Goal: Information Seeking & Learning: Learn about a topic

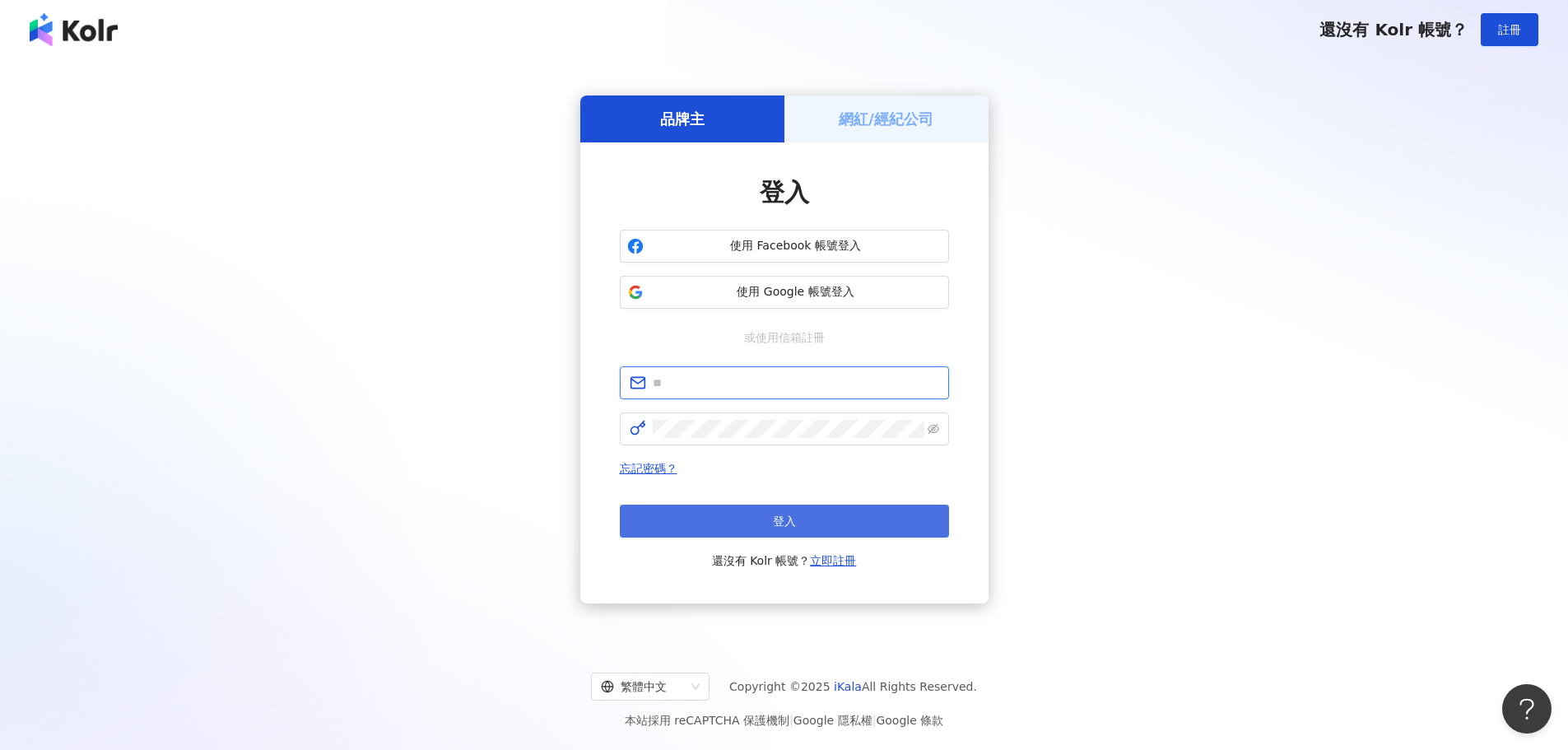
type input "**********"
click at [757, 516] on button "登入" at bounding box center [784, 520] width 330 height 33
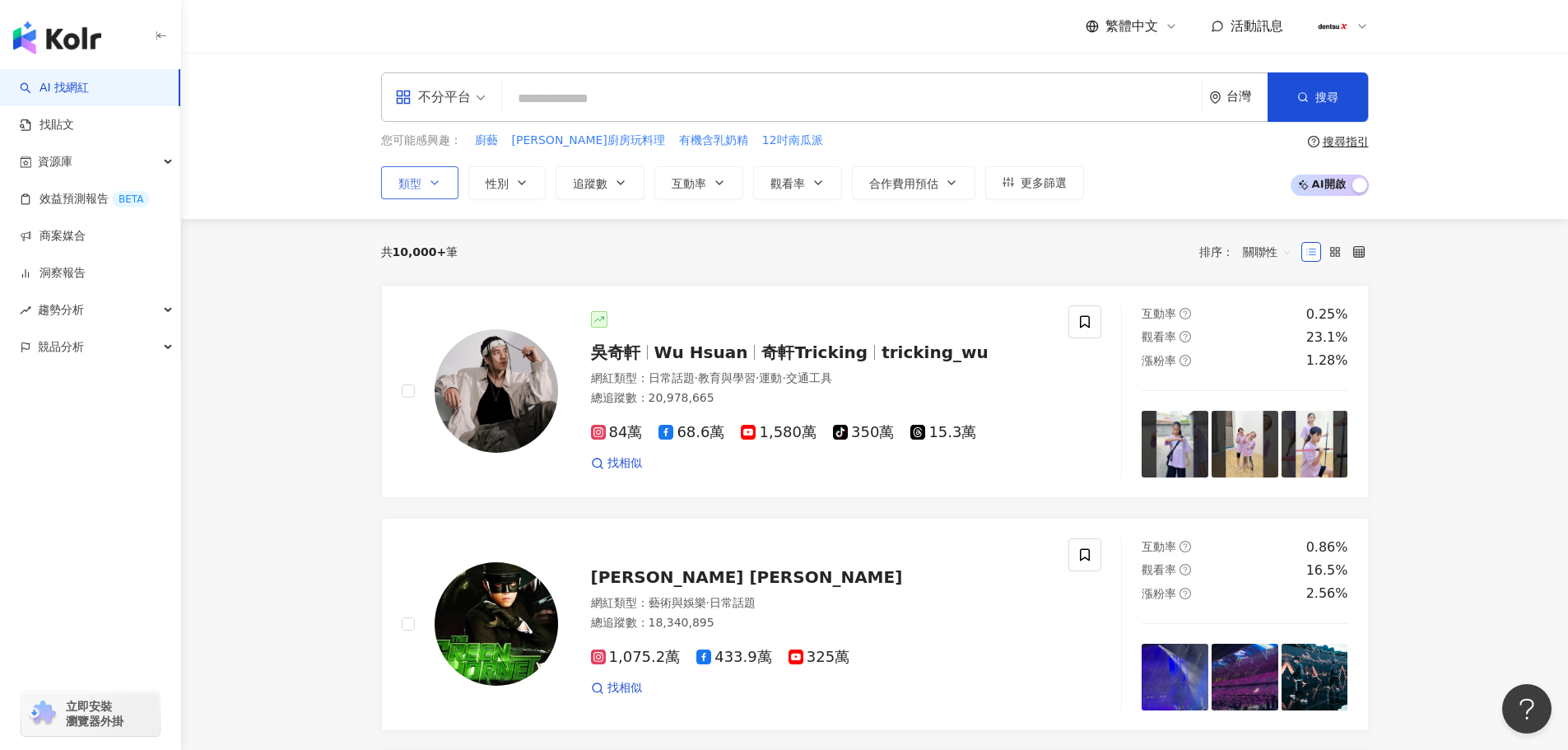
click at [431, 185] on icon "button" at bounding box center [434, 183] width 14 height 14
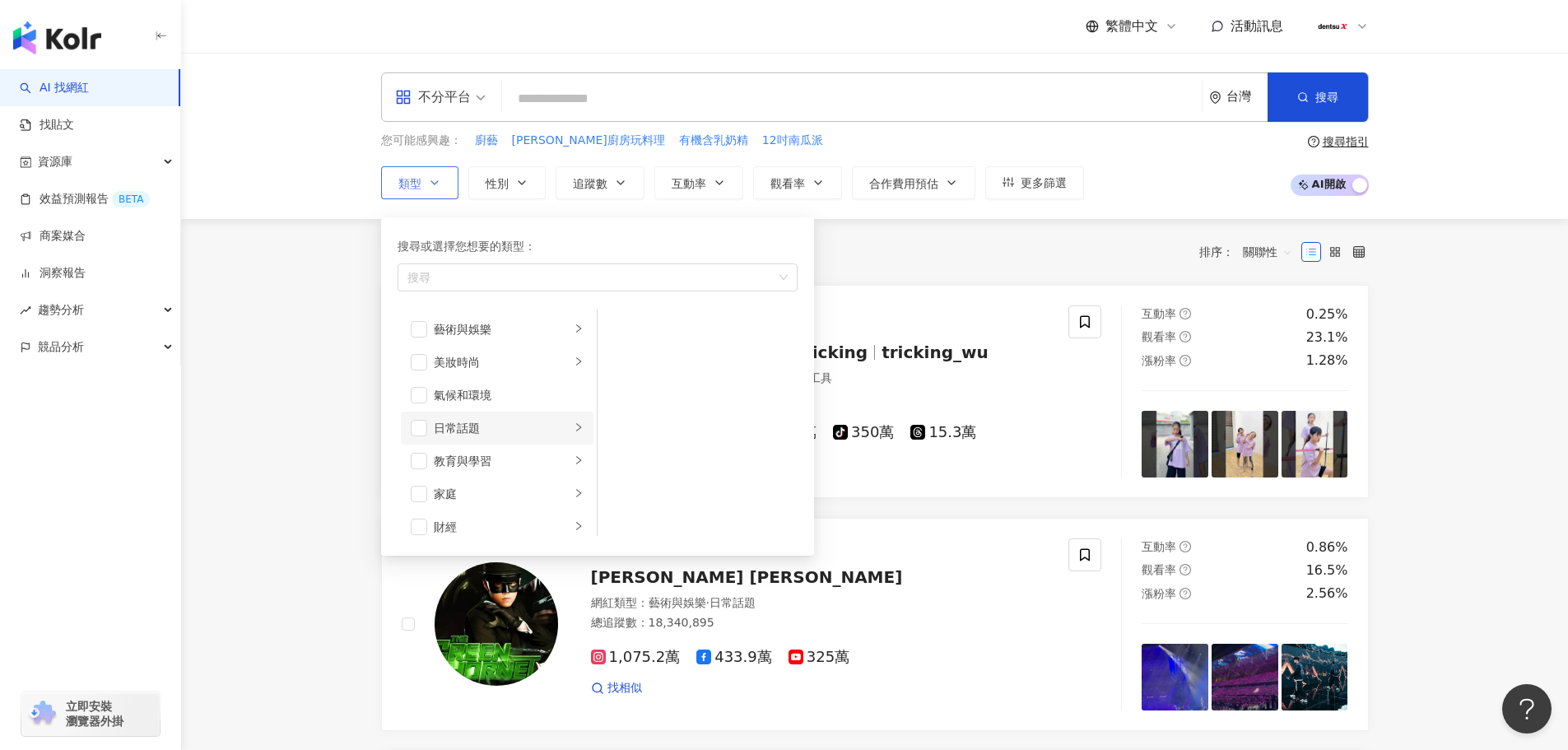
click at [574, 420] on div "button" at bounding box center [578, 427] width 10 height 15
click at [560, 415] on li "家庭" at bounding box center [497, 411] width 193 height 33
click at [616, 362] on span "button" at bounding box center [619, 362] width 16 height 16
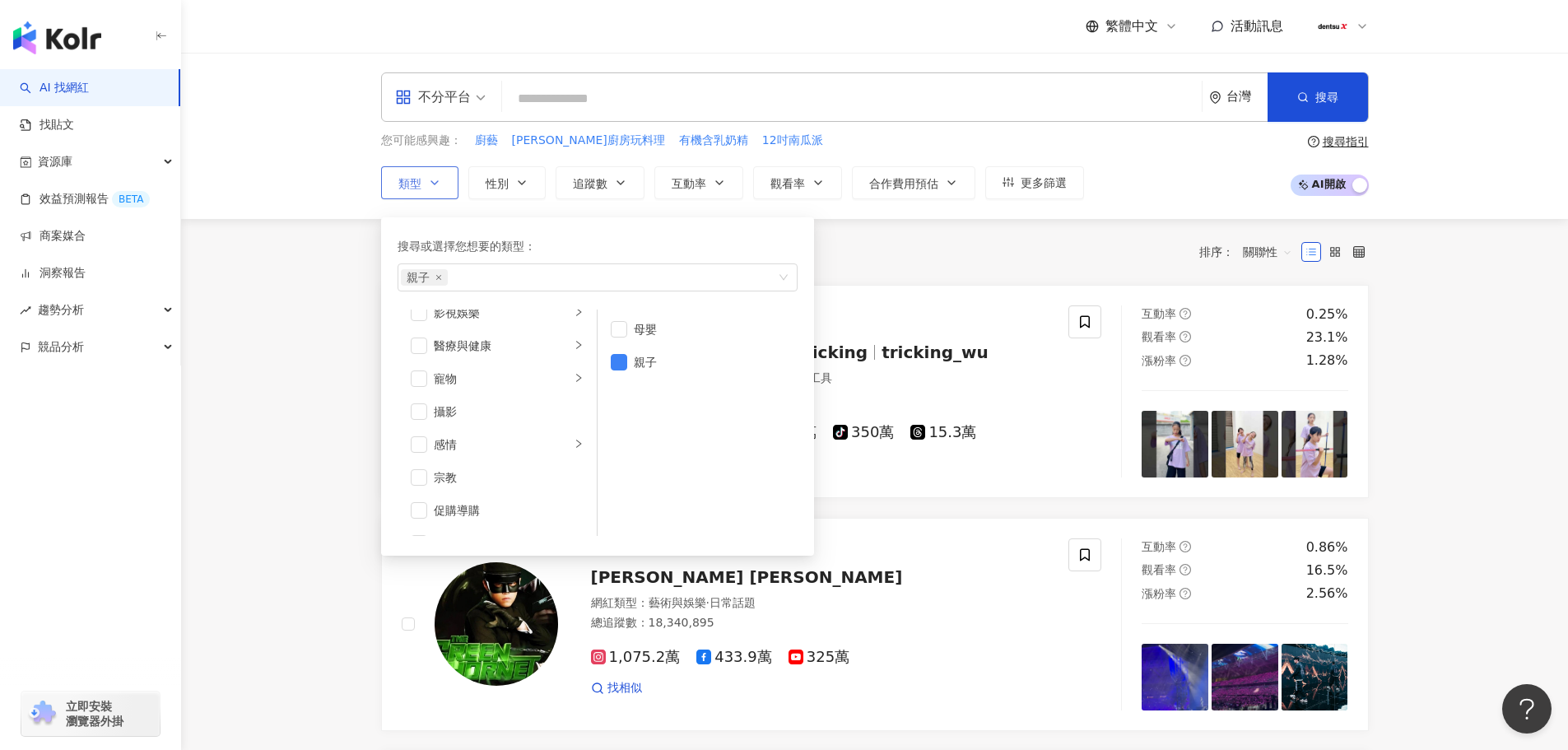
click at [500, 217] on div "搜尋或選擇您想要的類型： 親子 藝術與娛樂 美妝時尚 氣候和環境 日常話題 教育與學習 家庭 財經 美食 命理占卜 遊戲 法政社會 生活風格 影視娛樂 醫療與…" at bounding box center [597, 386] width 433 height 339
click at [432, 186] on icon "button" at bounding box center [434, 183] width 14 height 14
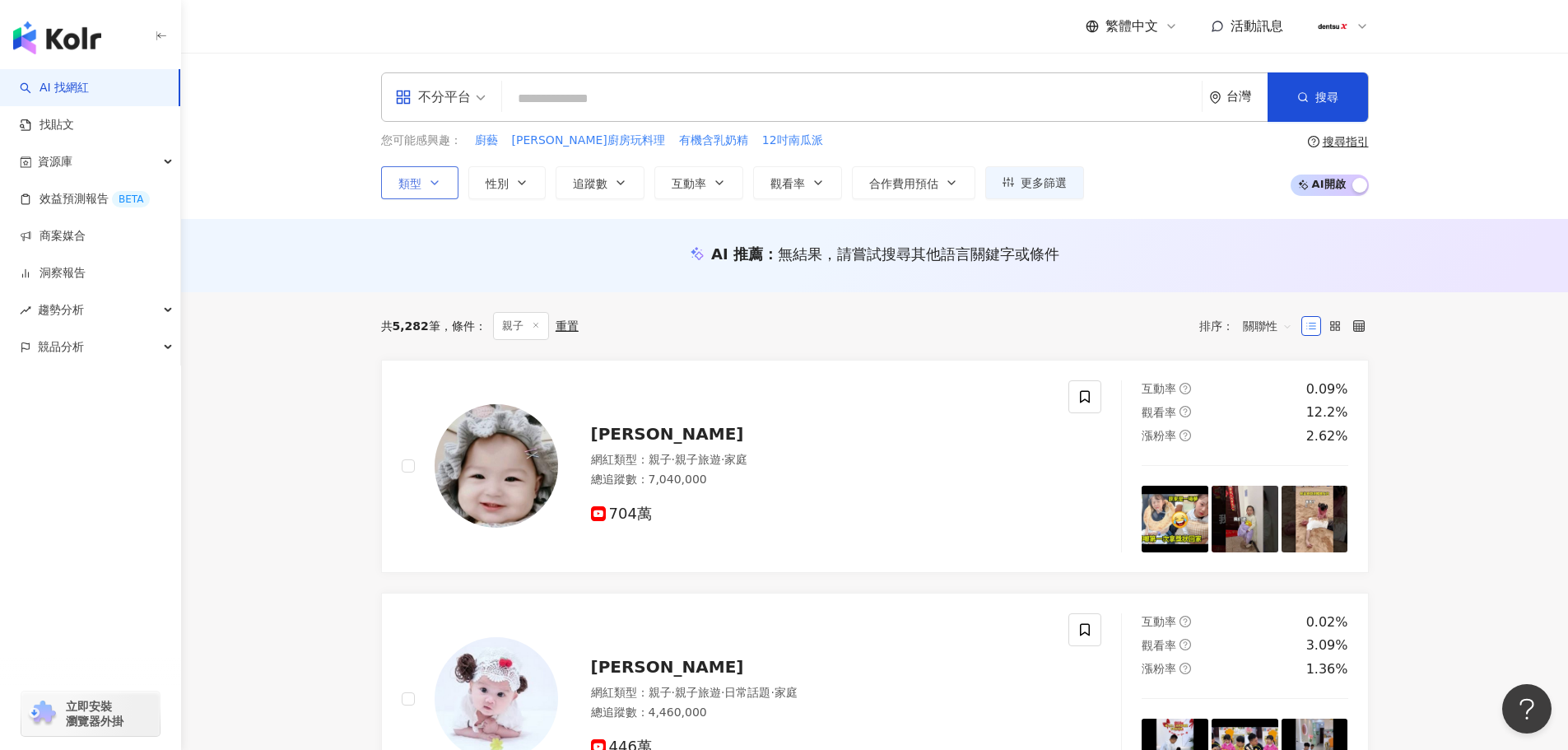
click at [432, 185] on icon "button" at bounding box center [434, 183] width 14 height 14
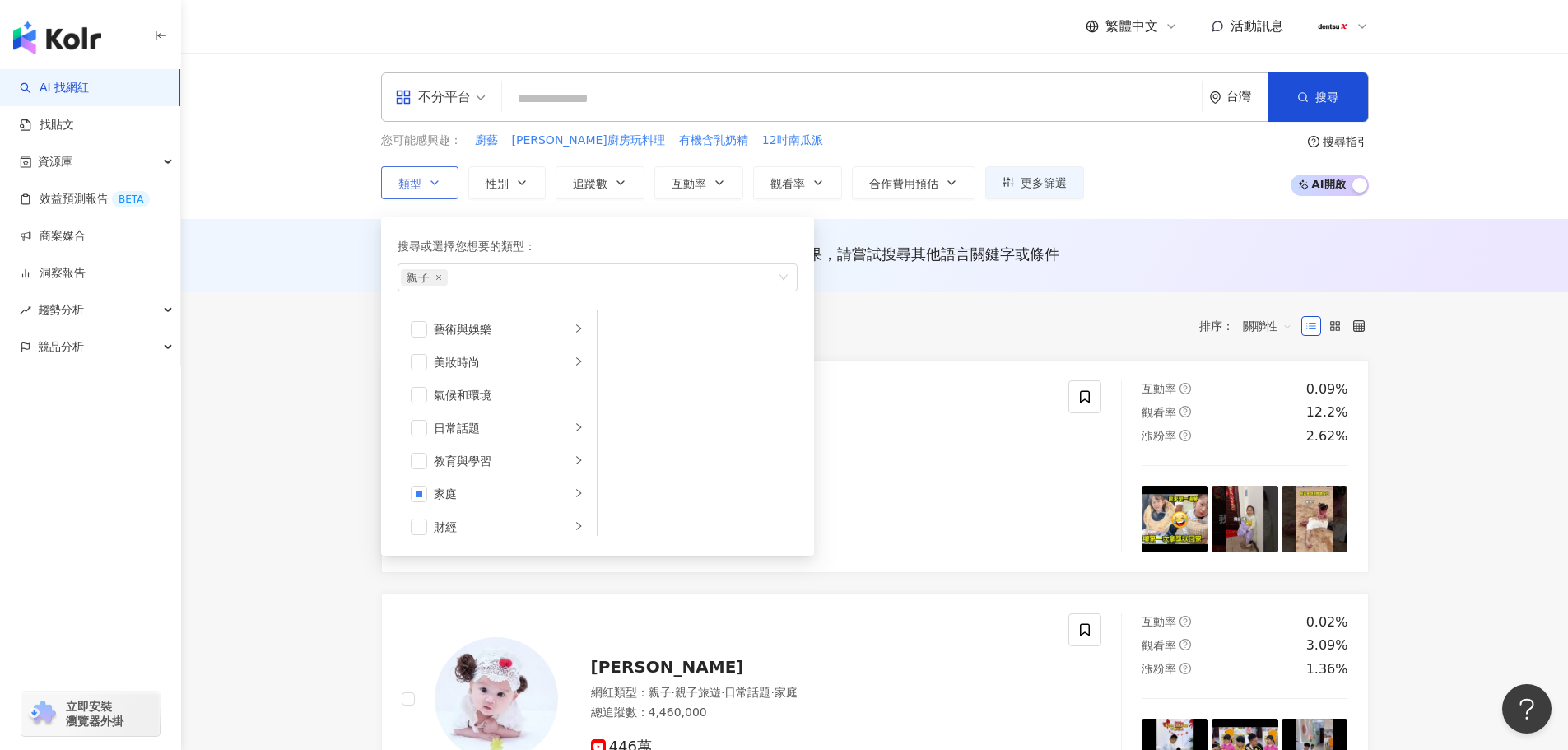
click at [528, 218] on div "搜尋或選擇您想要的類型： 親子 藝術與娛樂 美妝時尚 氣候和環境 日常話題 教育與學習 家庭 財經 美食 命理占卜 遊戲 法政社會 生活風格 影視娛樂 醫療與…" at bounding box center [597, 386] width 433 height 339
click at [630, 190] on button "追蹤數" at bounding box center [600, 183] width 89 height 33
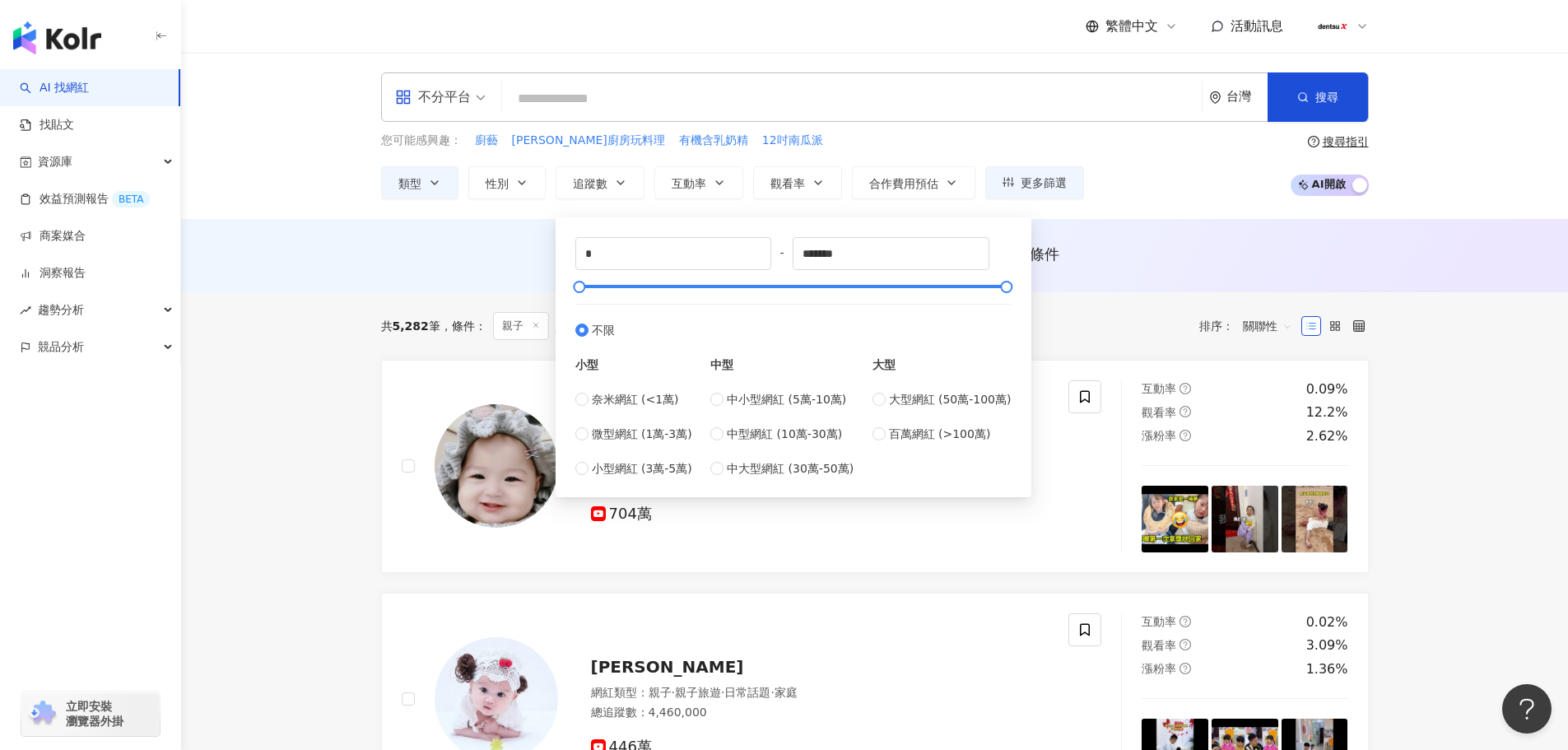
click at [812, 214] on div "* - ******* 不限 小型 奈米網紅 (<1萬) 微型網紅 (1萬-3萬) 小型網紅 (3萬-5萬) 中型 中小型網紅 (5萬-10萬) 中型網紅 (…" at bounding box center [793, 353] width 476 height 288
click at [599, 186] on span "追蹤數" at bounding box center [590, 184] width 34 height 14
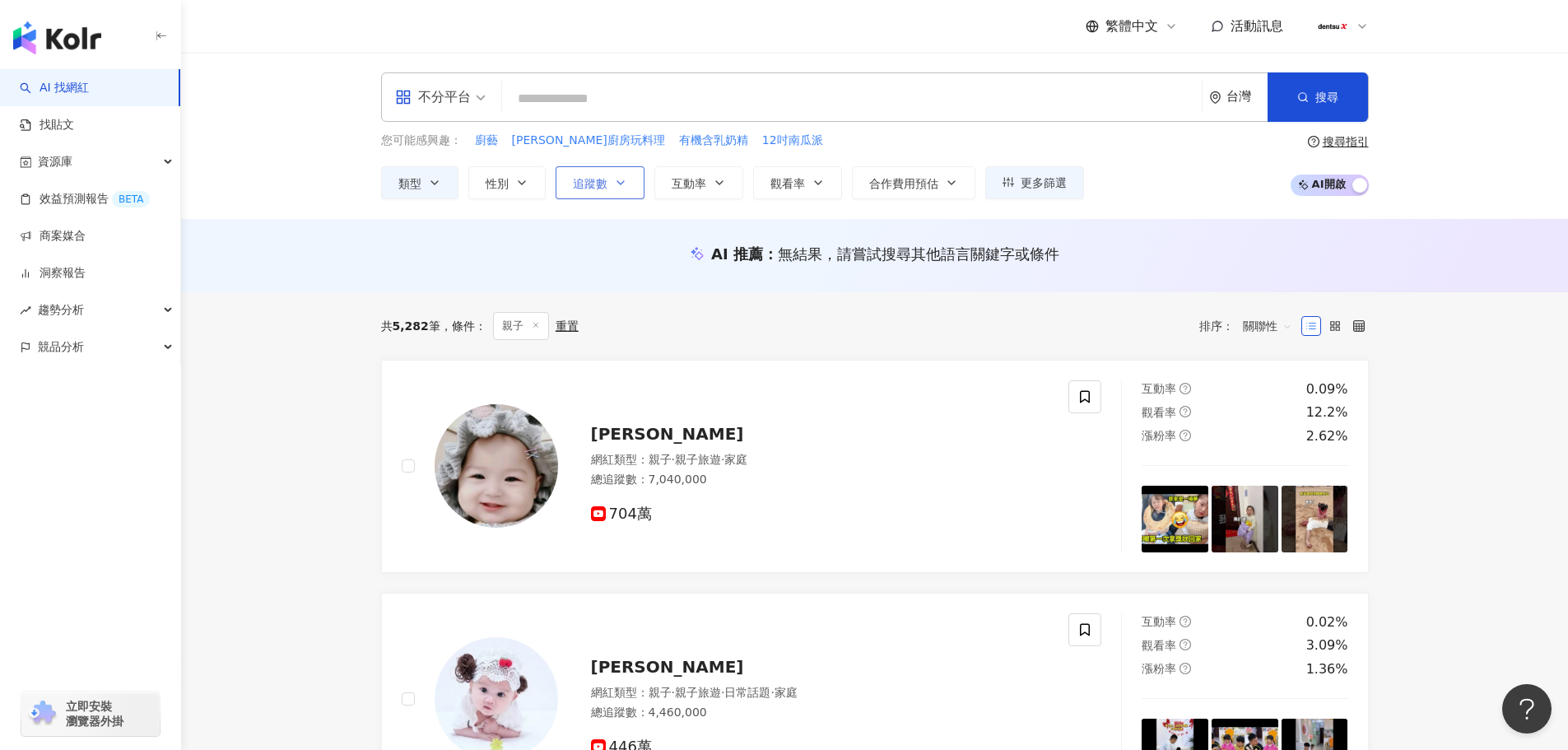
click at [612, 187] on button "追蹤數" at bounding box center [600, 183] width 89 height 33
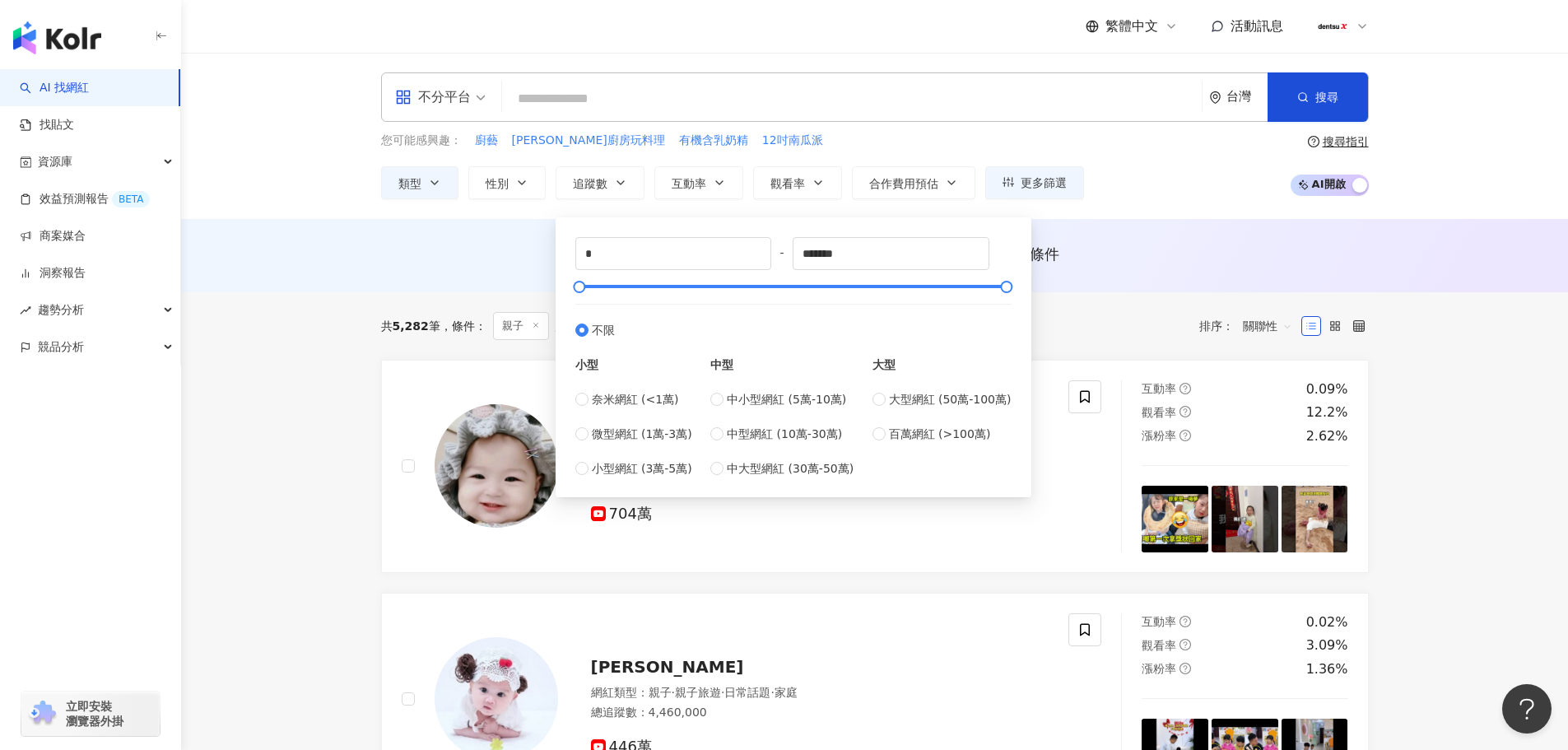
click at [481, 222] on div "AI 推薦 ： 無結果，請嘗試搜尋其他語言關鍵字或條件" at bounding box center [875, 255] width 1387 height 73
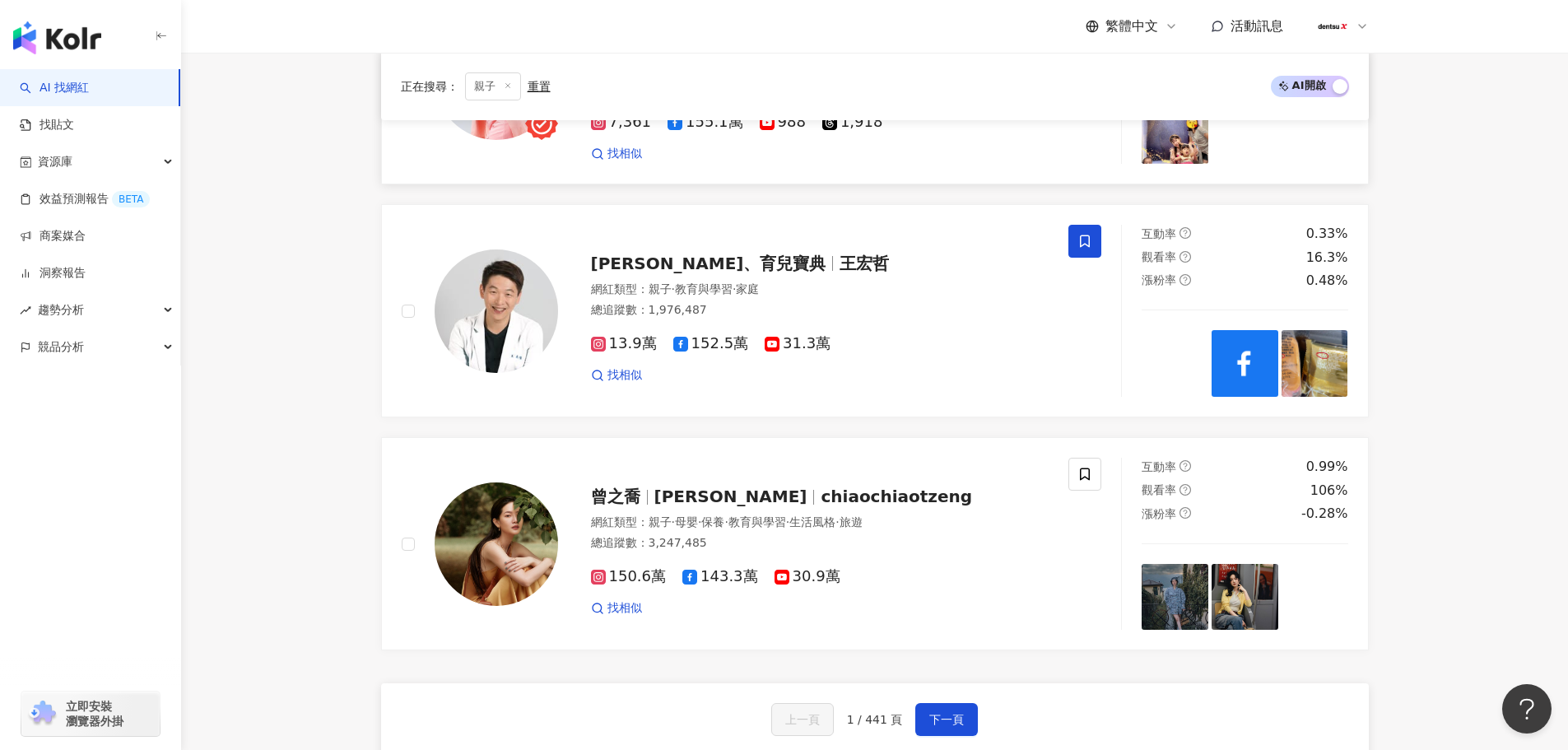
scroll to position [2715, 0]
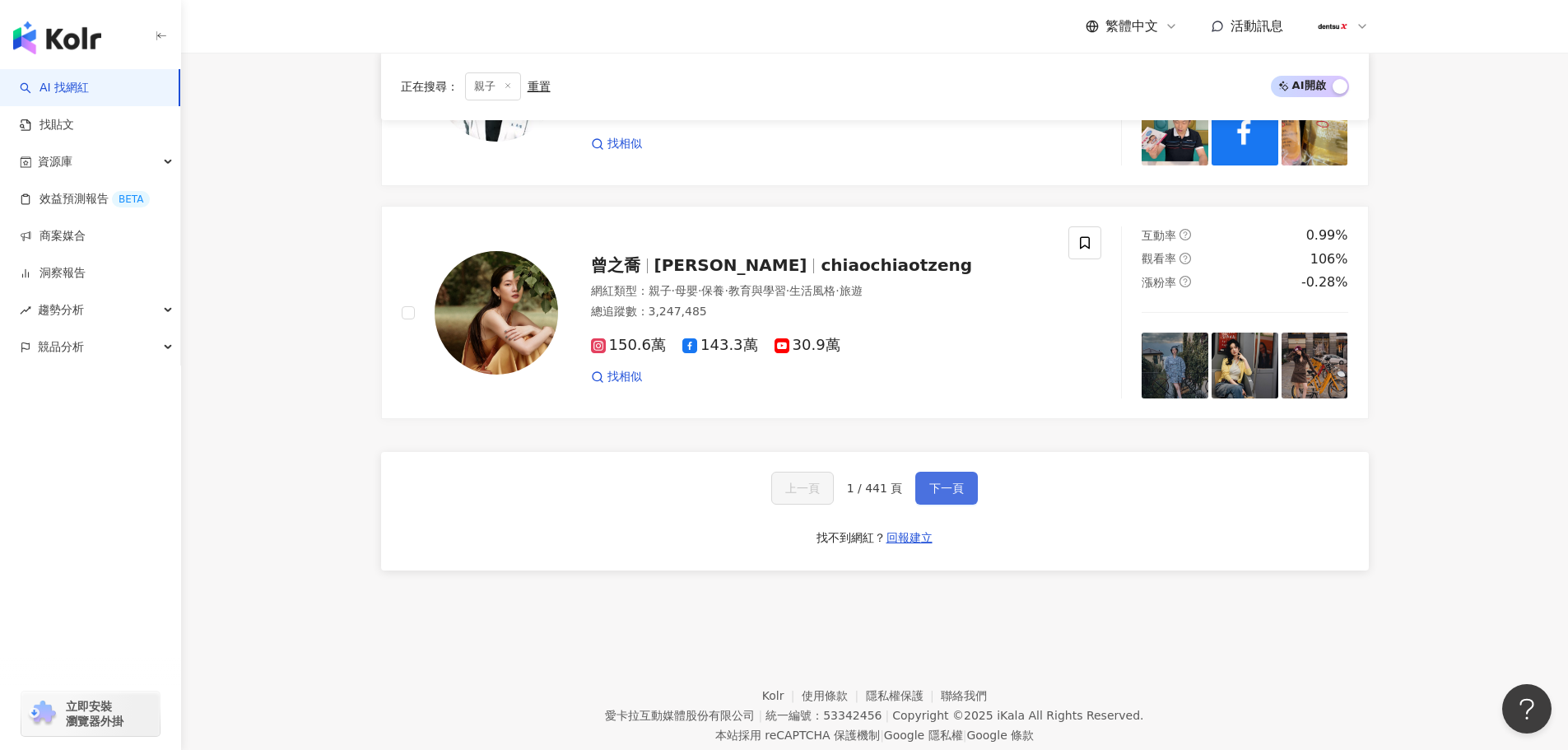
click at [956, 493] on span "下一頁" at bounding box center [947, 488] width 34 height 14
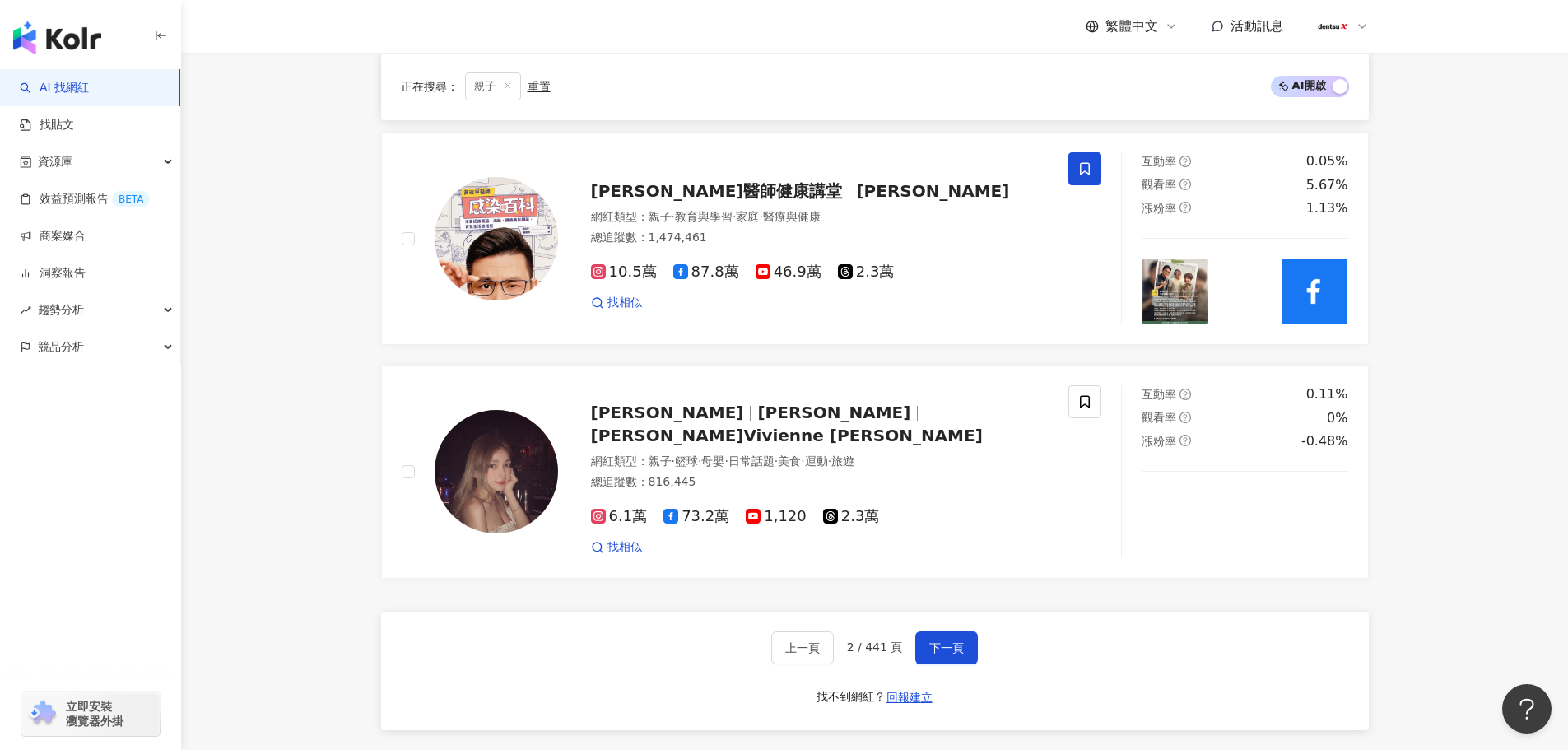
scroll to position [2634, 0]
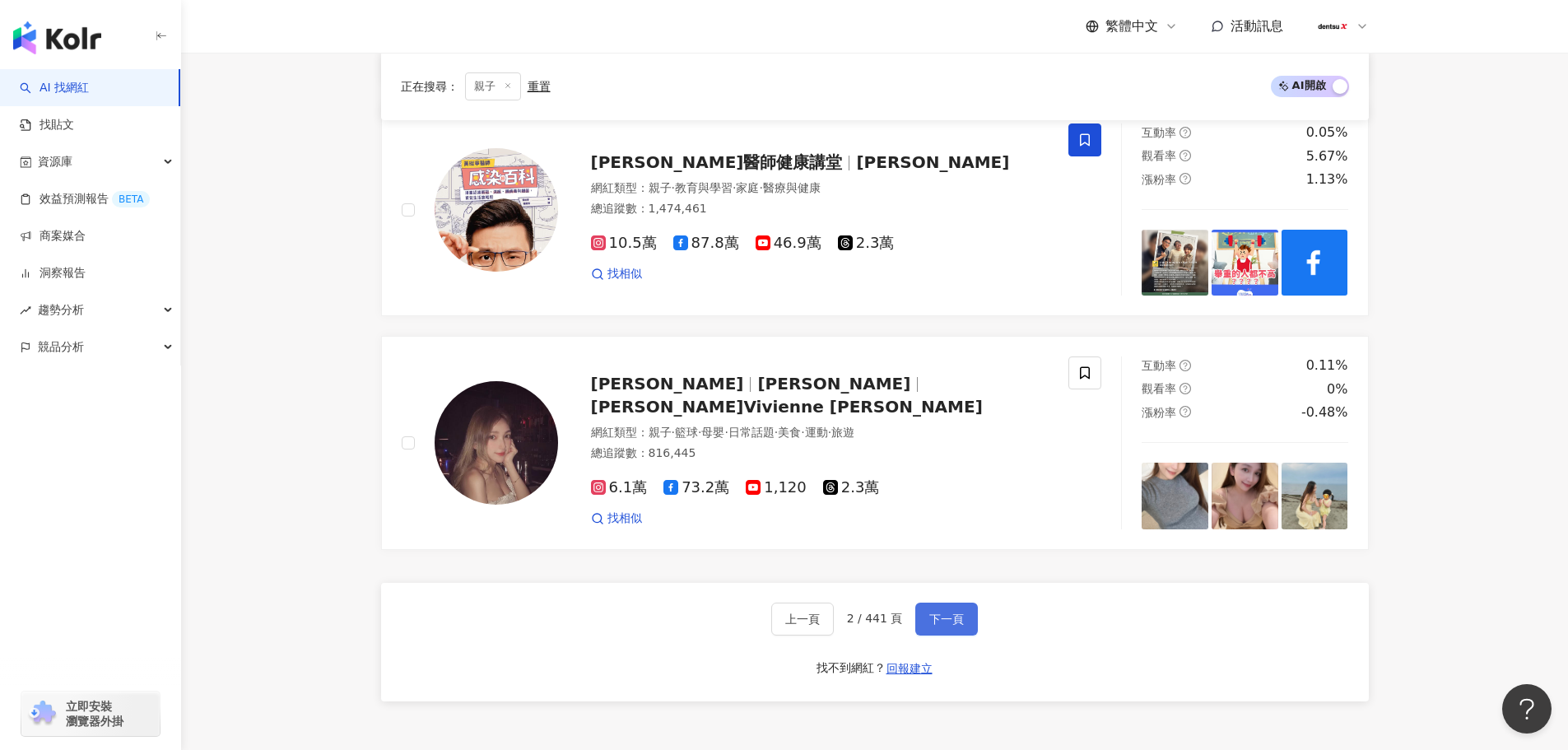
click at [918, 609] on button "下一頁" at bounding box center [946, 619] width 62 height 33
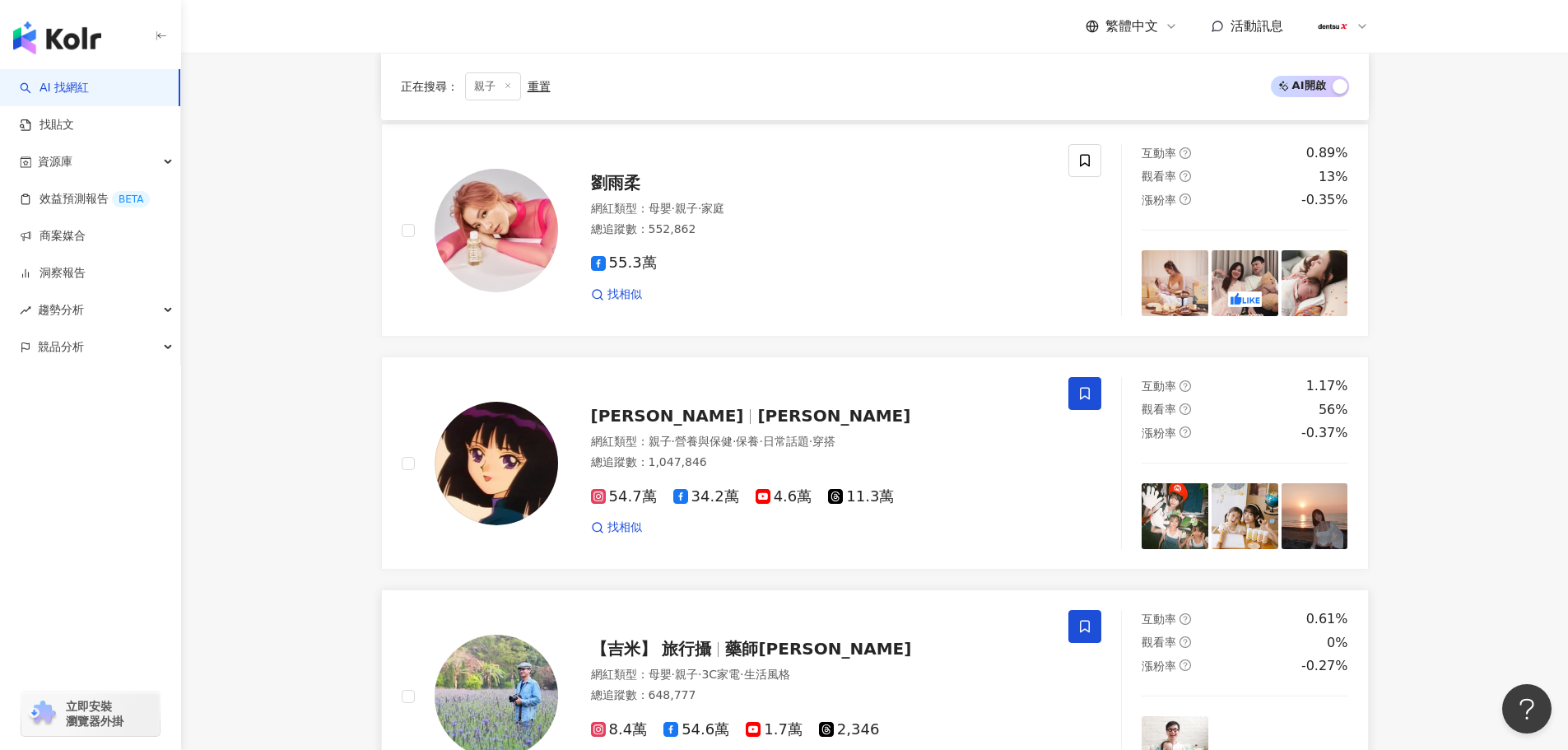
scroll to position [2552, 0]
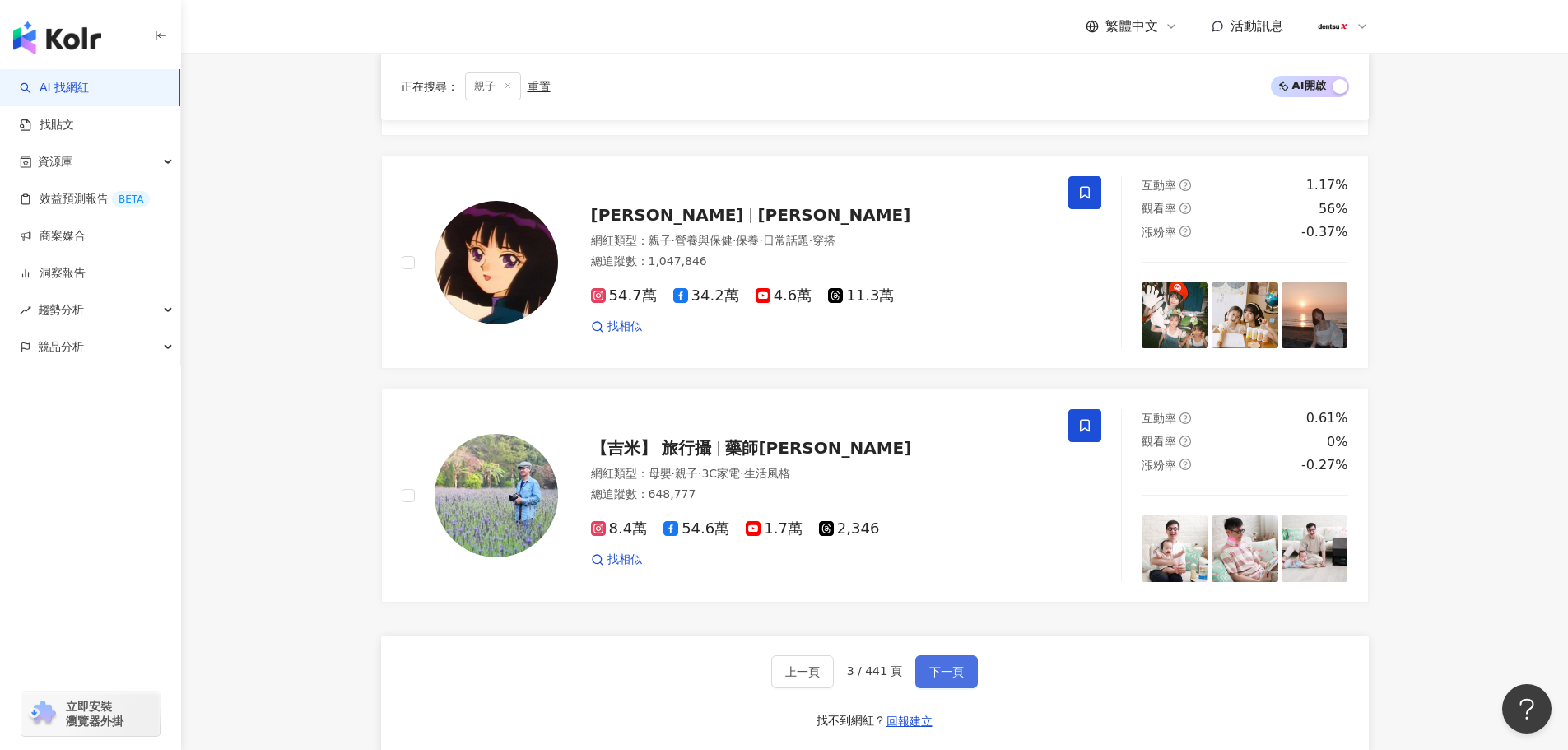
click at [952, 665] on span "下一頁" at bounding box center [947, 672] width 34 height 14
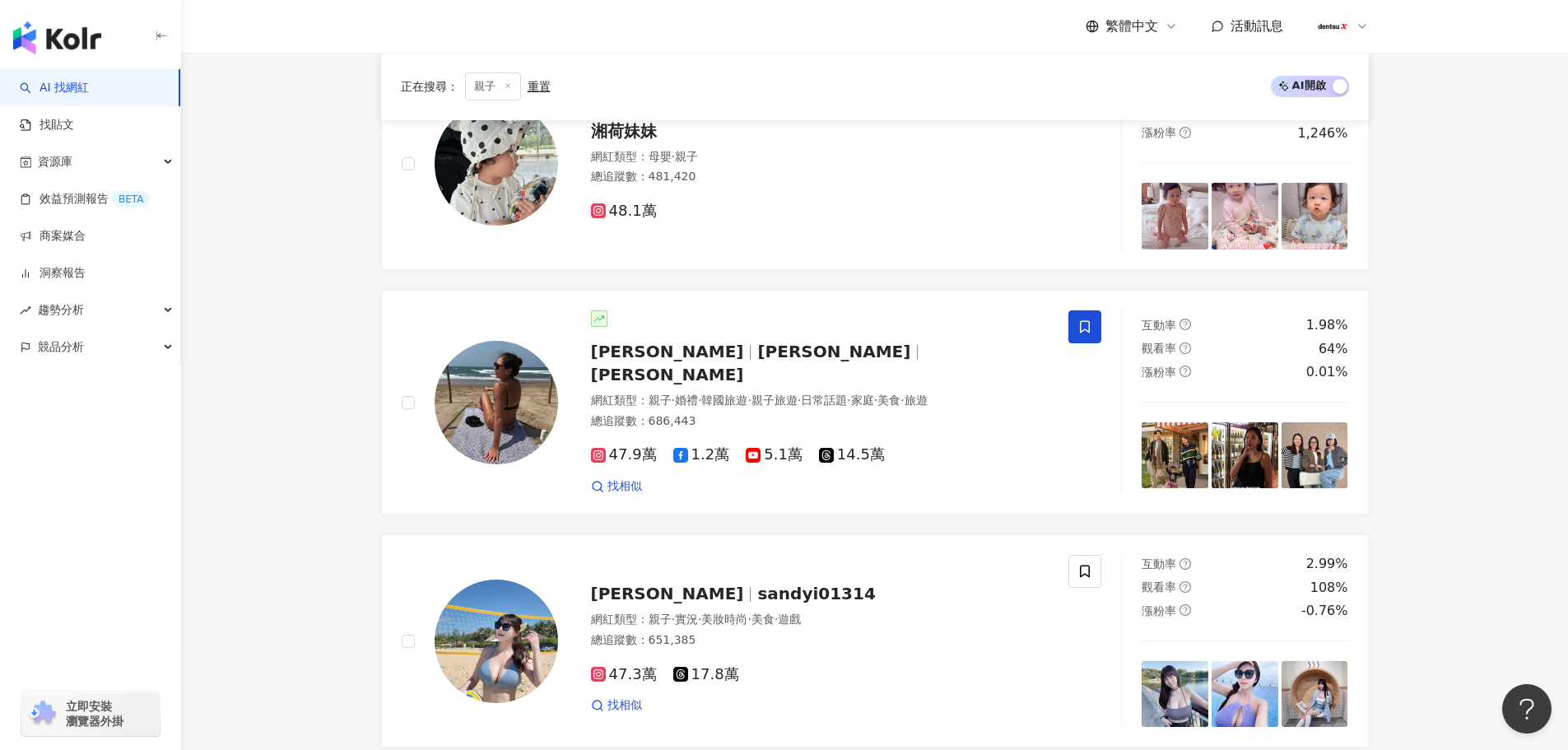
scroll to position [2761, 0]
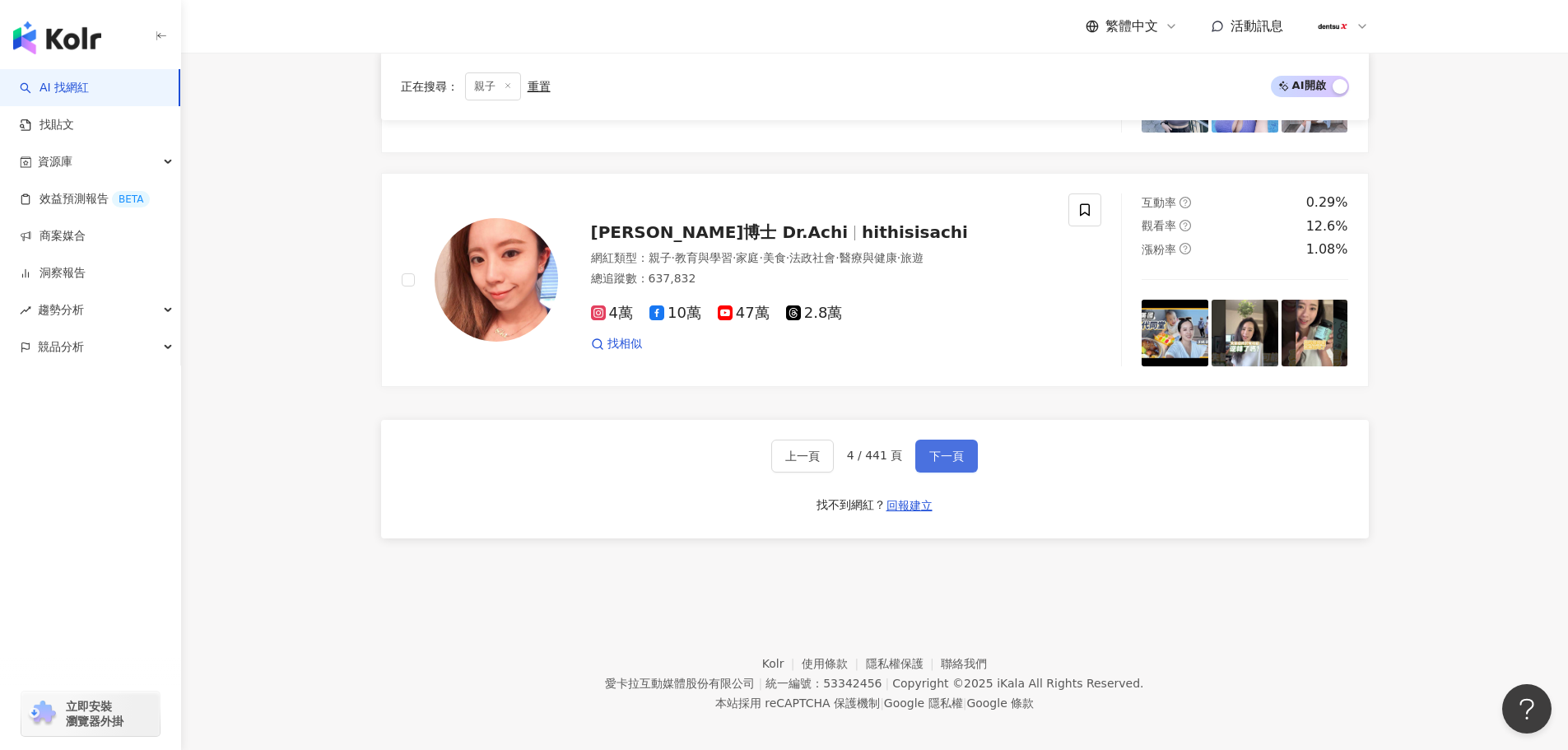
click at [951, 449] on span "下一頁" at bounding box center [947, 456] width 34 height 14
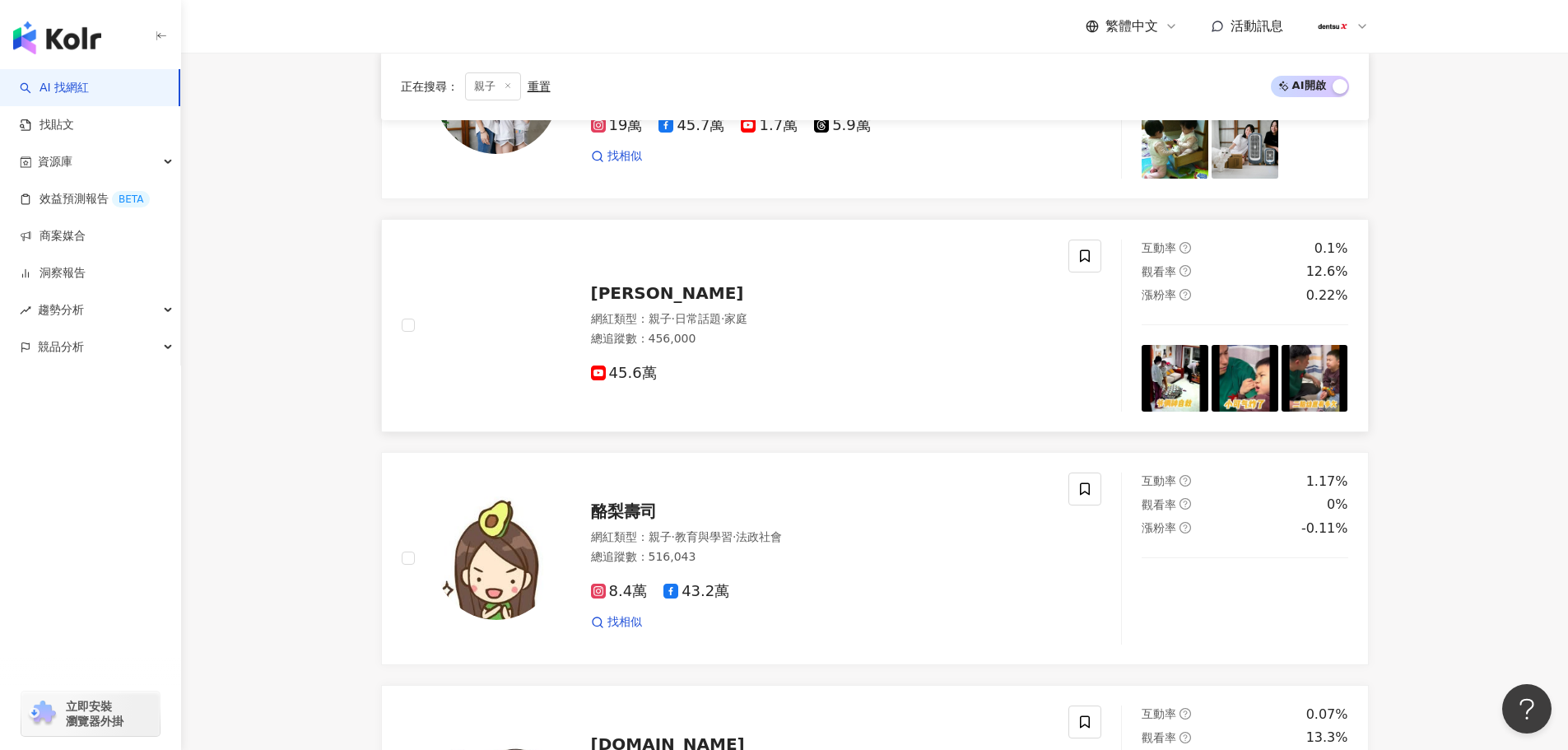
scroll to position [0, 0]
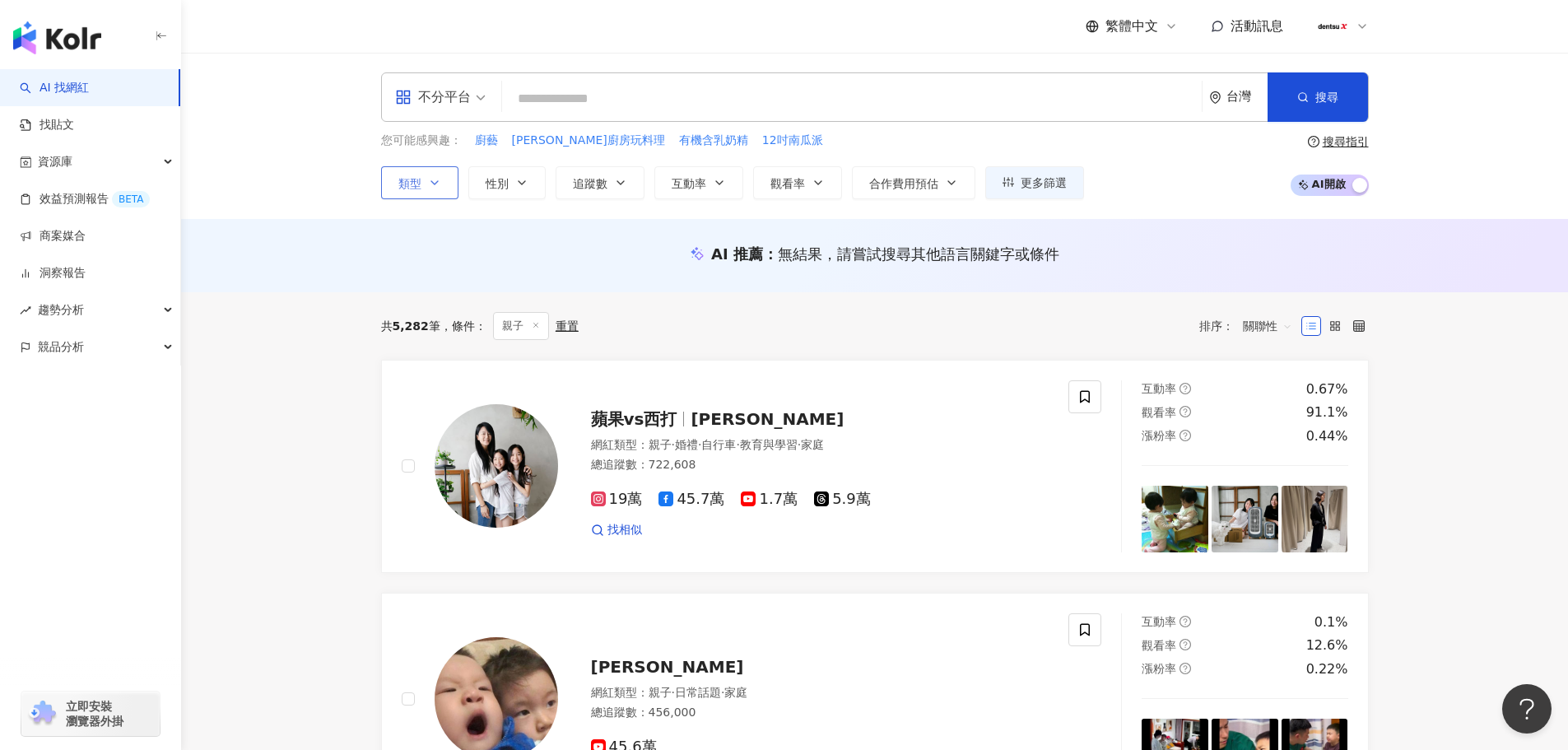
click at [438, 181] on icon "button" at bounding box center [434, 183] width 6 height 4
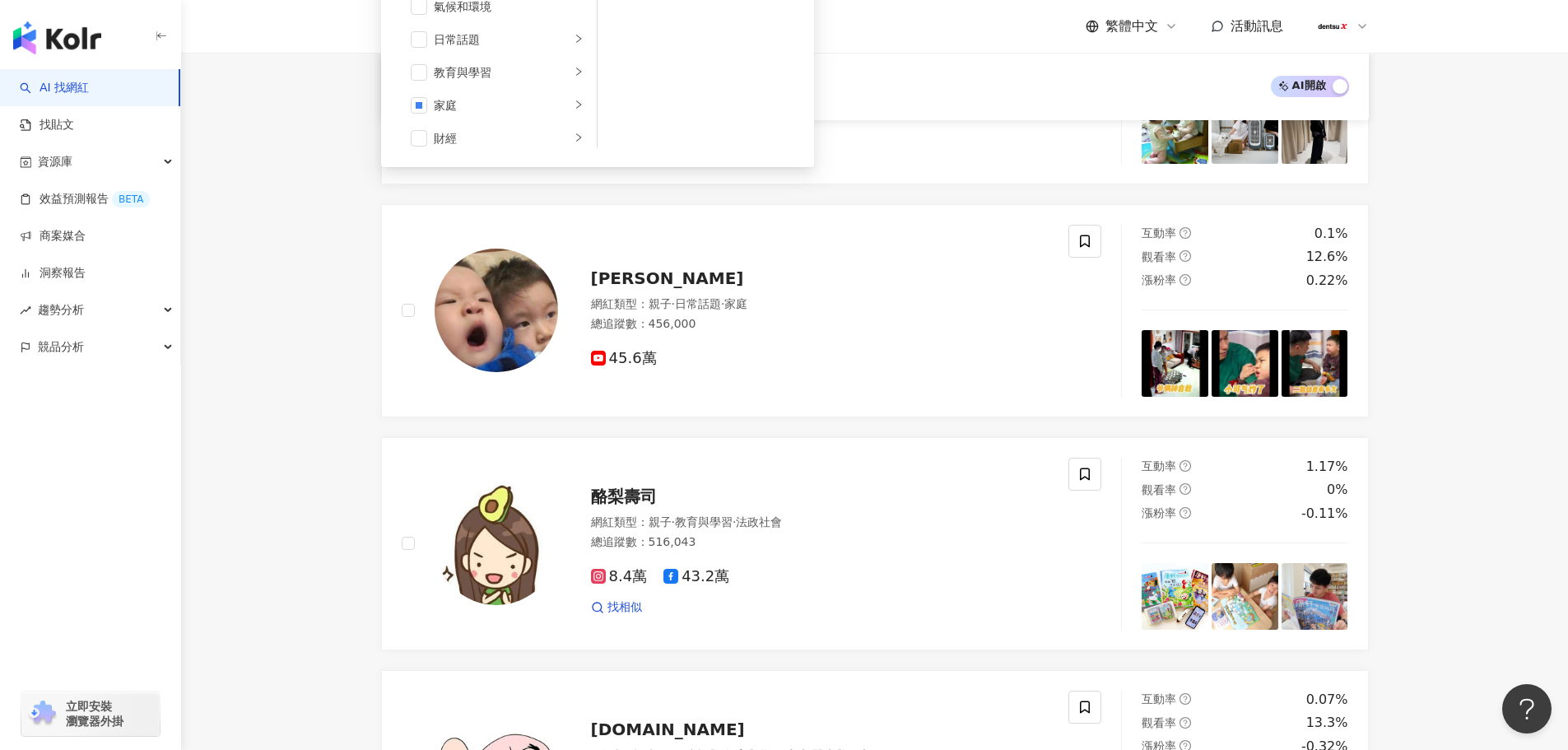
scroll to position [411, 0]
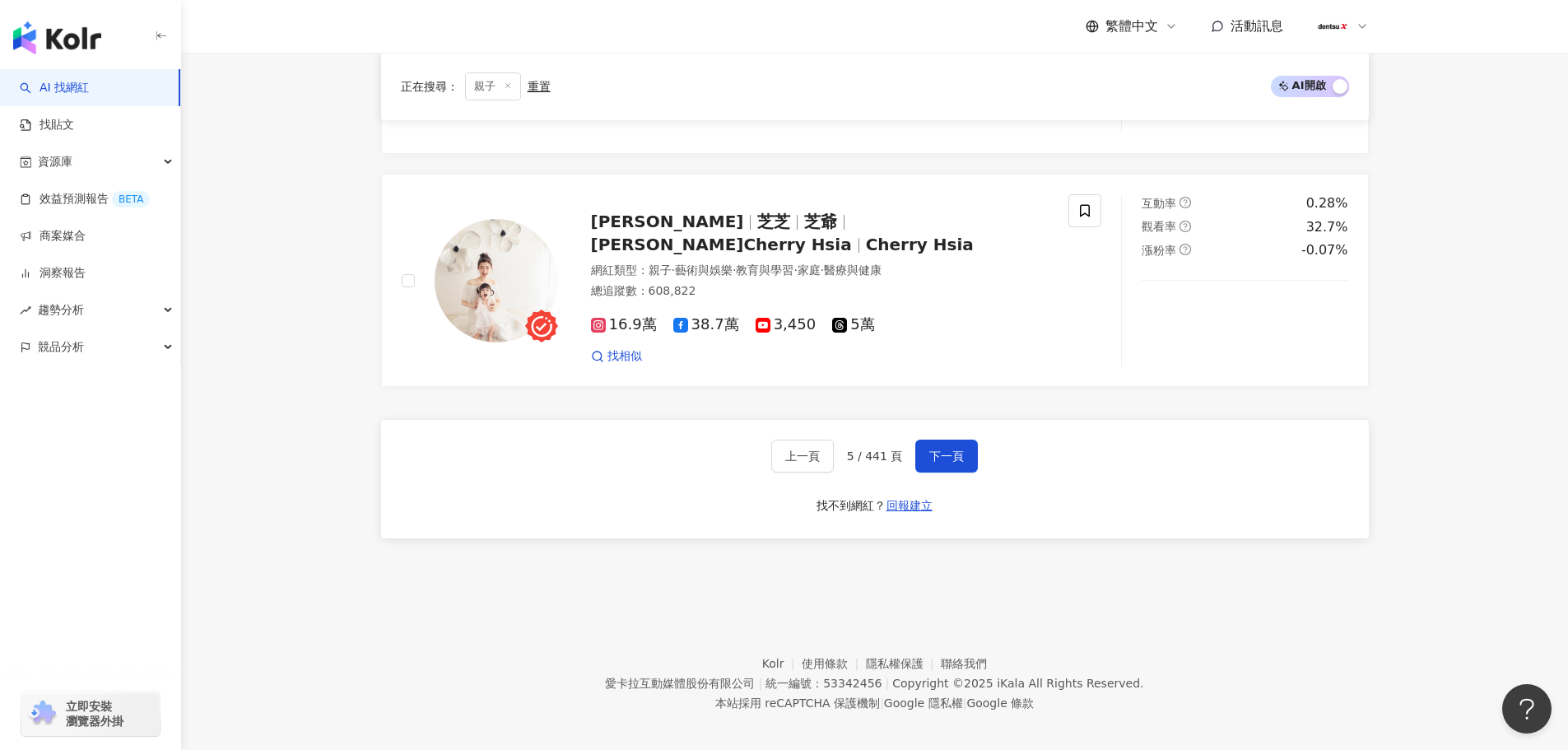
scroll to position [2761, 0]
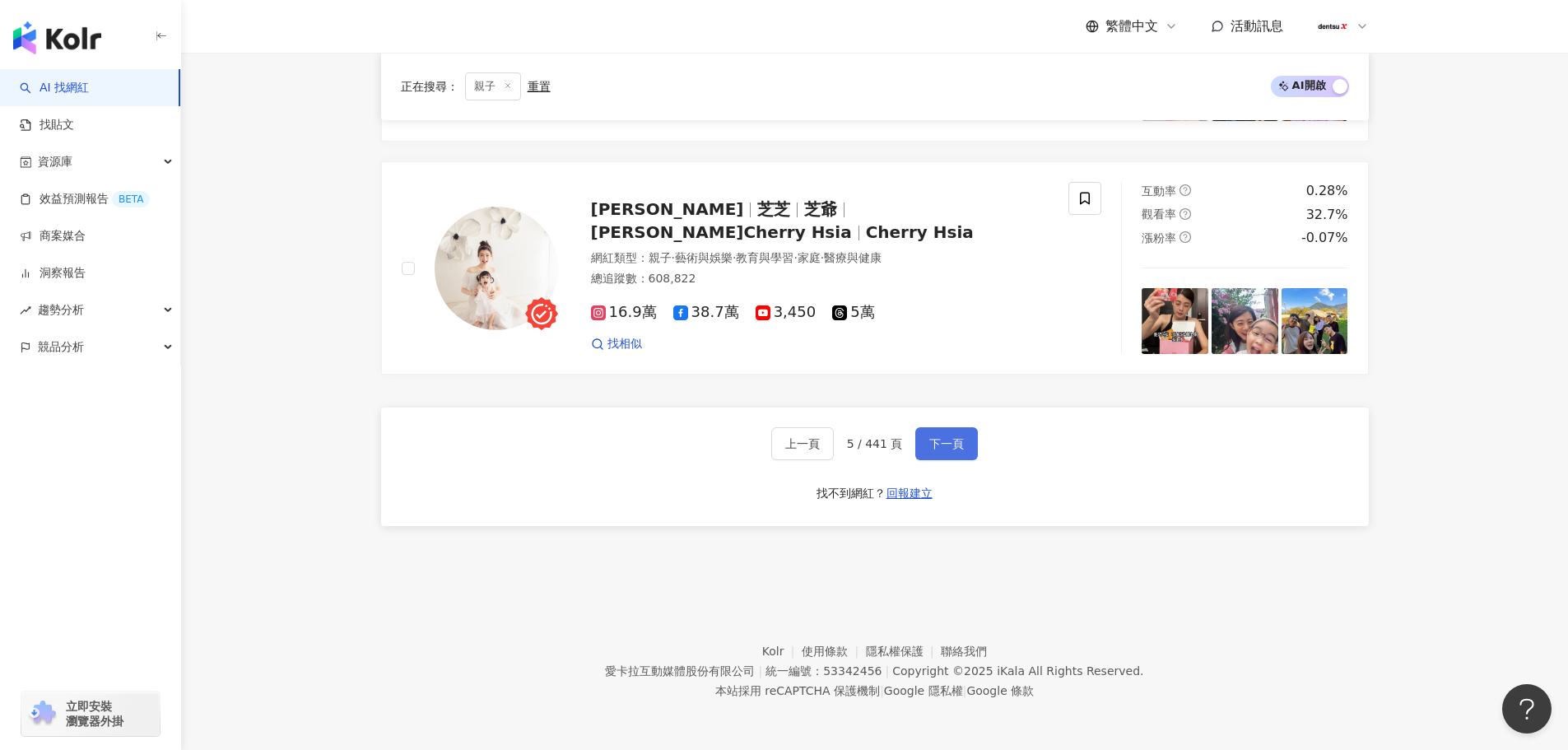
click at [943, 440] on span "下一頁" at bounding box center [947, 443] width 34 height 14
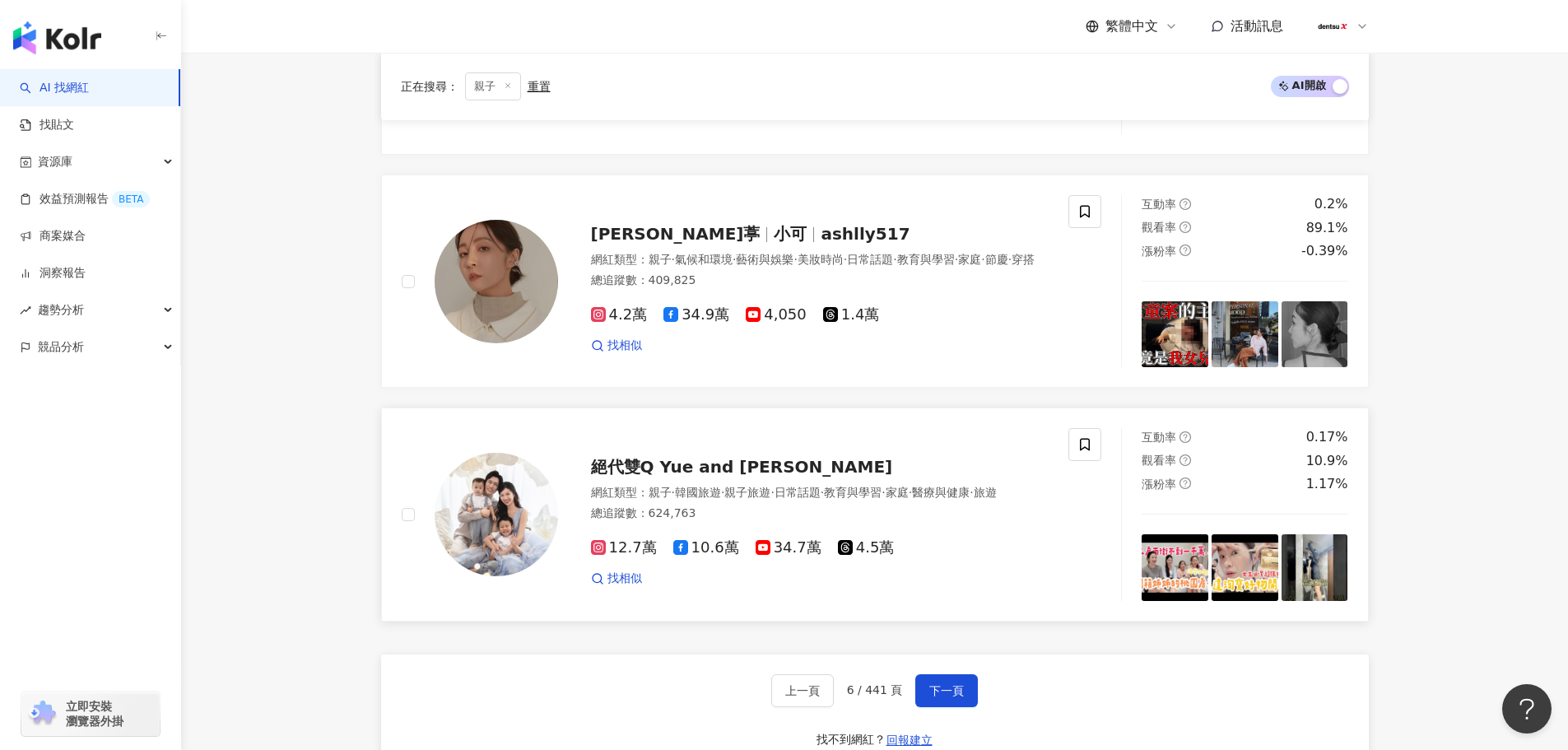
scroll to position [2809, 0]
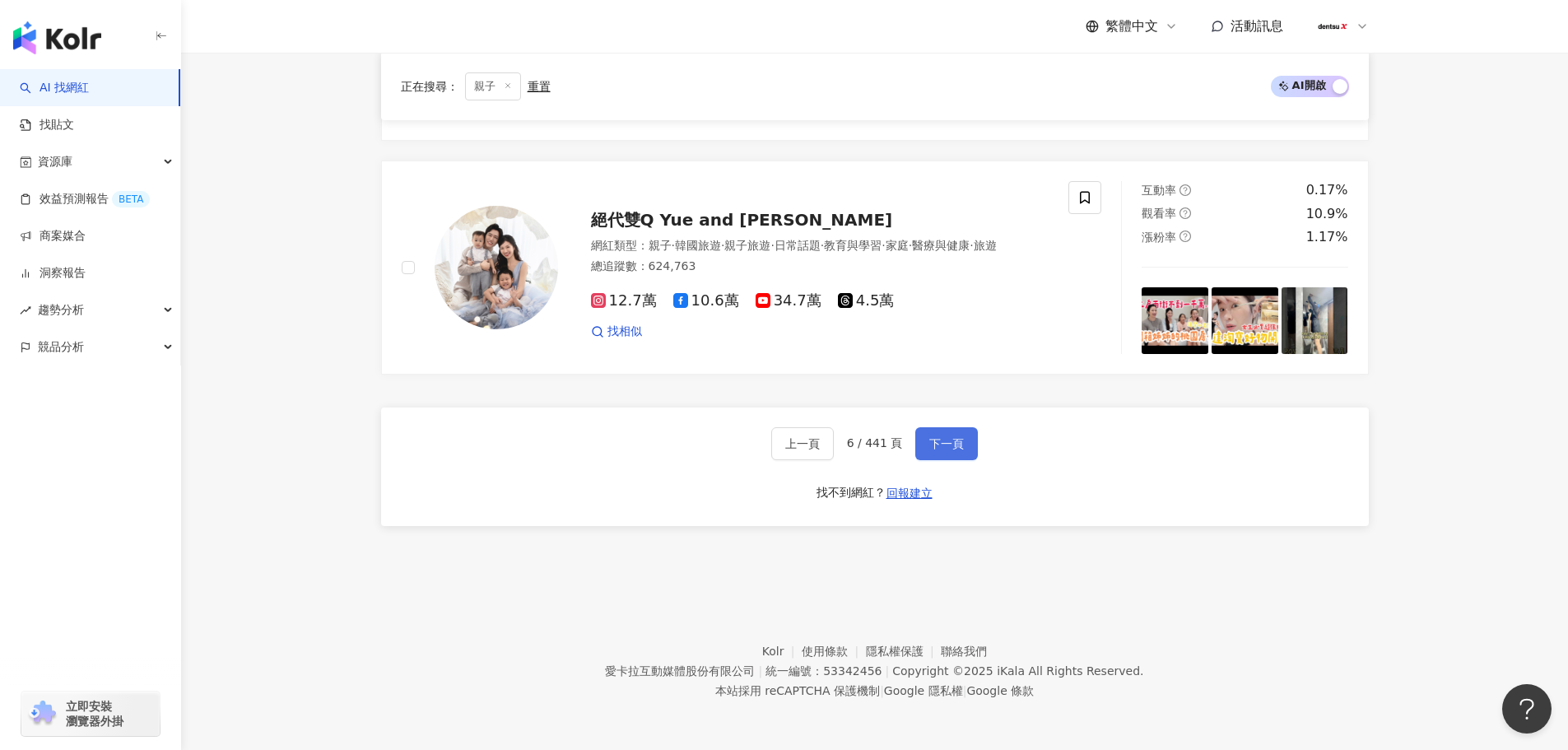
click at [947, 447] on span "下一頁" at bounding box center [947, 443] width 34 height 14
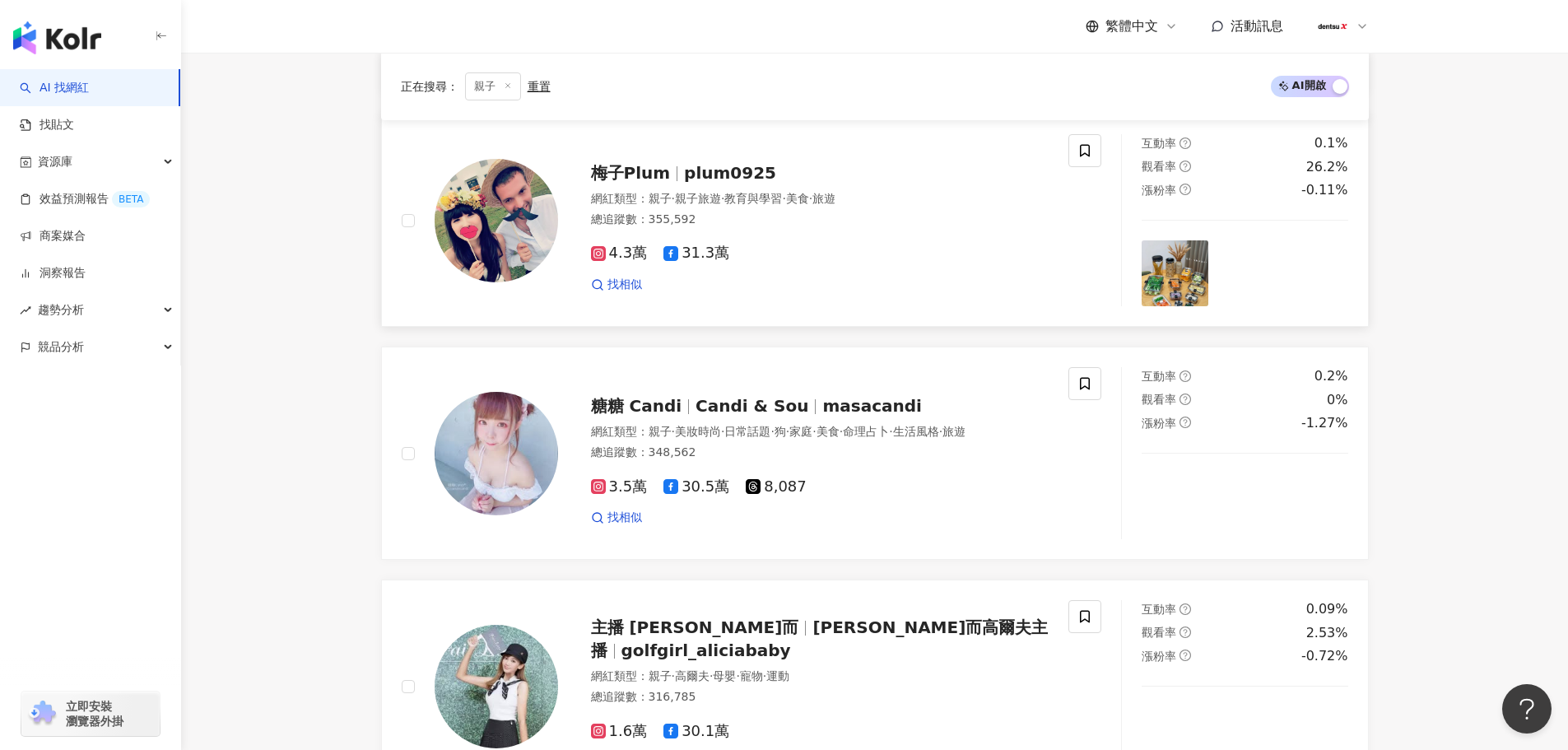
scroll to position [2761, 0]
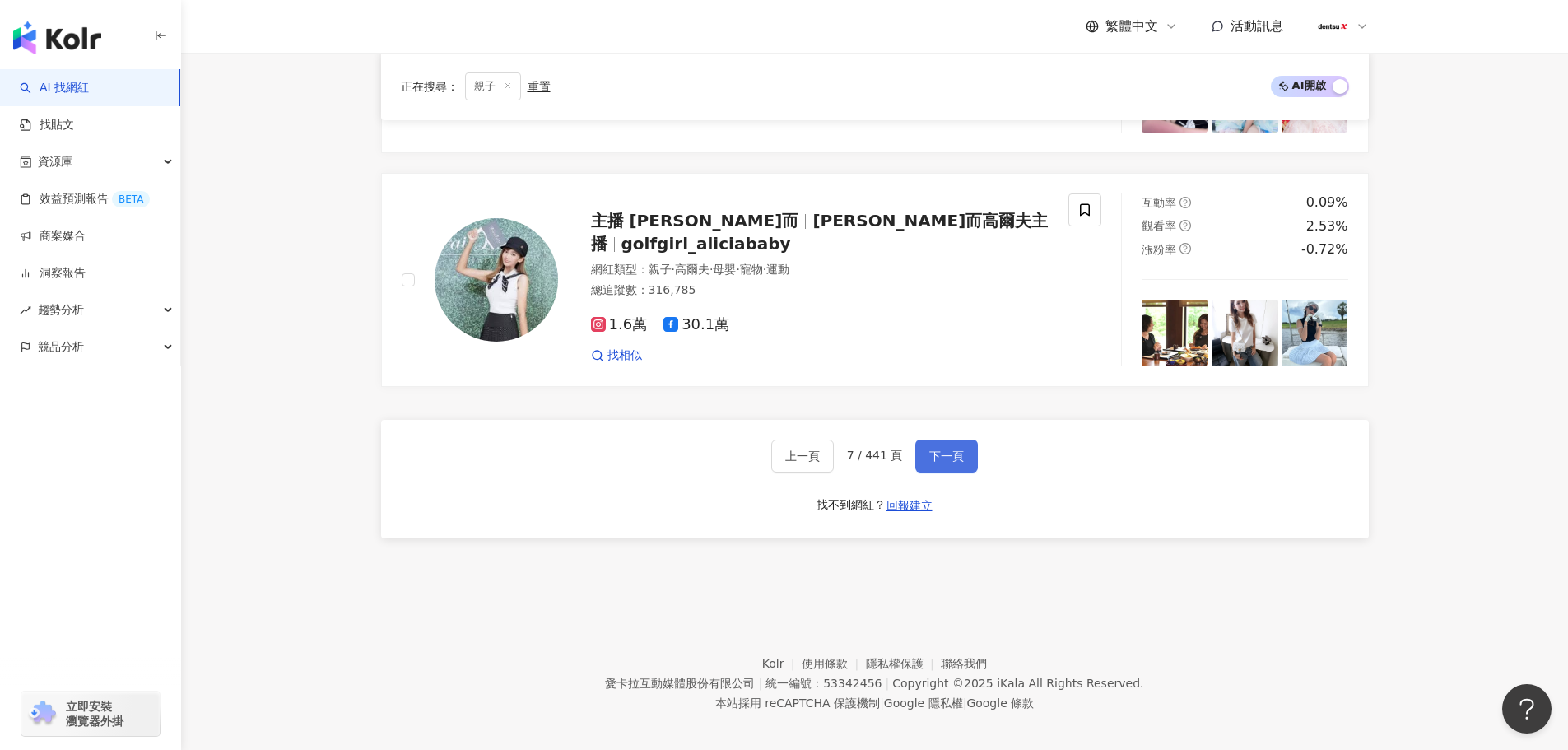
click at [953, 449] on span "下一頁" at bounding box center [947, 456] width 34 height 14
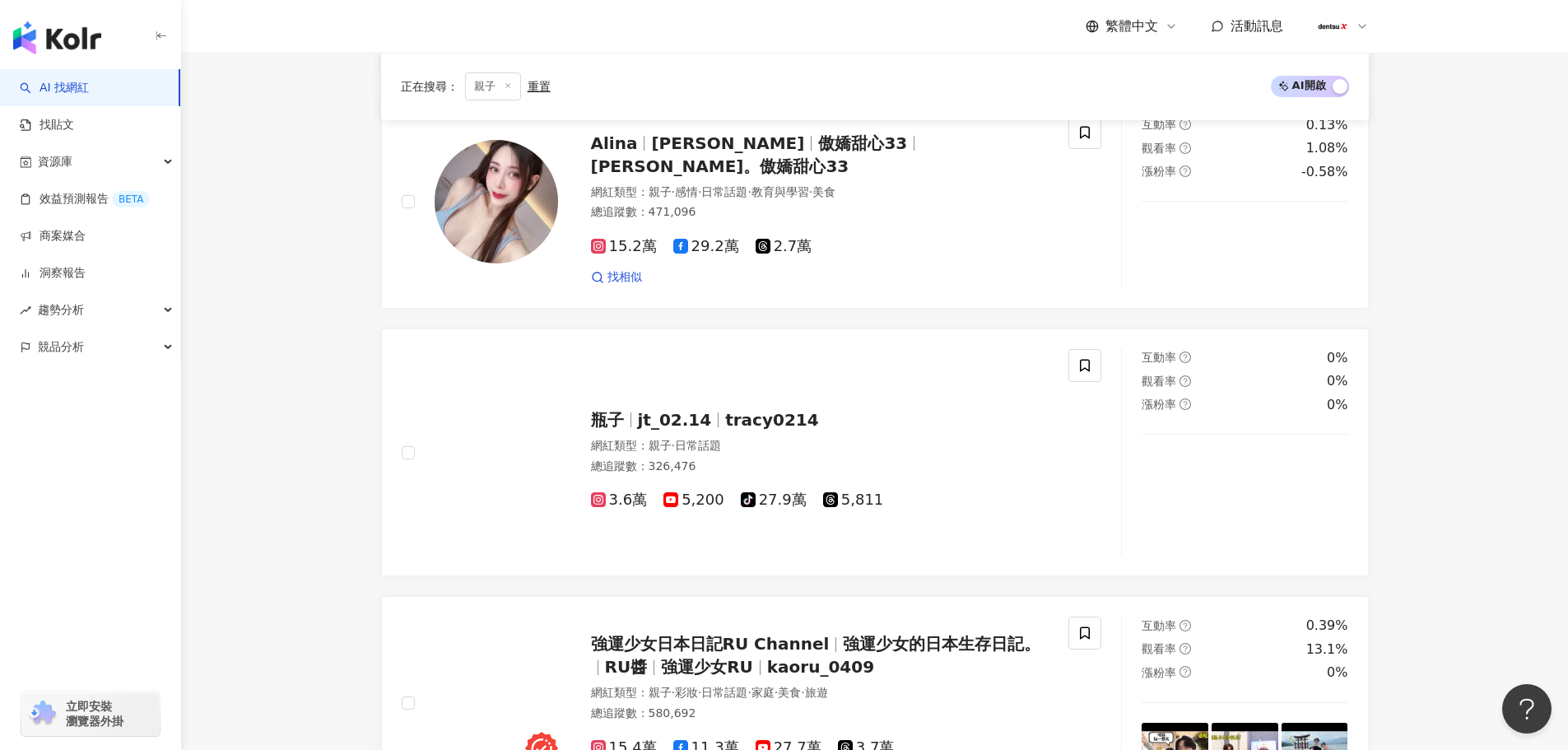
scroll to position [2796, 0]
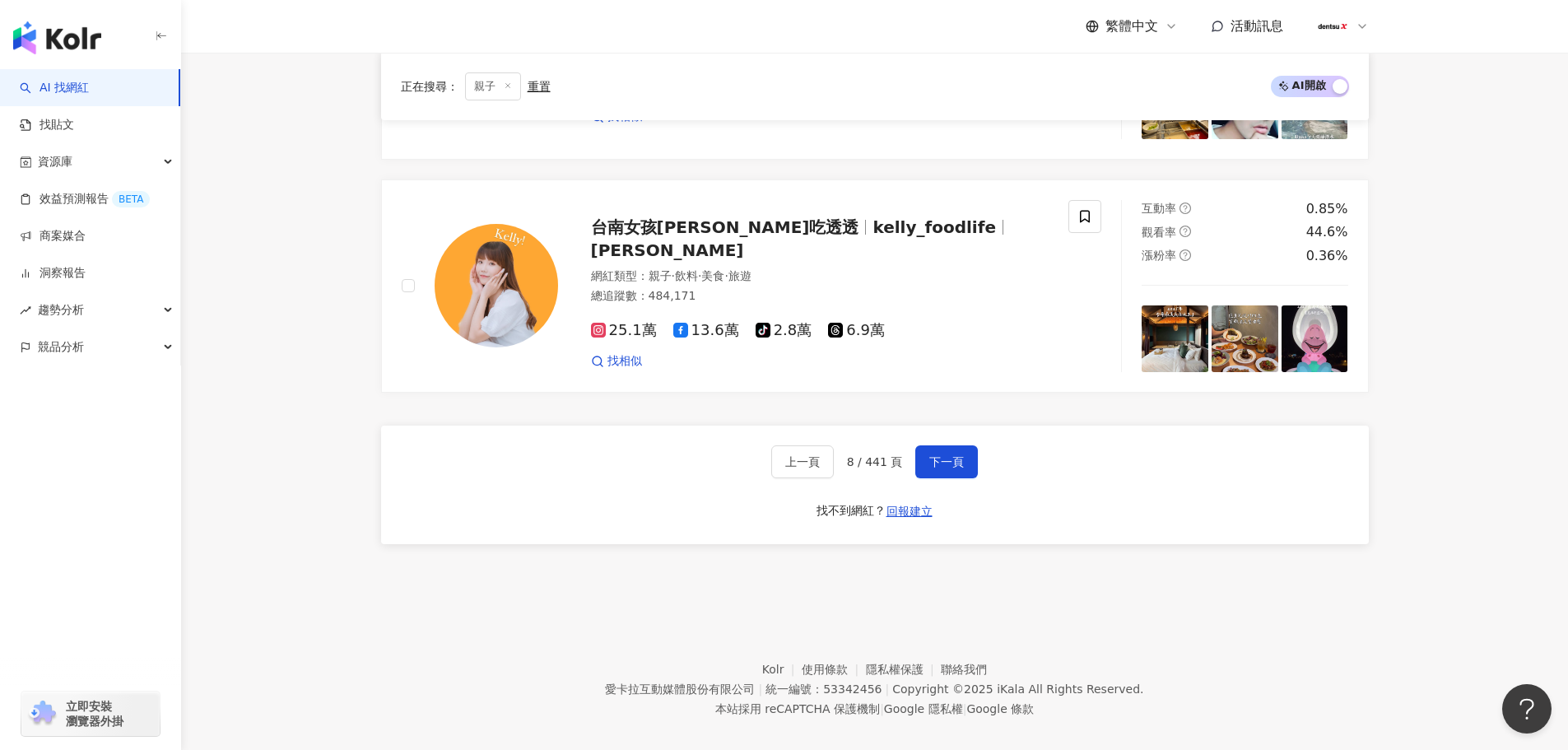
drag, startPoint x: 1382, startPoint y: 582, endPoint x: 1397, endPoint y: 579, distance: 15.3
click at [1397, 585] on footer "Kolr 使用條款 隱私權保護 聯絡我們 愛卡拉互動媒體股份有限公司 | 統一編號：53342456 | Copyright © 2025 iKala All…" at bounding box center [875, 676] width 1387 height 183
click at [0, 577] on div "AI 找網紅 找貼文 資源庫 效益預測報告 BETA 商案媒合 洞察報告 趨勢分析 競品分析 立即安裝 瀏覽器外掛" at bounding box center [90, 410] width 181 height 681
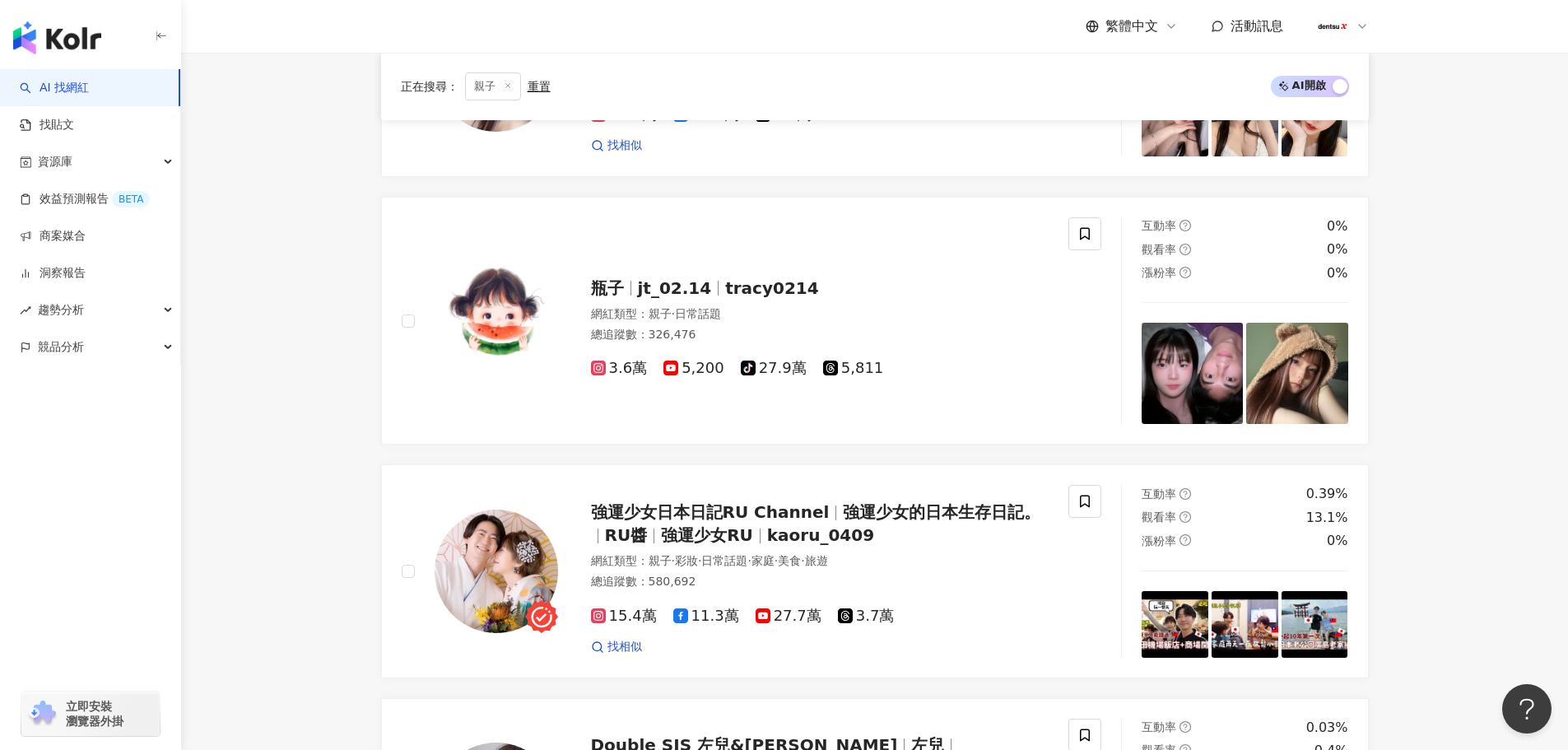
scroll to position [1068, 0]
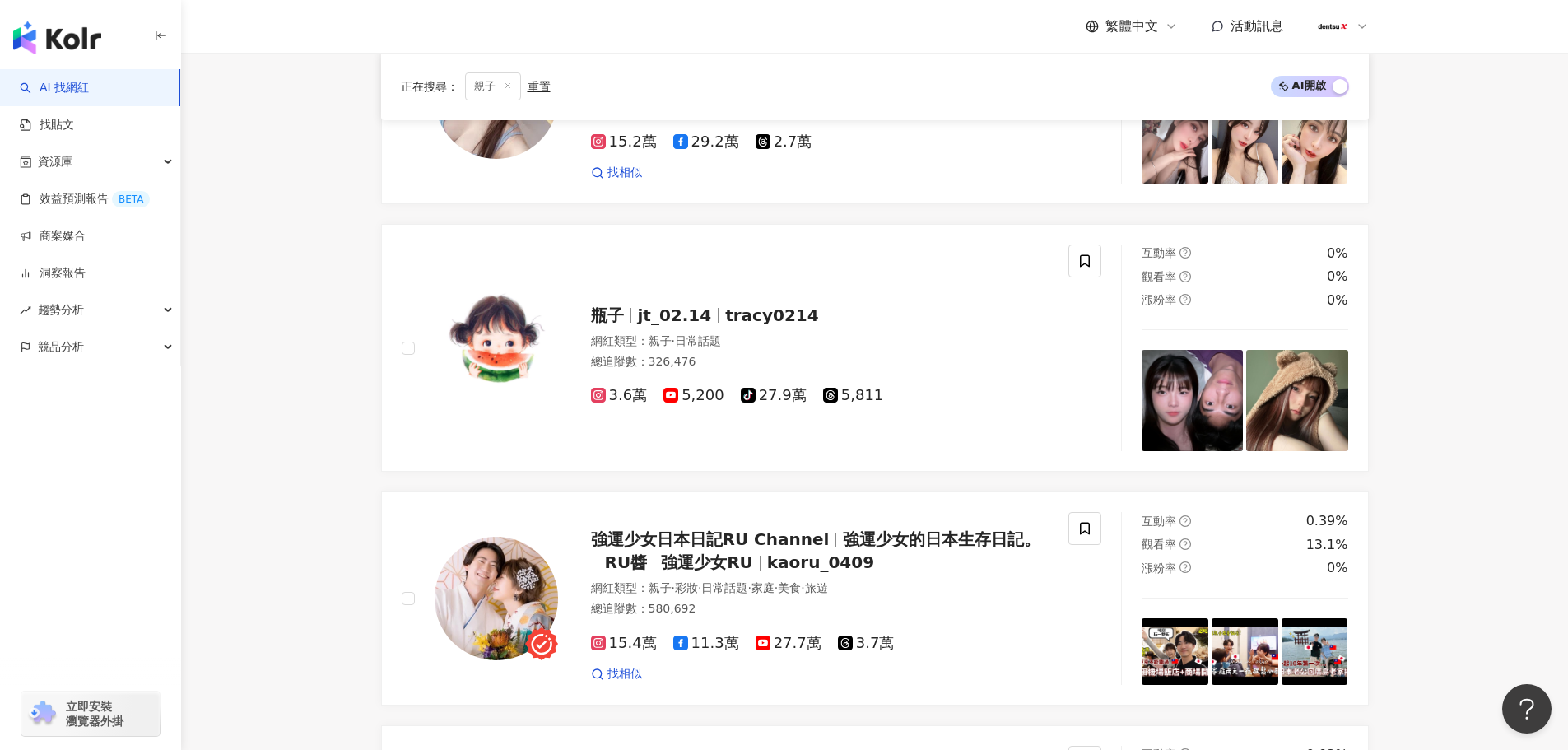
click at [0, 541] on div "AI 找網紅 找貼文 資源庫 效益預測報告 BETA 商案媒合 洞察報告 趨勢分析 競品分析 立即安裝 瀏覽器外掛" at bounding box center [90, 410] width 181 height 681
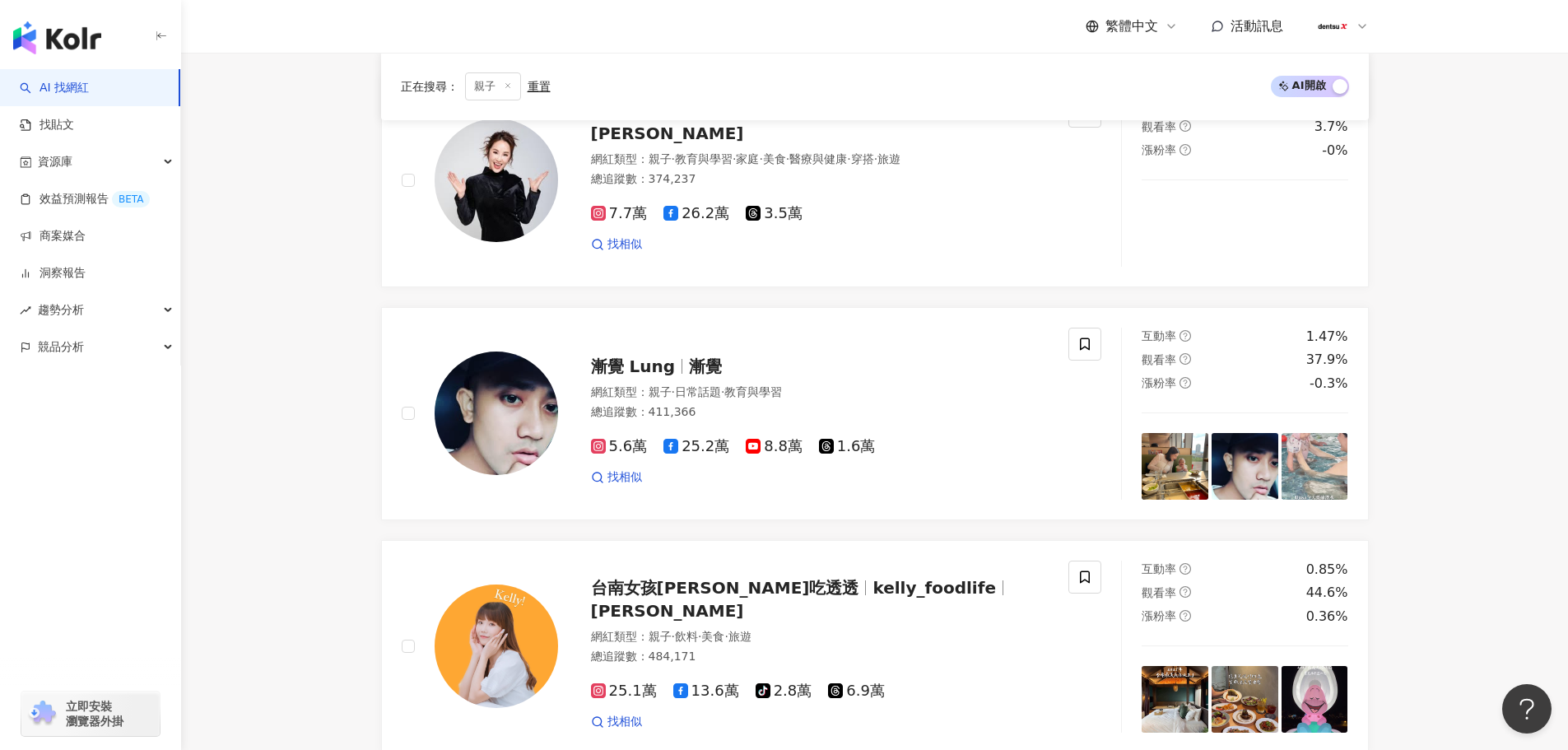
scroll to position [2796, 0]
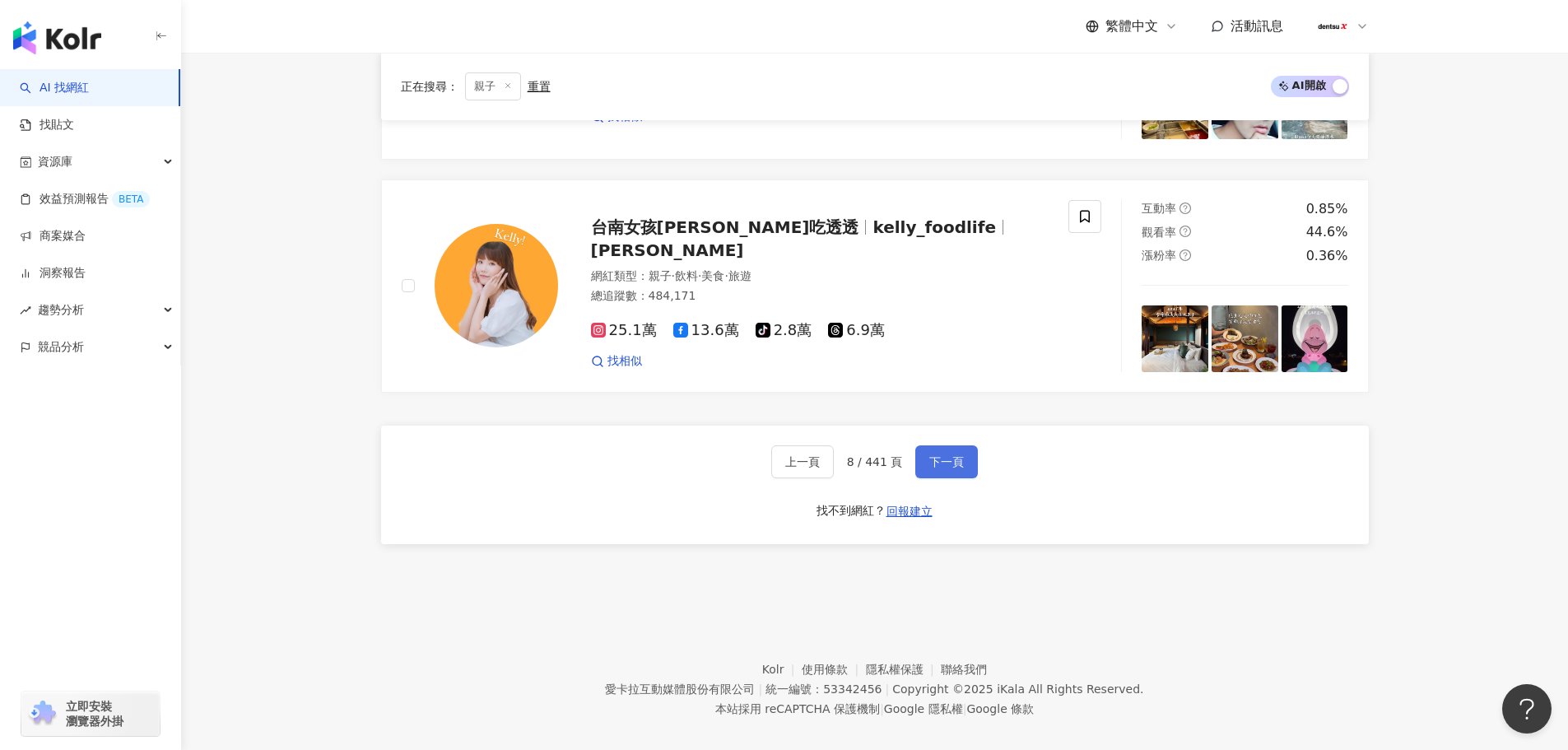
click at [934, 455] on span "下一頁" at bounding box center [947, 461] width 34 height 14
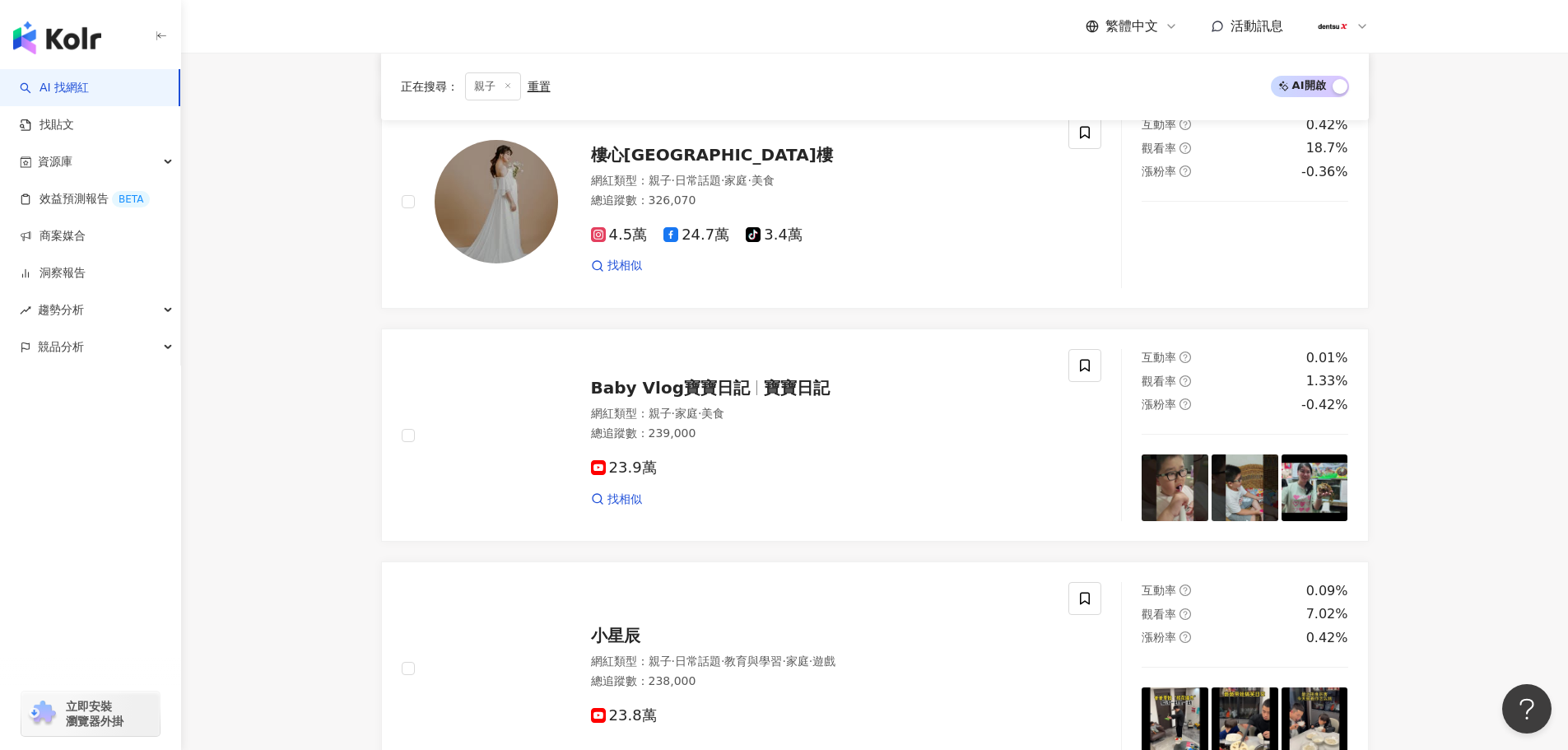
scroll to position [2809, 0]
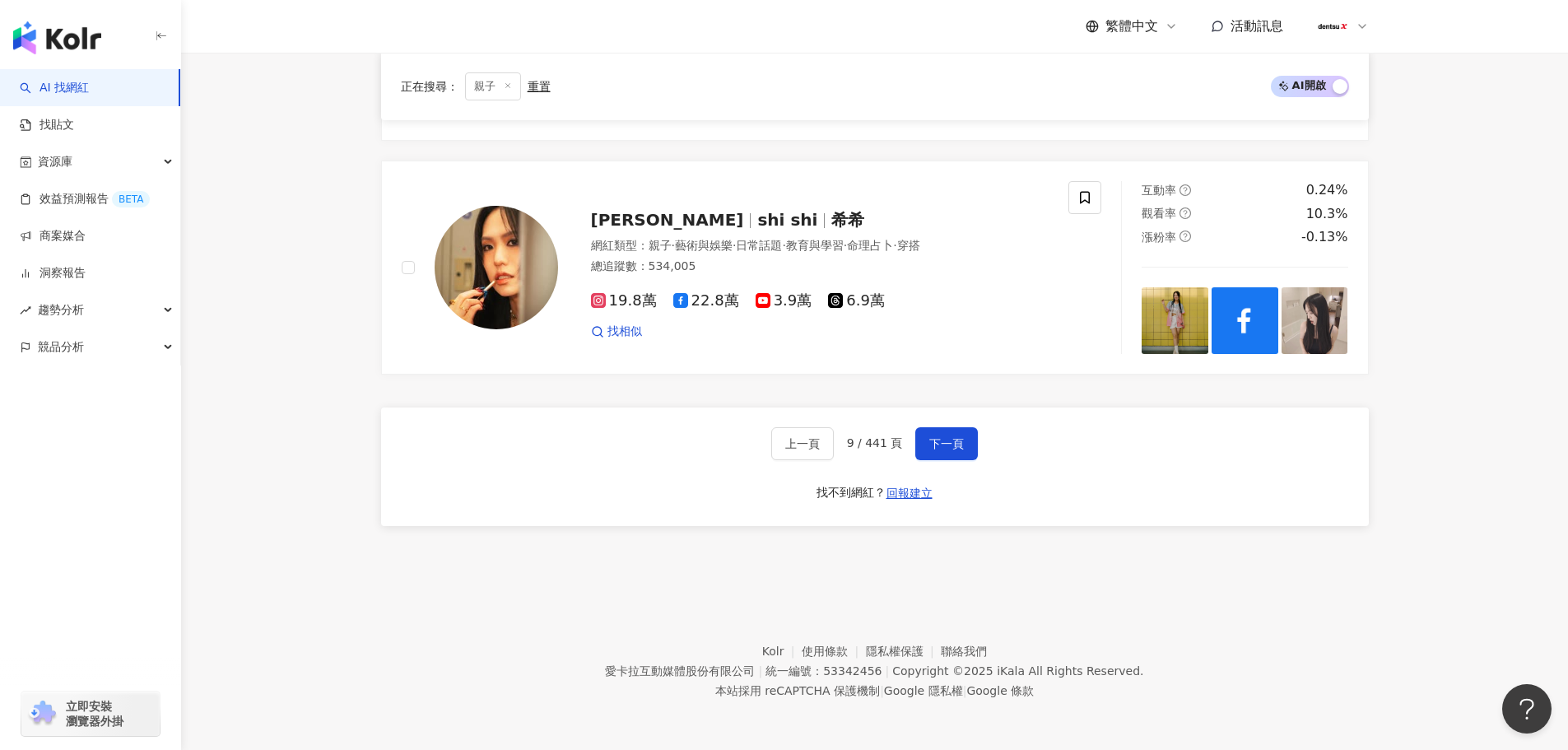
click at [14, 562] on div "AI 找網紅 找貼文 資源庫 效益預測報告 BETA 商案媒合 洞察報告 趨勢分析 競品分析 立即安裝 瀏覽器外掛" at bounding box center [90, 410] width 181 height 681
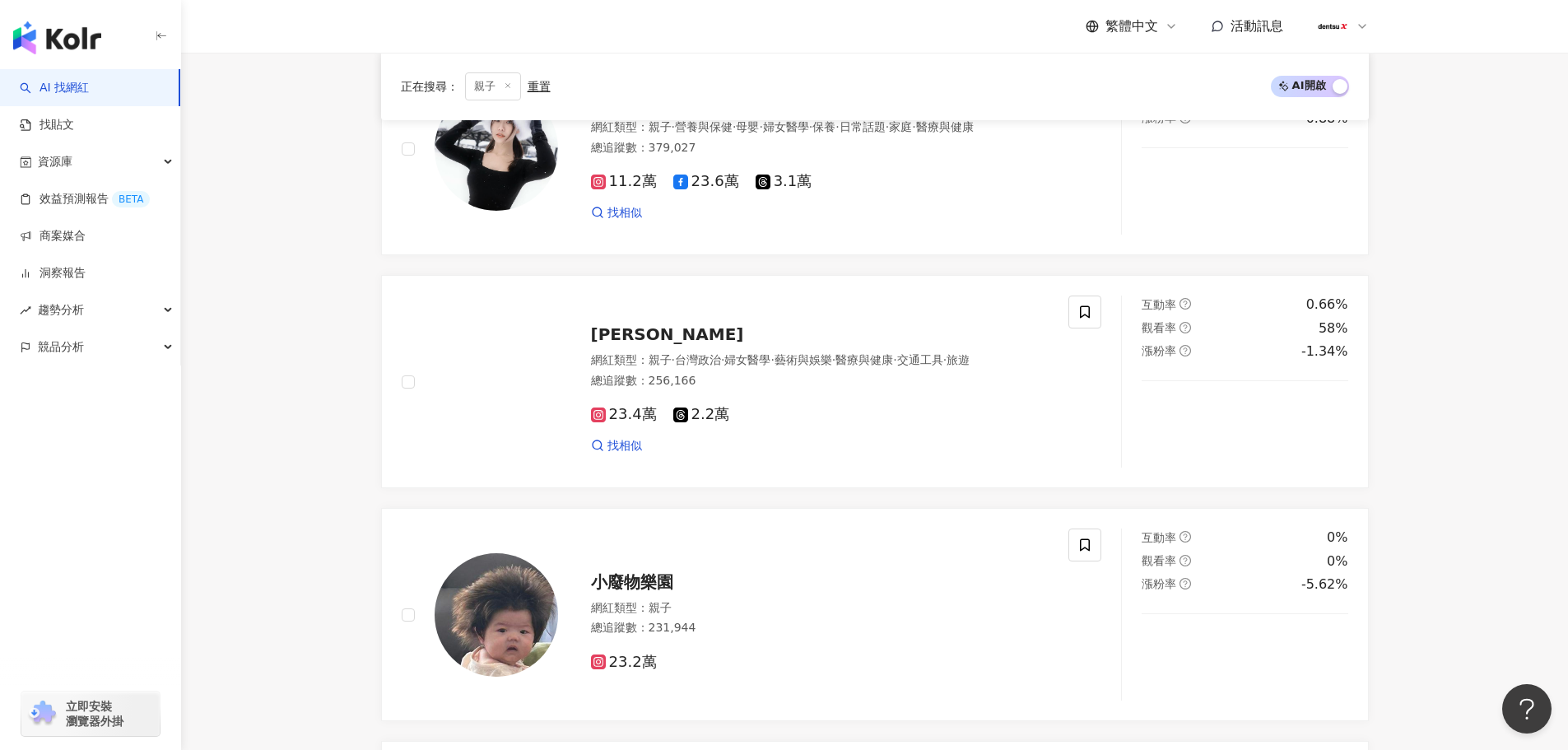
scroll to position [1657, 0]
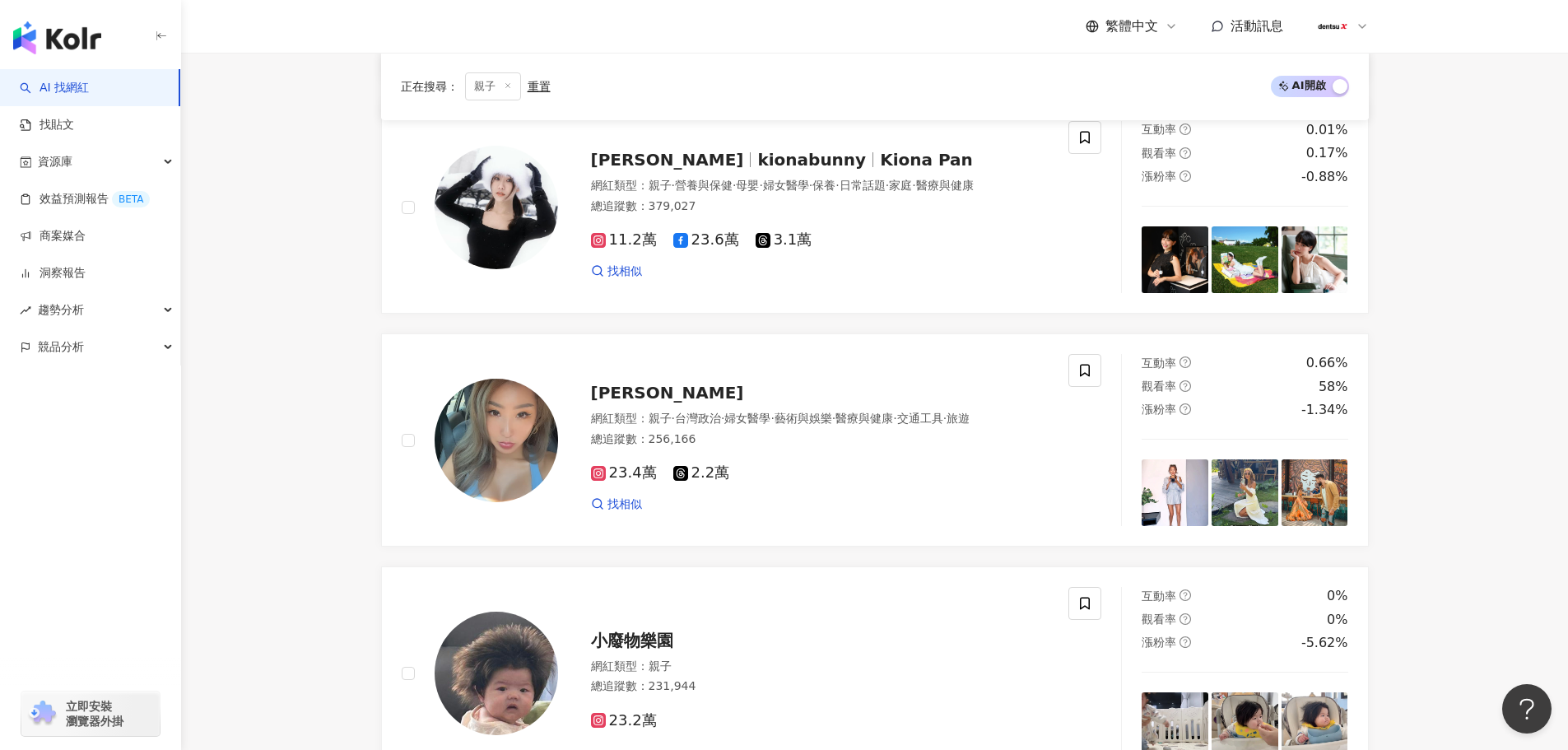
click at [25, 535] on div "AI 找網紅 找貼文 資源庫 效益預測報告 BETA 商案媒合 洞察報告 趨勢分析 競品分析 立即安裝 瀏覽器外掛" at bounding box center [90, 410] width 181 height 681
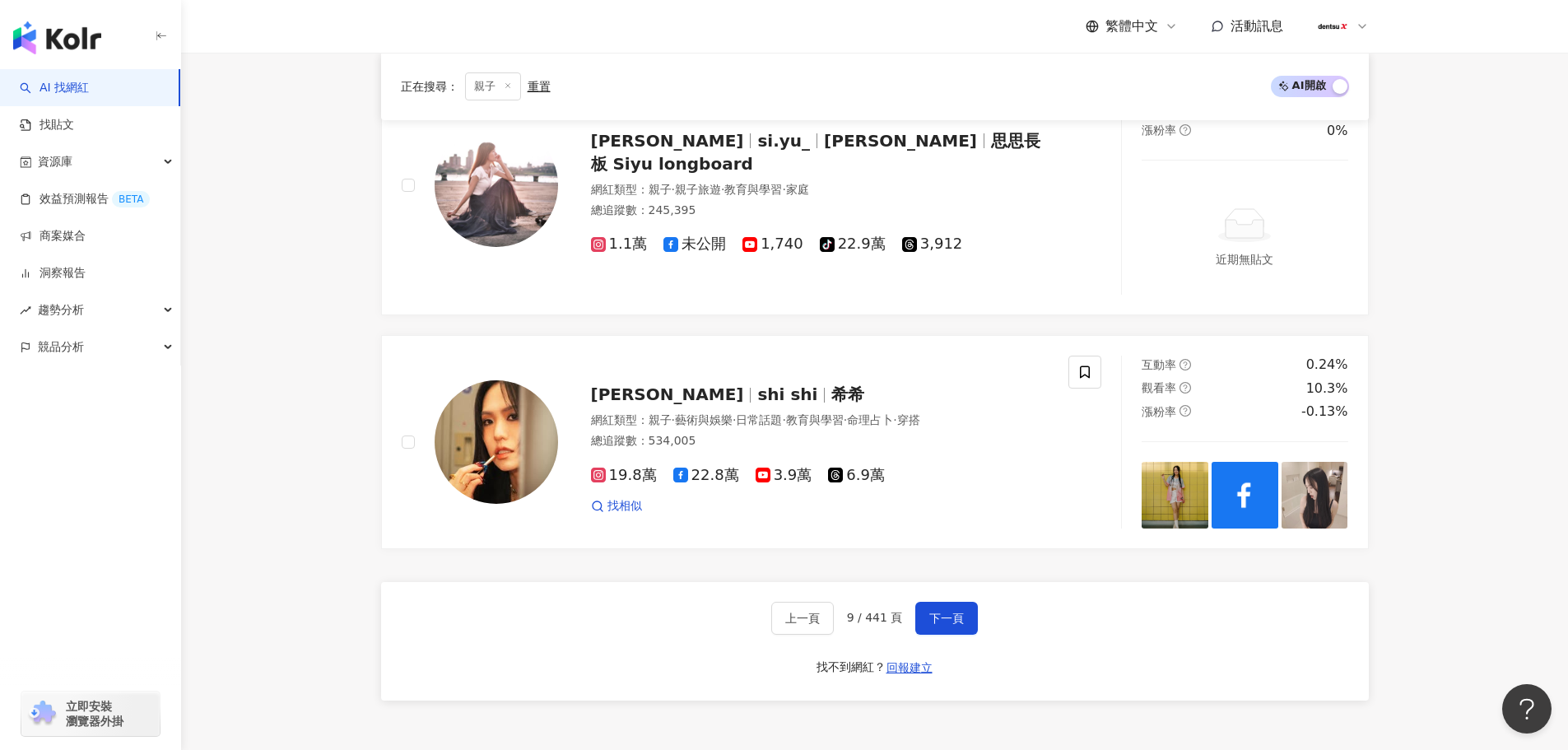
scroll to position [2809, 0]
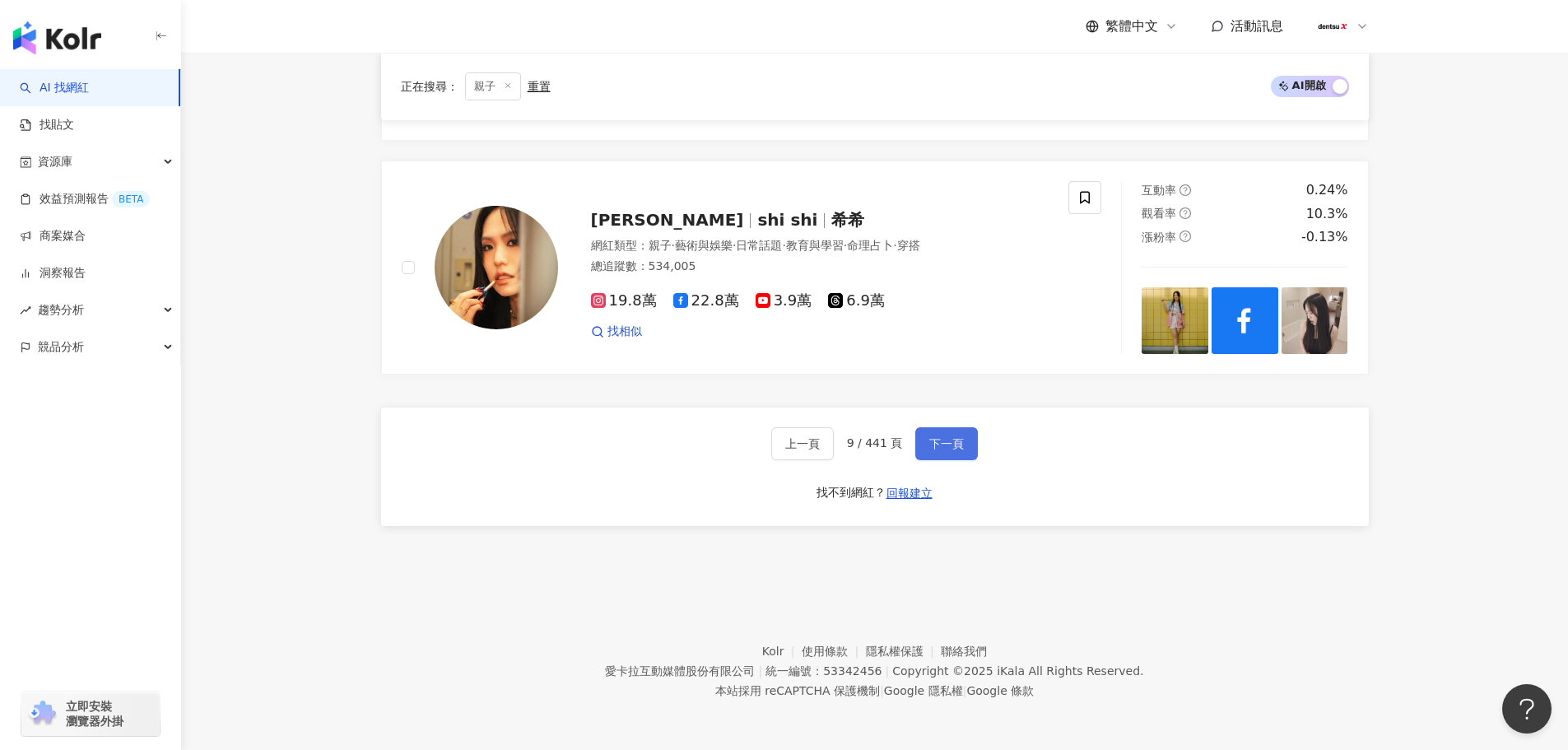
click at [957, 448] on span "下一頁" at bounding box center [947, 443] width 34 height 14
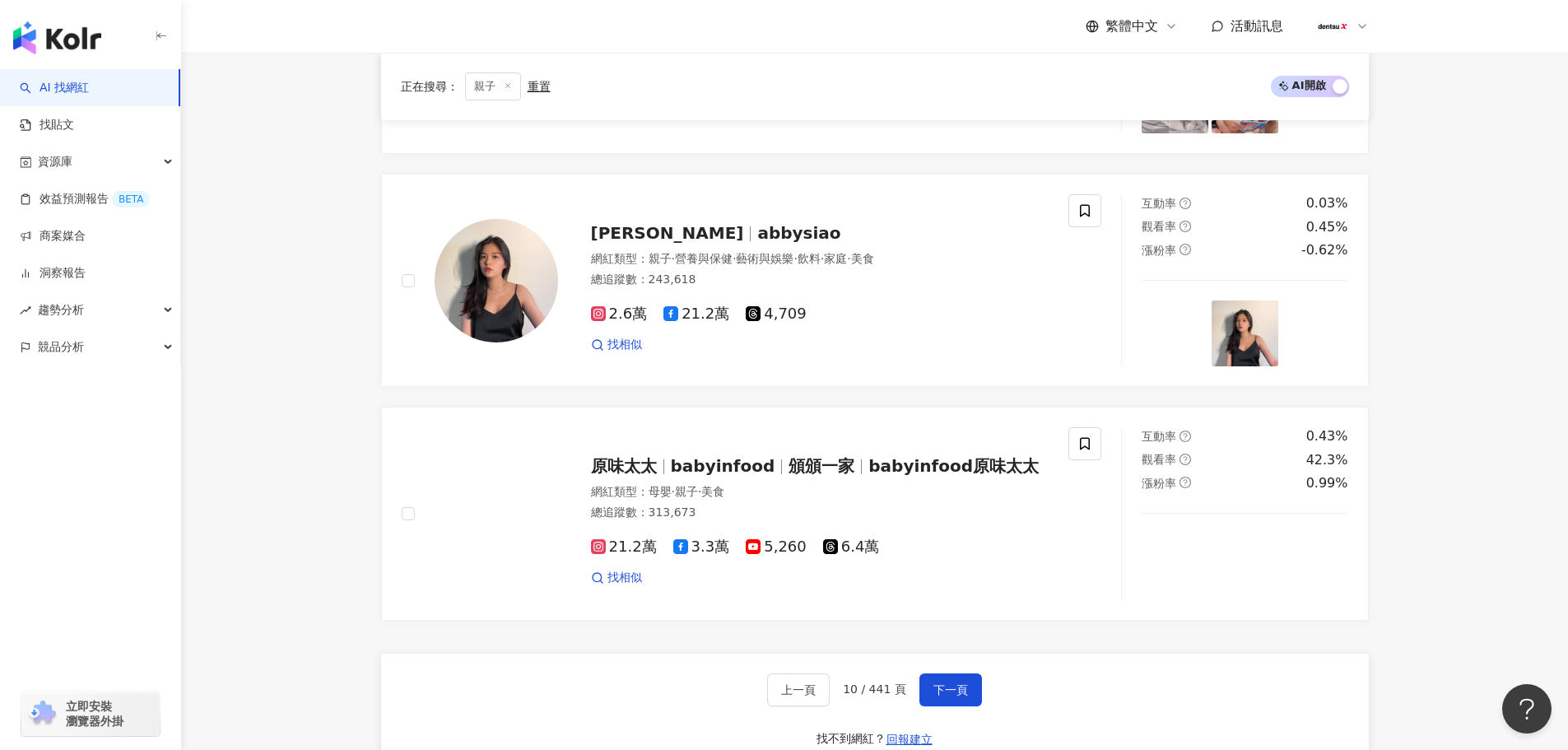
scroll to position [2819, 0]
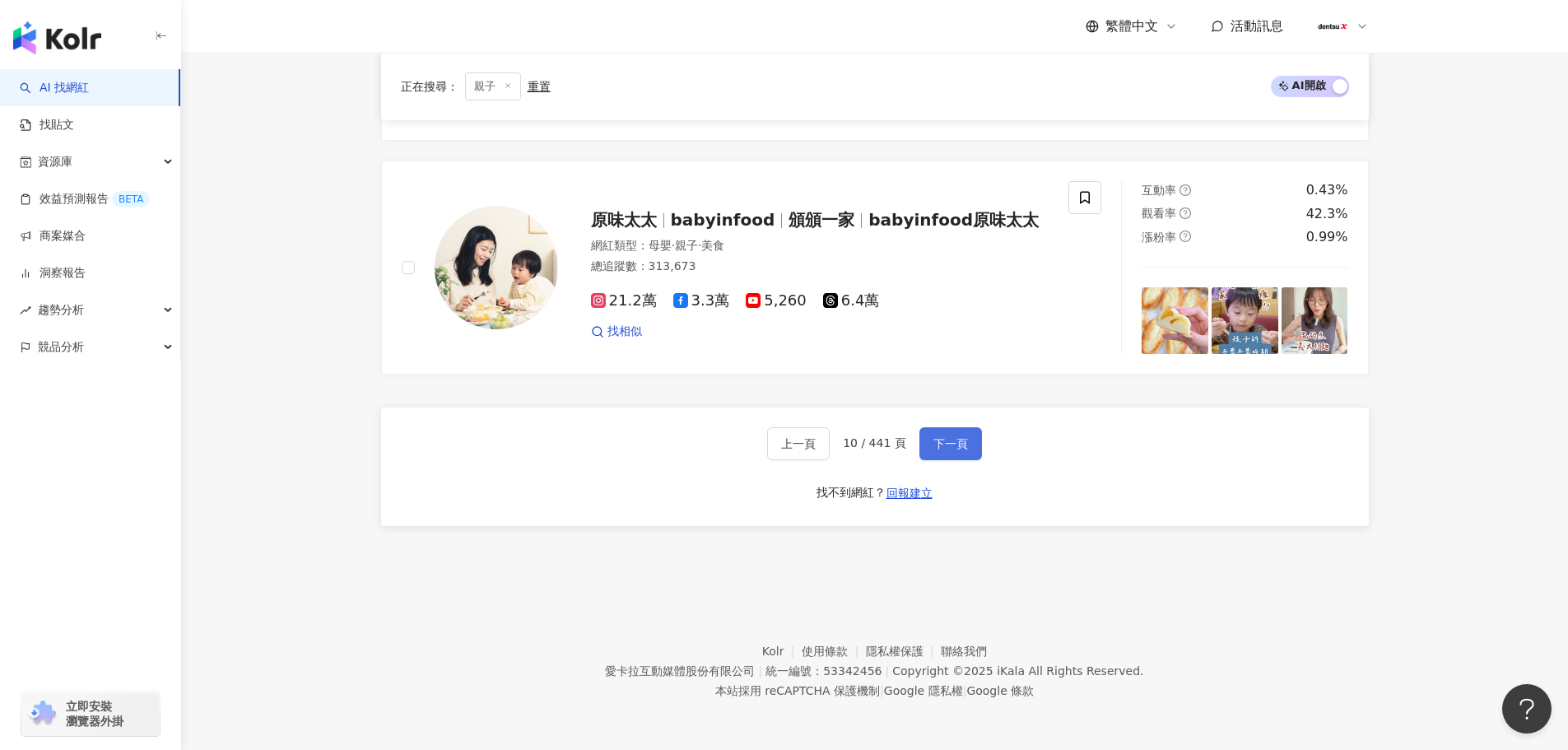
click at [964, 436] on button "下一頁" at bounding box center [950, 443] width 62 height 33
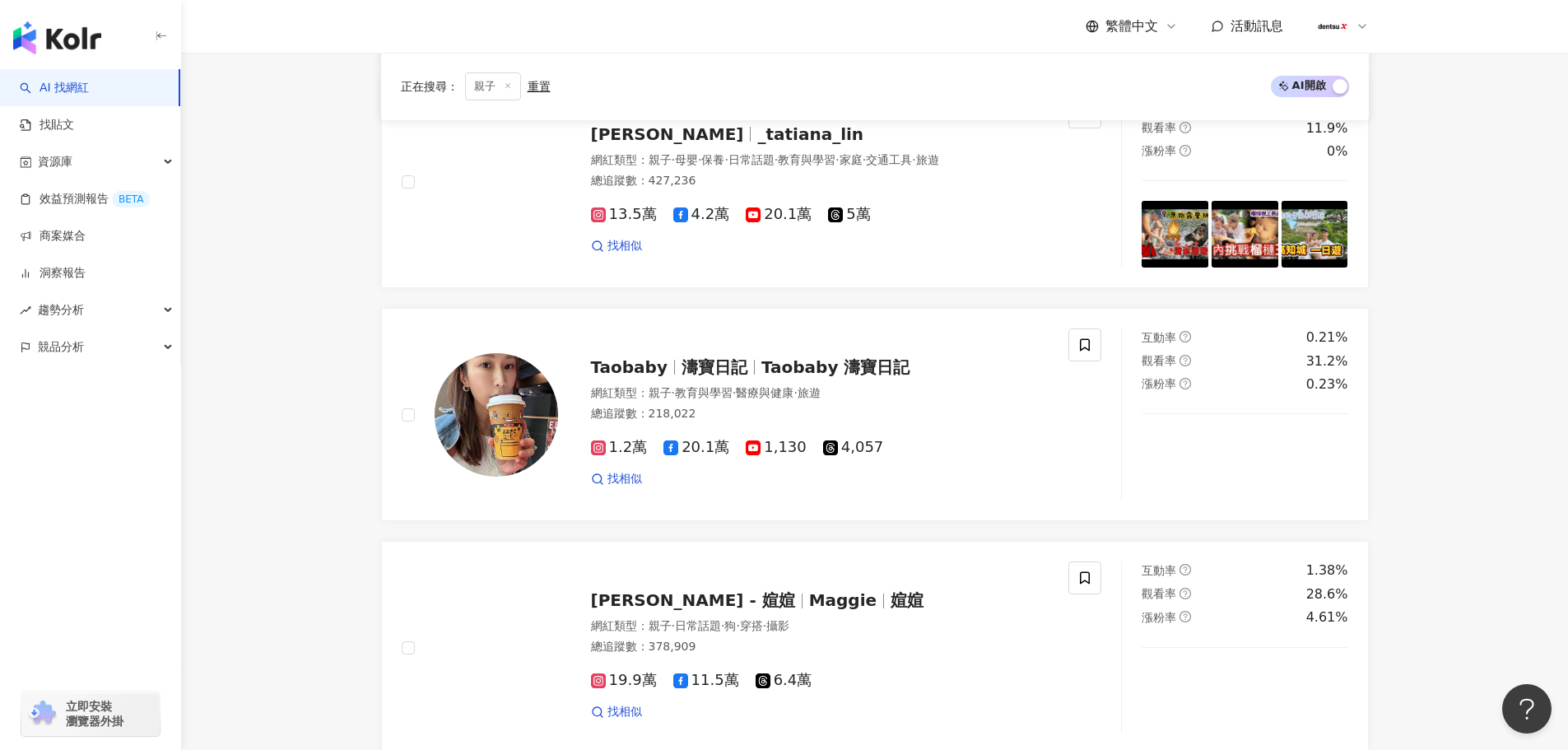
scroll to position [2634, 0]
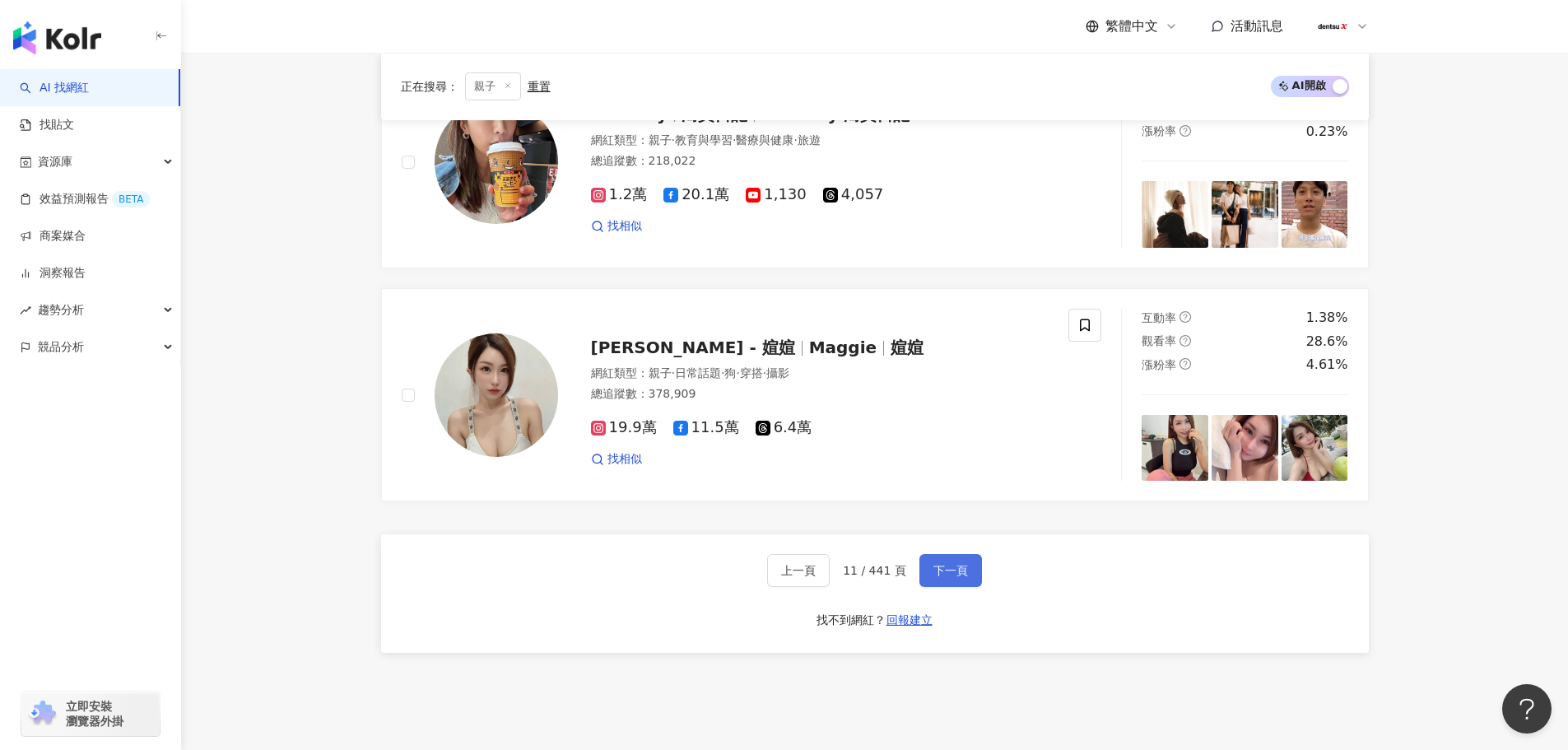
click at [938, 577] on span "下一頁" at bounding box center [951, 570] width 34 height 14
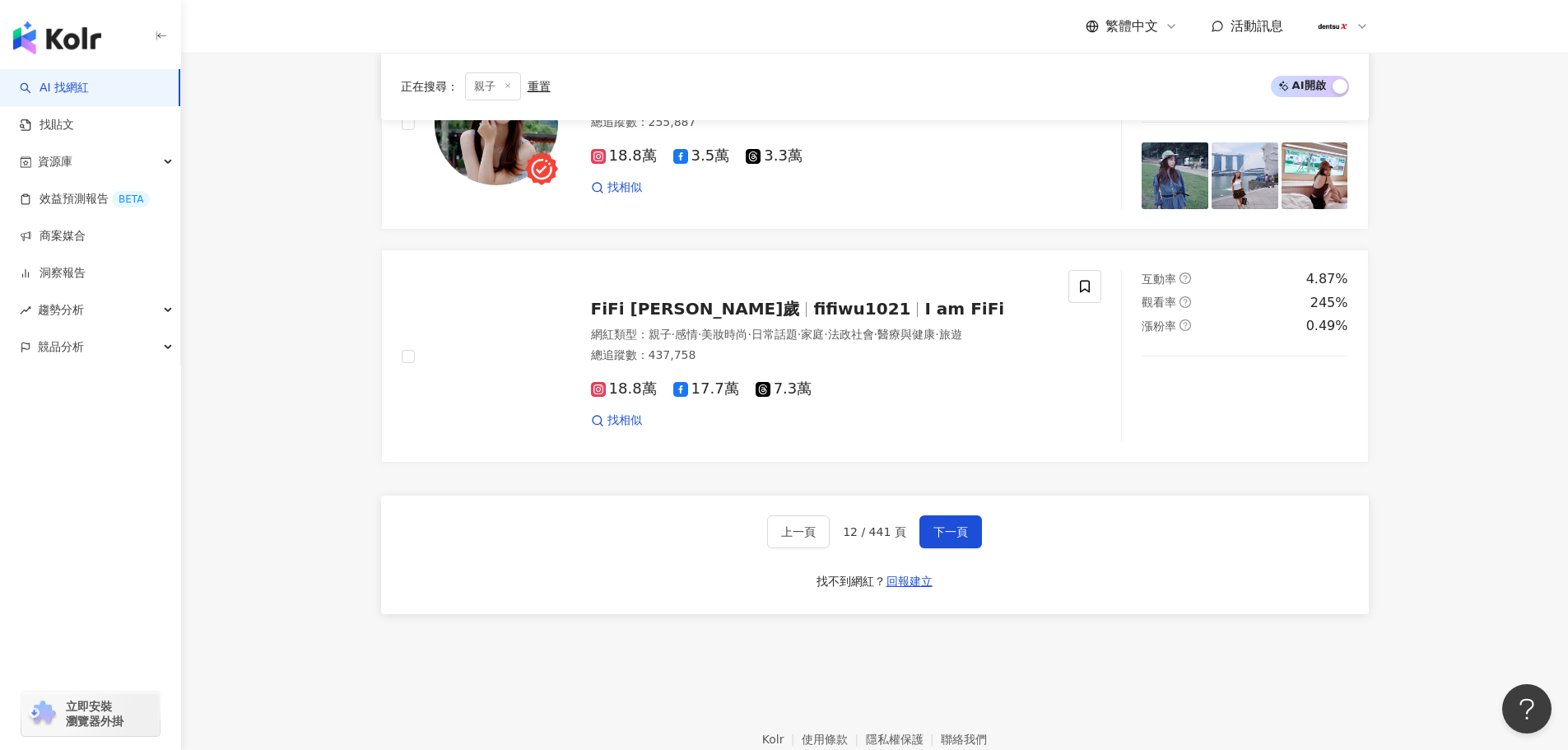
scroll to position [2761, 0]
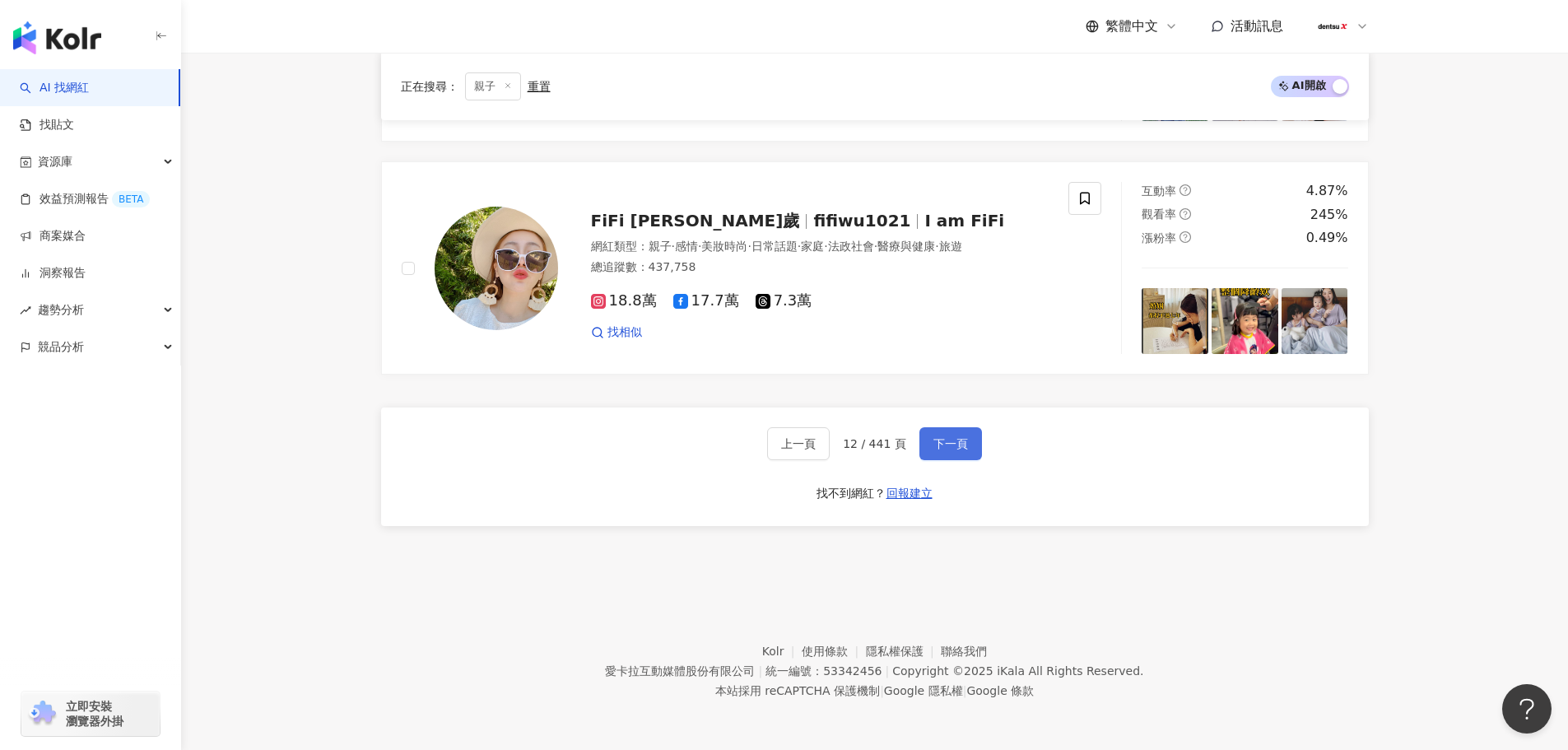
click at [963, 448] on button "下一頁" at bounding box center [950, 443] width 62 height 33
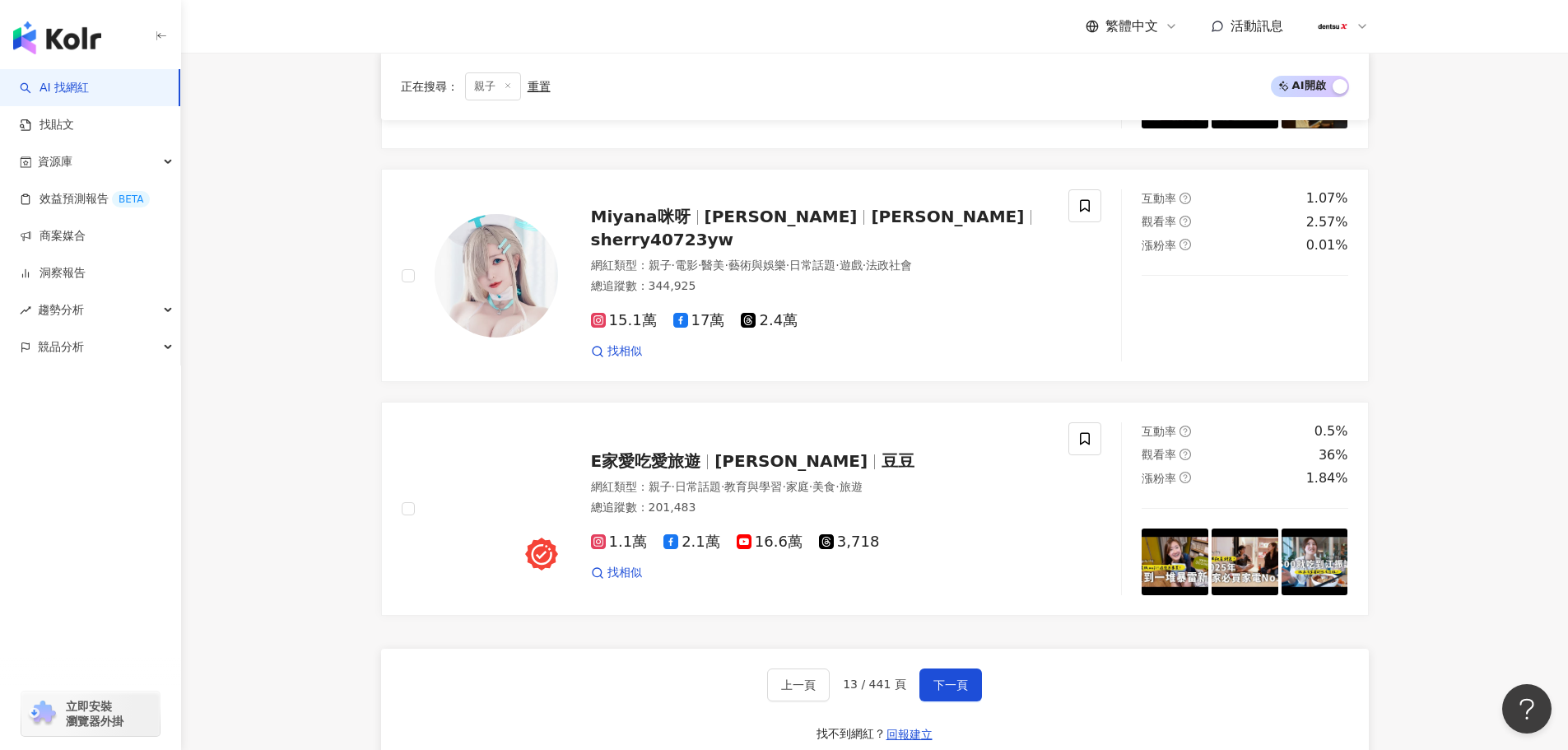
scroll to position [2726, 0]
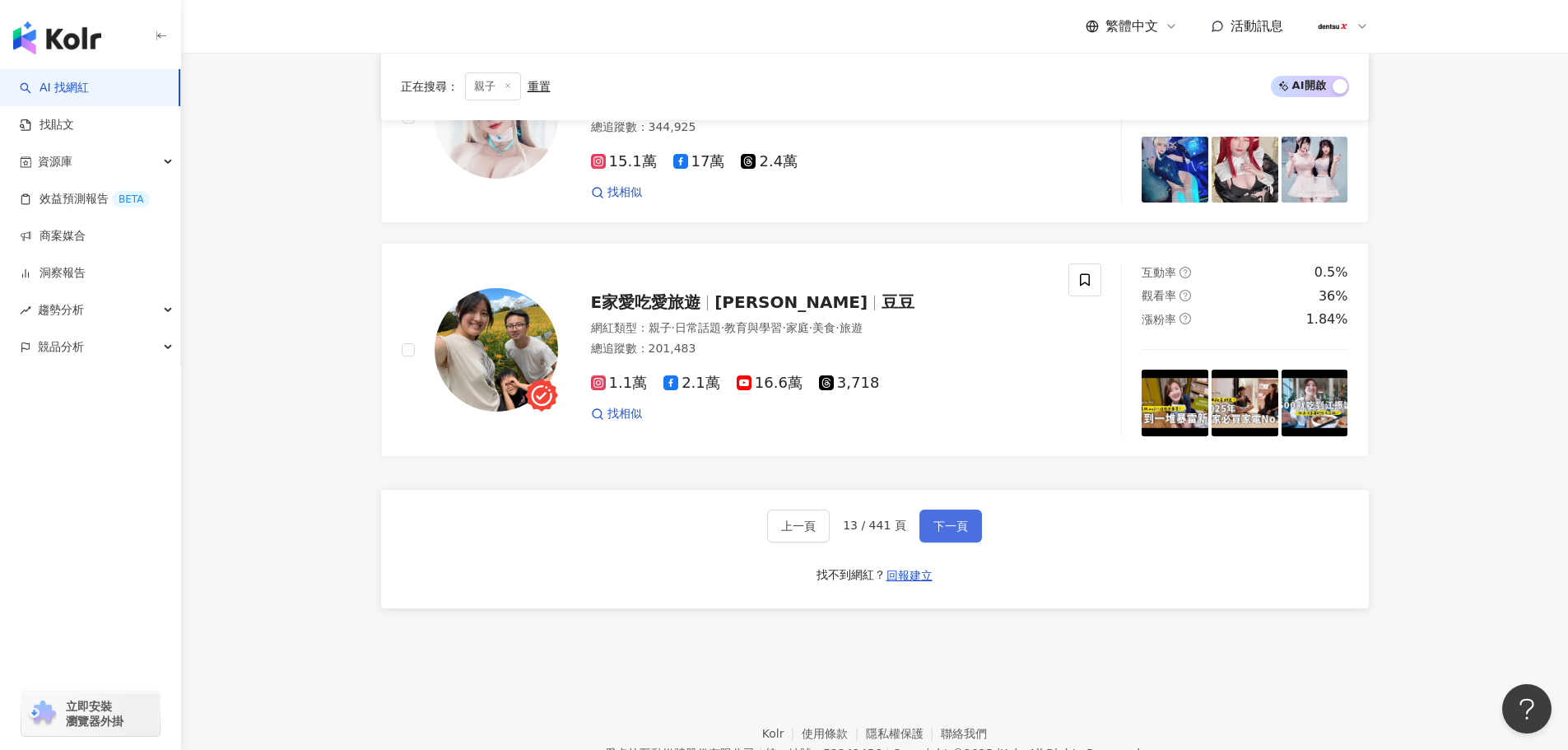
click at [946, 527] on span "下一頁" at bounding box center [951, 526] width 34 height 14
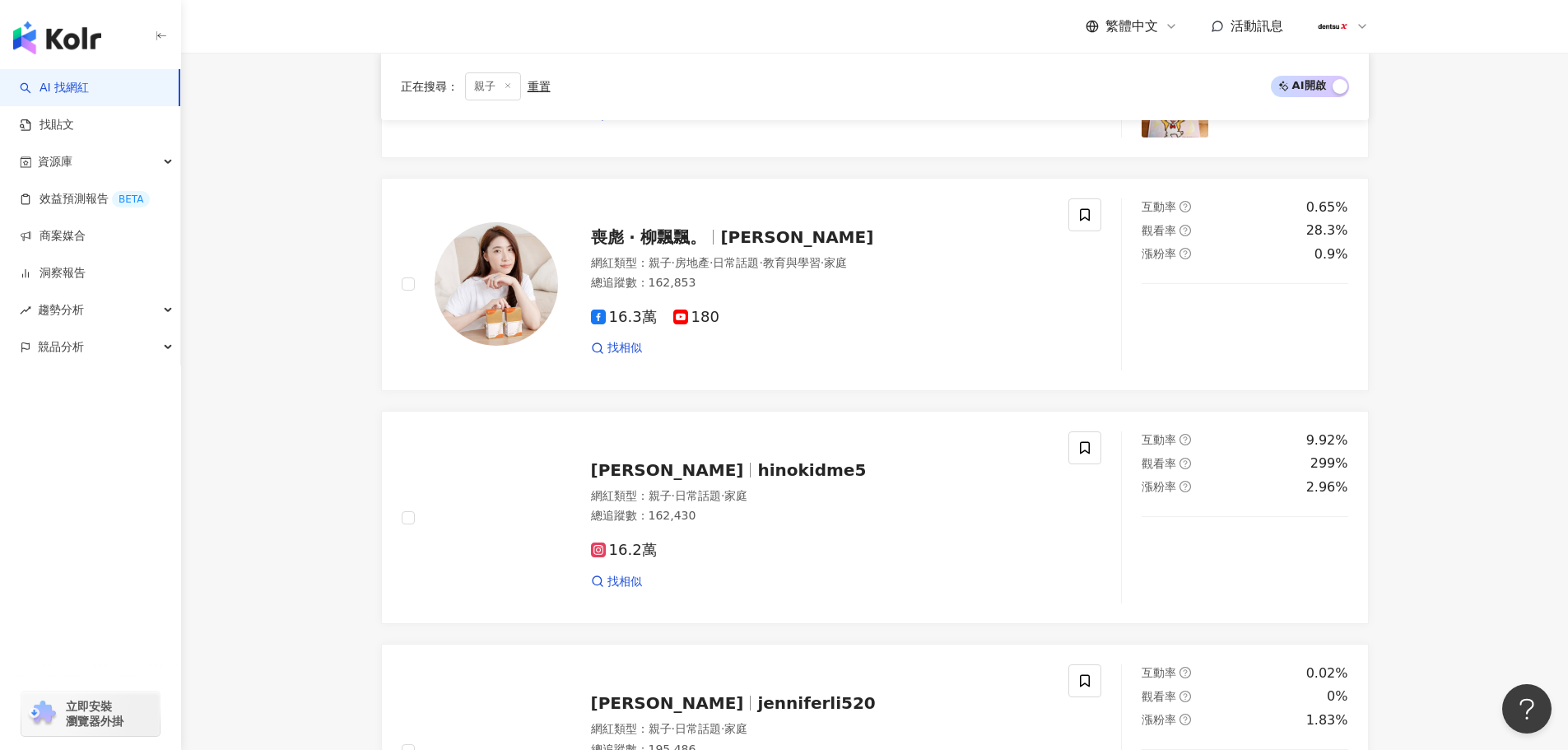
scroll to position [2678, 0]
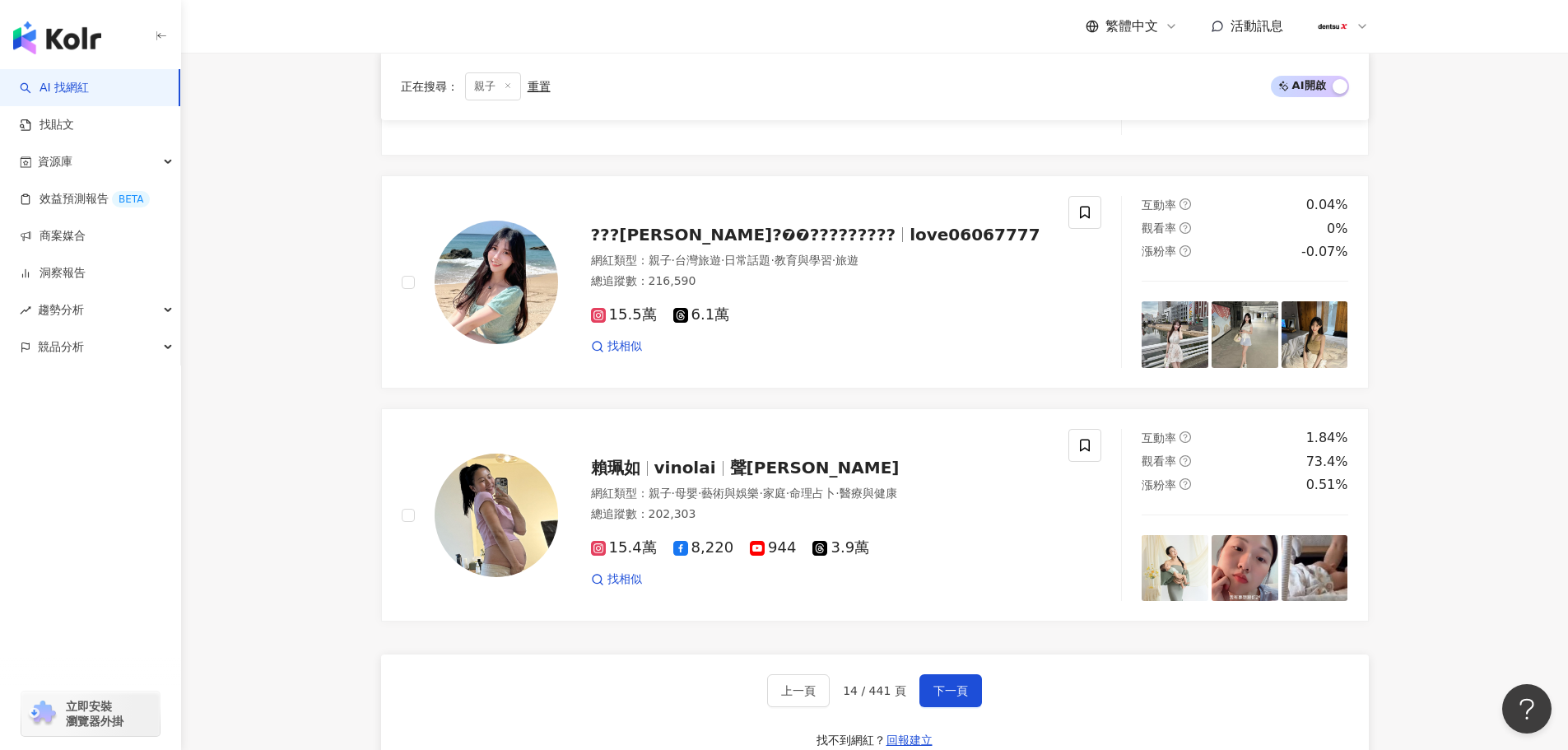
scroll to position [2761, 0]
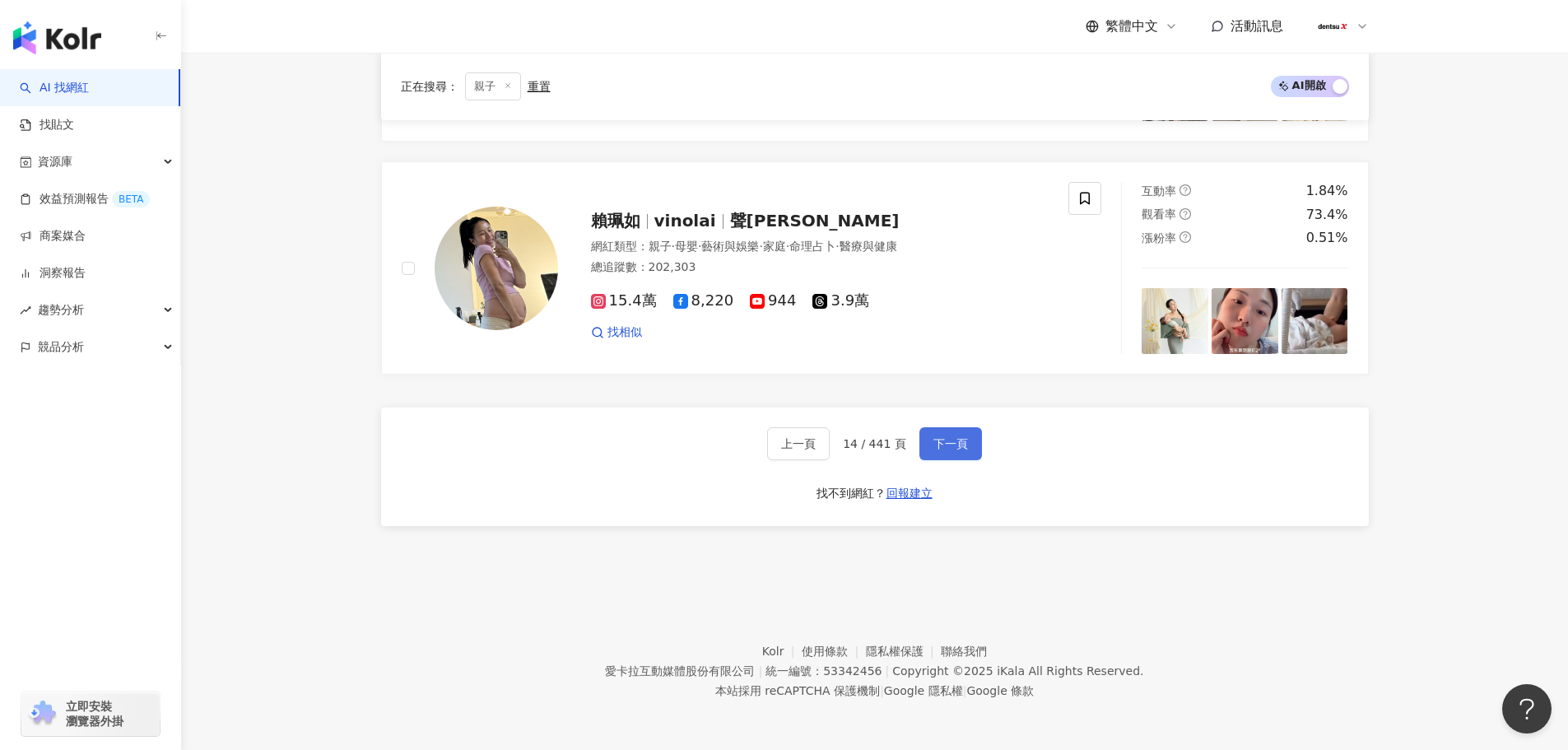
click at [935, 439] on span "下一頁" at bounding box center [951, 443] width 34 height 14
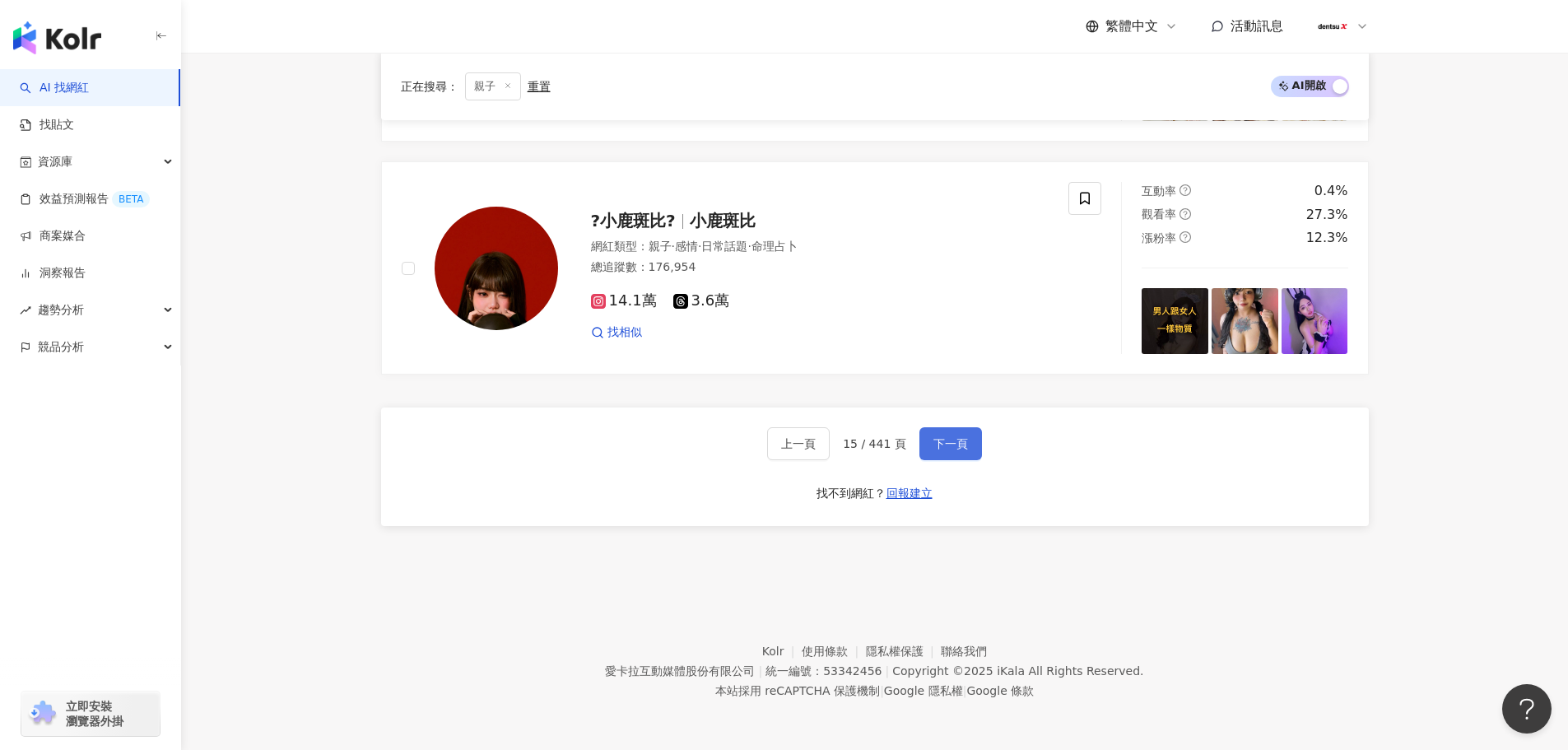
click at [957, 449] on button "下一頁" at bounding box center [950, 443] width 62 height 33
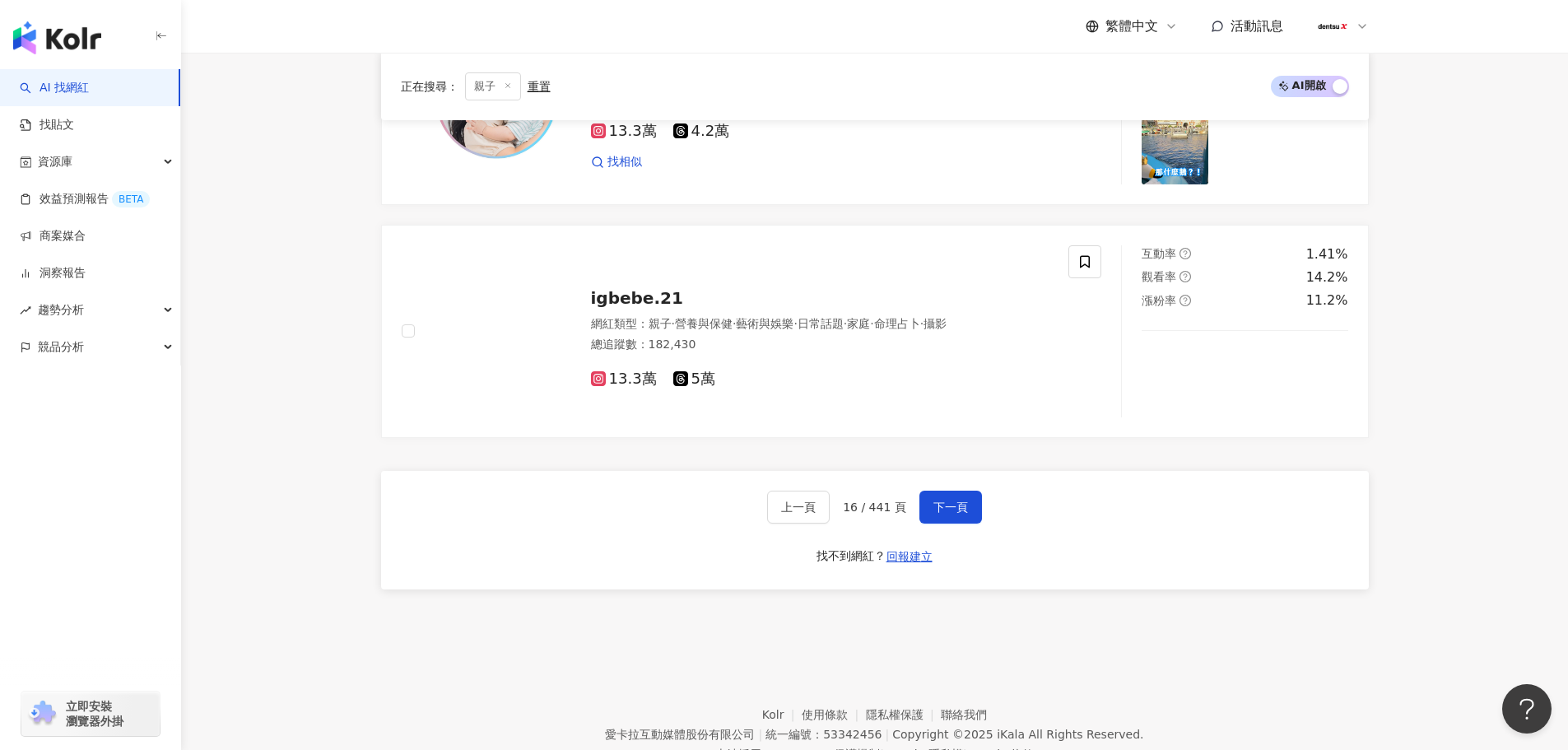
scroll to position [2809, 0]
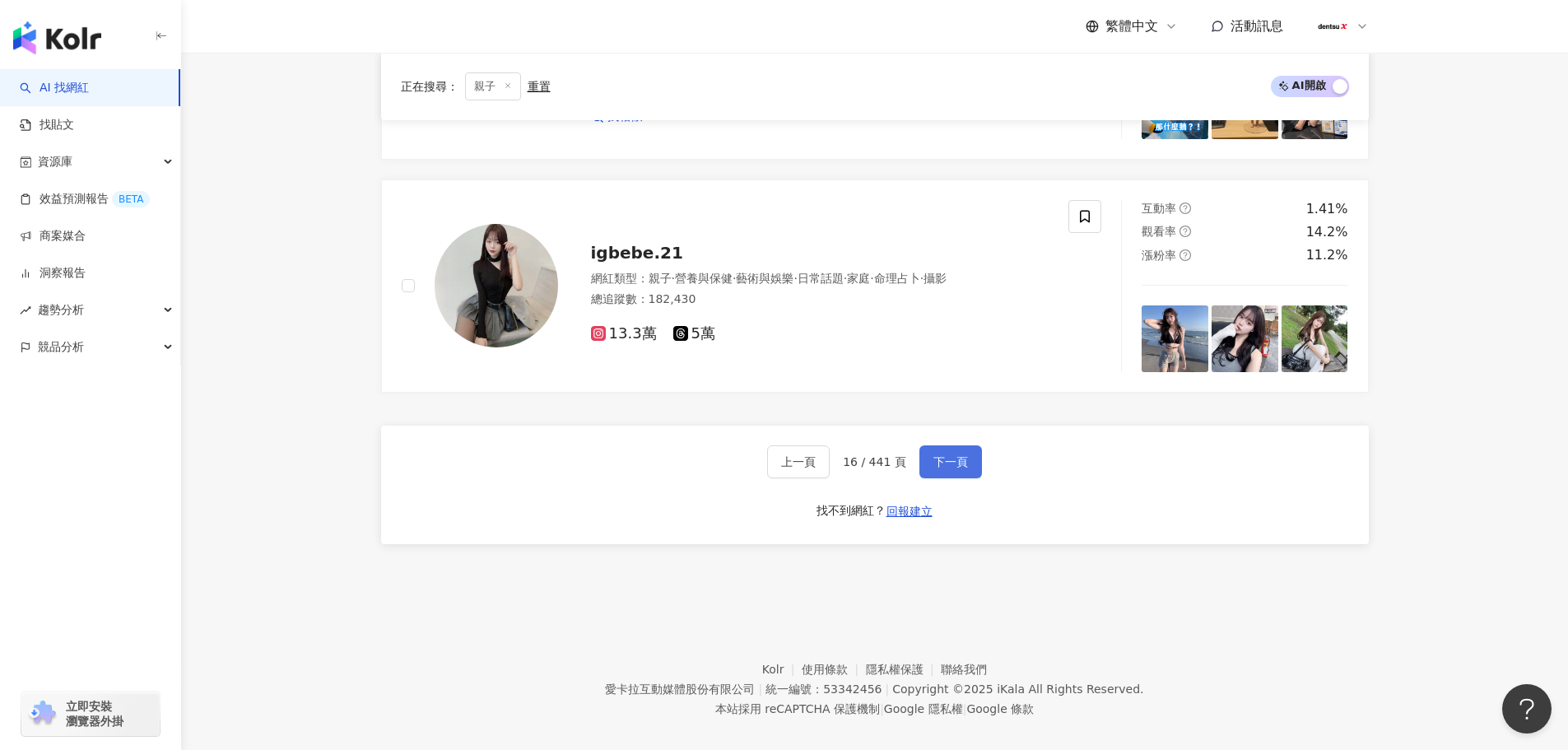
click at [946, 455] on span "下一頁" at bounding box center [951, 461] width 34 height 14
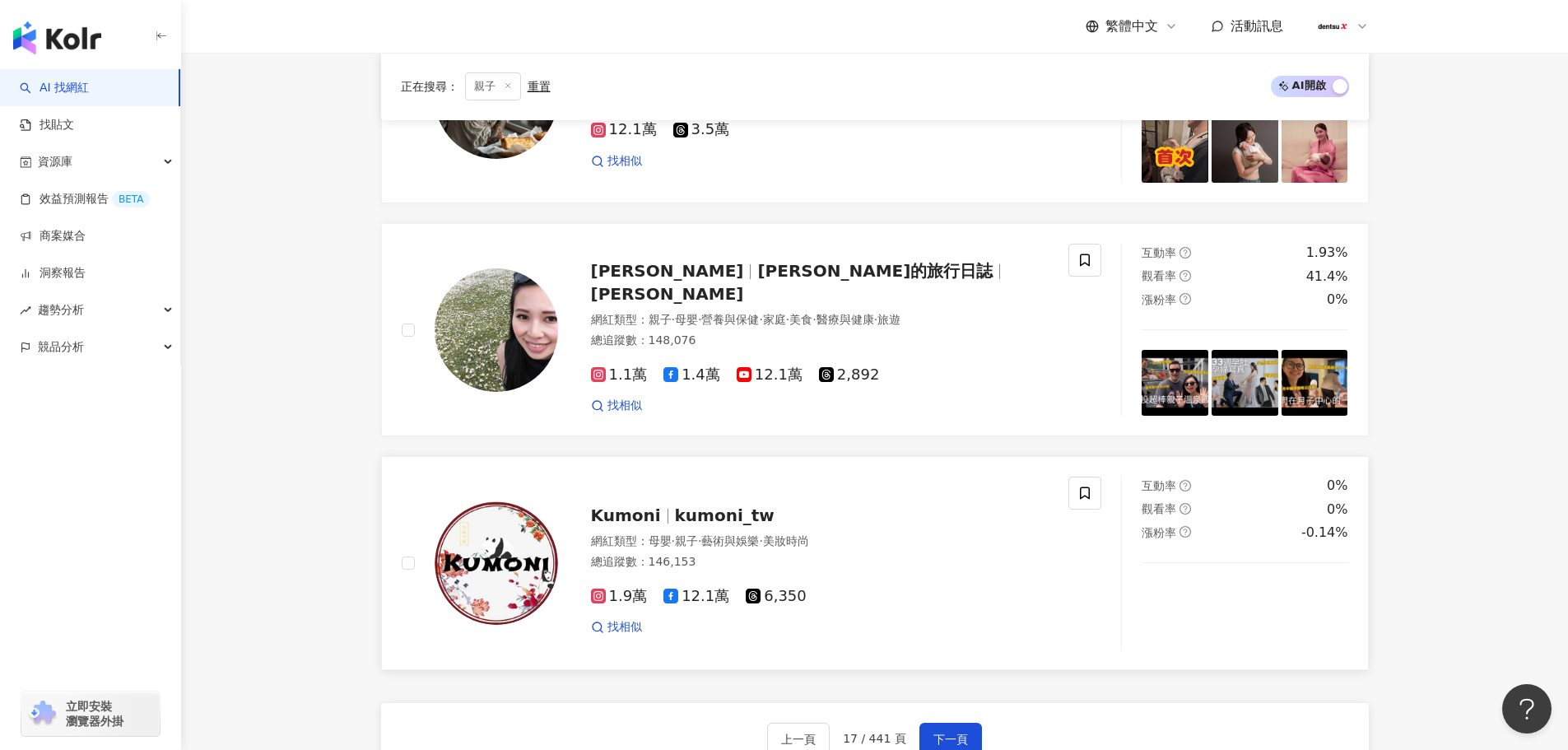
scroll to position [2761, 0]
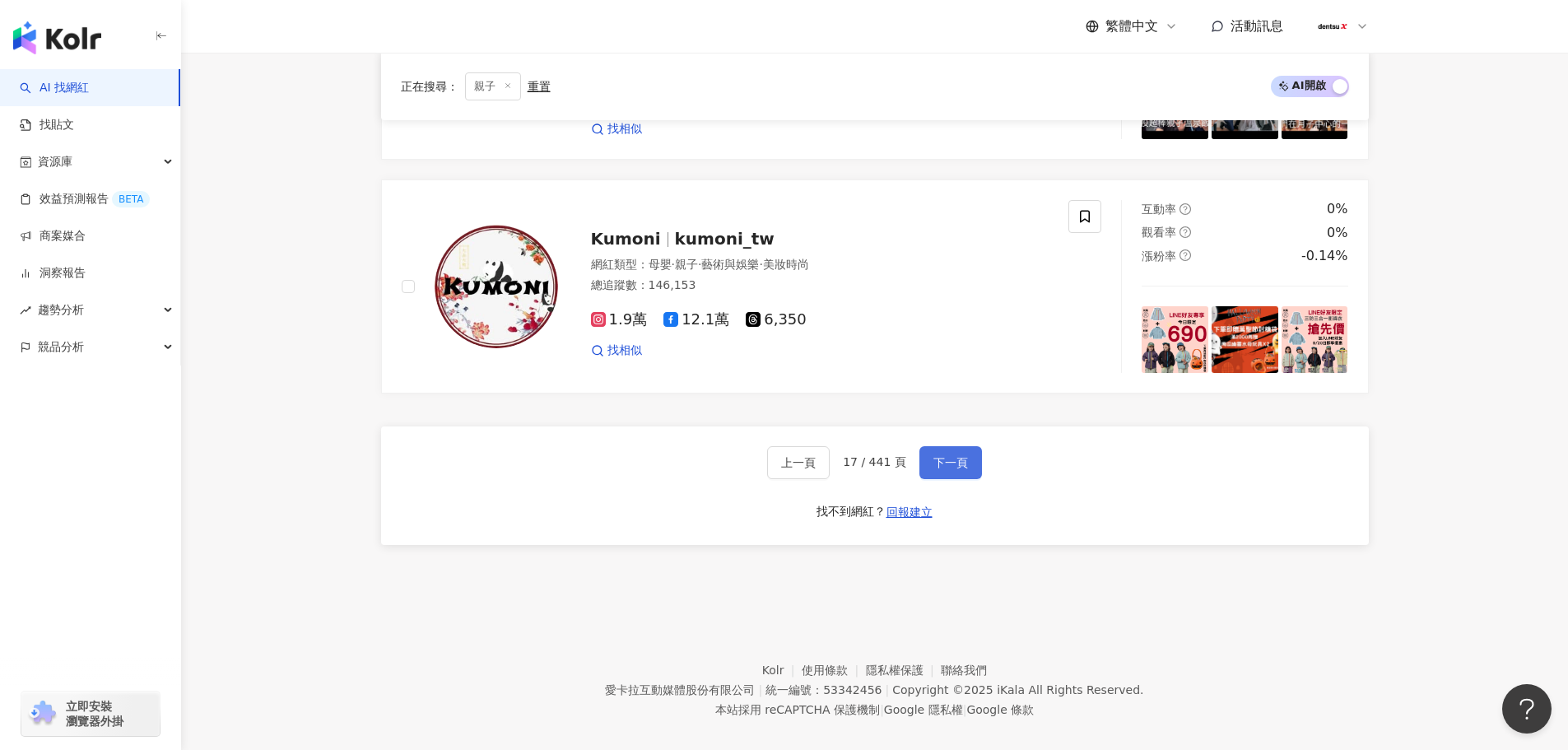
click at [956, 456] on span "下一頁" at bounding box center [951, 462] width 34 height 14
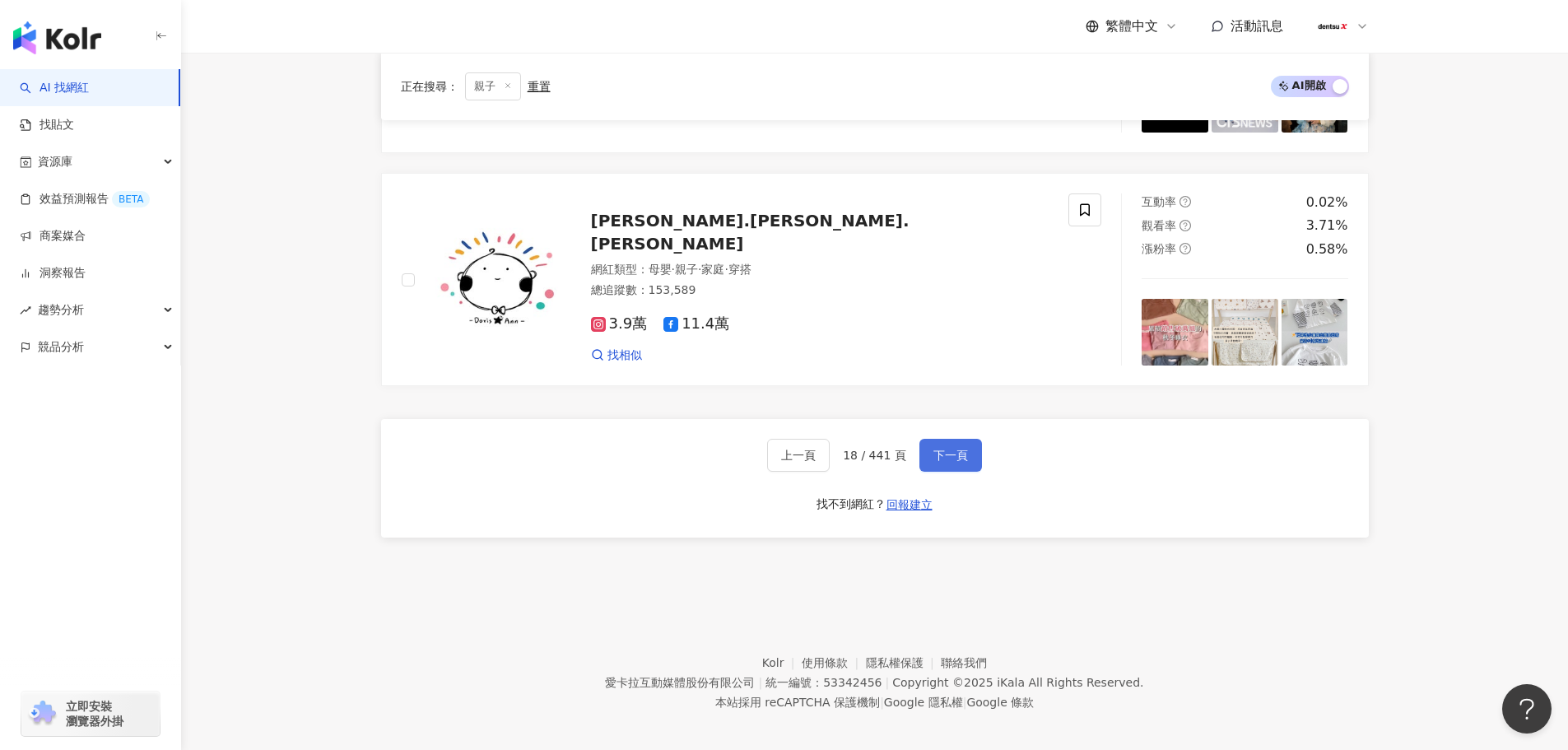
click at [952, 448] on span "下一頁" at bounding box center [951, 455] width 34 height 14
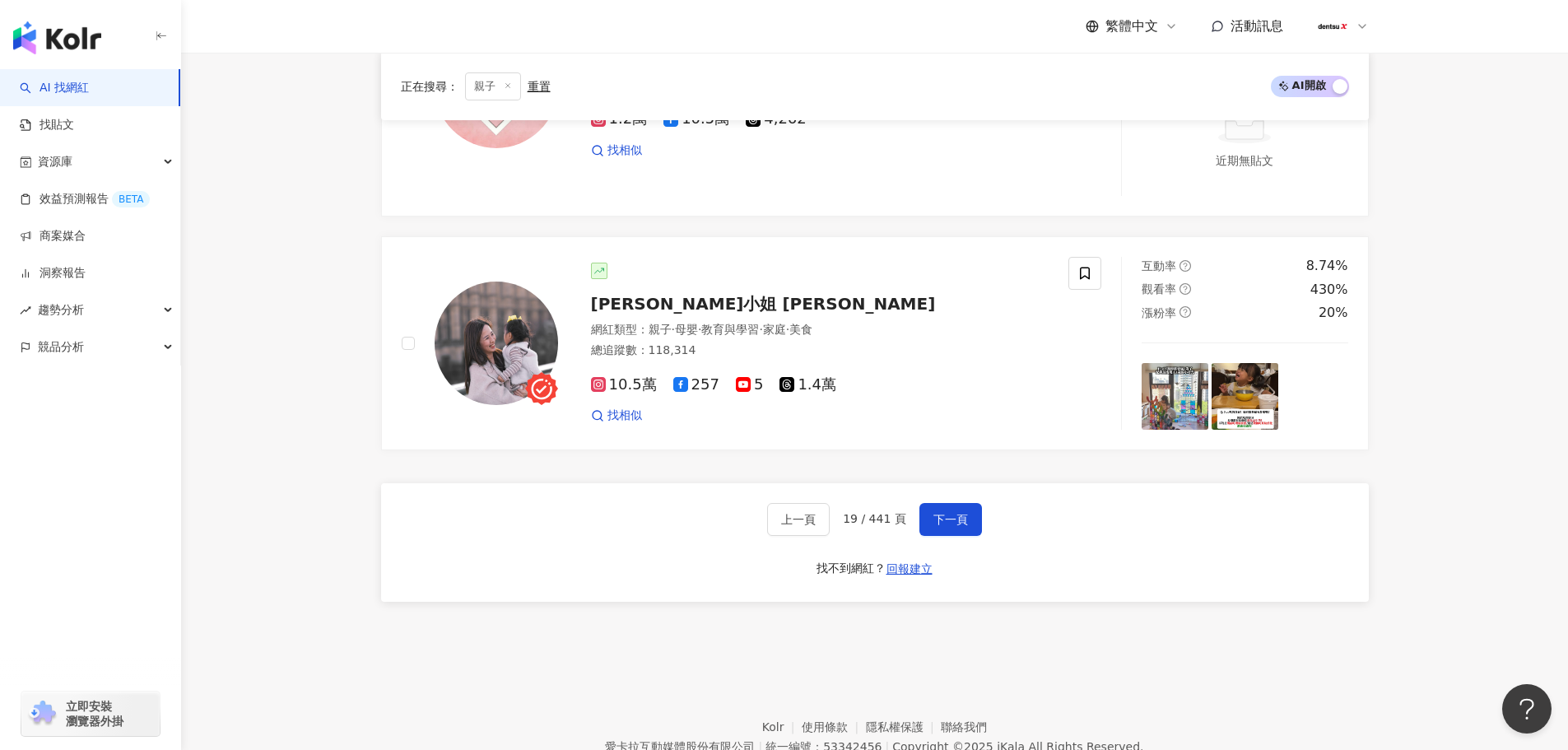
scroll to position [2809, 0]
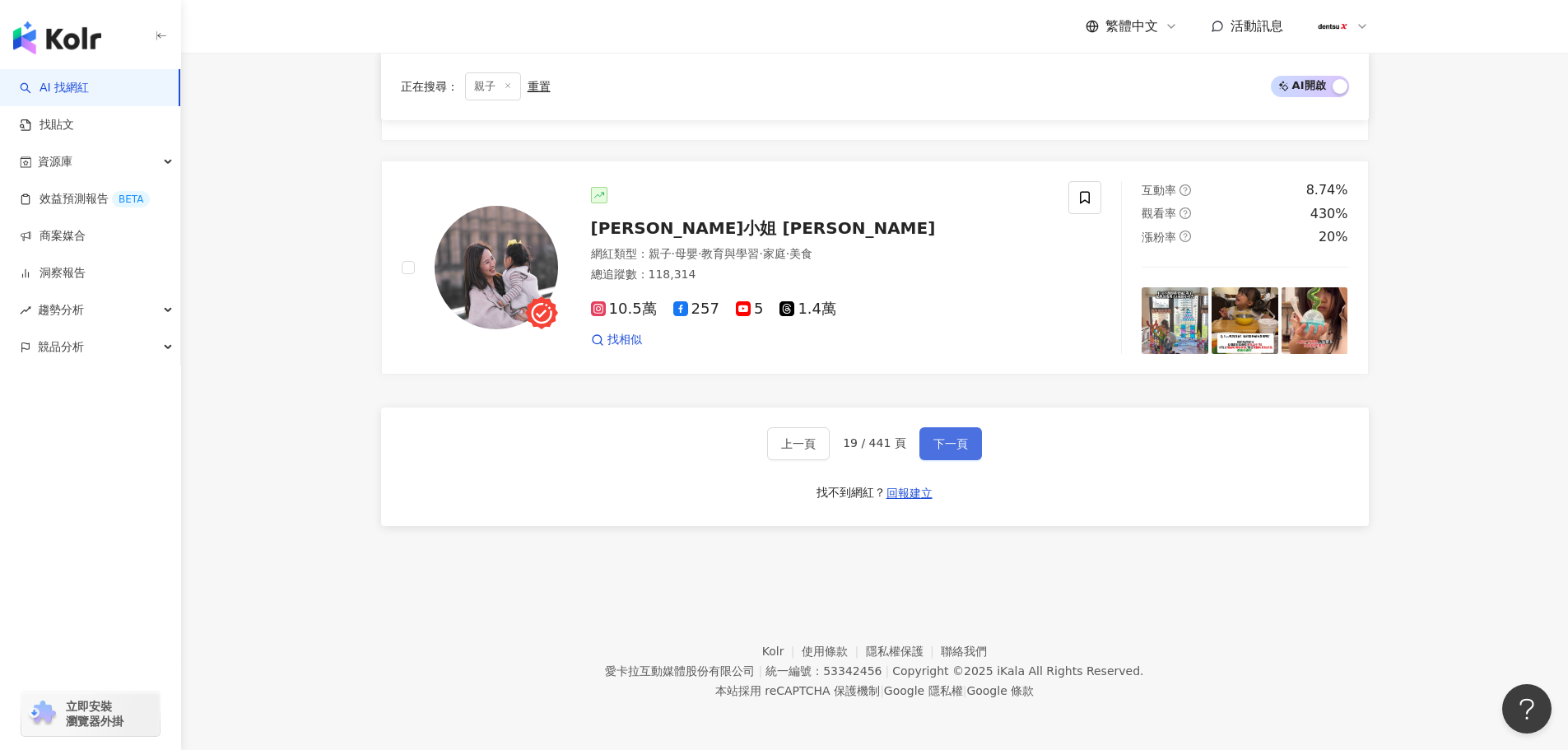
click at [945, 442] on span "下一頁" at bounding box center [951, 443] width 34 height 14
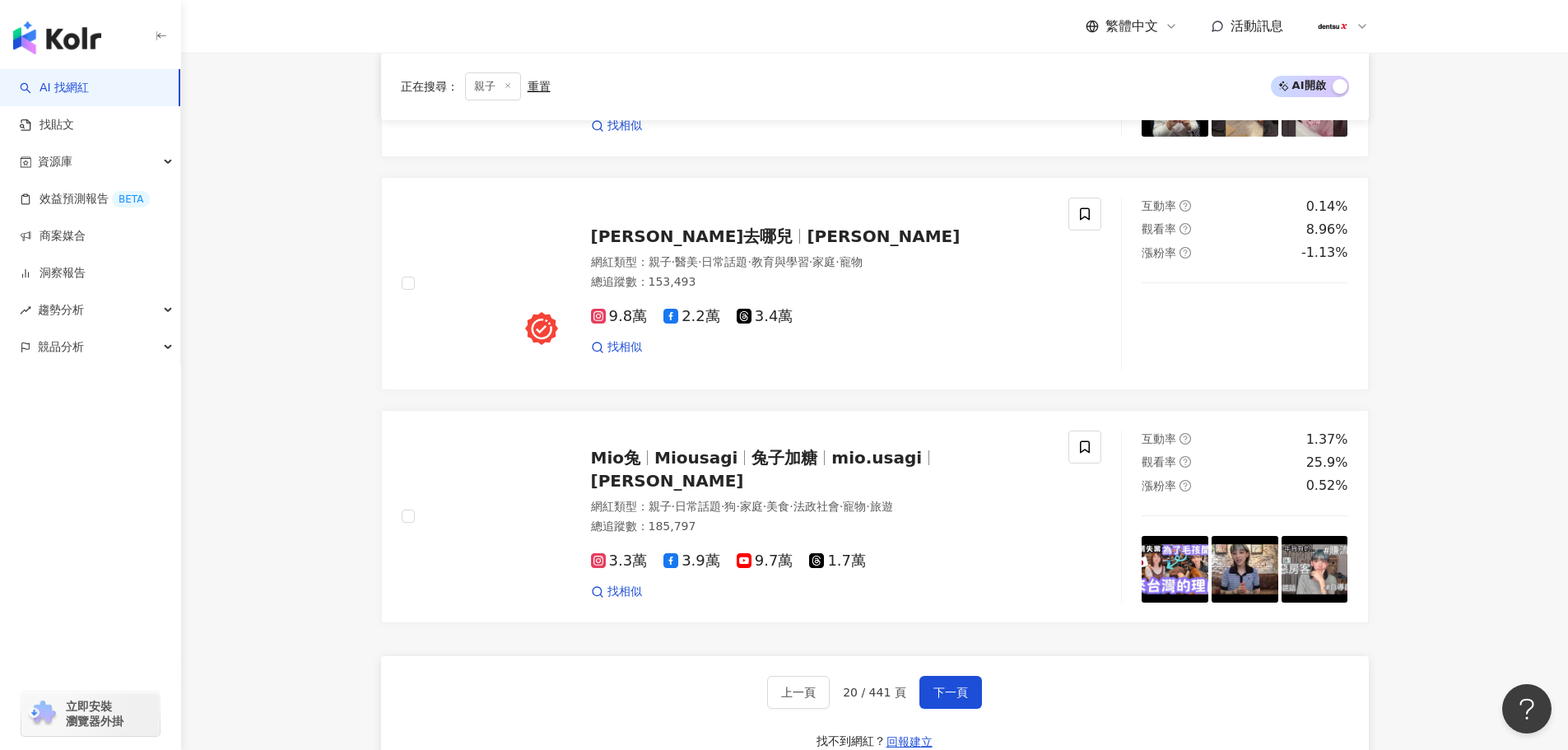
scroll to position [2798, 0]
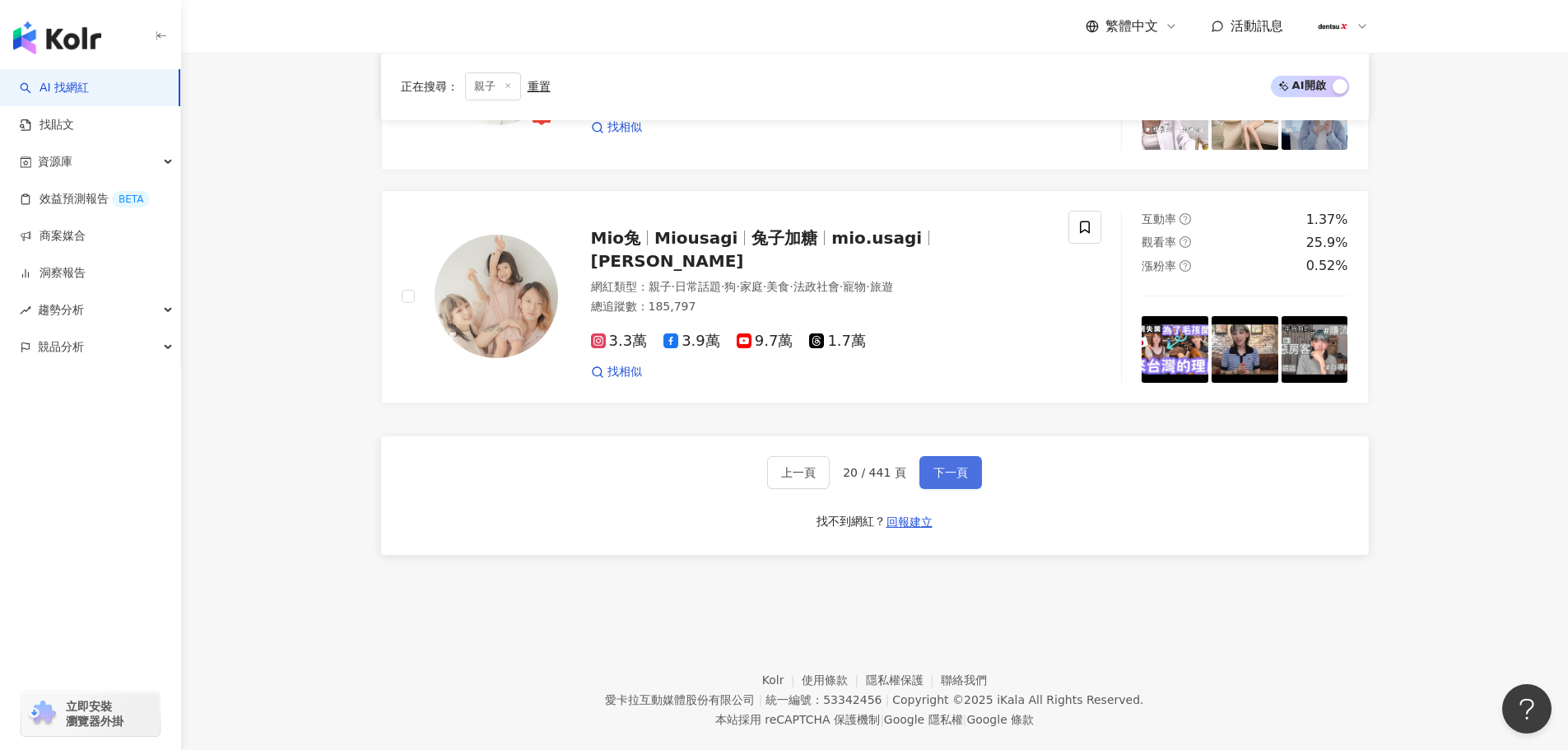
click at [943, 464] on button "下一頁" at bounding box center [950, 472] width 62 height 33
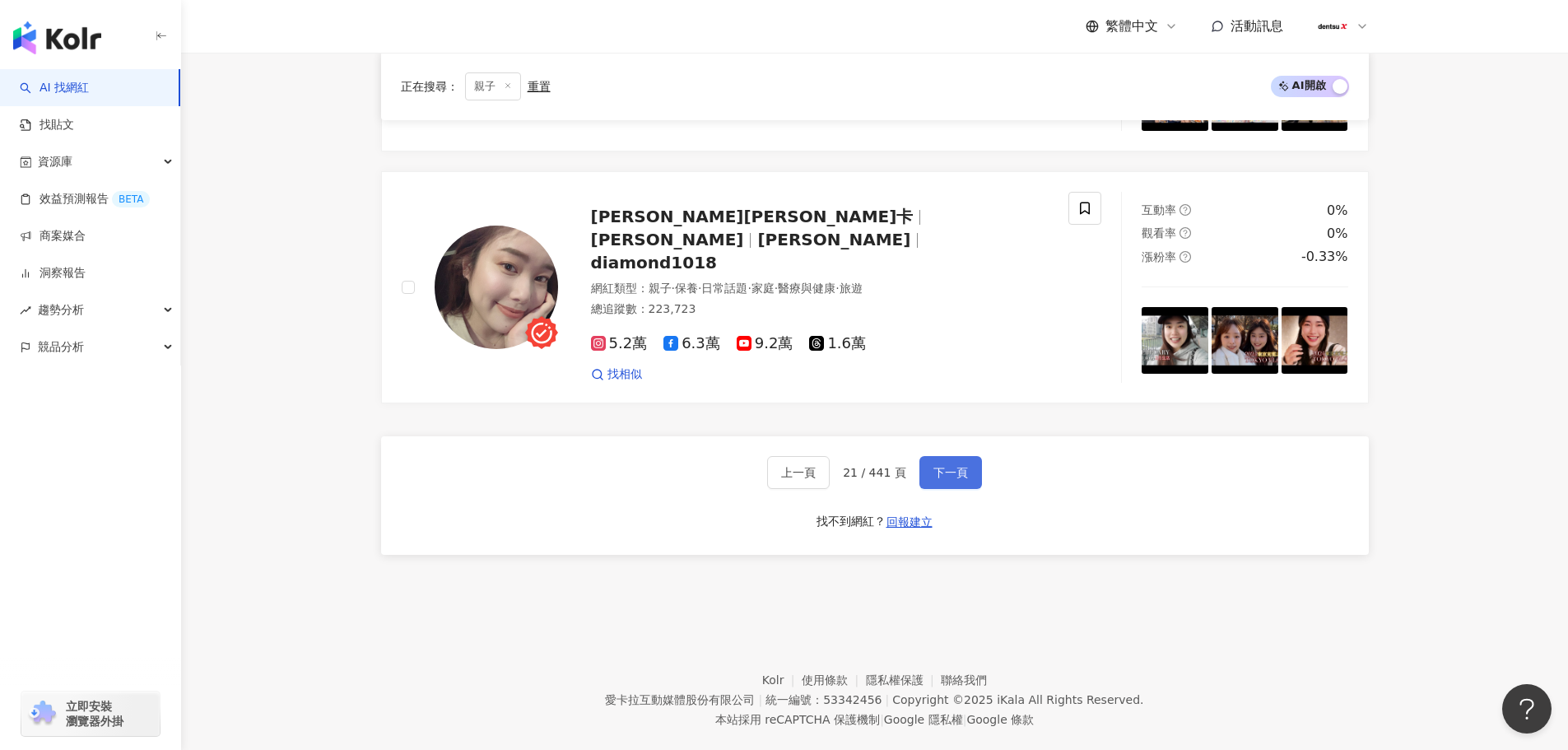
click at [944, 465] on span "下一頁" at bounding box center [951, 472] width 34 height 14
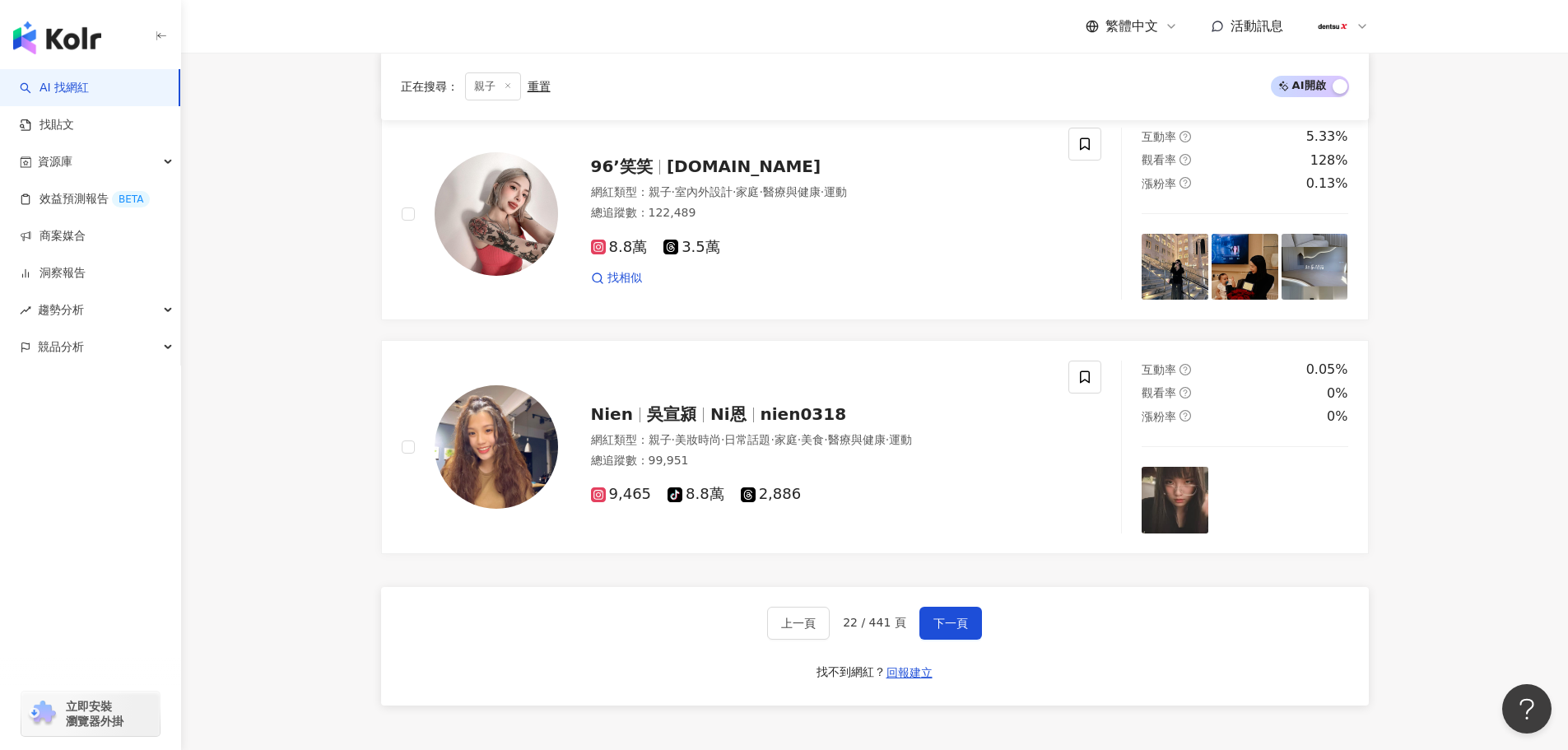
scroll to position [2715, 0]
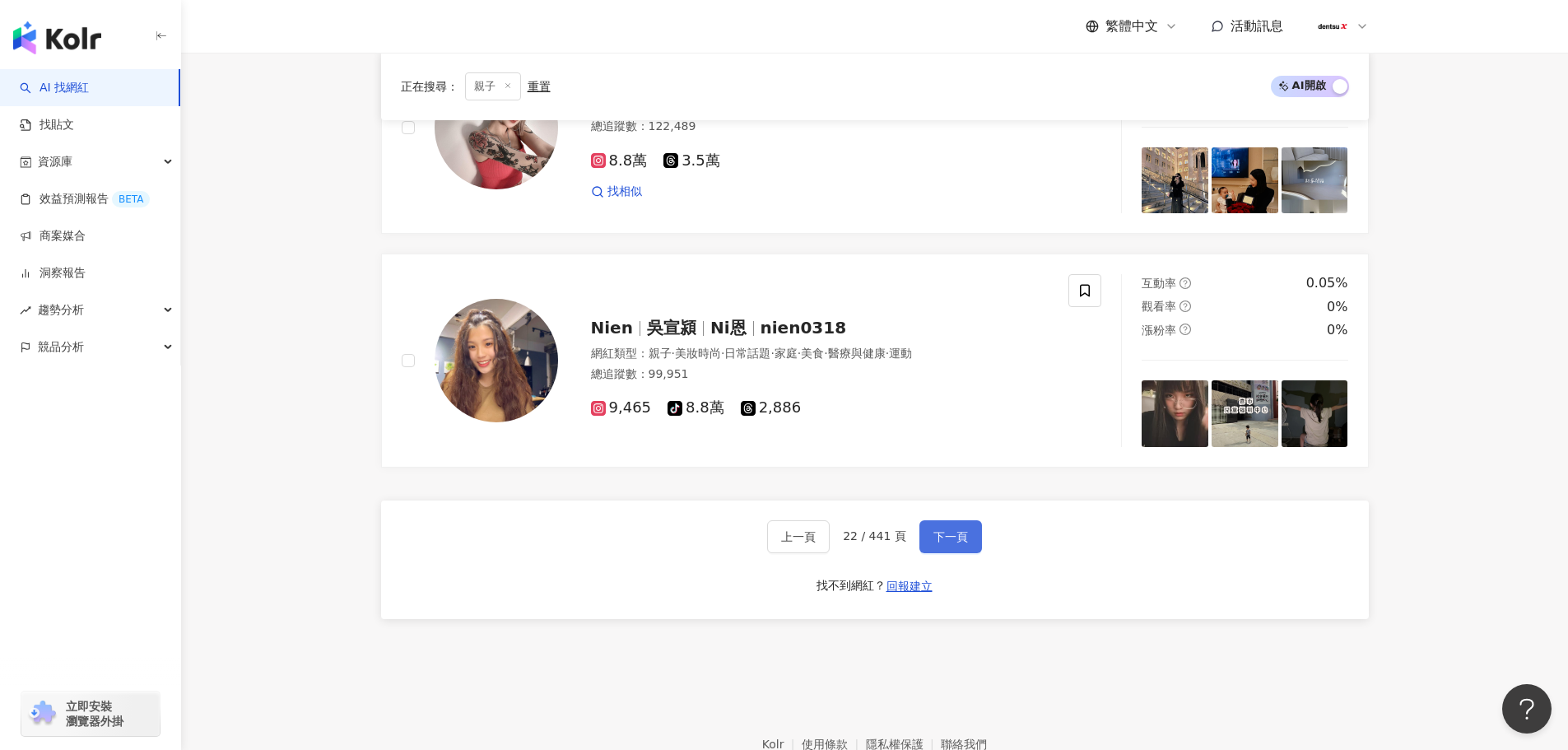
click at [962, 544] on button "下一頁" at bounding box center [950, 537] width 62 height 33
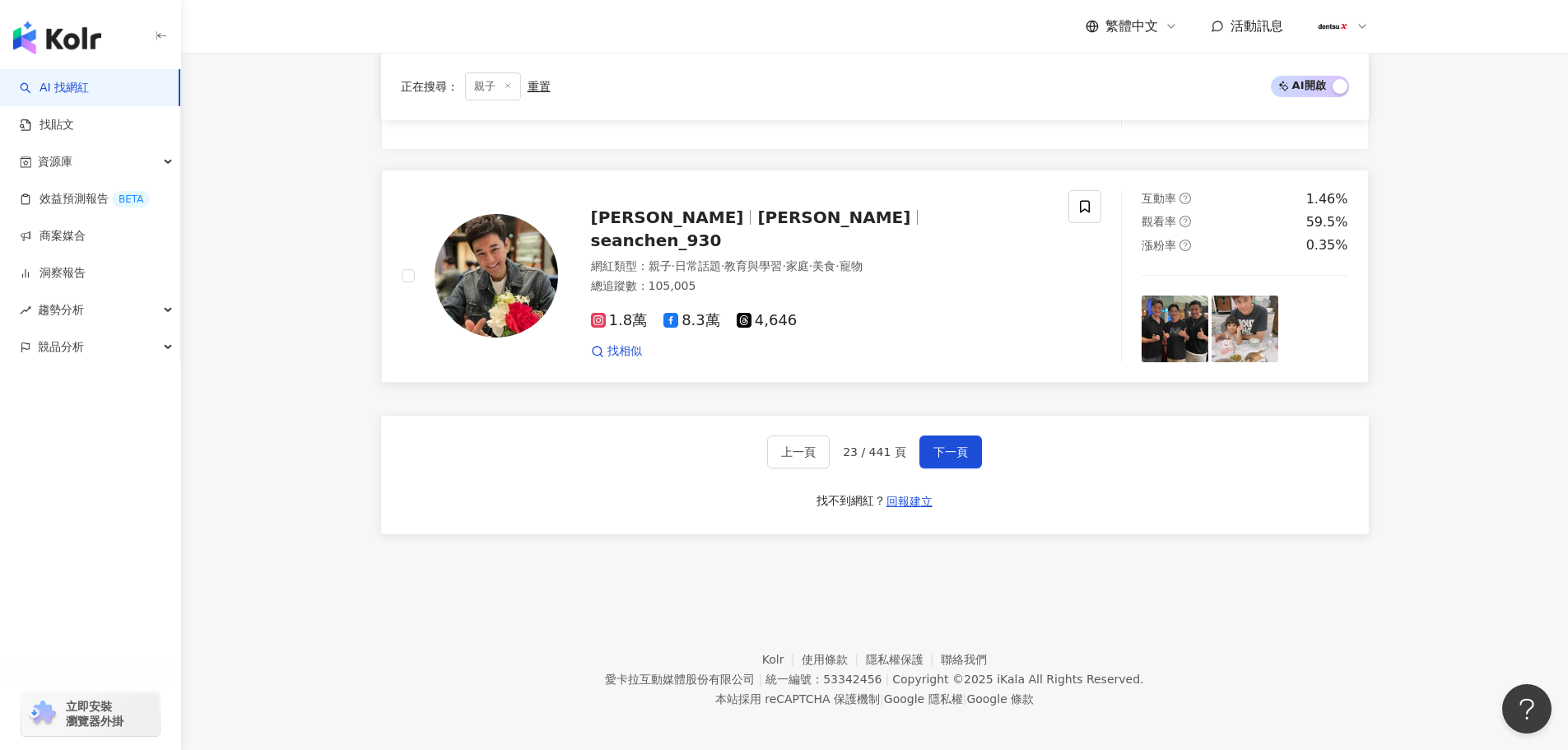
scroll to position [2857, 0]
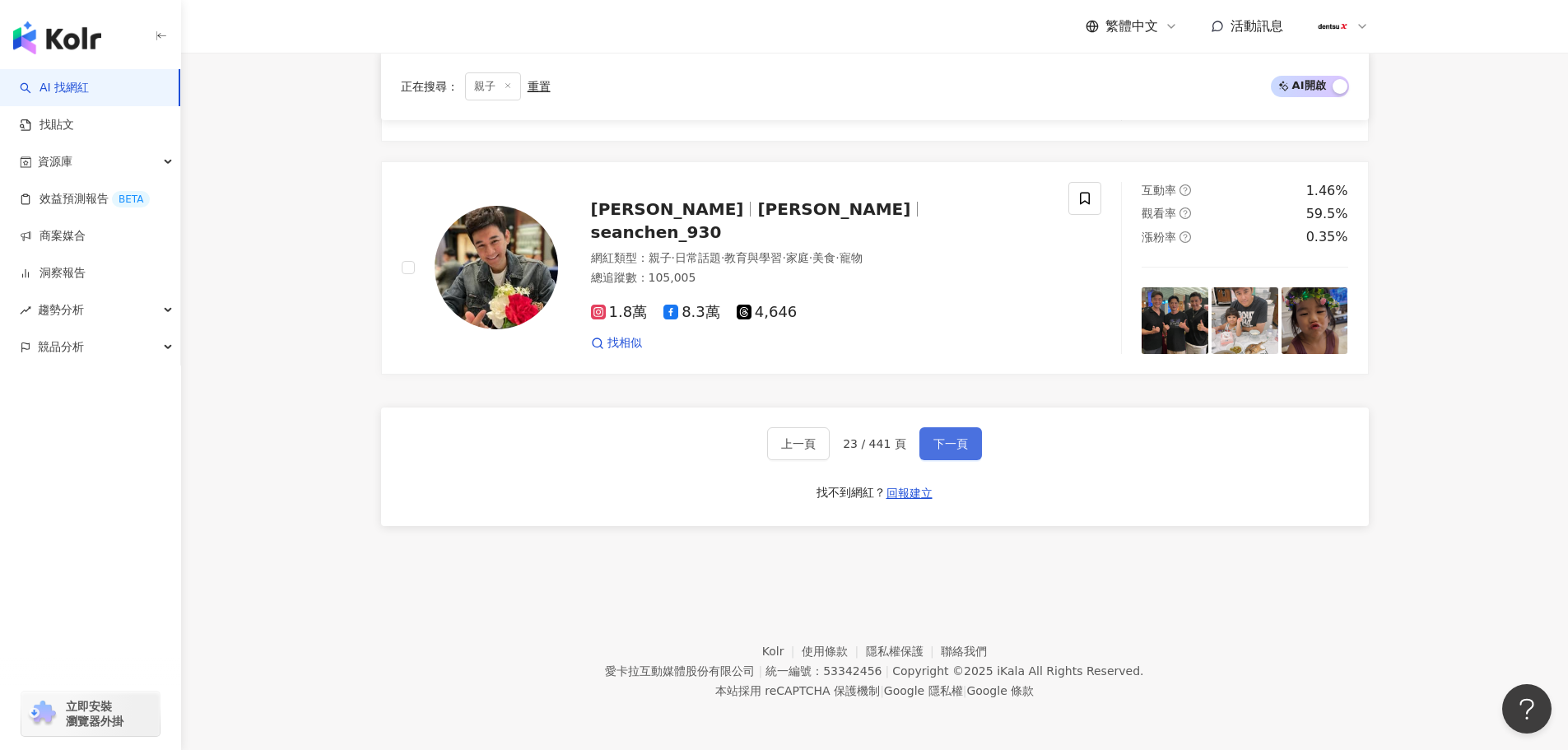
click at [965, 448] on button "下一頁" at bounding box center [950, 443] width 62 height 33
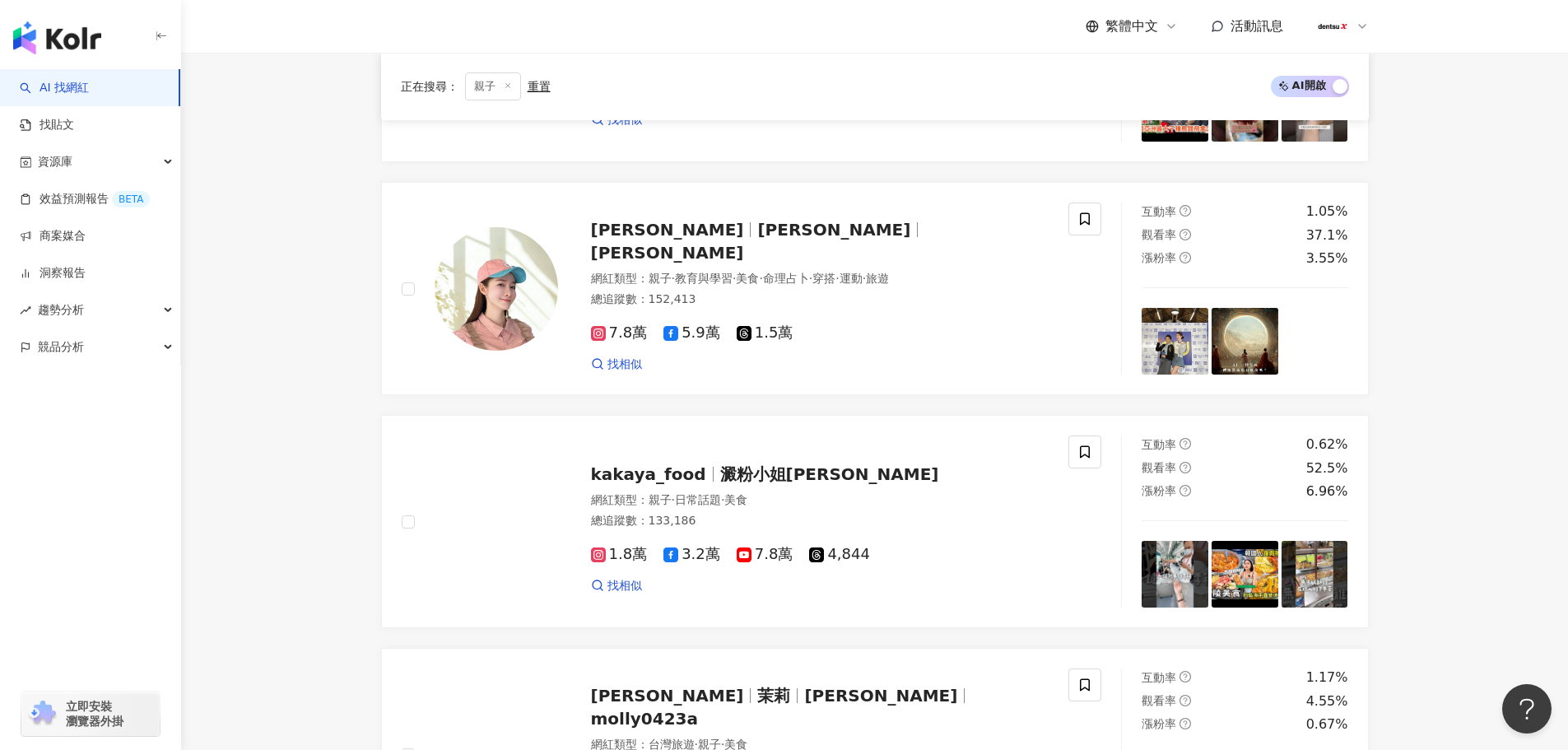
scroll to position [2552, 0]
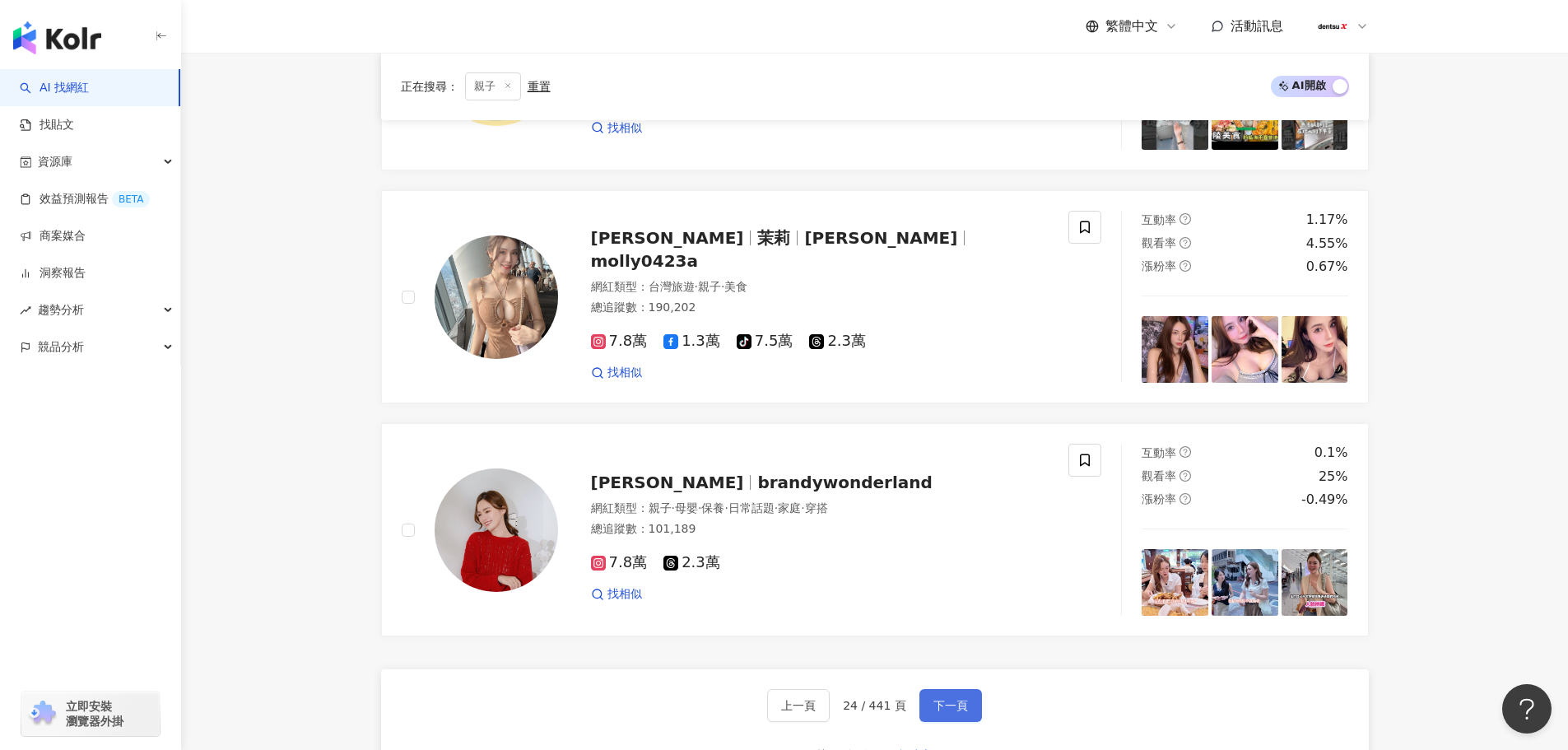
click at [962, 713] on button "下一頁" at bounding box center [950, 705] width 62 height 33
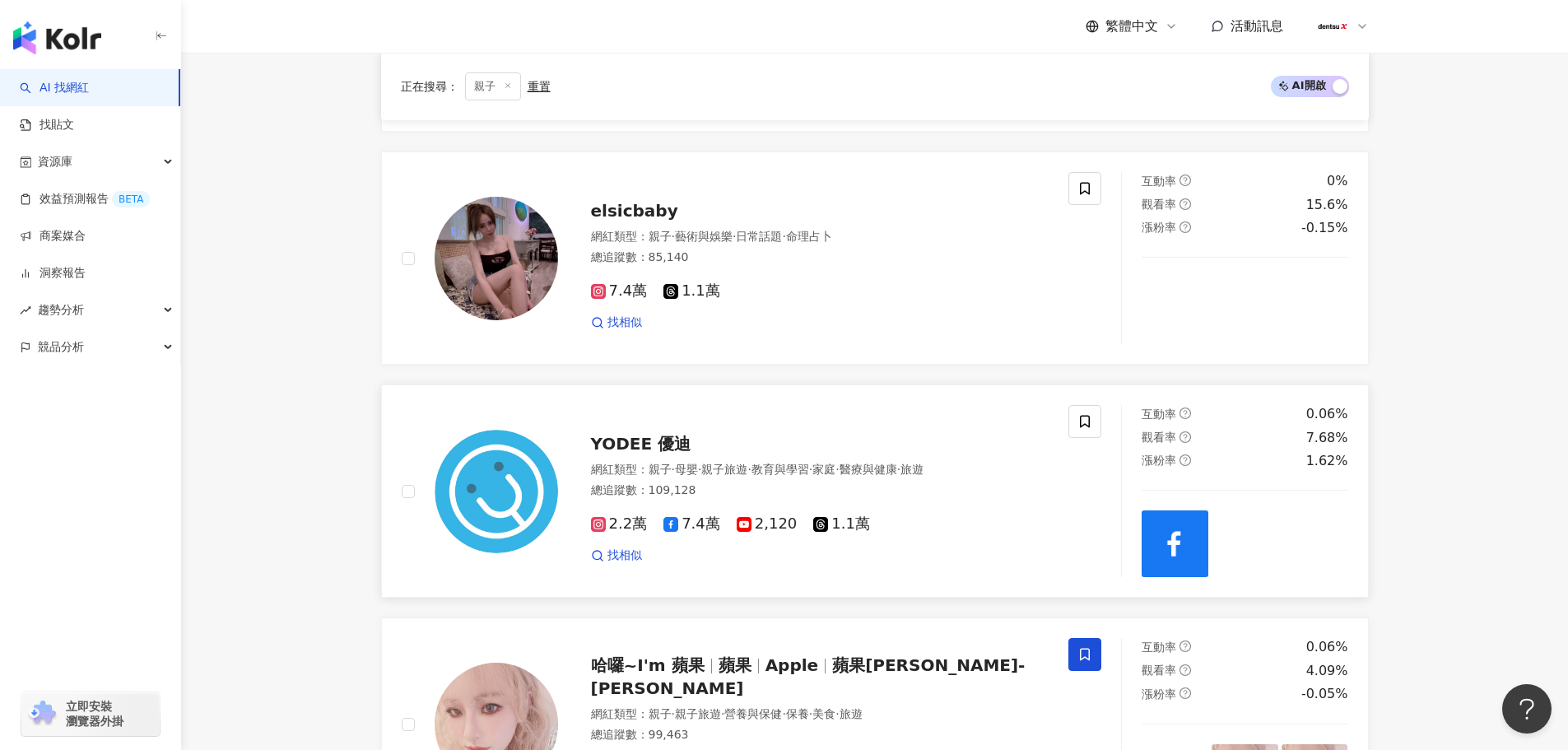
scroll to position [2761, 0]
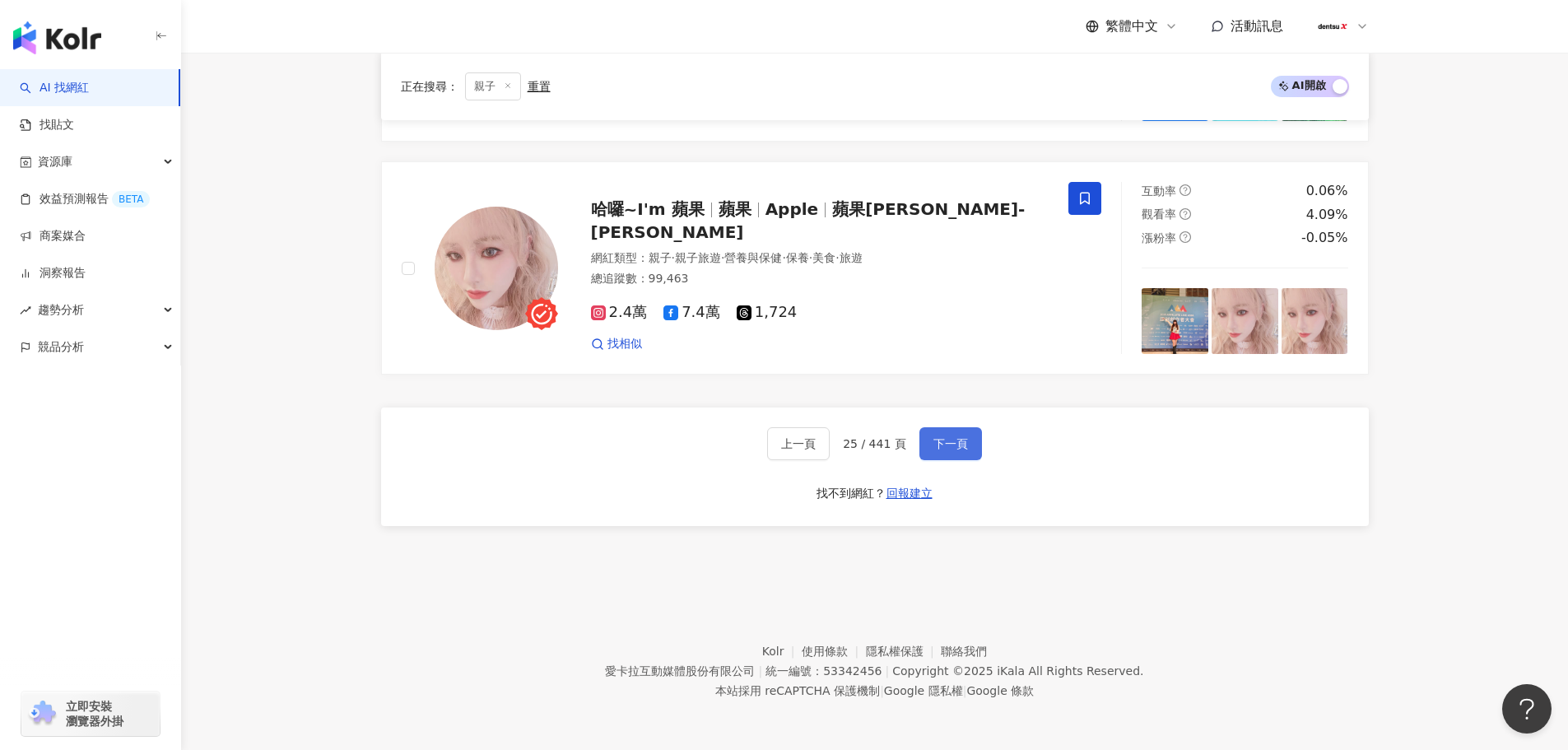
click at [957, 445] on span "下一頁" at bounding box center [951, 443] width 34 height 14
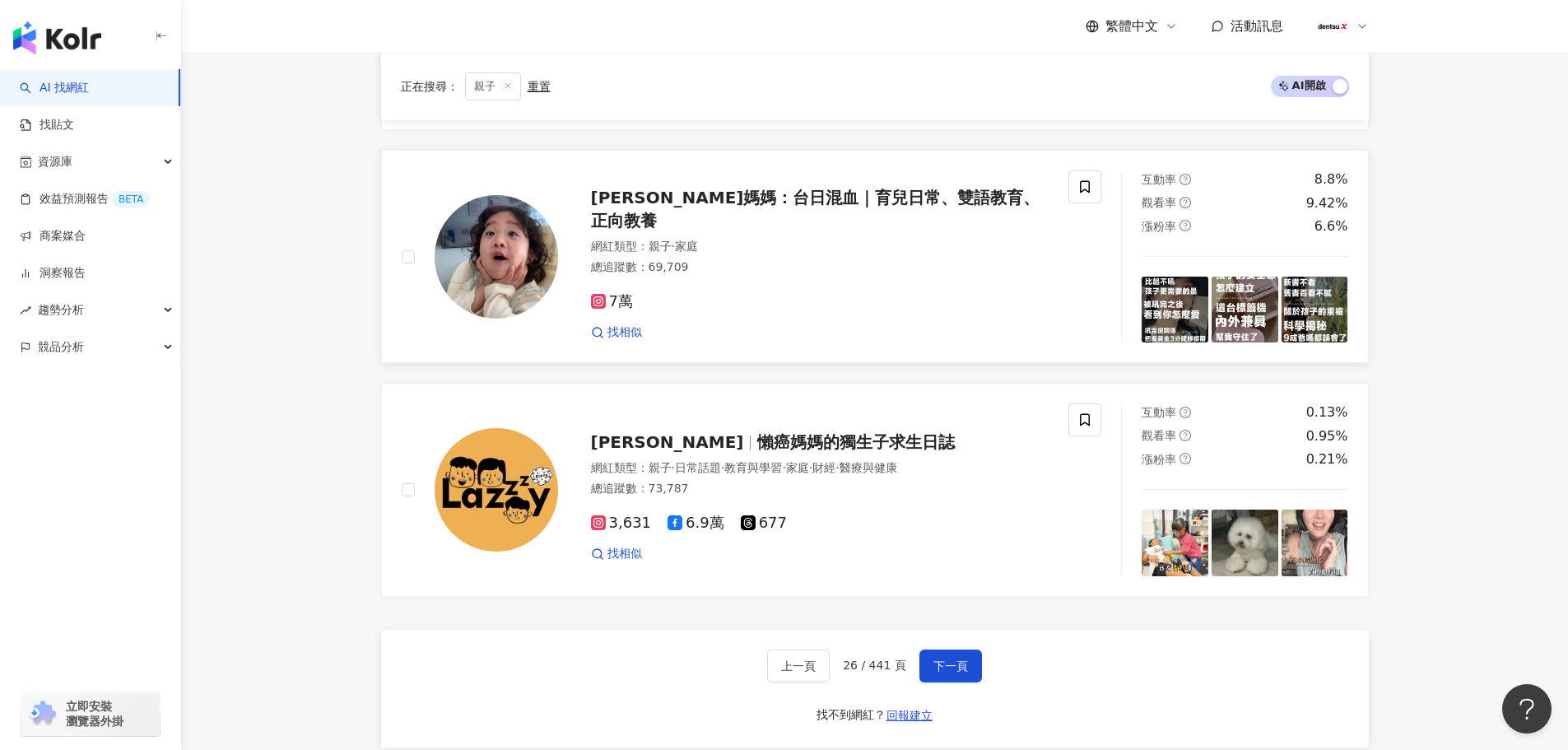
scroll to position [2809, 0]
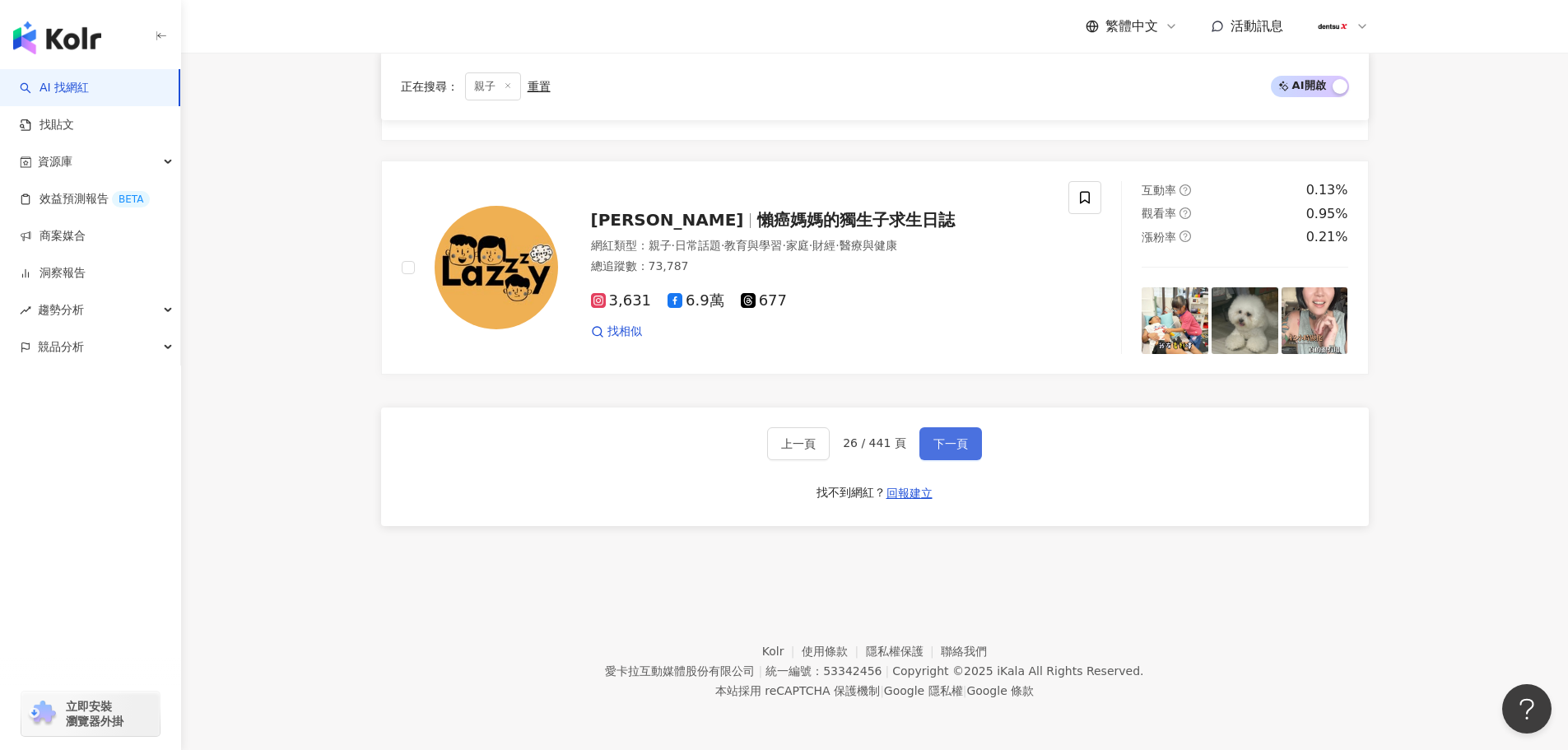
click at [935, 447] on span "下一頁" at bounding box center [951, 443] width 34 height 14
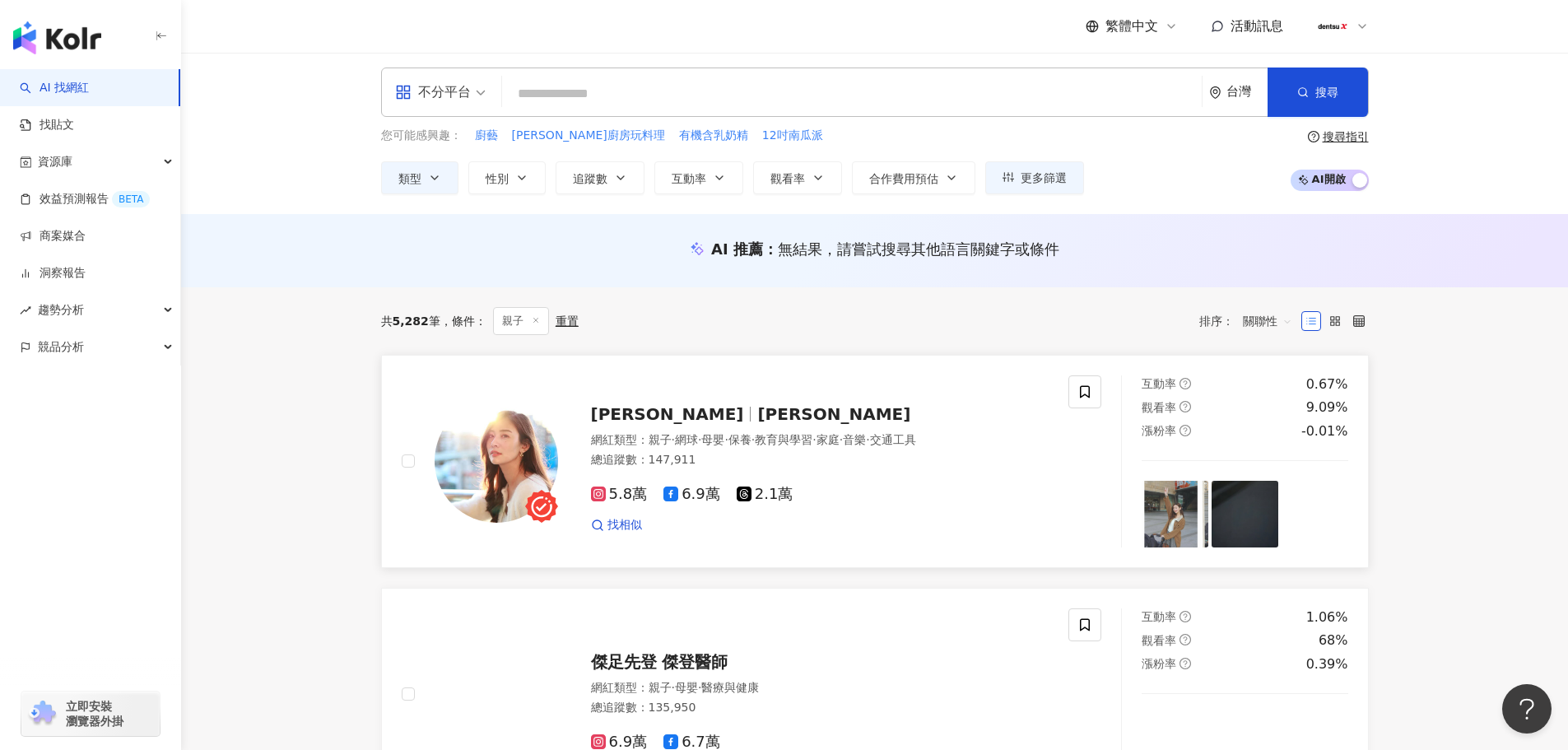
scroll to position [0, 0]
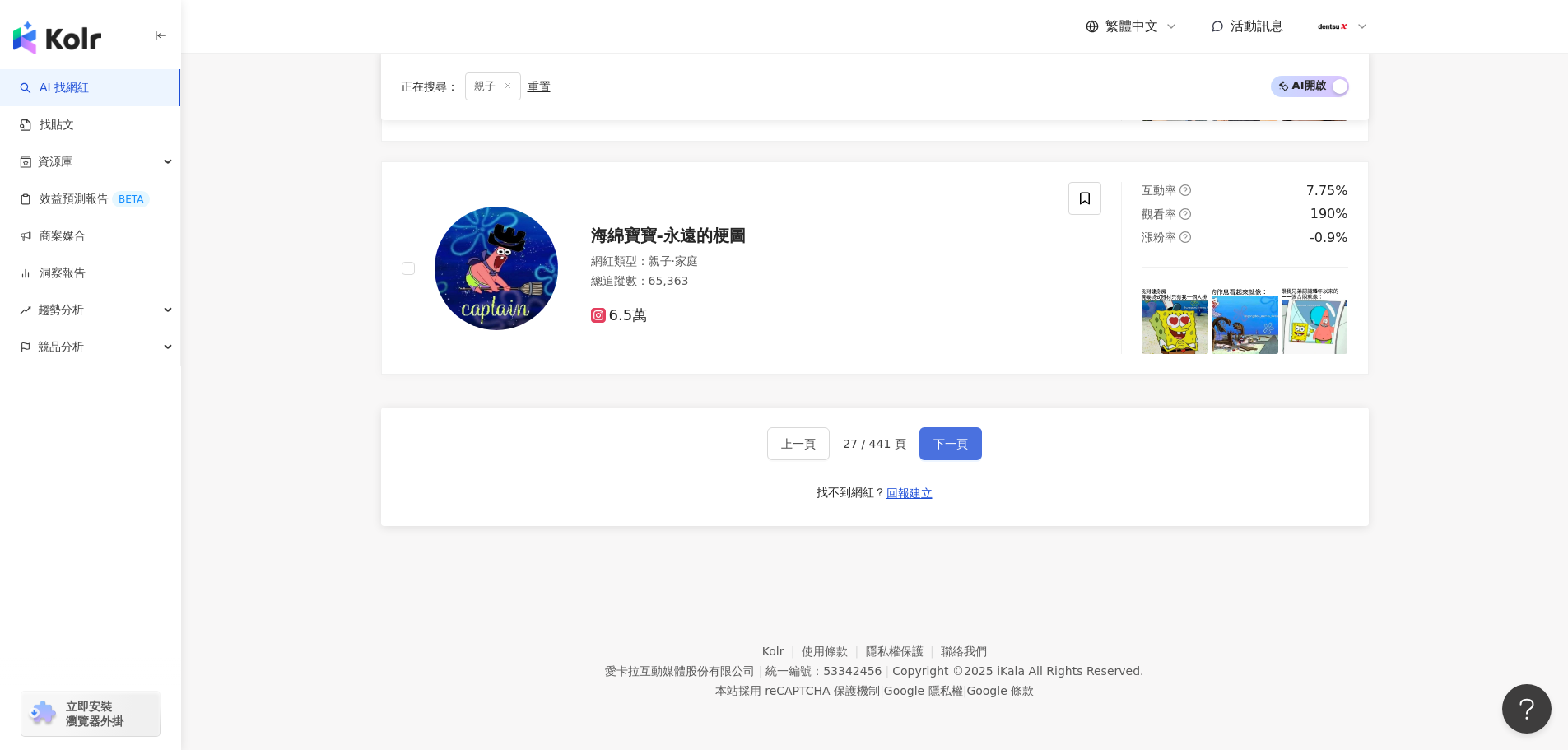
click at [935, 435] on button "下一頁" at bounding box center [950, 443] width 62 height 33
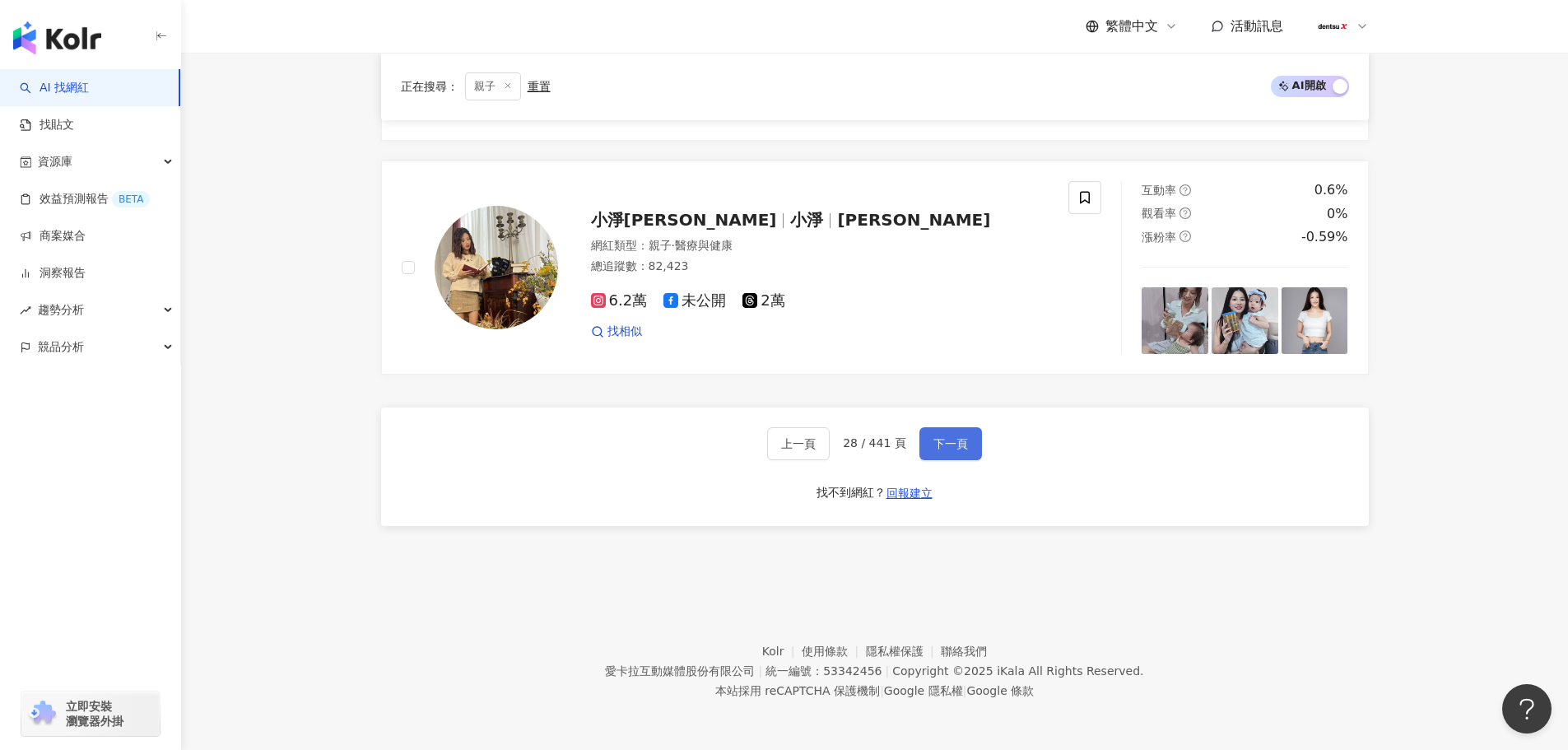
drag, startPoint x: 951, startPoint y: 447, endPoint x: 925, endPoint y: 453, distance: 26.7
click at [951, 447] on span "下一頁" at bounding box center [951, 443] width 34 height 14
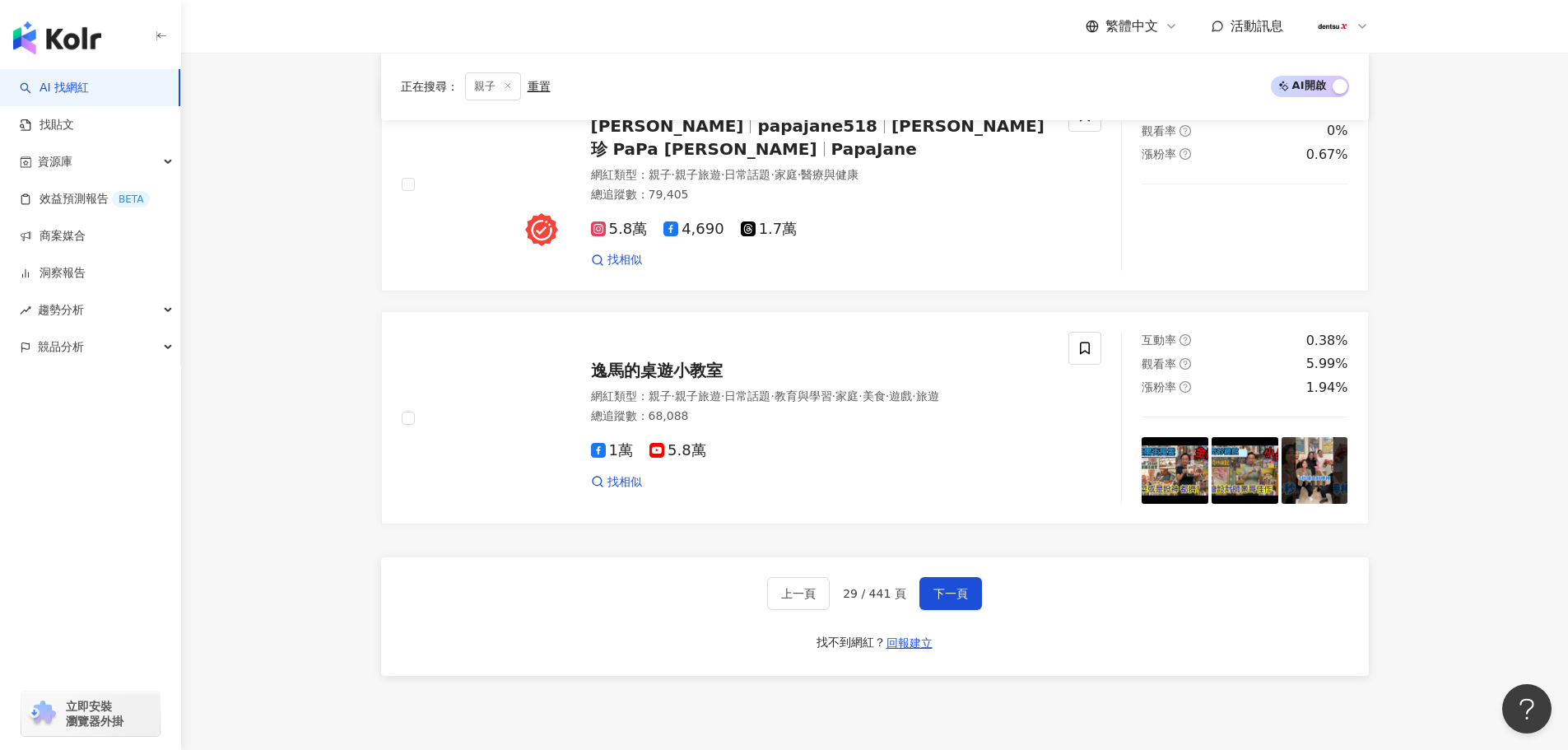
scroll to position [2900, 0]
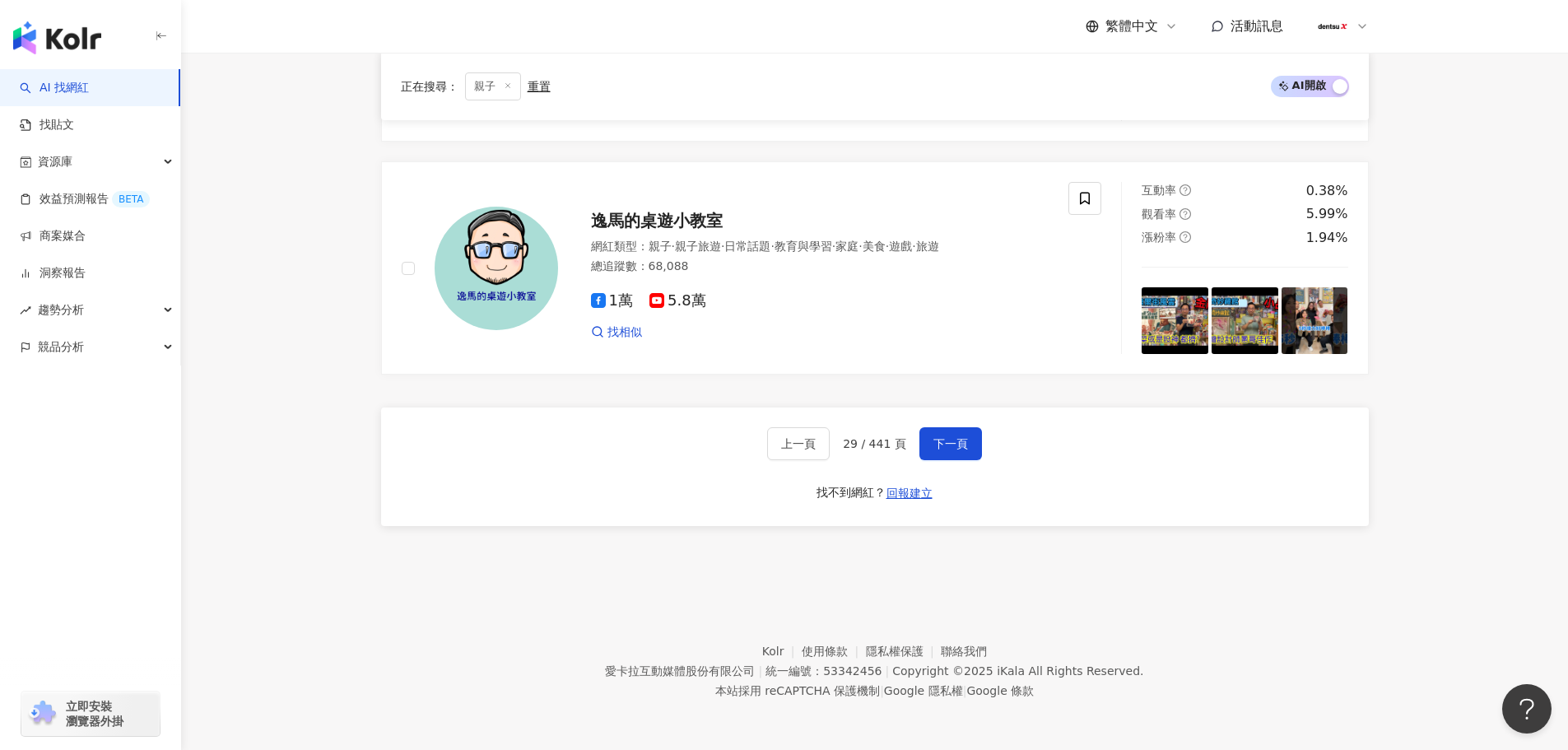
drag, startPoint x: 946, startPoint y: 447, endPoint x: 905, endPoint y: 452, distance: 41.3
click at [945, 447] on span "下一頁" at bounding box center [951, 443] width 34 height 14
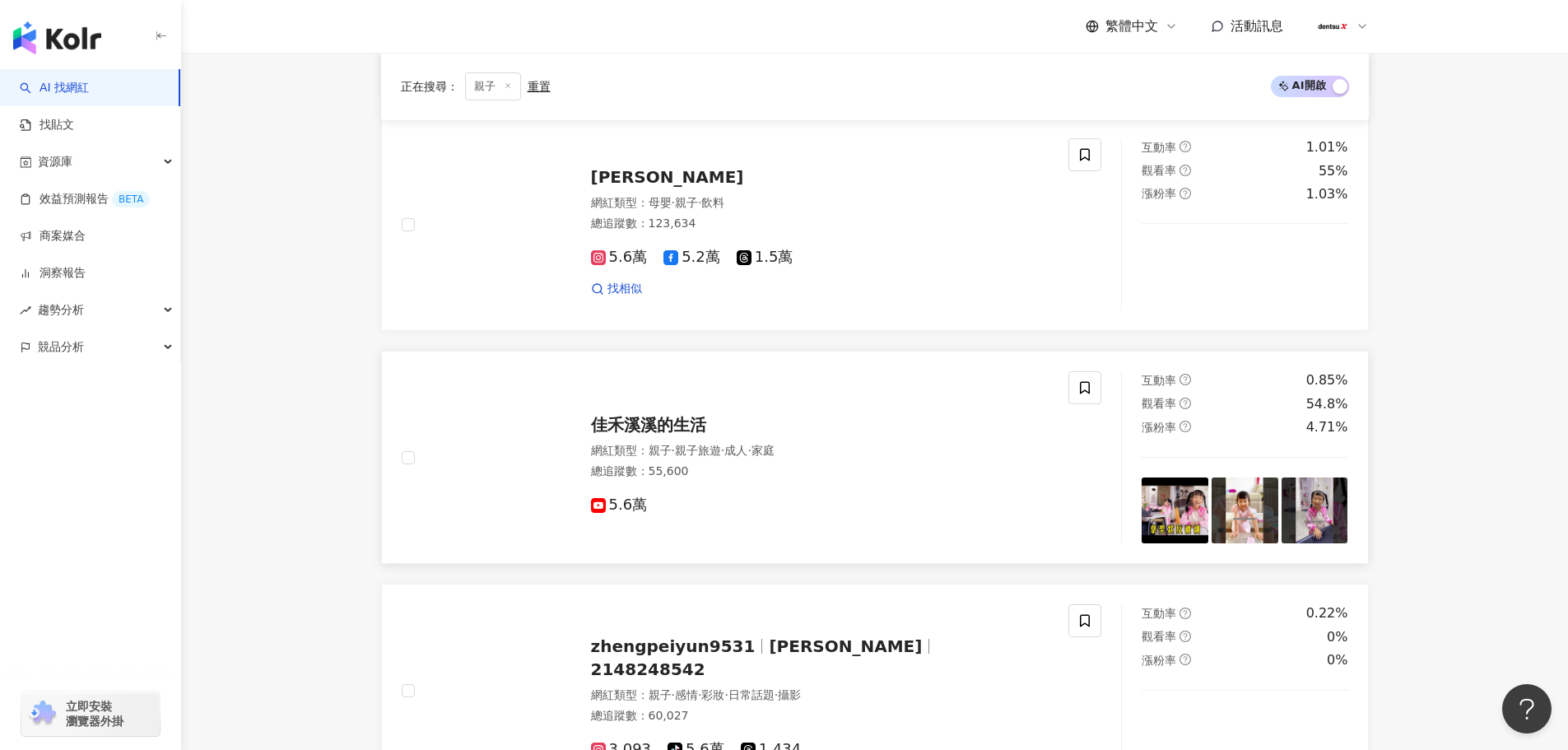
scroll to position [1631, 0]
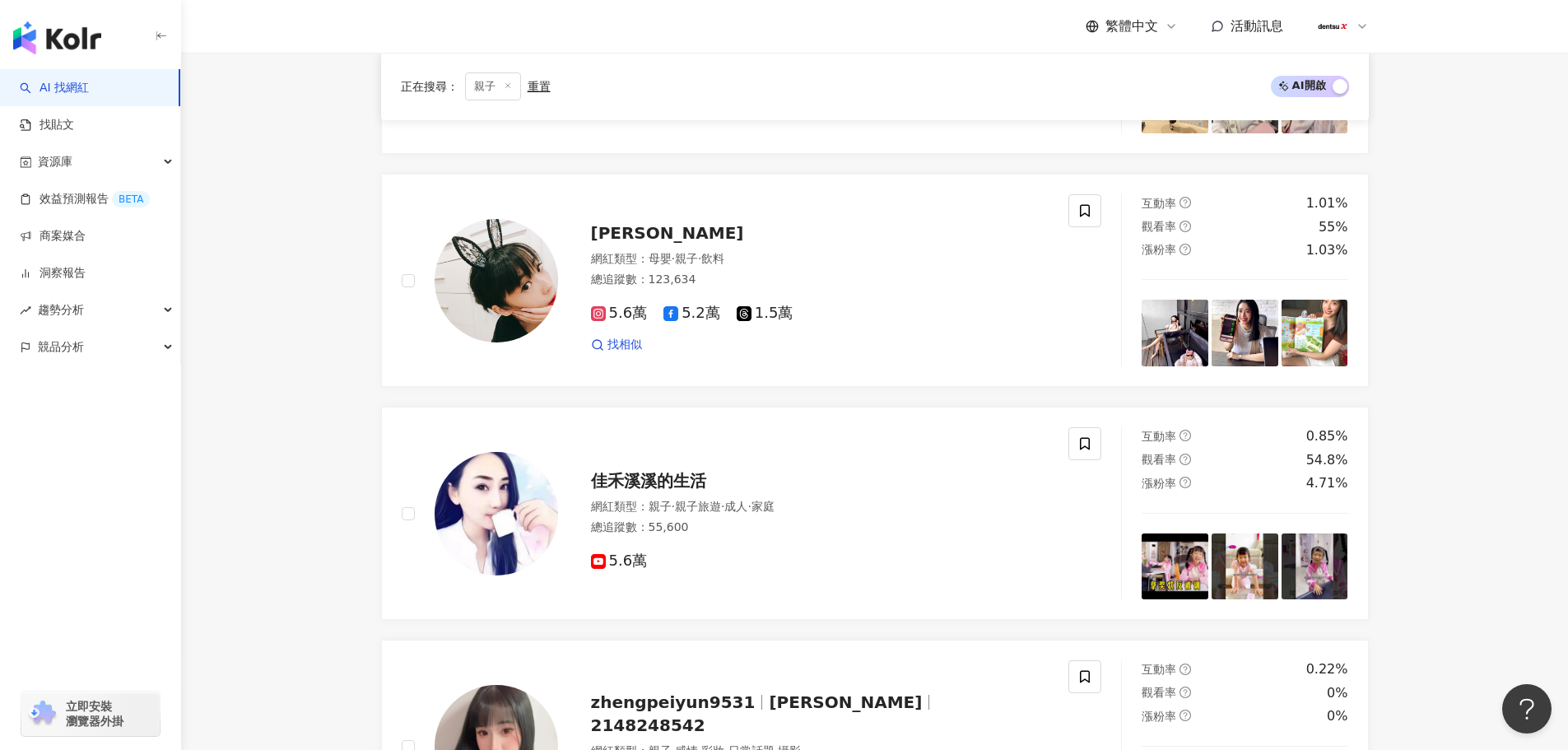
click at [1421, 397] on main "不分平台 台灣 搜尋 您可能感興趣： 廚藝 辛蒂廚房玩料理 有機含乳奶精 12吋南瓜派 類型 性別 追蹤數 互動率 觀看率 合作費用預估 更多篩選 * - *…" at bounding box center [875, 162] width 1387 height 3481
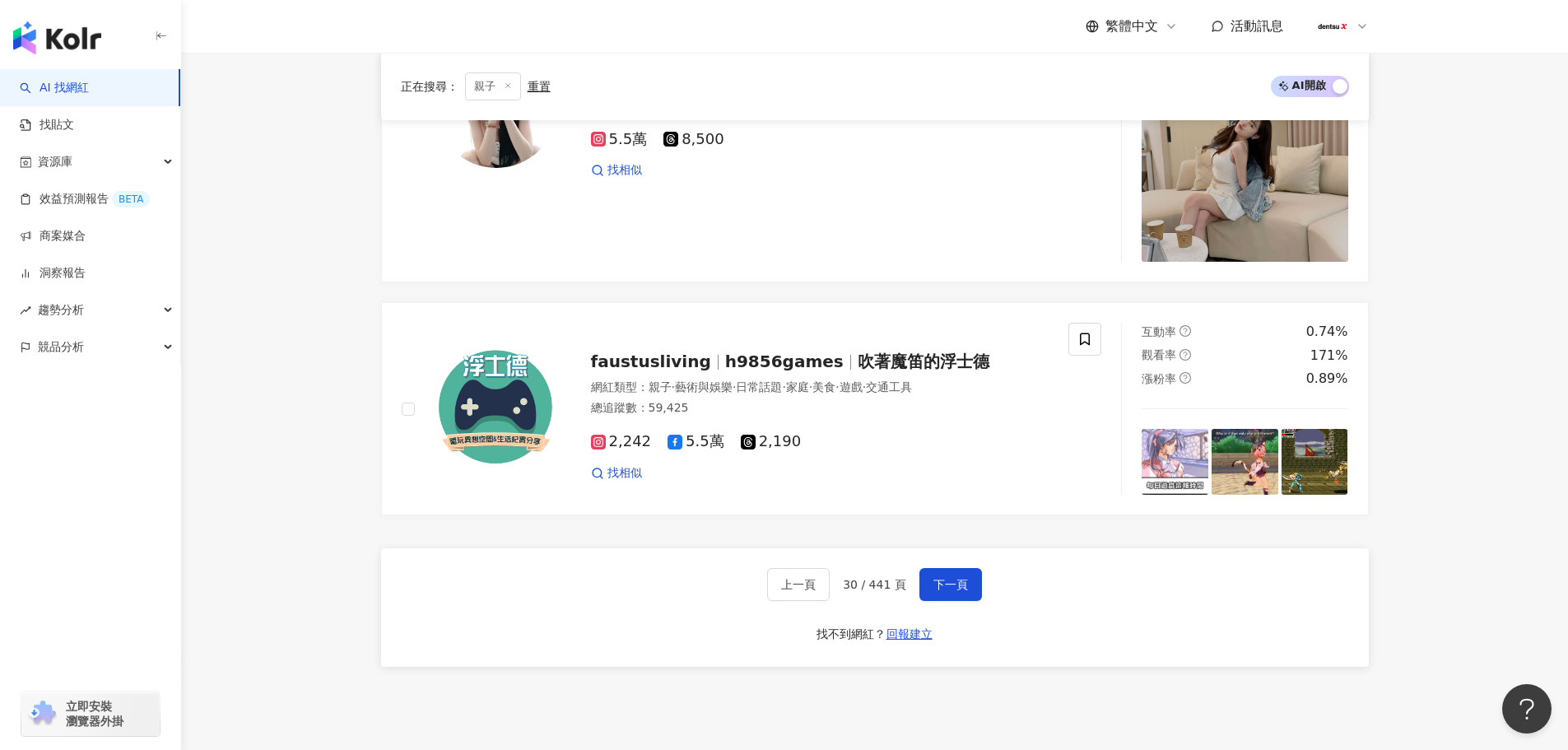
scroll to position [2948, 0]
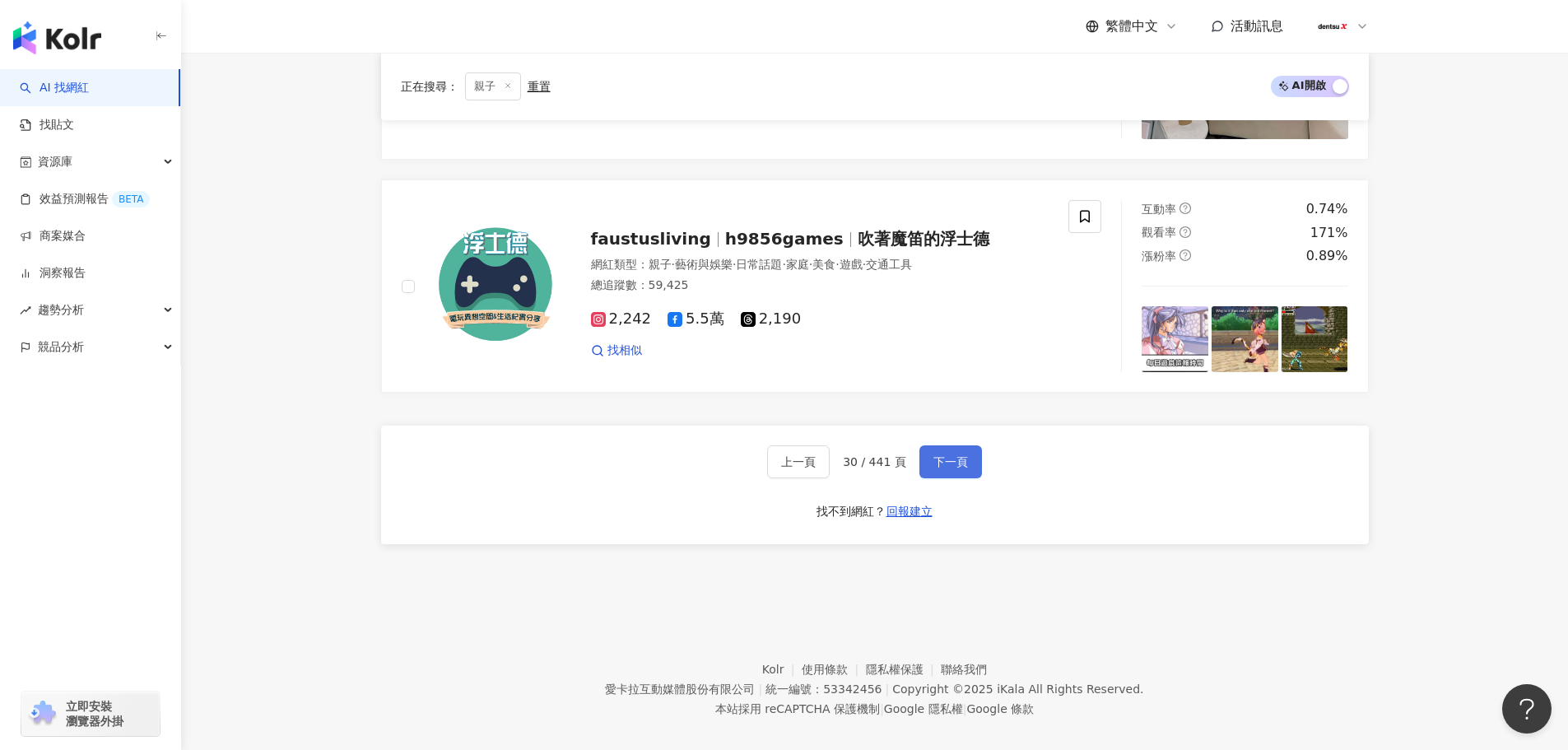
click at [950, 455] on span "下一頁" at bounding box center [951, 461] width 34 height 14
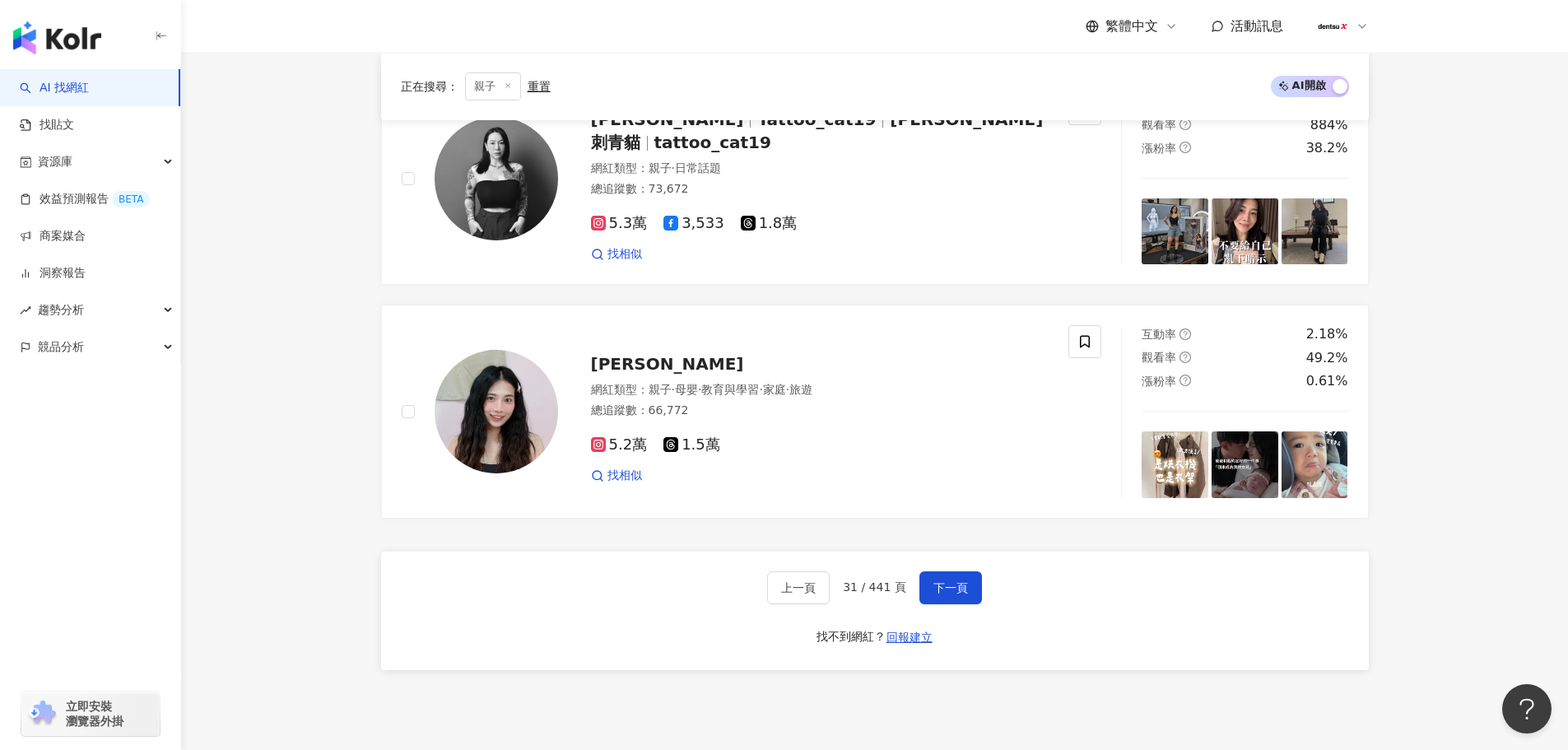
scroll to position [2761, 0]
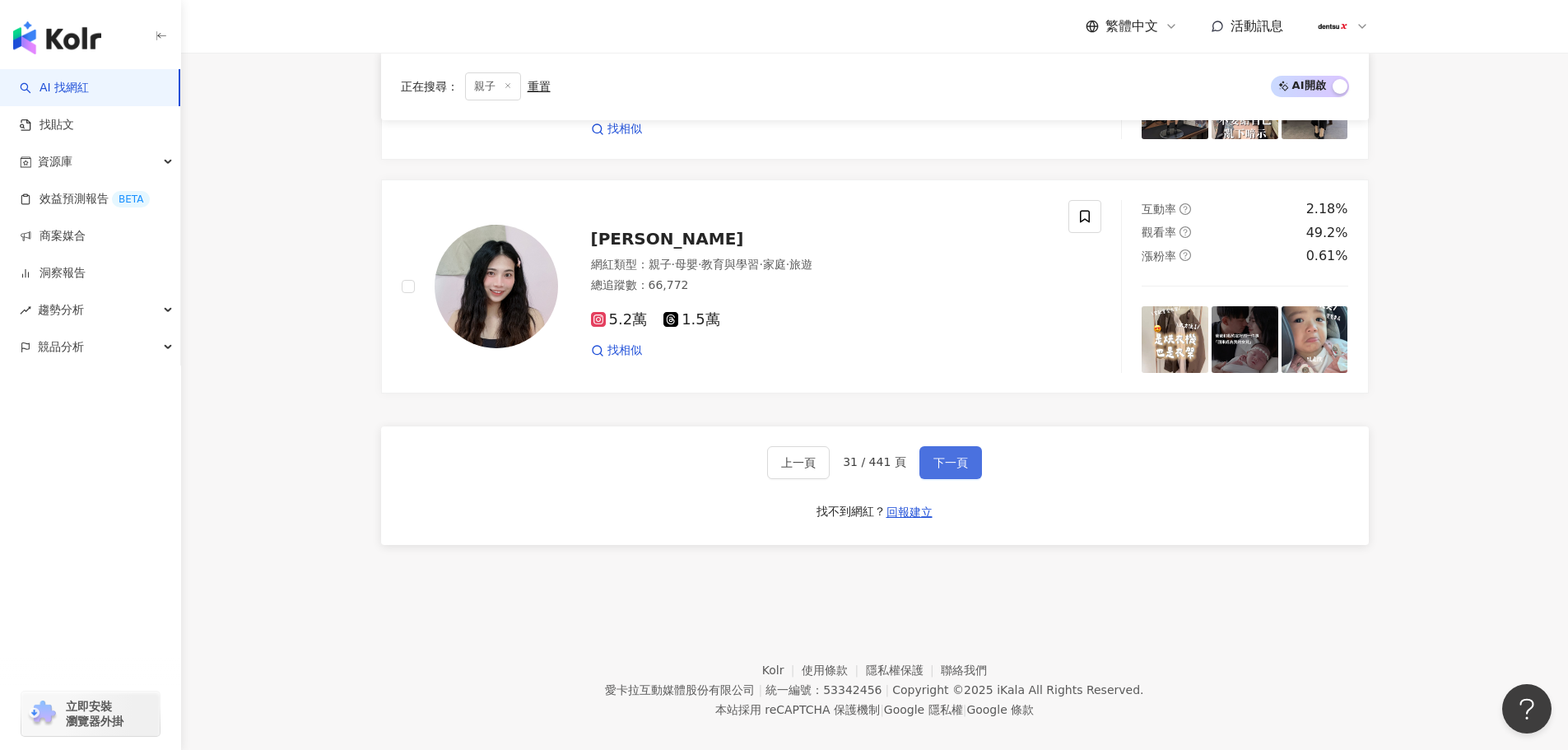
click at [925, 447] on button "下一頁" at bounding box center [950, 462] width 62 height 33
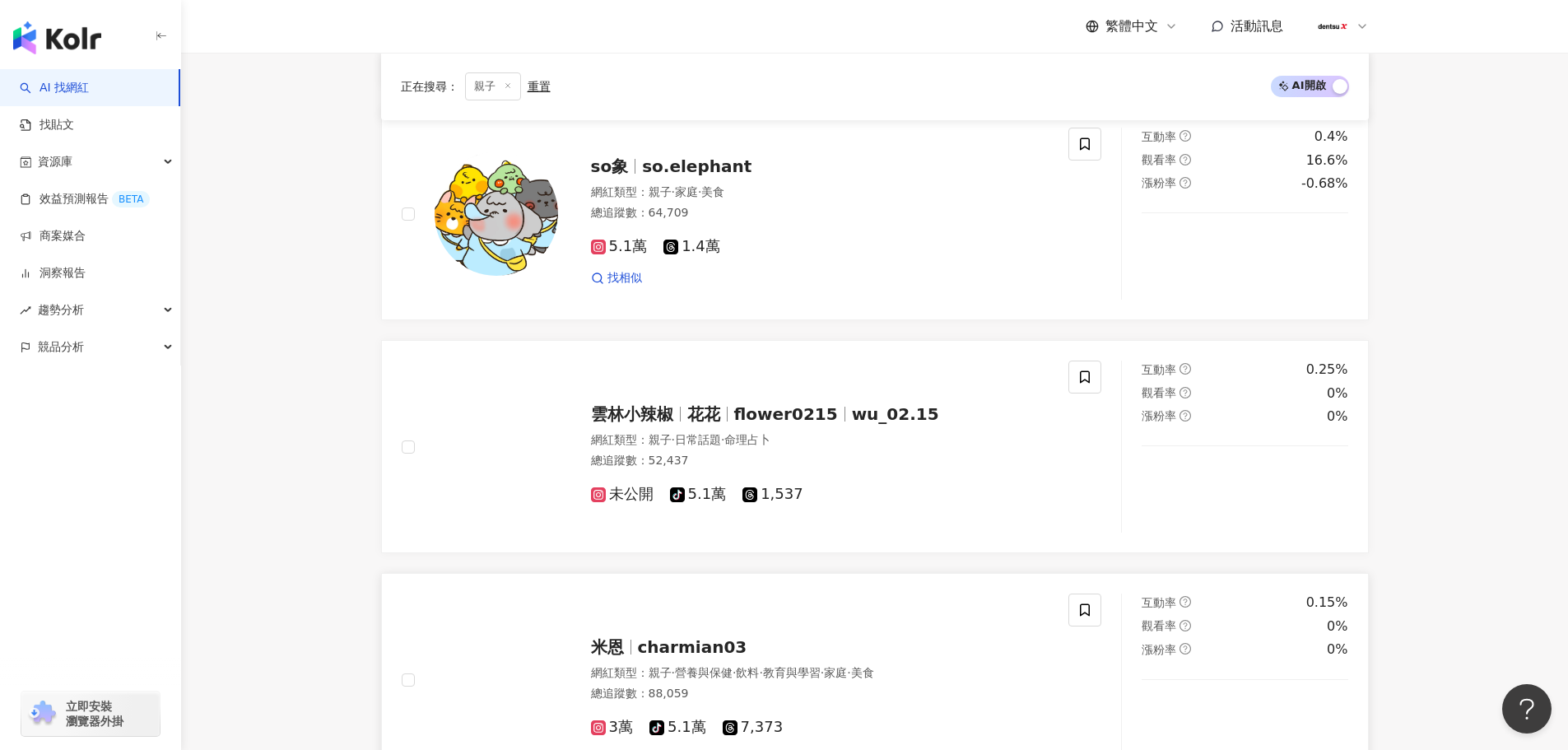
scroll to position [2101, 0]
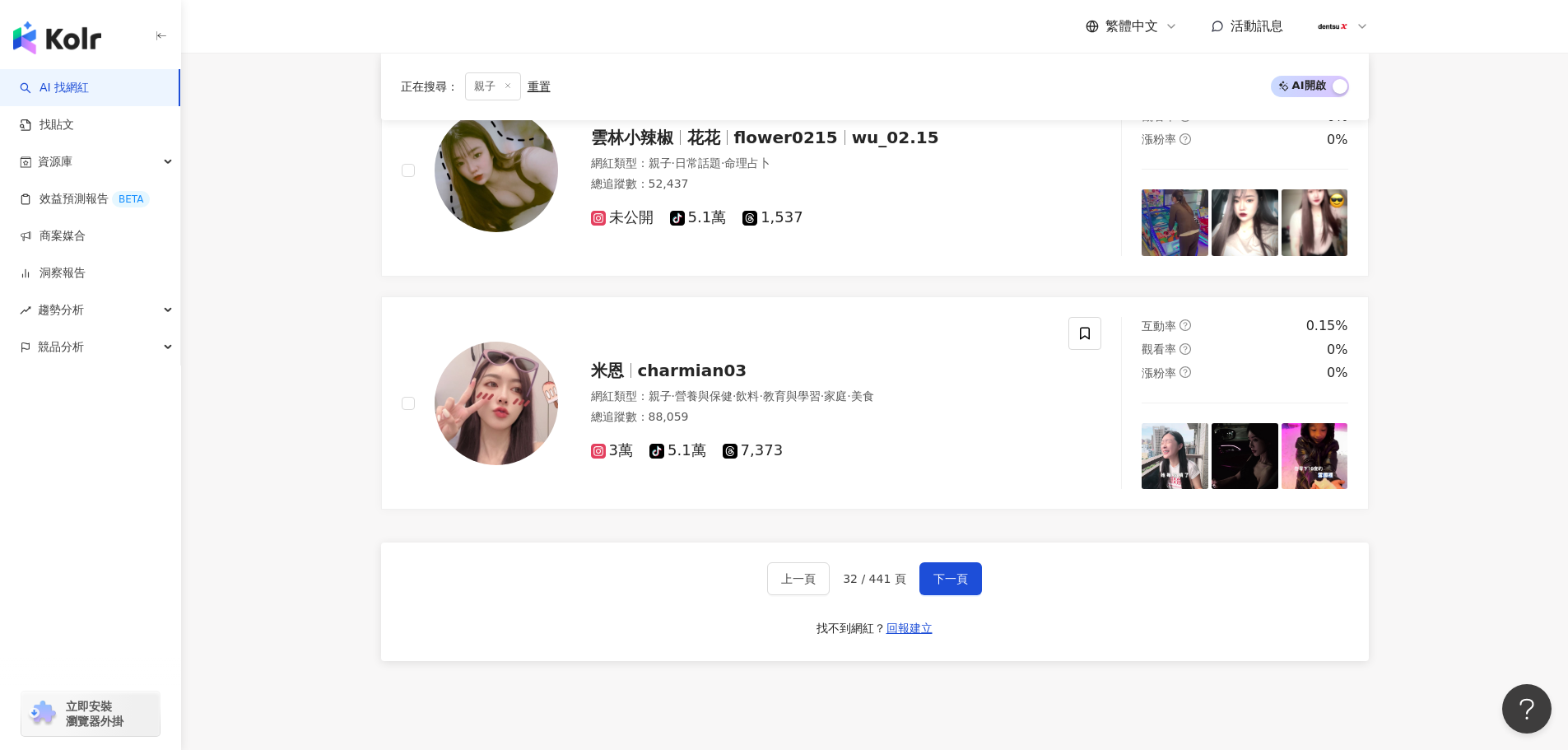
scroll to position [2761, 0]
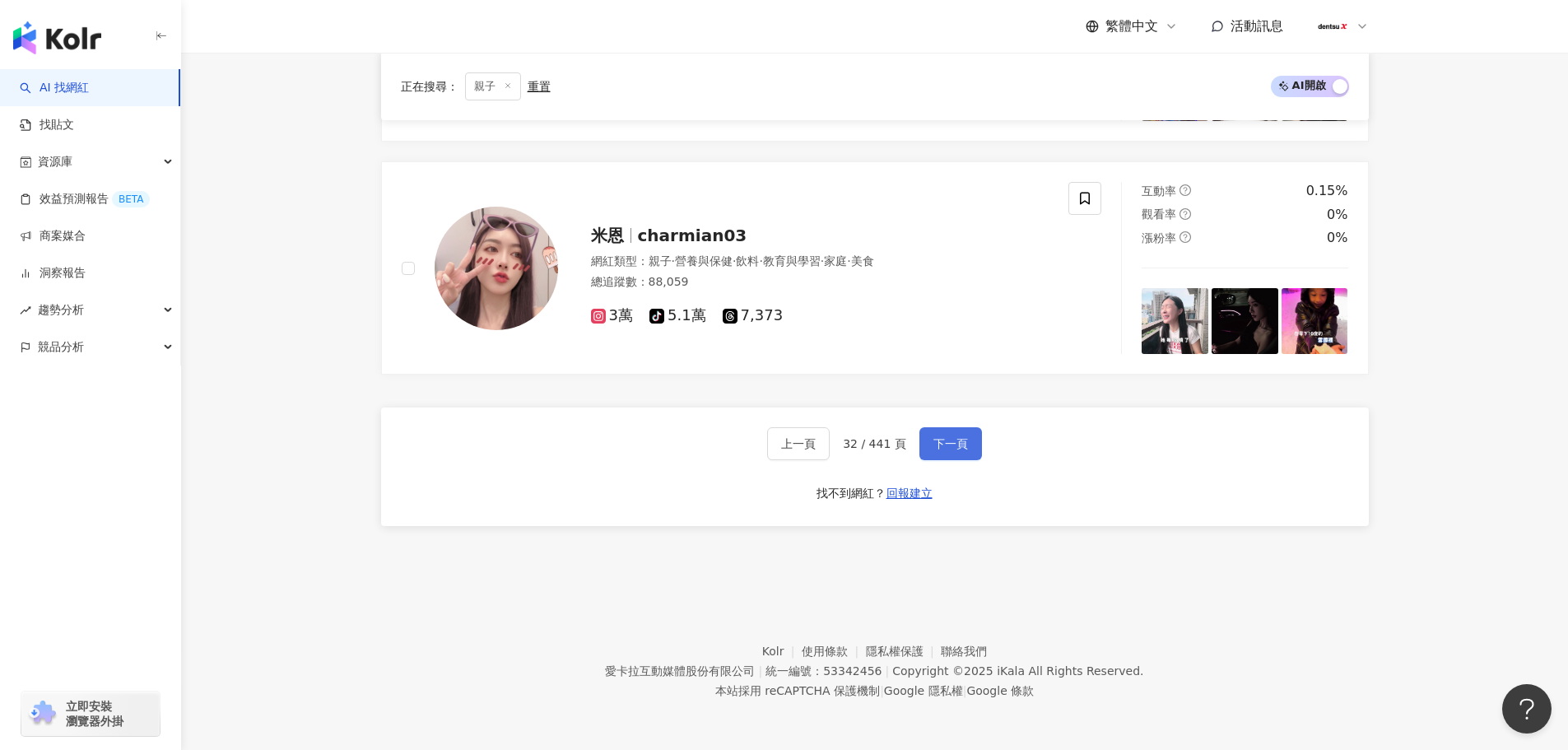
click at [943, 455] on button "下一頁" at bounding box center [950, 443] width 62 height 33
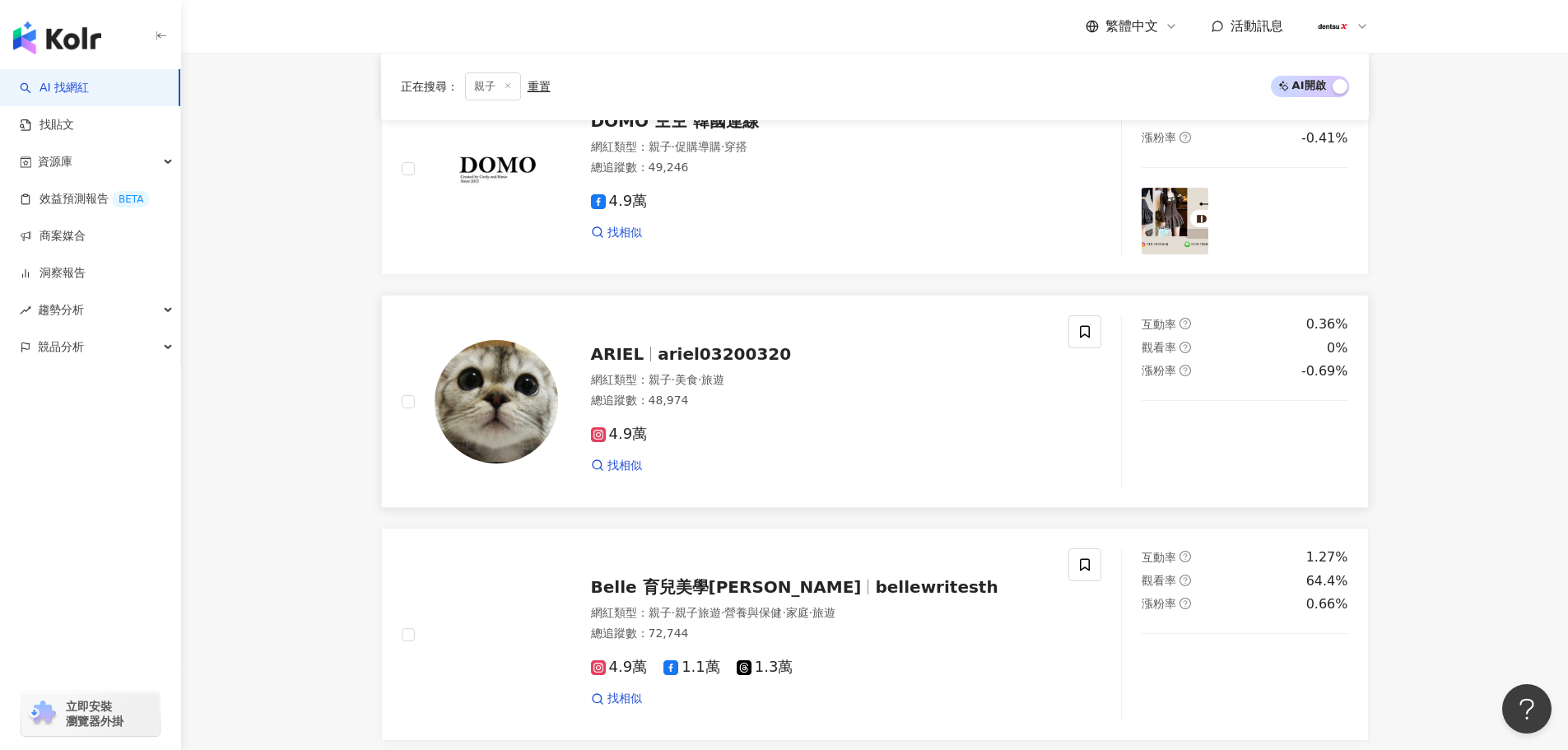
scroll to position [1690, 0]
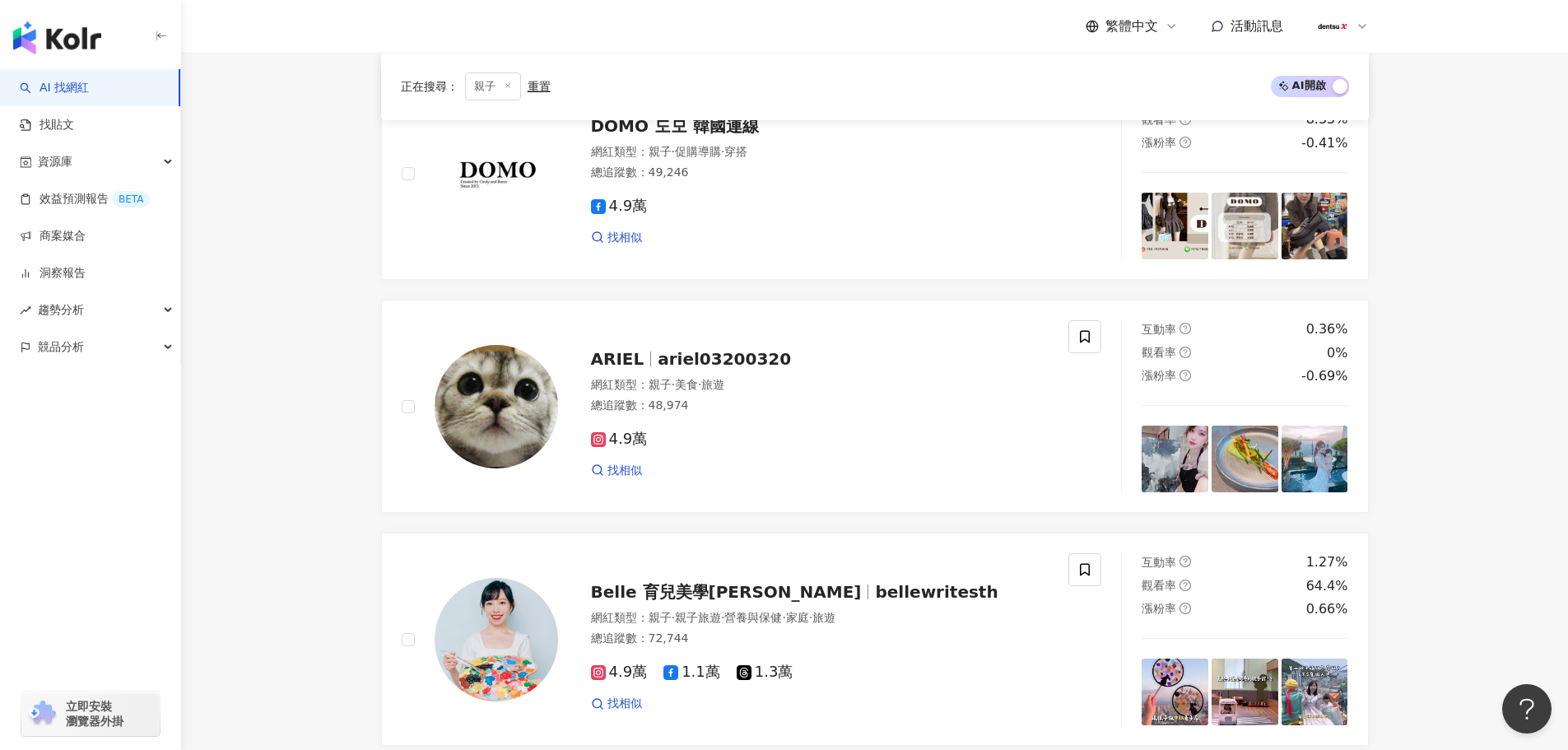
click at [320, 478] on main "不分平台 台灣 搜尋 您可能感興趣： 廚藝 辛蒂廚房玩料理 有機含乳奶精 12吋南瓜派 類型 性別 追蹤數 互動率 觀看率 合作費用預估 更多篩選 * - *…" at bounding box center [875, -1] width 1387 height 3275
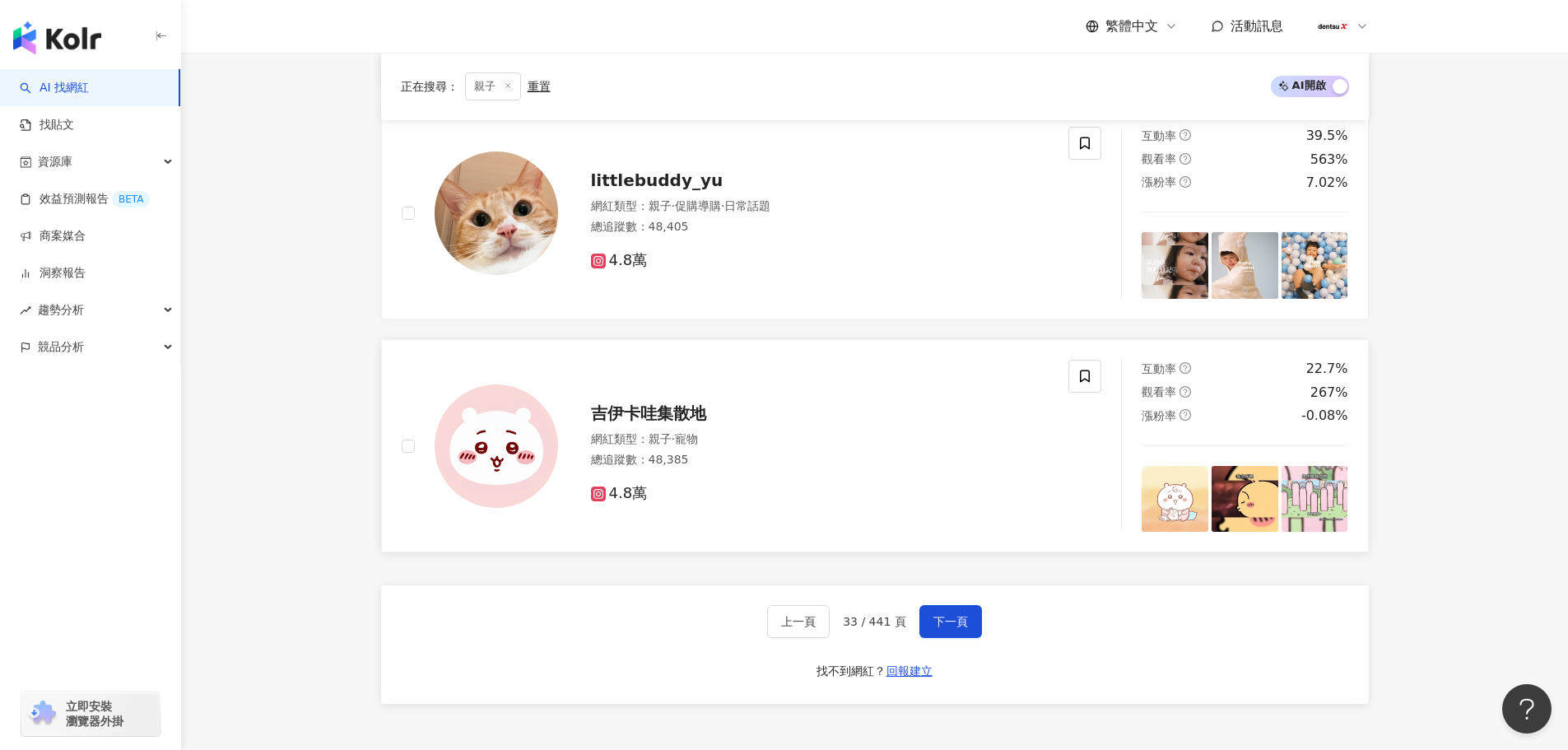
scroll to position [2678, 0]
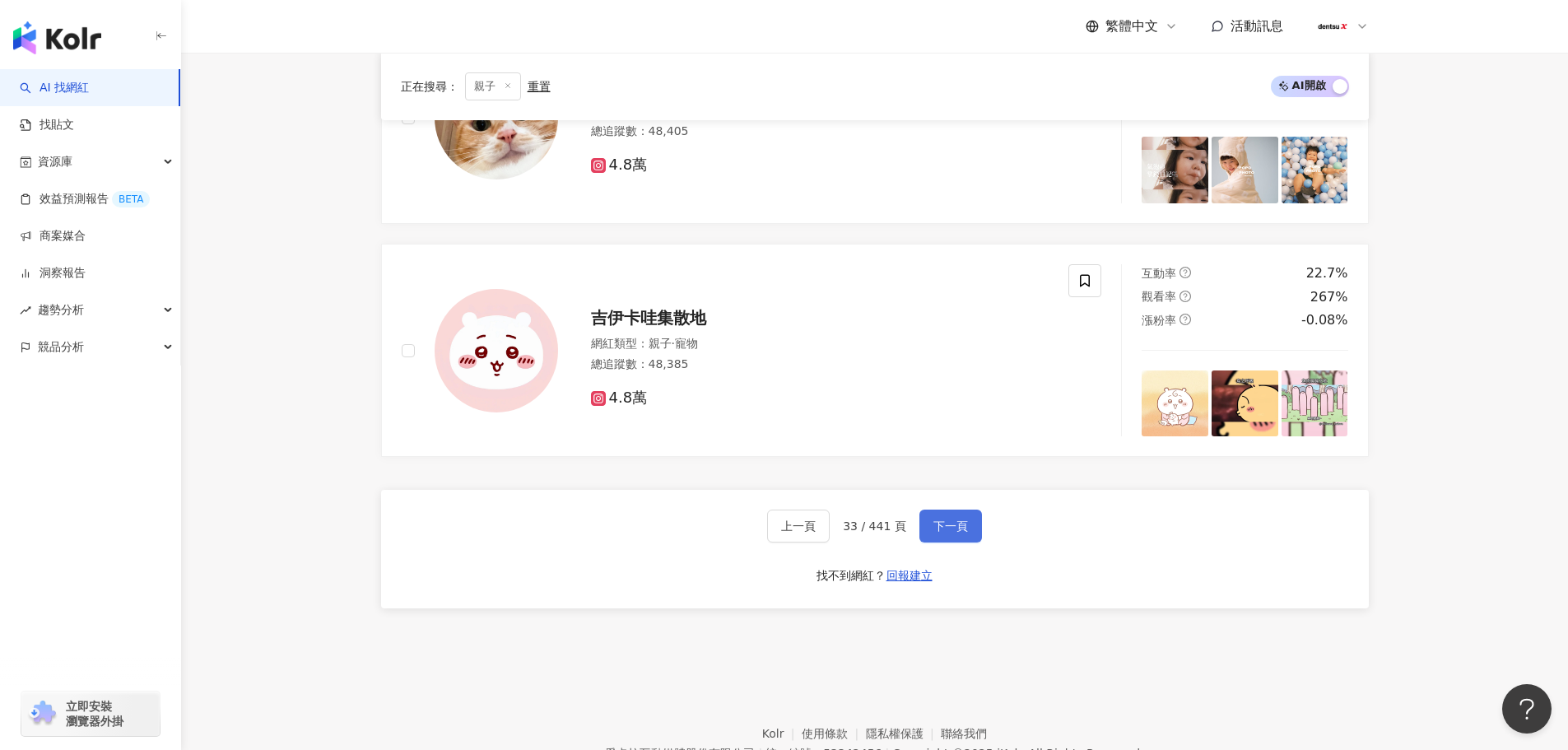
click at [948, 529] on span "下一頁" at bounding box center [951, 526] width 34 height 14
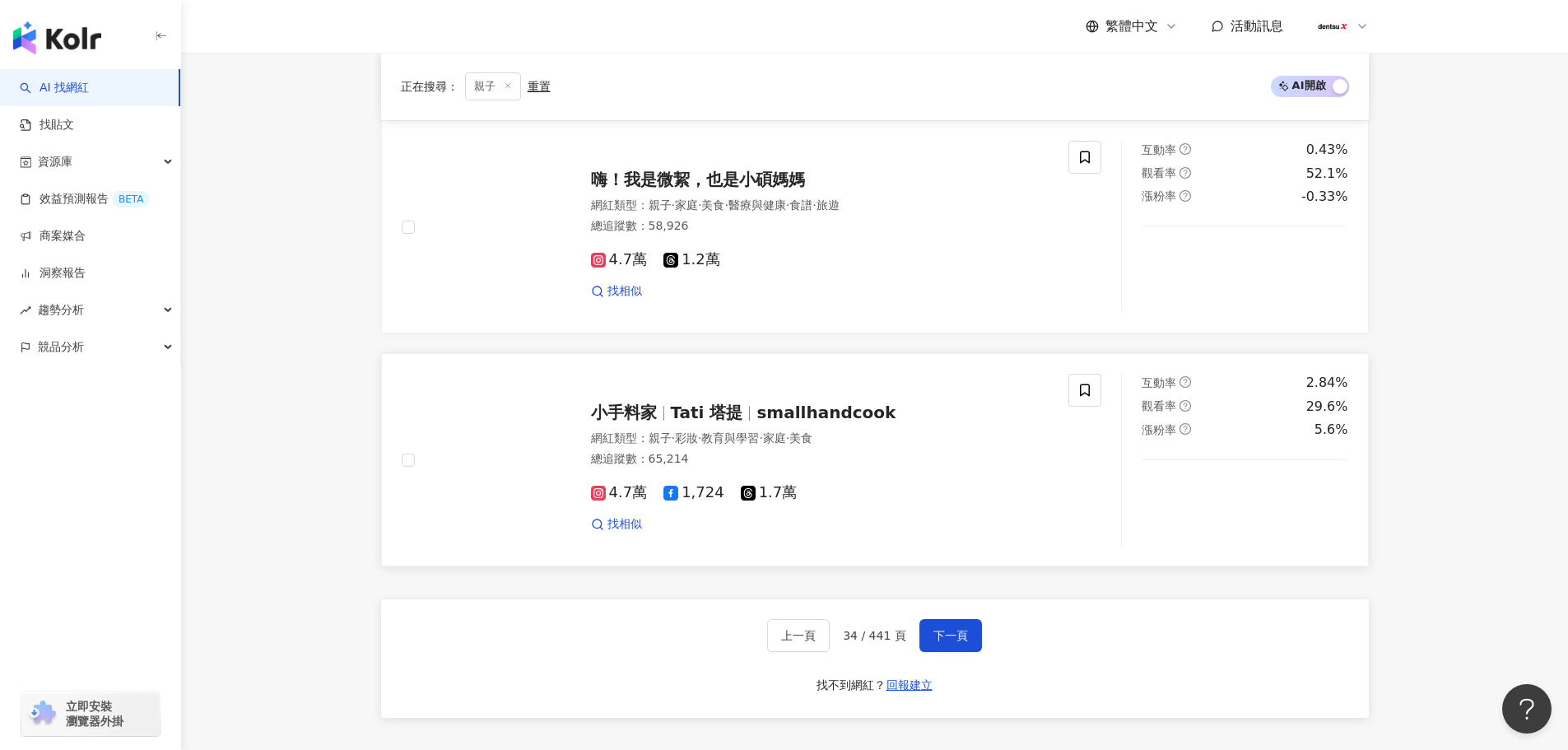
scroll to position [2761, 0]
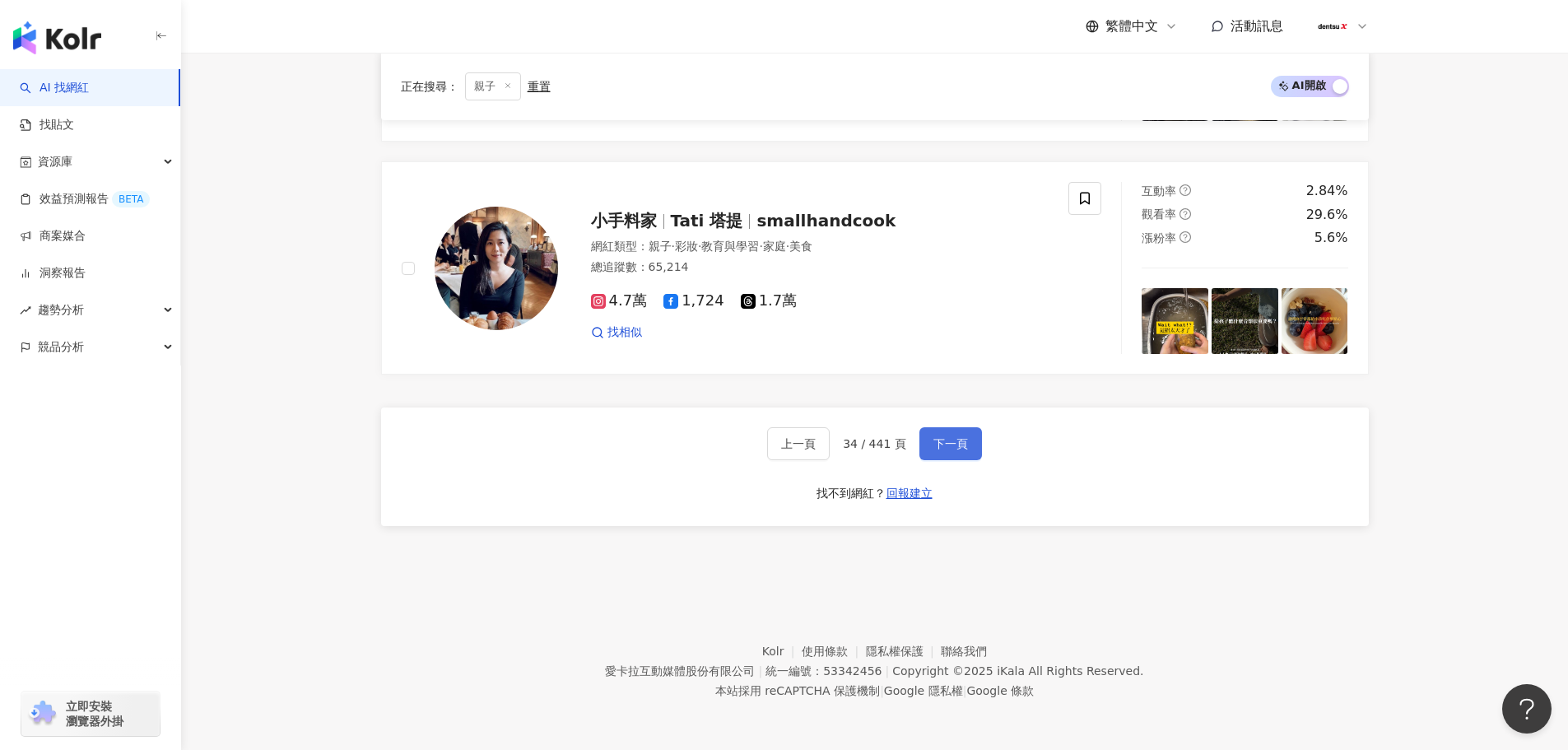
click at [948, 450] on span "下一頁" at bounding box center [951, 443] width 34 height 14
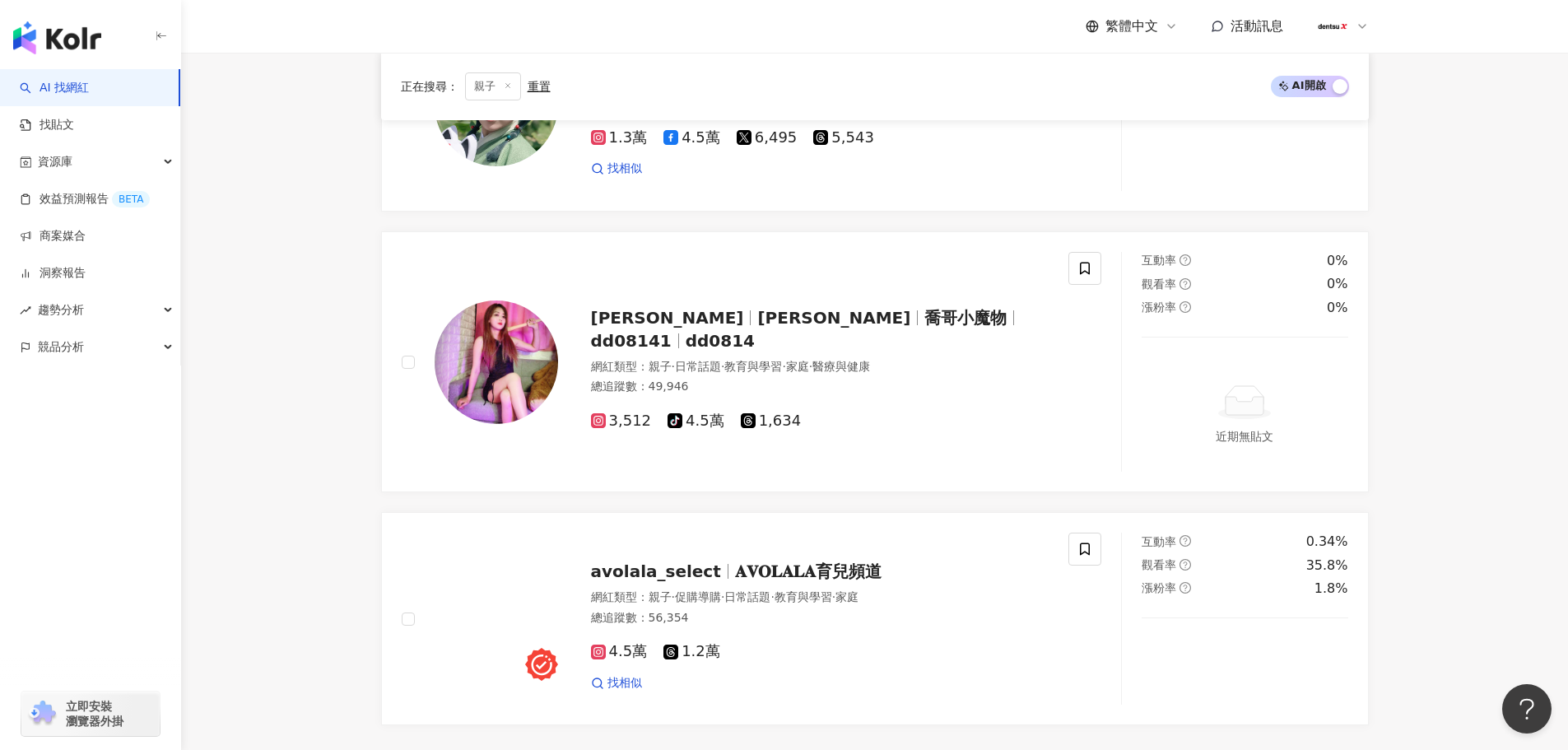
scroll to position [2952, 0]
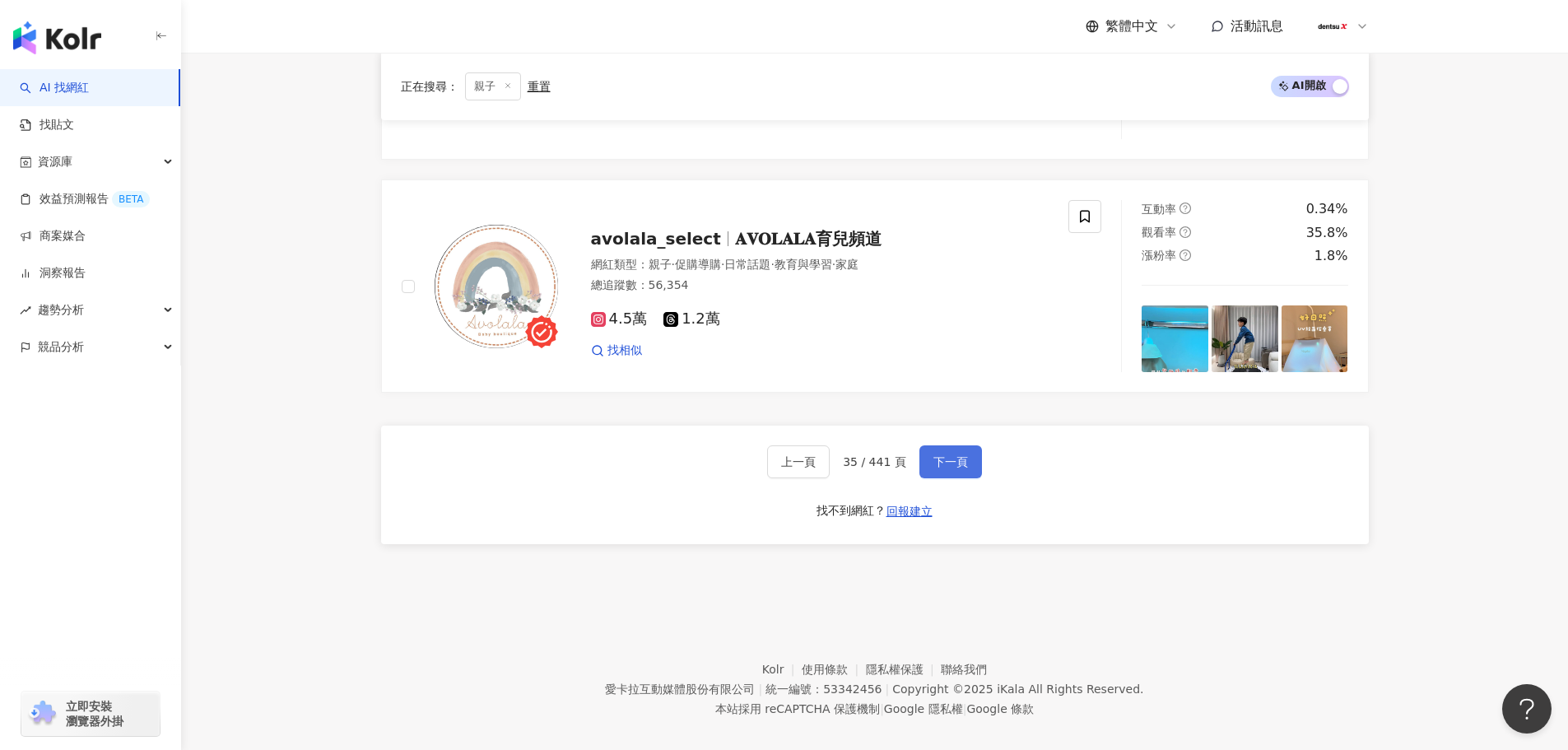
click at [938, 455] on span "下一頁" at bounding box center [951, 461] width 34 height 14
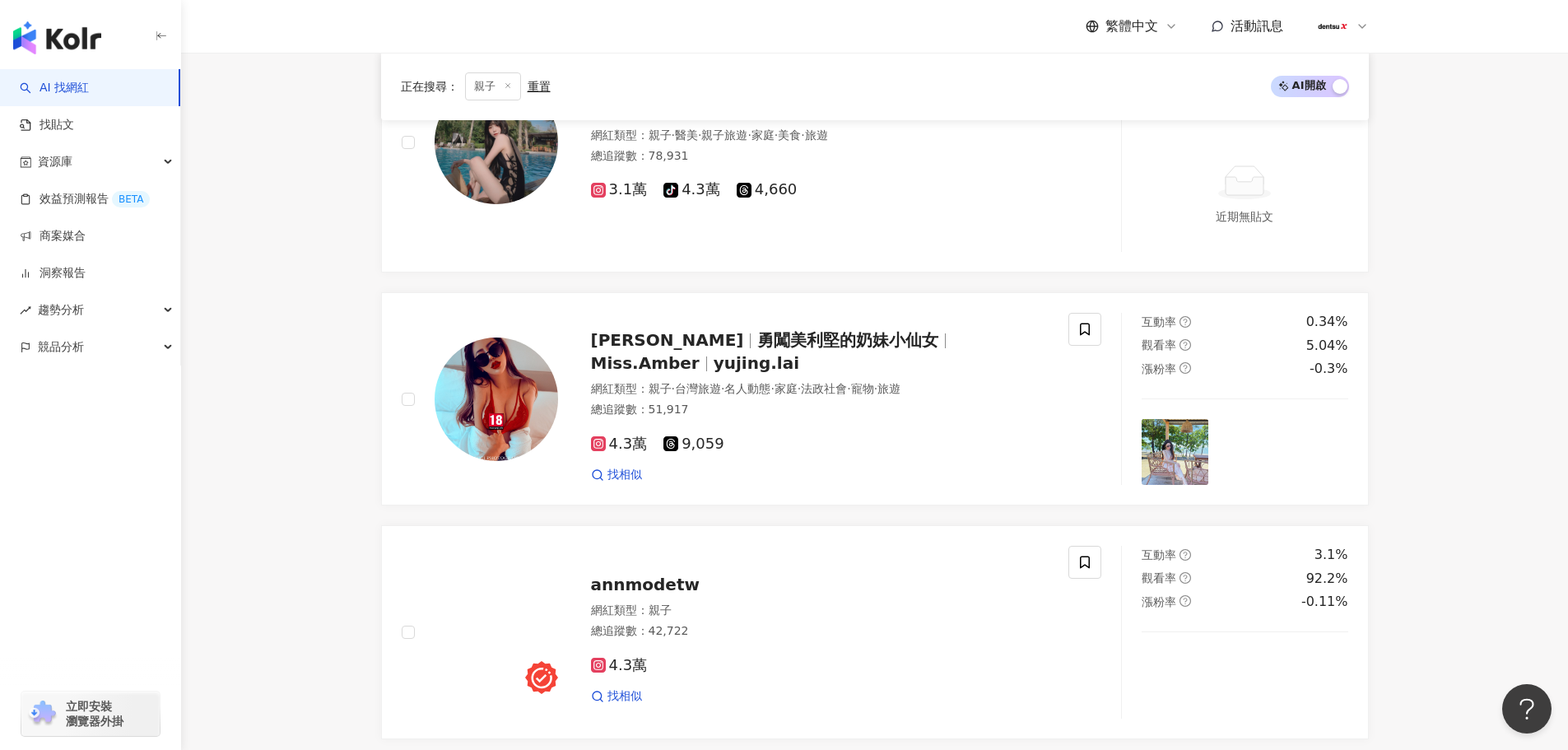
scroll to position [2809, 0]
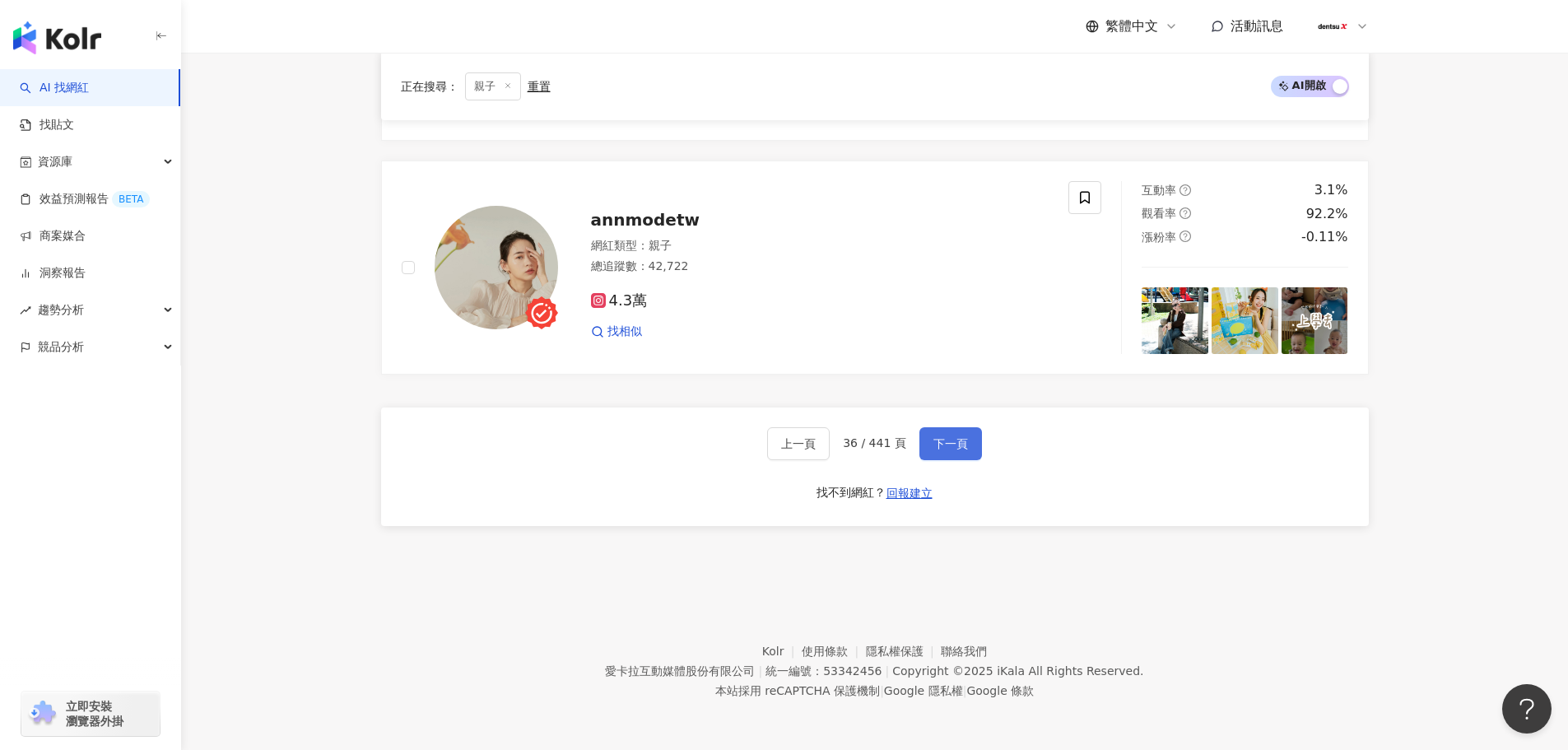
click at [939, 442] on span "下一頁" at bounding box center [951, 443] width 34 height 14
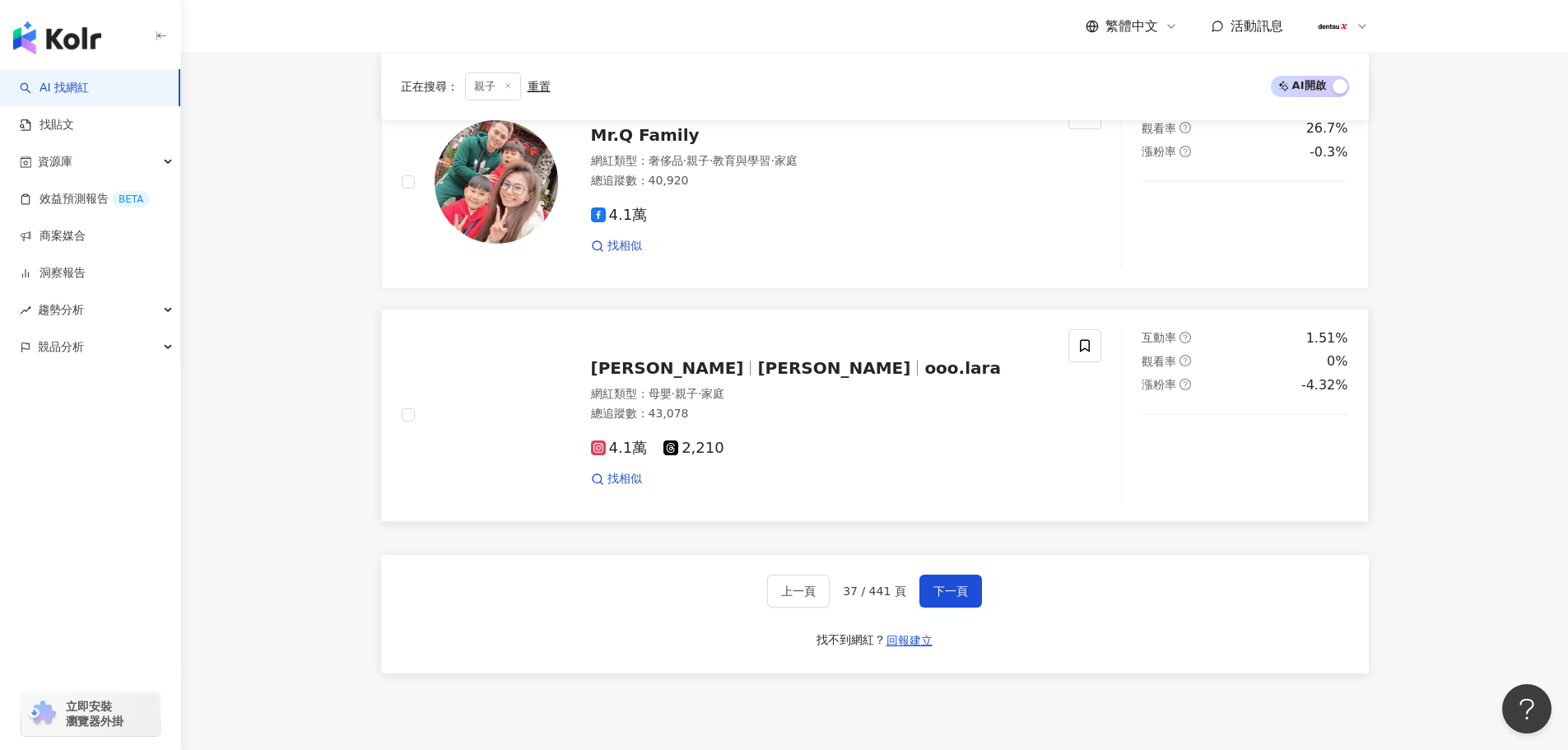
scroll to position [2796, 0]
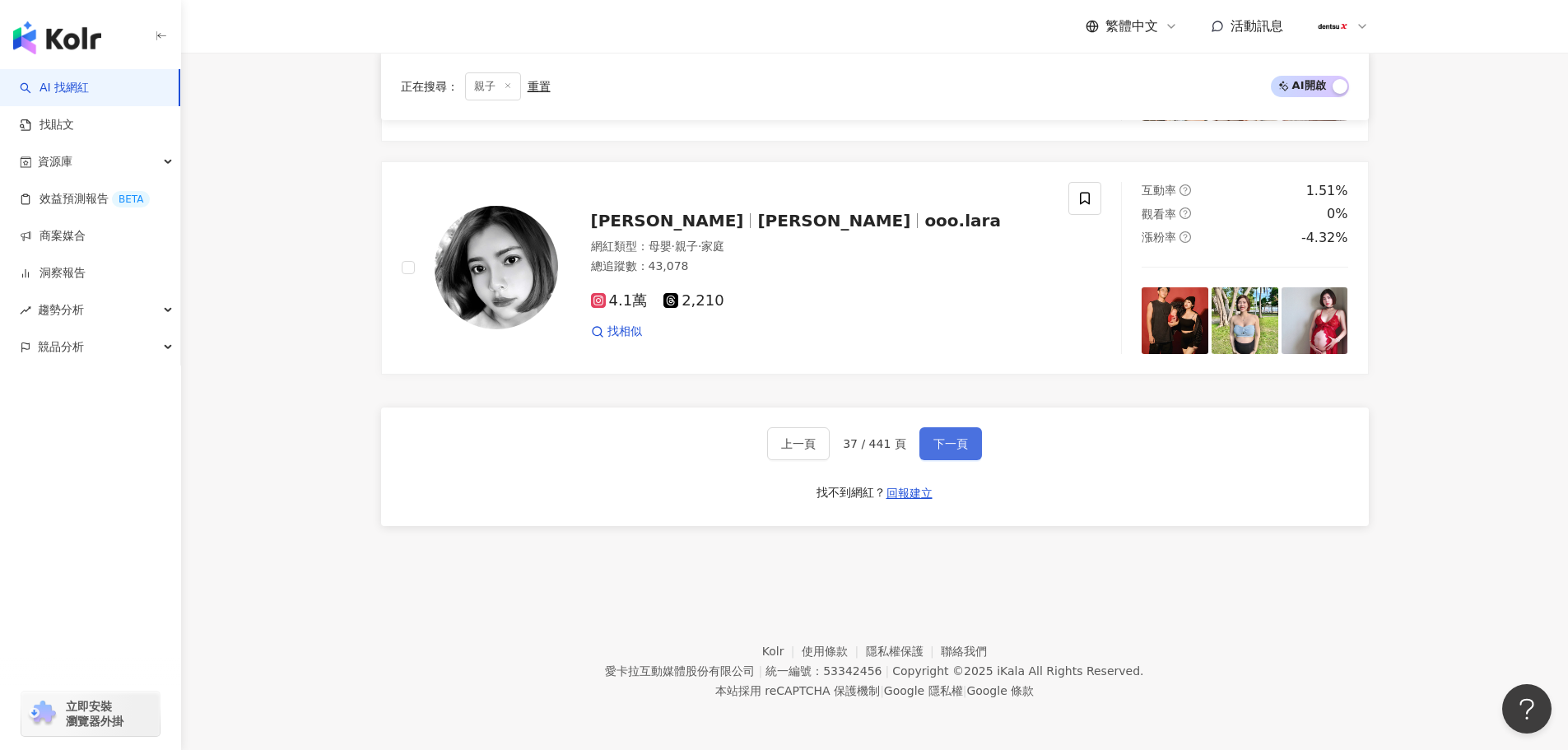
click at [934, 444] on span "下一頁" at bounding box center [951, 443] width 34 height 14
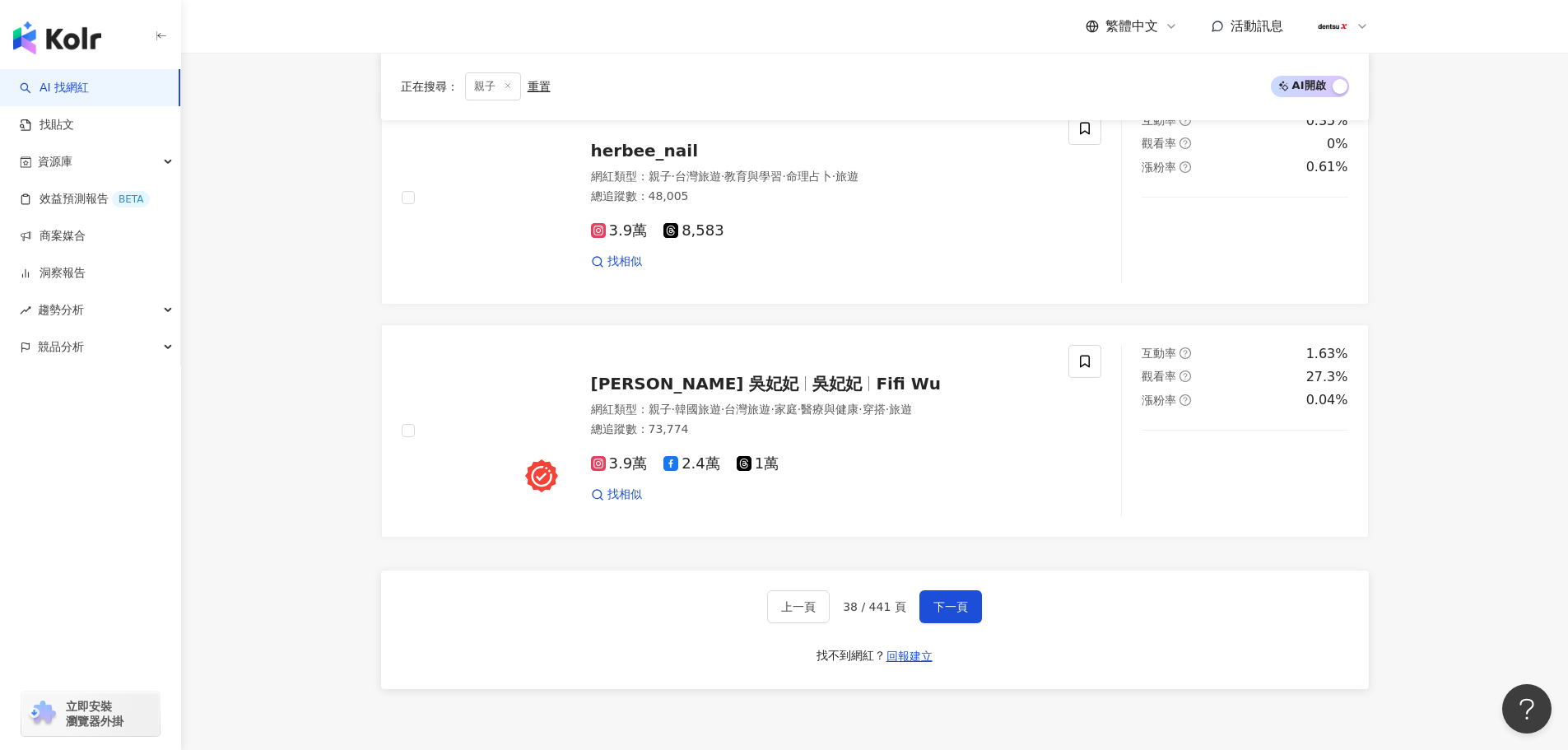
scroll to position [2857, 0]
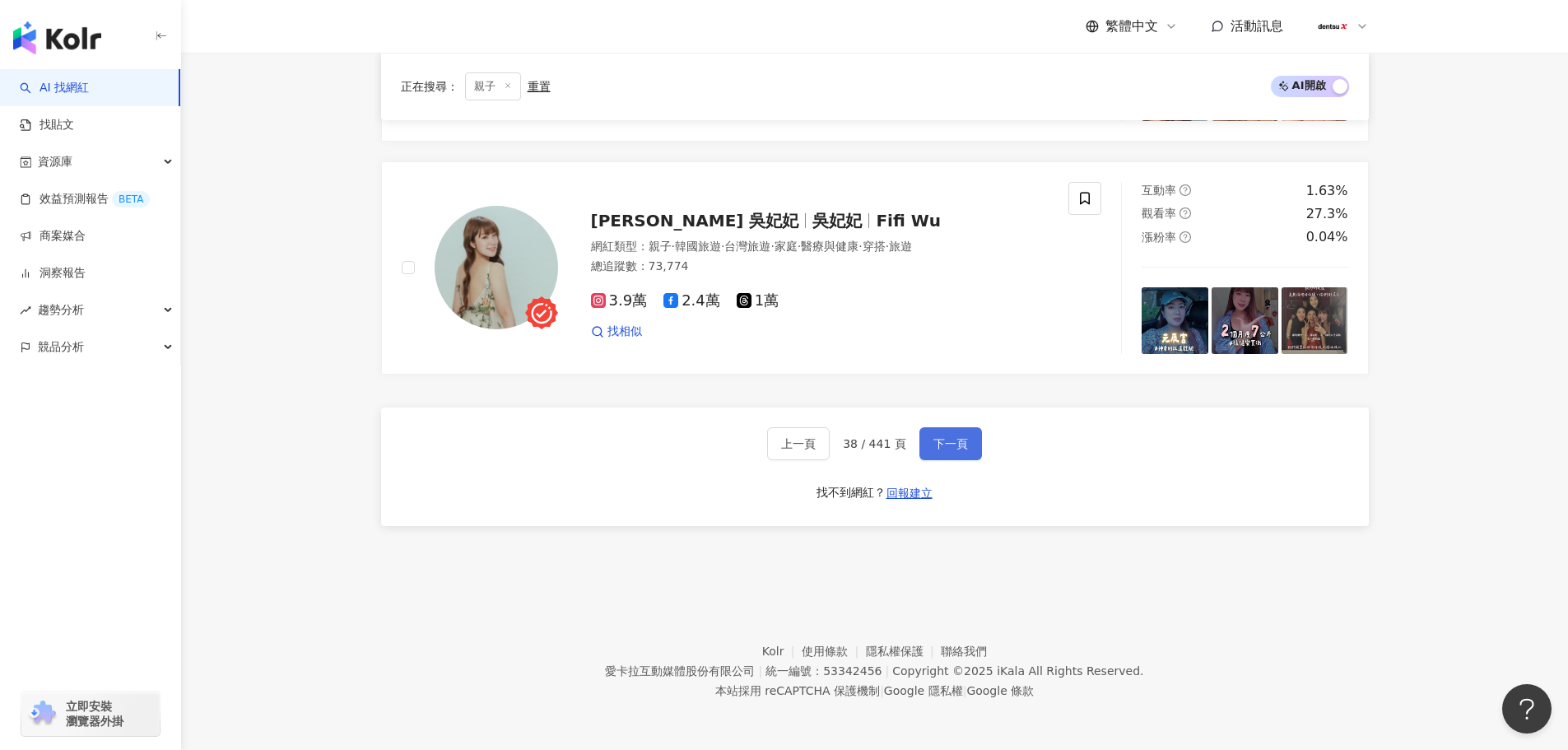
click at [947, 445] on span "下一頁" at bounding box center [951, 443] width 34 height 14
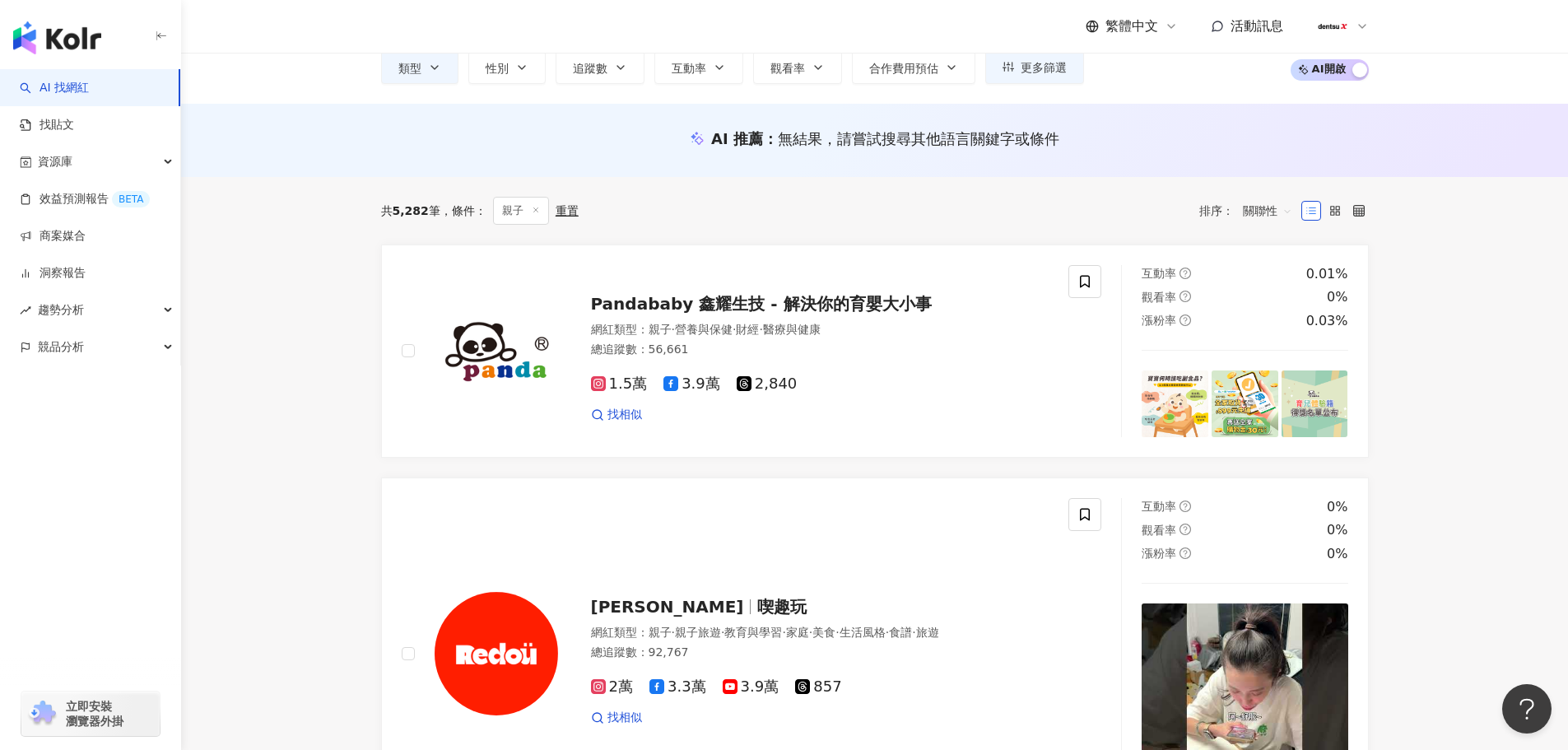
scroll to position [0, 0]
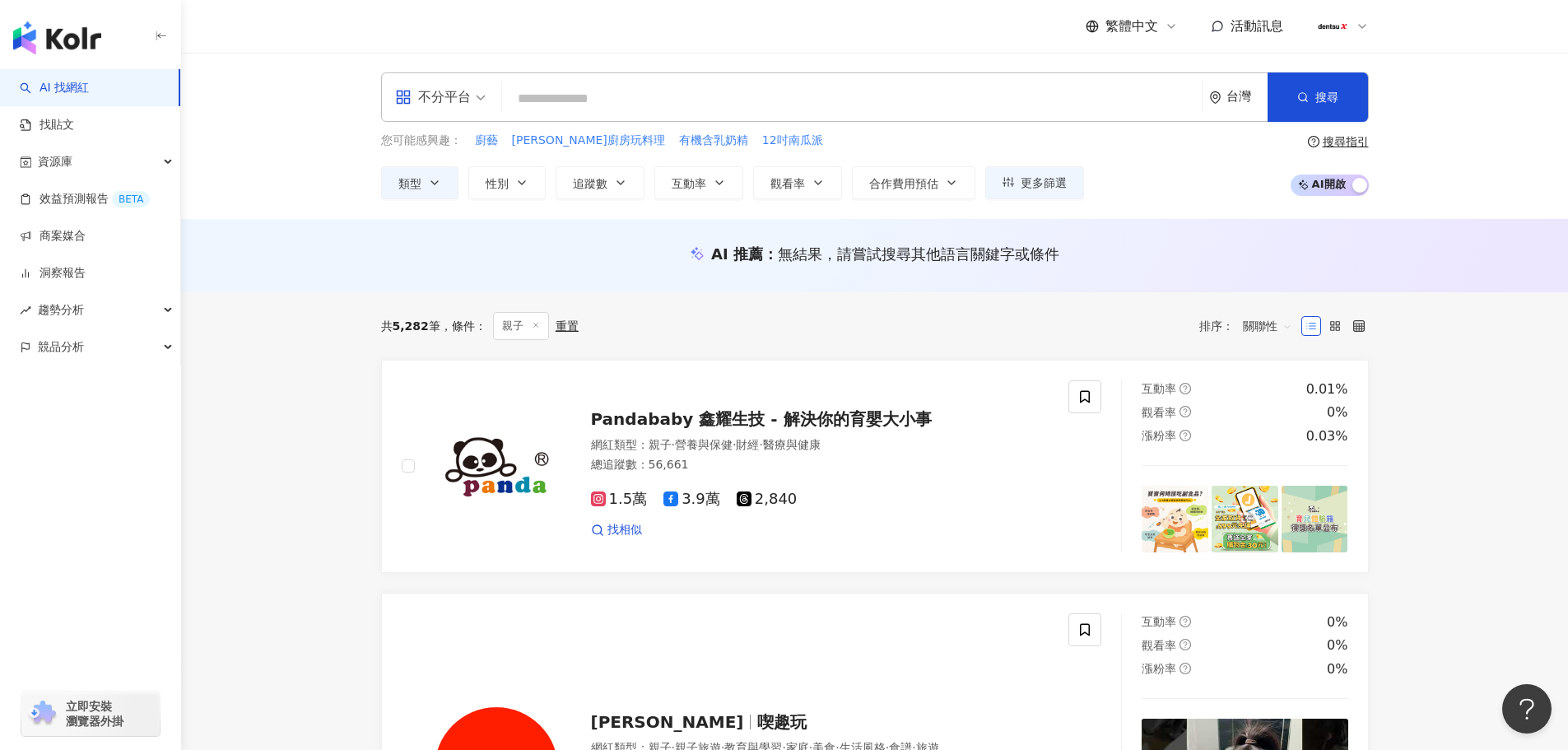
click at [475, 110] on span at bounding box center [440, 96] width 91 height 48
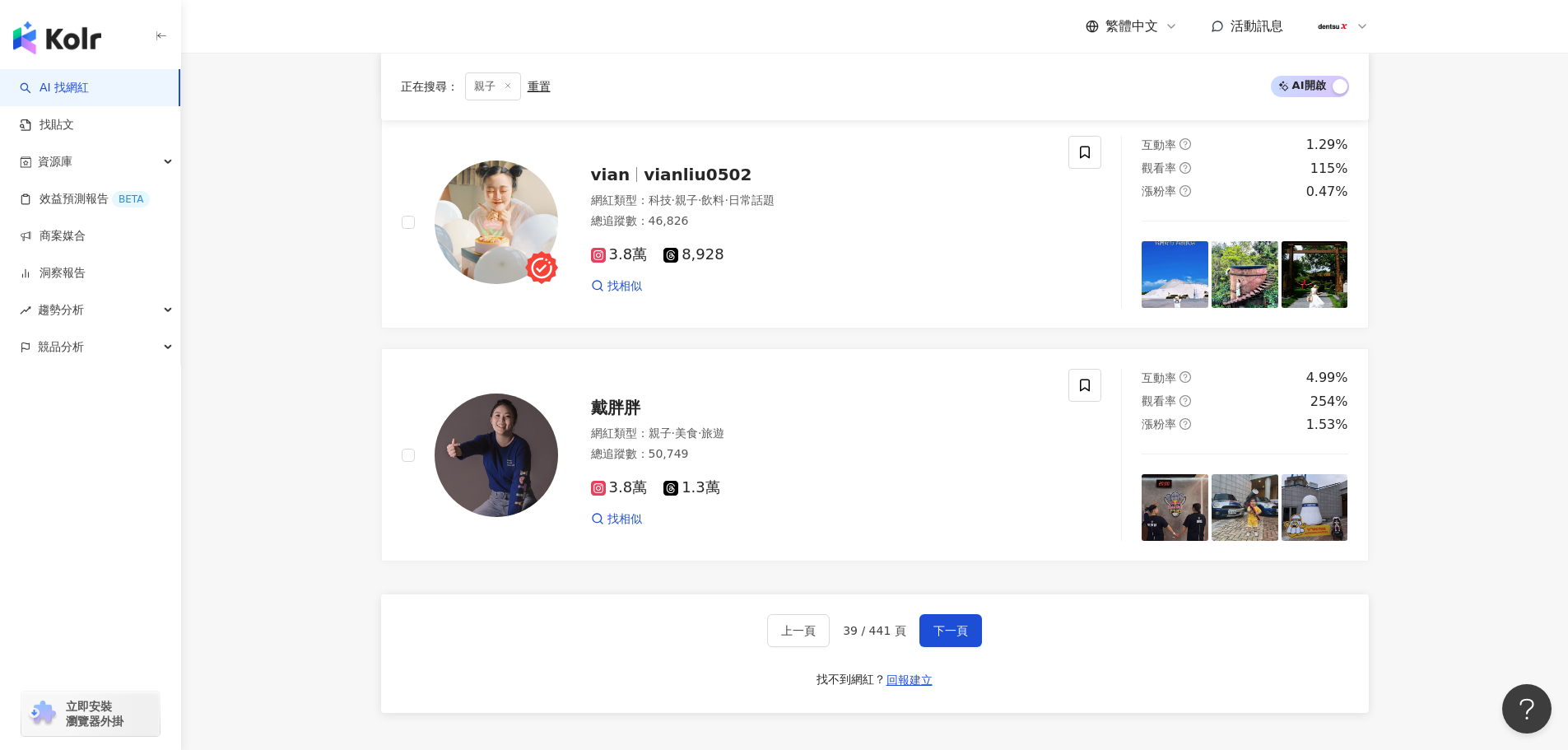
scroll to position [2948, 0]
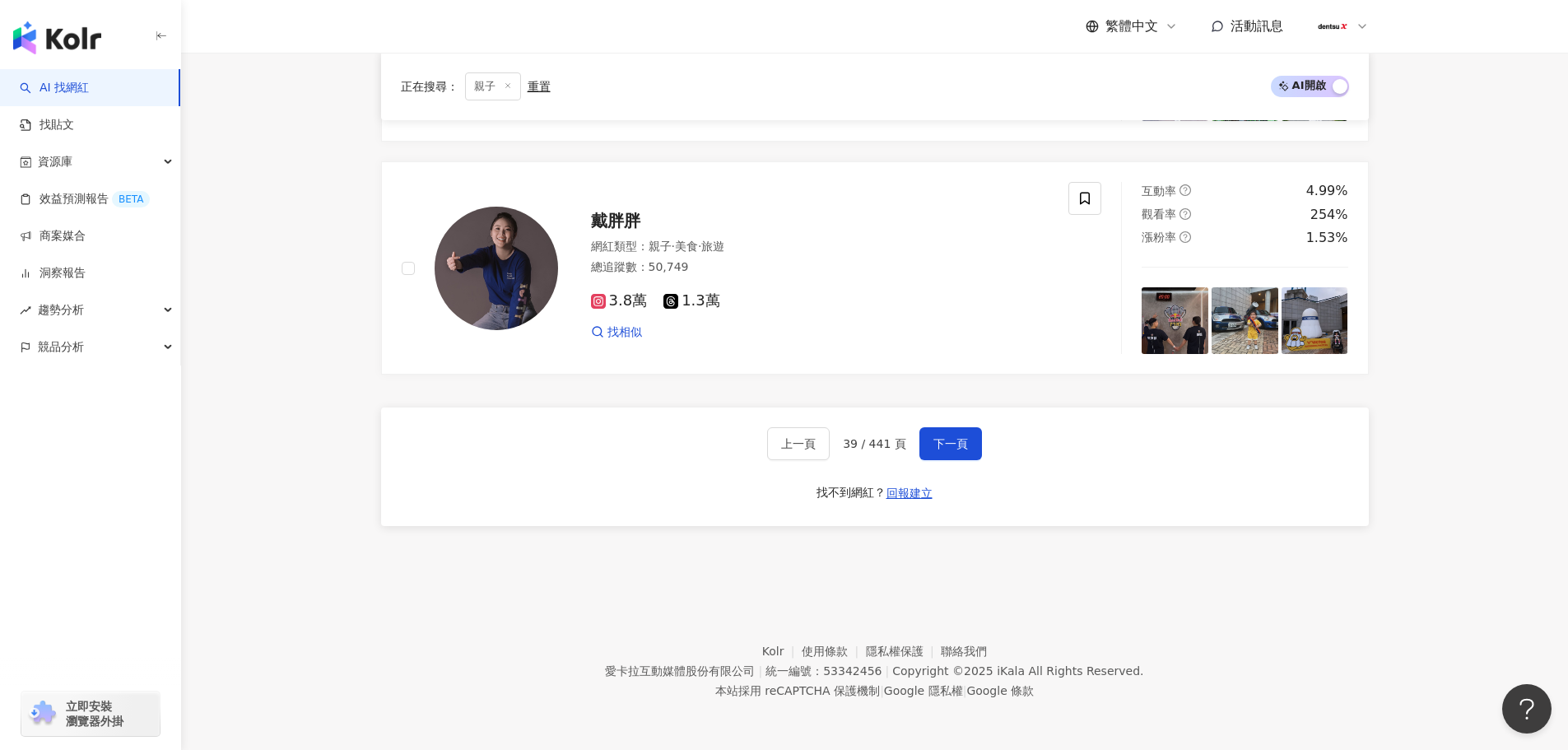
click at [932, 431] on button "下一頁" at bounding box center [950, 443] width 62 height 33
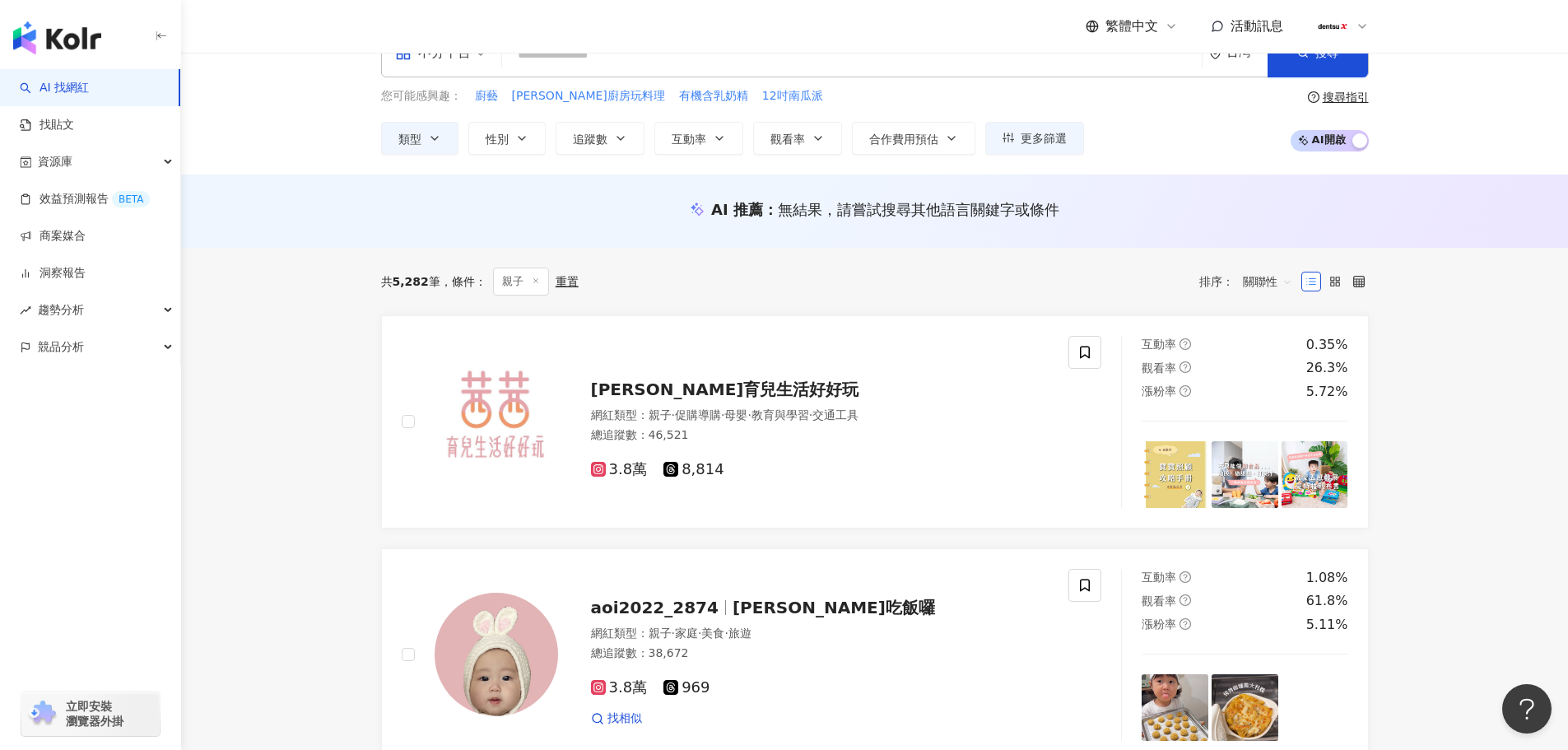
scroll to position [0, 0]
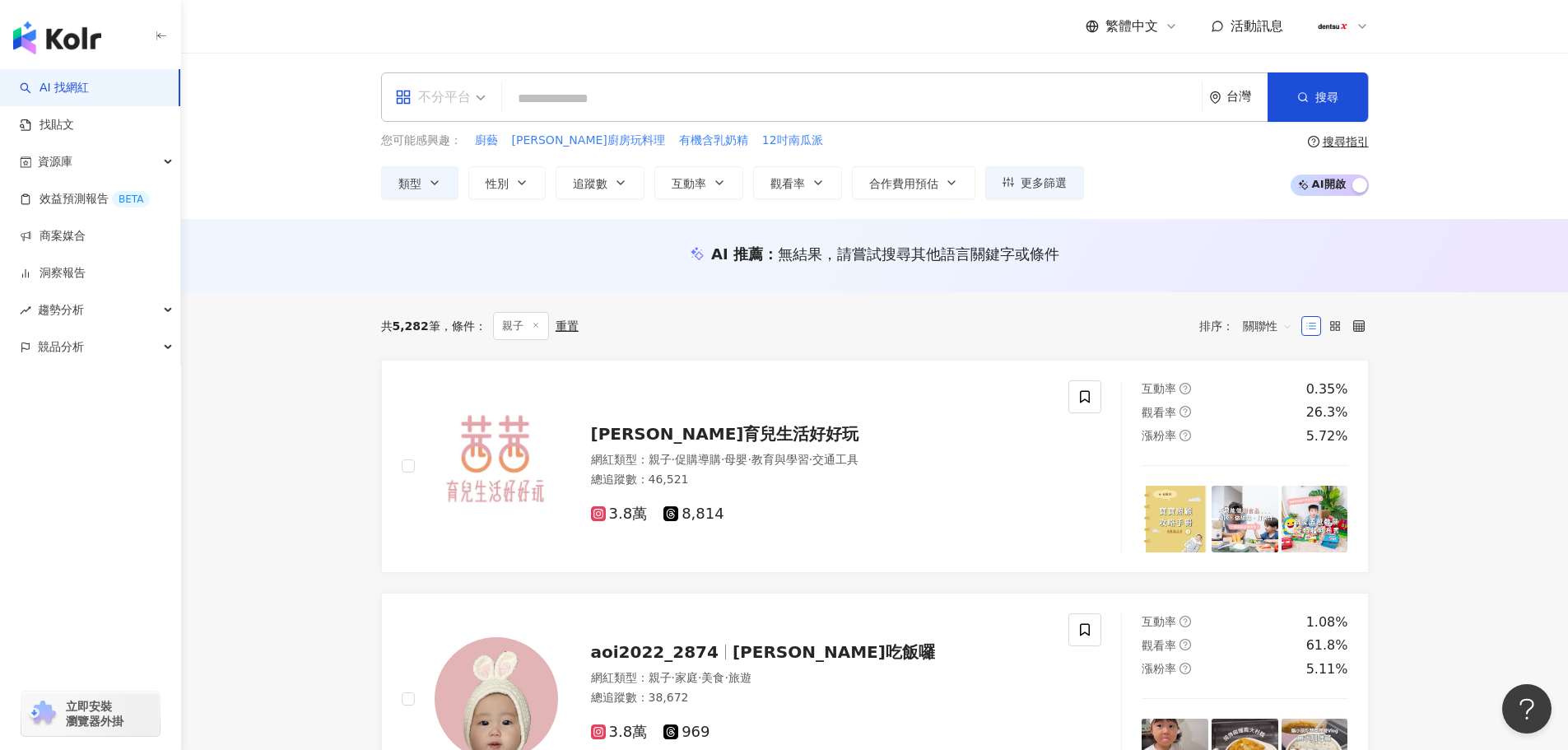
click at [478, 106] on span "不分平台" at bounding box center [440, 96] width 91 height 26
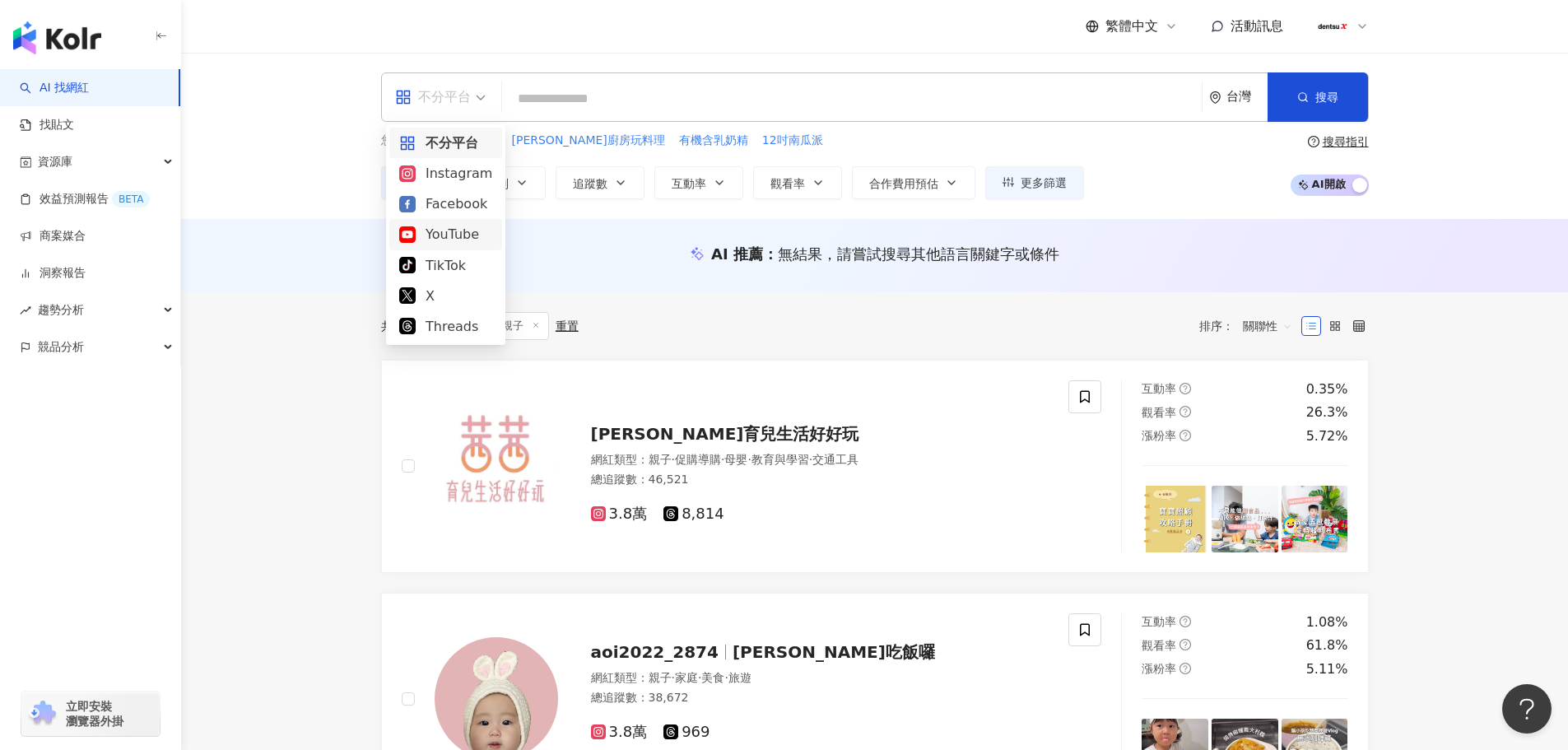
click at [459, 235] on div "YouTube" at bounding box center [445, 234] width 93 height 21
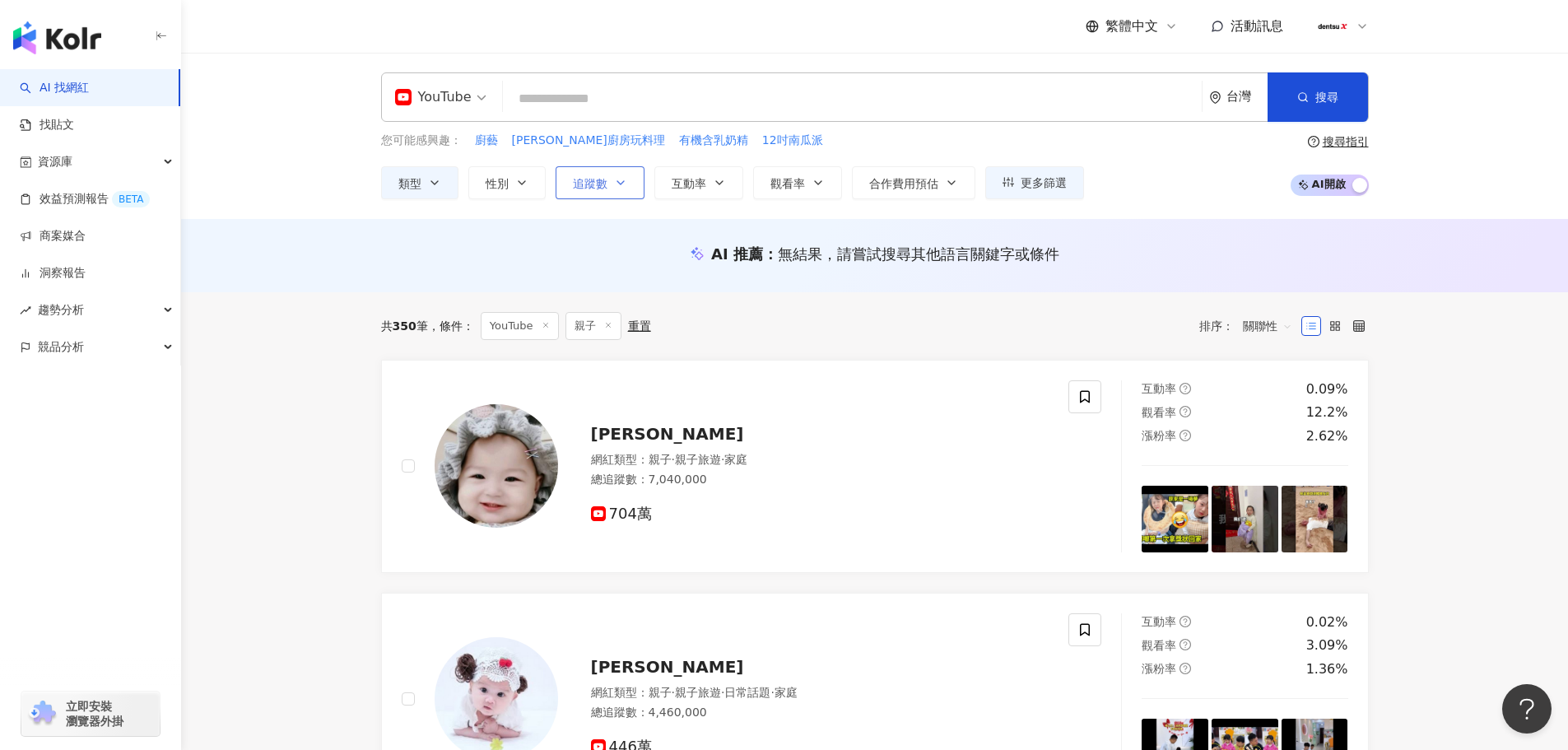
click at [621, 182] on icon "button" at bounding box center [621, 183] width 14 height 14
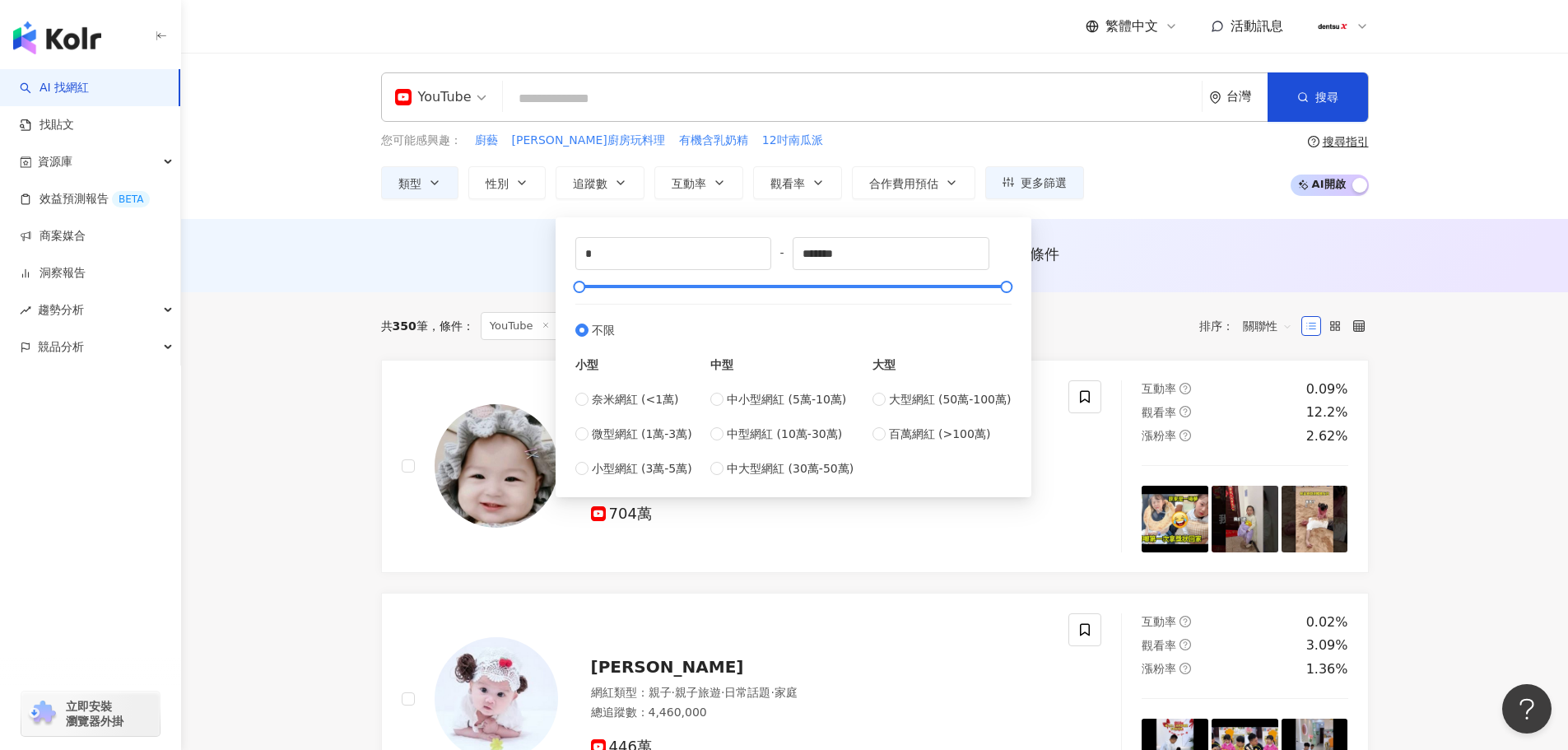
click at [291, 290] on div "AI 推薦 ： 無結果，請嘗試搜尋其他語言關鍵字或條件" at bounding box center [875, 255] width 1387 height 73
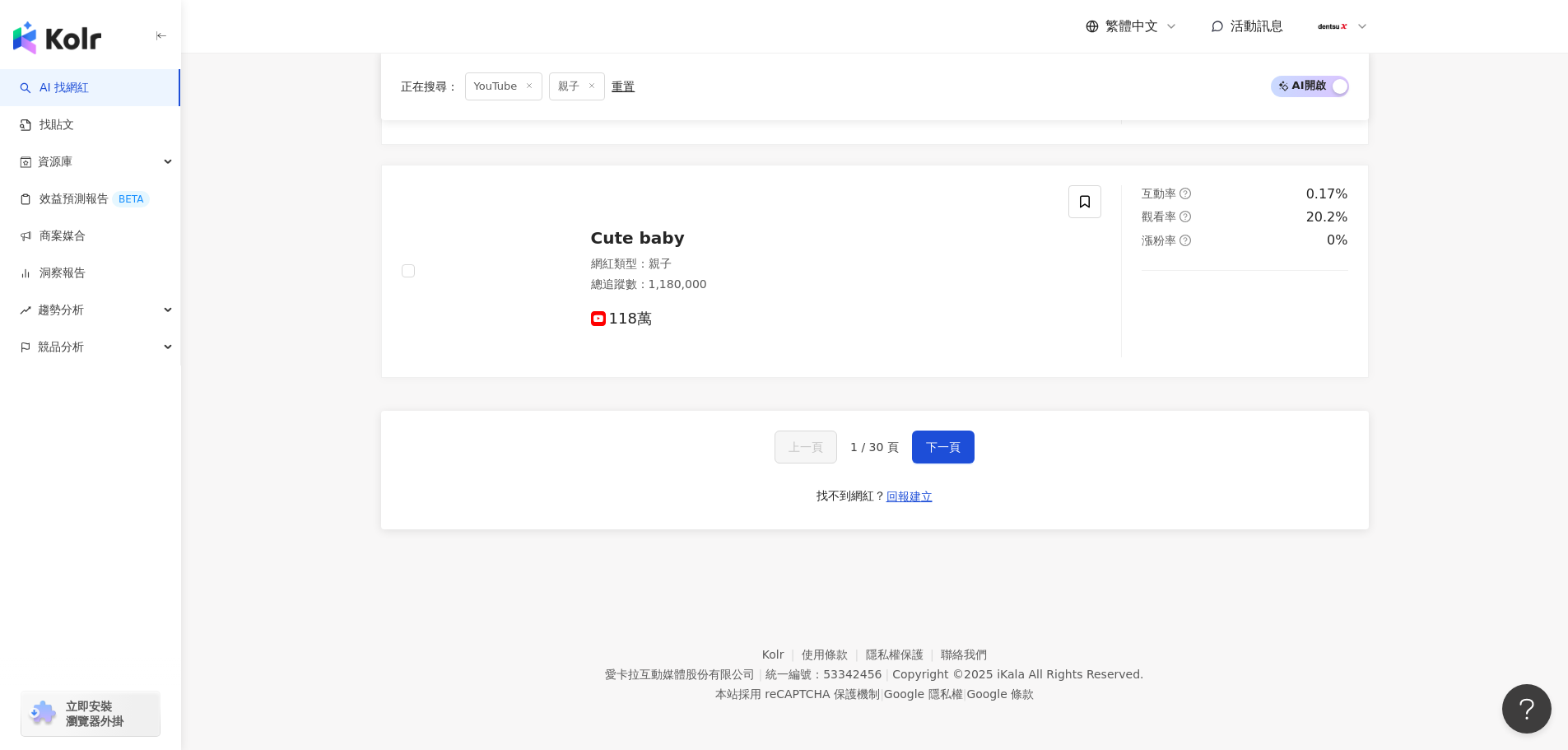
scroll to position [2857, 0]
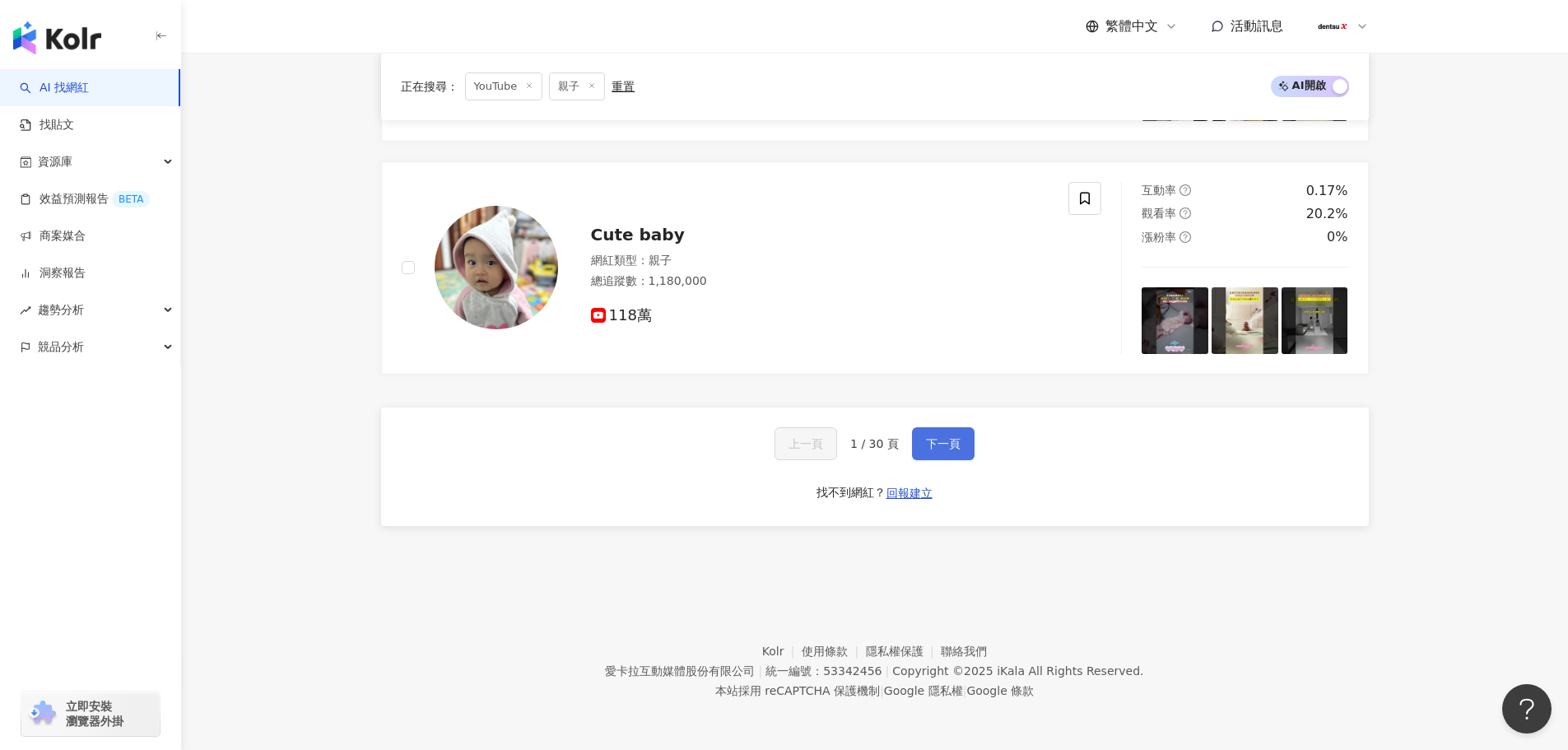
click at [926, 443] on span "下一頁" at bounding box center [943, 443] width 34 height 14
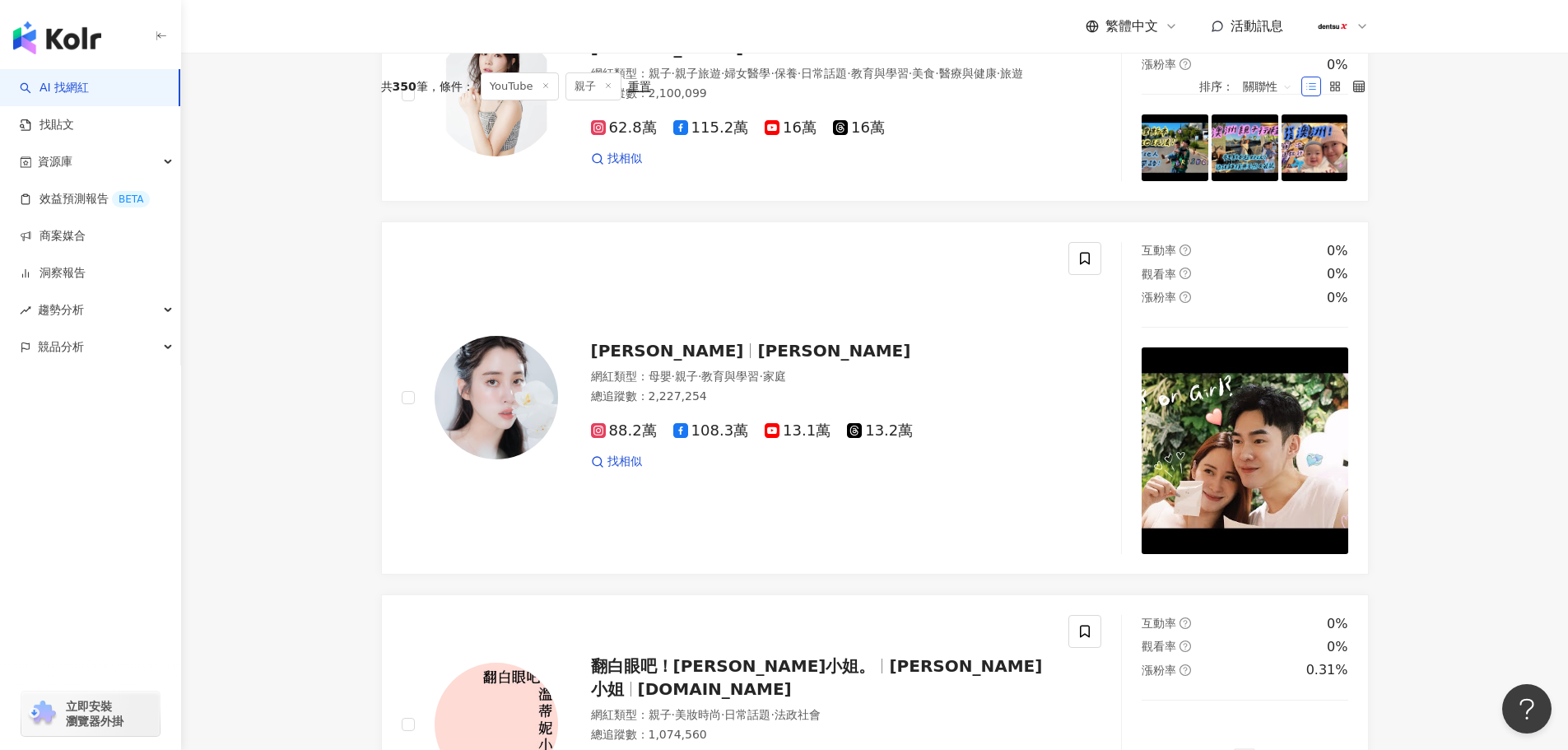
scroll to position [8, 0]
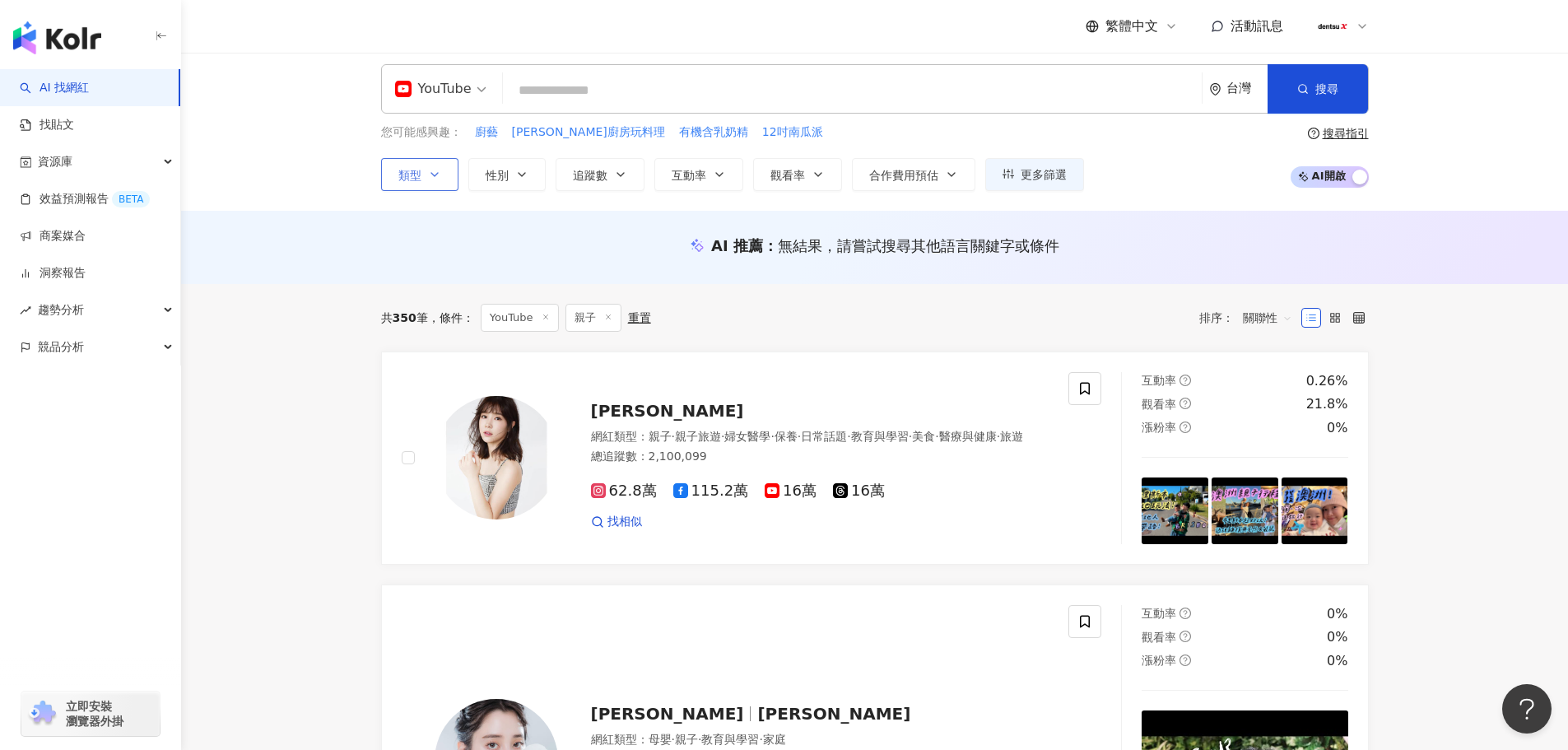
click at [431, 180] on icon "button" at bounding box center [434, 174] width 14 height 14
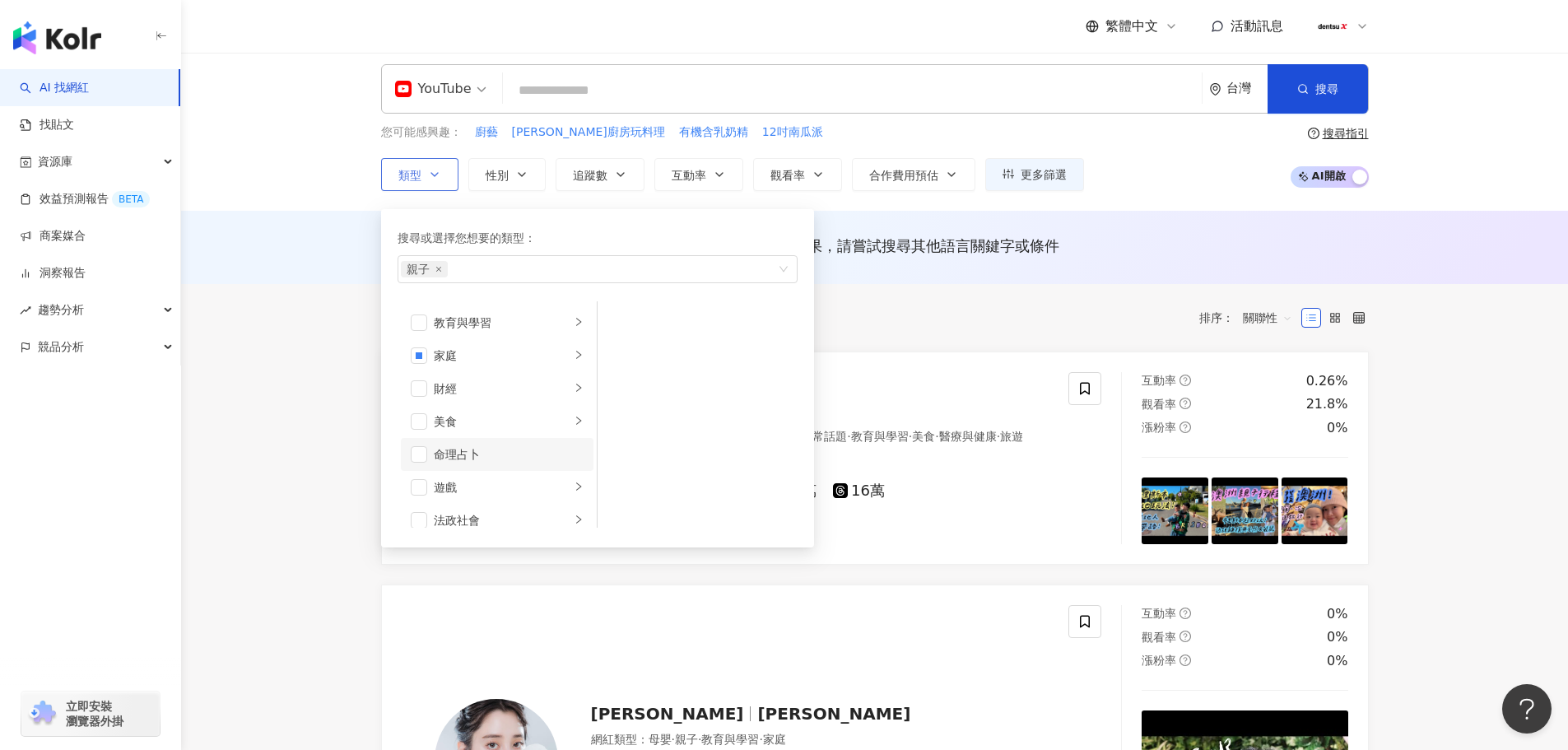
scroll to position [82, 0]
click at [418, 402] on span "button" at bounding box center [419, 403] width 16 height 16
click at [422, 396] on span "button" at bounding box center [419, 403] width 16 height 16
click at [574, 385] on icon "right" at bounding box center [578, 385] width 10 height 10
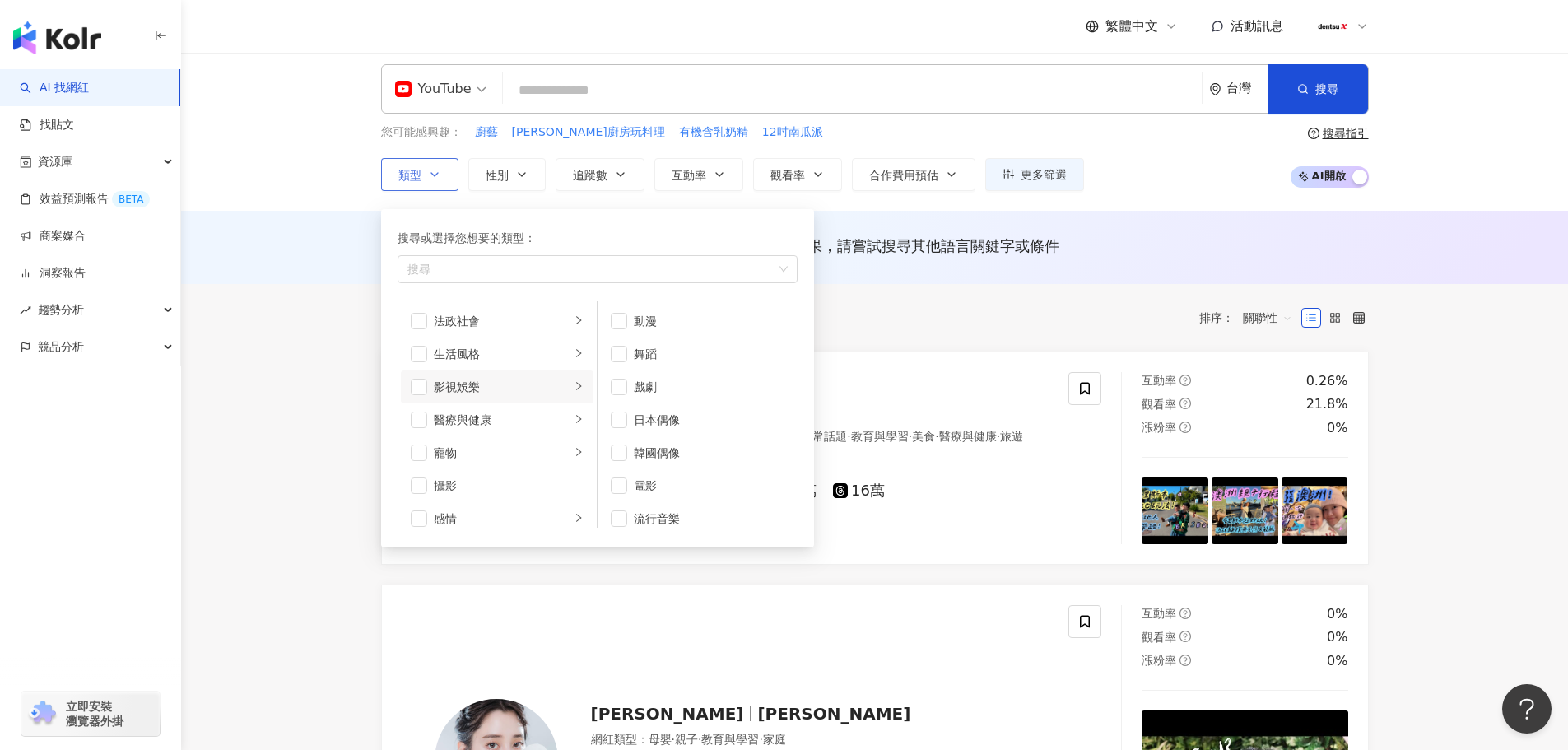
click at [574, 385] on icon "right" at bounding box center [578, 385] width 10 height 10
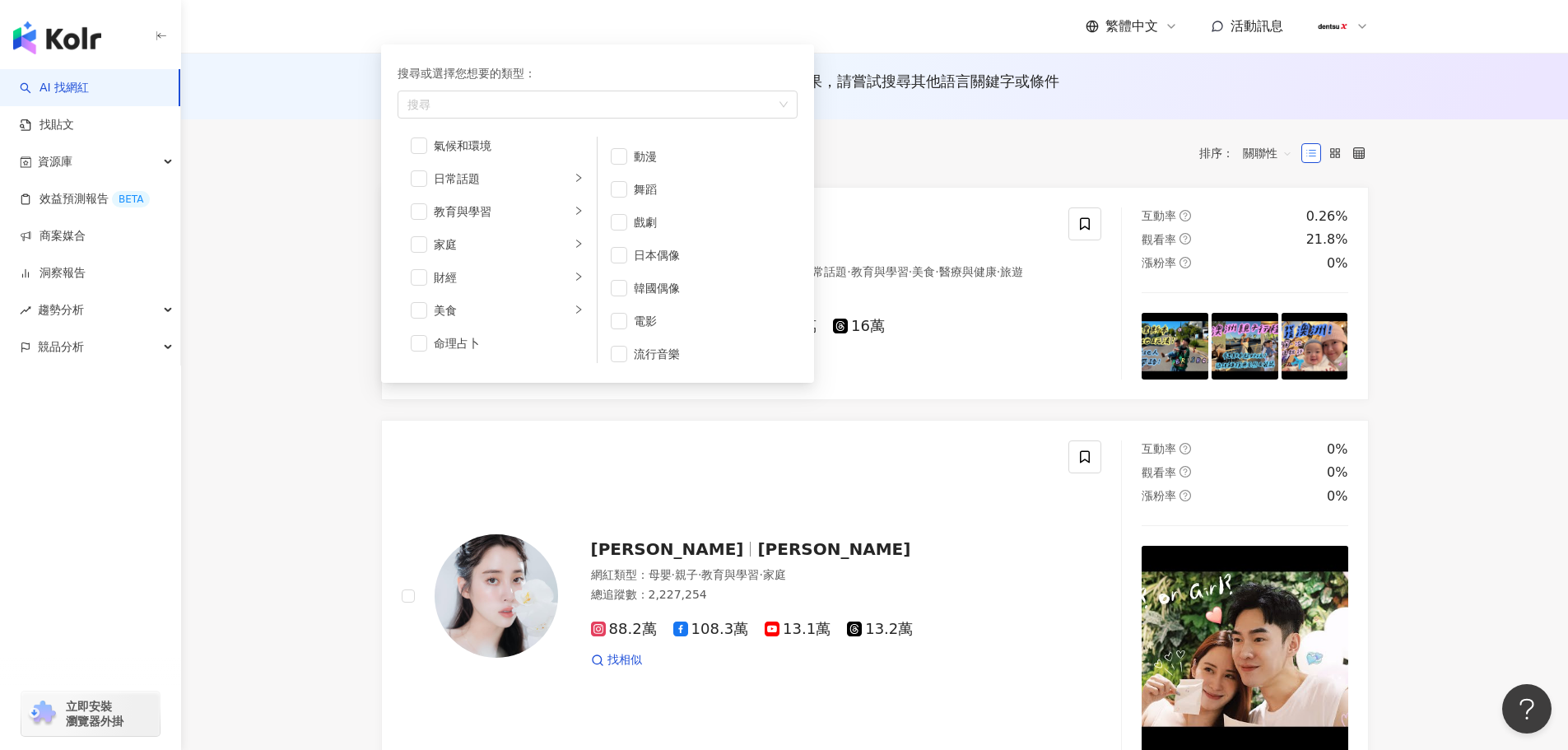
scroll to position [0, 0]
click at [576, 323] on icon "right" at bounding box center [578, 320] width 5 height 8
click at [544, 257] on div "日常話題" at bounding box center [503, 255] width 137 height 18
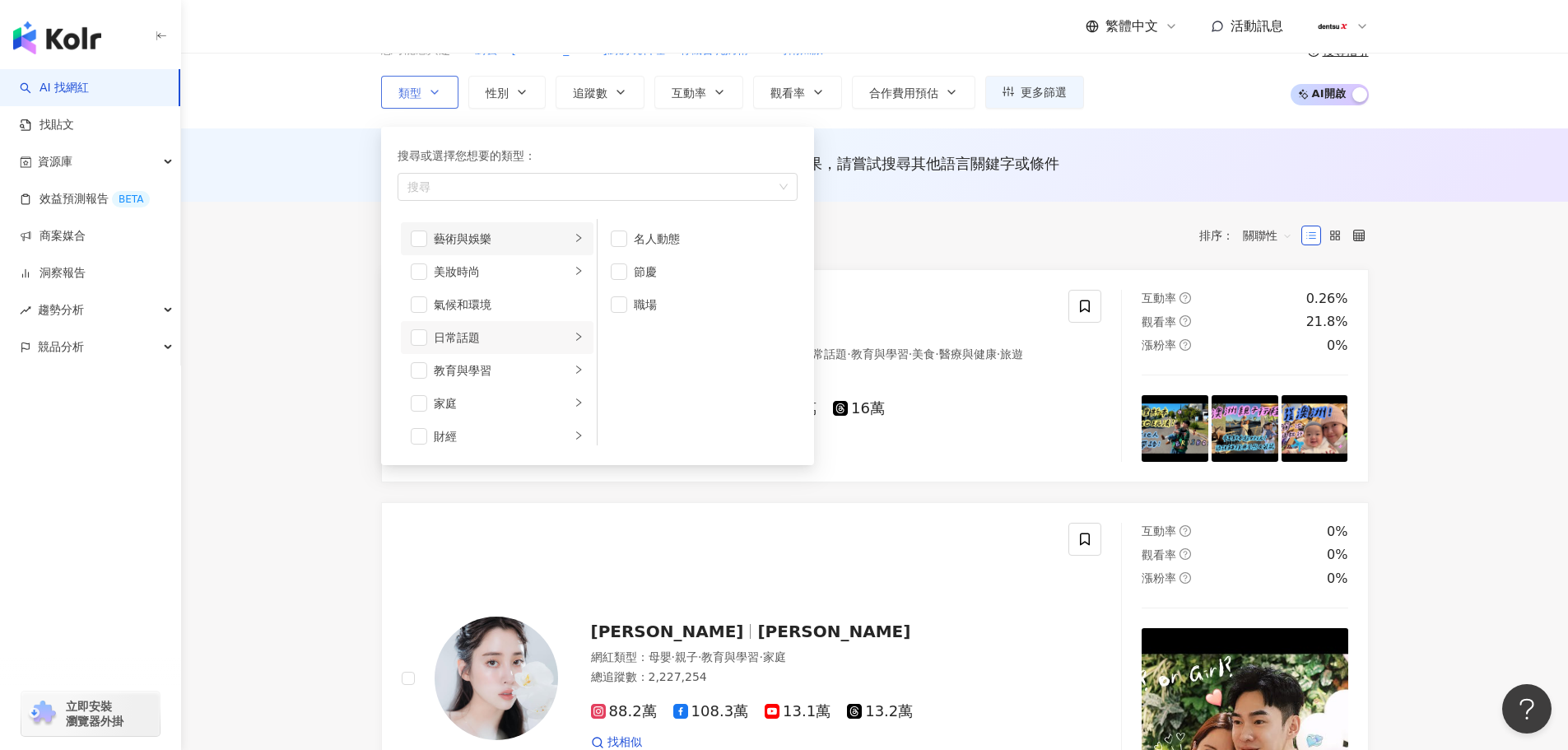
click at [529, 248] on li "藝術與娛樂" at bounding box center [497, 239] width 193 height 33
click at [548, 377] on div "遊戲" at bounding box center [503, 370] width 137 height 18
click at [552, 399] on div "法政社會" at bounding box center [503, 403] width 137 height 18
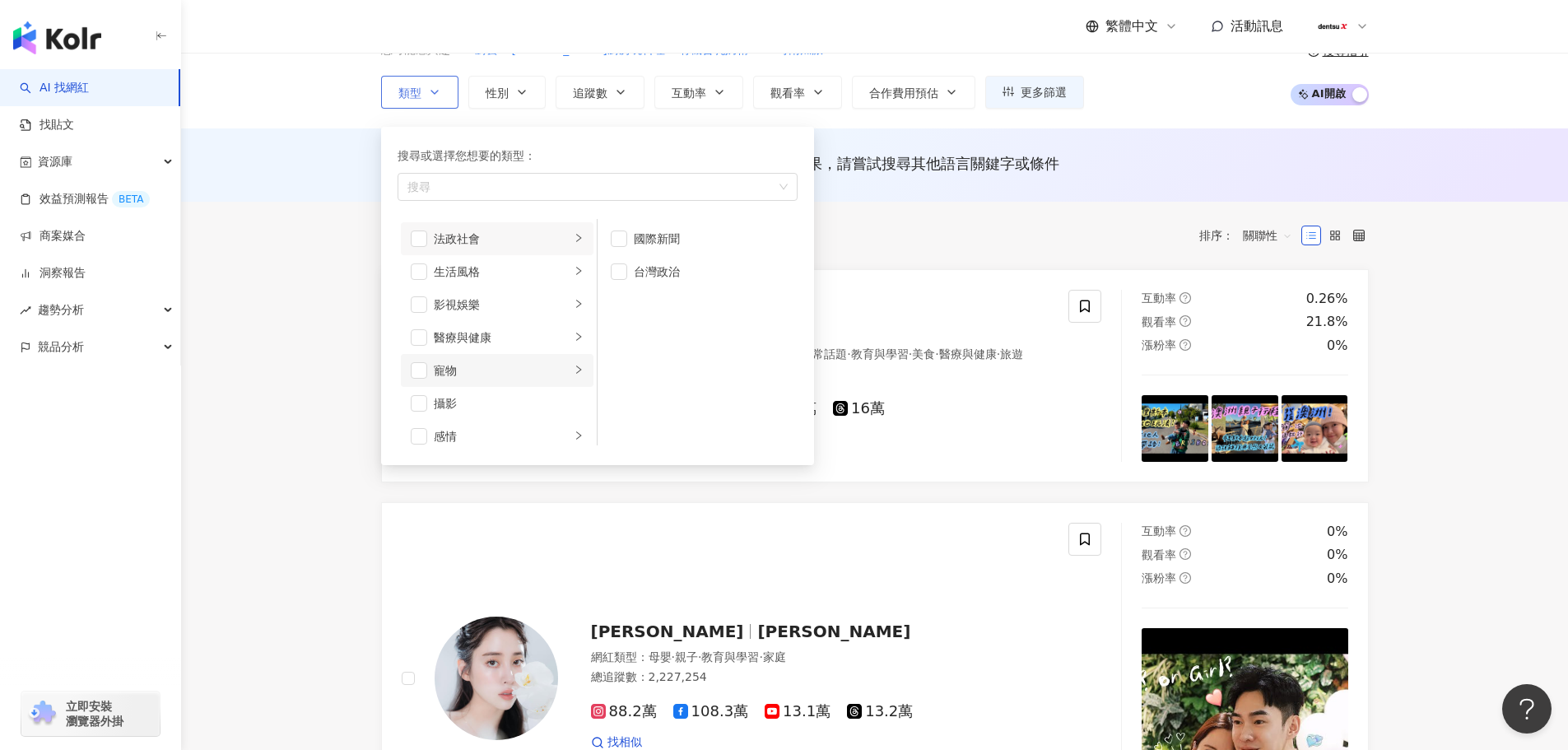
click at [574, 372] on icon "right" at bounding box center [578, 369] width 10 height 10
click at [425, 261] on span "button" at bounding box center [419, 261] width 16 height 16
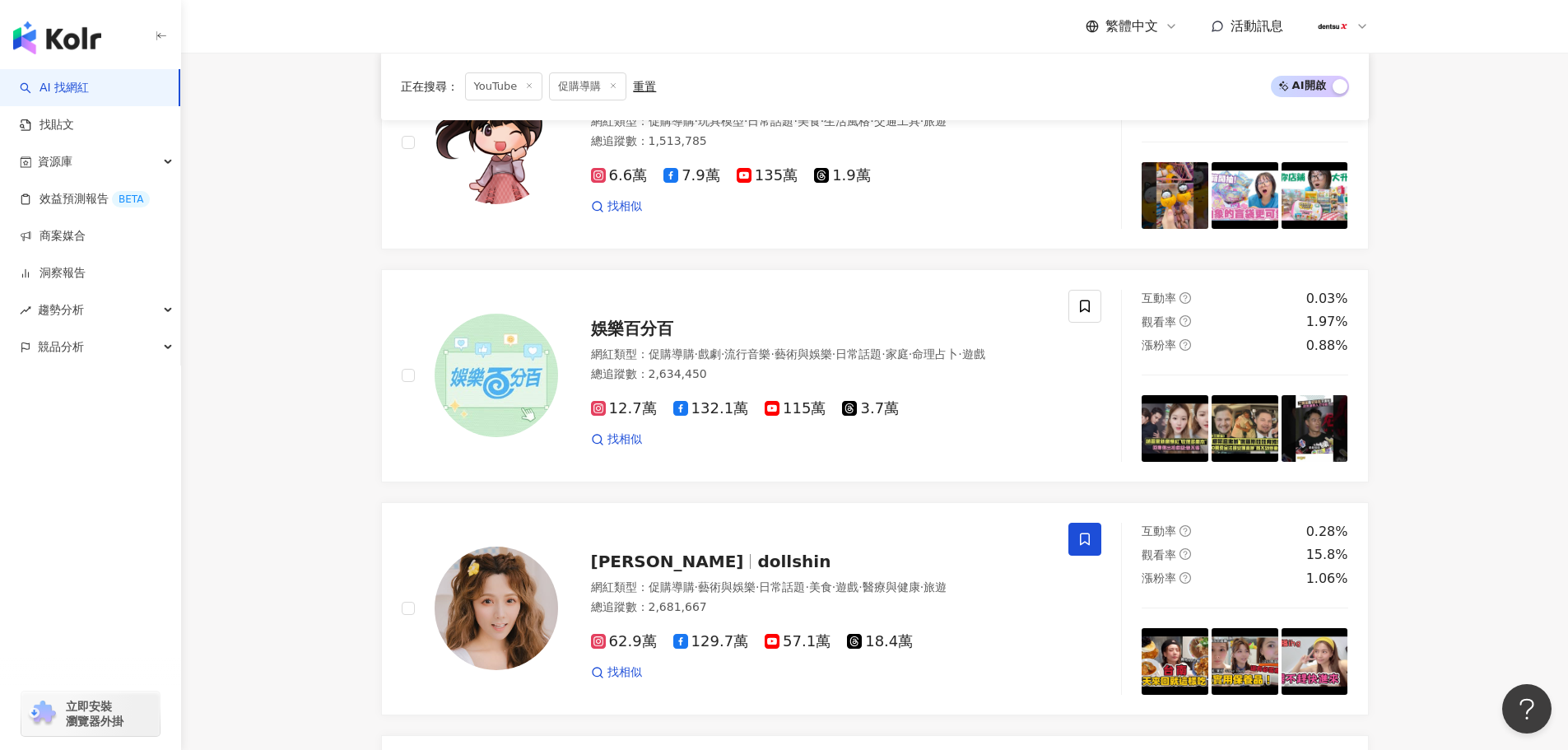
scroll to position [2634, 0]
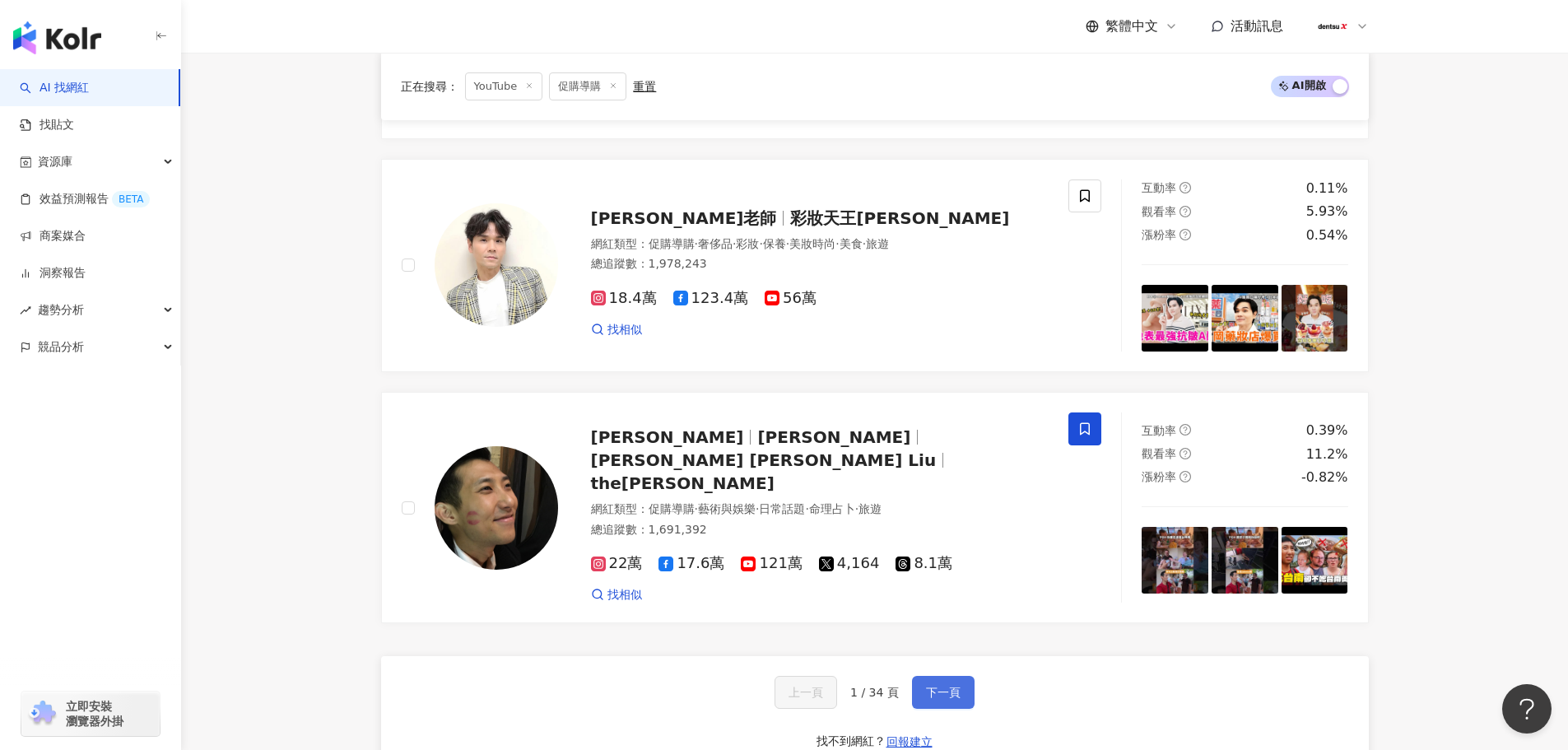
click at [951, 685] on span "下一頁" at bounding box center [943, 691] width 34 height 14
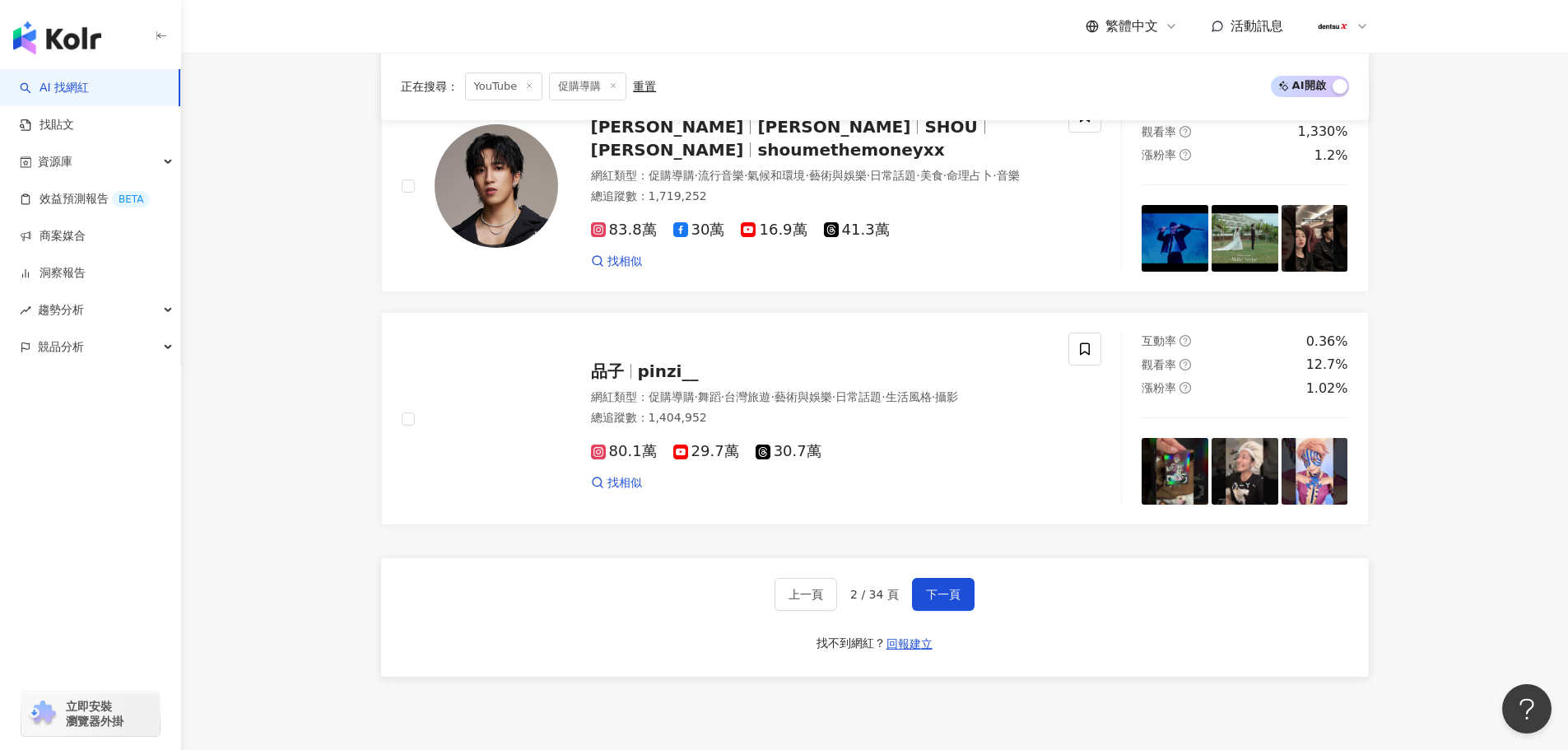
scroll to position [2864, 0]
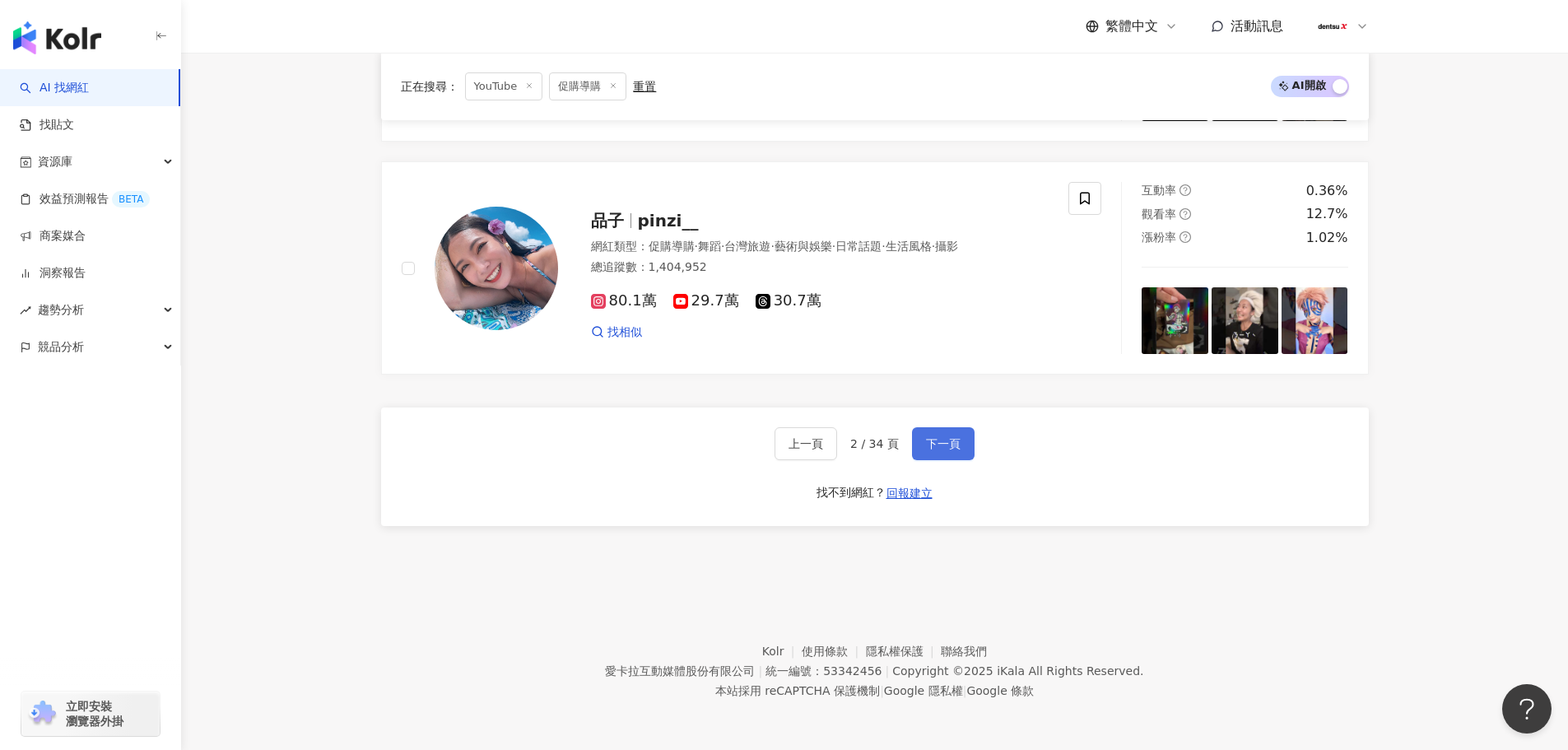
click at [969, 438] on button "下一頁" at bounding box center [943, 443] width 62 height 33
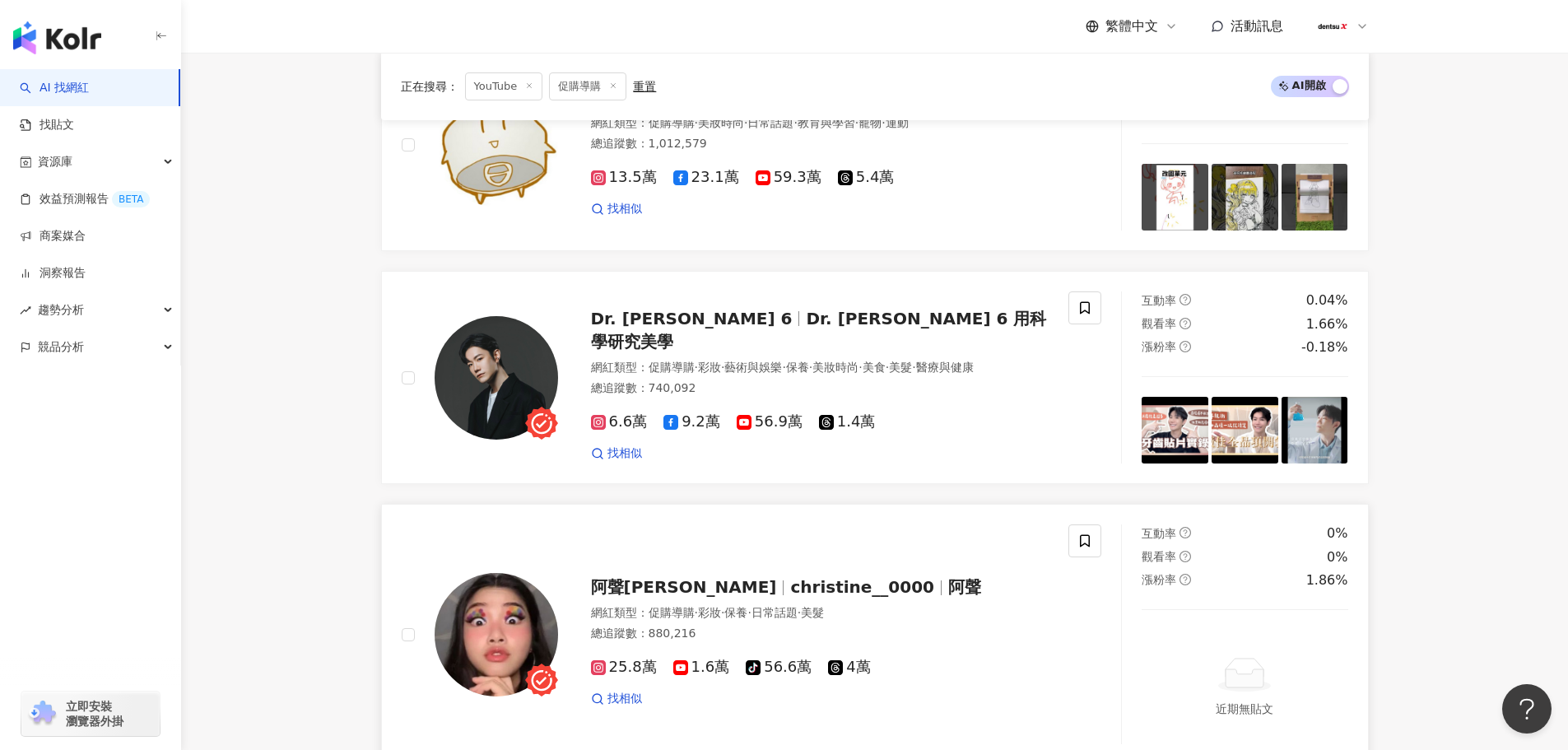
scroll to position [2843, 0]
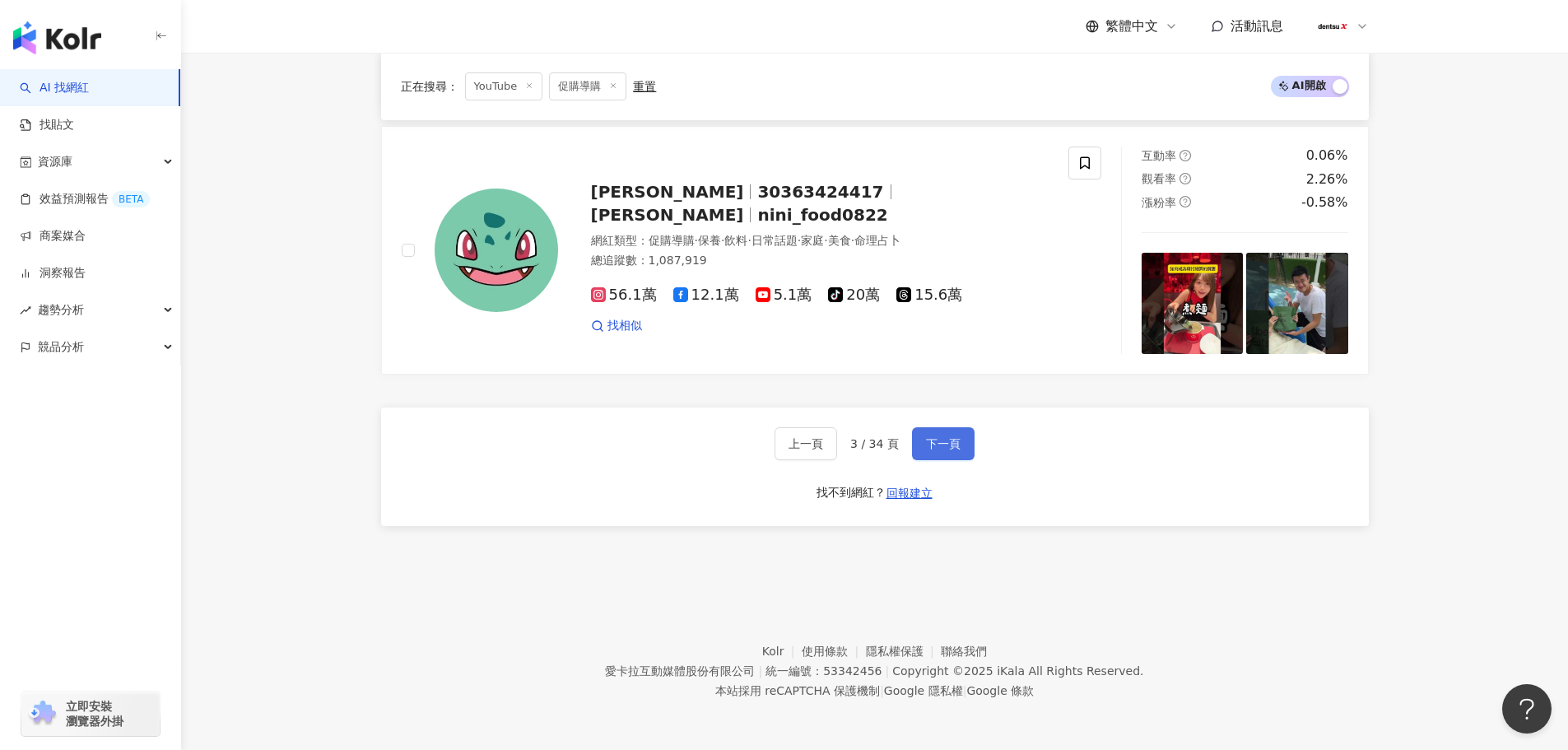
click at [927, 434] on button "下一頁" at bounding box center [943, 443] width 62 height 33
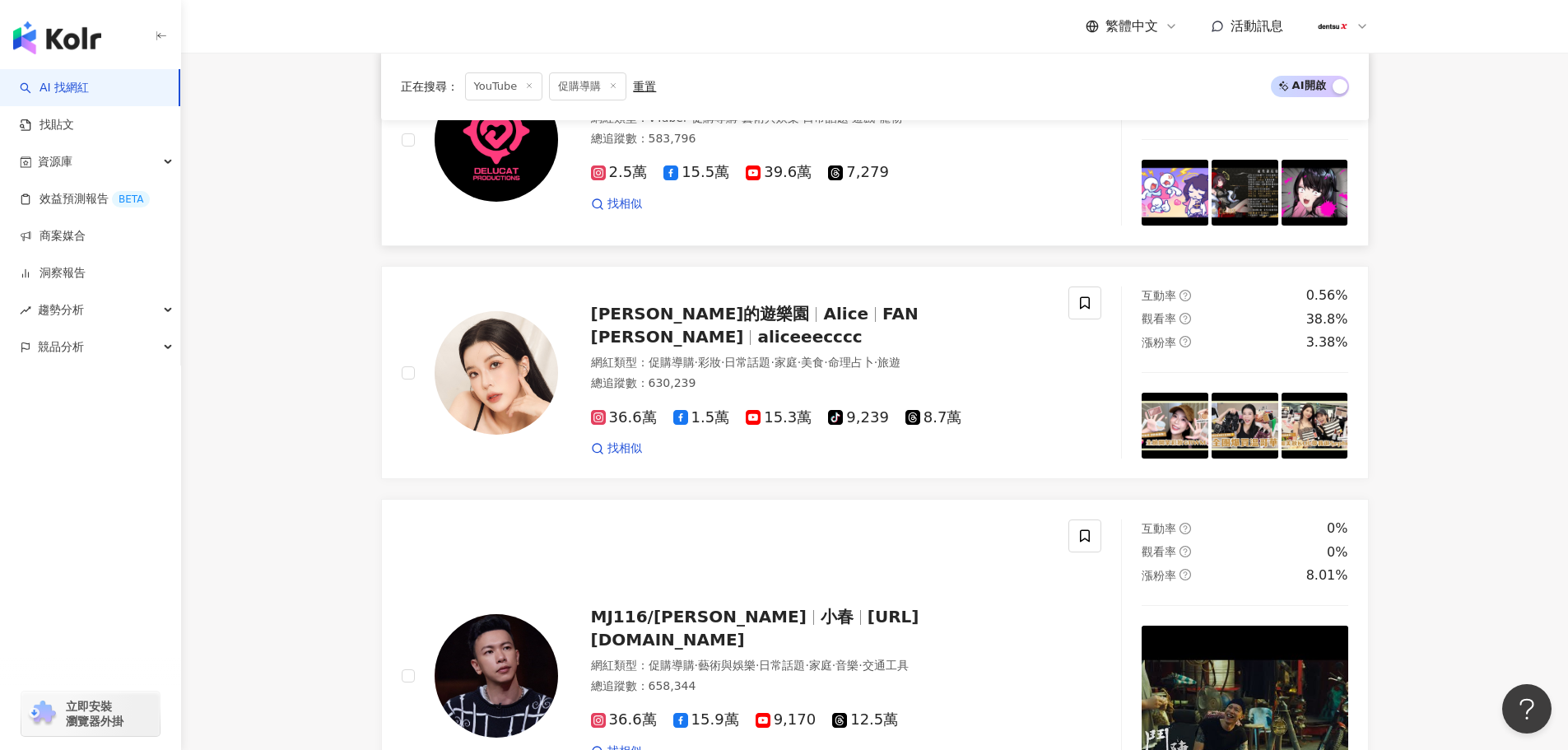
scroll to position [2952, 0]
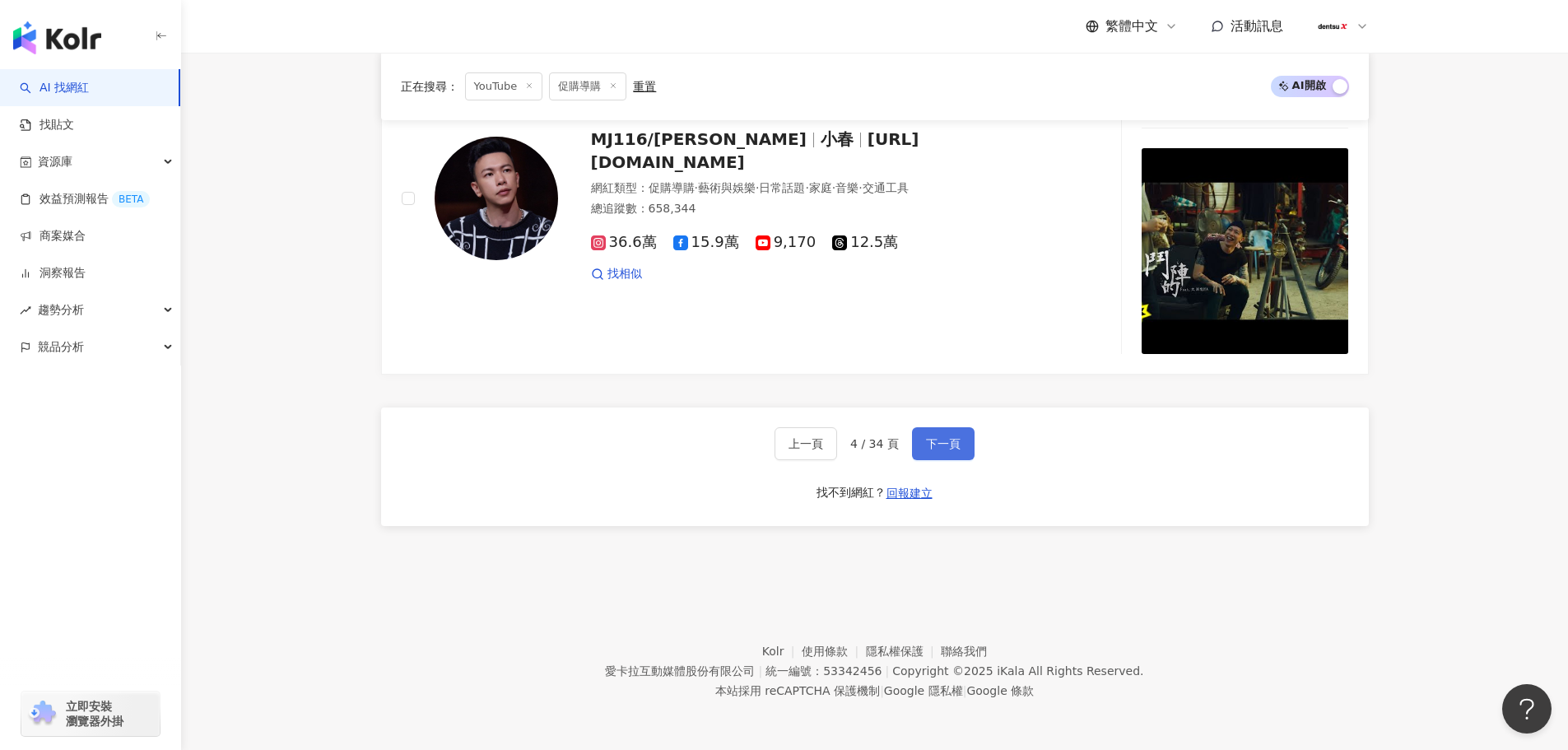
click at [926, 442] on span "下一頁" at bounding box center [943, 443] width 34 height 14
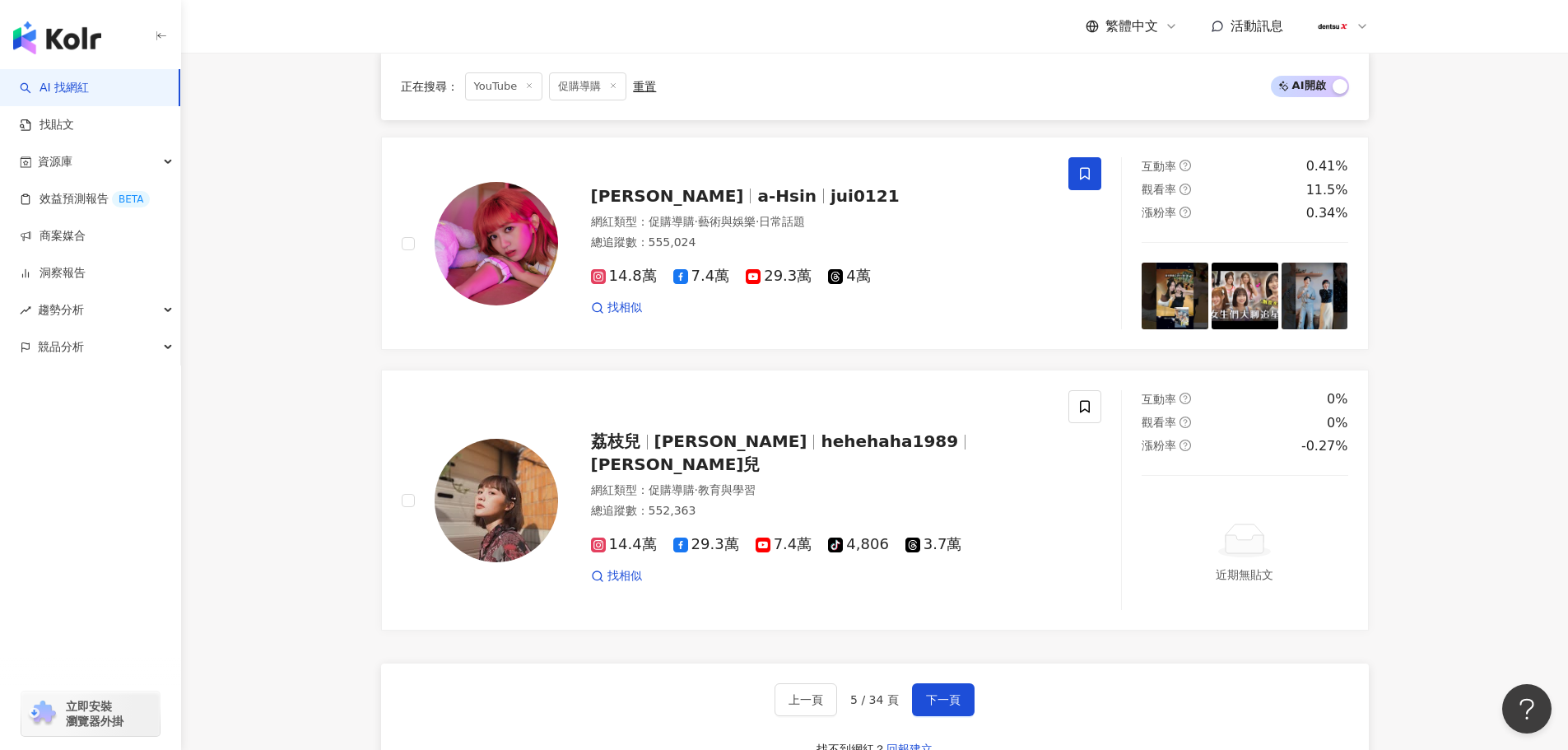
scroll to position [2867, 0]
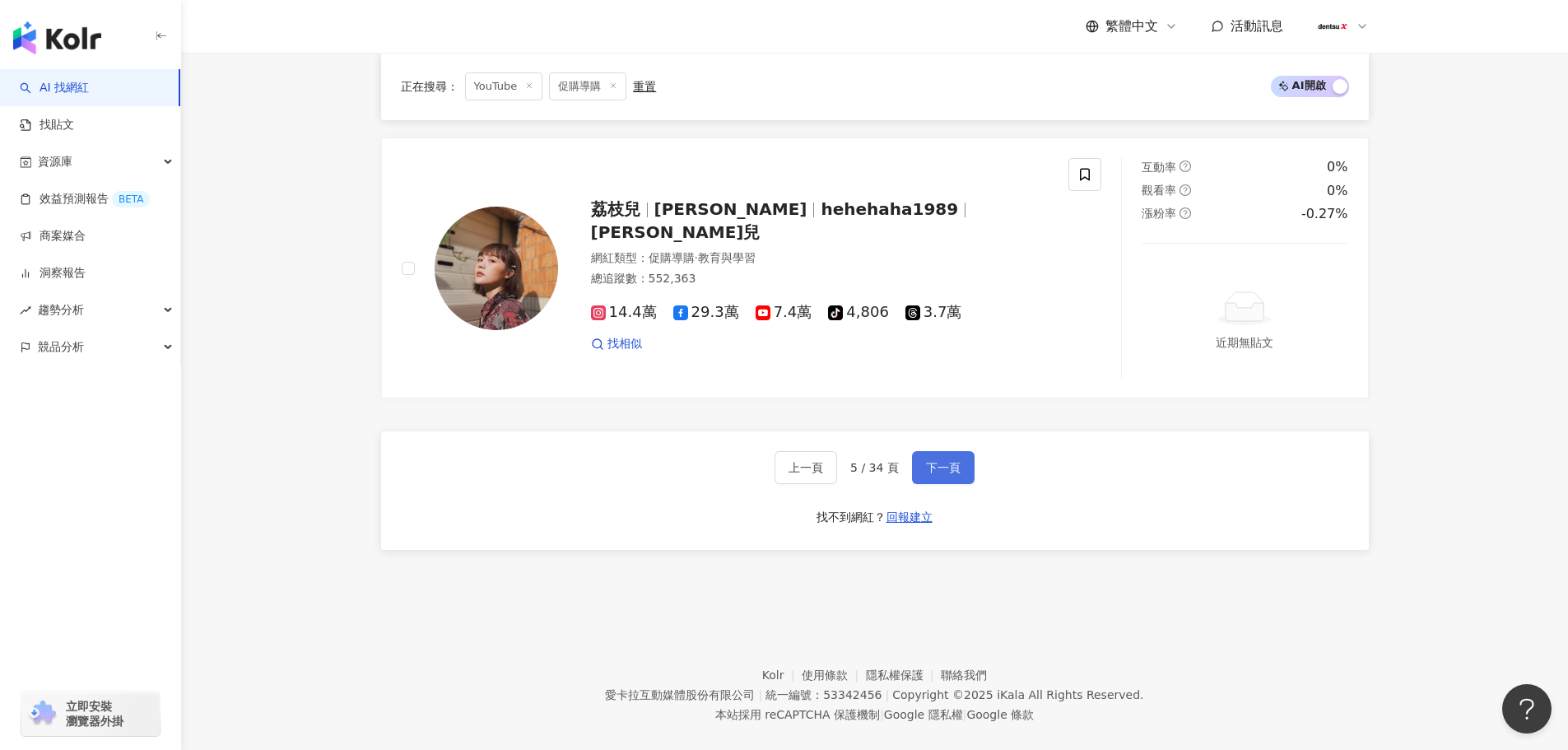
click at [960, 451] on button "下一頁" at bounding box center [943, 467] width 62 height 33
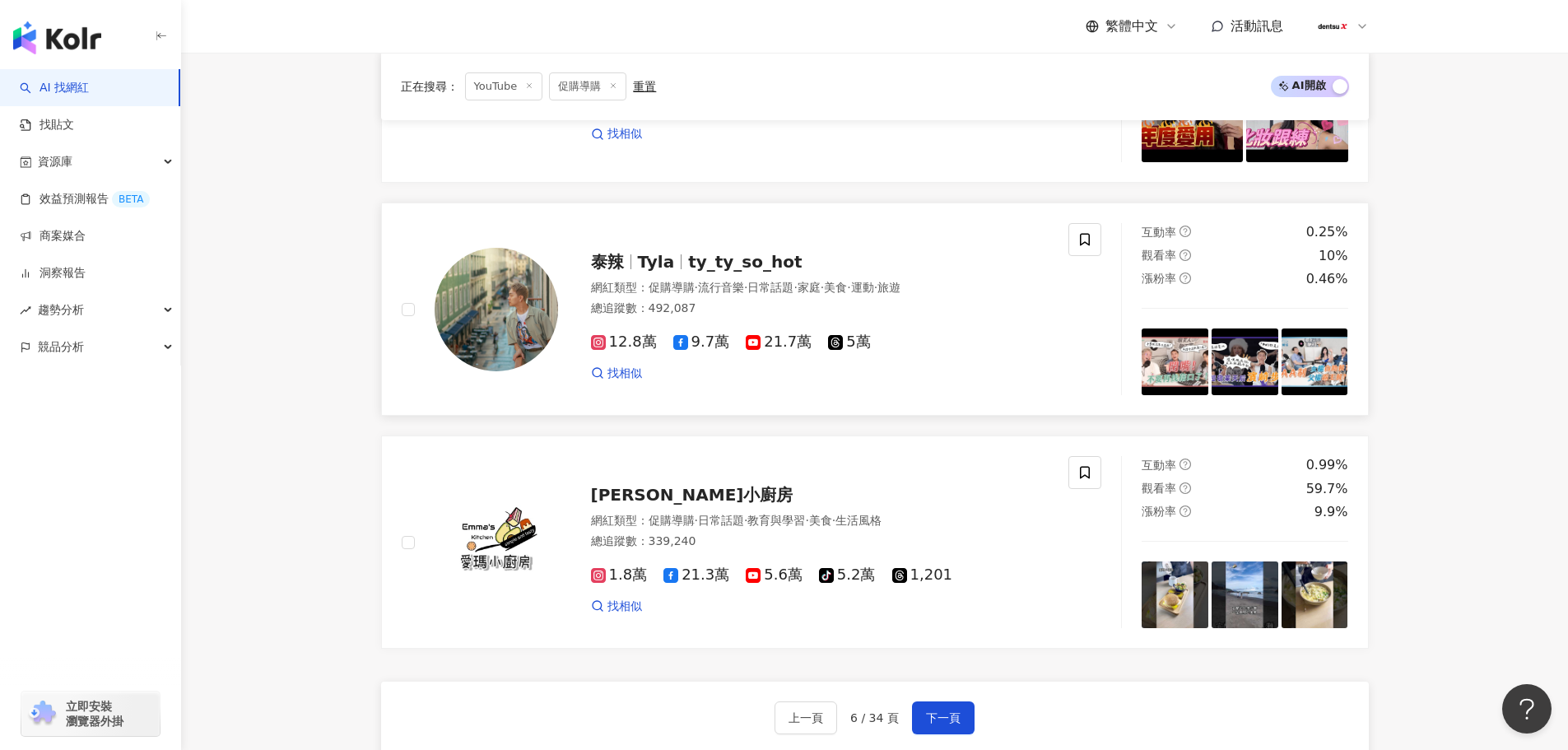
scroll to position [2830, 0]
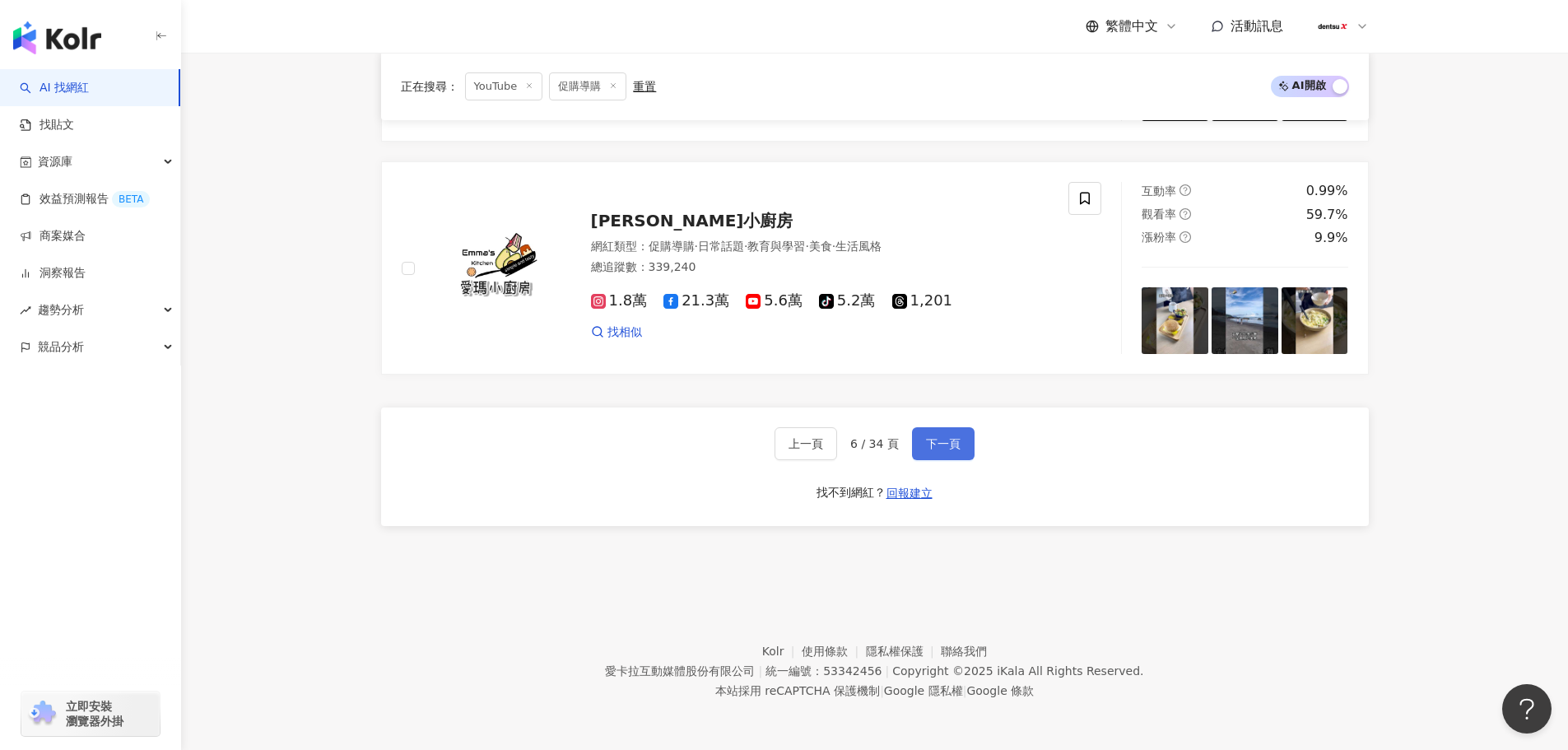
click at [931, 453] on button "下一頁" at bounding box center [943, 443] width 62 height 33
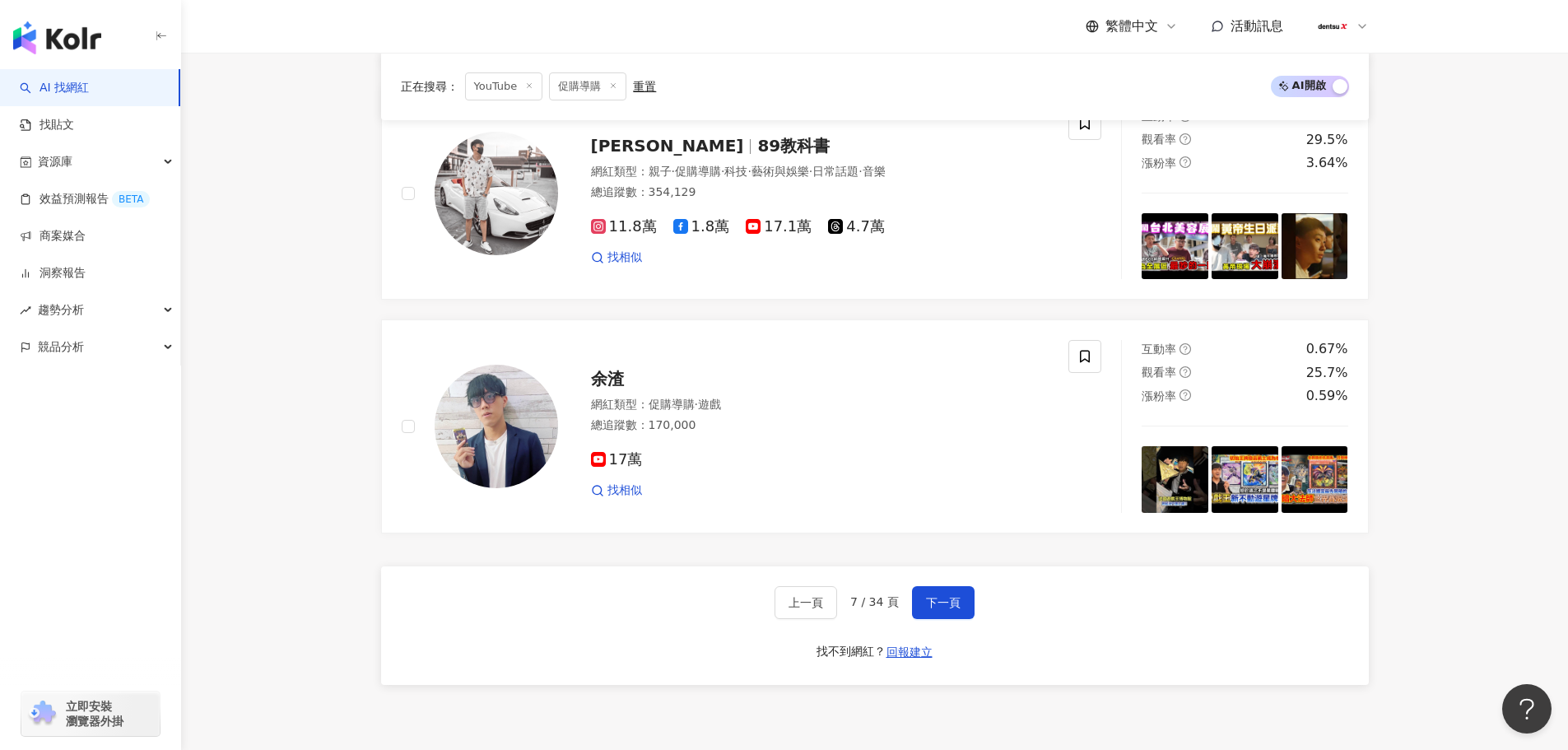
scroll to position [2809, 0]
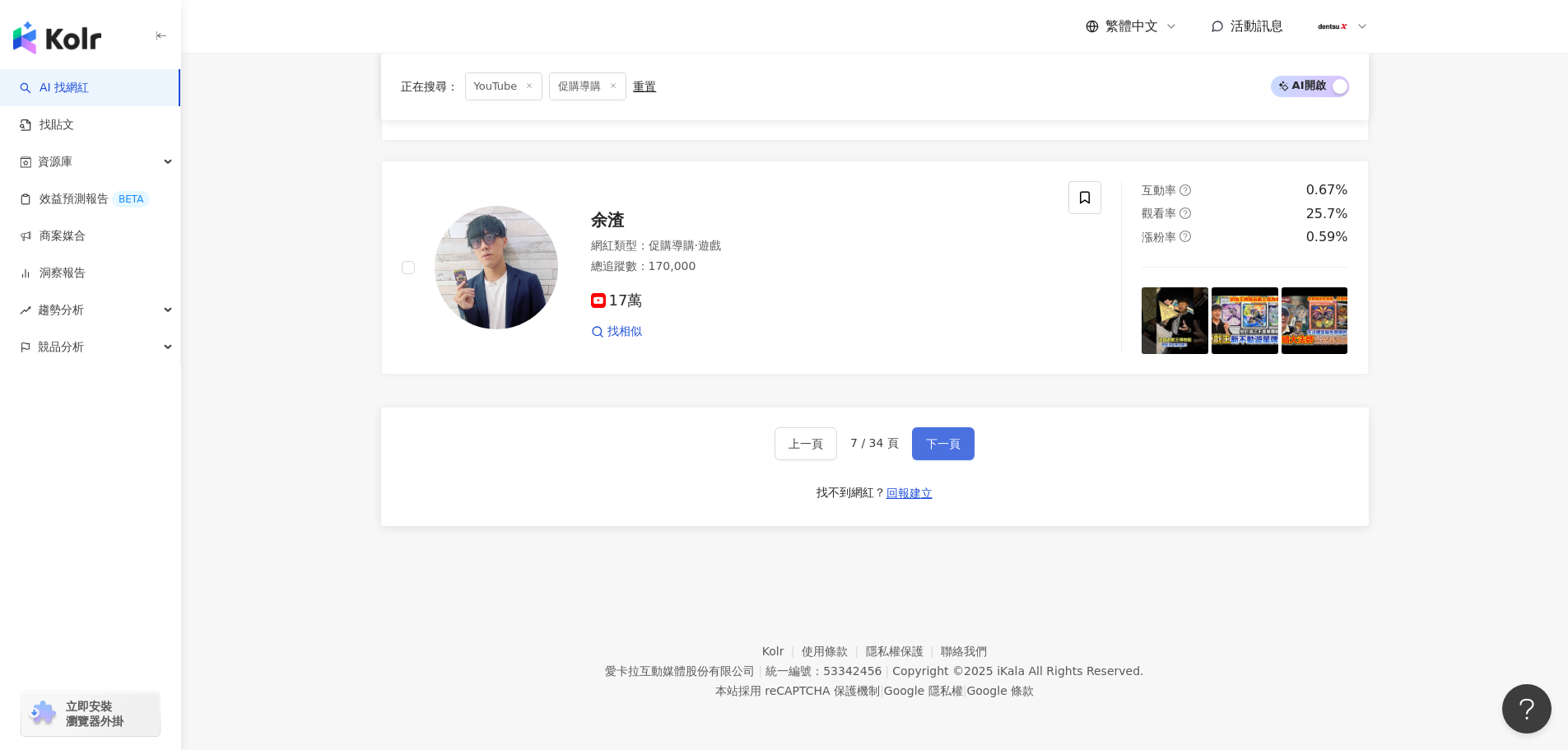
click at [926, 438] on span "下一頁" at bounding box center [943, 443] width 34 height 14
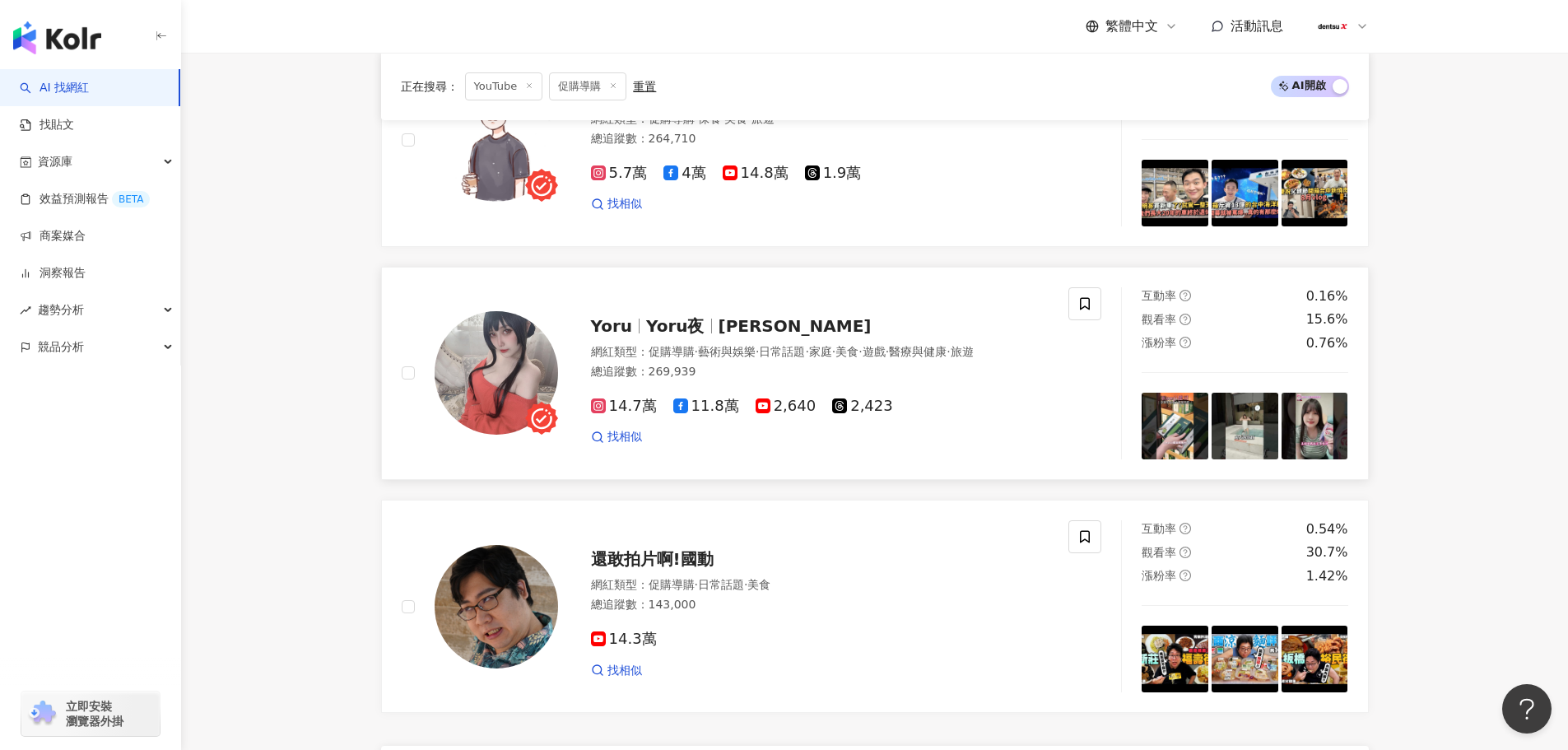
scroll to position [2900, 0]
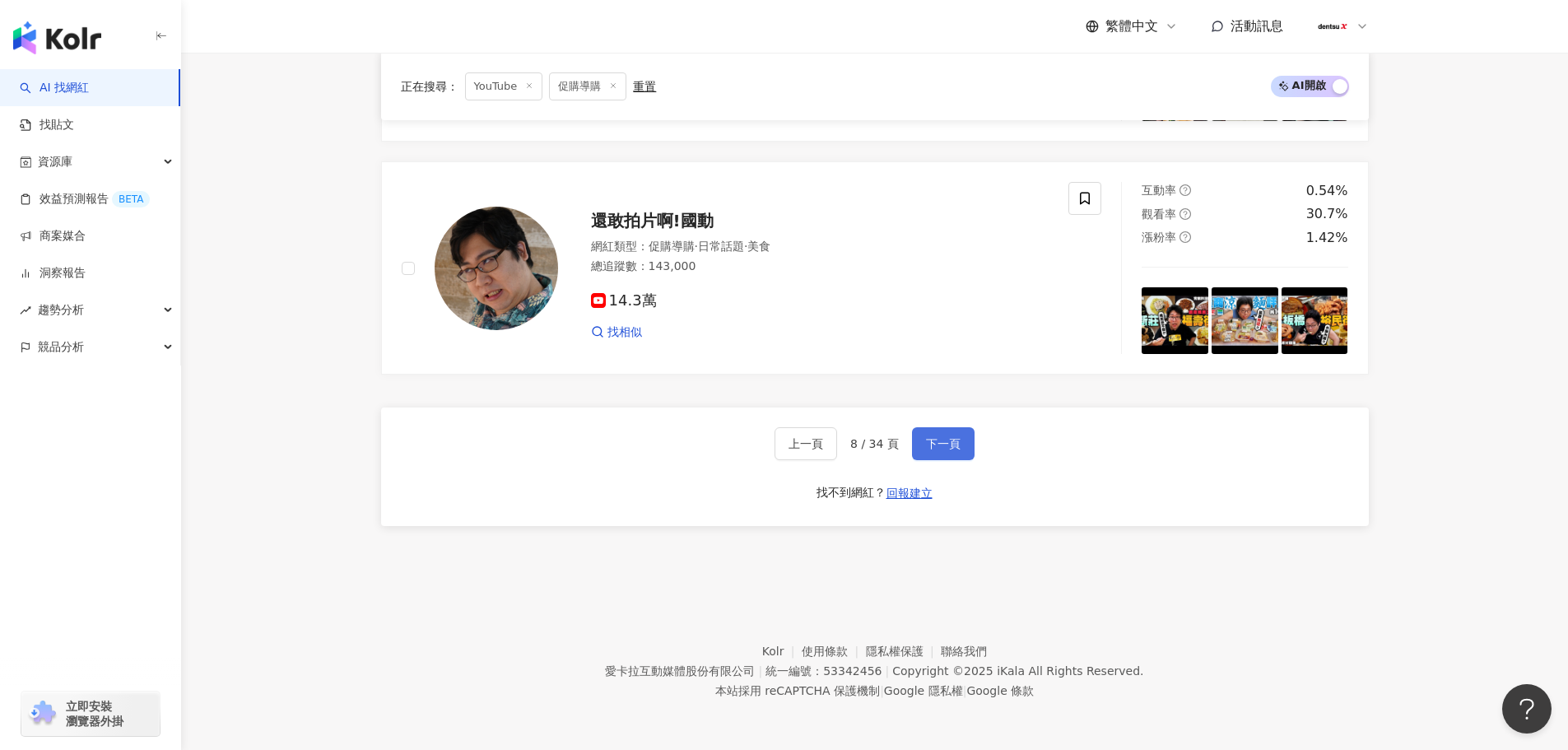
click at [936, 445] on span "下一頁" at bounding box center [943, 443] width 34 height 14
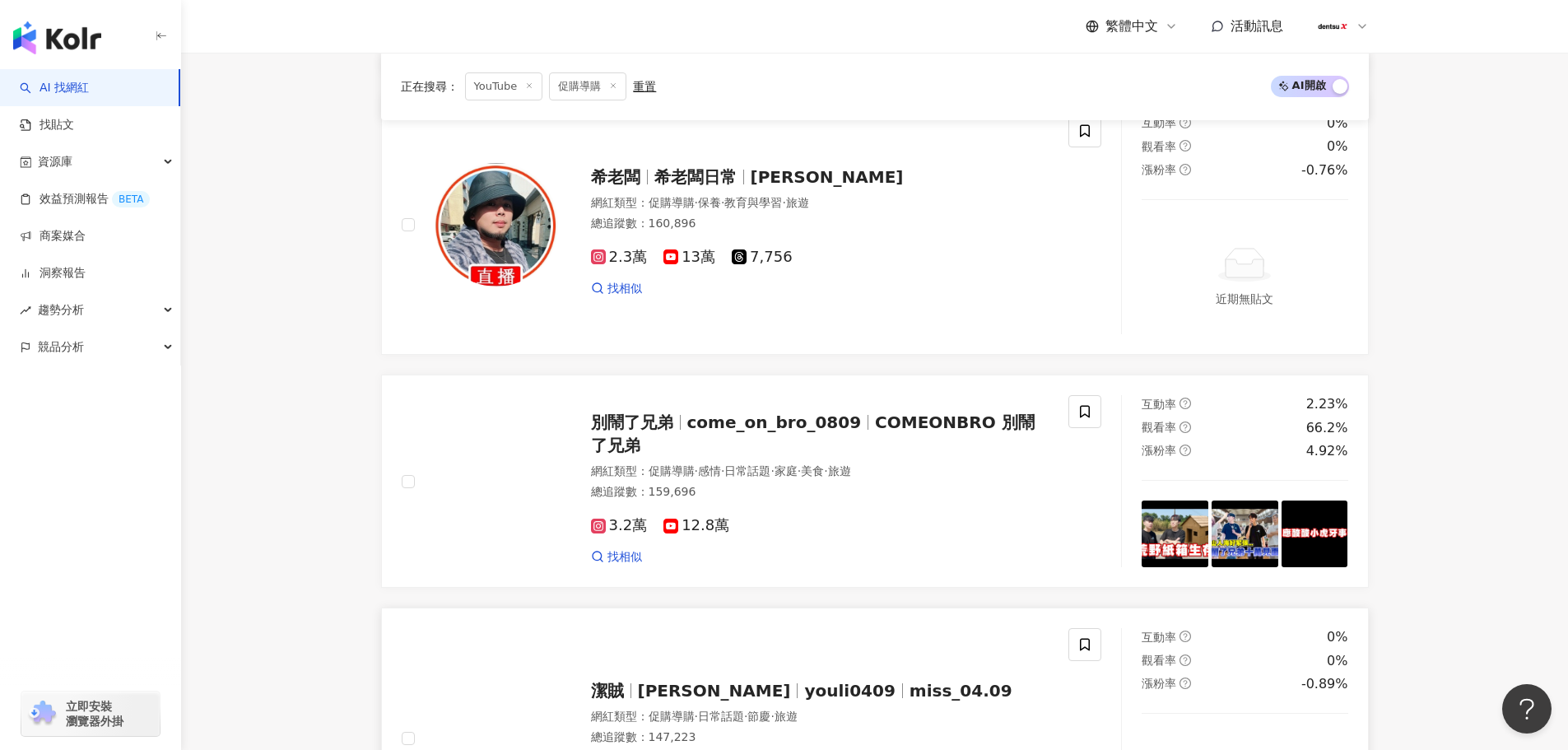
scroll to position [2798, 0]
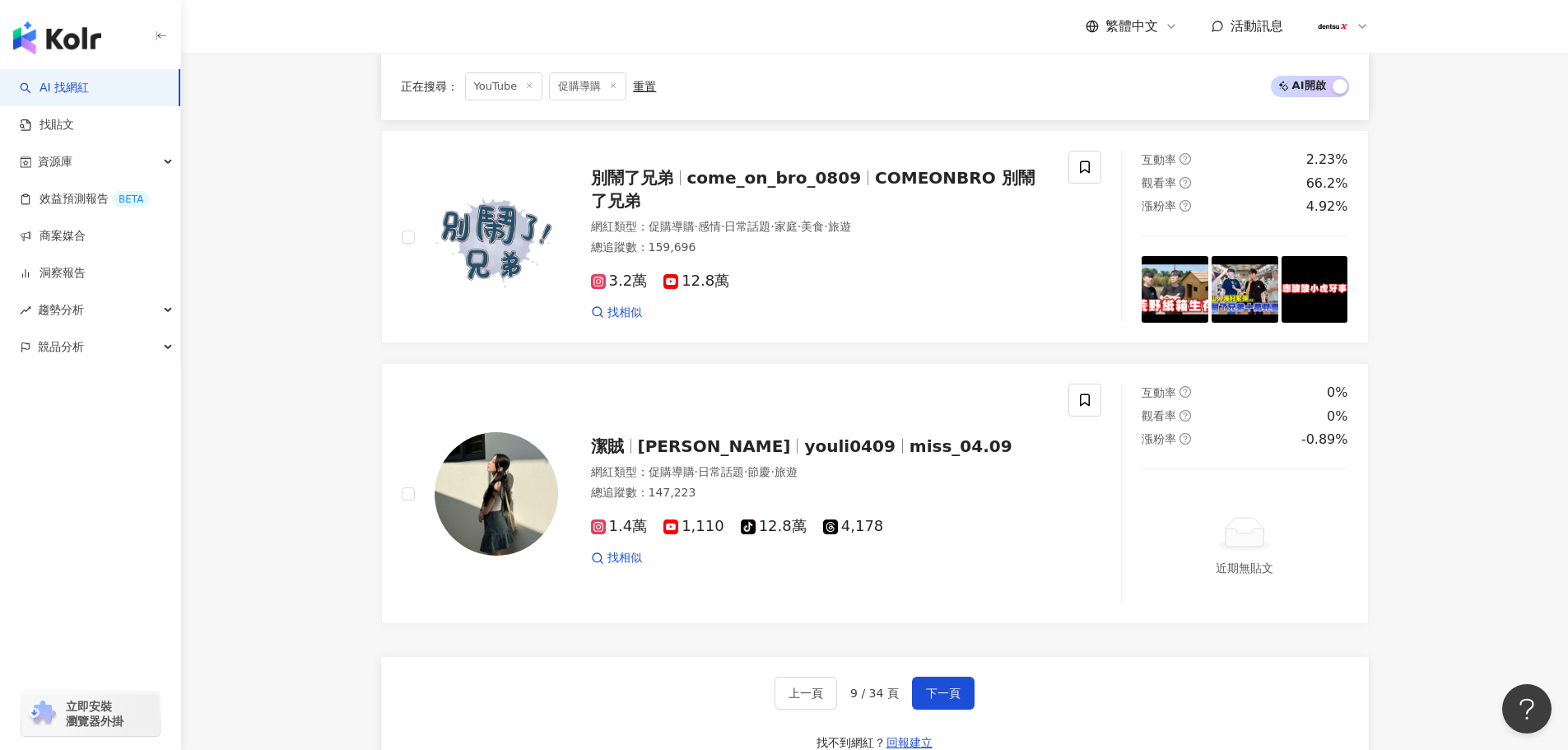
click at [956, 675] on div "上一頁 9 / 34 頁 下一頁 找不到網紅？ 回報建立" at bounding box center [875, 716] width 988 height 119
click at [939, 688] on span "下一頁" at bounding box center [943, 692] width 34 height 14
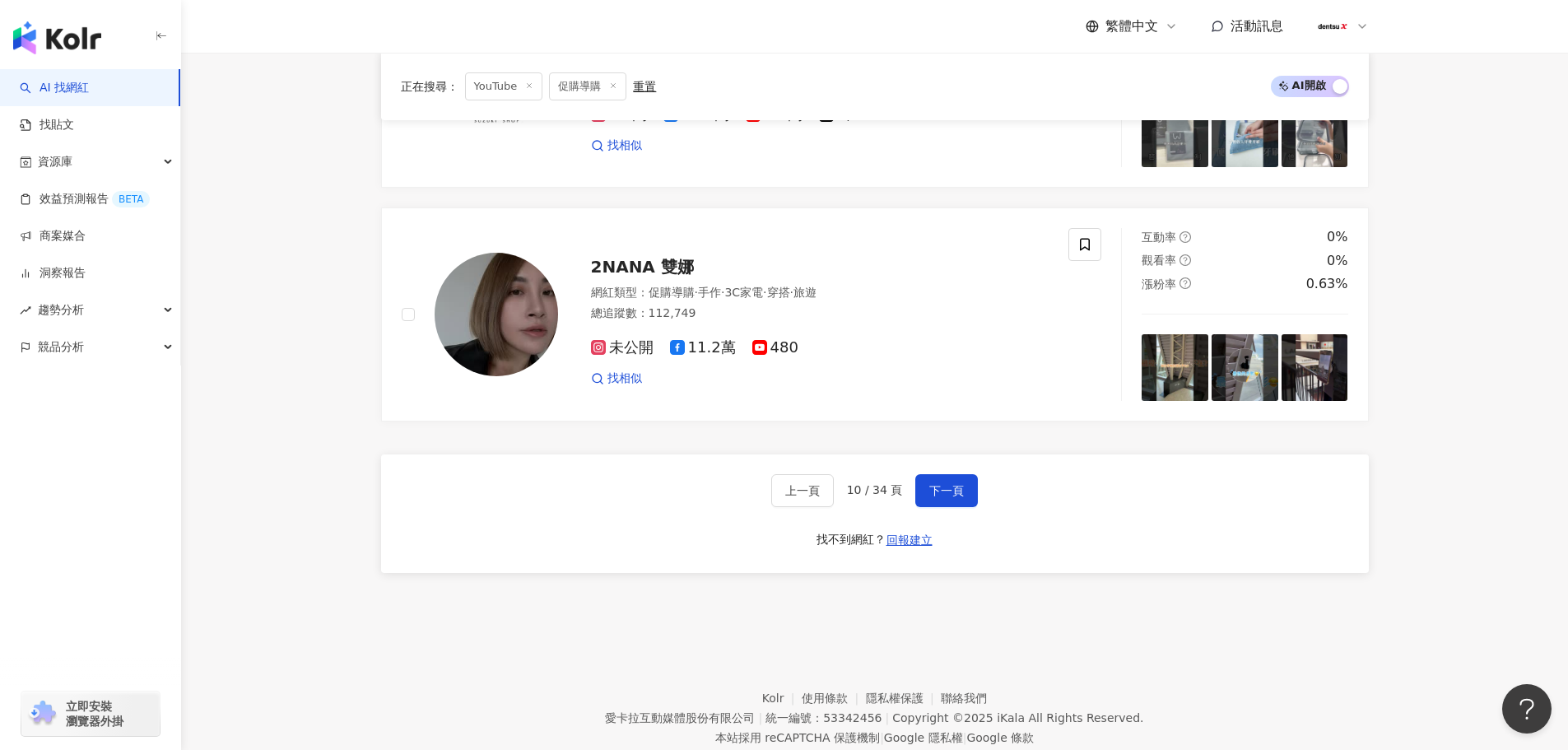
scroll to position [2806, 0]
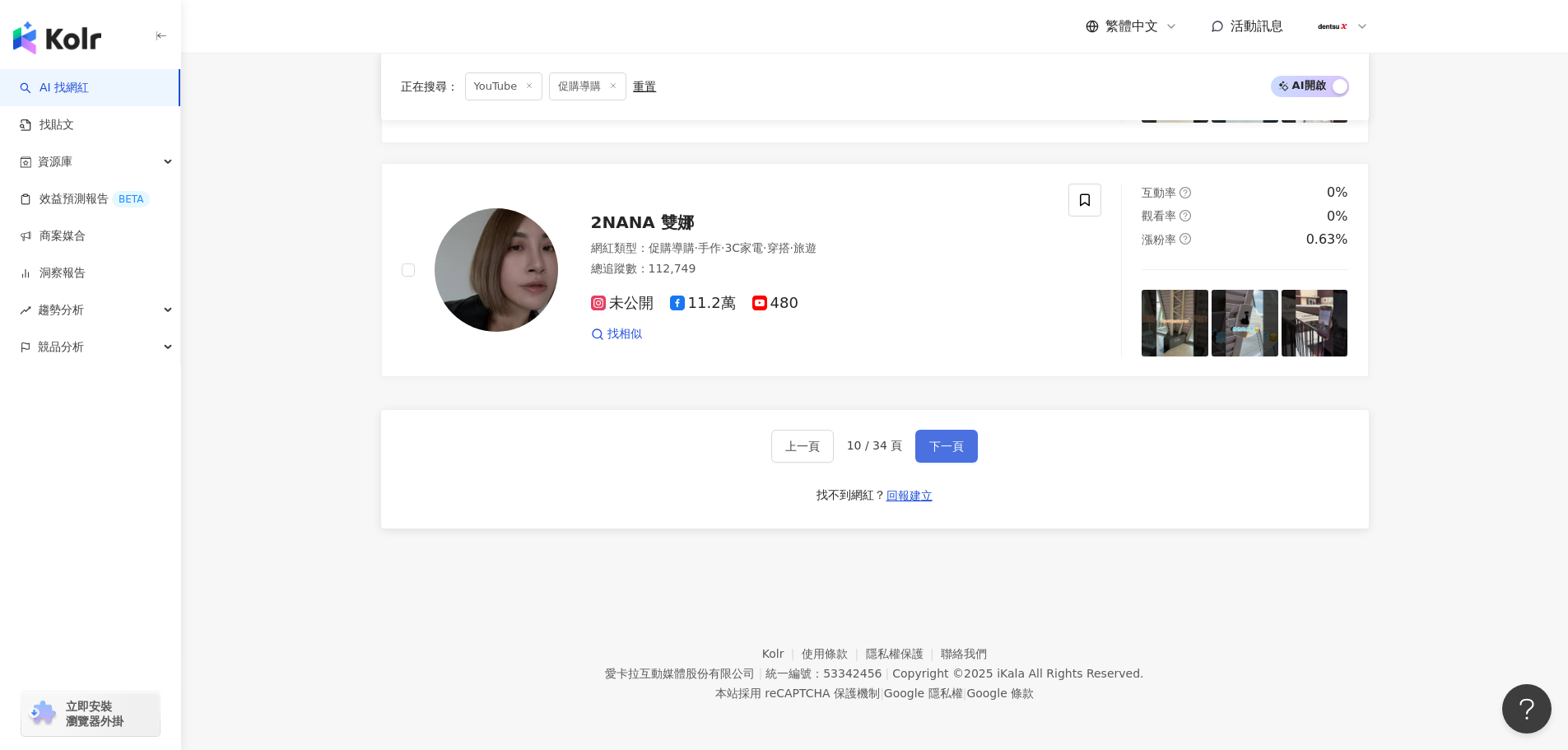
click at [948, 437] on button "下一頁" at bounding box center [946, 446] width 62 height 33
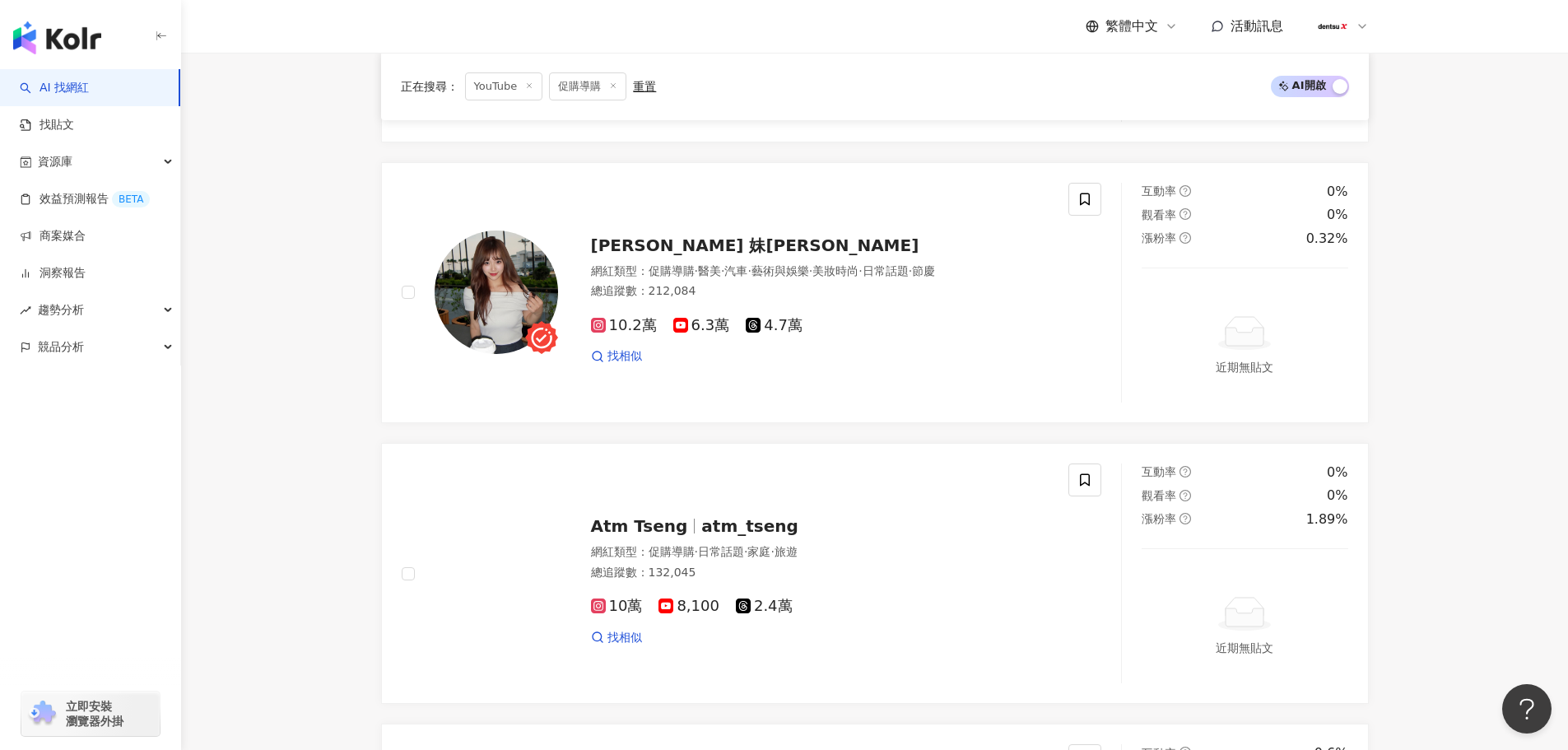
scroll to position [2880, 0]
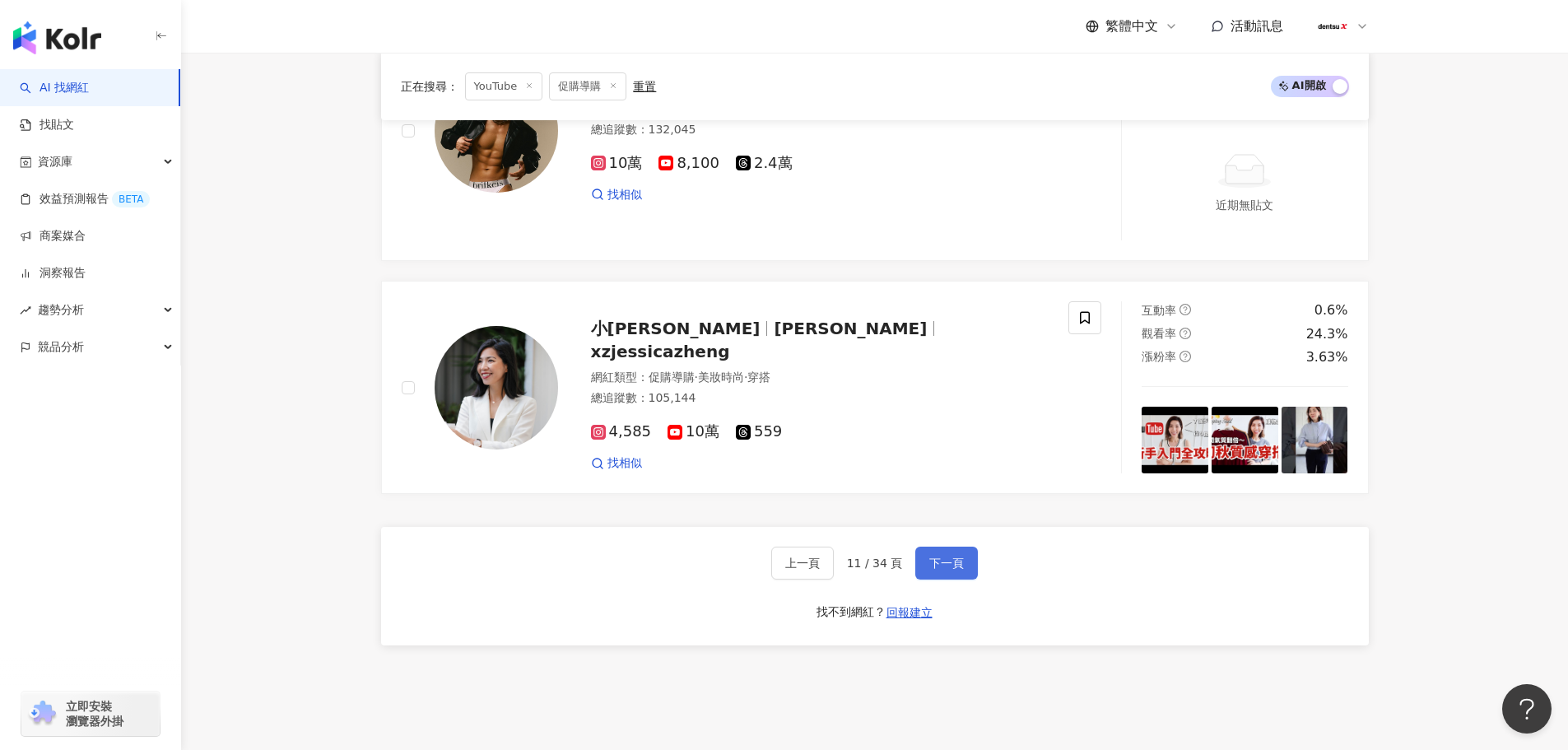
click at [947, 556] on span "下一頁" at bounding box center [947, 563] width 34 height 14
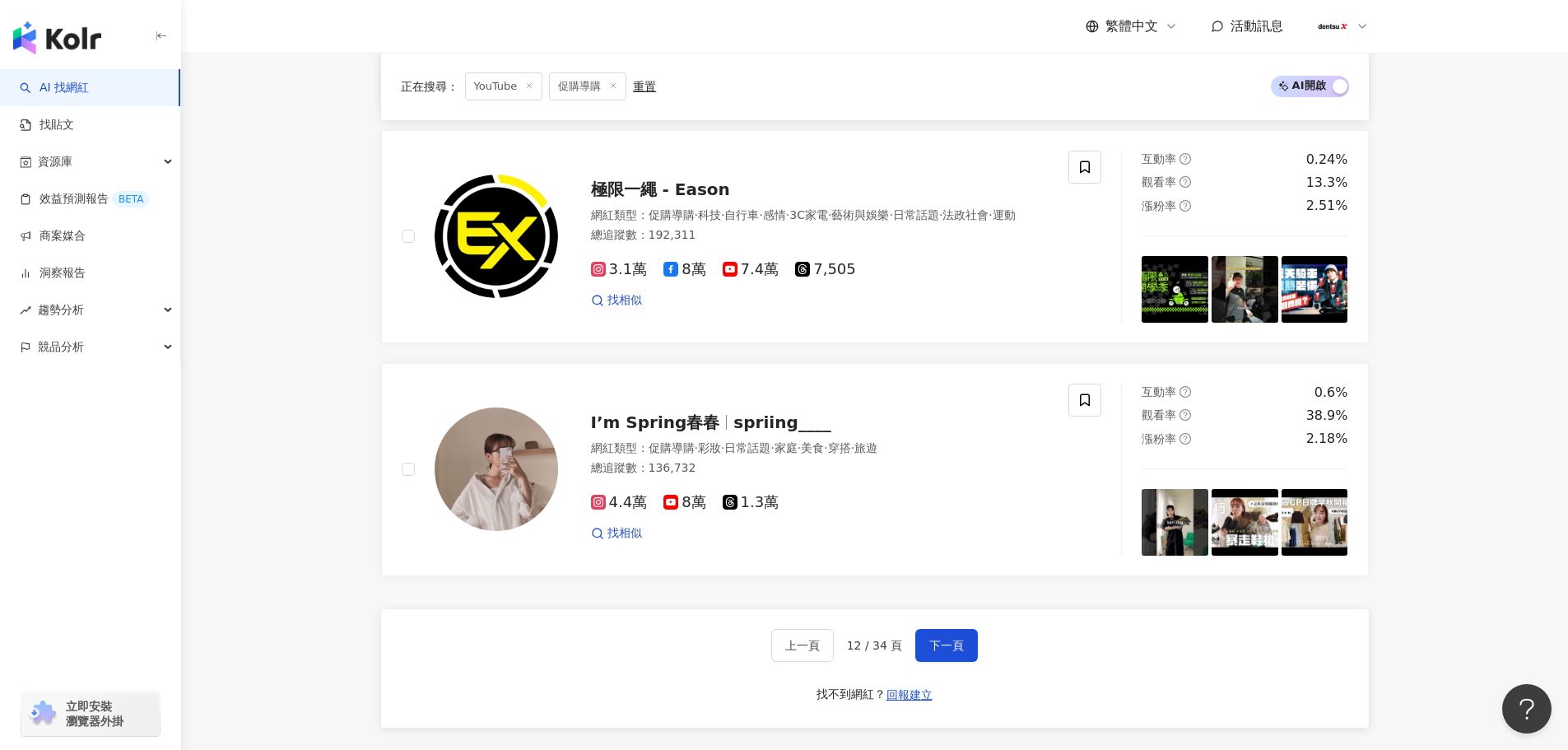
scroll to position [2857, 0]
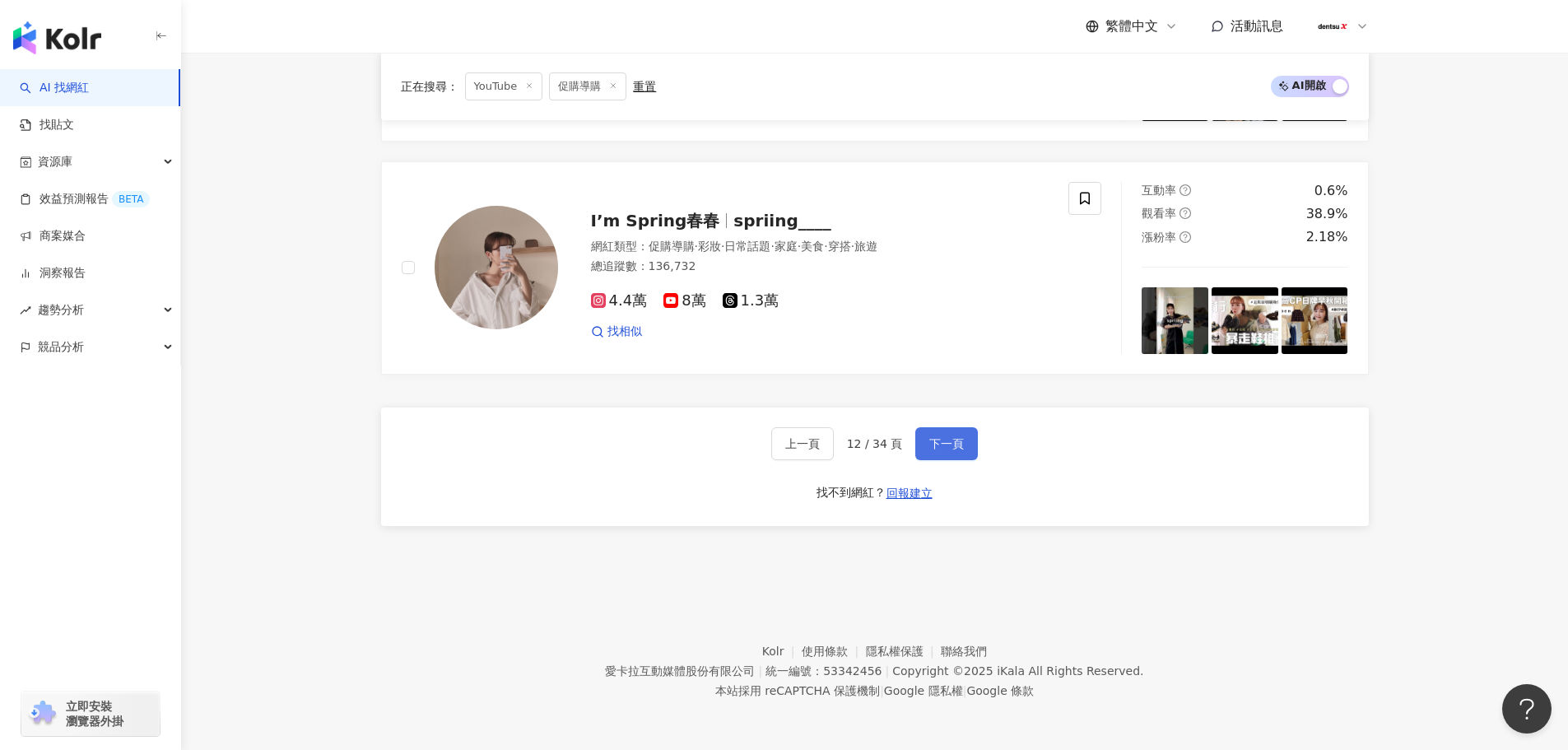
click at [961, 437] on span "下一頁" at bounding box center [947, 443] width 34 height 14
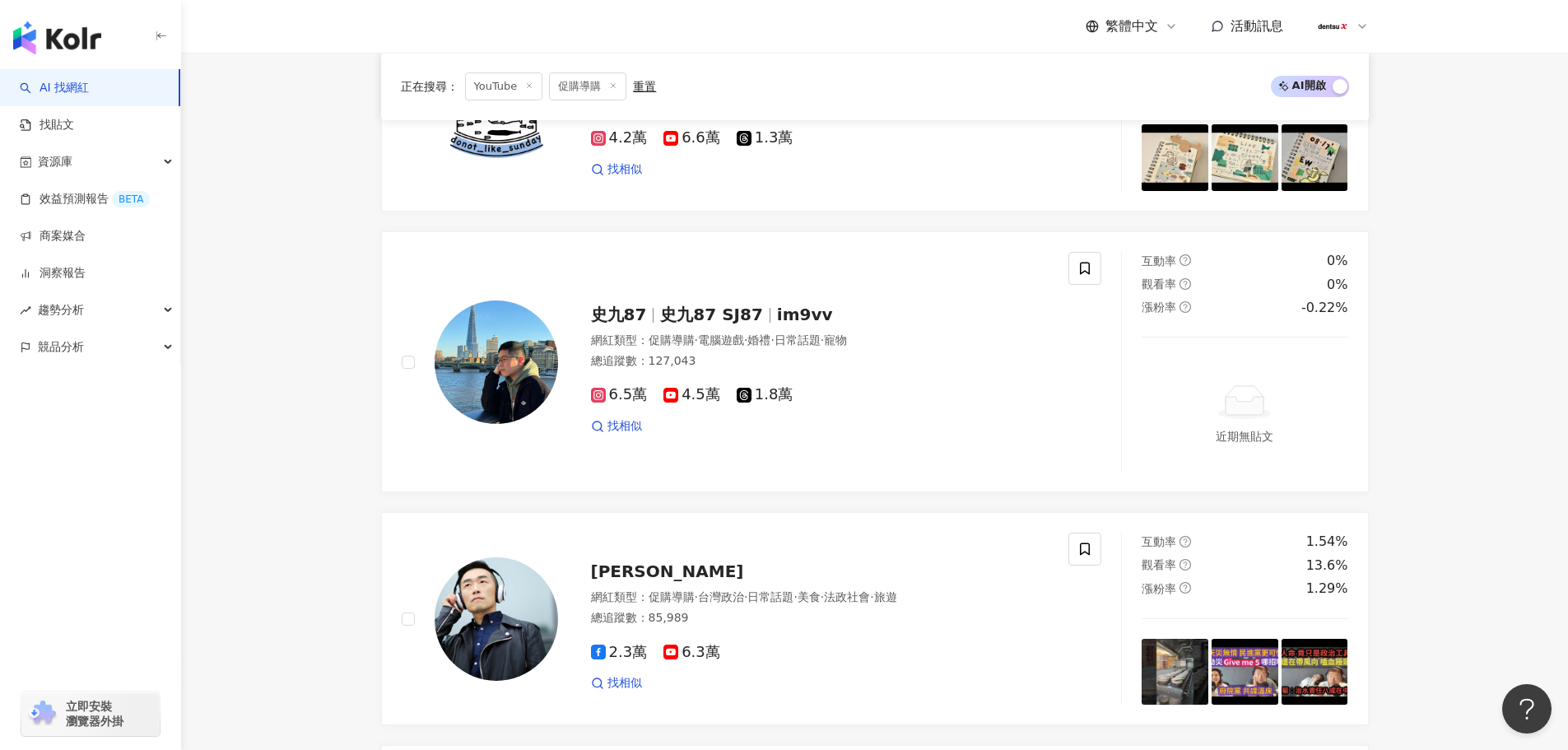
scroll to position [2634, 0]
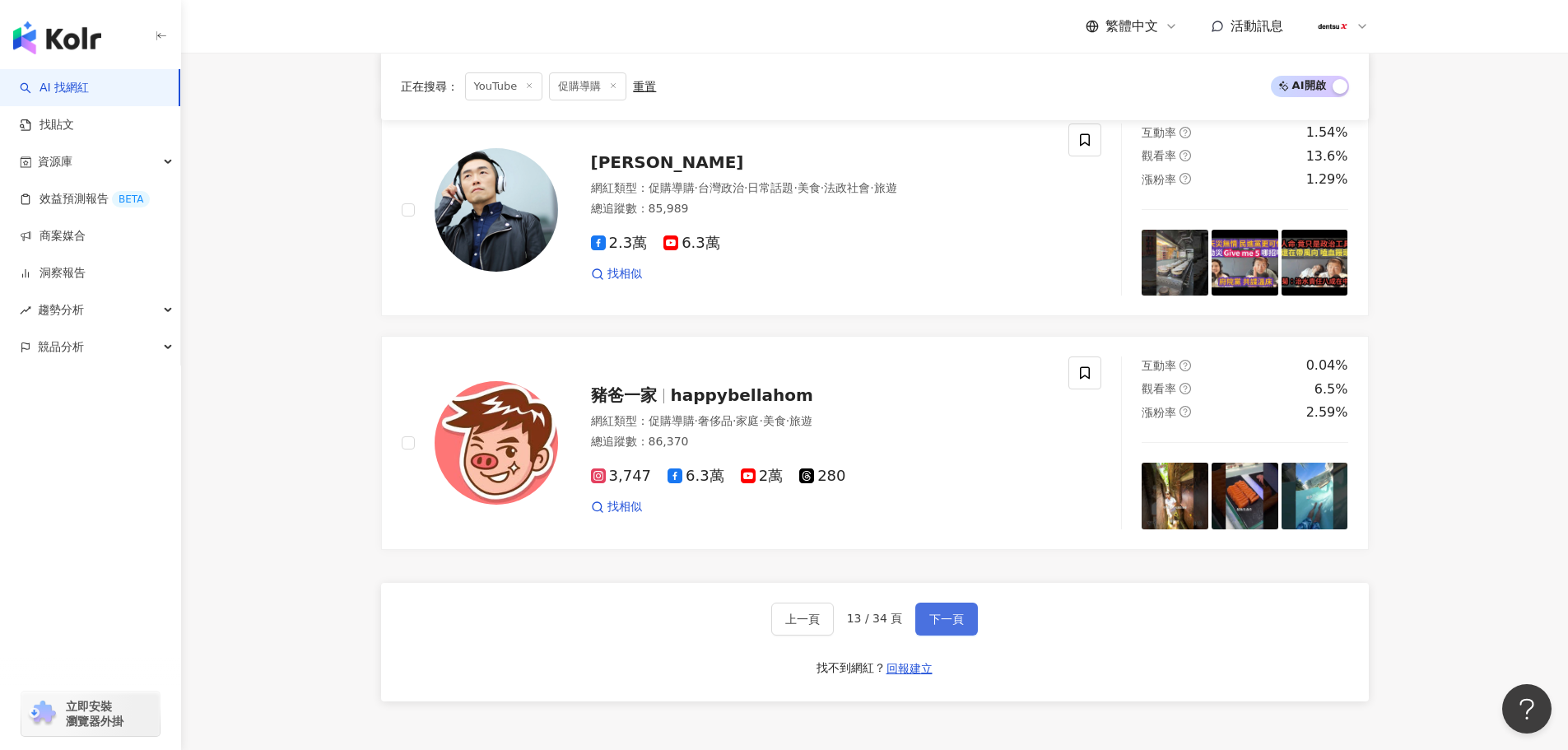
click at [956, 620] on span "下一頁" at bounding box center [947, 619] width 34 height 14
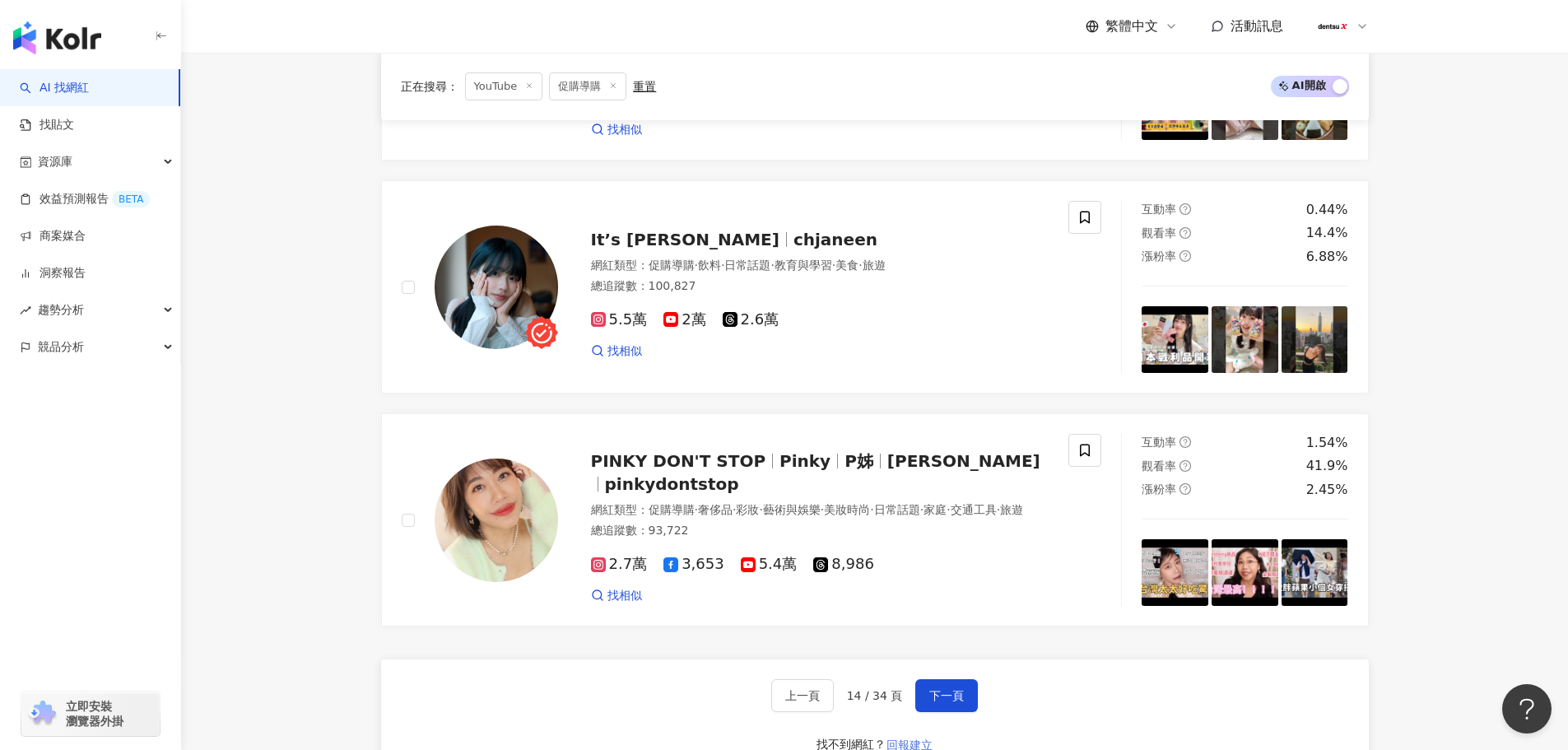
scroll to position [2809, 0]
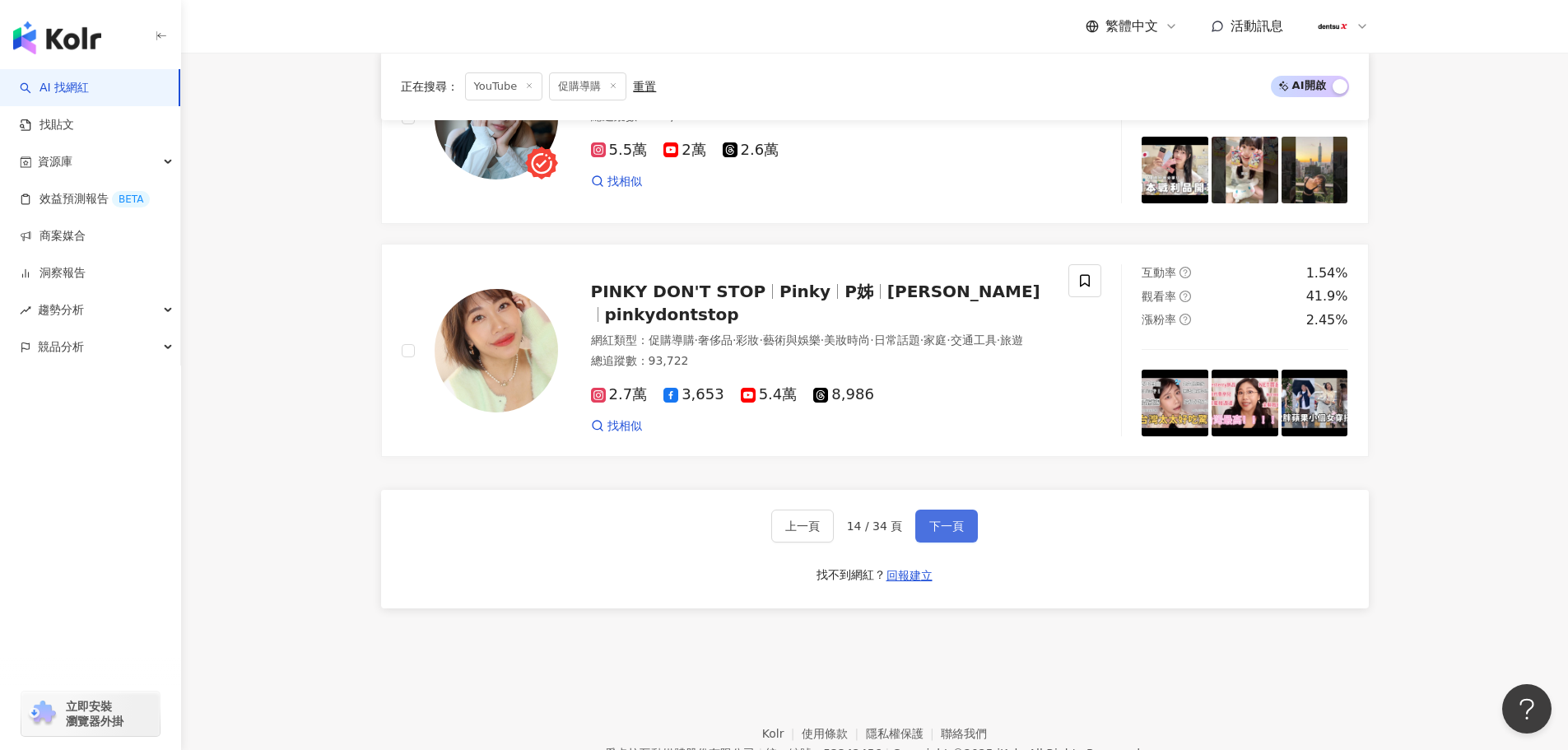
click at [943, 532] on span "下一頁" at bounding box center [947, 526] width 34 height 14
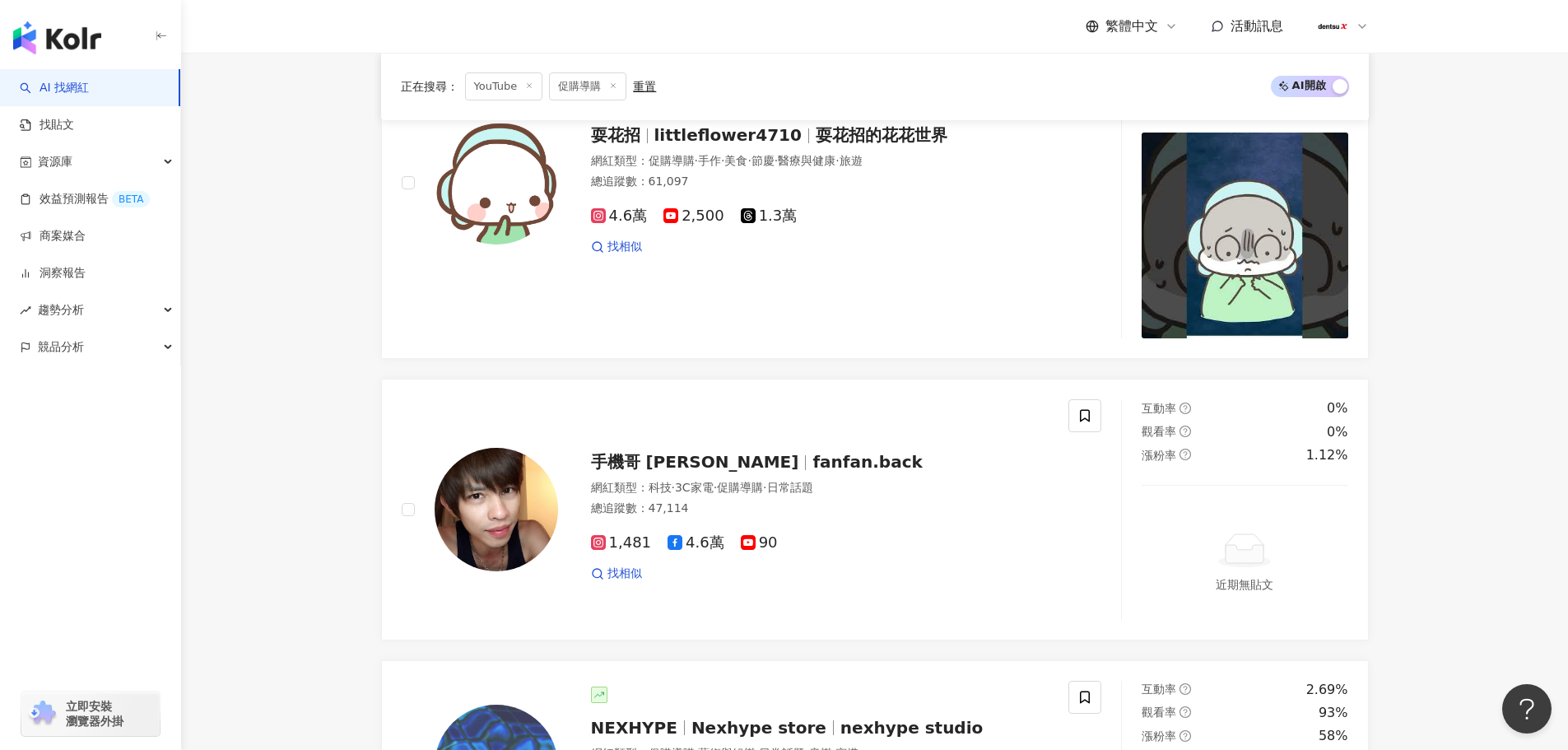
scroll to position [2999, 0]
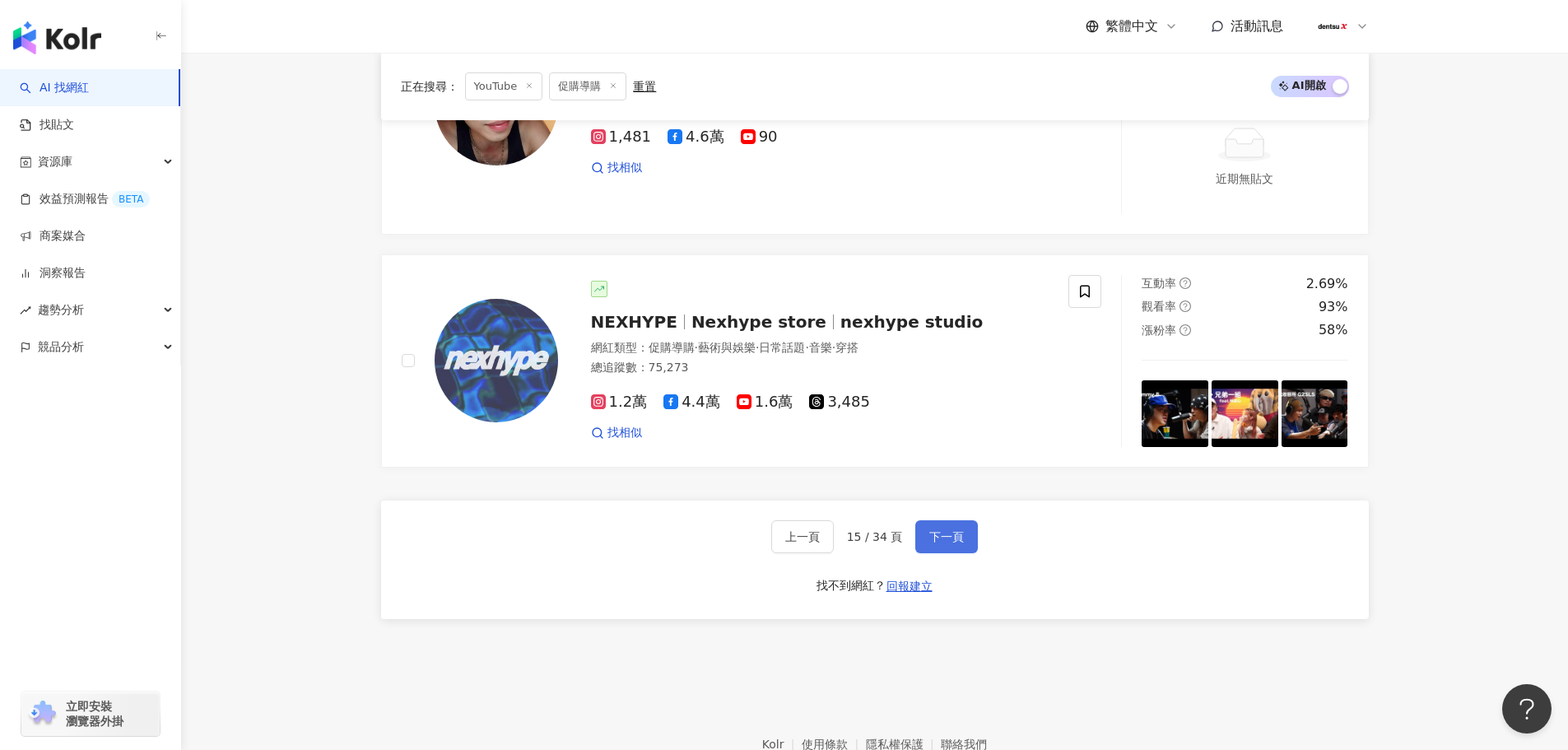
click at [953, 543] on span "下一頁" at bounding box center [947, 537] width 34 height 14
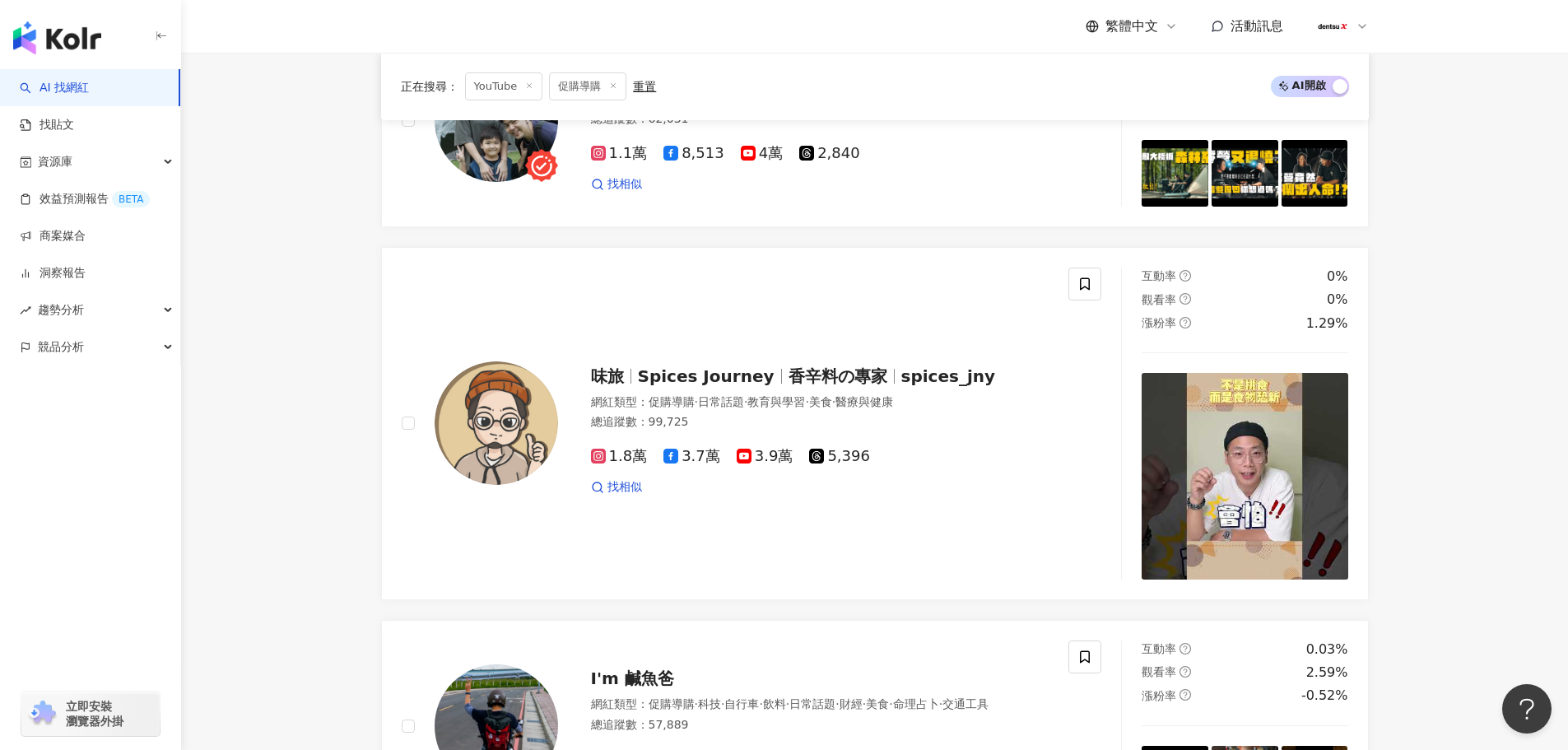
scroll to position [2869, 0]
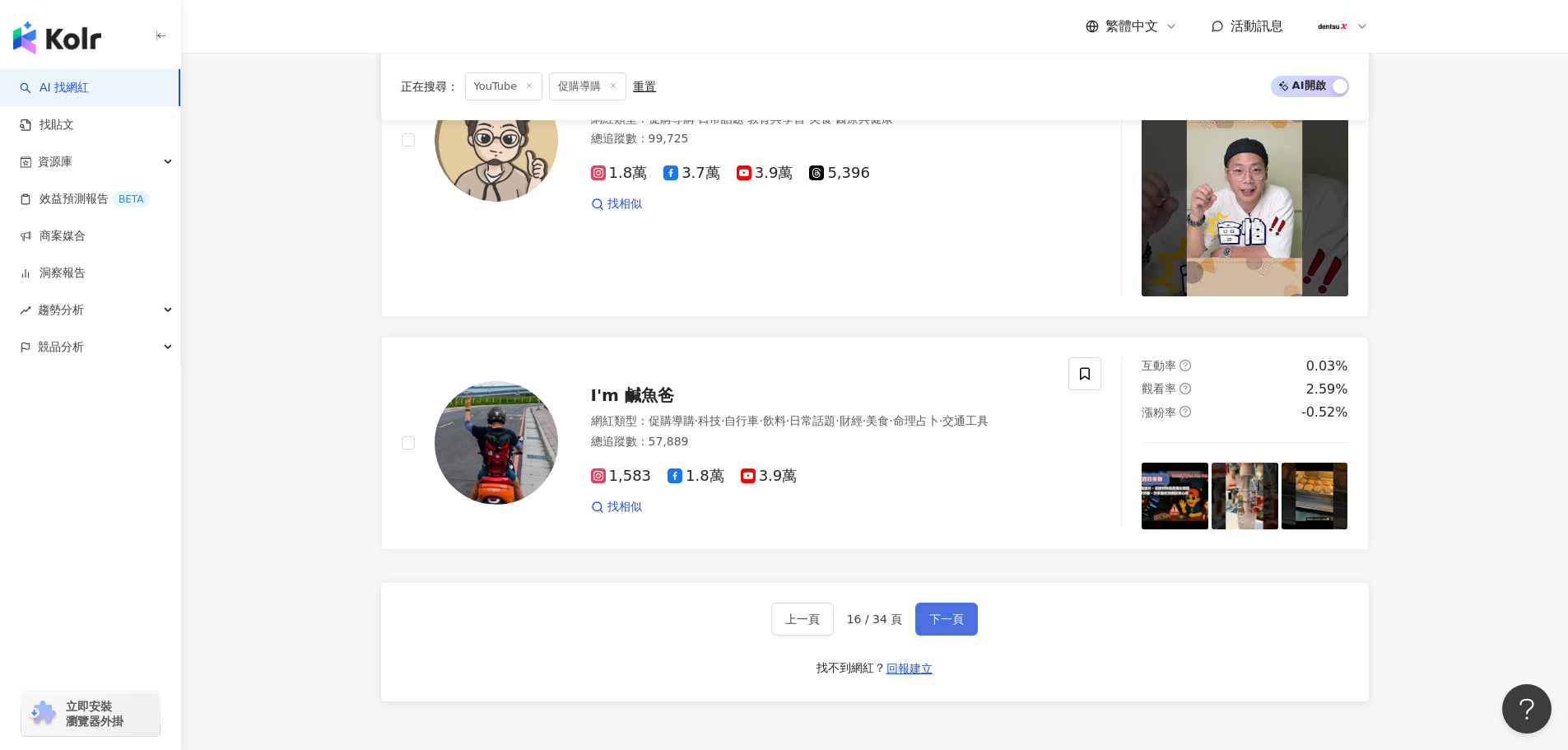
click at [943, 605] on button "下一頁" at bounding box center [946, 619] width 62 height 33
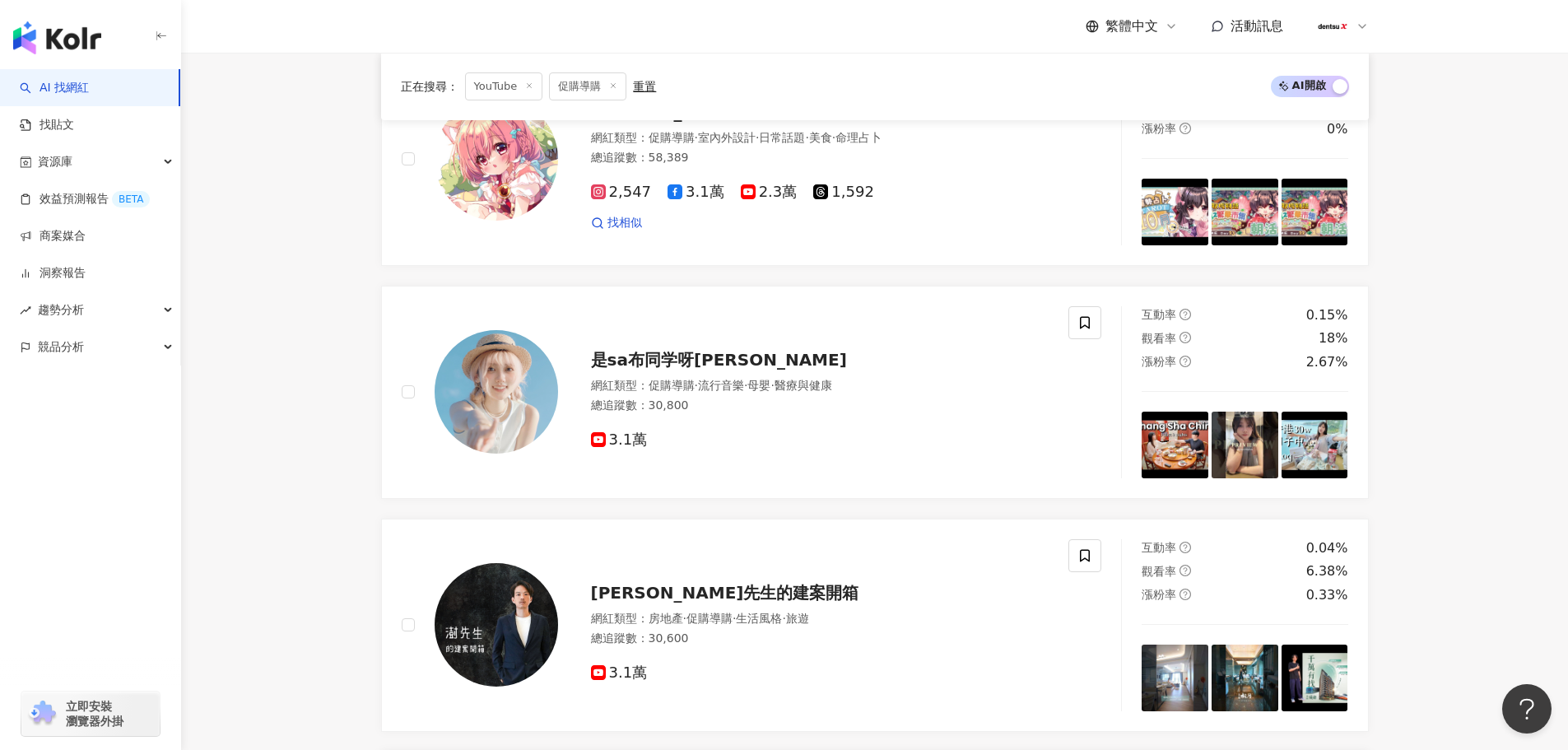
scroll to position [2634, 0]
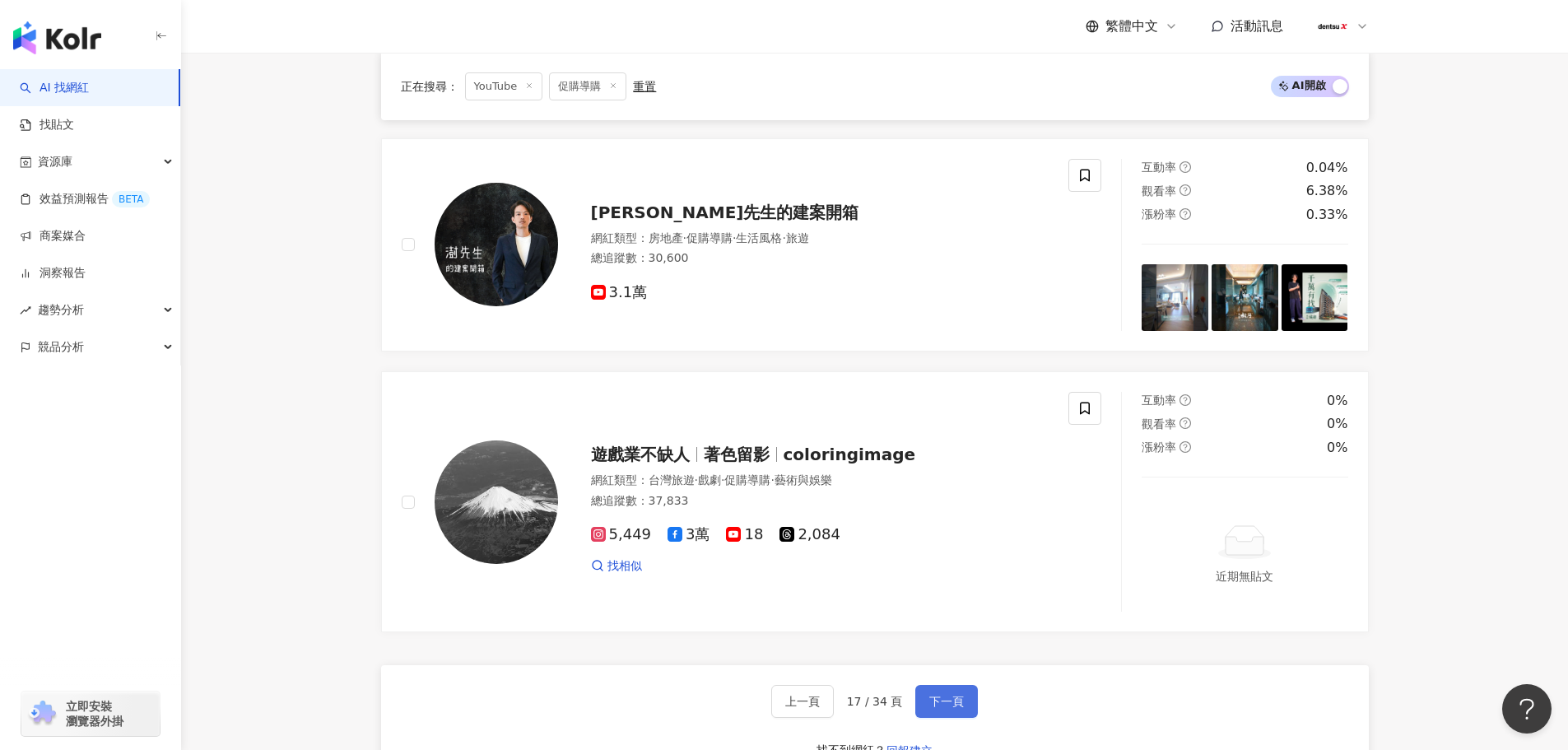
click at [952, 691] on button "下一頁" at bounding box center [946, 700] width 62 height 33
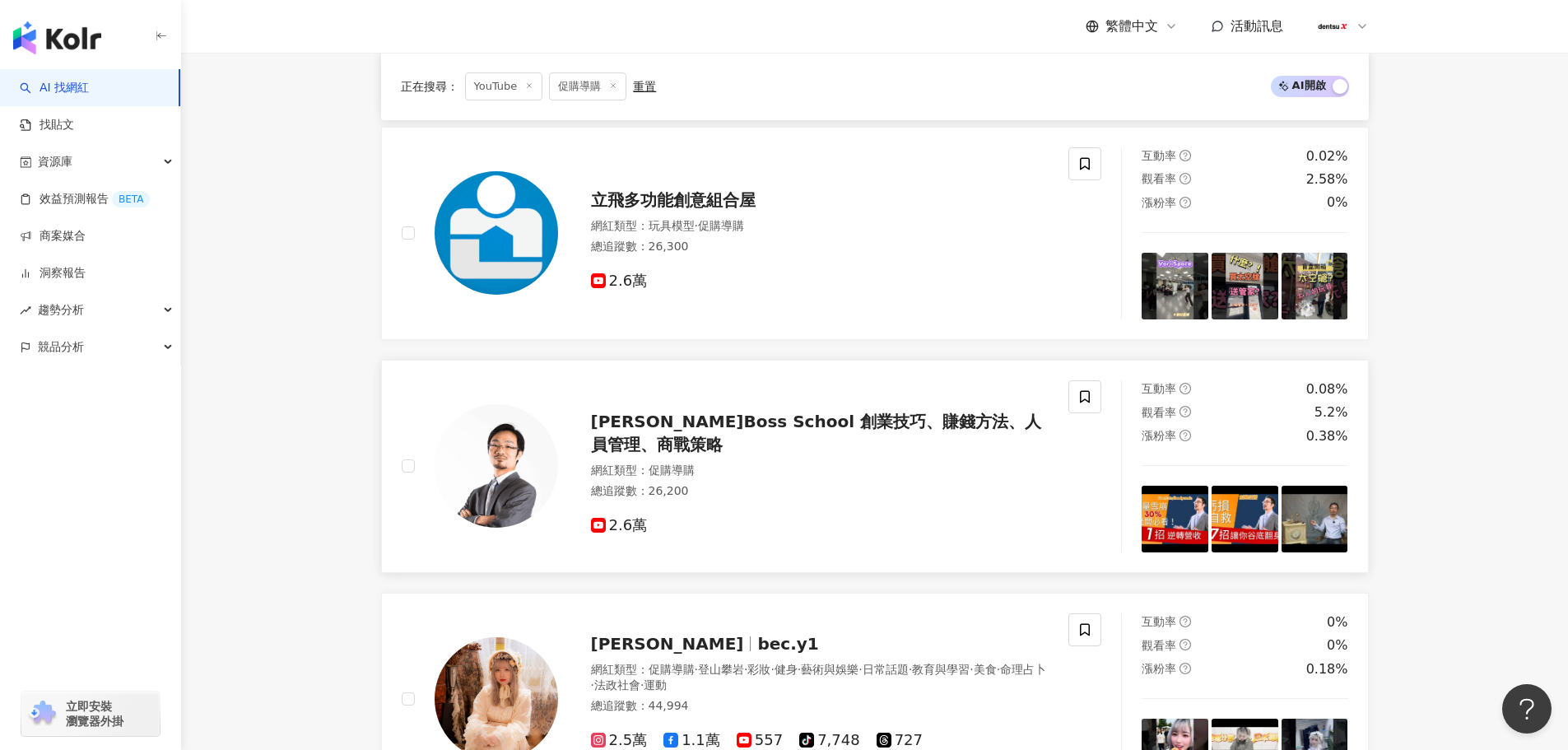
scroll to position [2552, 0]
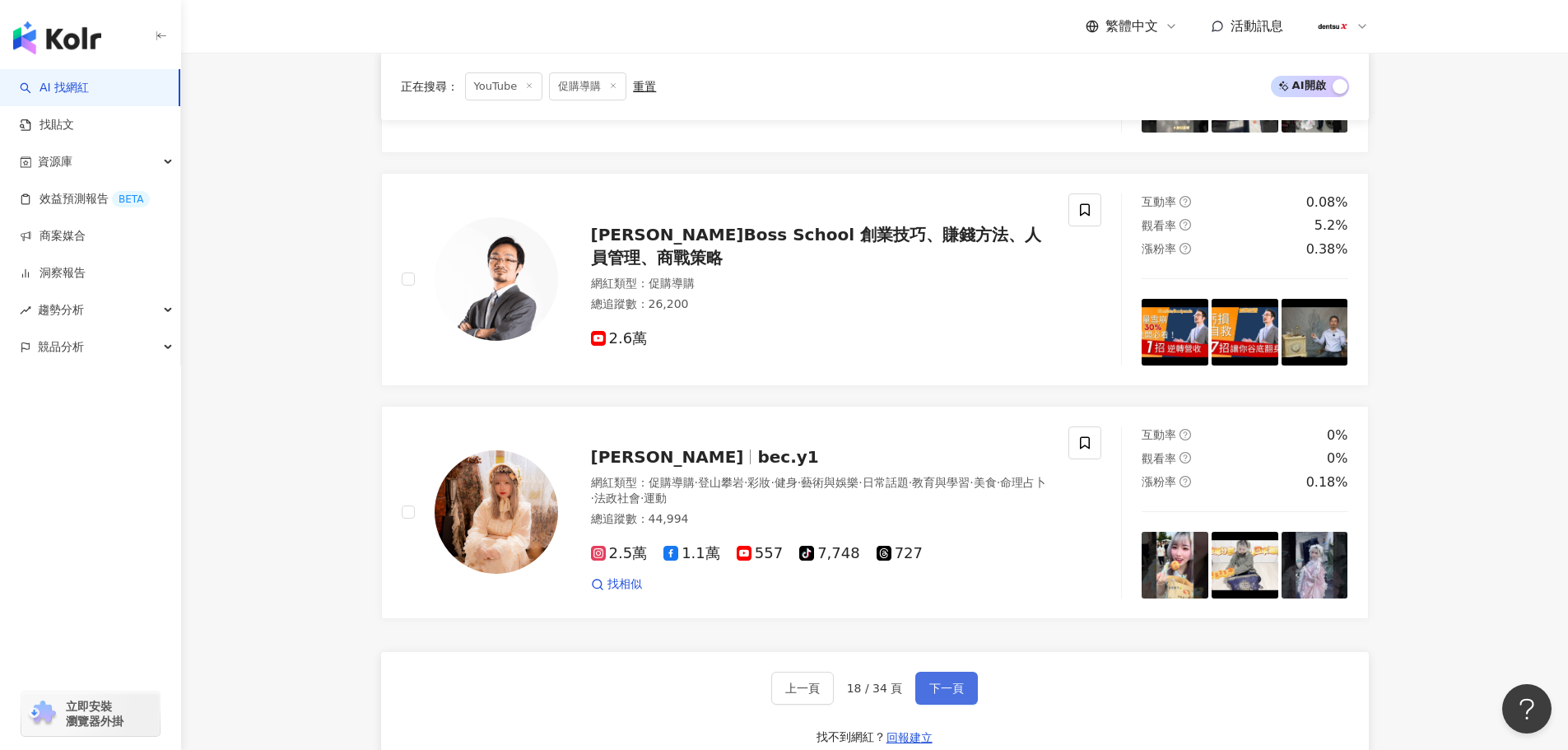
click at [948, 679] on button "下一頁" at bounding box center [946, 688] width 62 height 33
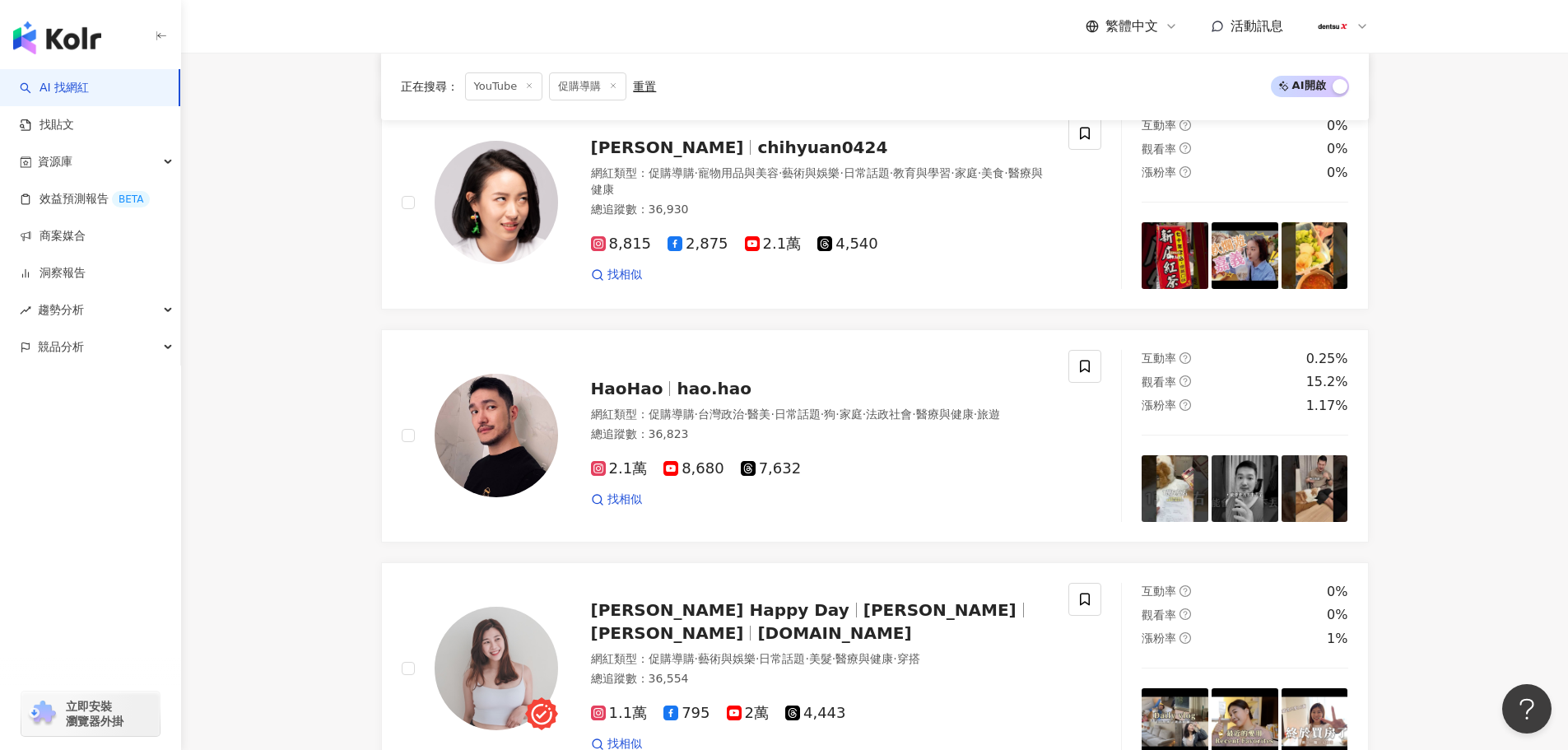
scroll to position [2843, 0]
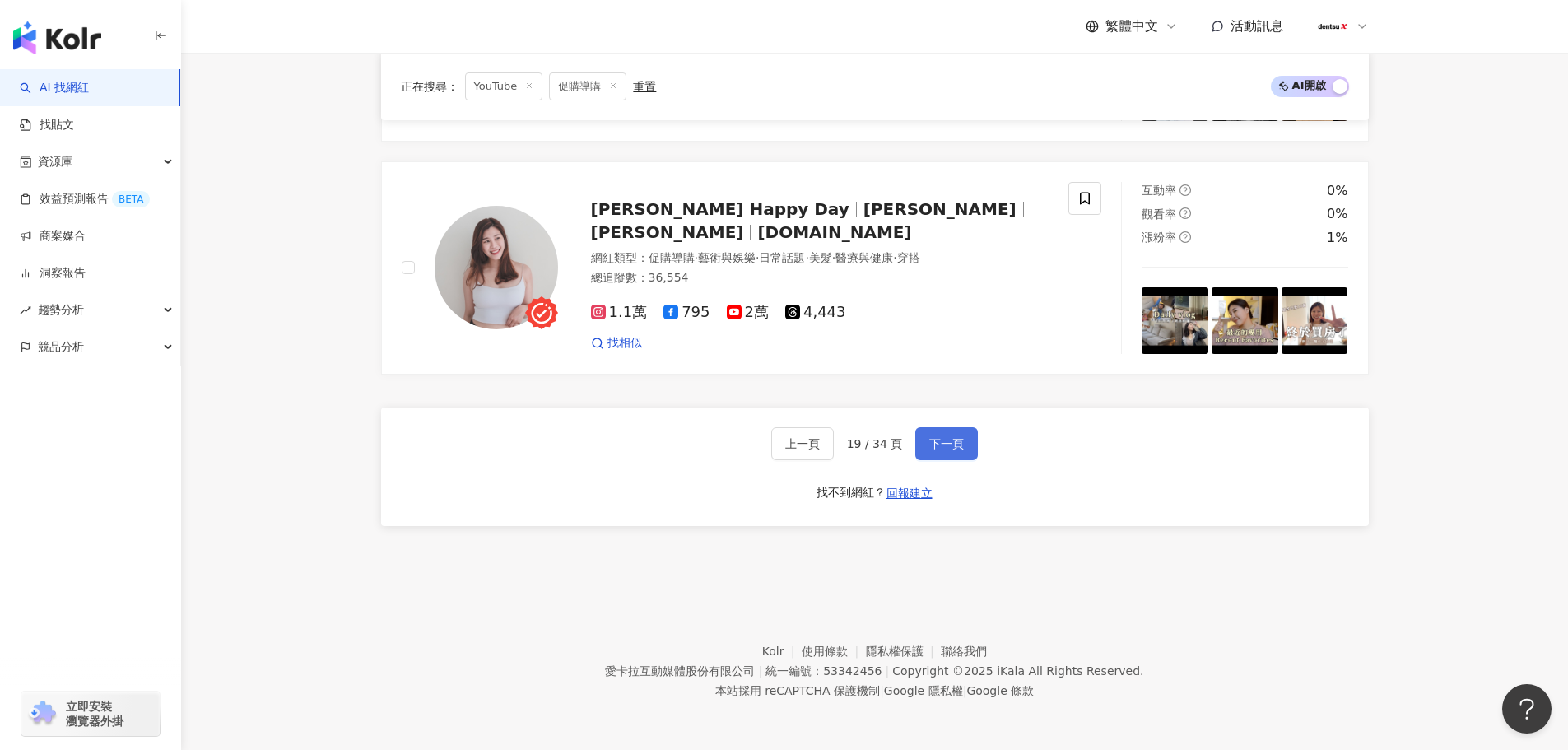
click at [959, 439] on span "下一頁" at bounding box center [947, 443] width 34 height 14
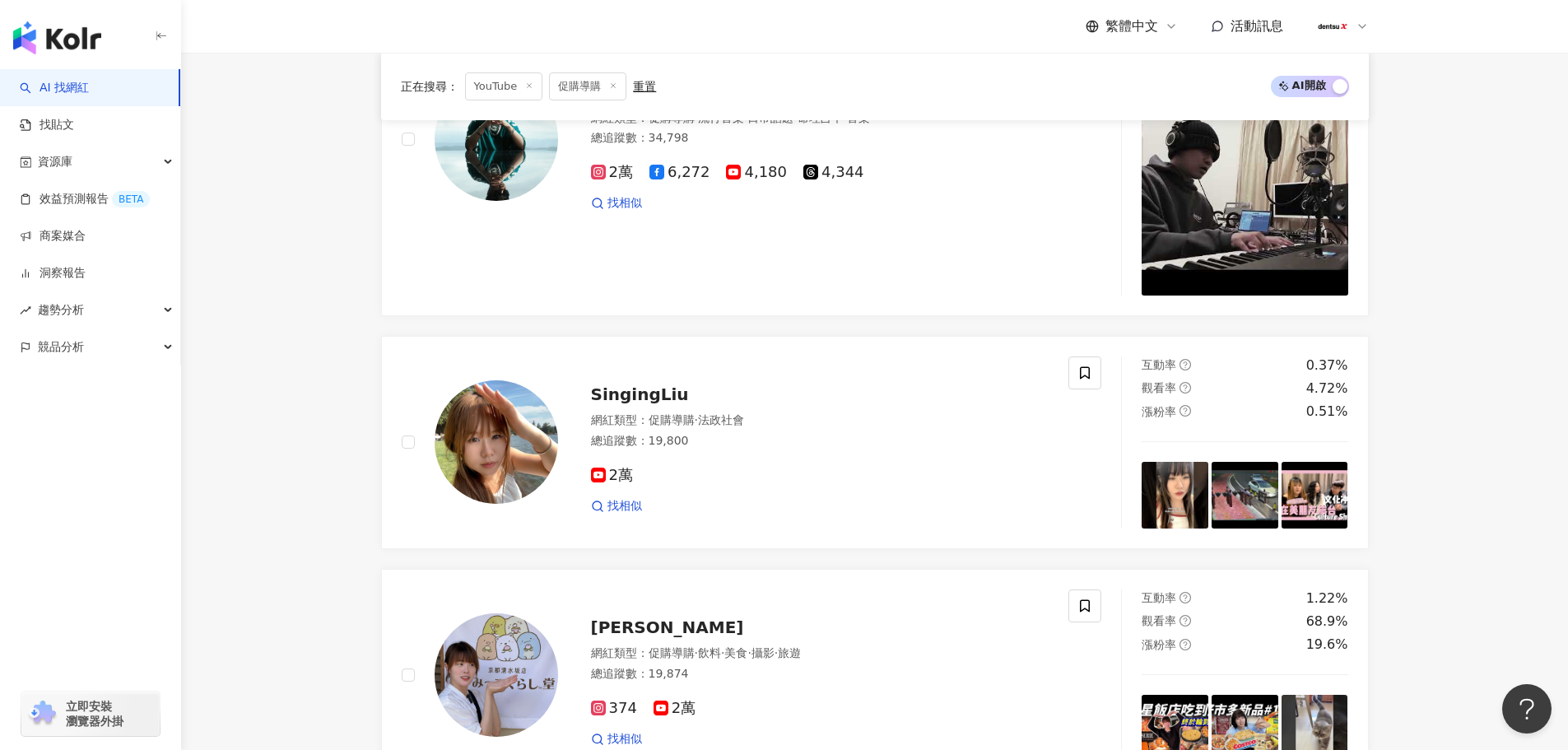
scroll to position [0, 0]
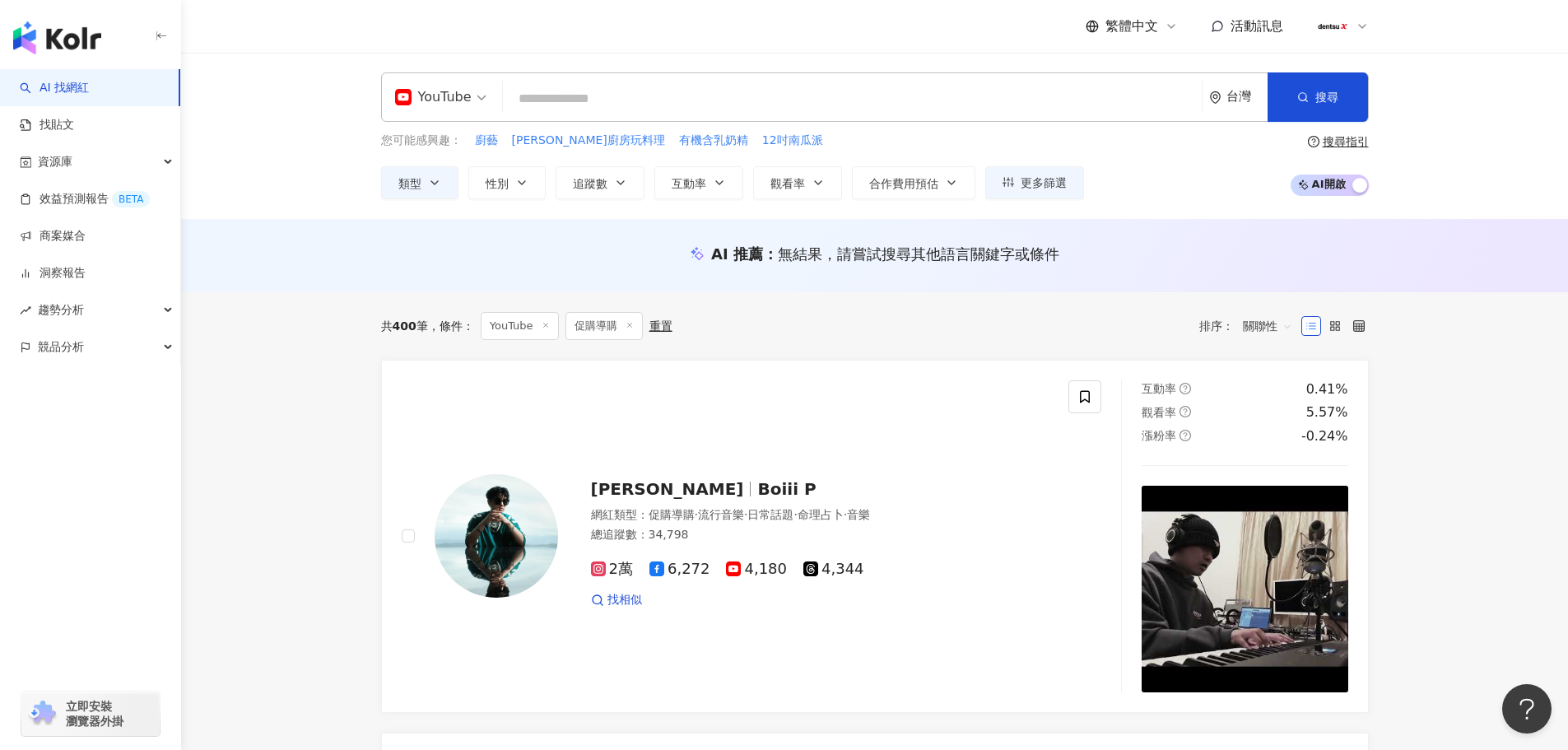
click at [564, 97] on input "search" at bounding box center [852, 98] width 685 height 32
paste input "**"
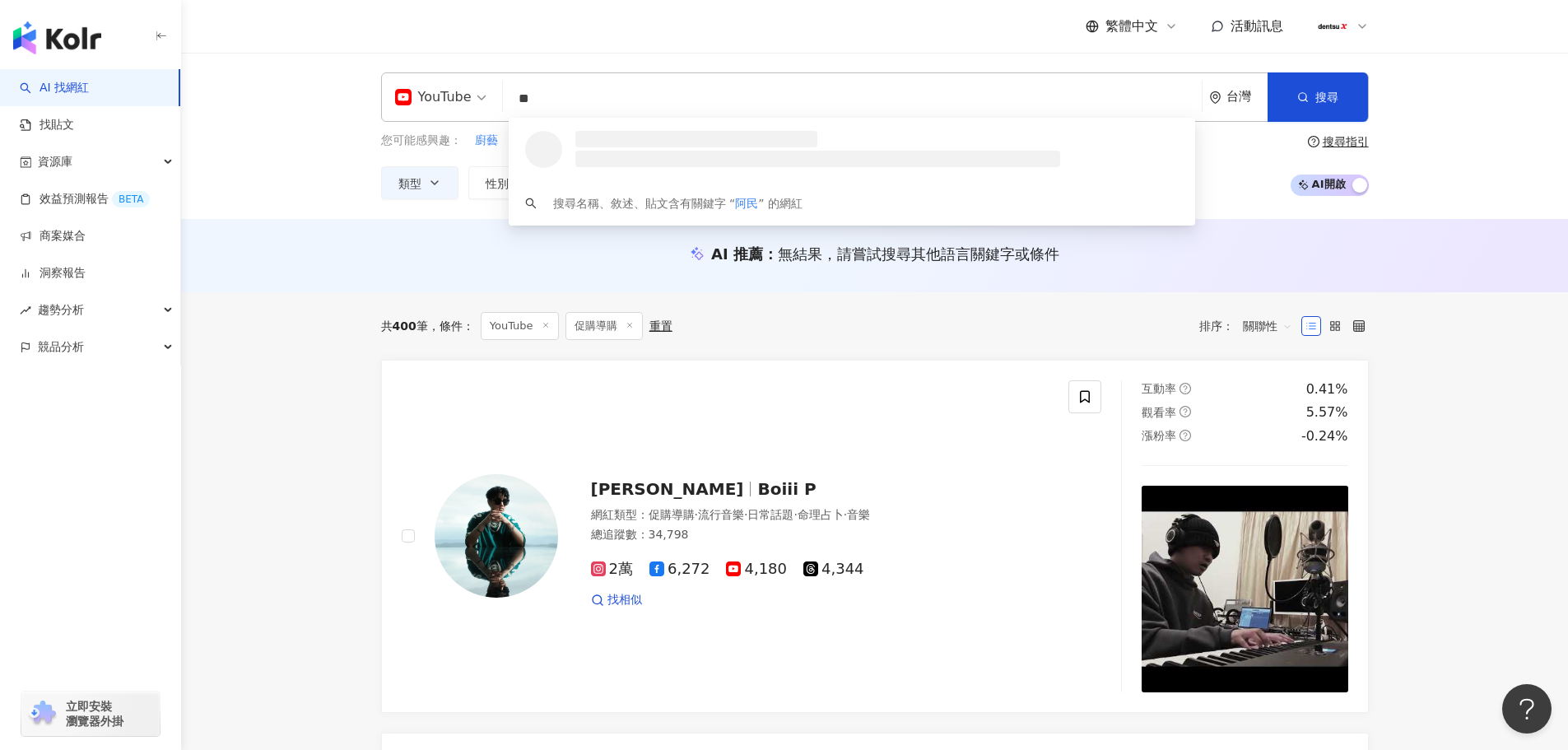
click at [482, 97] on span "YouTube" at bounding box center [440, 96] width 91 height 26
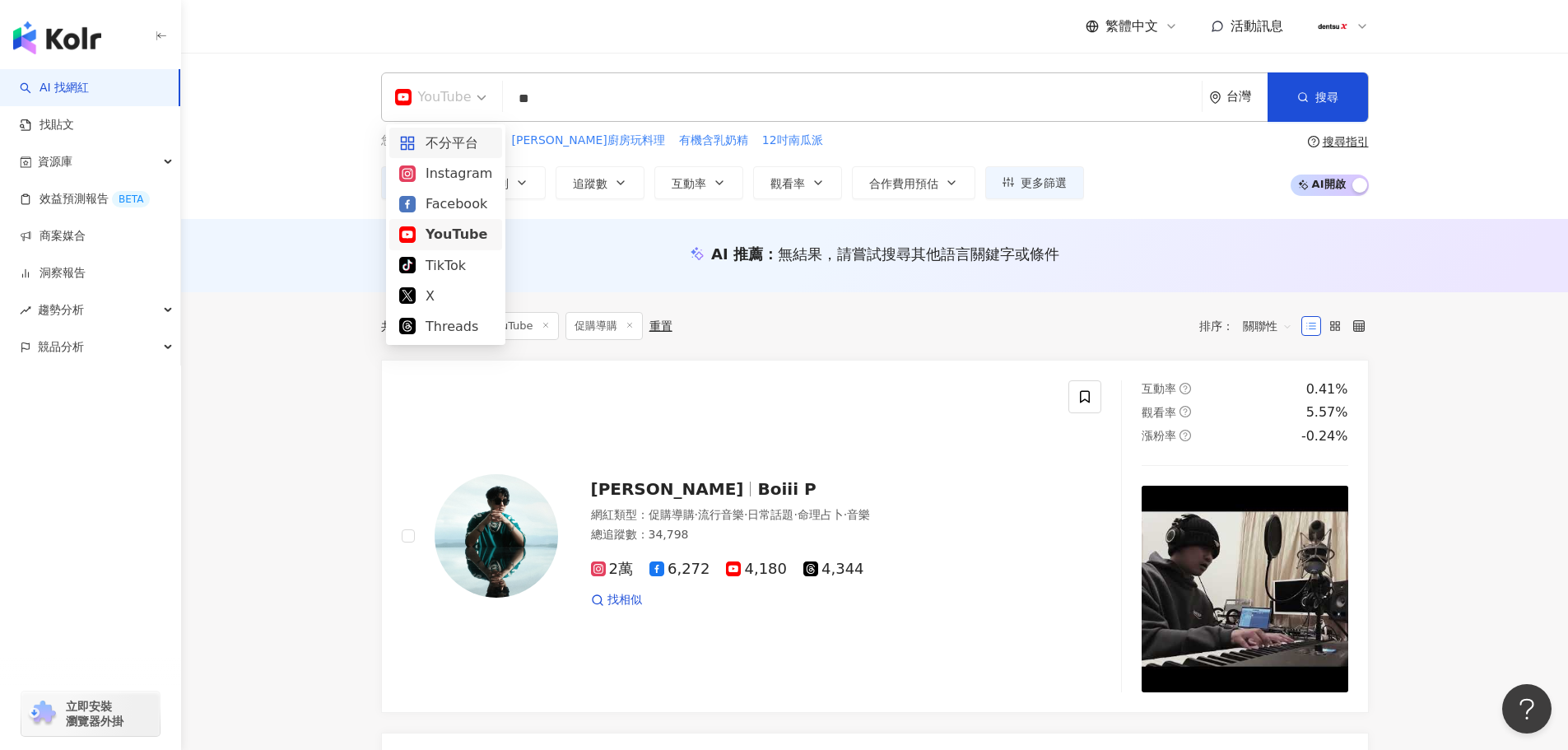
click at [440, 146] on div "不分平台" at bounding box center [445, 142] width 93 height 21
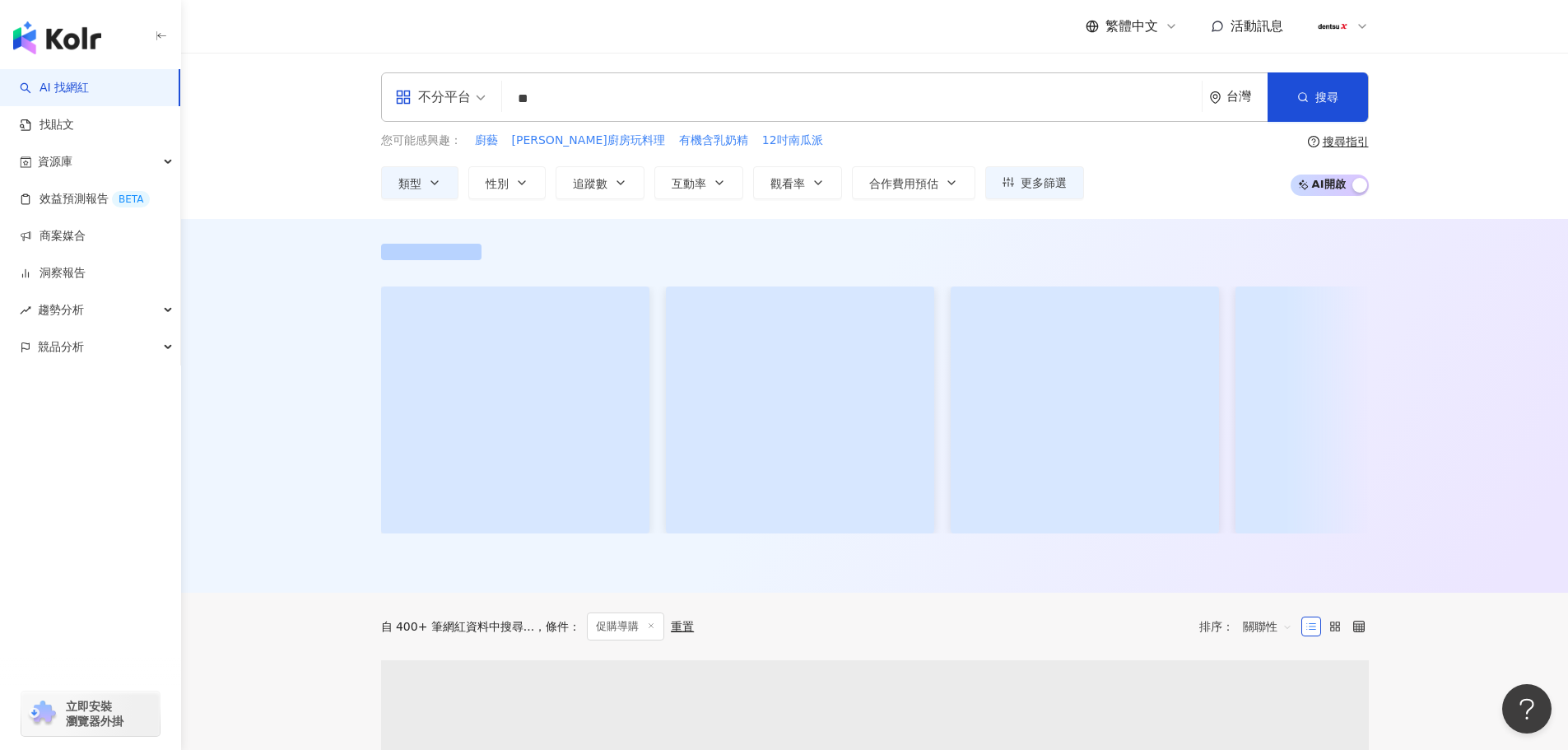
click at [589, 110] on input "**" at bounding box center [852, 98] width 686 height 32
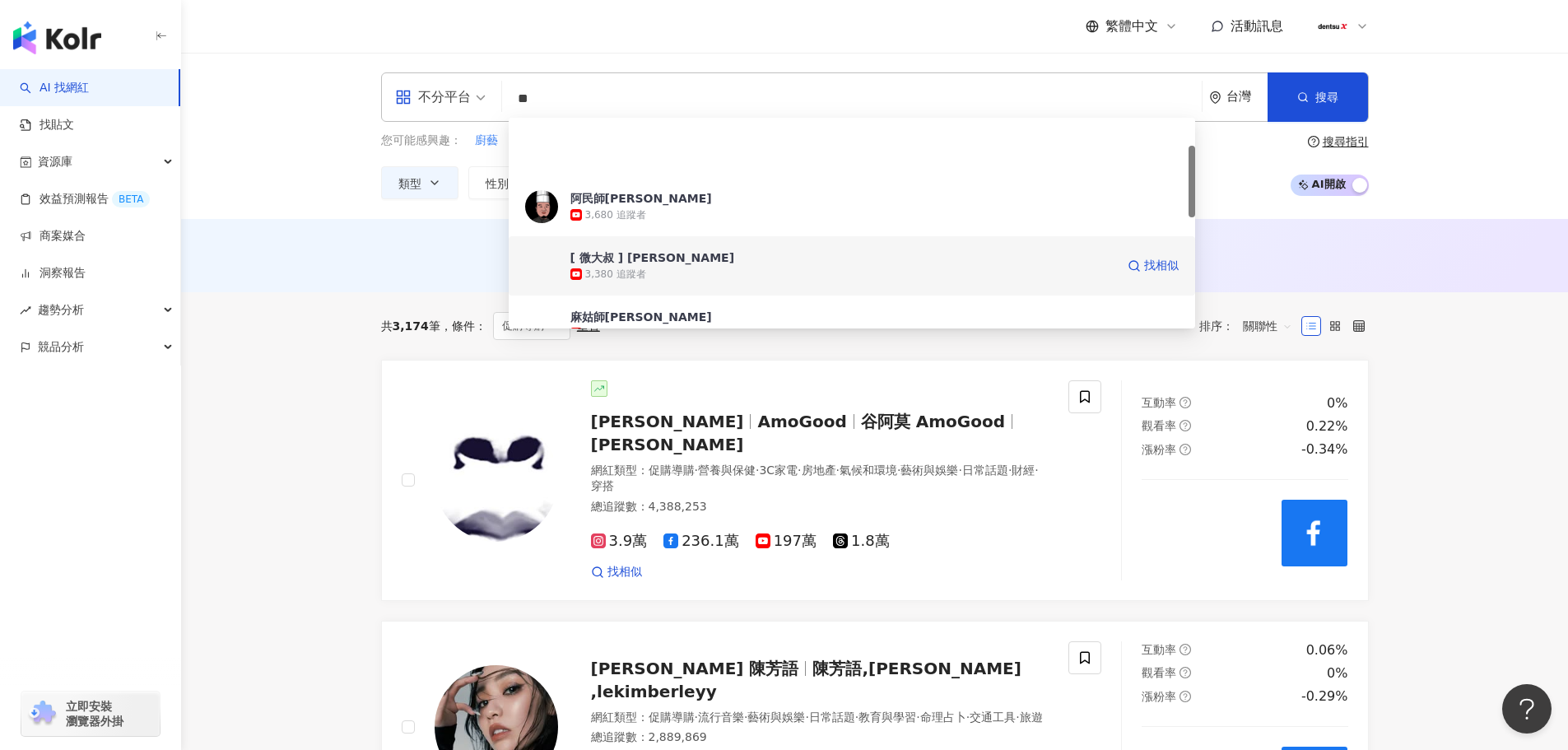
scroll to position [165, 0]
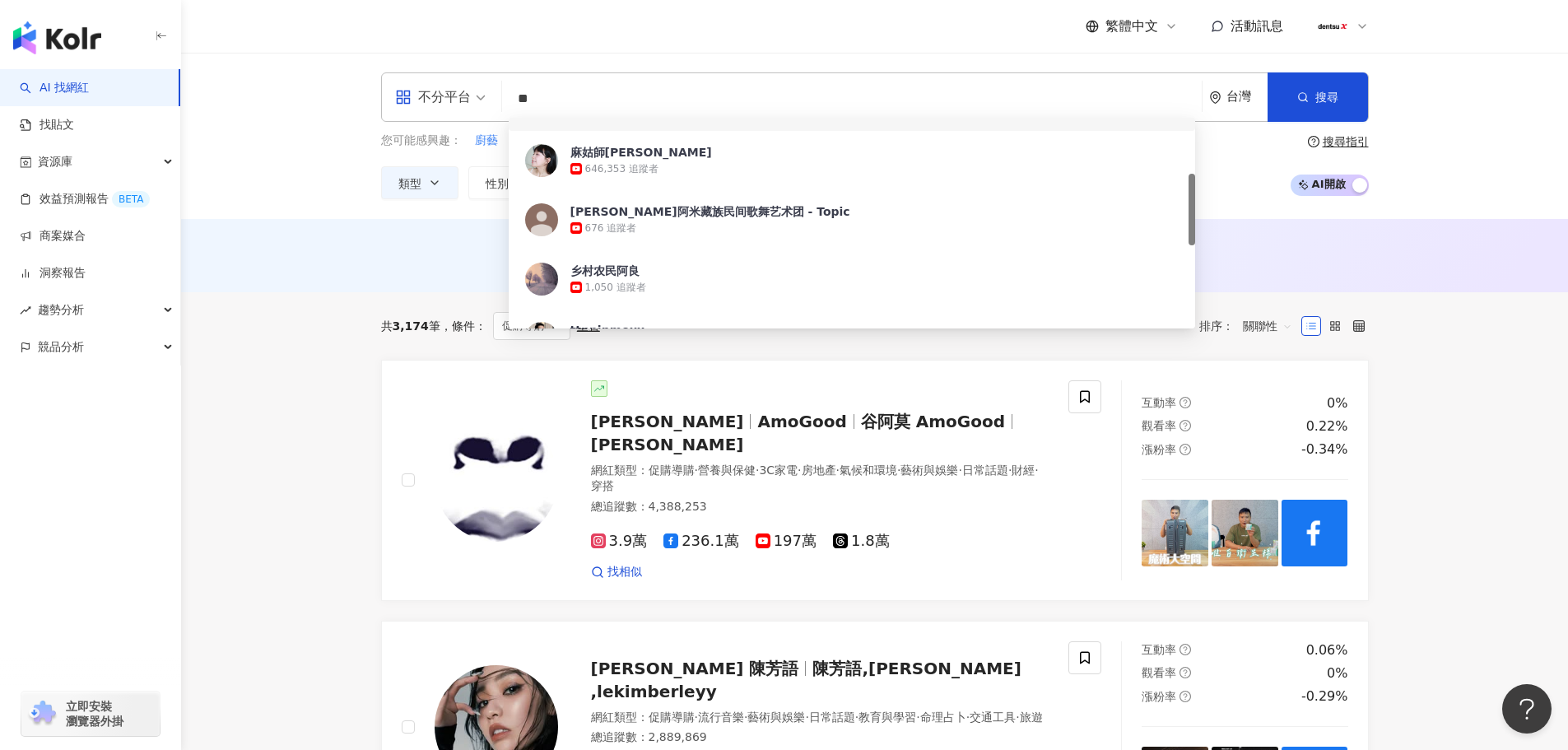
drag, startPoint x: 561, startPoint y: 99, endPoint x: 397, endPoint y: 83, distance: 164.8
click at [397, 83] on div "不分平台 ** 台灣 搜尋 1fd960b2-997b-4f28-b9fe-9cb1f7689543 f80831ca-572c-45f8-8beb-6e3e…" at bounding box center [875, 96] width 988 height 50
paste input "**********"
type input "**********"
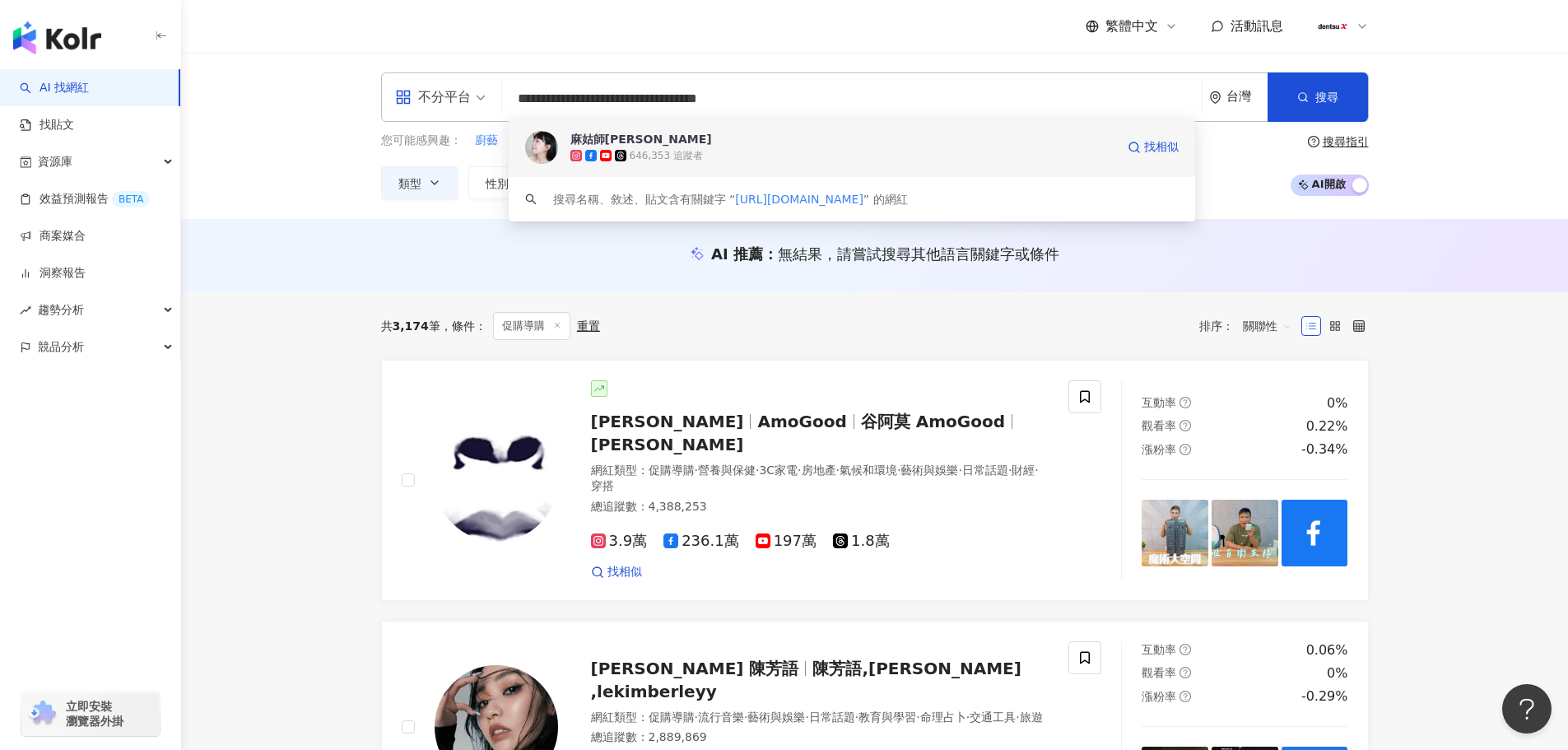
click at [537, 140] on img at bounding box center [541, 147] width 33 height 33
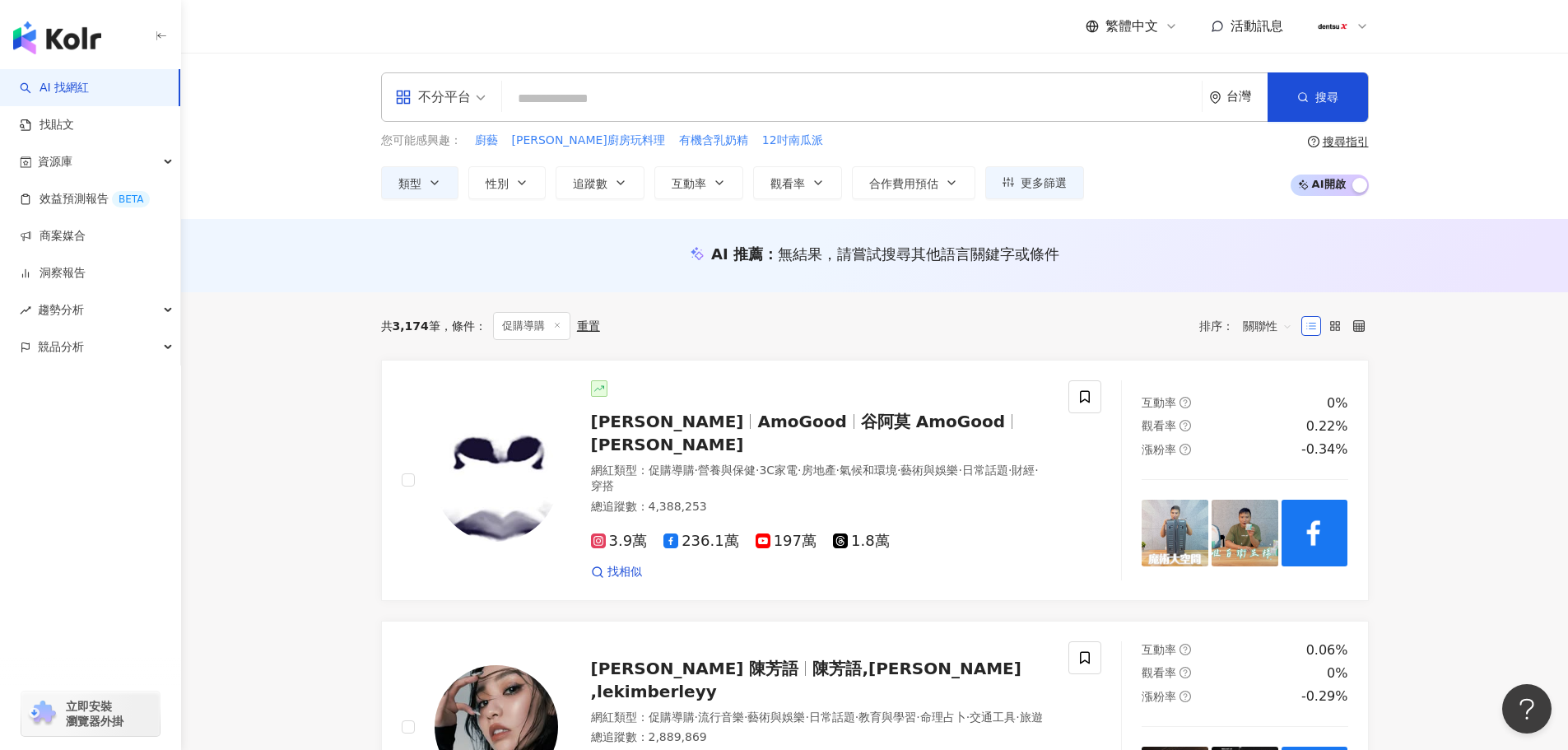
click at [569, 89] on input "search" at bounding box center [852, 98] width 686 height 32
paste input "**********"
type input "**********"
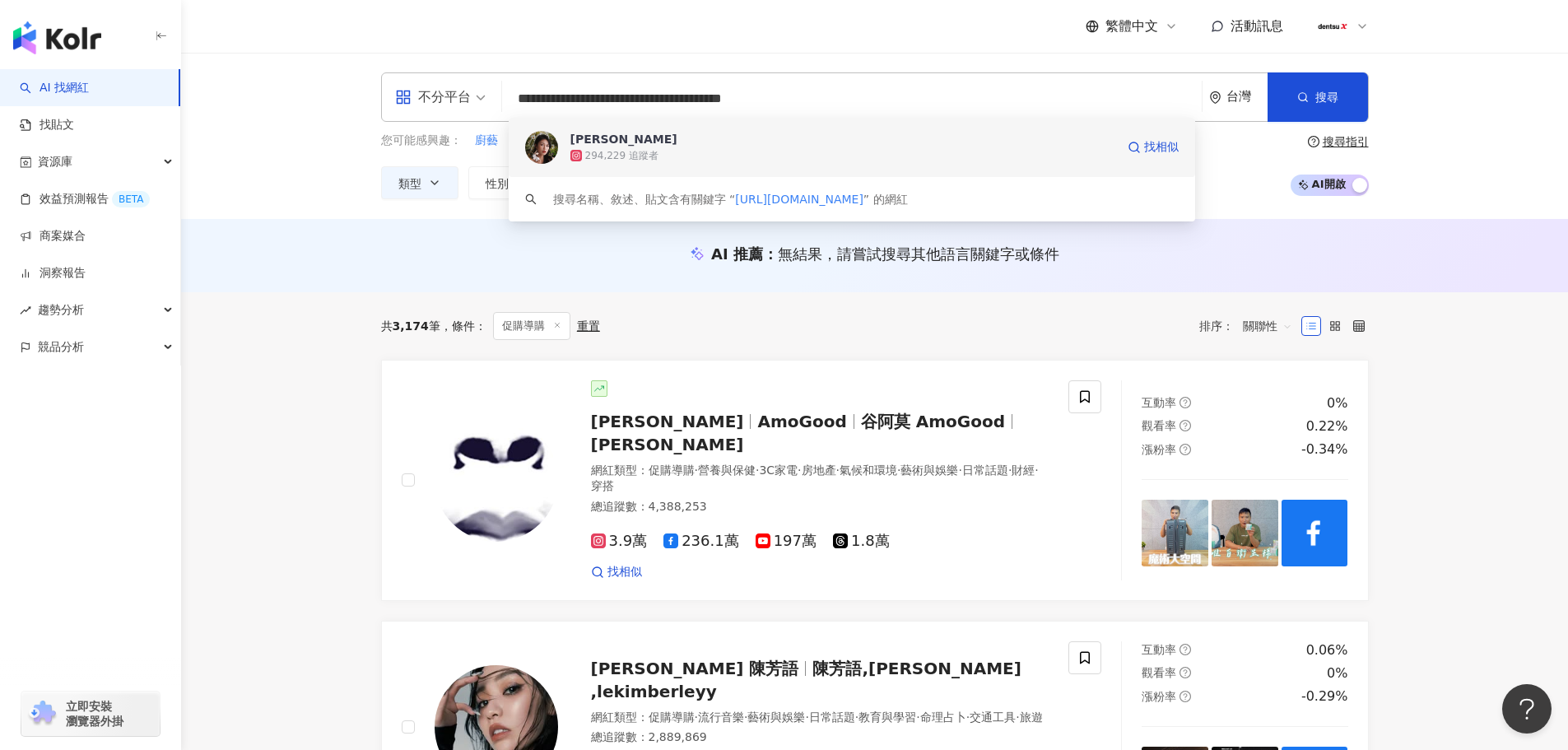
click at [596, 135] on div "Althea昕" at bounding box center [623, 139] width 107 height 16
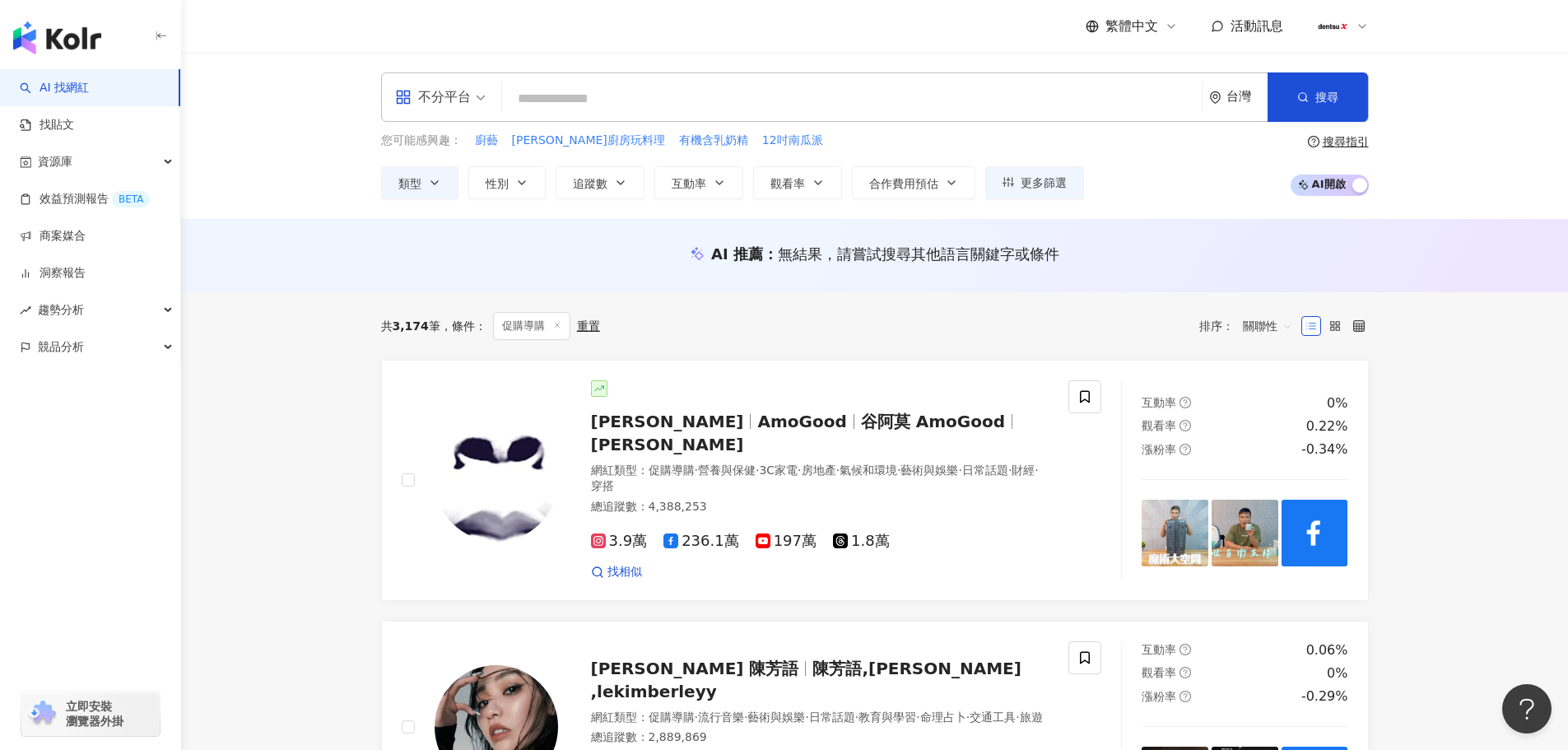
paste input "***"
type input "***"
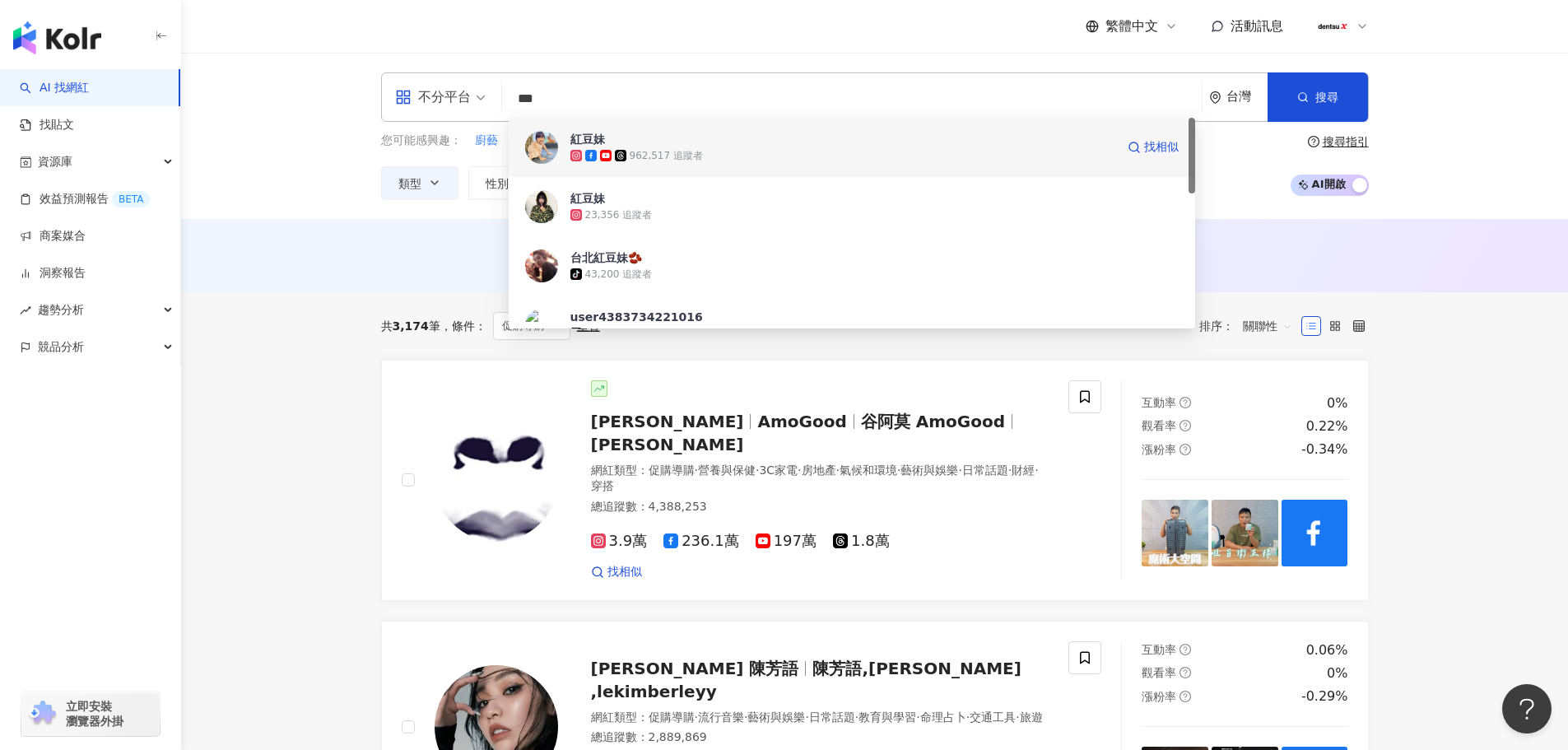
click at [538, 149] on img at bounding box center [541, 147] width 33 height 33
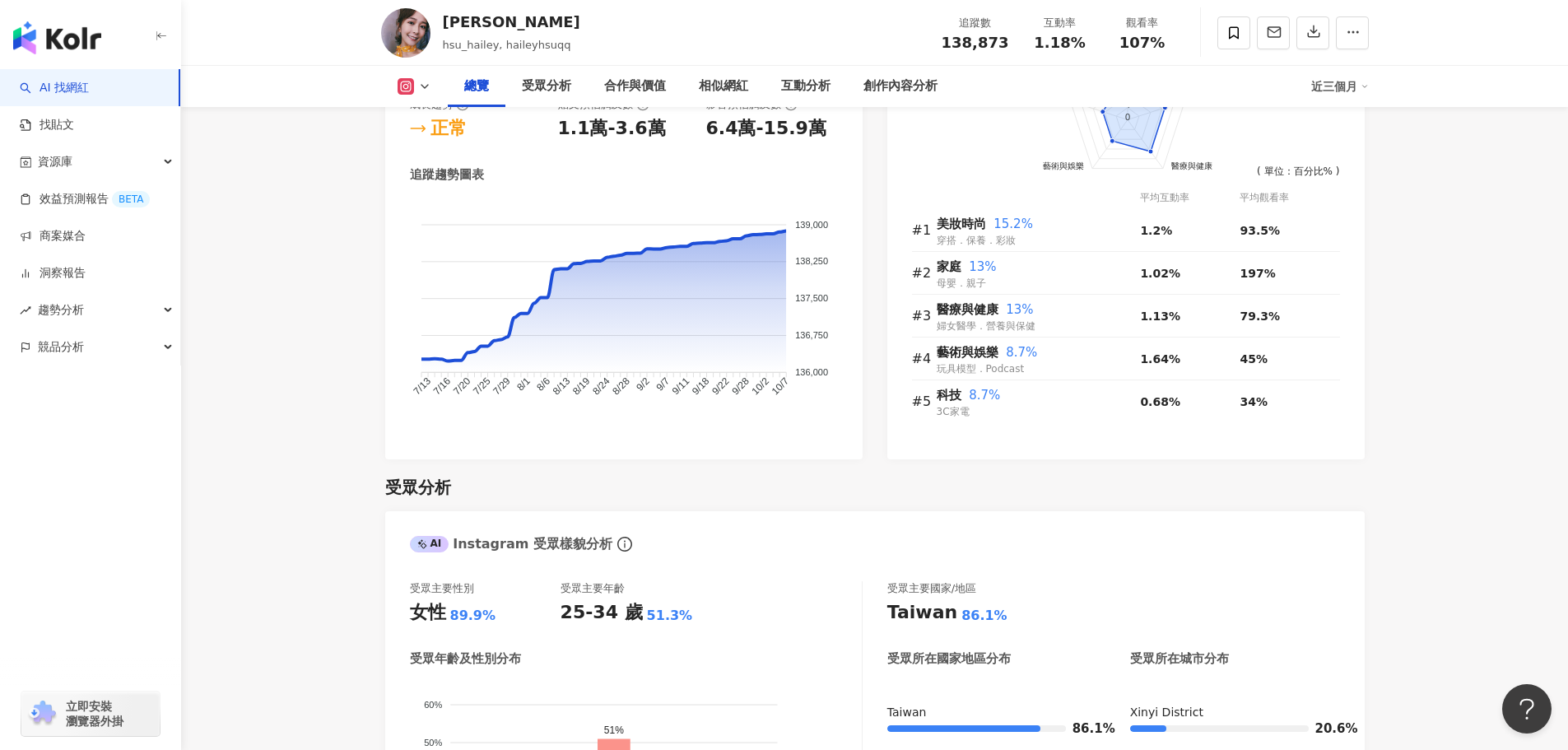
scroll to position [1234, 0]
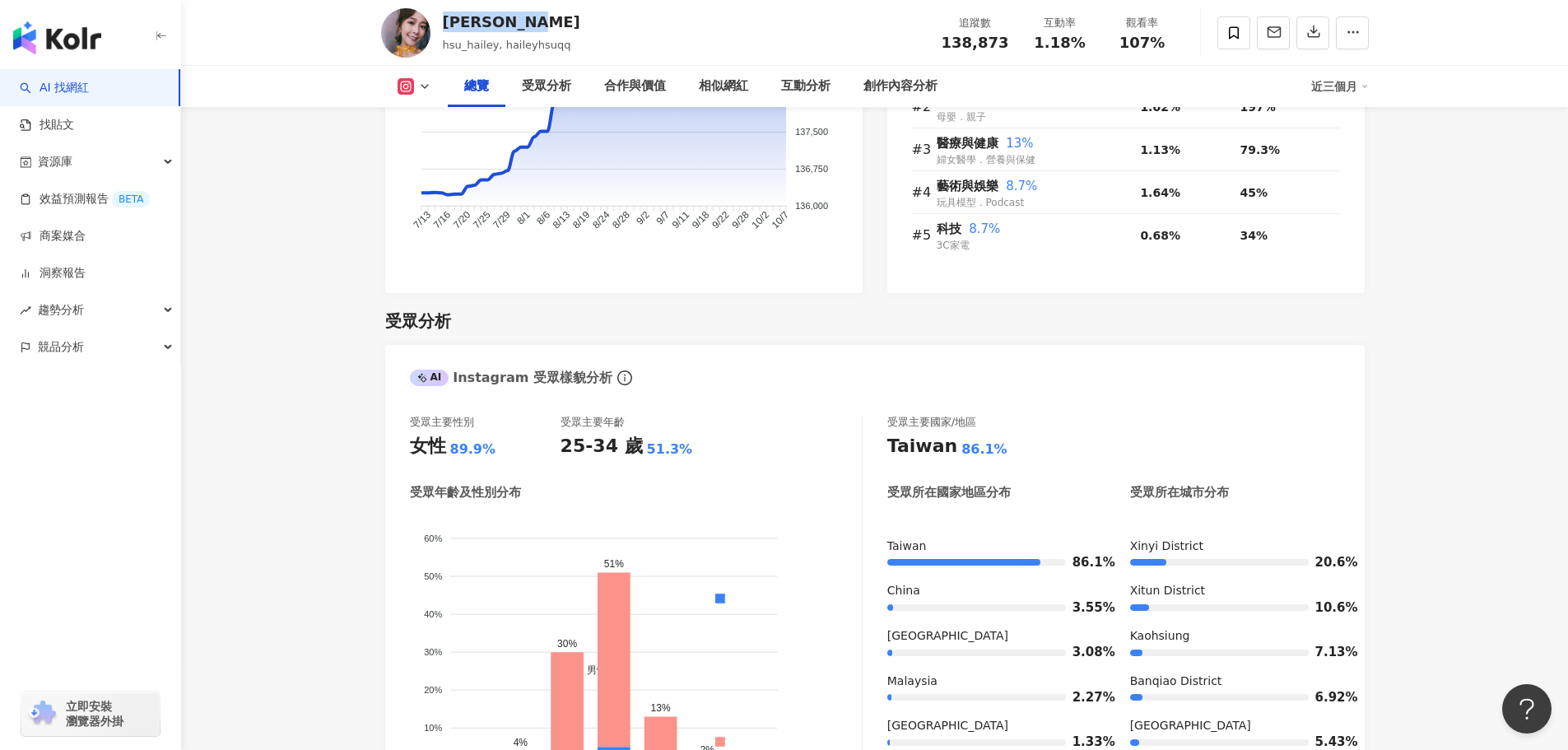
drag, startPoint x: 441, startPoint y: 24, endPoint x: 552, endPoint y: 22, distance: 111.0
click at [552, 22] on div "徐海莉 Hailey hsu_hailey, haileyhsuqq 追蹤數 138,873 互動率 1.18% 觀看率 107%" at bounding box center [875, 32] width 1054 height 65
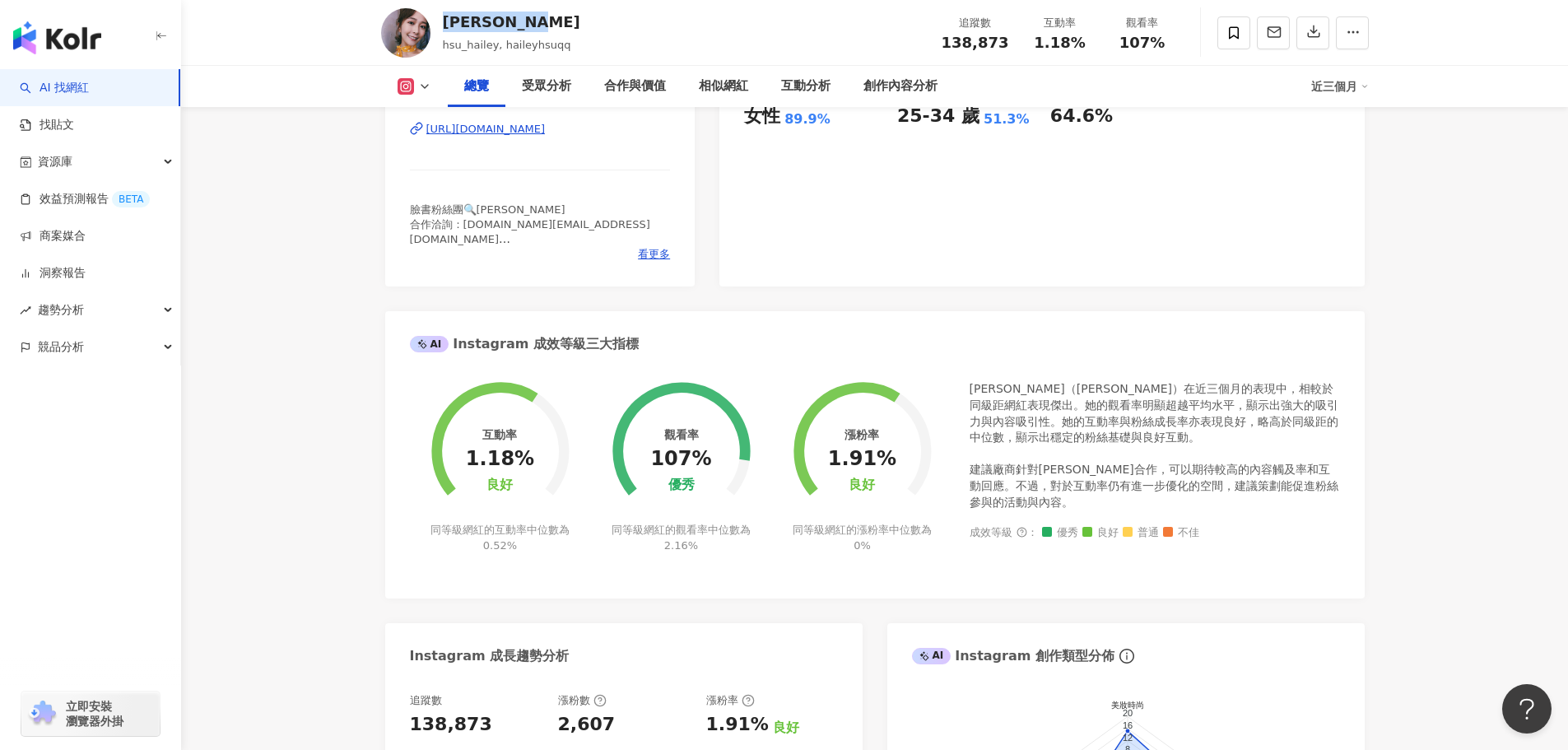
scroll to position [82, 0]
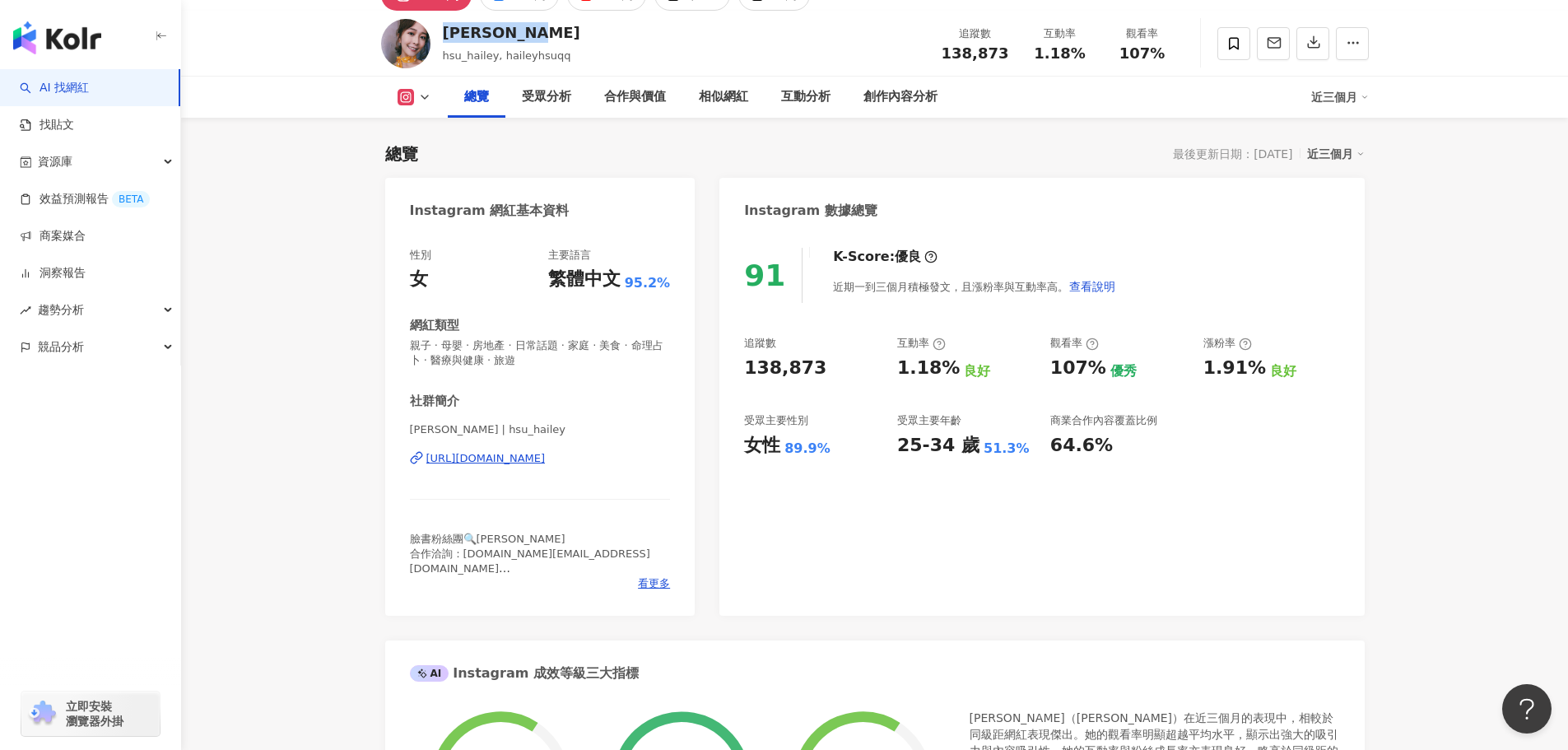
click at [546, 456] on div "https://www.instagram.com/hsu_hailey/" at bounding box center [485, 458] width 120 height 14
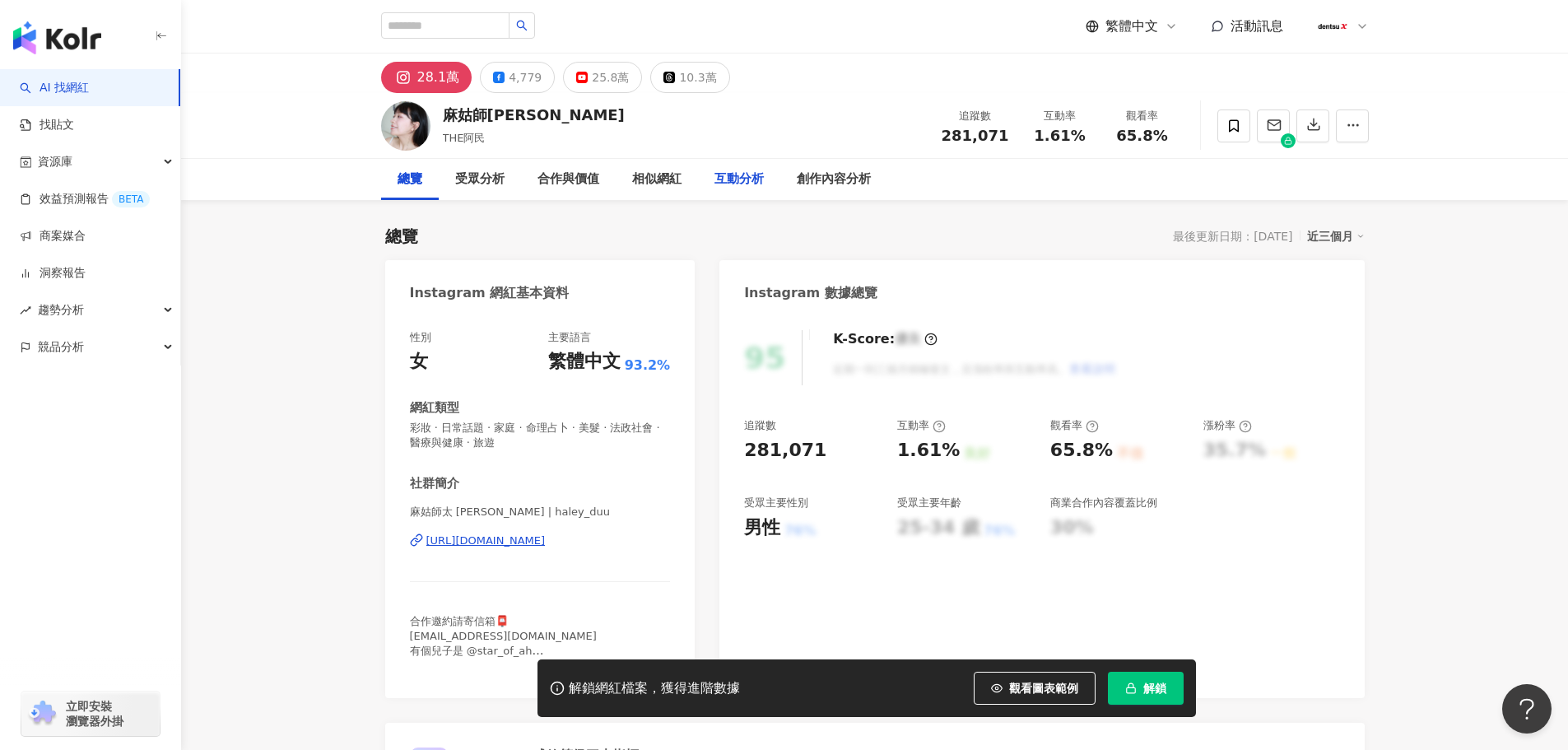
click at [748, 184] on div "互動分析" at bounding box center [739, 179] width 50 height 20
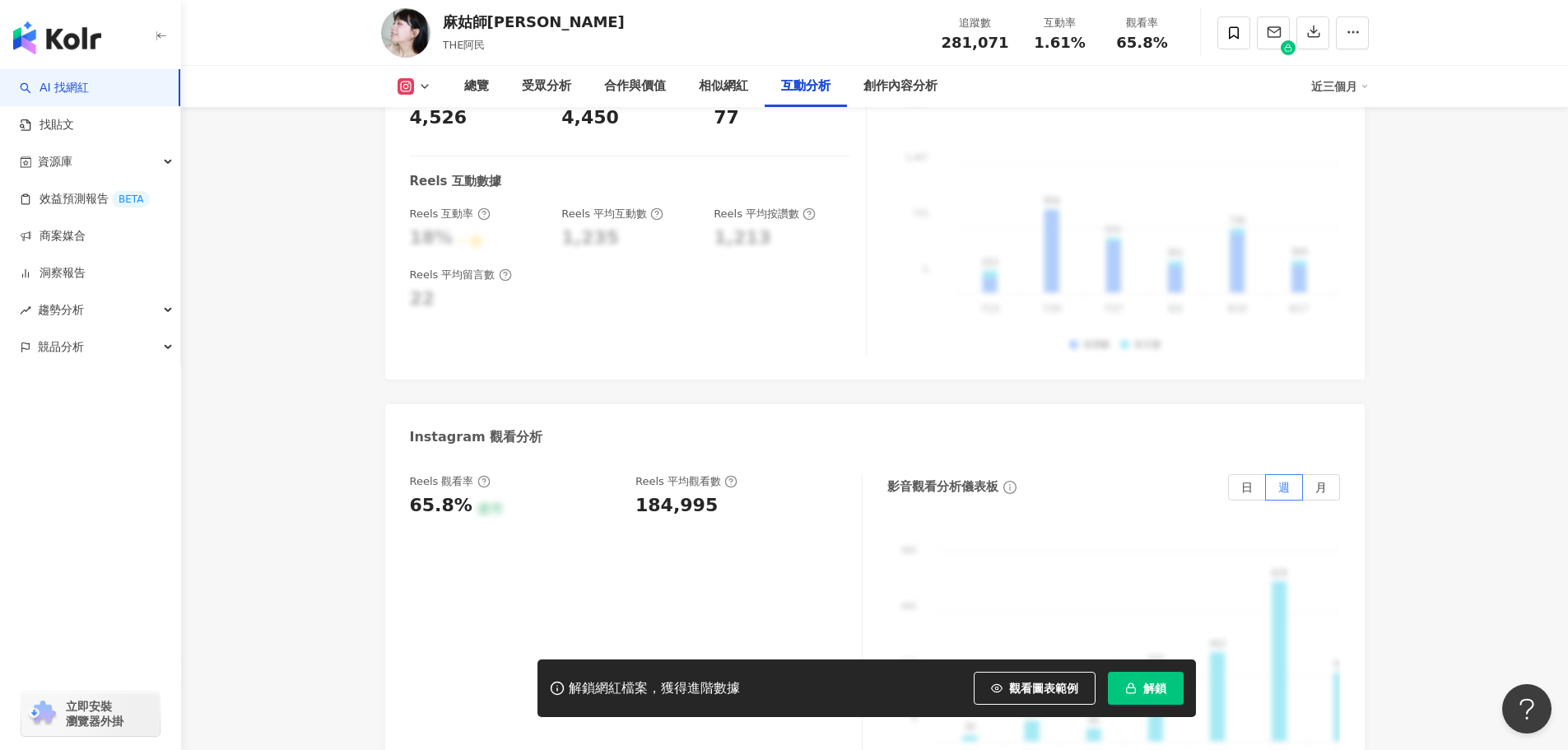
scroll to position [3566, 0]
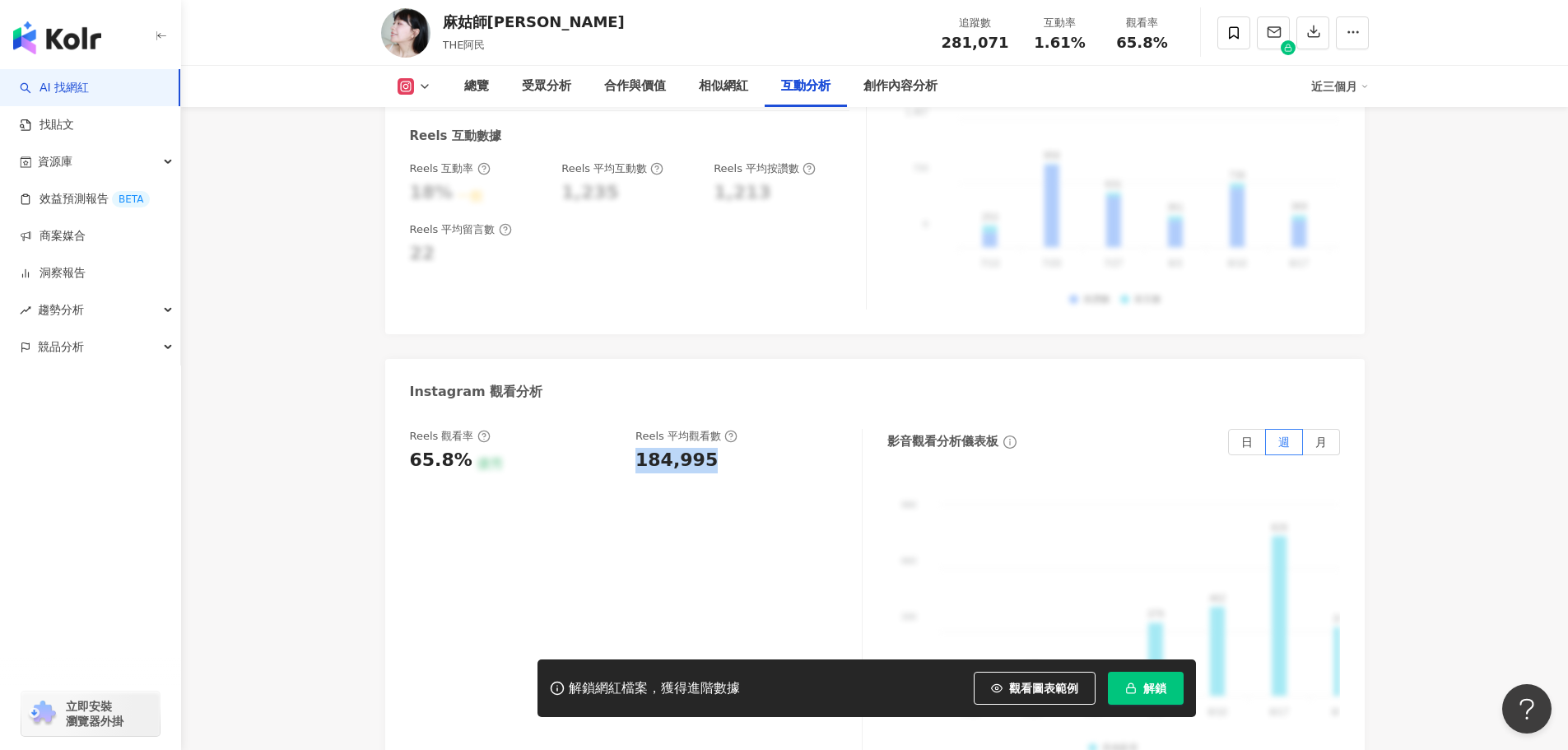
drag, startPoint x: 631, startPoint y: 379, endPoint x: 732, endPoint y: 367, distance: 101.7
click at [732, 429] on div "Reels 觀看率 65.8% 優秀 Reels 平均觀看數 184,995" at bounding box center [628, 450] width 436 height 44
copy div "184,995"
drag, startPoint x: 411, startPoint y: 388, endPoint x: 463, endPoint y: 389, distance: 52.0
click at [463, 447] on div "65.8%" at bounding box center [440, 460] width 62 height 25
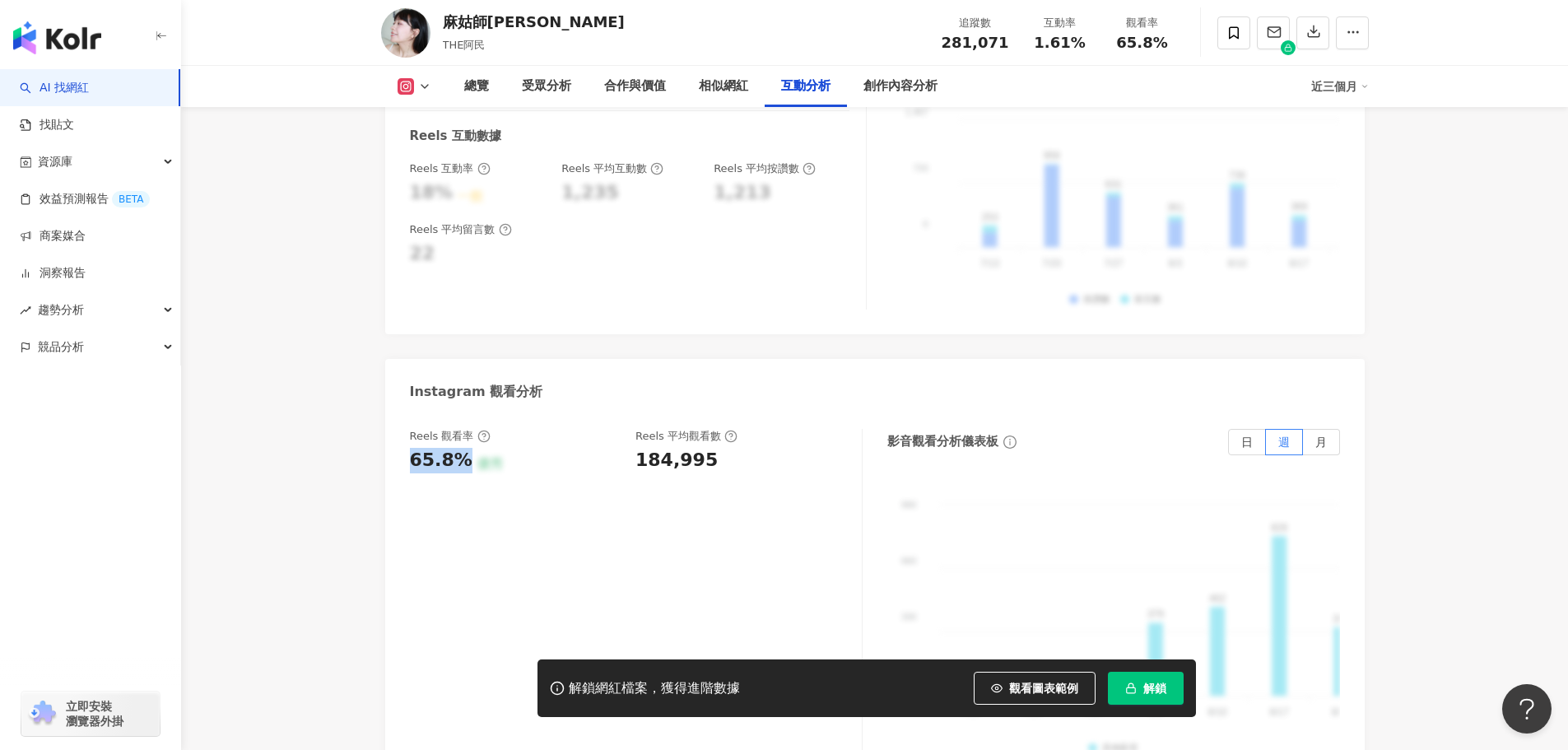
copy div "65.8%"
click at [498, 85] on div "總覽" at bounding box center [476, 86] width 58 height 41
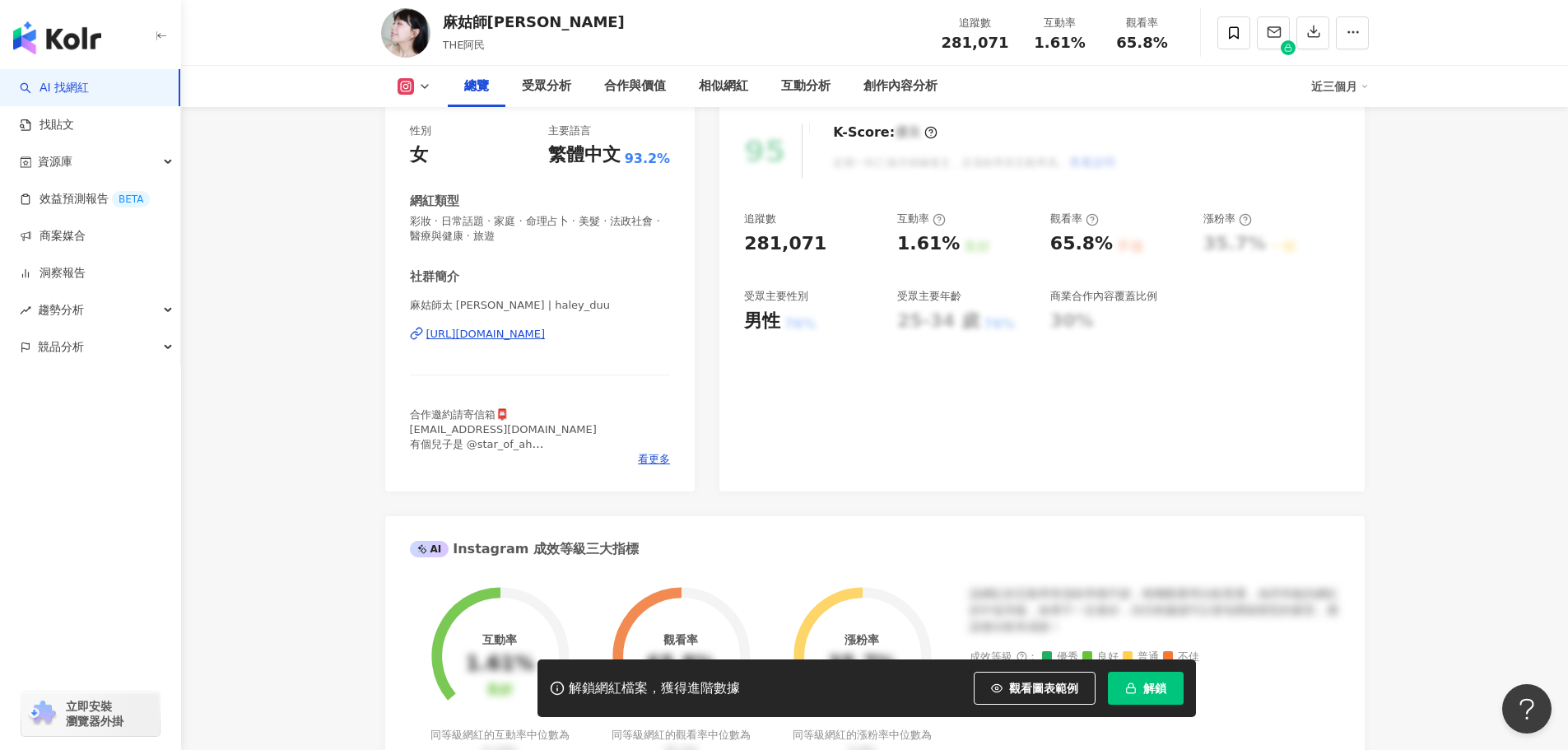
scroll to position [512, 0]
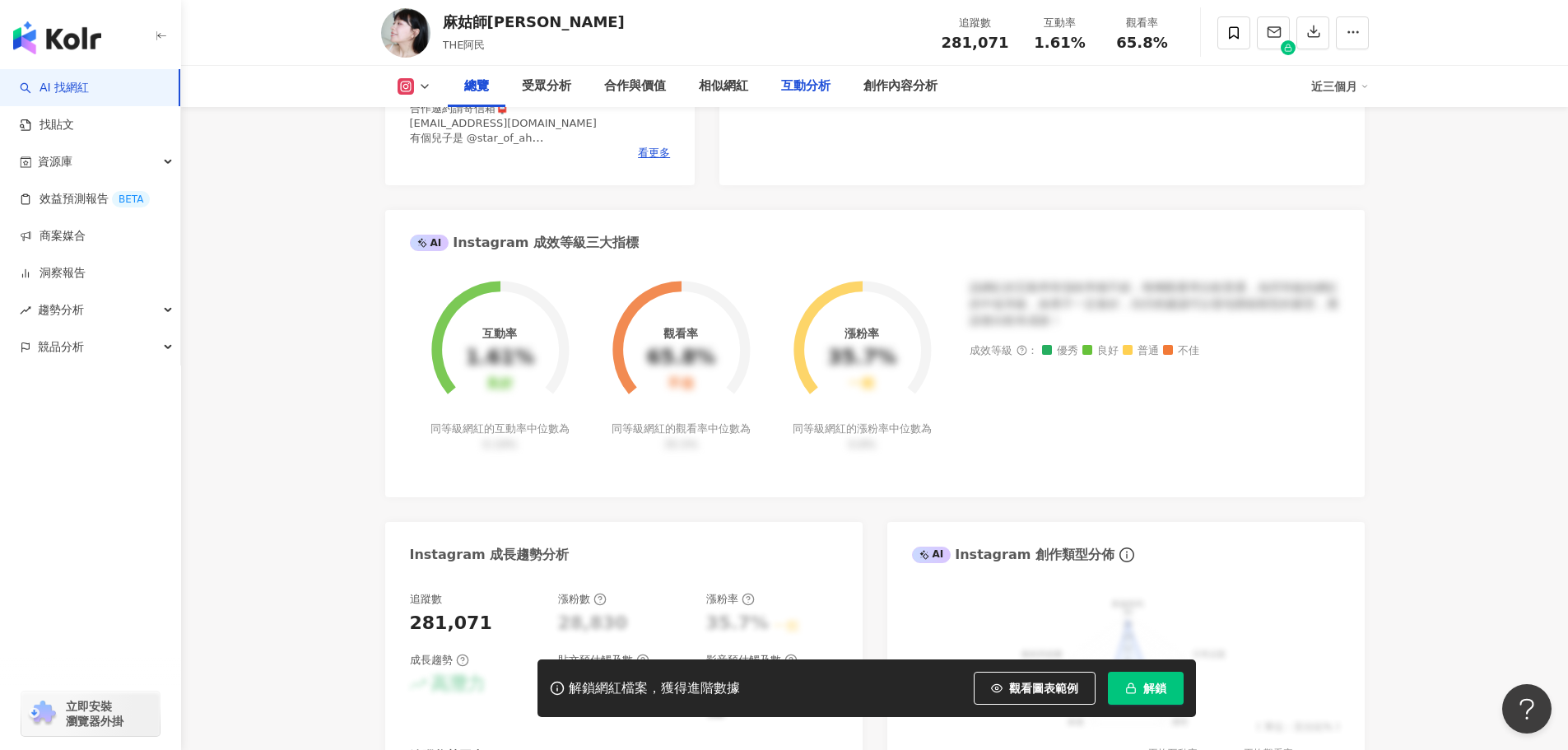
click at [795, 86] on div "互動分析" at bounding box center [805, 86] width 50 height 20
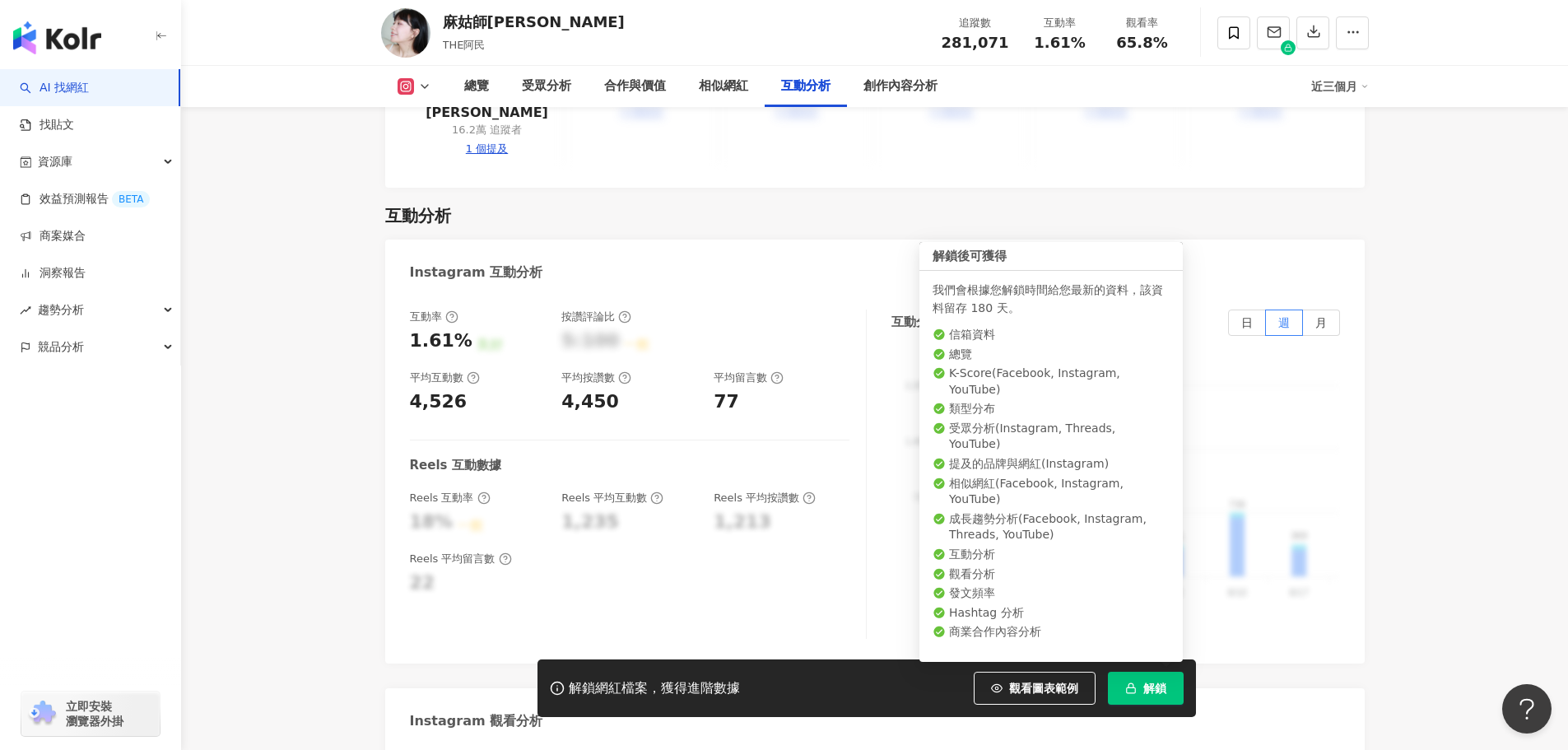
click at [1154, 693] on span "解鎖" at bounding box center [1156, 688] width 23 height 14
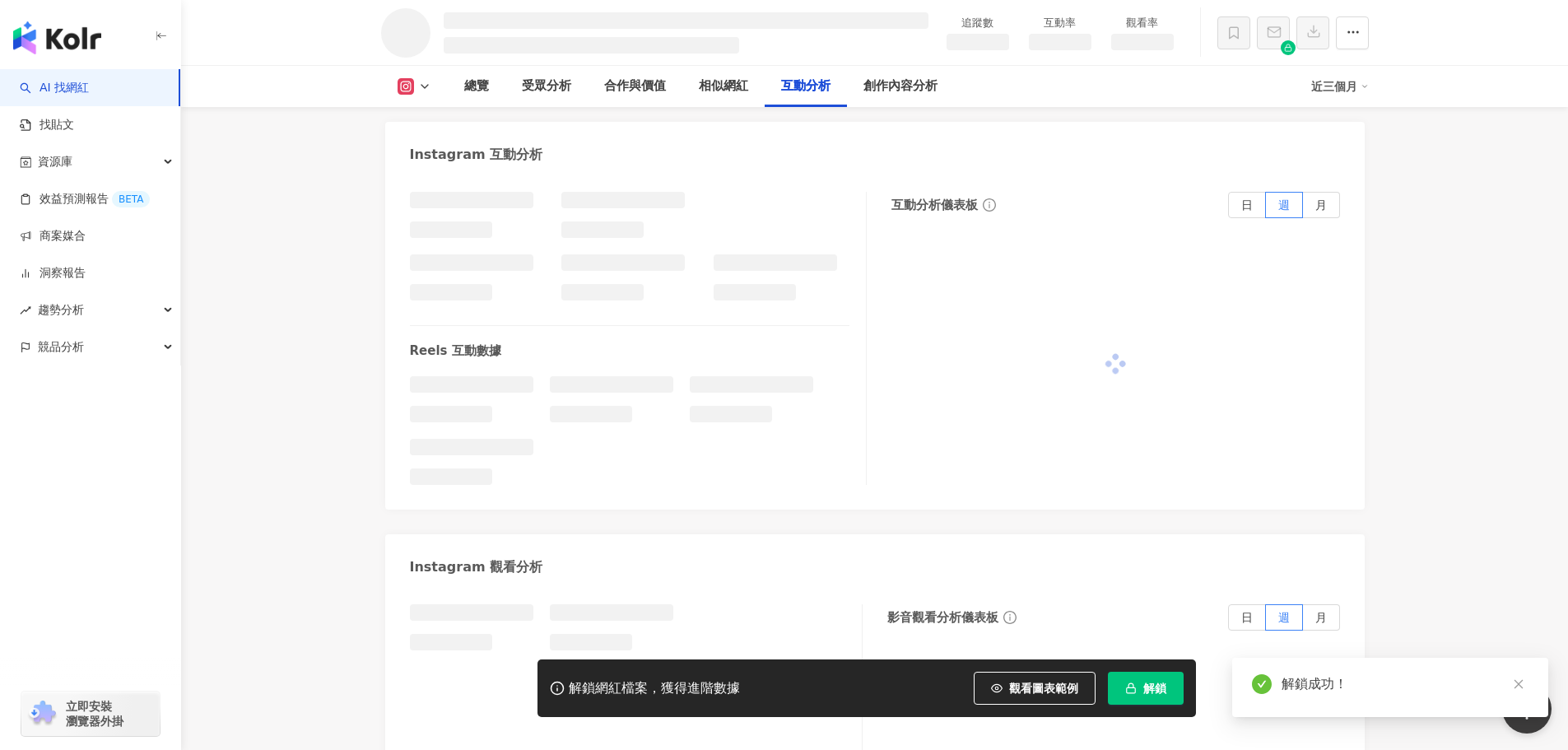
scroll to position [2765, 0]
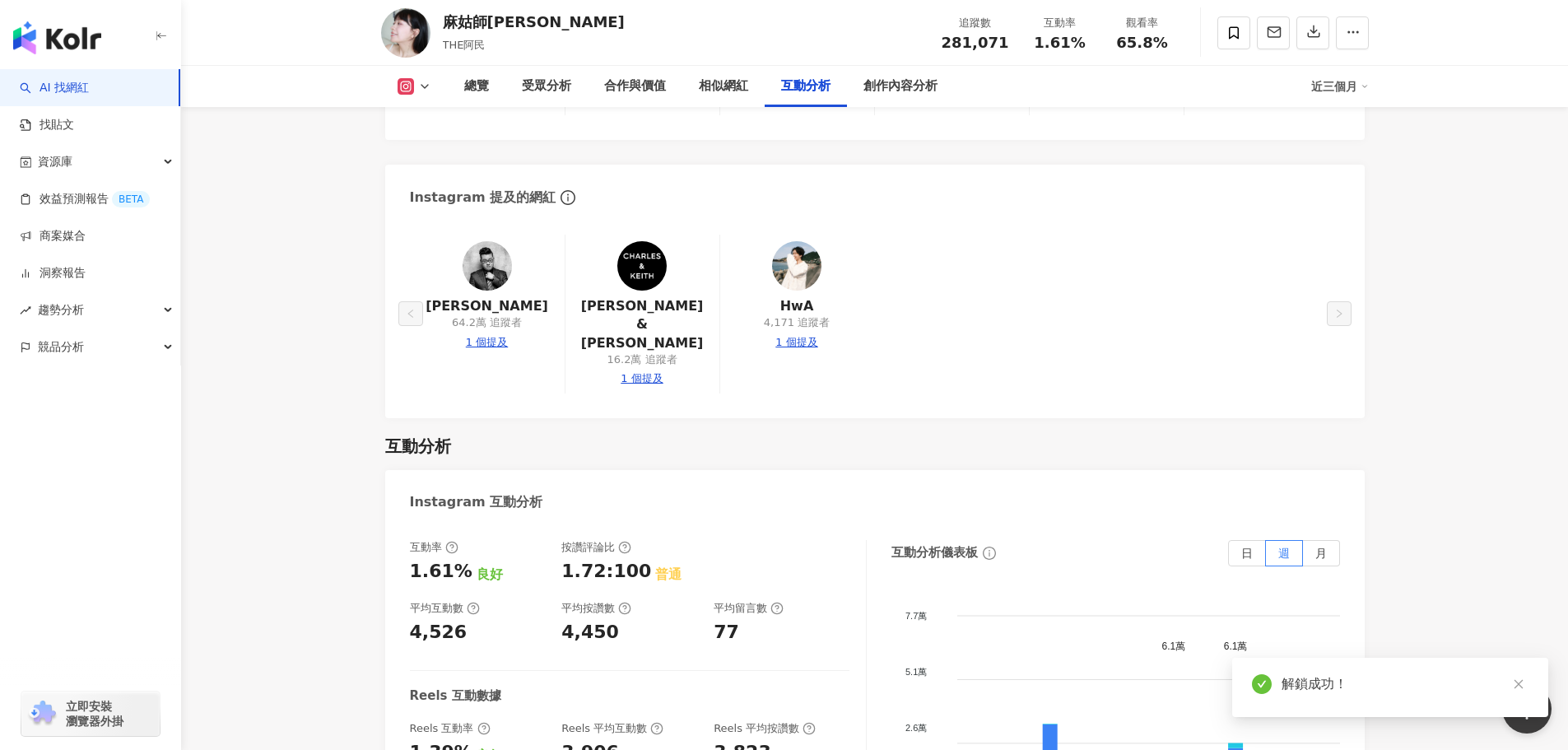
scroll to position [3257, 0]
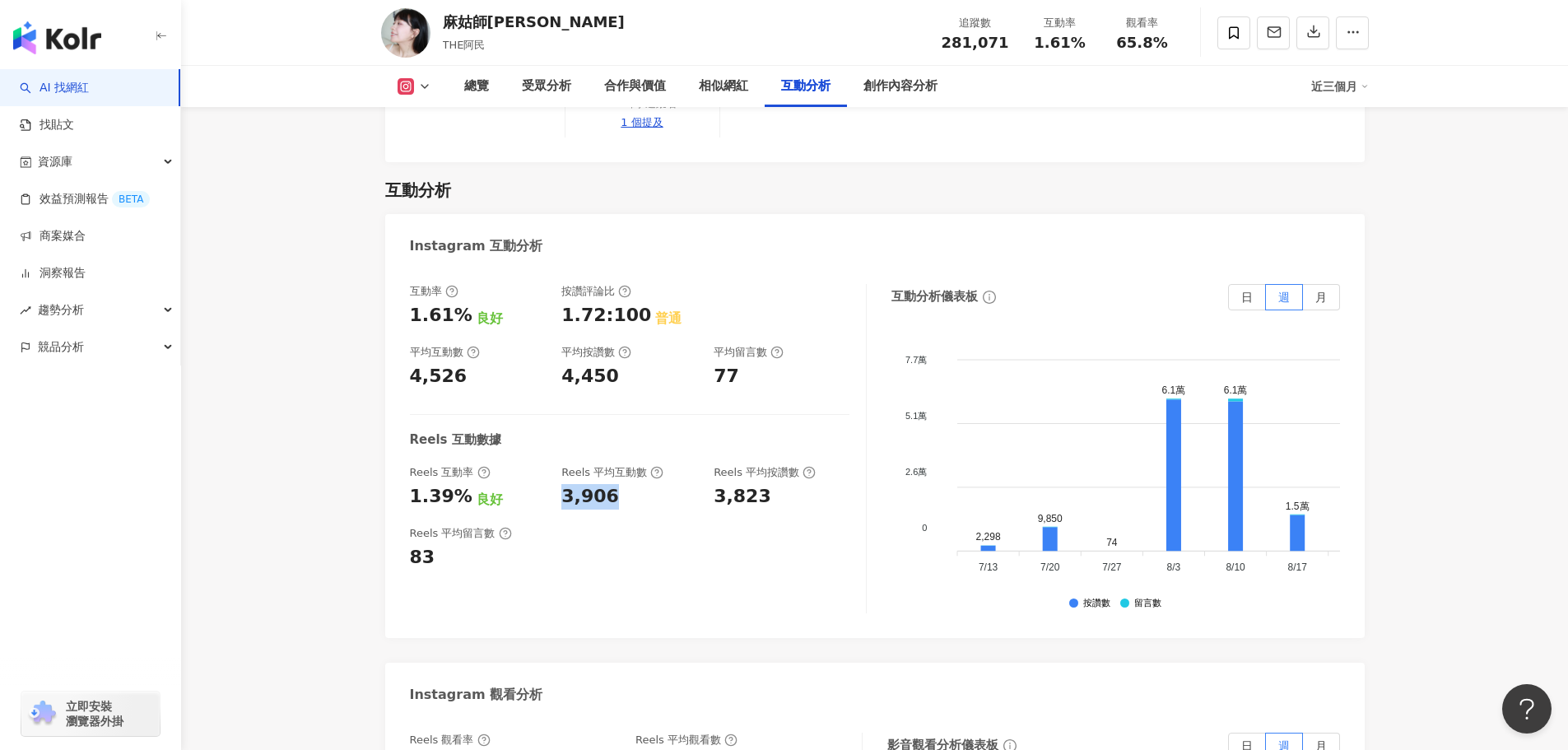
drag, startPoint x: 564, startPoint y: 445, endPoint x: 631, endPoint y: 442, distance: 67.1
click at [631, 483] on div "3,906" at bounding box center [629, 496] width 136 height 25
copy div "3,906"
click at [554, 74] on div "受眾分析" at bounding box center [546, 86] width 82 height 41
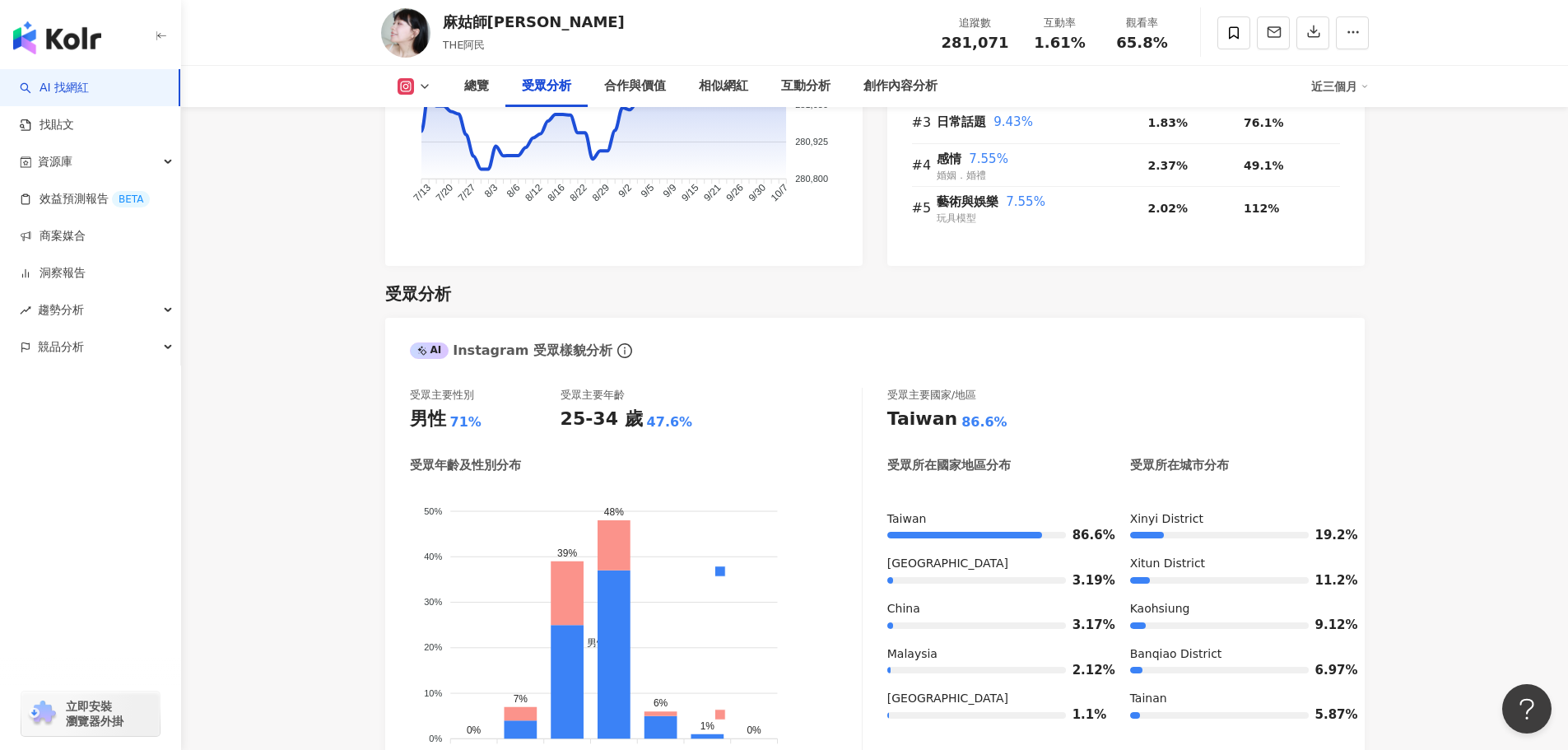
scroll to position [926, 0]
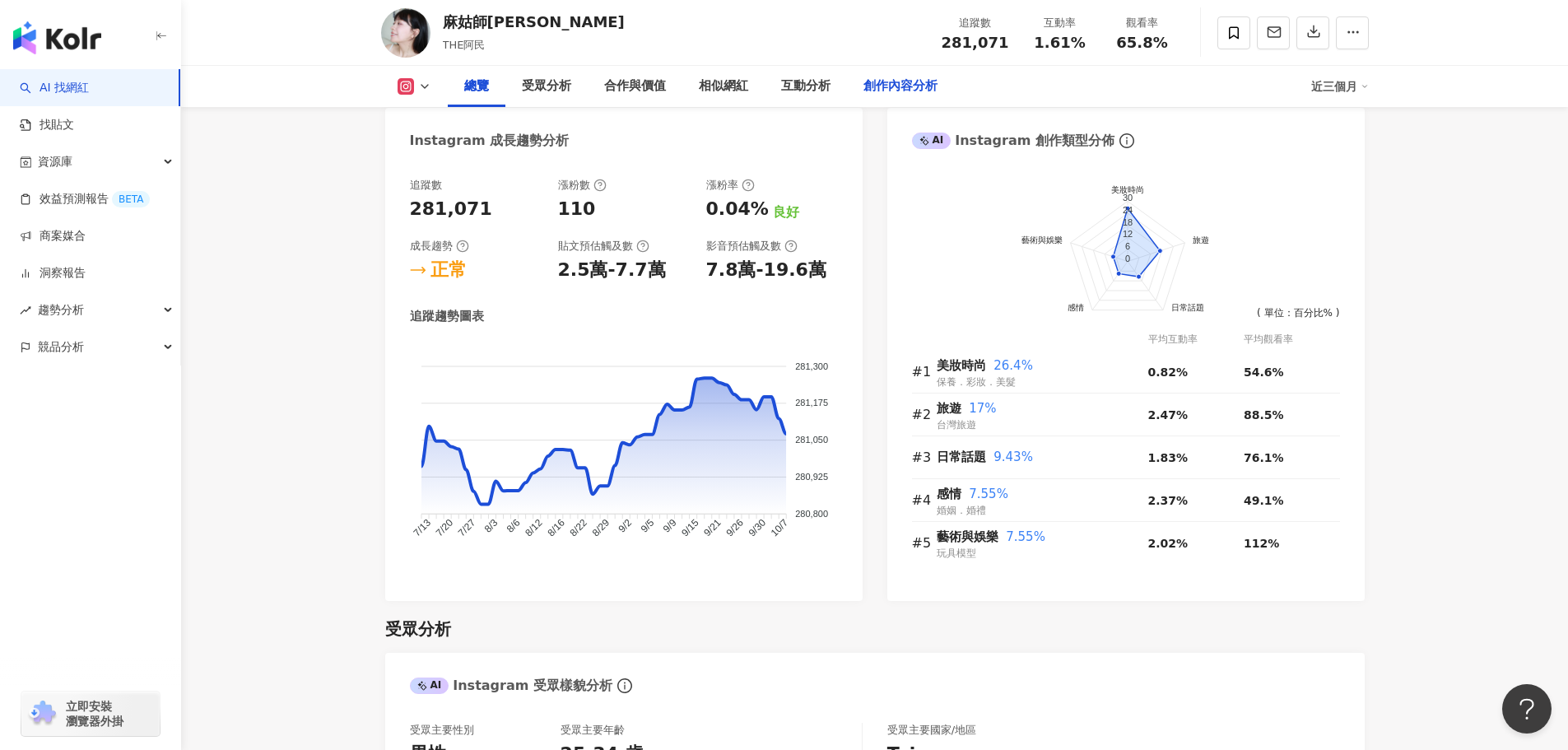
click at [886, 91] on div "創作內容分析" at bounding box center [901, 86] width 74 height 20
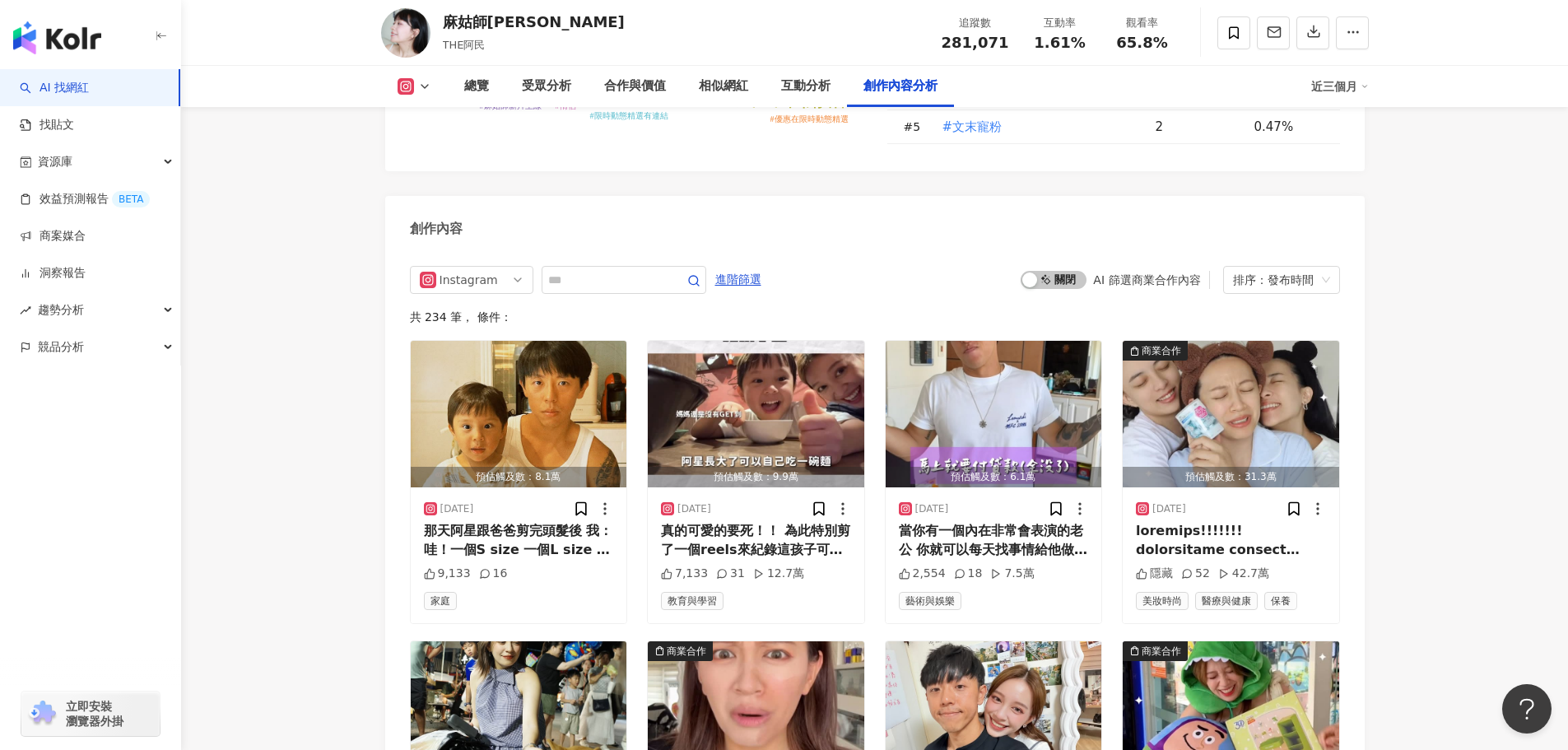
scroll to position [4875, 0]
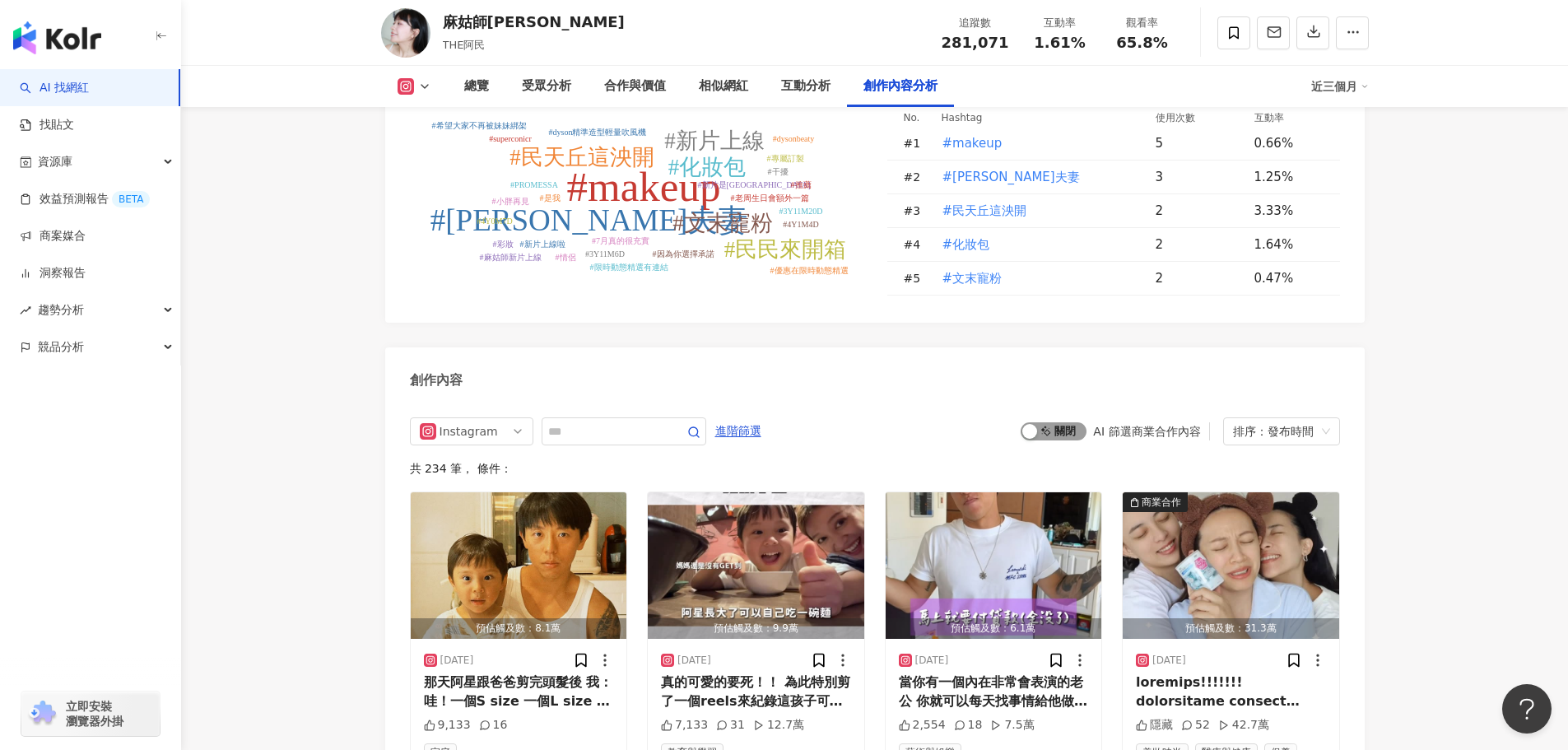
click at [1059, 422] on span "啟動 關閉" at bounding box center [1053, 431] width 66 height 18
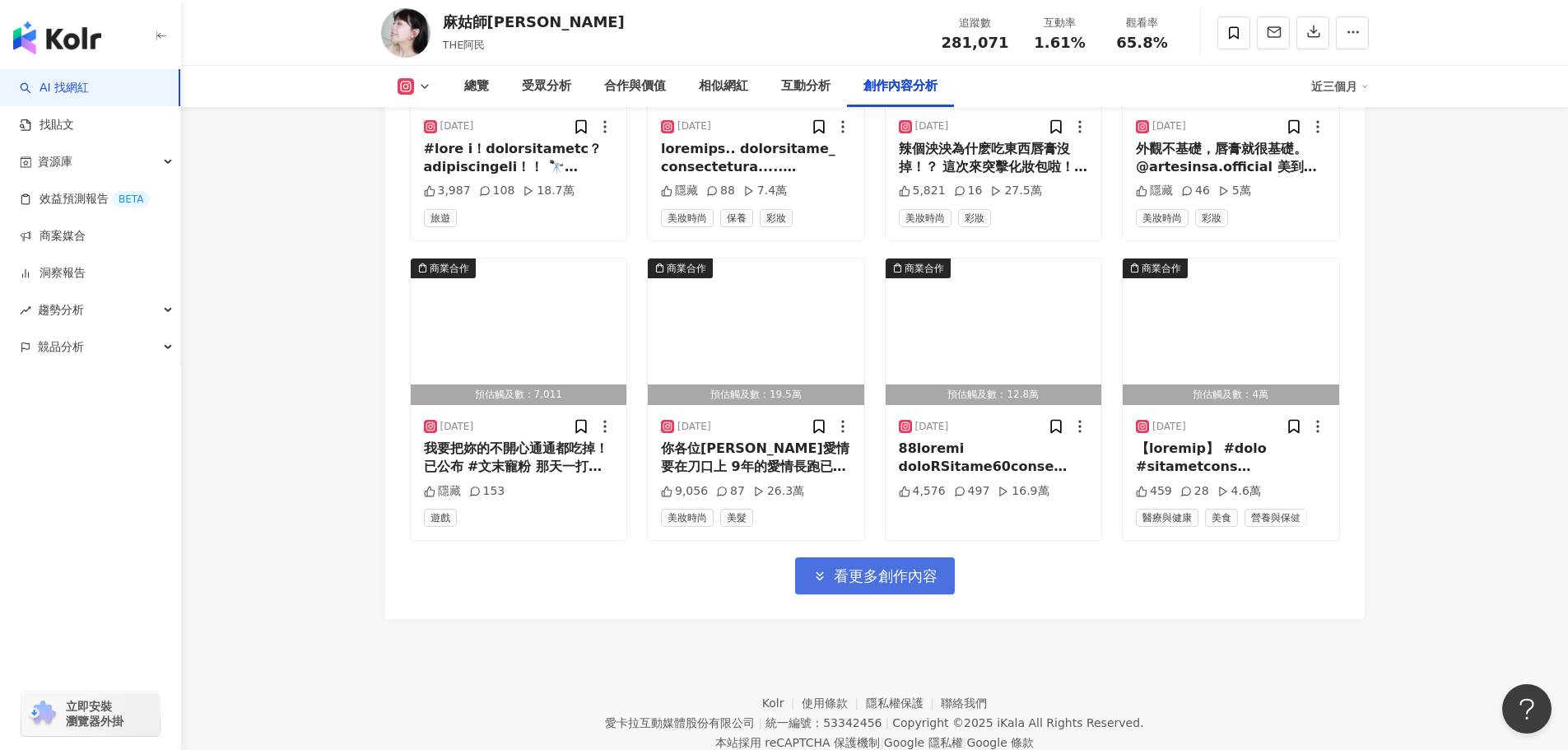
scroll to position [5718, 0]
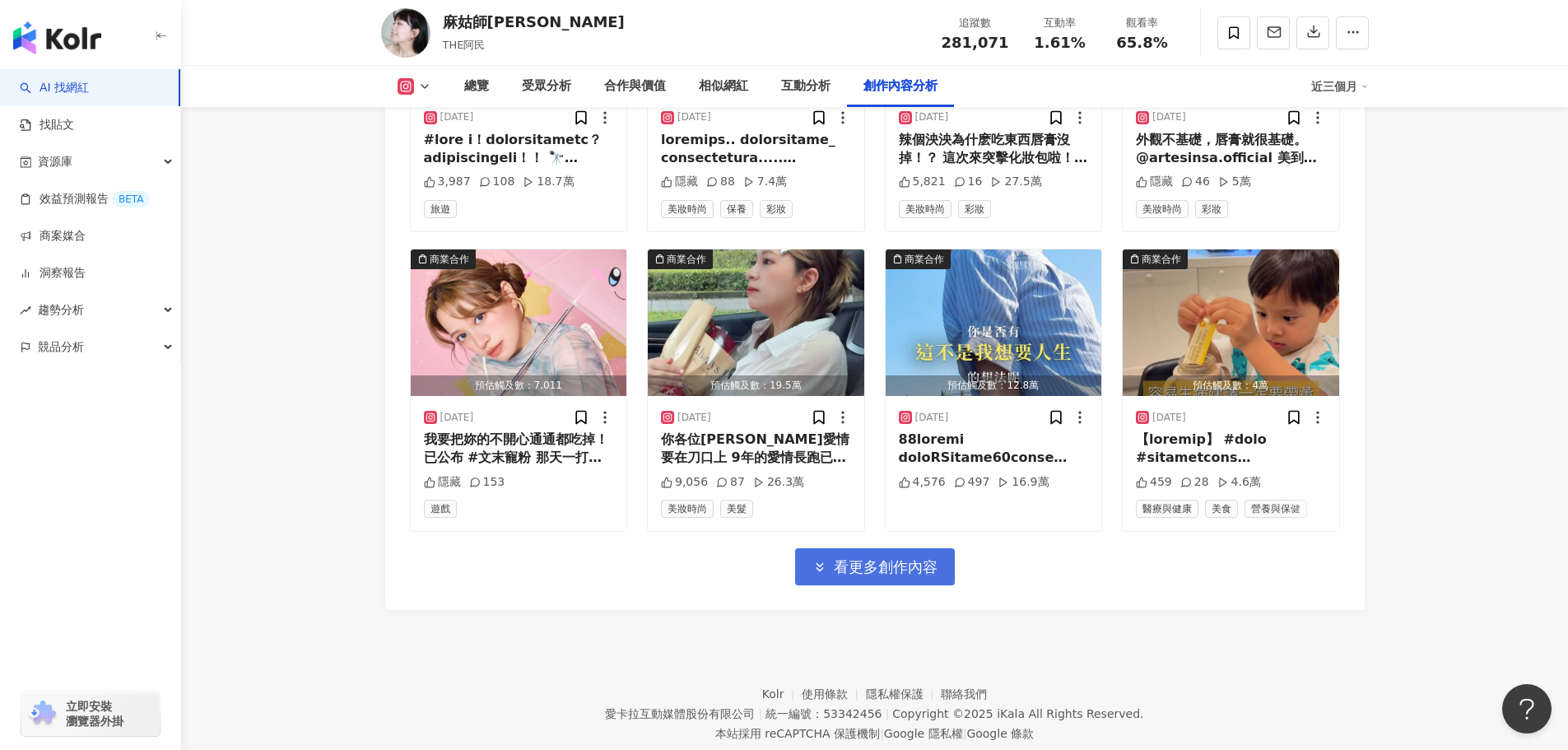
click at [876, 558] on span "看更多創作內容" at bounding box center [885, 567] width 104 height 18
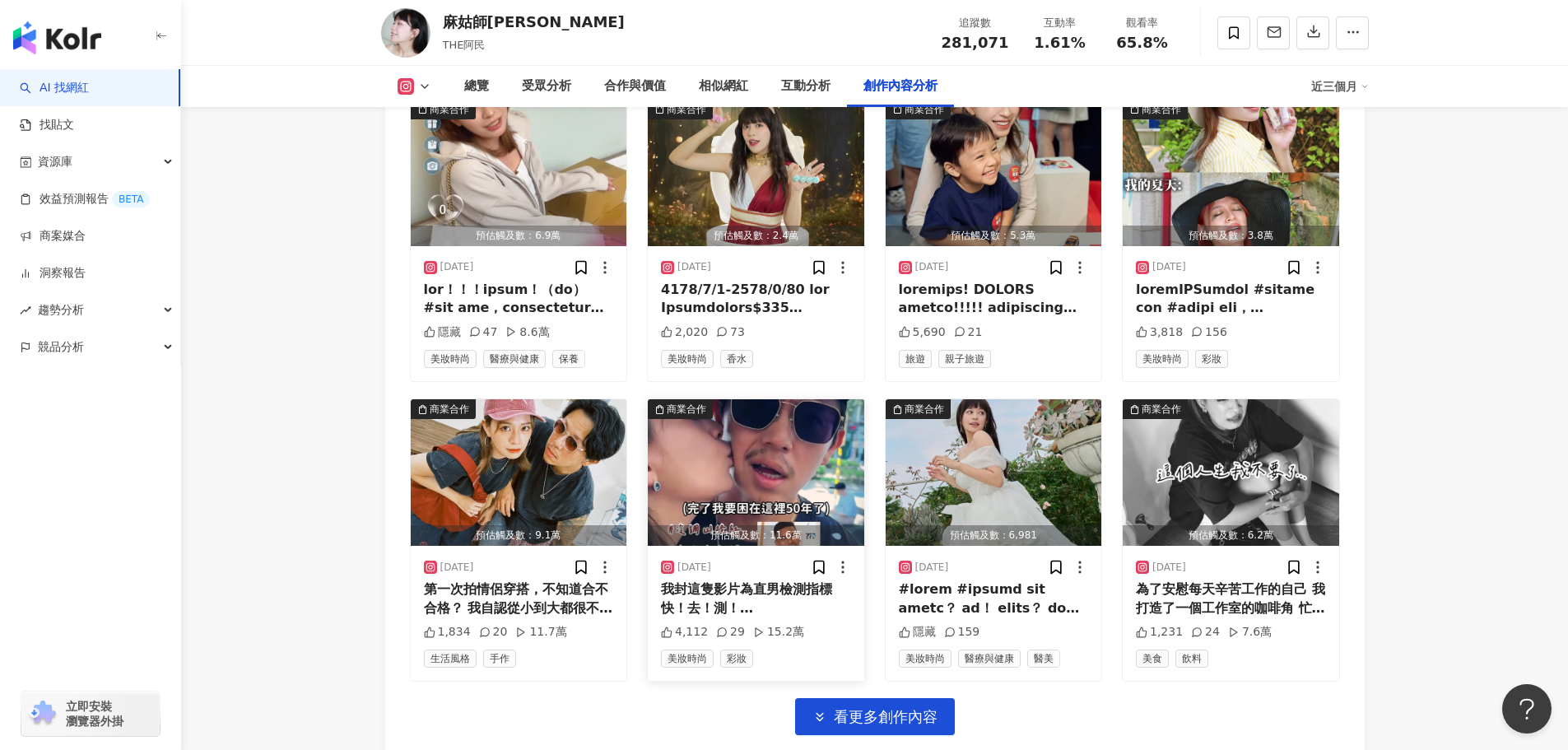
scroll to position [6618, 0]
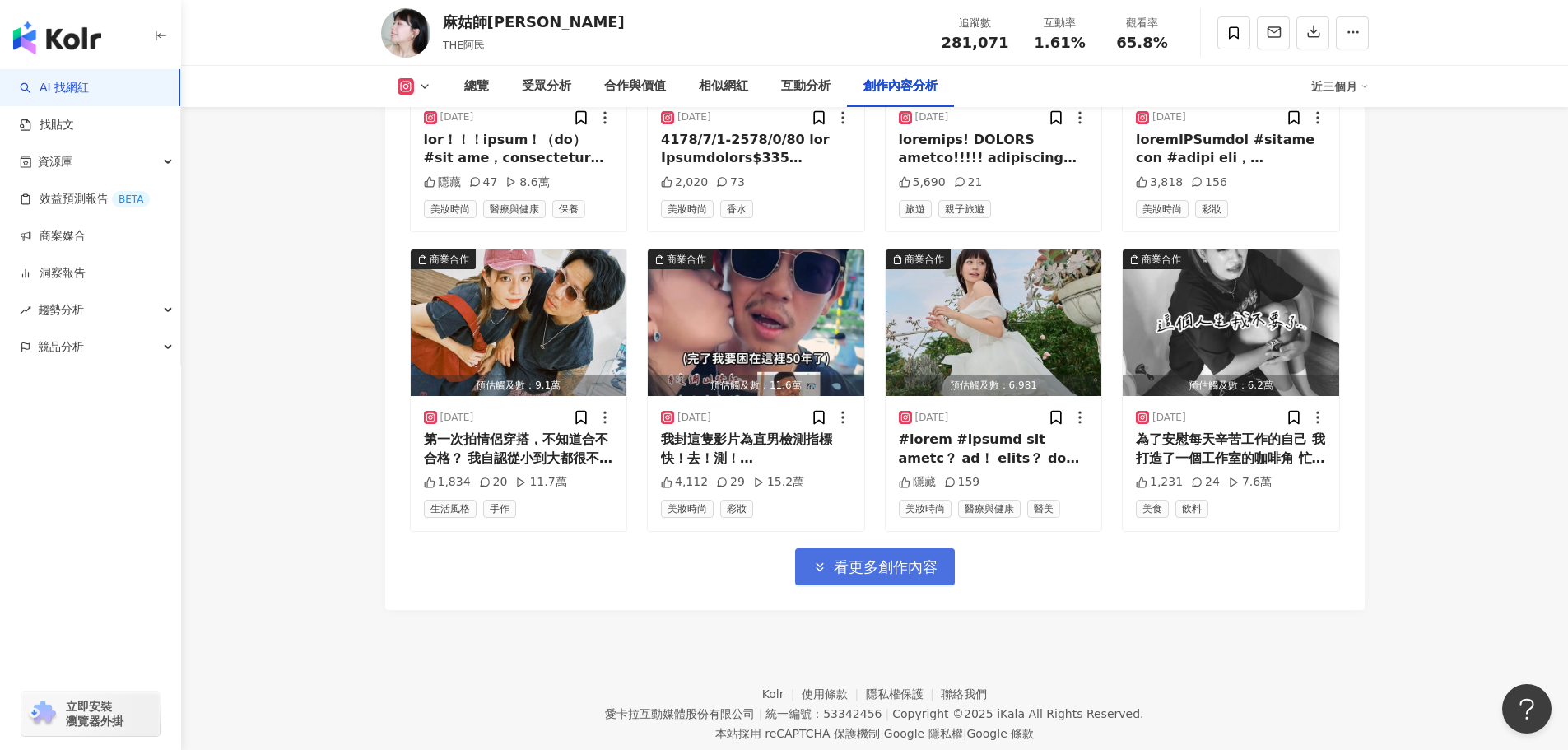
click at [847, 548] on button "看更多創作內容" at bounding box center [875, 566] width 159 height 37
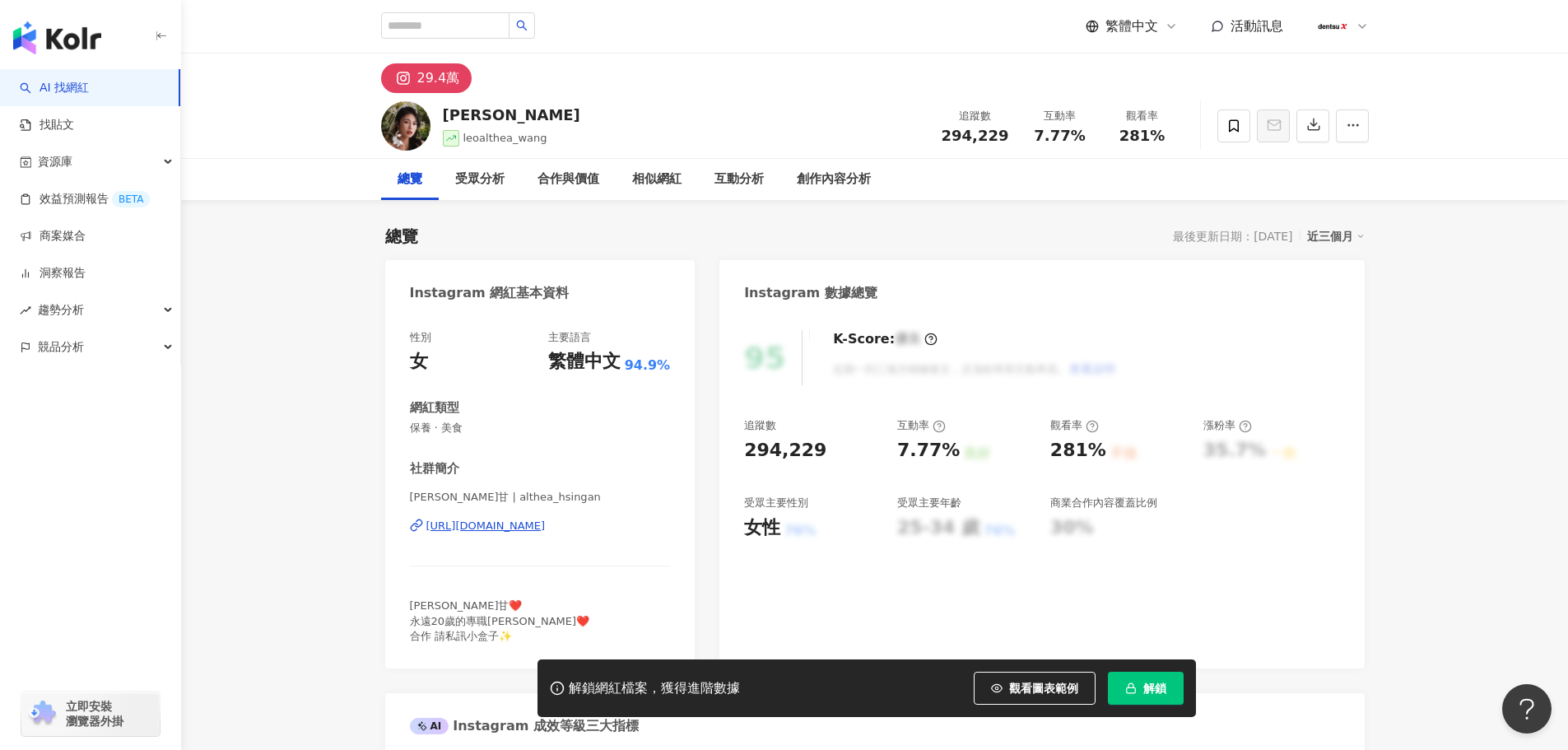
click at [1121, 691] on button "解鎖" at bounding box center [1146, 688] width 76 height 33
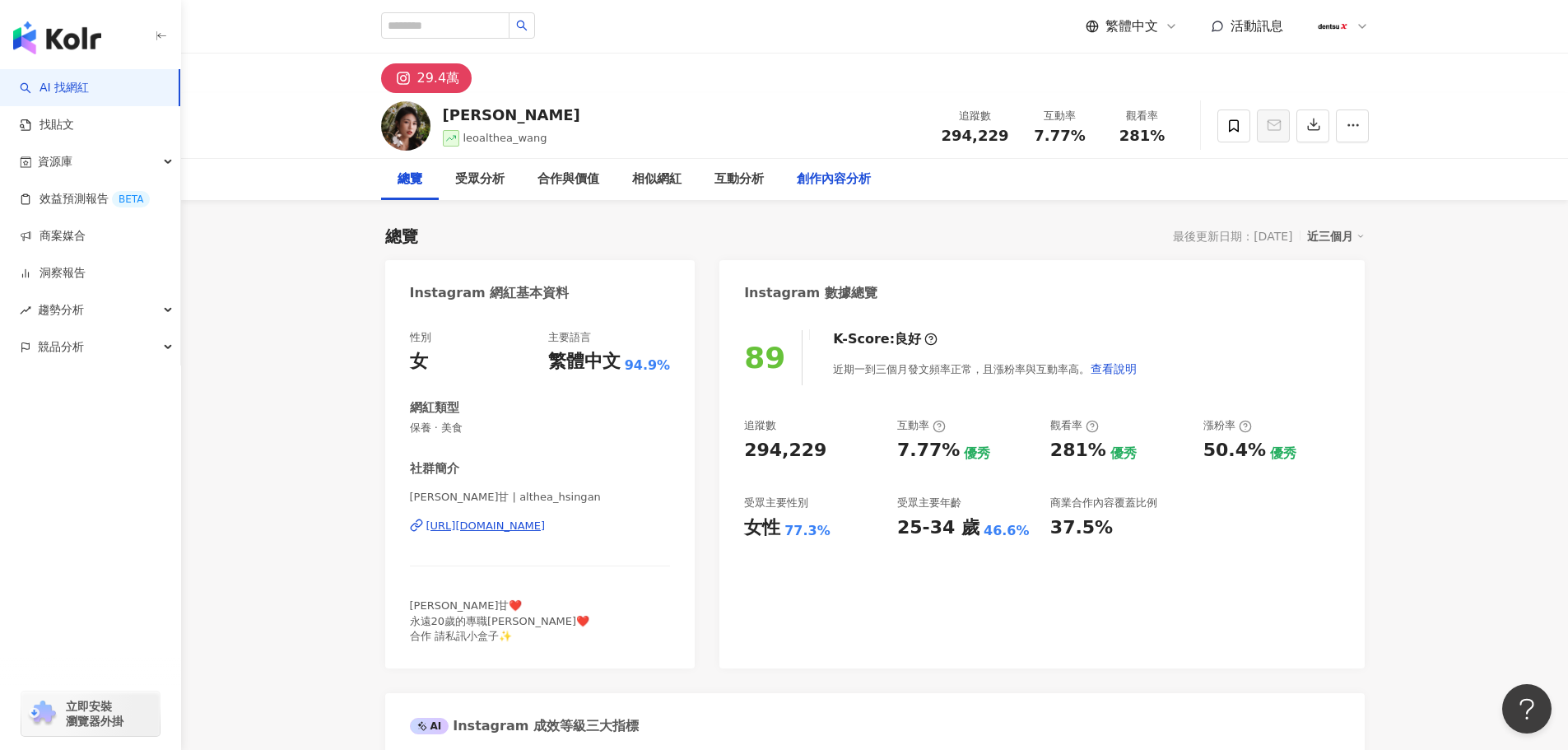
click at [827, 177] on div "創作內容分析" at bounding box center [834, 179] width 74 height 20
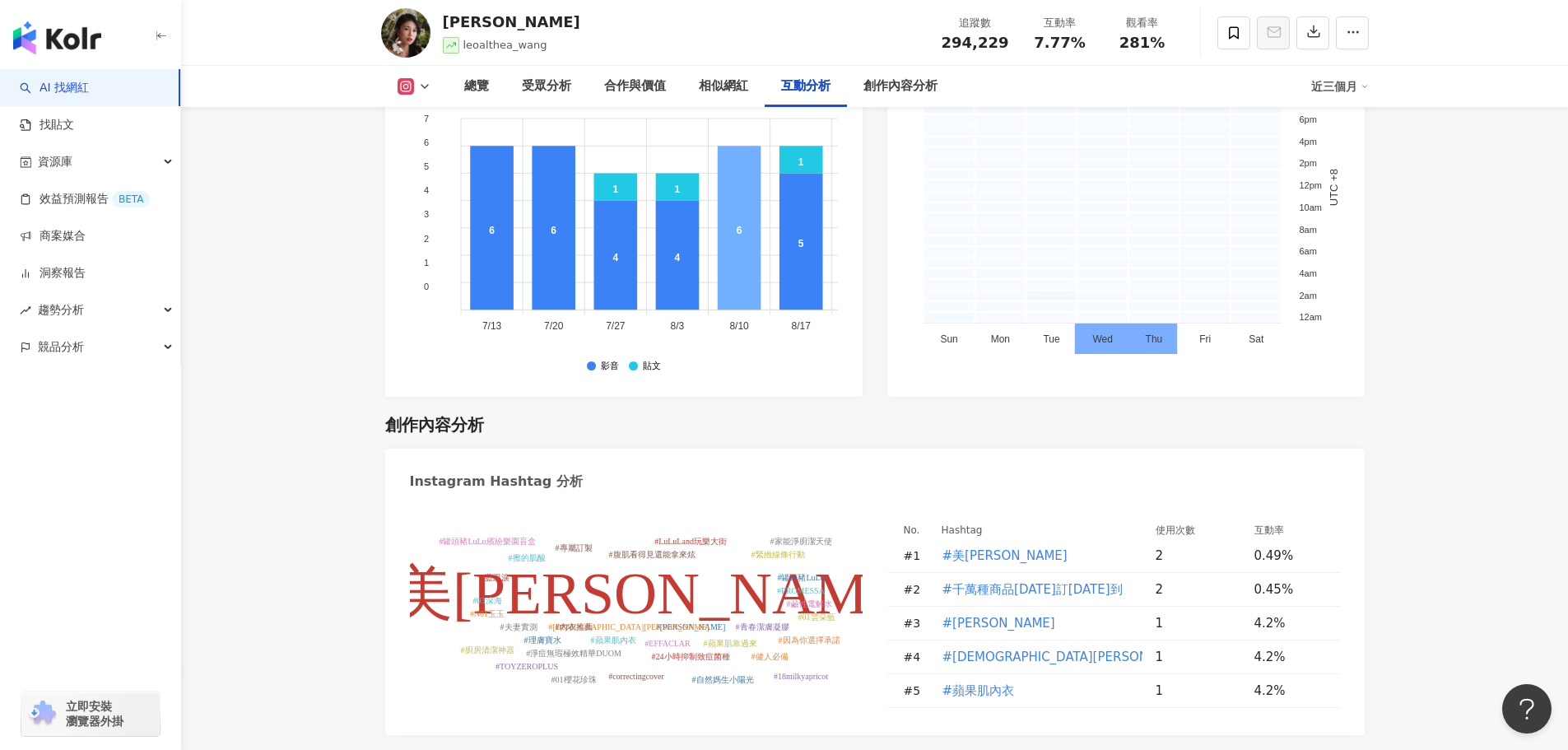
scroll to position [4782, 0]
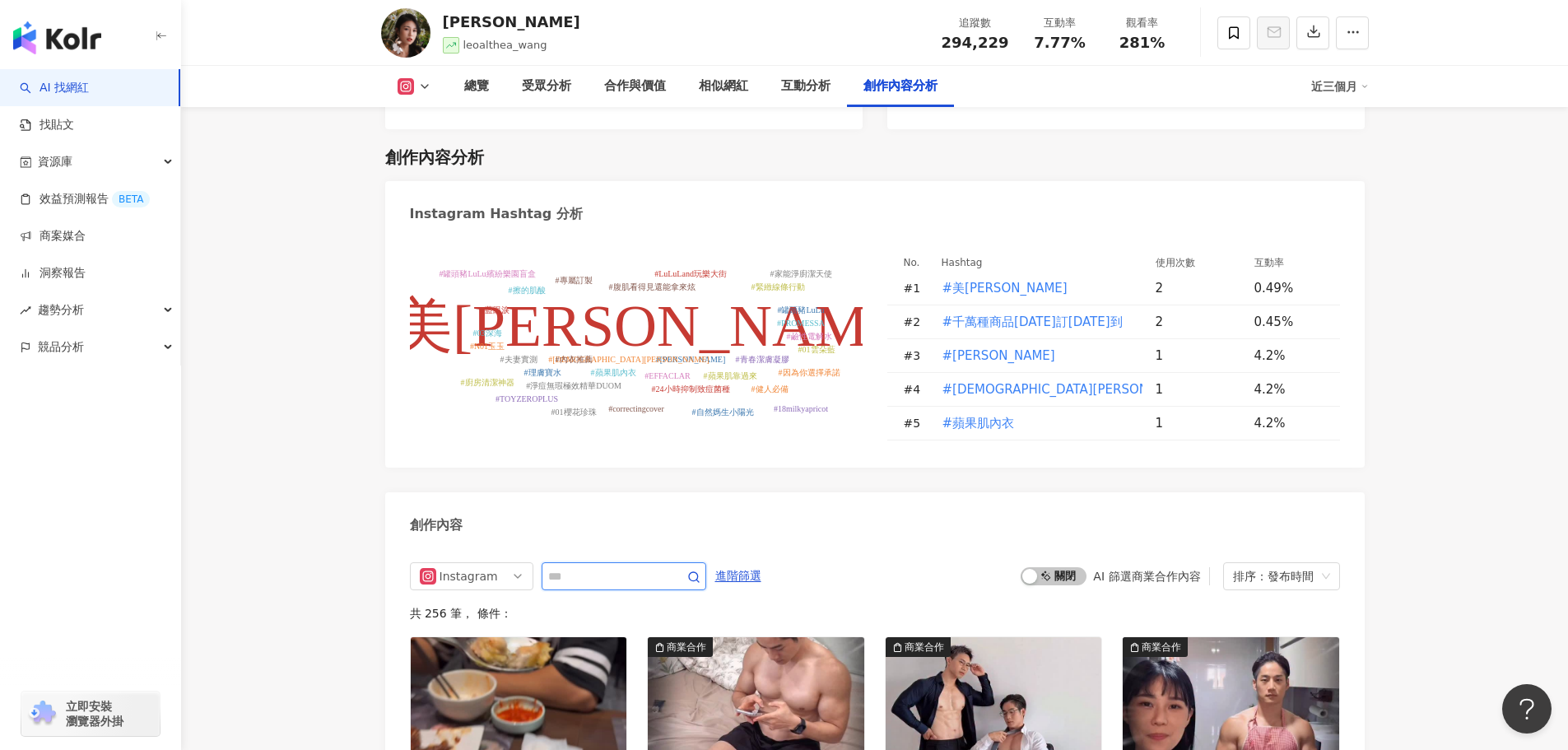
click at [610, 566] on input "text" at bounding box center [606, 576] width 115 height 20
type input "**"
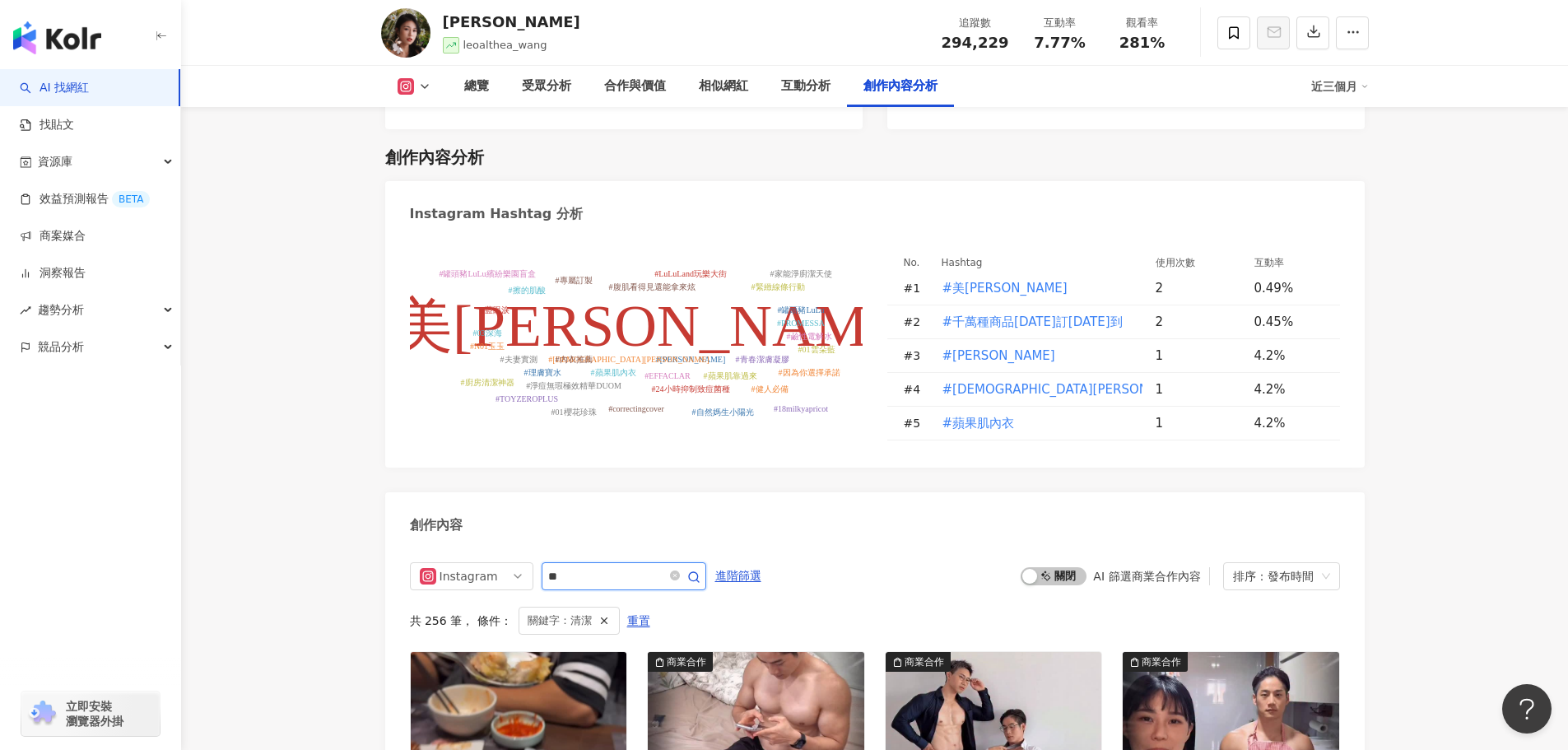
scroll to position [5061, 0]
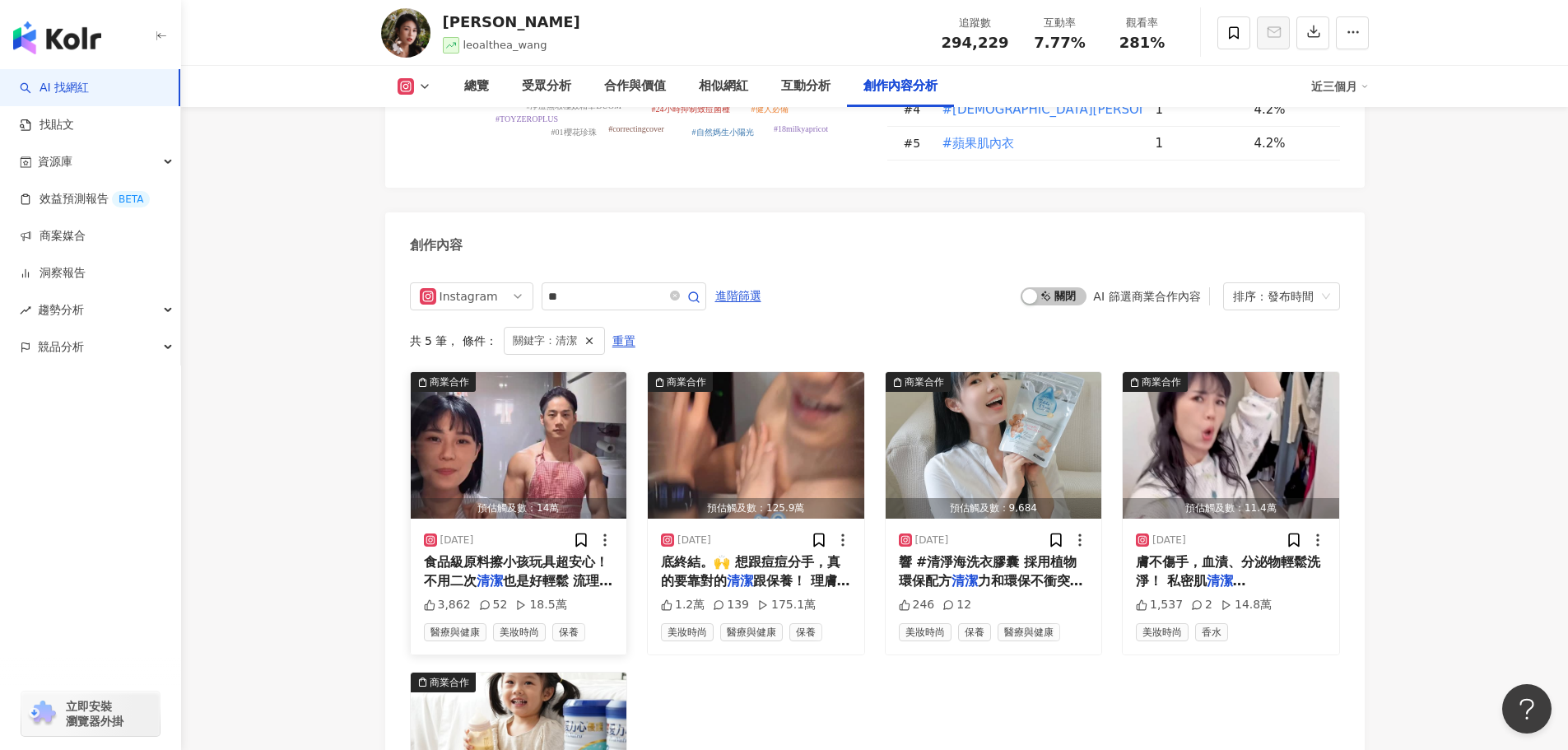
click at [503, 554] on span "食品級原料擦小孩玩具超安心！ 不用二次" at bounding box center [516, 570] width 185 height 33
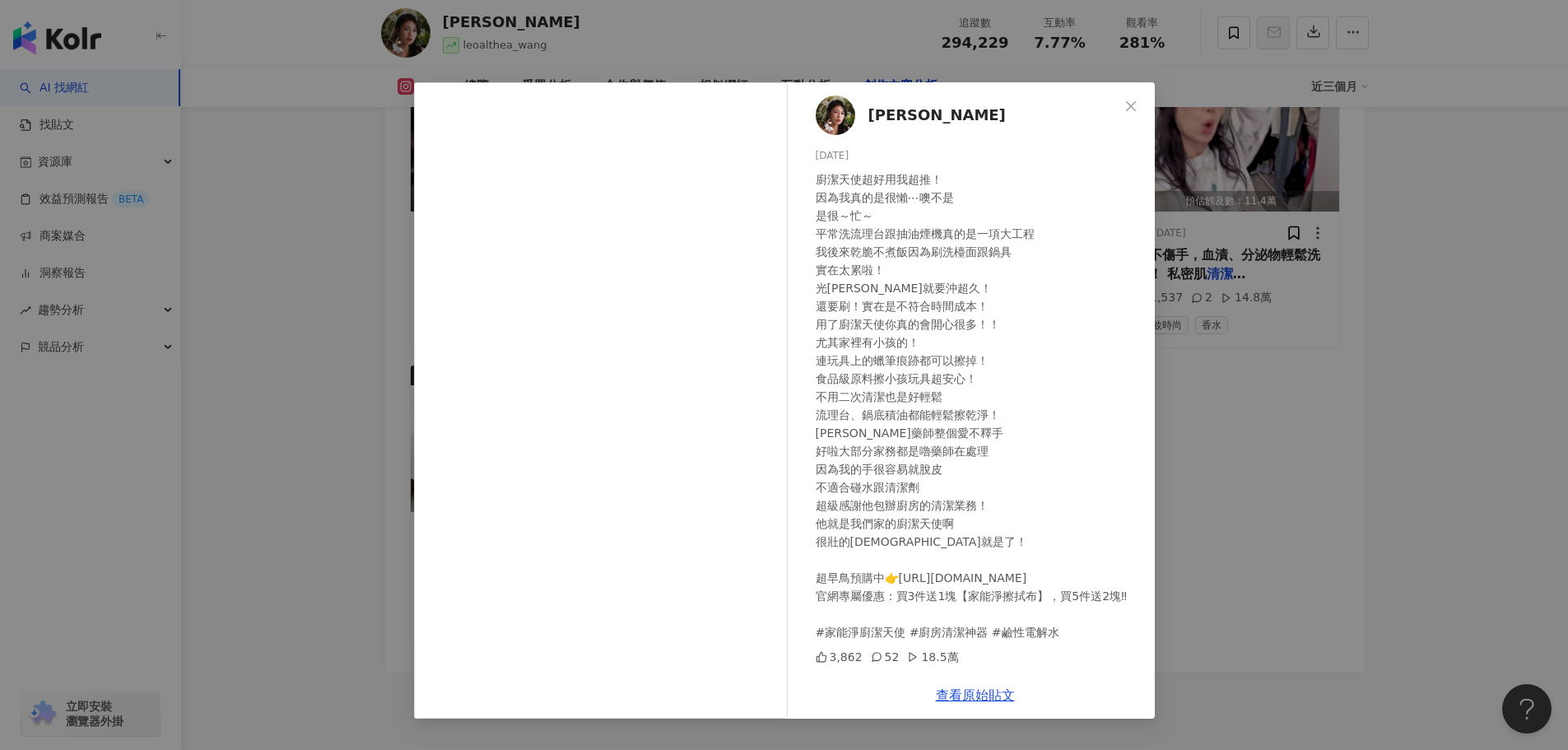
scroll to position [13, 0]
drag, startPoint x: 902, startPoint y: 566, endPoint x: 1077, endPoint y: 566, distance: 175.0
click at [1104, 563] on div "廚潔天使超好用我超推！ 因為我真的是很懶⋯噢不是 是很～忙～ 平常洗流理台跟抽油煙機真的是一項大工程 我後來乾脆不煮飯因為刷洗檯面跟鍋具 實在太累啦！ 光沖水…" at bounding box center [979, 405] width 326 height 471
drag, startPoint x: 820, startPoint y: 166, endPoint x: 857, endPoint y: 165, distance: 37.0
click at [857, 170] on div "廚潔天使超好用我超推！ 因為我真的是很懶⋯噢不是 是很～忙～ 平常洗流理台跟抽油煙機真的是一項大工程 我後來乾脆不煮飯因為刷洗檯面跟鍋具 實在太累啦！ 光沖水…" at bounding box center [979, 405] width 326 height 471
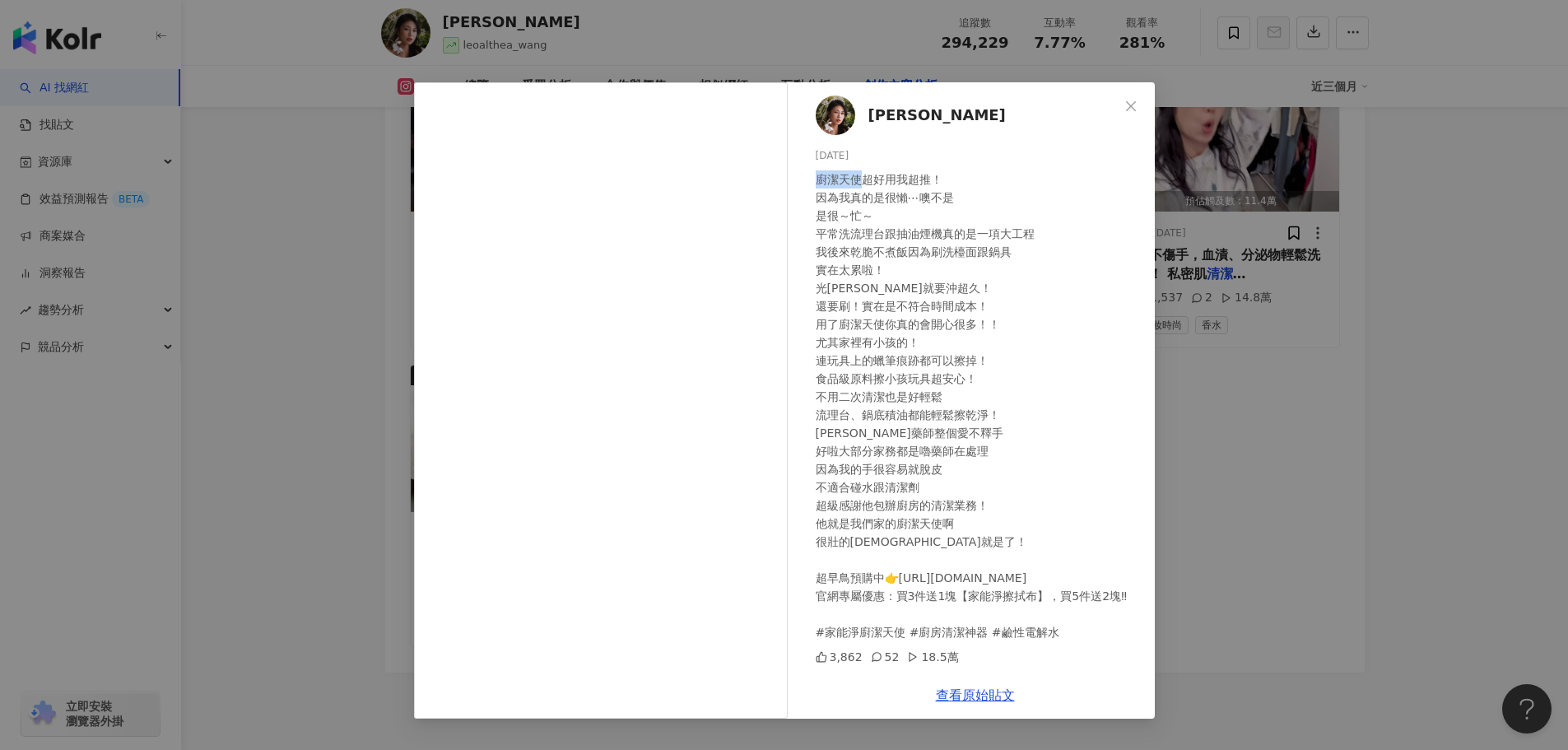
copy div "廚潔天使"
click at [964, 696] on link "查看原始貼文" at bounding box center [975, 694] width 79 height 15
click at [319, 182] on div "Althea昕 2025/10/2 廚潔天使超好用我超推！ 因為我真的是很懶⋯噢不是 是很～忙～ 平常洗流理台跟抽油煙機真的是一項大工程 我後來乾脆不煮飯因為…" at bounding box center [784, 375] width 1568 height 750
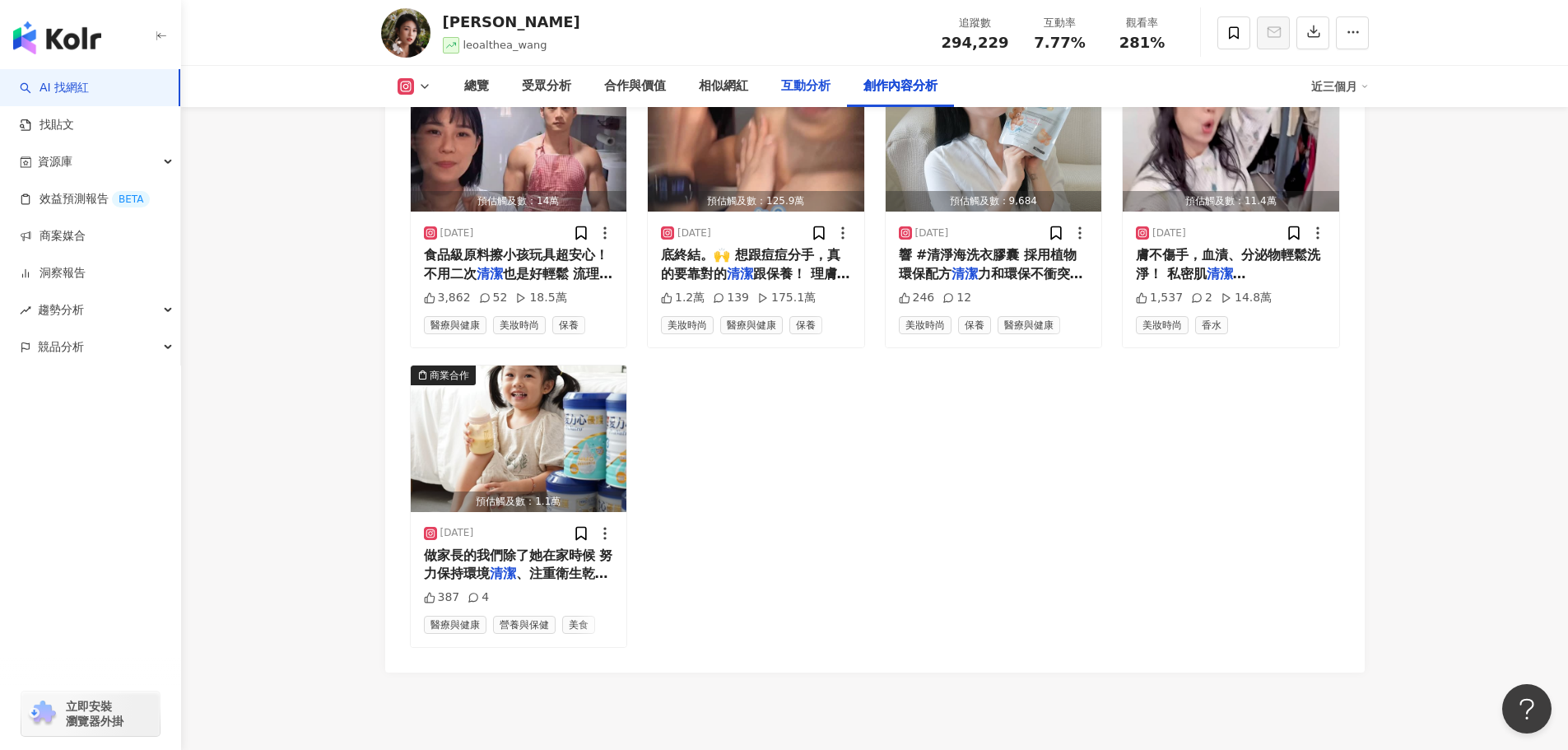
click at [811, 87] on div "互動分析" at bounding box center [805, 86] width 50 height 20
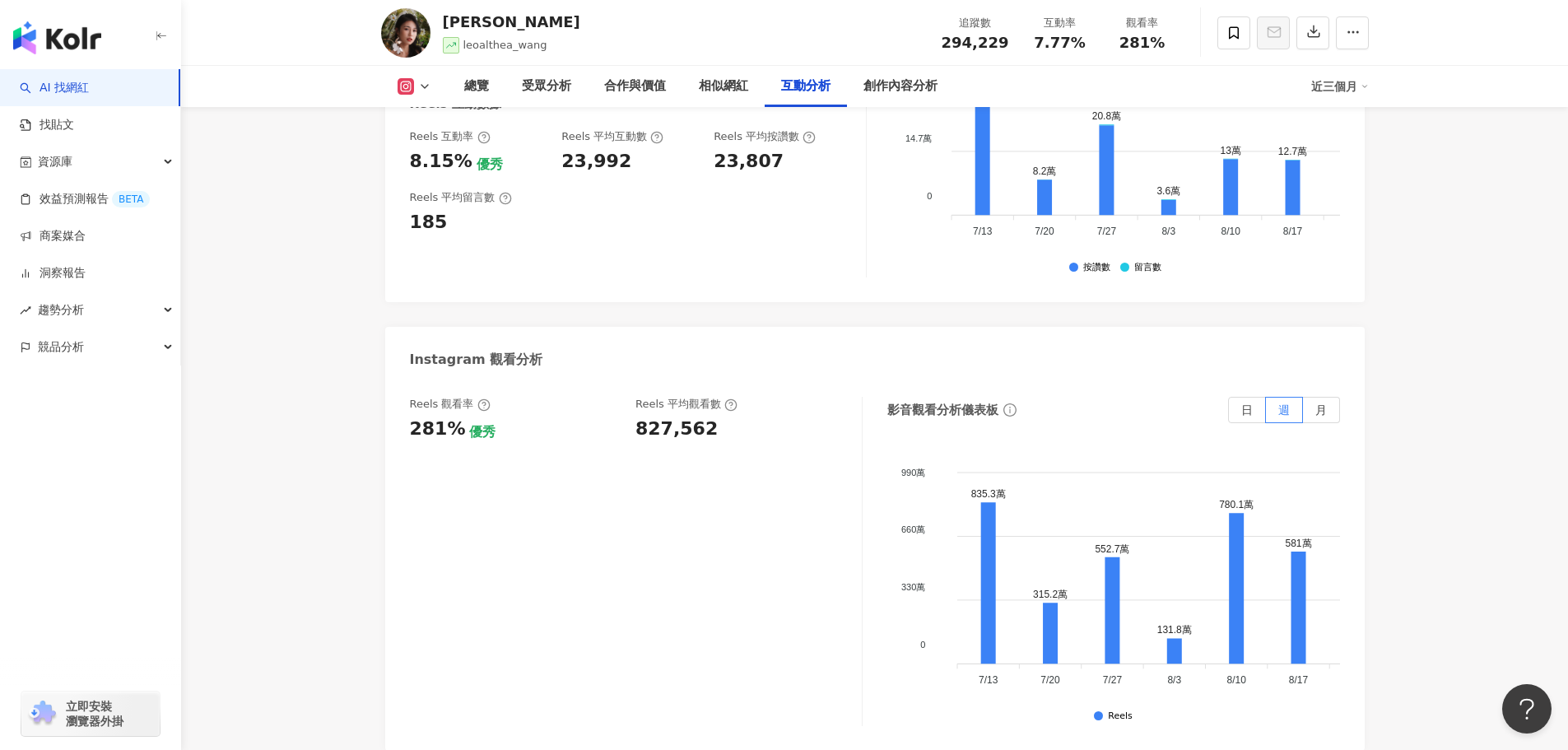
scroll to position [3656, 0]
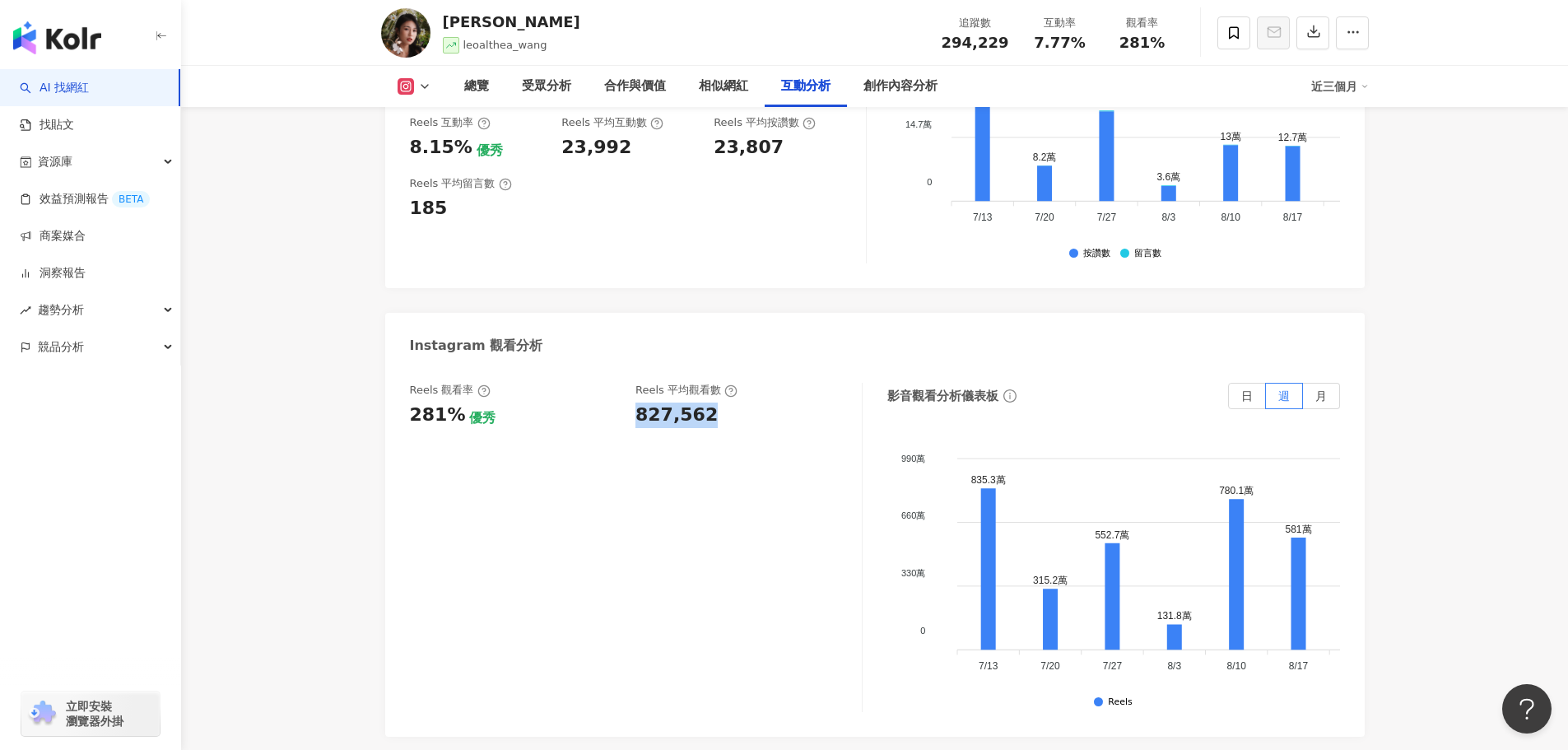
drag, startPoint x: 636, startPoint y: 297, endPoint x: 720, endPoint y: 308, distance: 84.7
click at [720, 402] on div "827,562" at bounding box center [740, 415] width 210 height 25
copy div "827,562"
drag, startPoint x: 454, startPoint y: 302, endPoint x: 379, endPoint y: 302, distance: 75.0
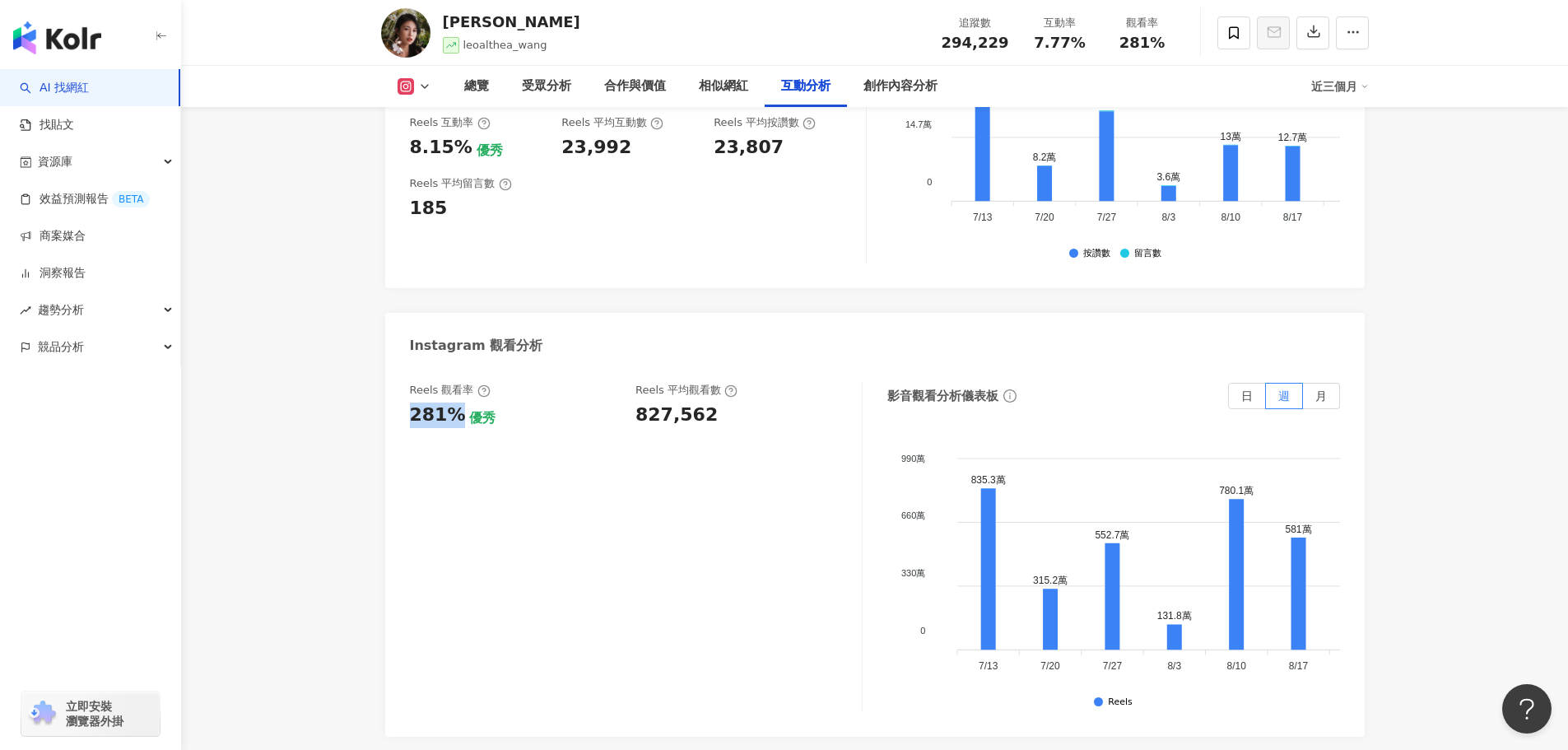
copy div "281%"
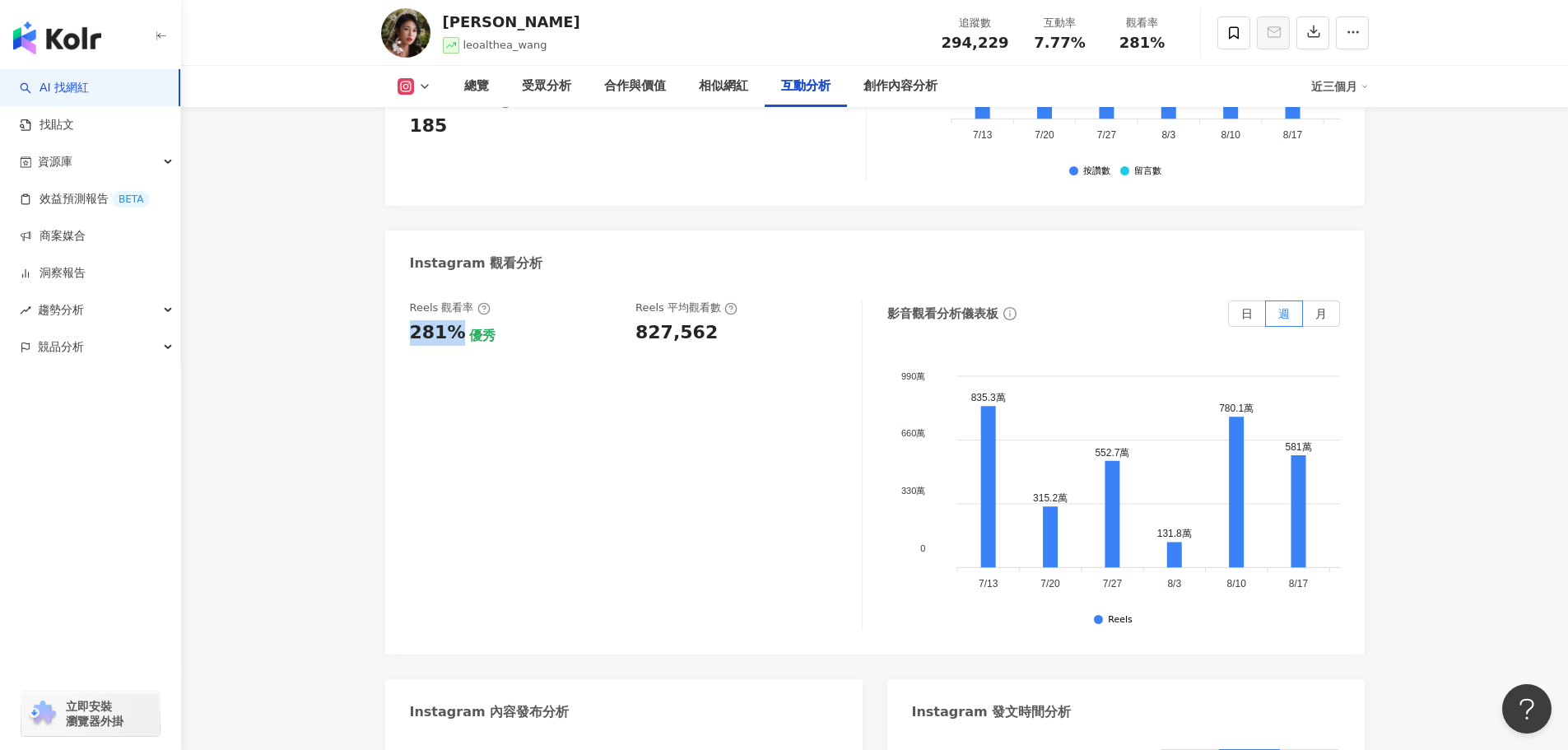
scroll to position [3410, 0]
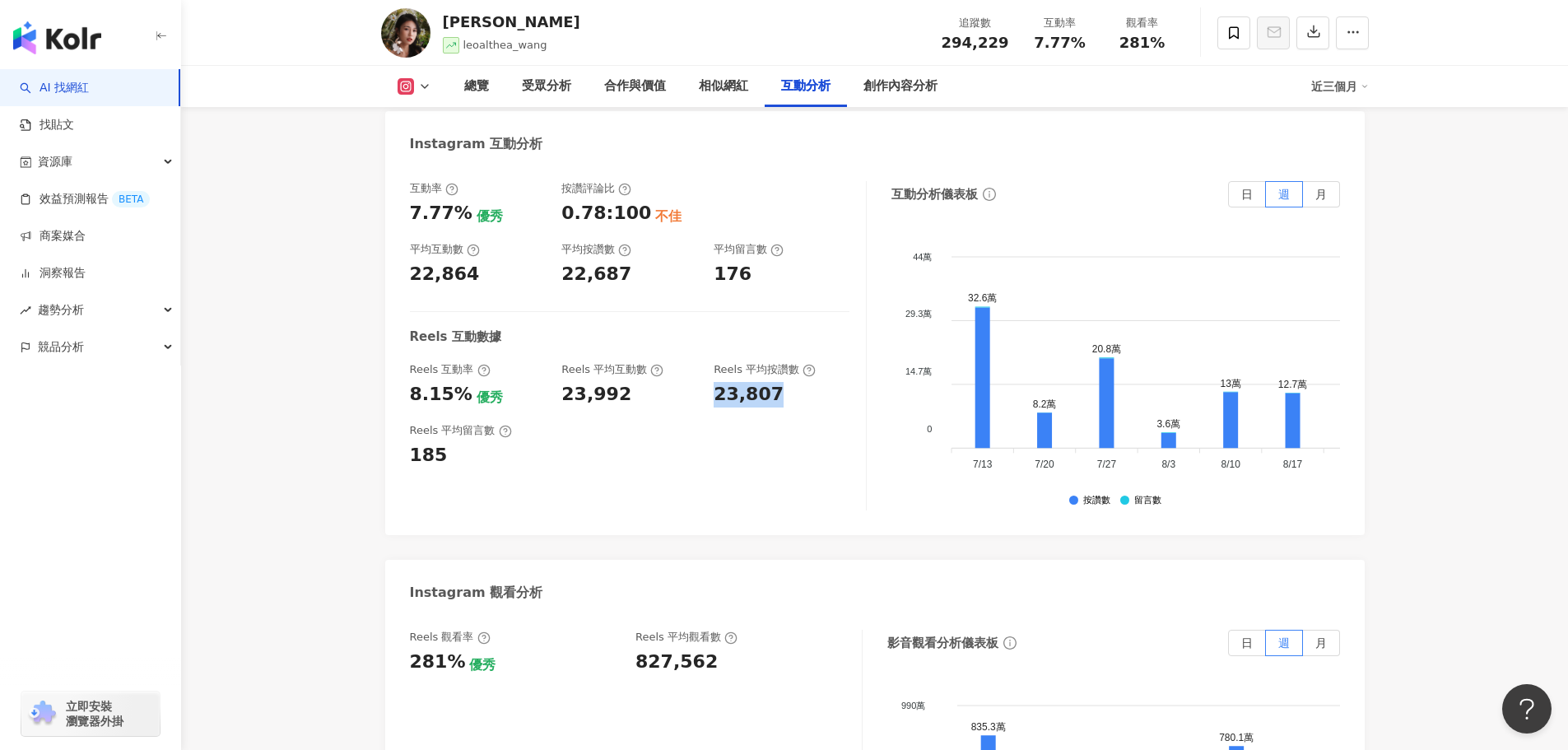
drag, startPoint x: 714, startPoint y: 283, endPoint x: 795, endPoint y: 279, distance: 81.1
click at [795, 382] on div "23,807" at bounding box center [781, 394] width 136 height 25
copy div "23,807"
drag, startPoint x: 561, startPoint y: 286, endPoint x: 618, endPoint y: 279, distance: 57.4
click at [618, 382] on div "23,992" at bounding box center [596, 394] width 70 height 25
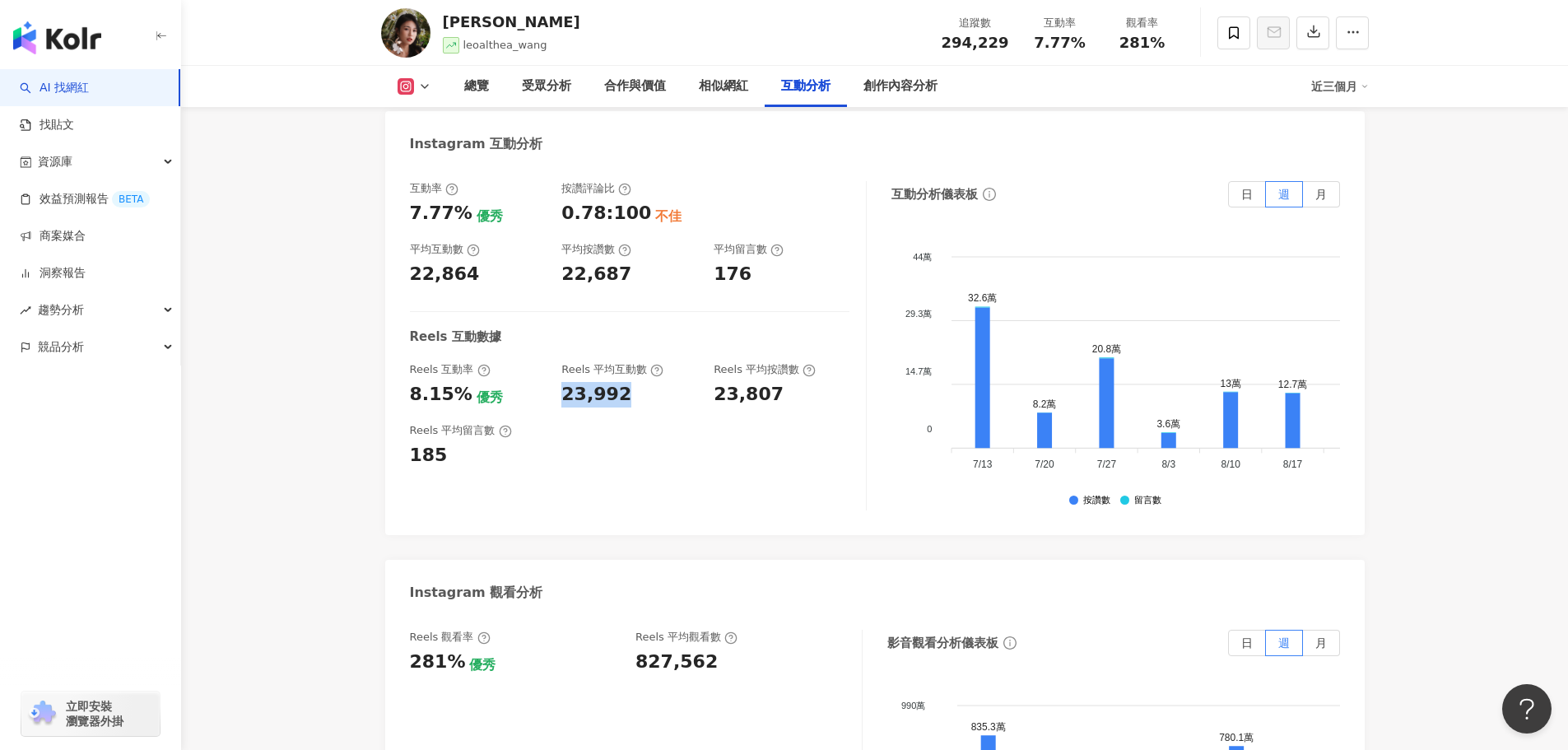
copy div "23,992"
drag, startPoint x: 463, startPoint y: 277, endPoint x: 417, endPoint y: 388, distance: 120.2
click at [388, 278] on div "互動率 7.77% 優秀 按讚評論比 0.78:100 不佳 平均互動數 22,864 平均按讚數 22,687 平均留言數 176 Reels 互動數據 R…" at bounding box center [875, 349] width 980 height 370
copy div "8.15%"
click at [541, 86] on div "受眾分析" at bounding box center [547, 86] width 50 height 20
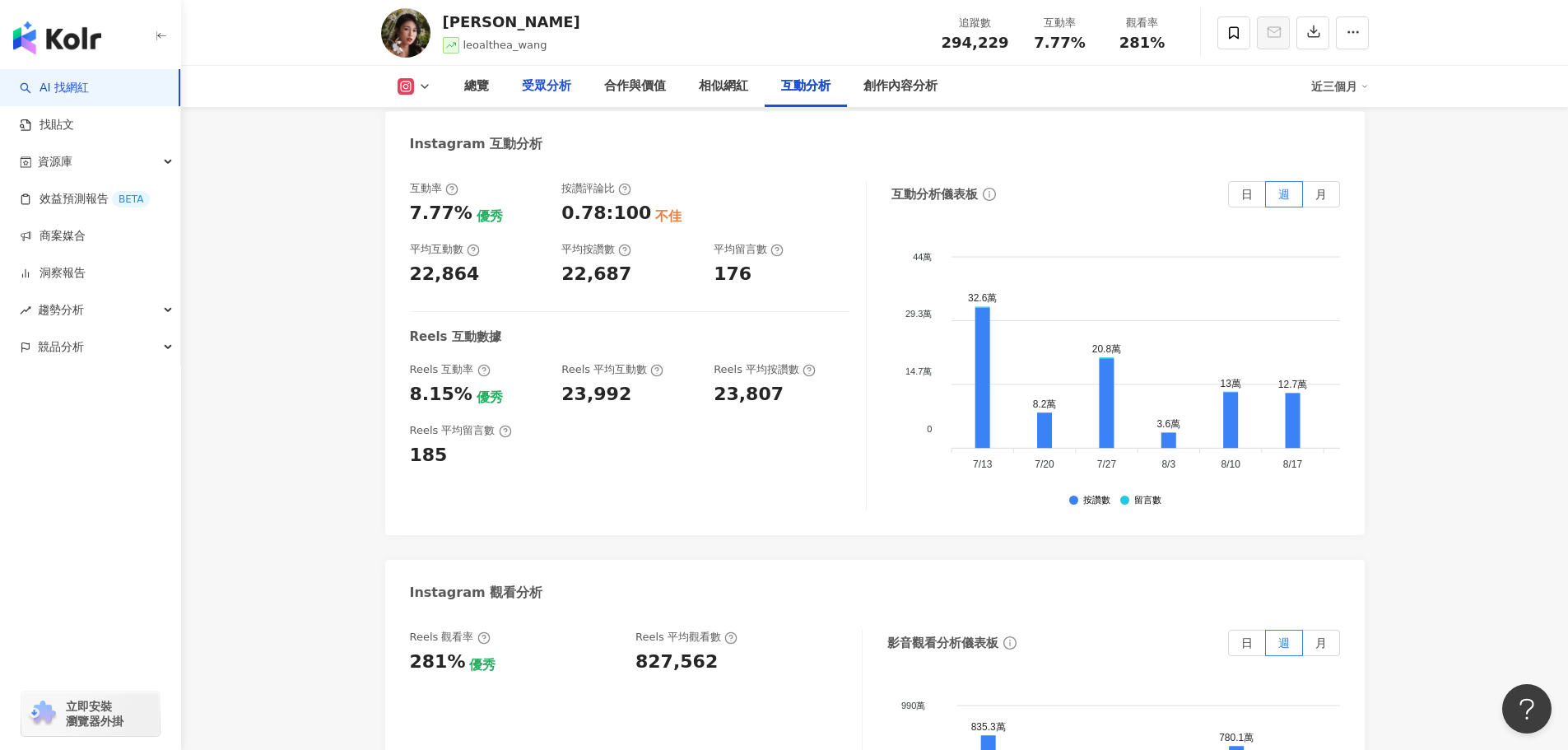
scroll to position [1373, 0]
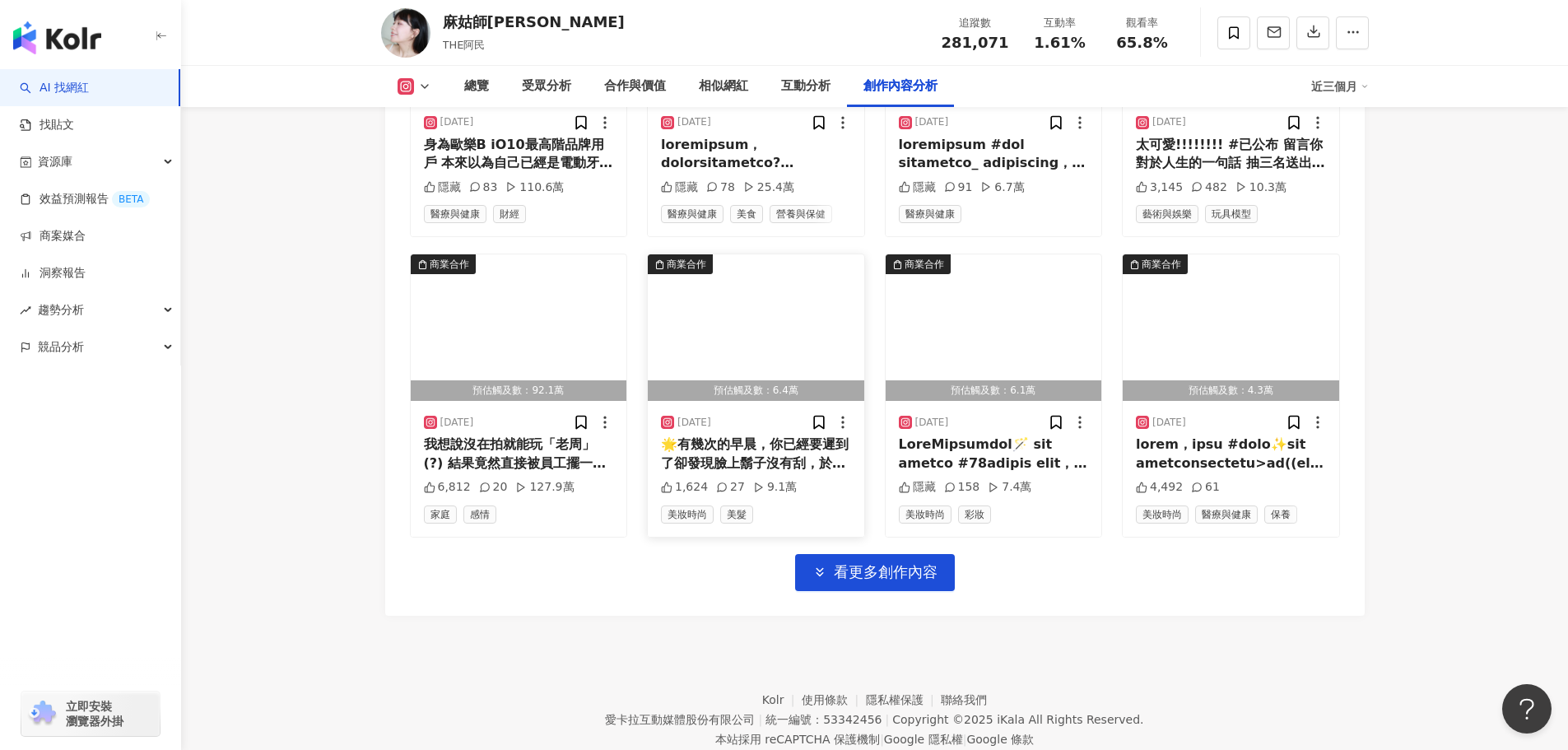
scroll to position [7517, 0]
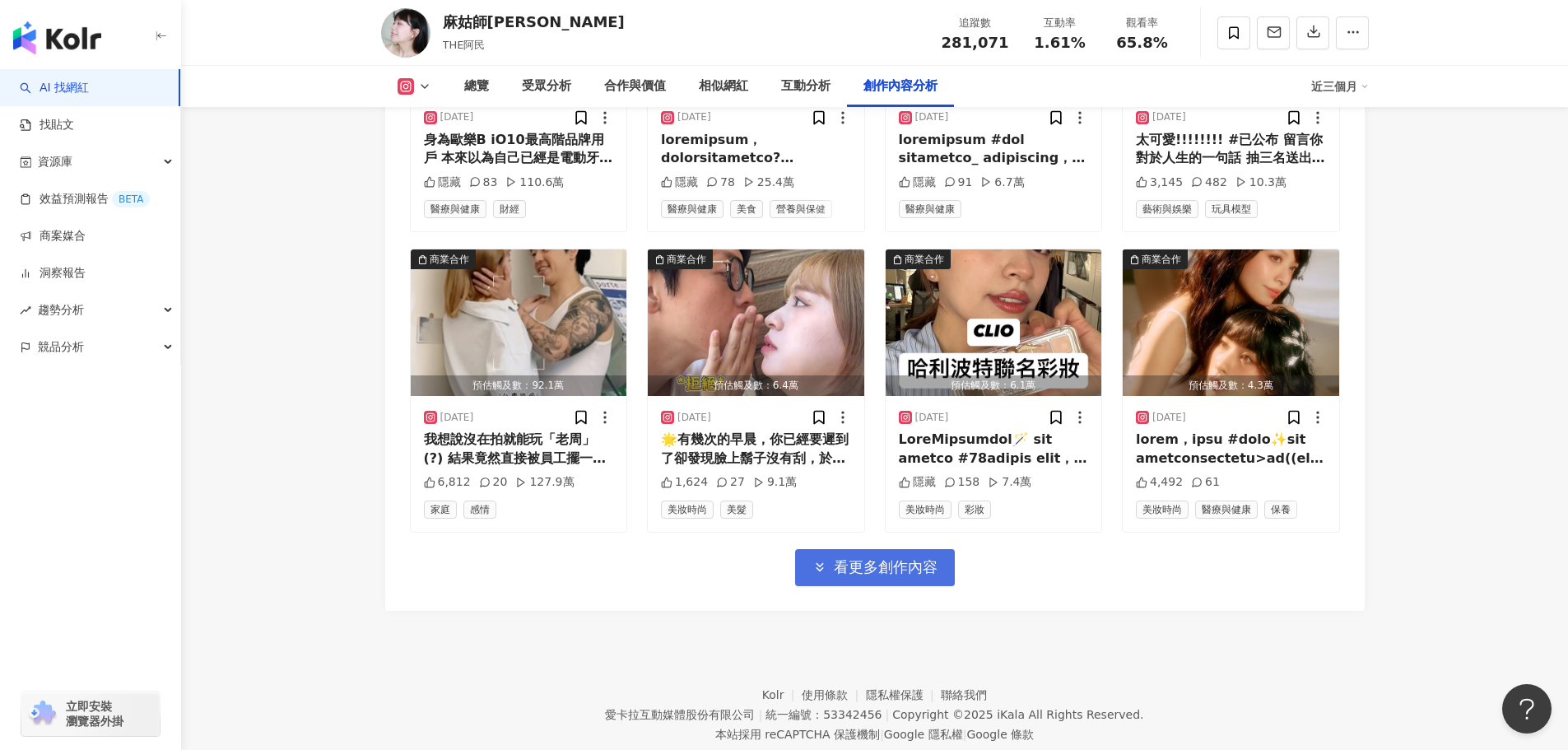
click at [852, 558] on span "看更多創作內容" at bounding box center [885, 567] width 104 height 18
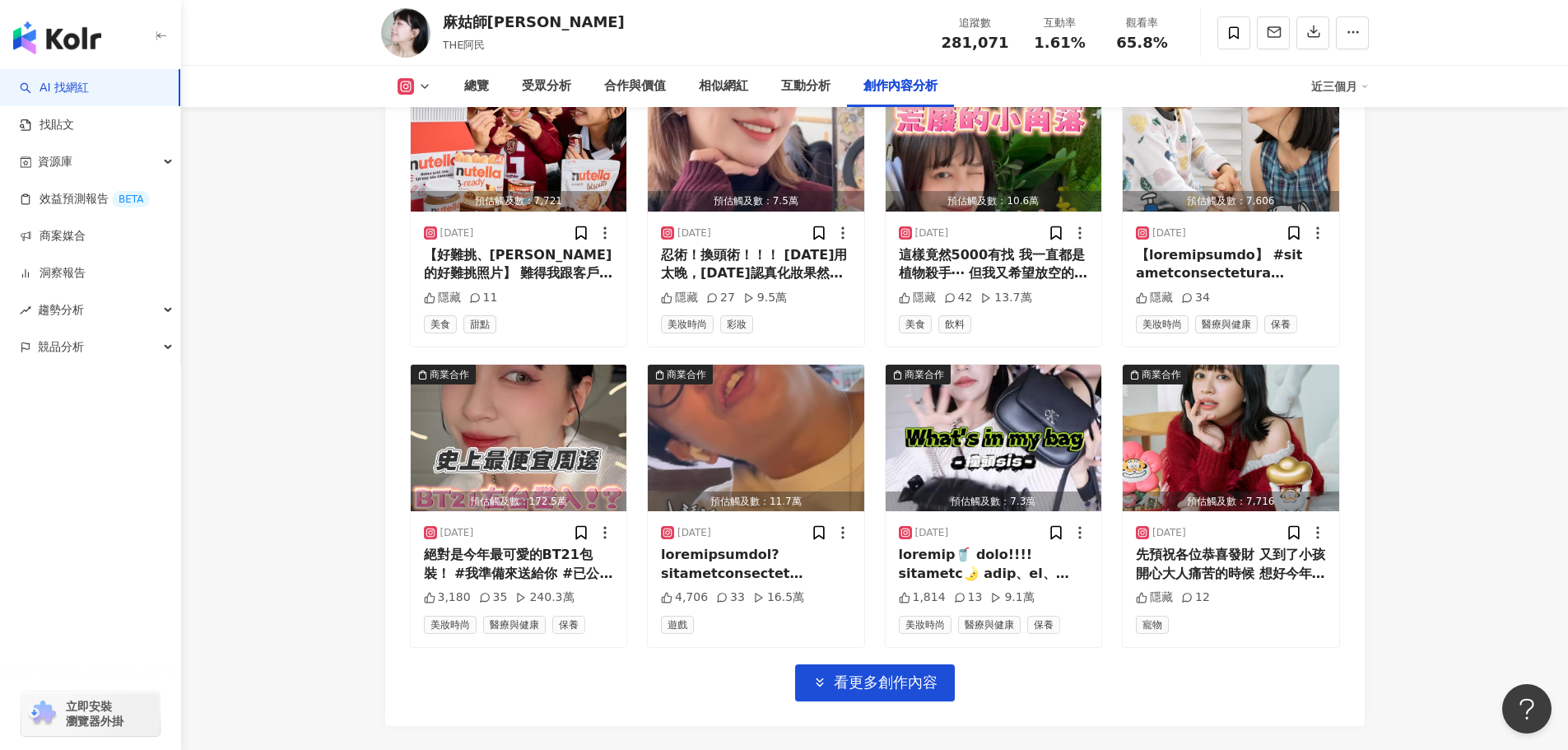
scroll to position [8340, 0]
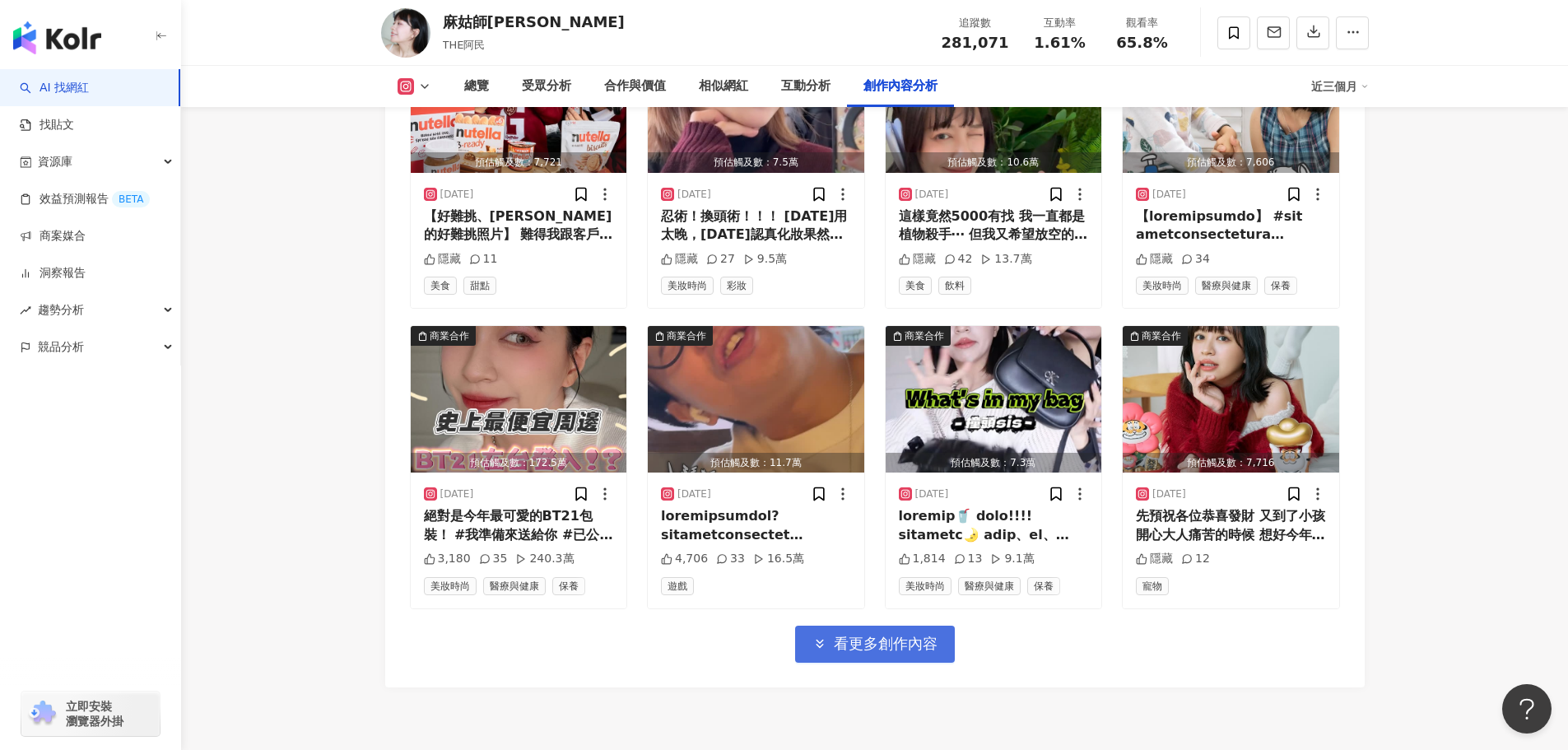
click at [902, 626] on button "看更多創作內容" at bounding box center [875, 644] width 159 height 37
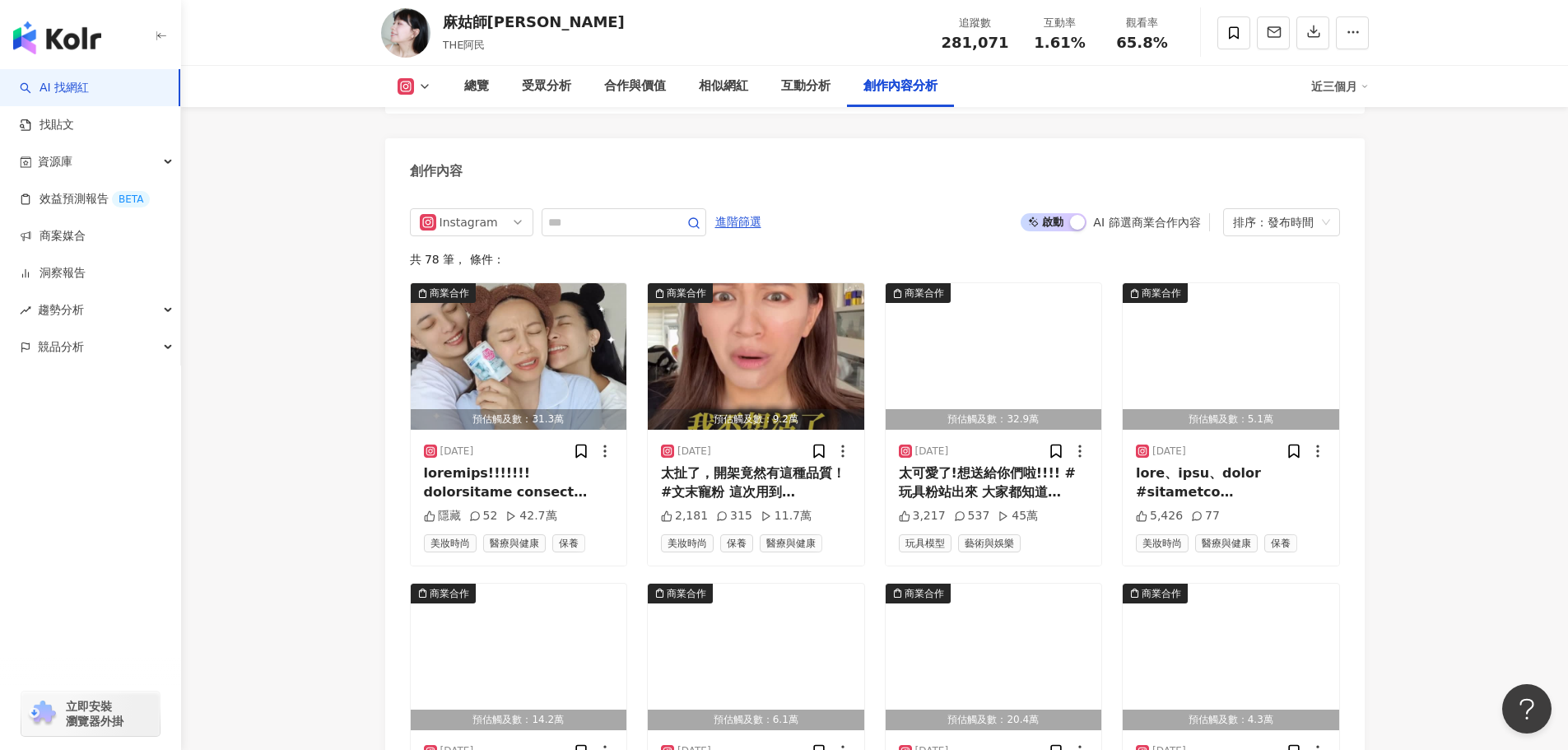
scroll to position [4981, 0]
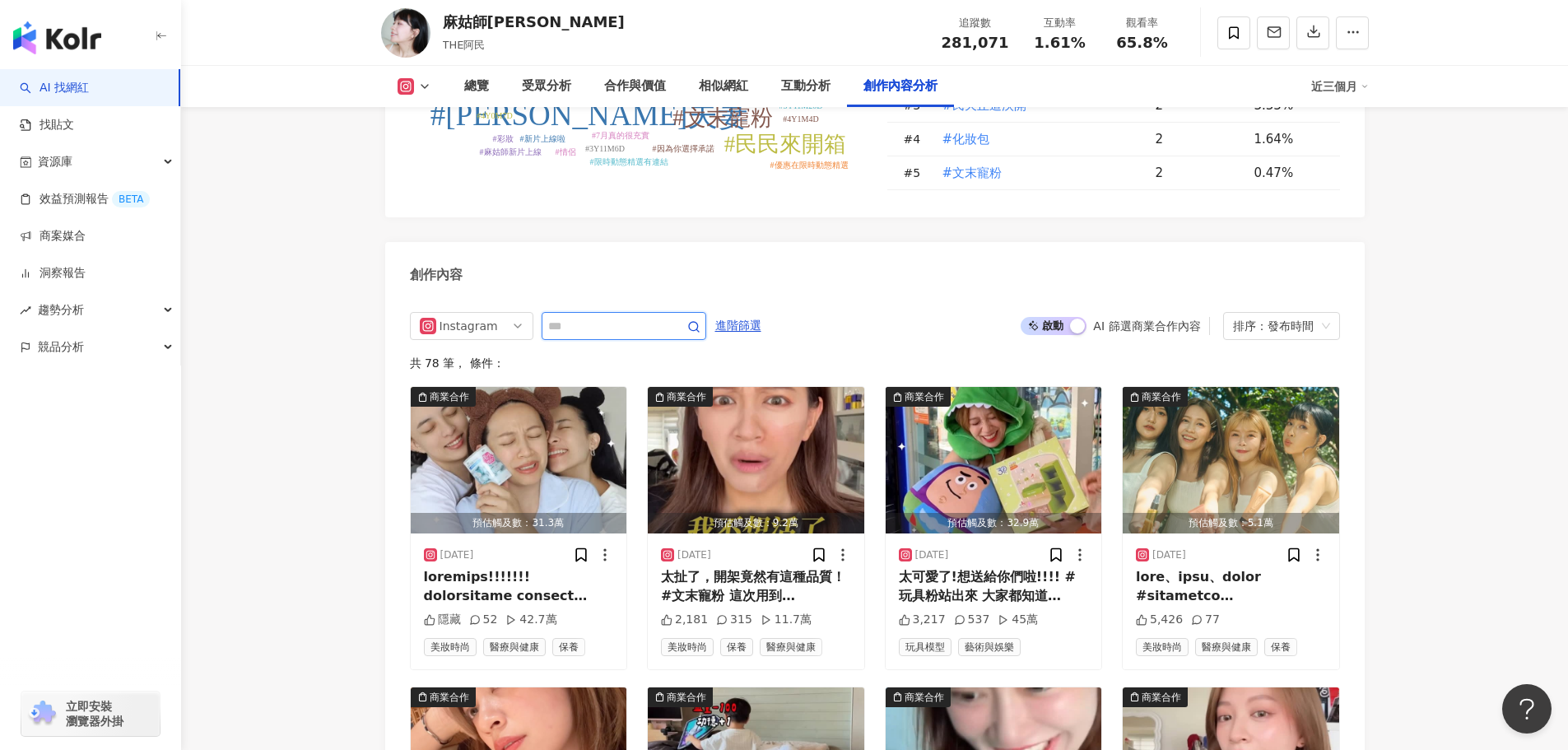
click at [648, 316] on input "text" at bounding box center [606, 326] width 115 height 20
type input "**"
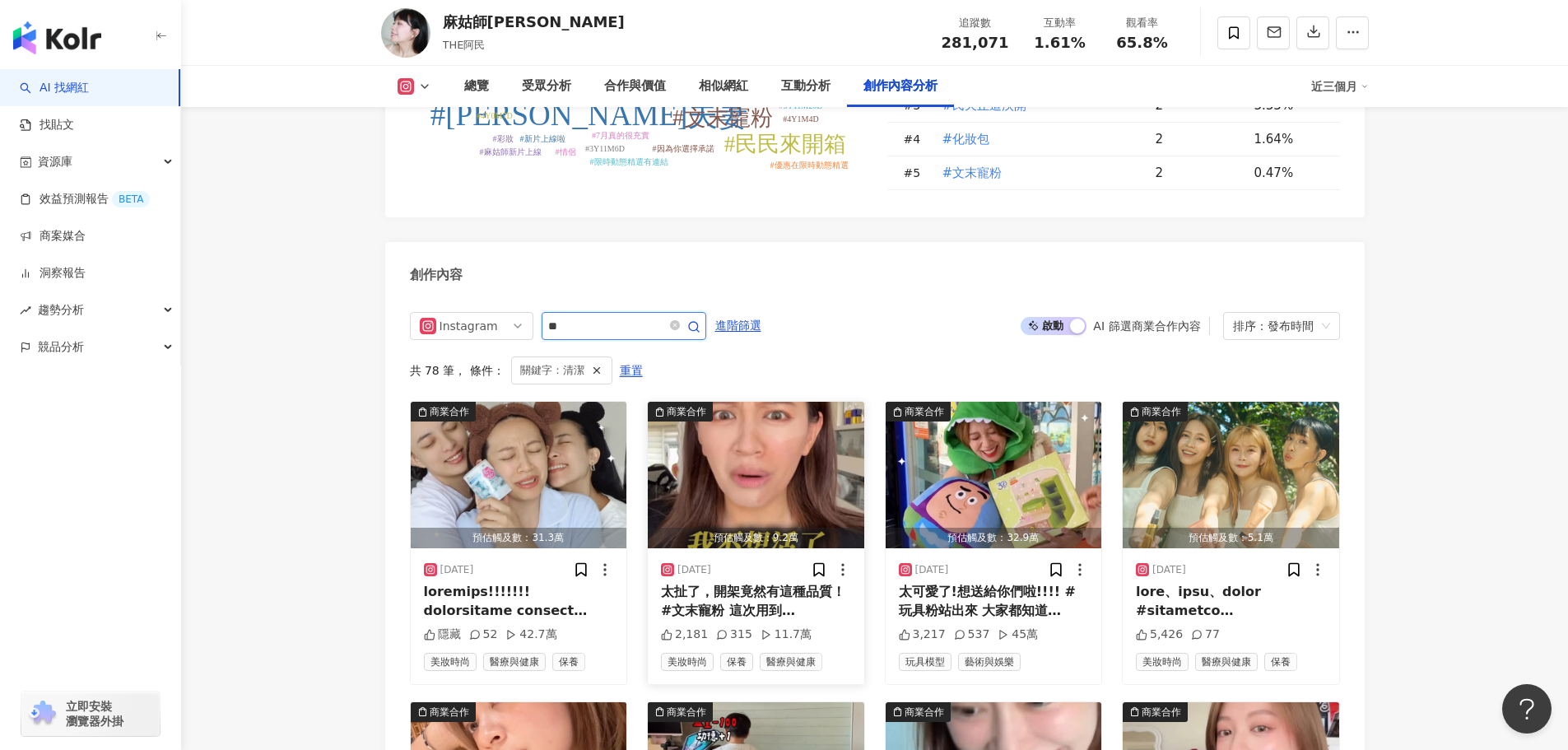
scroll to position [5073, 0]
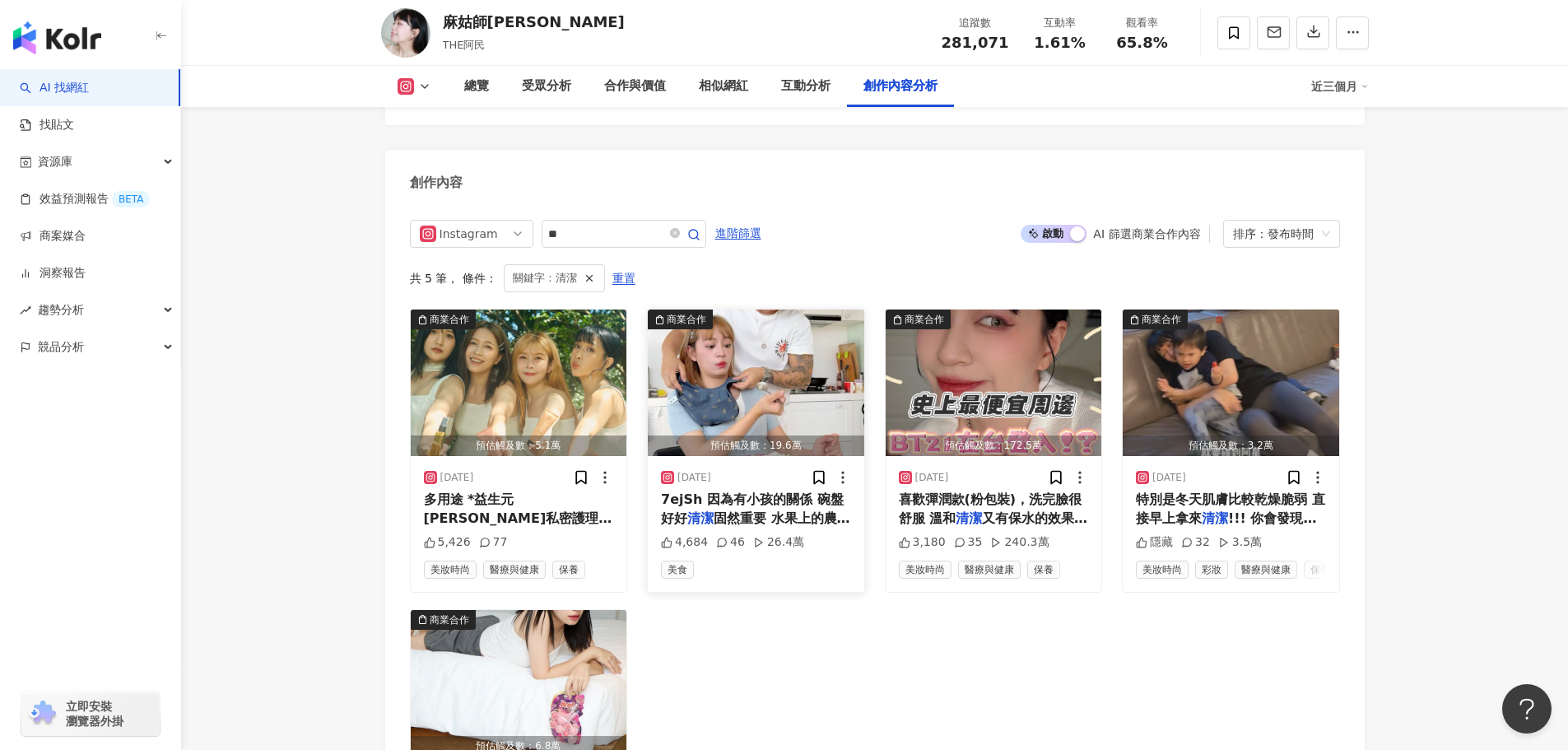
drag, startPoint x: 760, startPoint y: 464, endPoint x: 716, endPoint y: 465, distance: 44.0
click at [716, 511] on span "固然重要 水果上的農藥殘留也讓人擔心" at bounding box center [756, 527] width 189 height 33
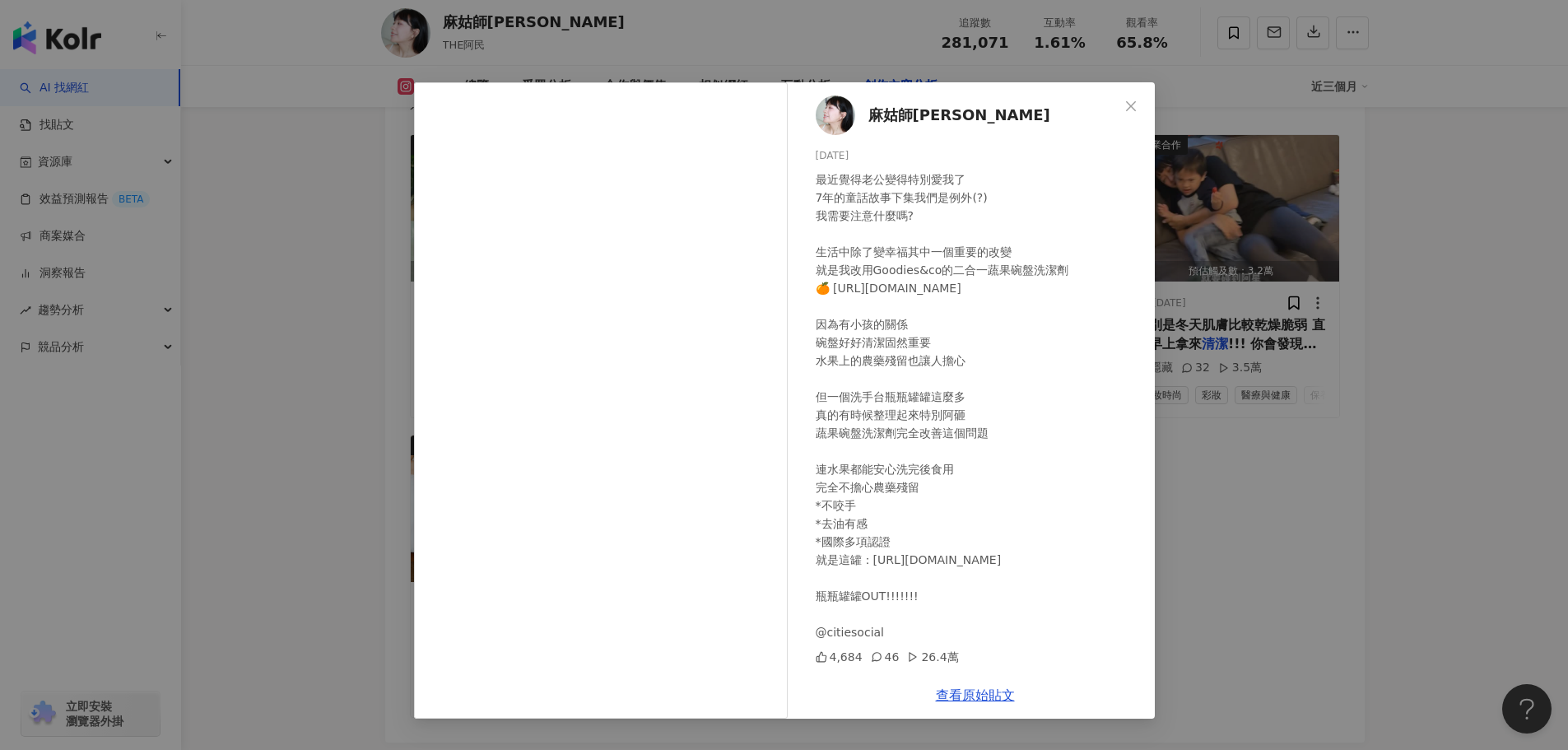
scroll to position [5392, 0]
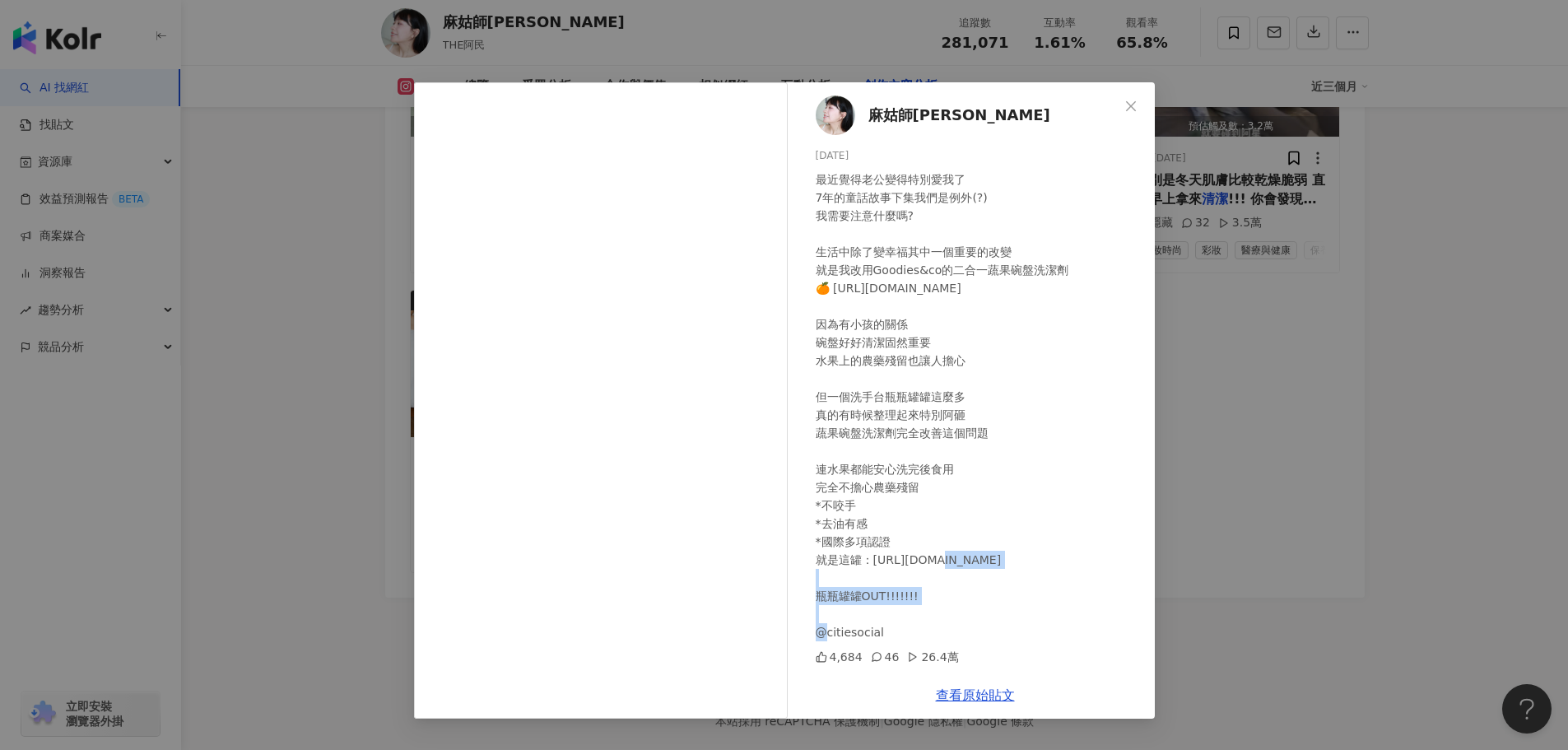
drag, startPoint x: 875, startPoint y: 560, endPoint x: 1025, endPoint y: 557, distance: 150.0
click at [1025, 557] on div "最近覺得老公變得特別愛我了 7年的童話故事下集我們是例外(?) 我需要注意什麼嗎? 生活中除了變幸福其中一個重要的改變 就是我改用Goodies&co的二合一…" at bounding box center [979, 405] width 326 height 471
click at [984, 698] on link "查看原始貼文" at bounding box center [975, 694] width 79 height 15
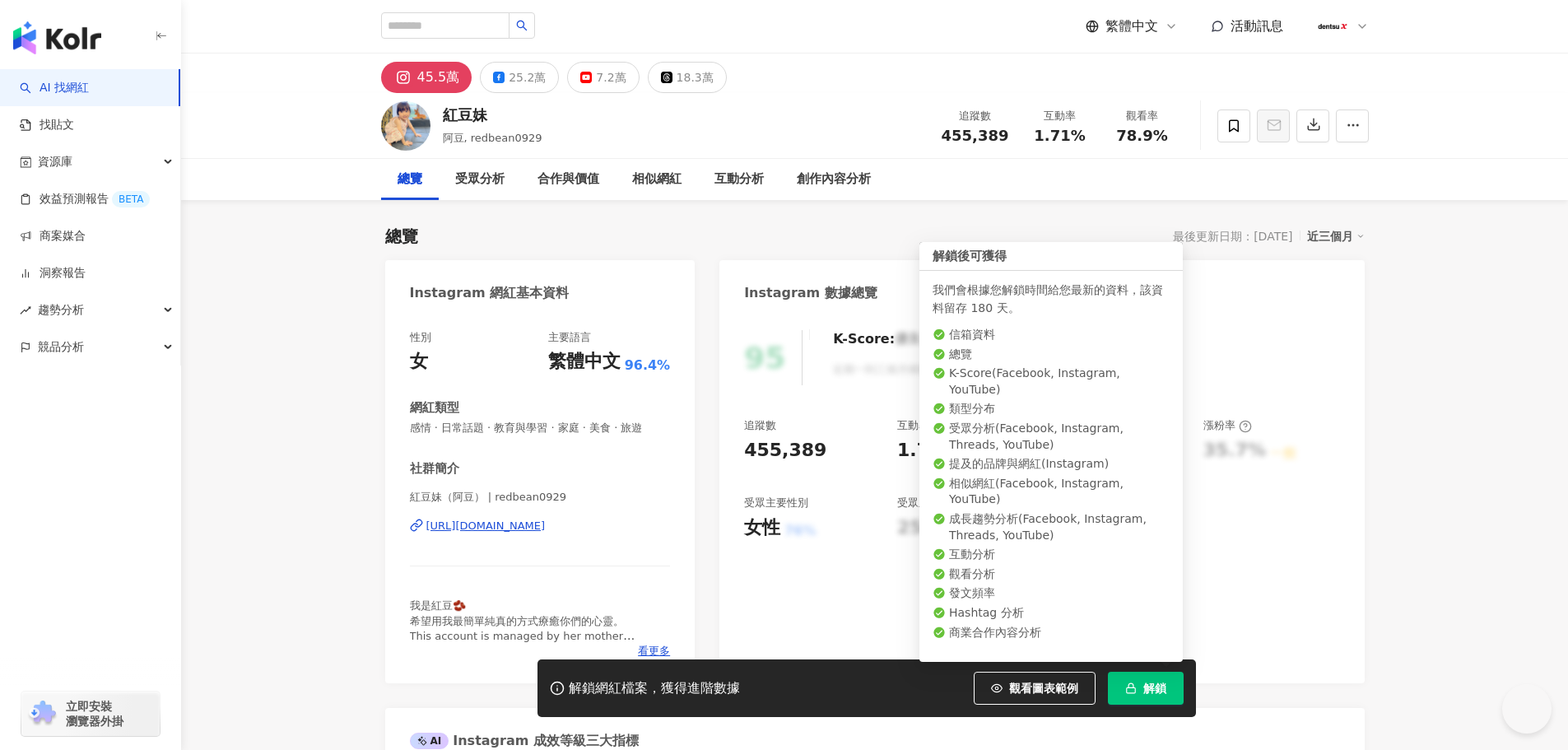
click at [1154, 694] on span "解鎖" at bounding box center [1156, 688] width 23 height 14
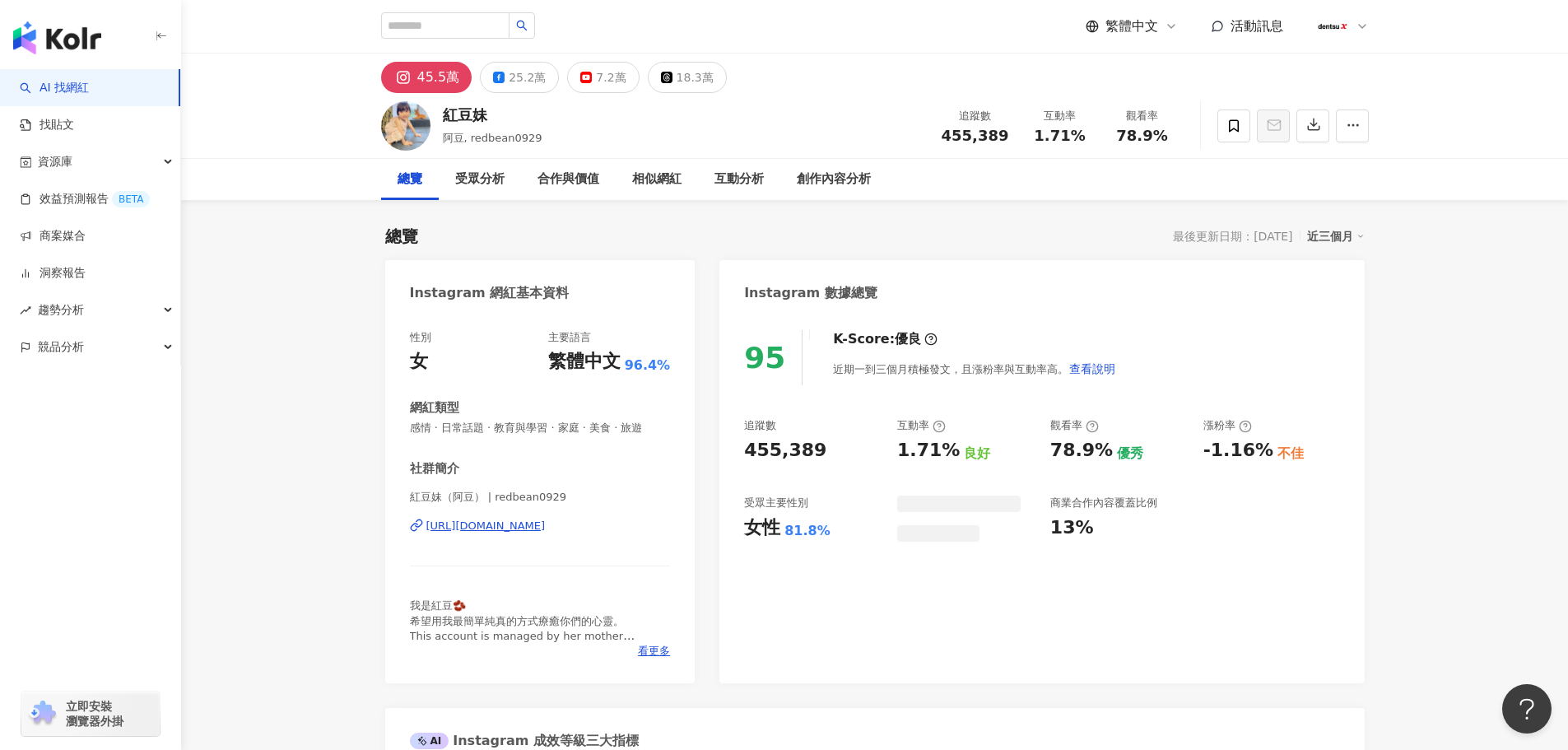
click at [471, 530] on div "[URL][DOMAIN_NAME]" at bounding box center [485, 526] width 120 height 14
click at [720, 183] on div "互動分析" at bounding box center [739, 179] width 50 height 20
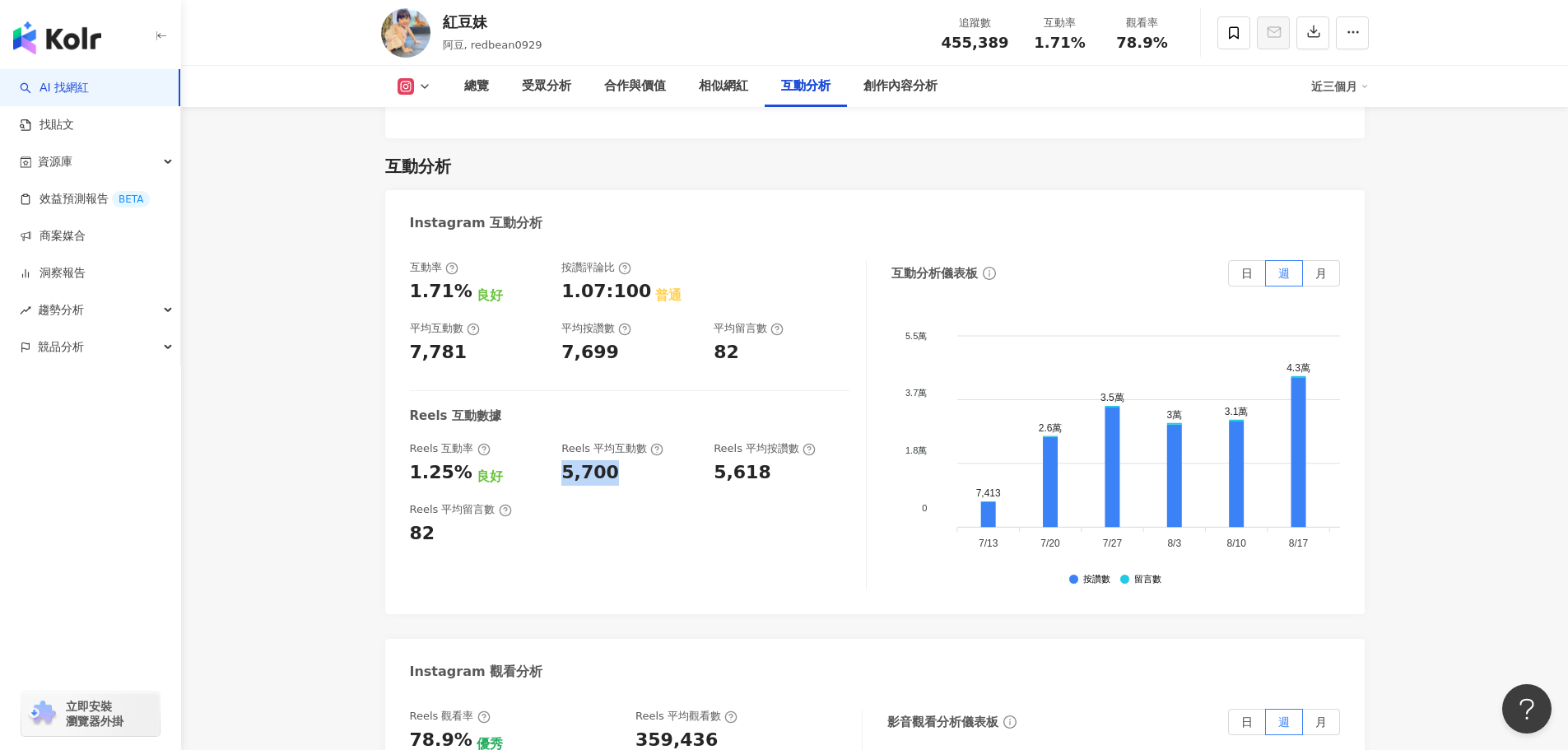
drag, startPoint x: 558, startPoint y: 447, endPoint x: 637, endPoint y: 452, distance: 79.2
click at [636, 450] on div "Reels 互動率 1.25% 良好 Reels 平均互動數 5,700 Reels 平均按讚數 5,618" at bounding box center [630, 463] width 440 height 44
copy div "5,700"
drag, startPoint x: 461, startPoint y: 450, endPoint x: 353, endPoint y: 446, distance: 108.1
click at [353, 446] on div "總覽 最後更新日期：2025/10/9 近三個月 Instagram 網紅基本資料 性別 女 主要語言 繁體中文 96.4% 網紅類型 感情 · 日常話題 ·…" at bounding box center [875, 4] width 1054 height 6090
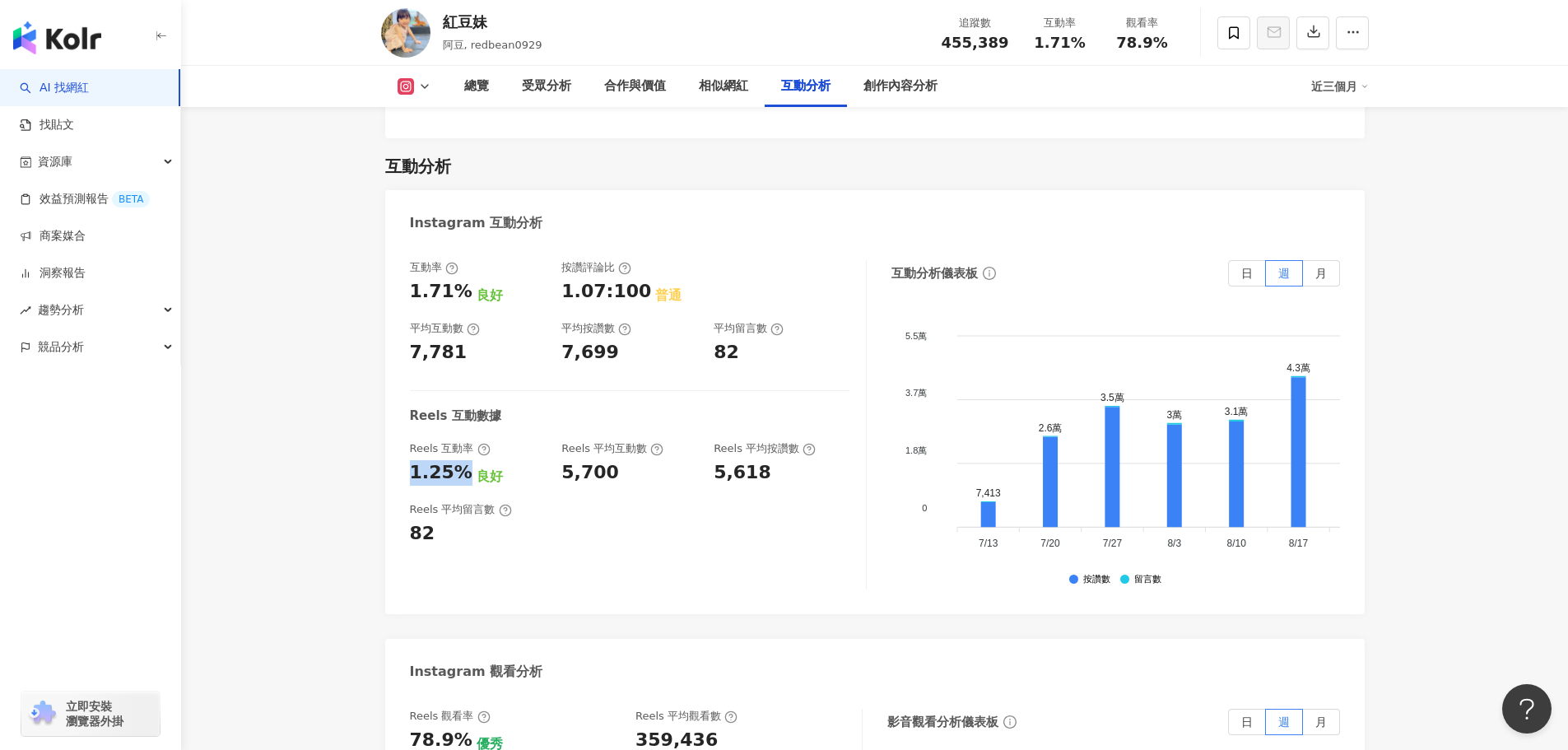
copy div "1.25%"
click at [531, 82] on div "受眾分析" at bounding box center [547, 86] width 50 height 20
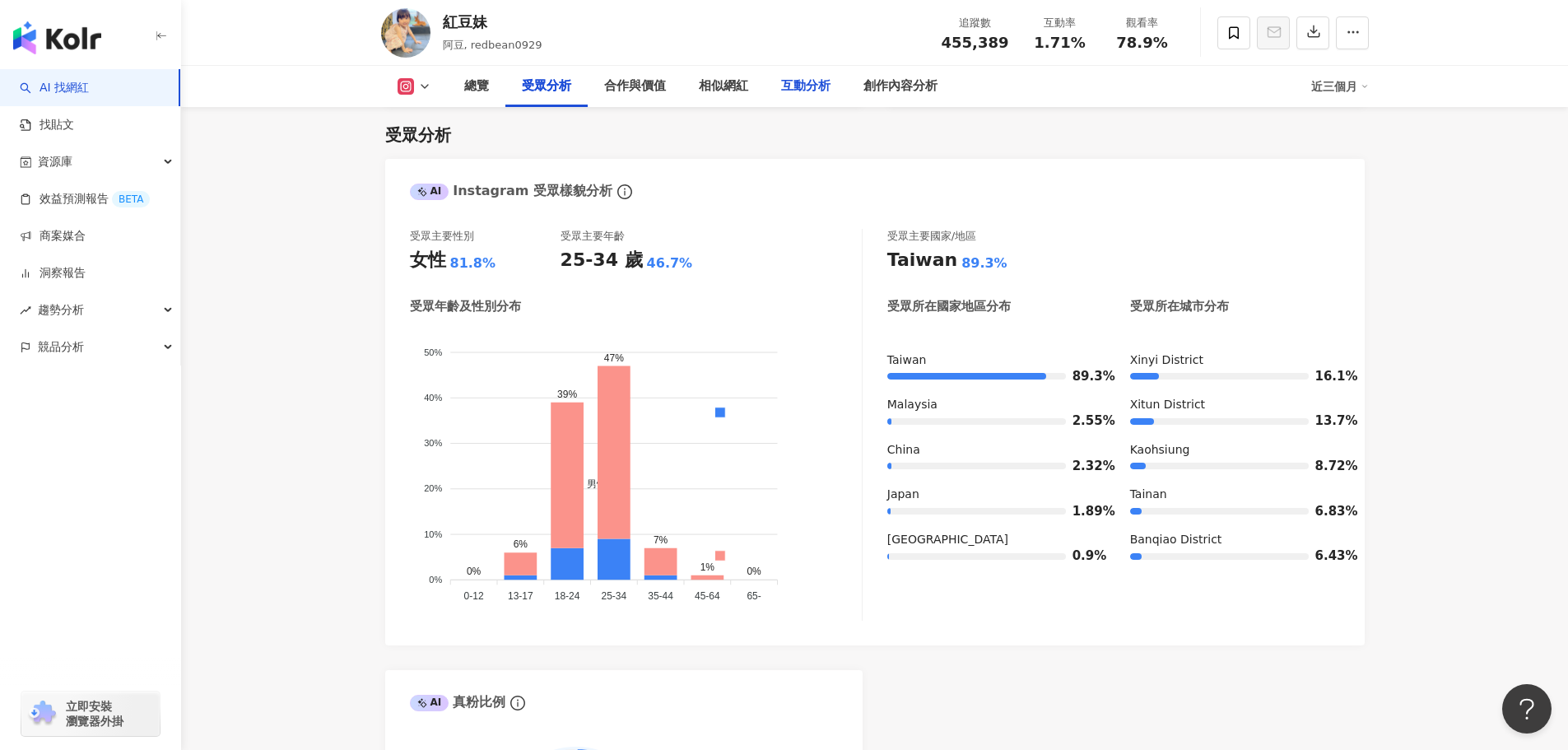
click at [801, 89] on div "互動分析" at bounding box center [805, 86] width 50 height 20
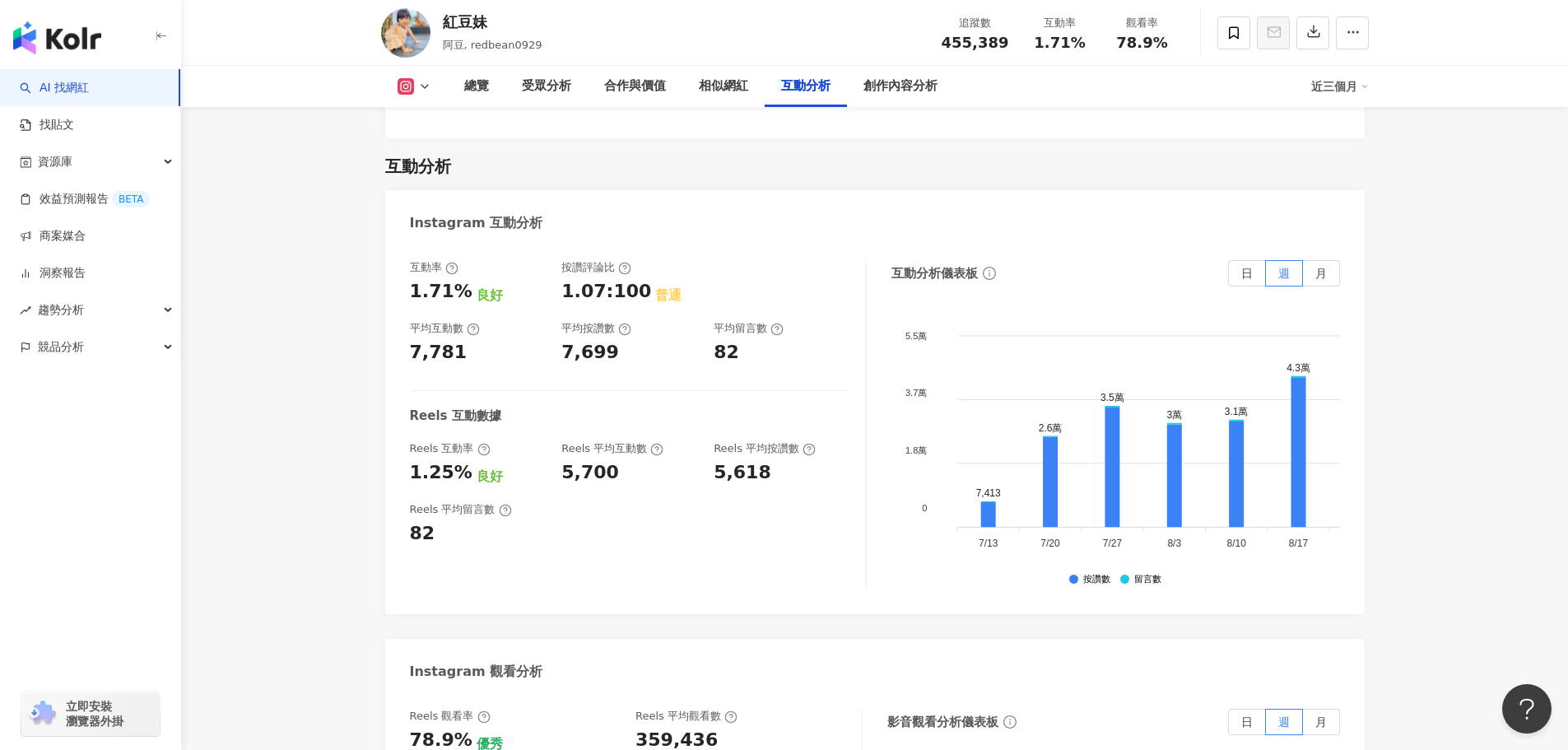
scroll to position [3489, 0]
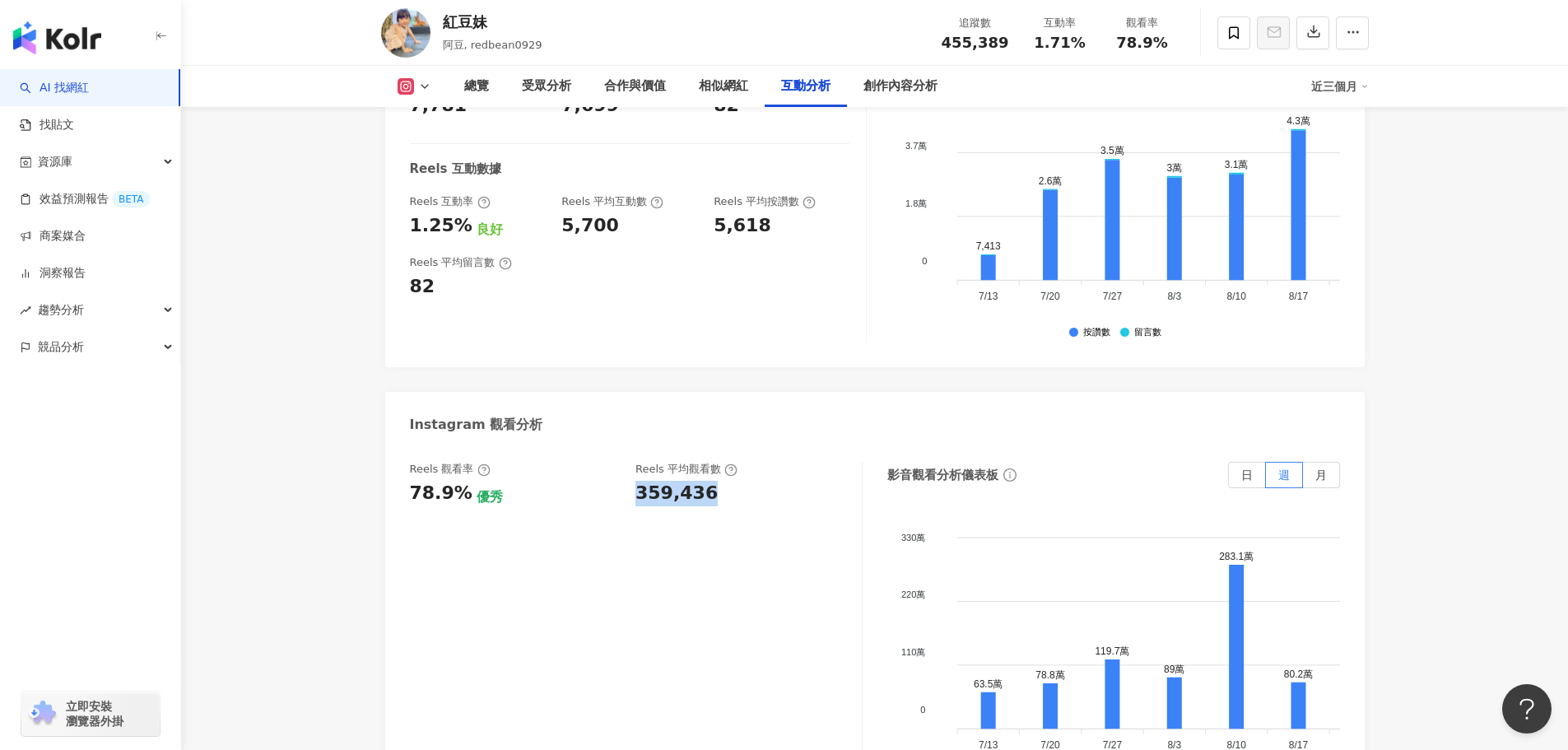
drag, startPoint x: 639, startPoint y: 463, endPoint x: 765, endPoint y: 462, distance: 126.0
click at [765, 481] on div "359,436" at bounding box center [740, 493] width 210 height 25
copy div "359,436"
drag, startPoint x: 465, startPoint y: 465, endPoint x: 381, endPoint y: 461, distance: 84.1
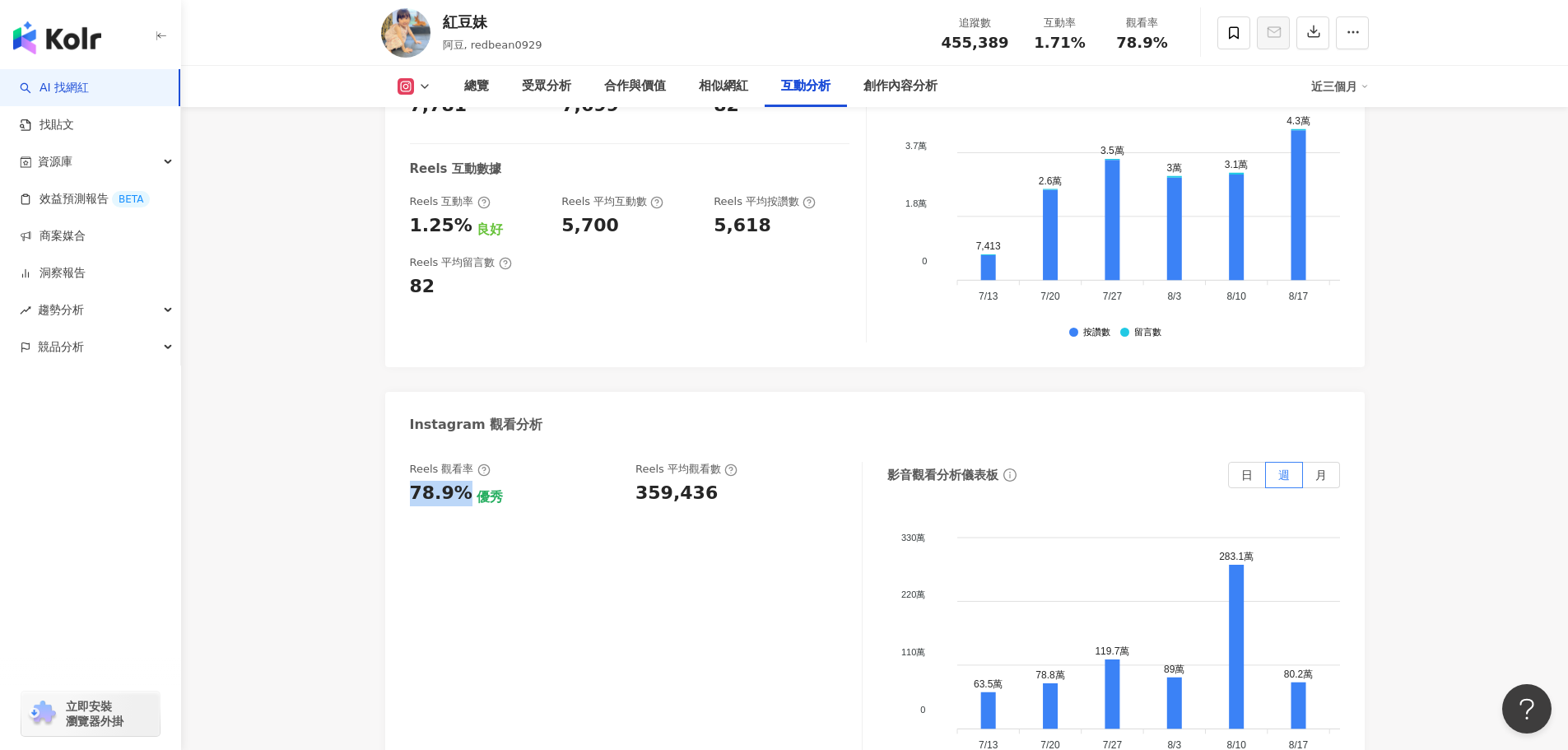
copy div "78.9%"
click at [906, 80] on div "創作內容分析" at bounding box center [901, 86] width 74 height 20
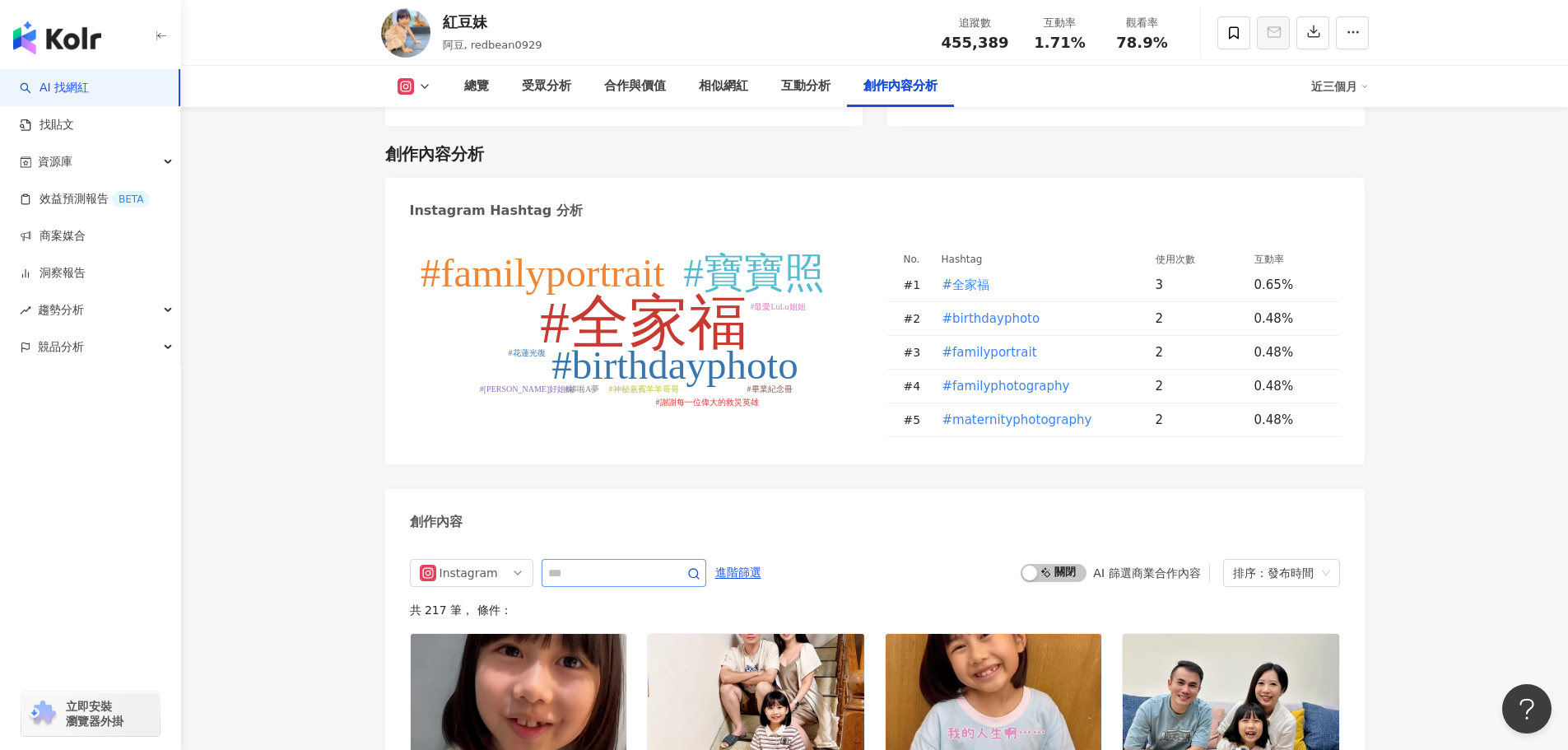
scroll to position [4696, 0]
click at [594, 563] on input "text" at bounding box center [606, 573] width 115 height 20
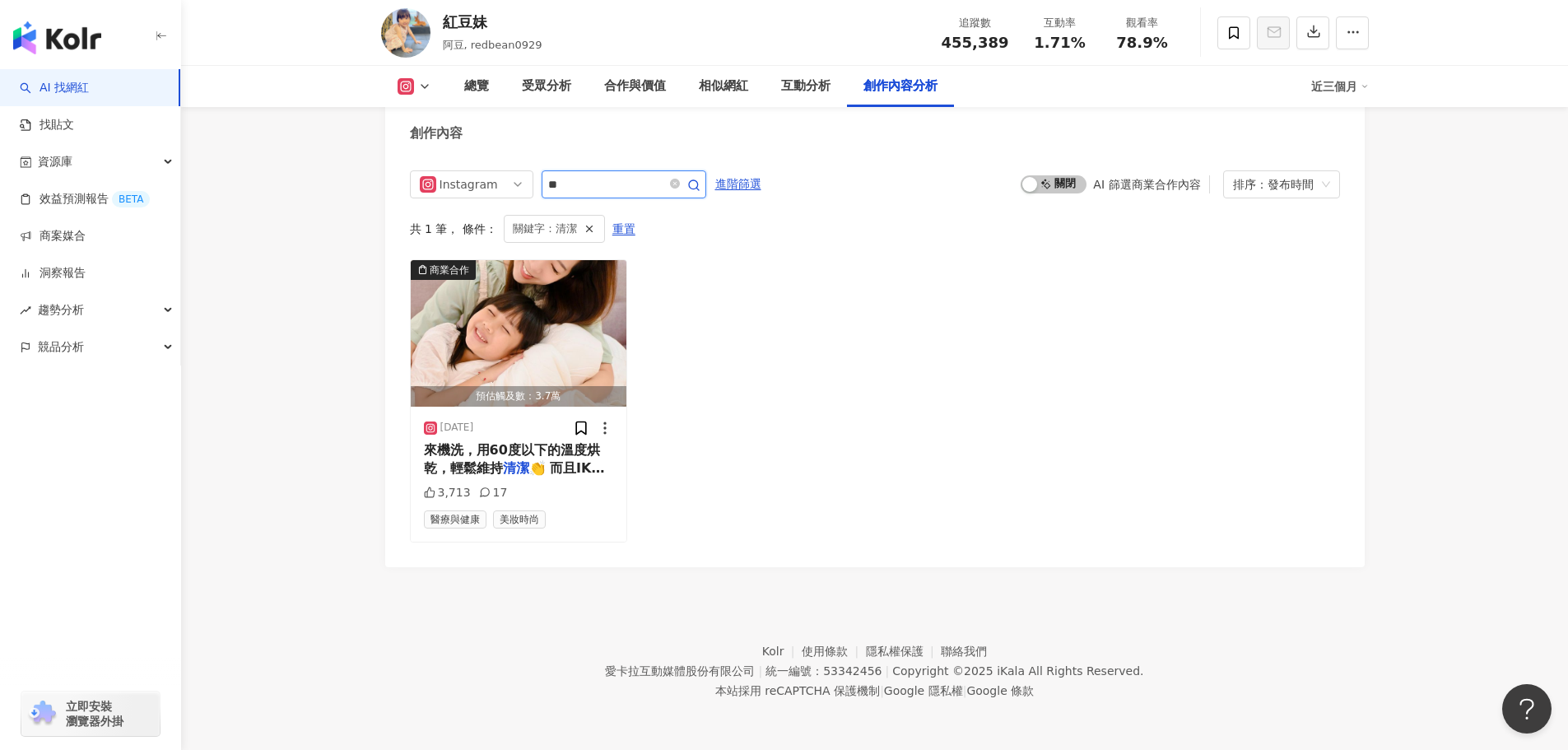
scroll to position [5065, 0]
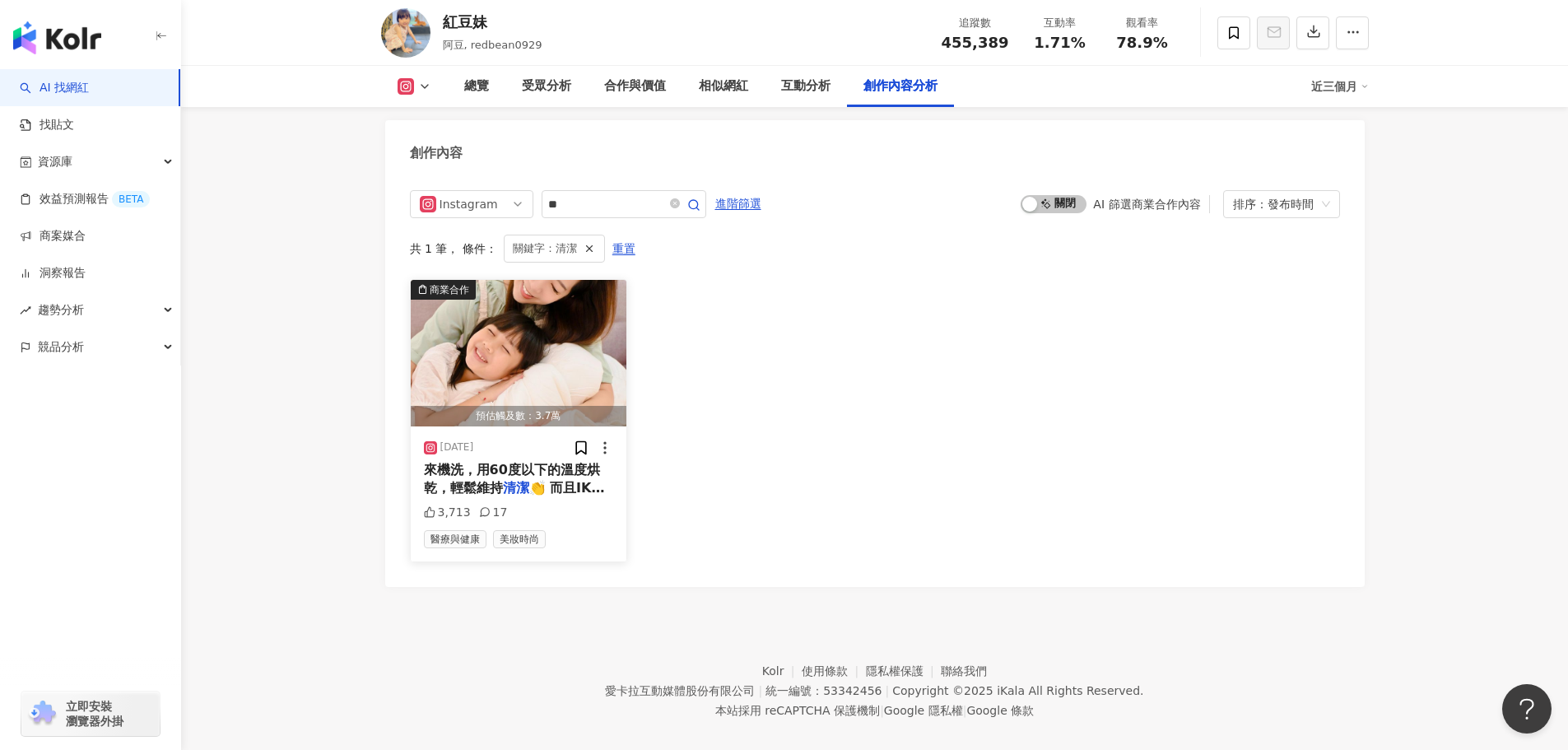
click at [553, 462] on span "來機洗，用60度以下的溫度烘乾，輕鬆維持" at bounding box center [512, 478] width 177 height 33
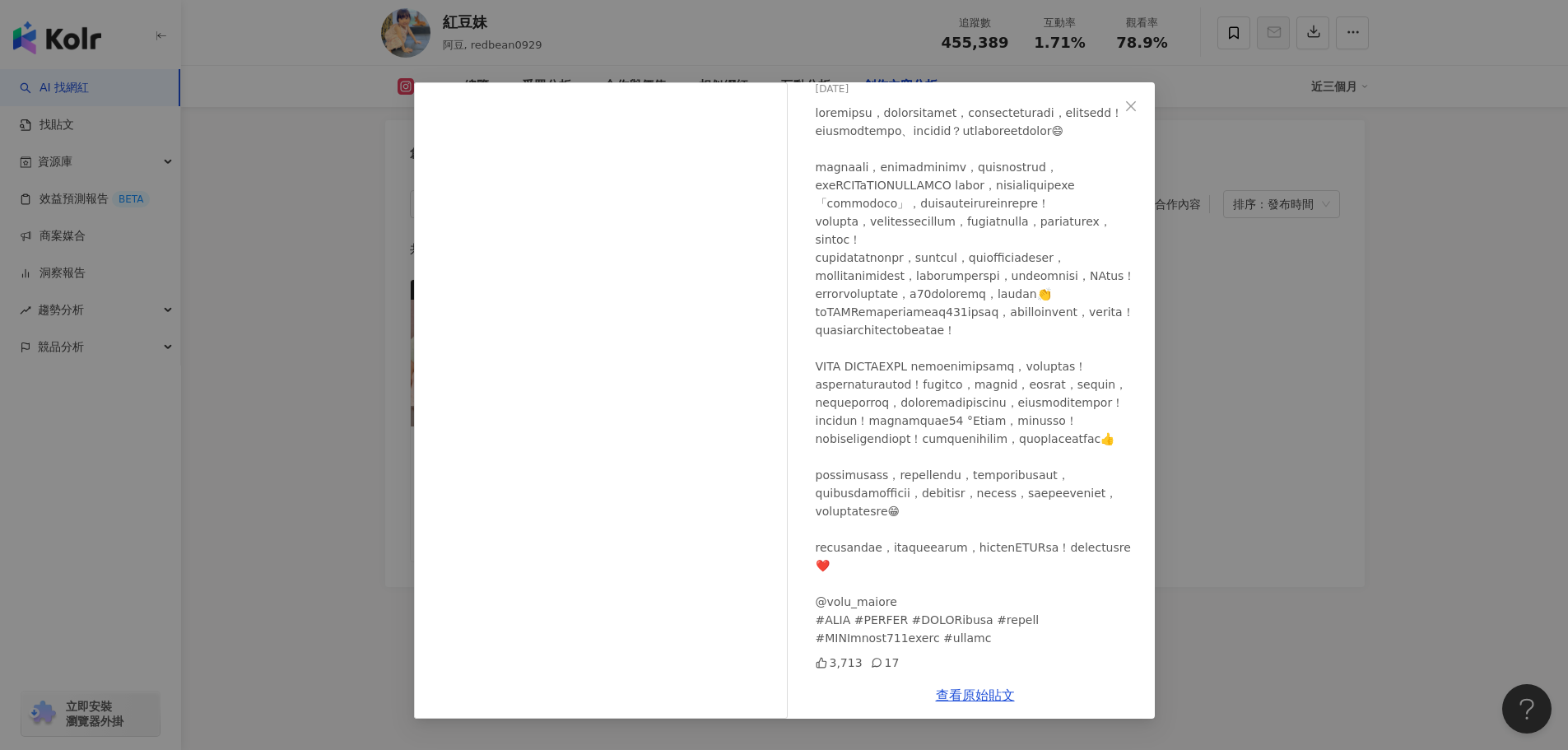
scroll to position [284, 0]
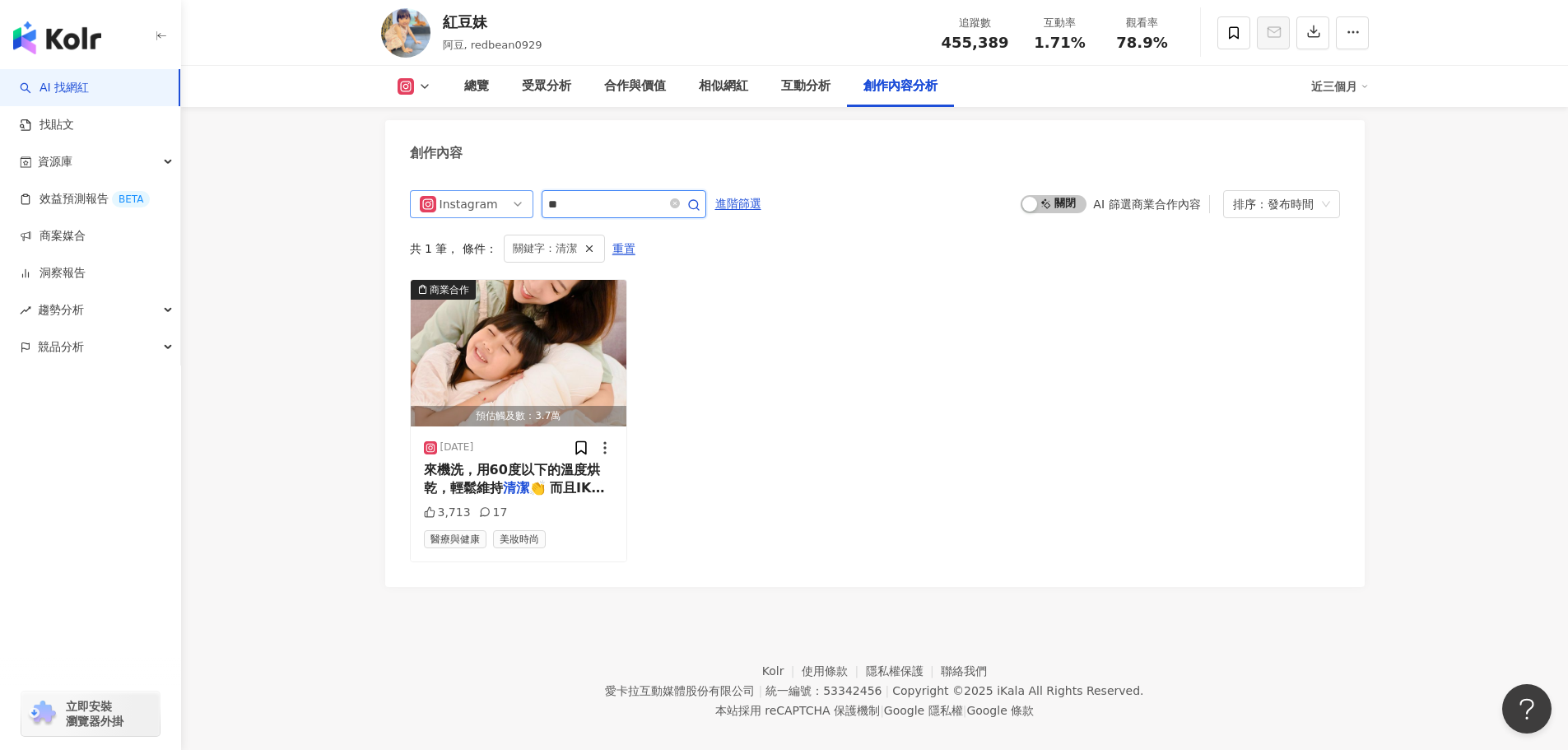
drag, startPoint x: 582, startPoint y: 178, endPoint x: 492, endPoint y: 186, distance: 90.4
click at [492, 190] on div "Instagram **" at bounding box center [557, 203] width 296 height 28
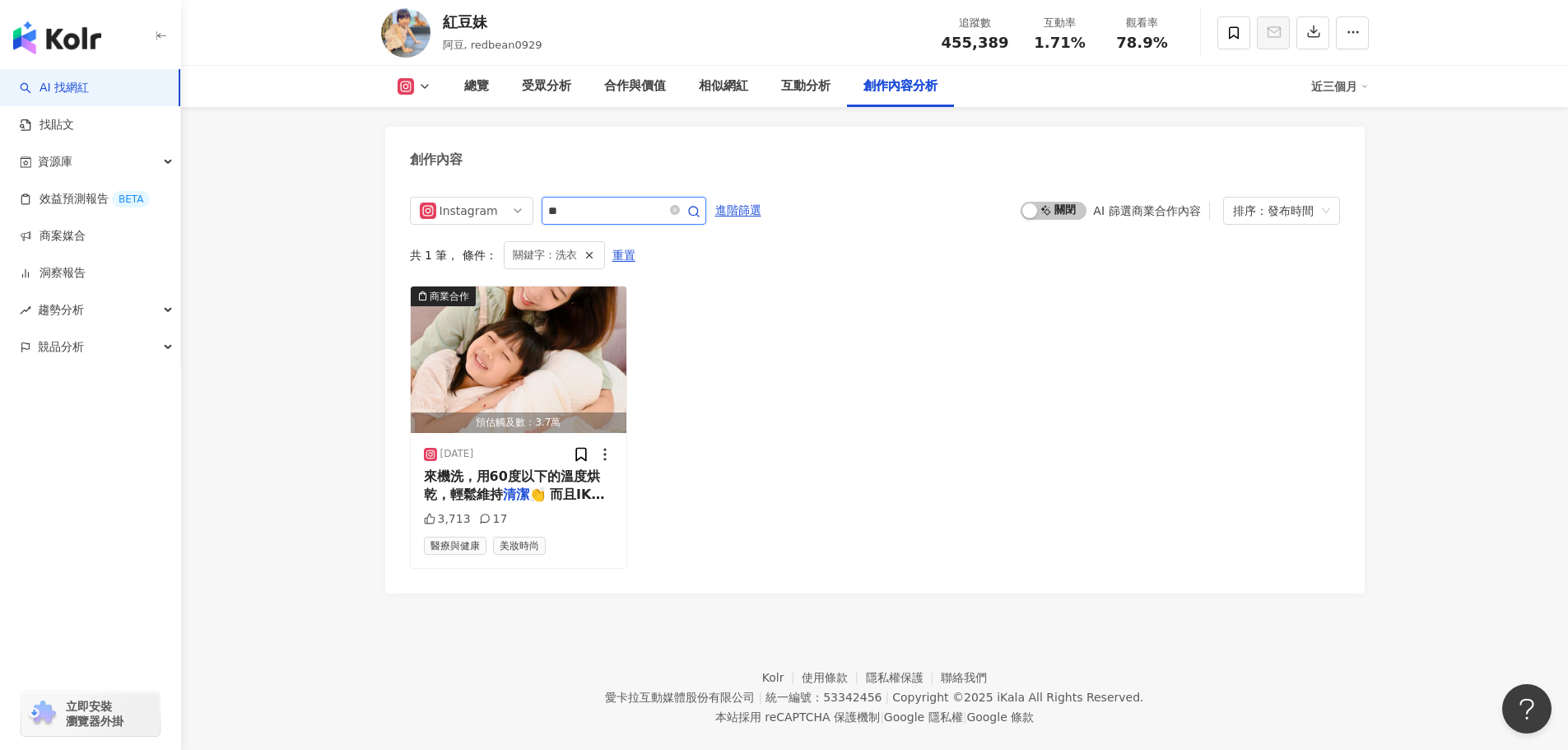
scroll to position [4896, 0]
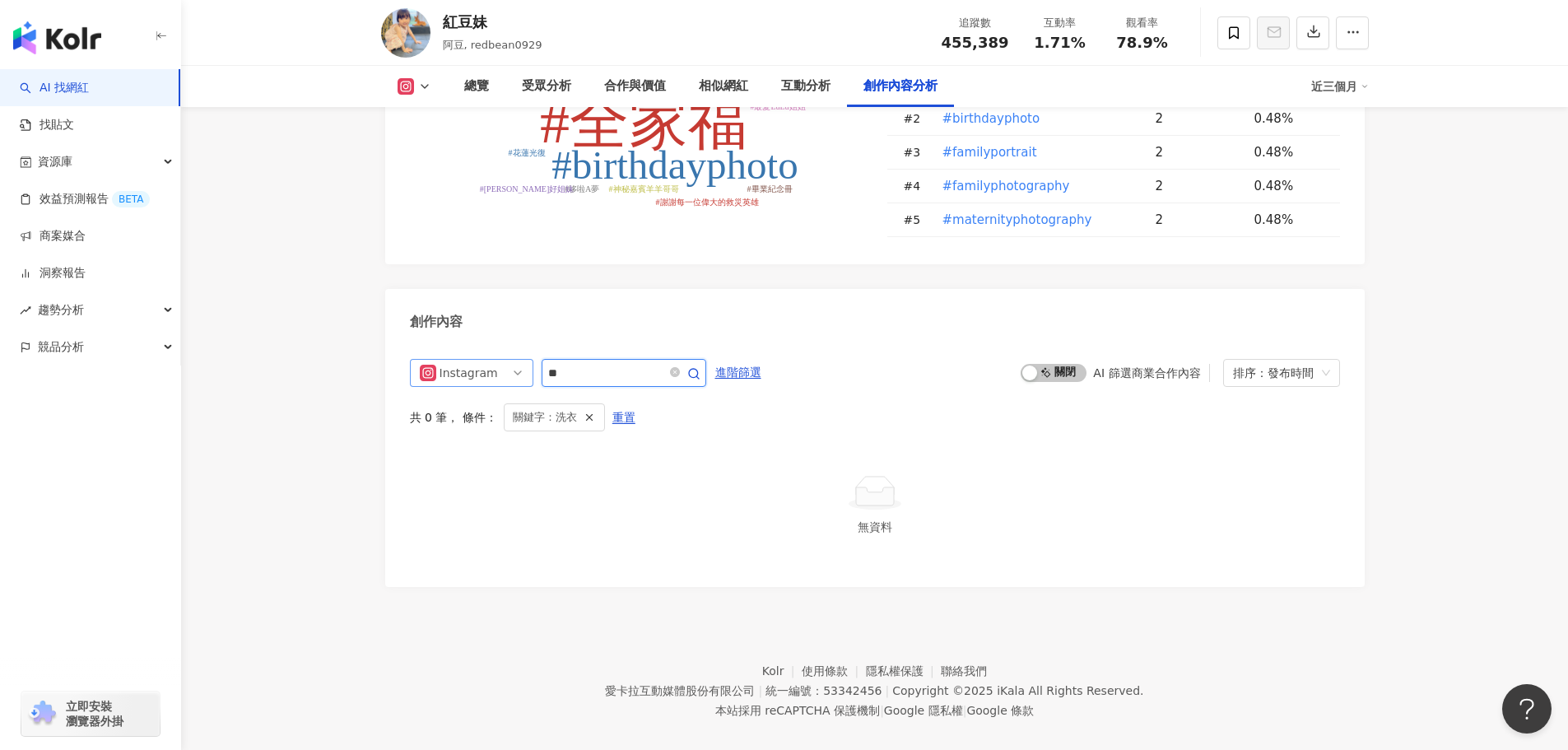
drag, startPoint x: 594, startPoint y: 357, endPoint x: 507, endPoint y: 360, distance: 87.1
click at [507, 360] on div "Instagram **" at bounding box center [557, 373] width 296 height 28
click at [701, 367] on icon "button" at bounding box center [693, 374] width 14 height 14
click at [603, 363] on input "**" at bounding box center [606, 373] width 115 height 20
type input "*"
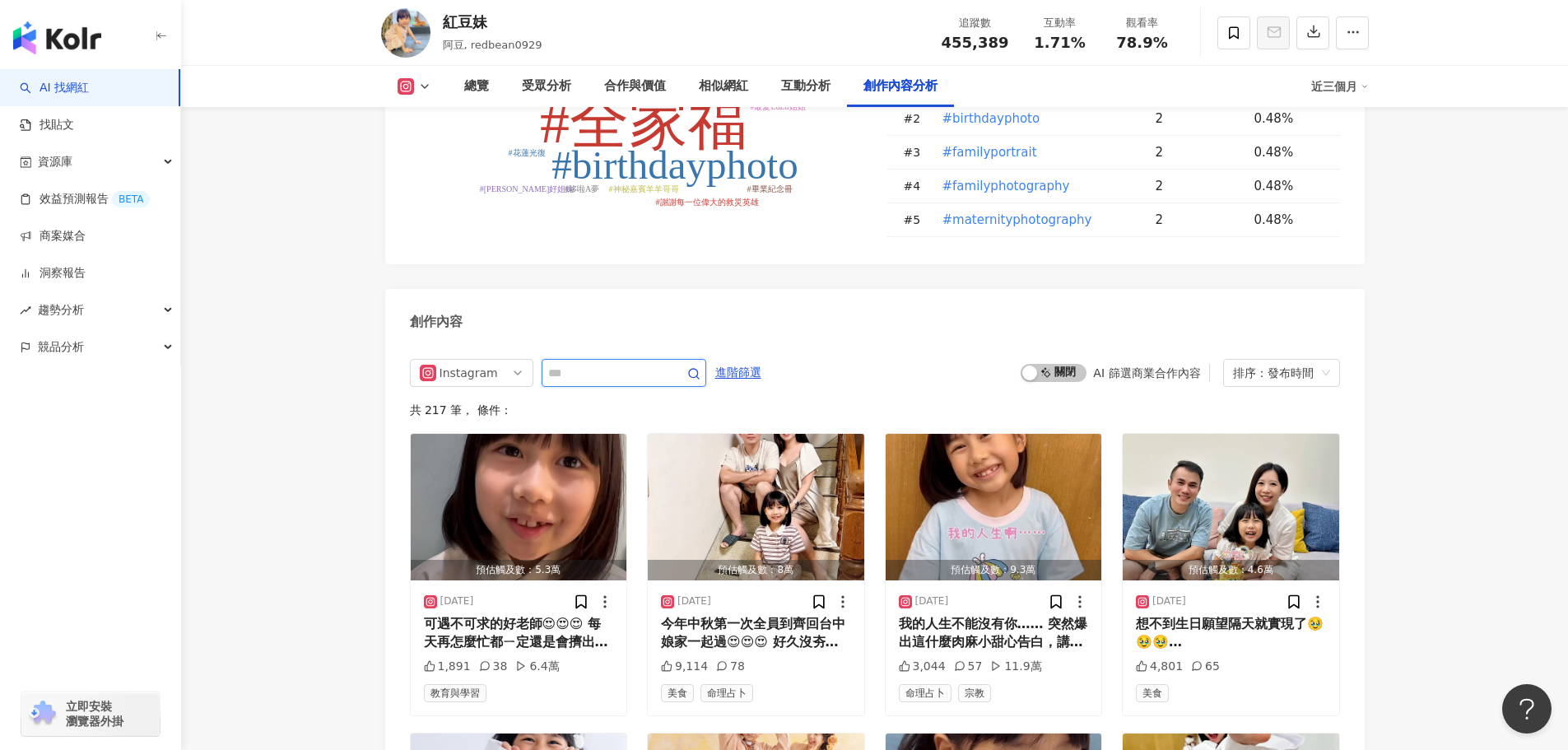
scroll to position [5058, 0]
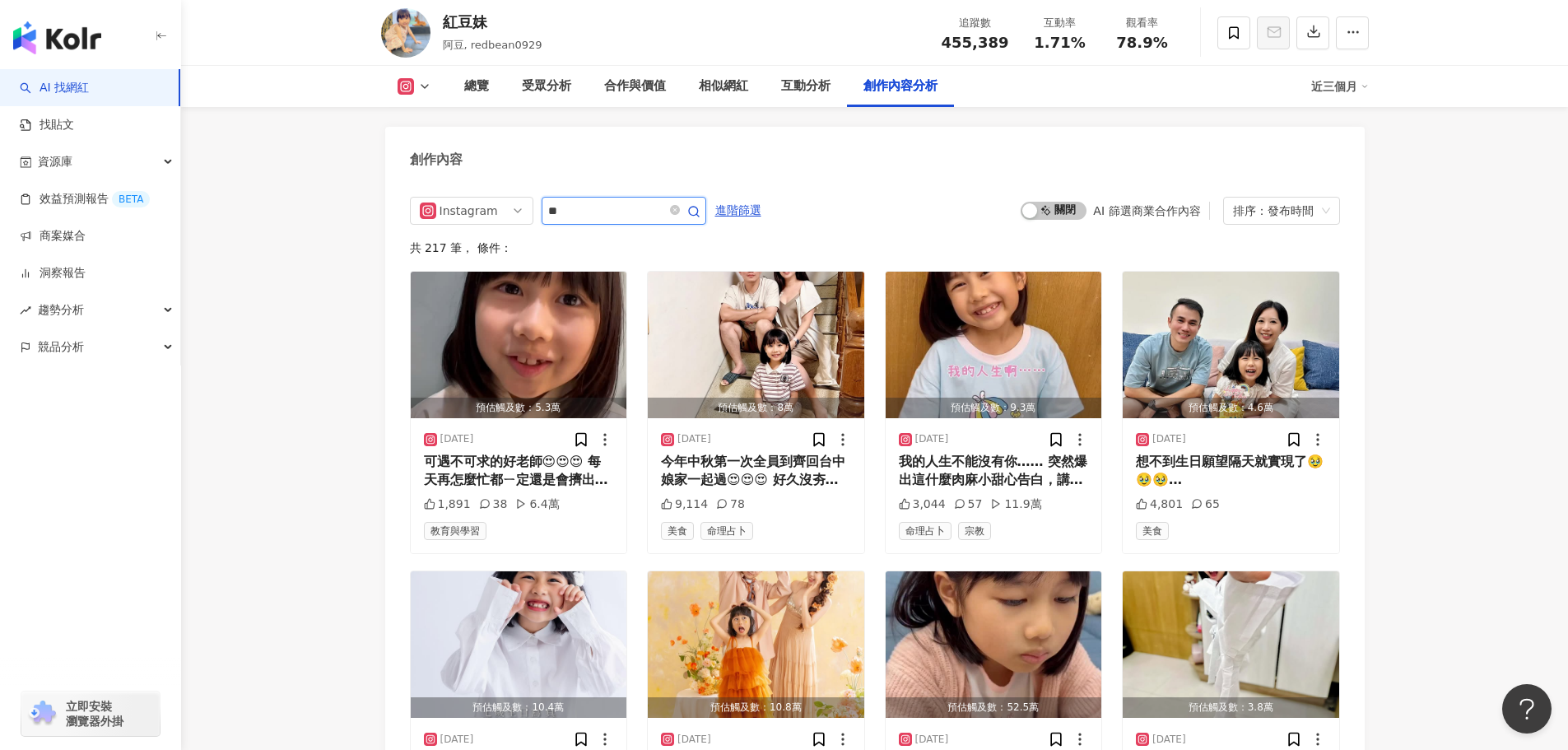
click at [701, 205] on icon "button" at bounding box center [693, 212] width 14 height 14
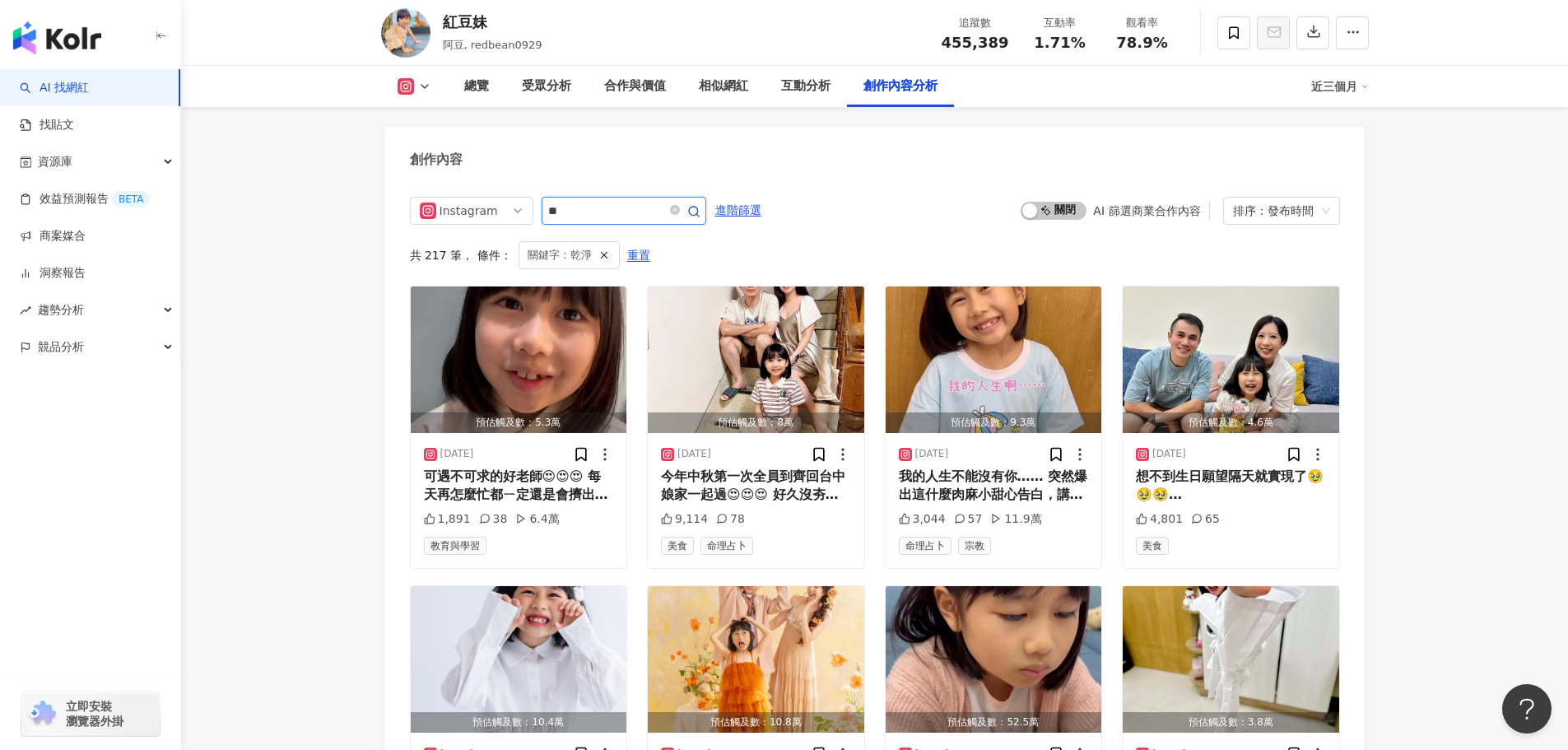
scroll to position [4896, 0]
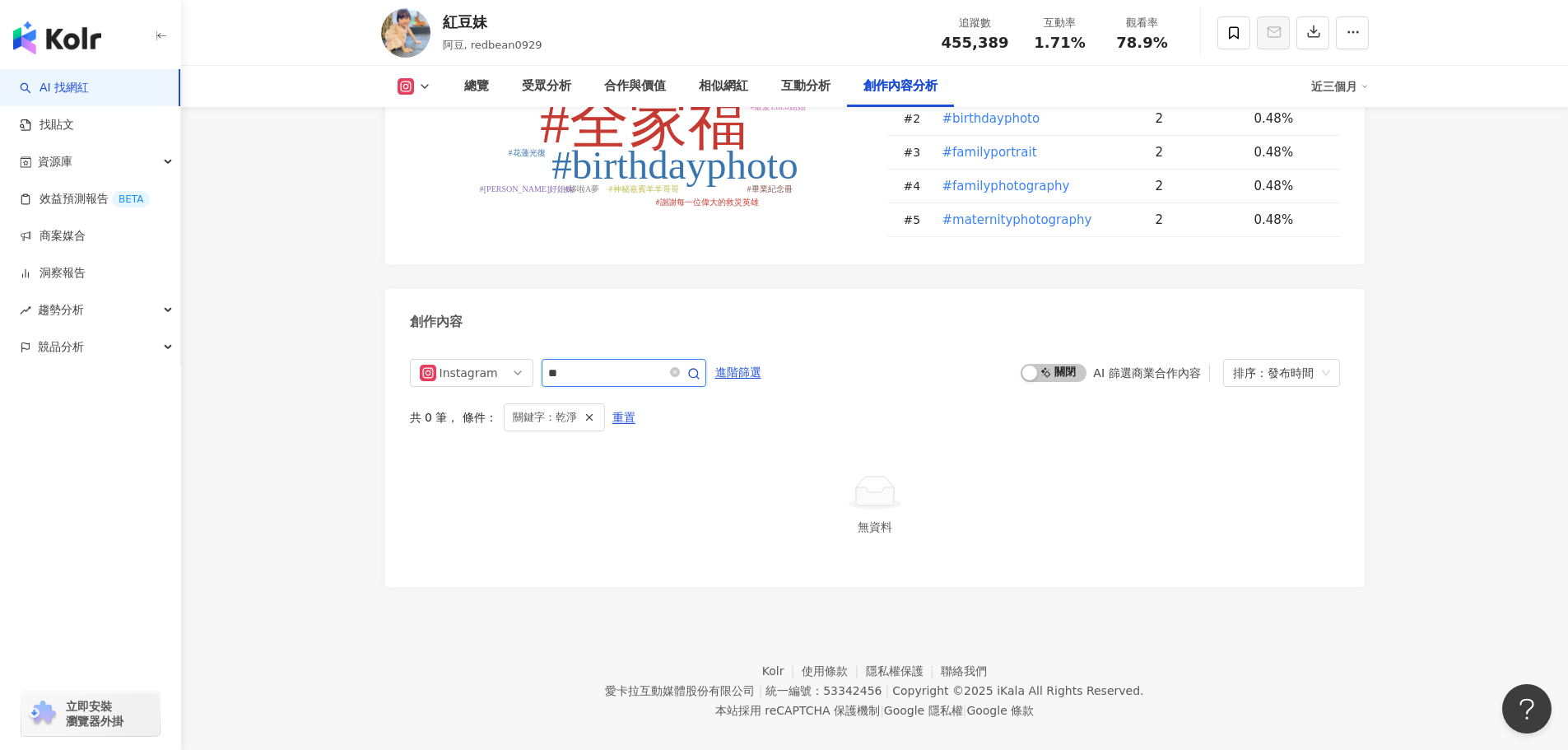
click at [599, 363] on input "**" at bounding box center [606, 373] width 115 height 20
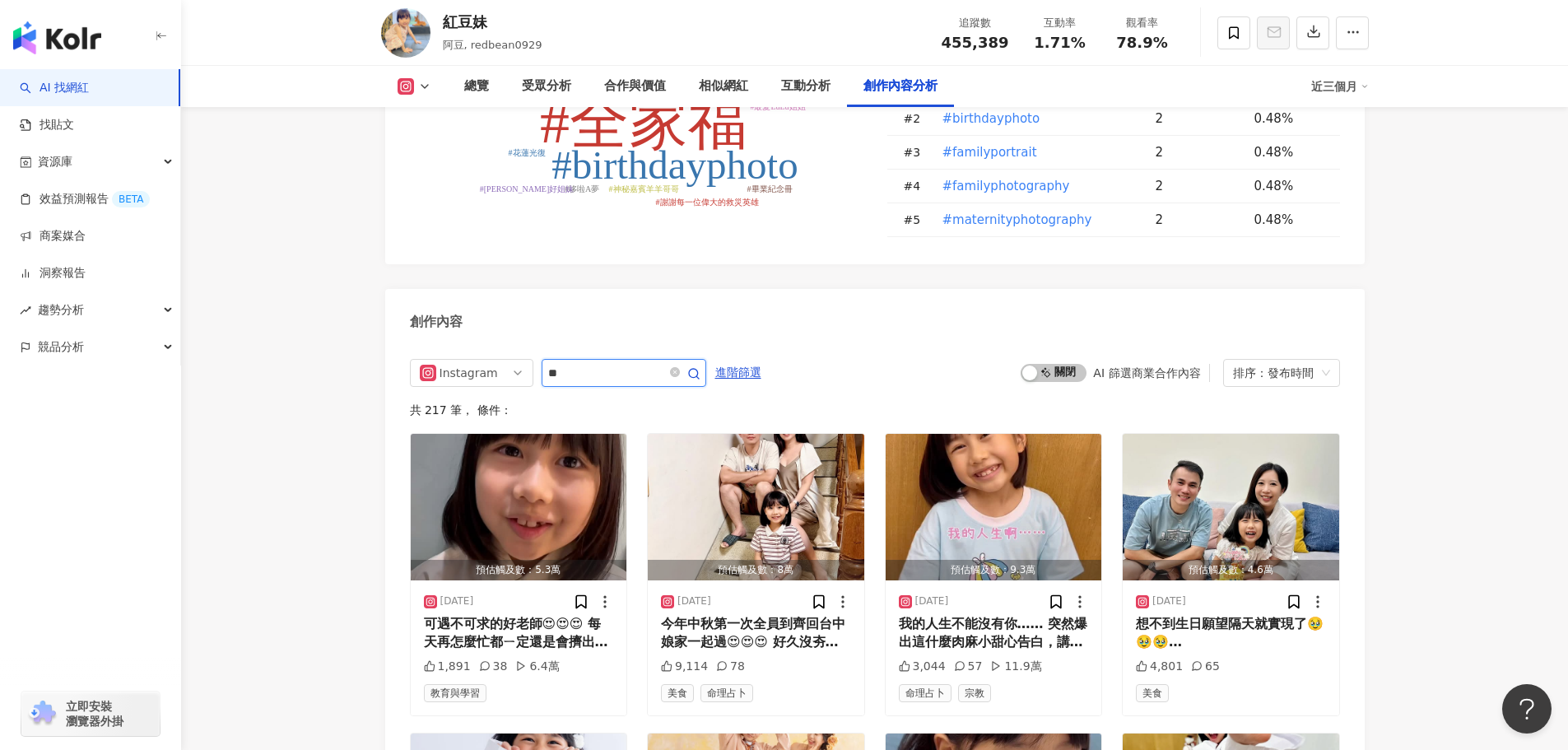
scroll to position [5058, 0]
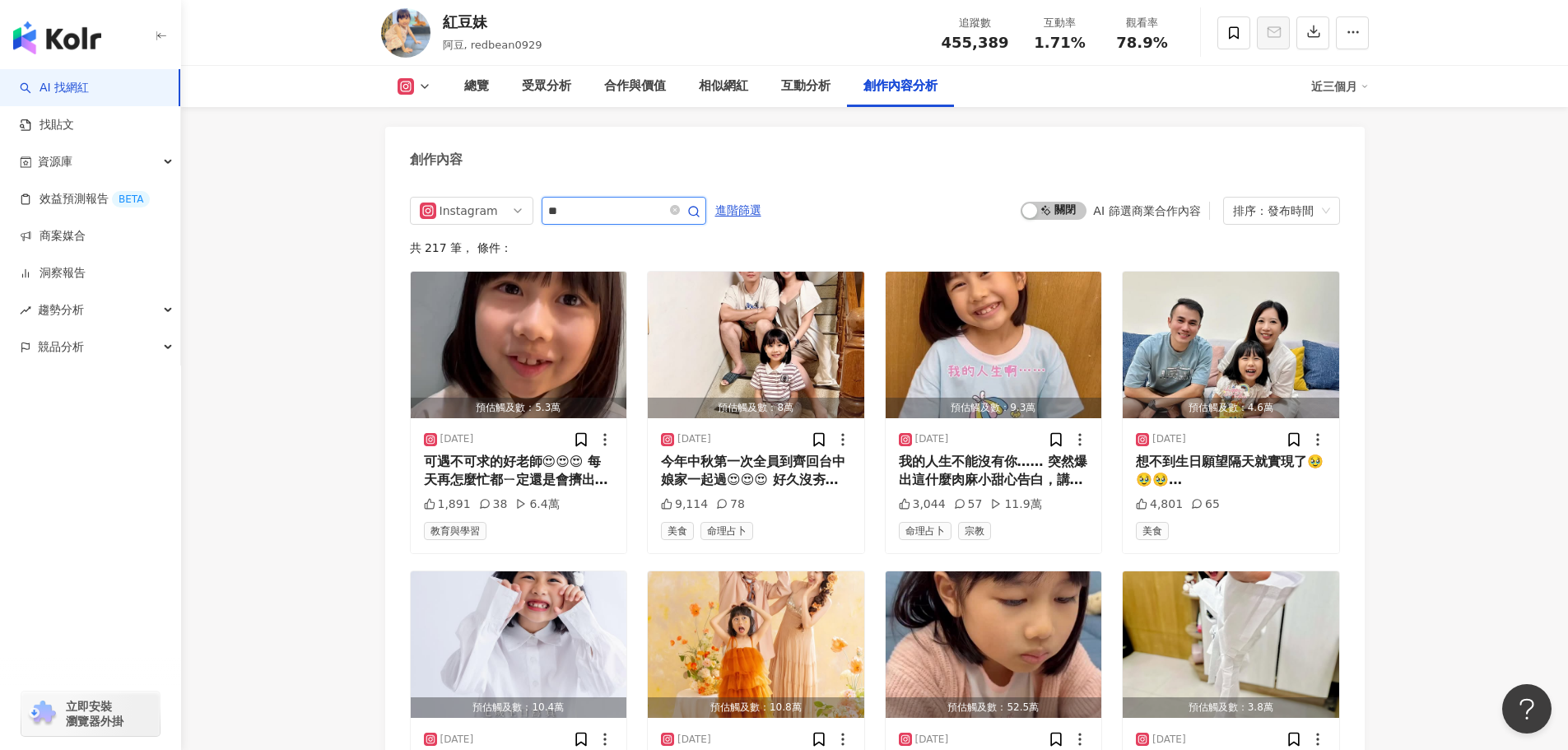
type input "*"
click at [1269, 197] on div "排序：發布時間" at bounding box center [1273, 210] width 82 height 26
type input "**"
click at [701, 205] on icon "button" at bounding box center [693, 212] width 14 height 14
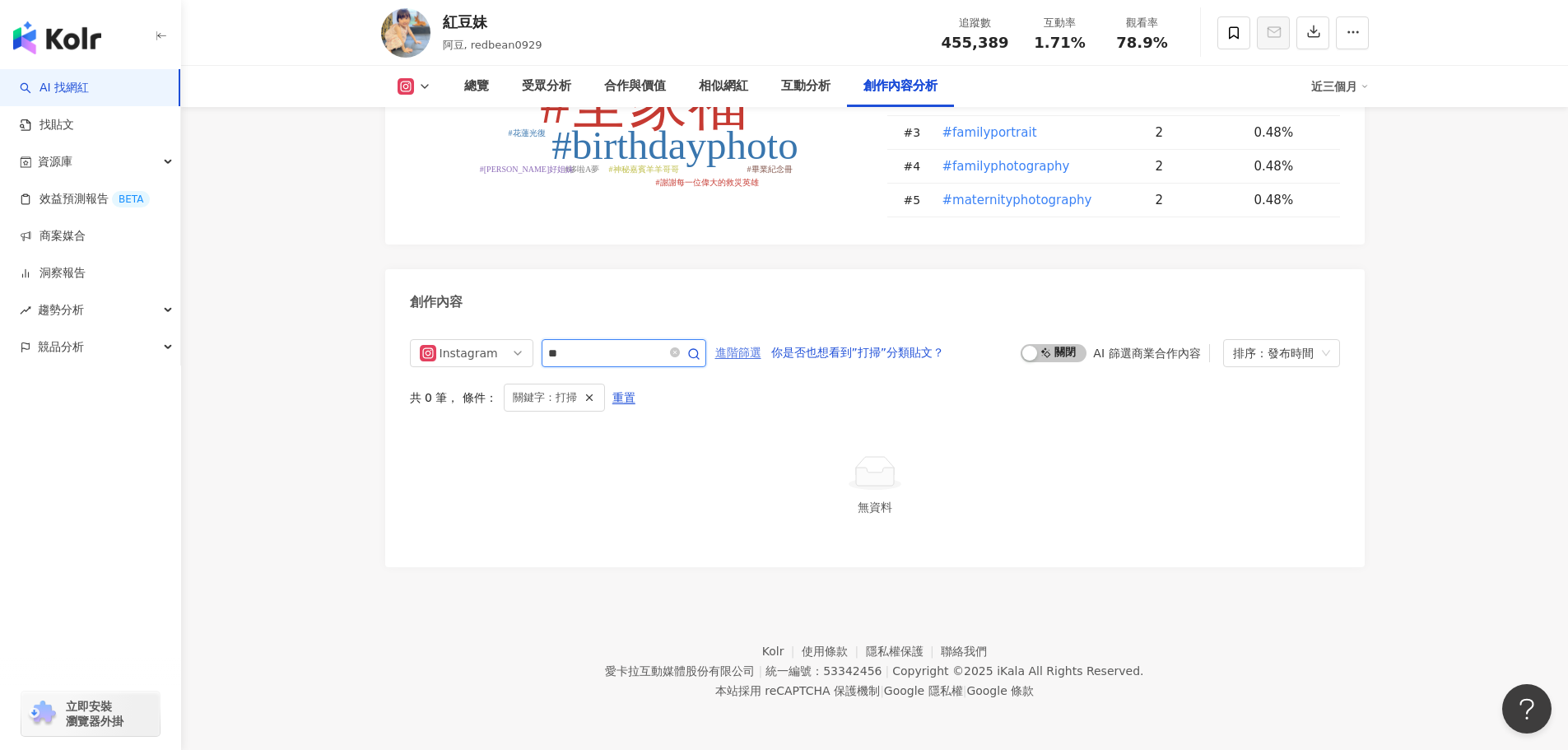
scroll to position [4896, 0]
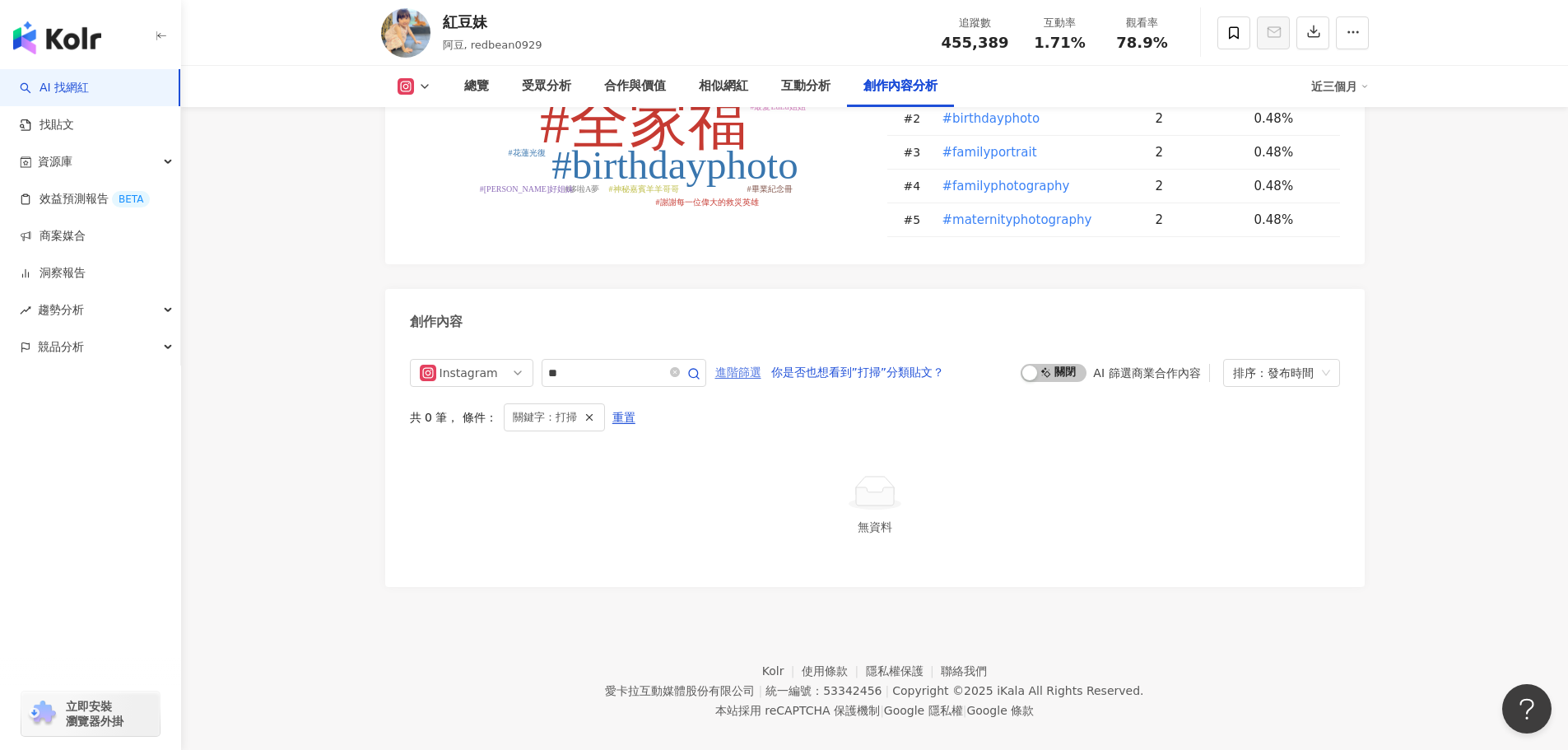
click at [761, 359] on span "進階篩選" at bounding box center [738, 372] width 46 height 26
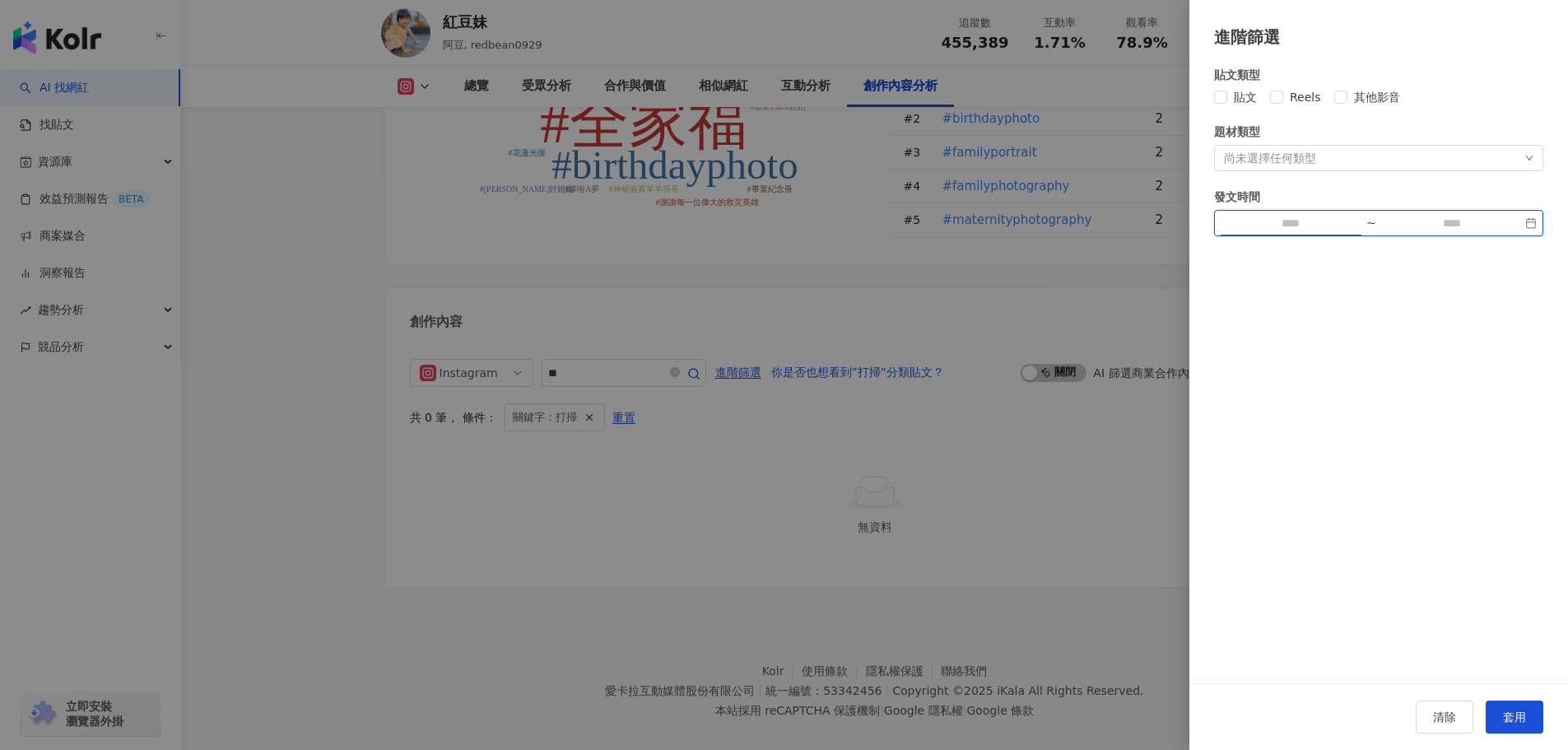
click at [1317, 230] on input at bounding box center [1291, 223] width 139 height 18
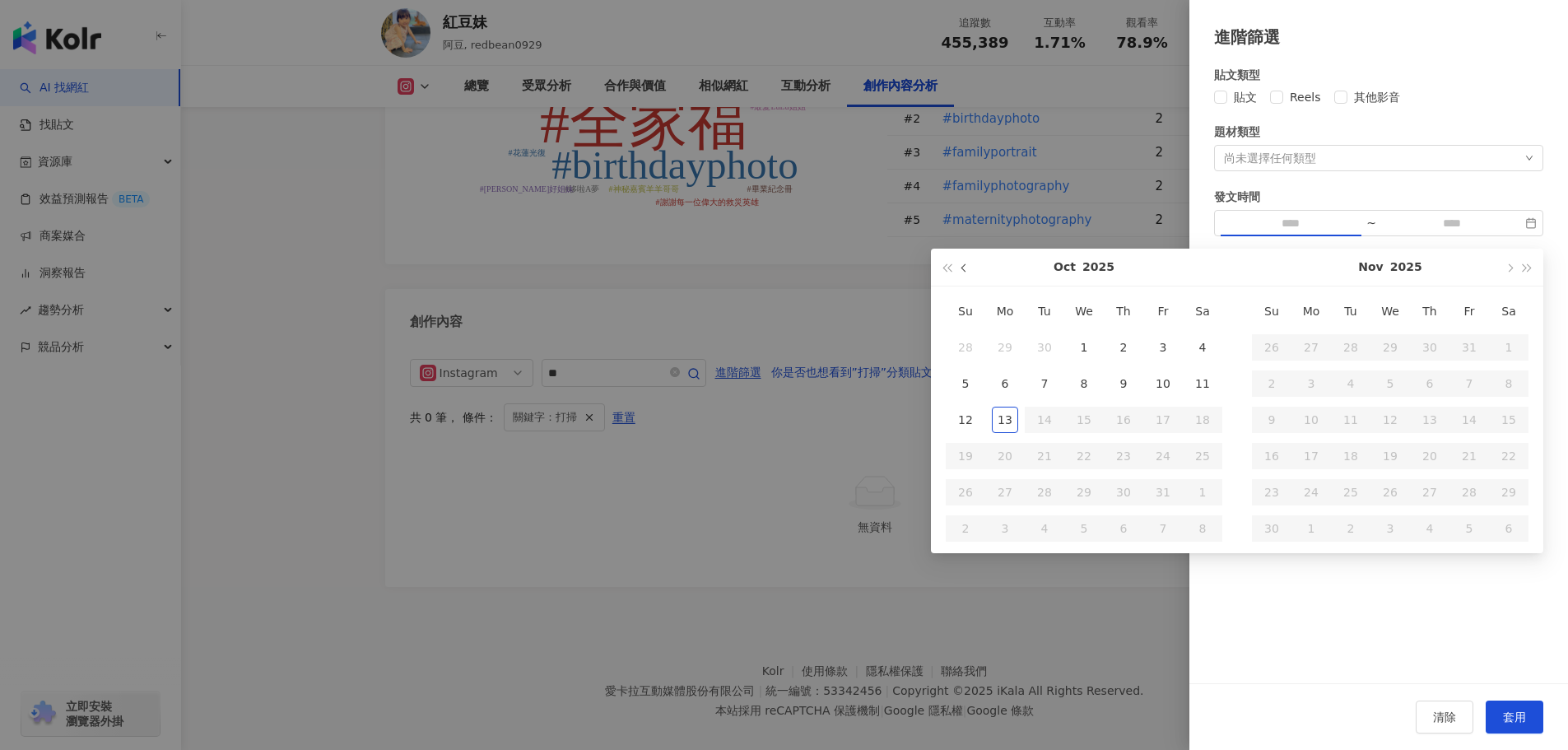
click at [962, 273] on button "button" at bounding box center [965, 267] width 18 height 37
click at [963, 273] on button "button" at bounding box center [965, 267] width 18 height 37
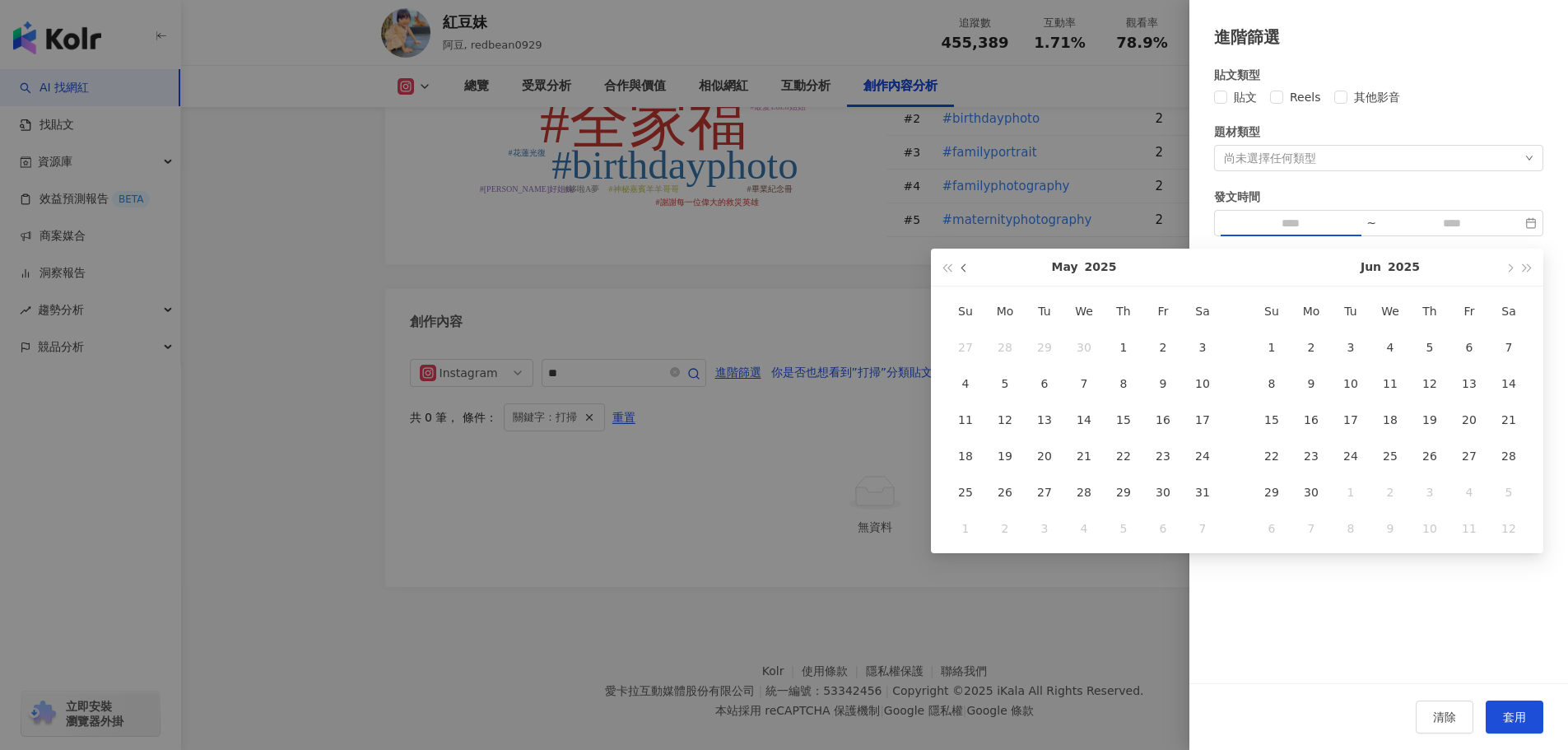
click at [963, 272] on button "button" at bounding box center [965, 267] width 18 height 37
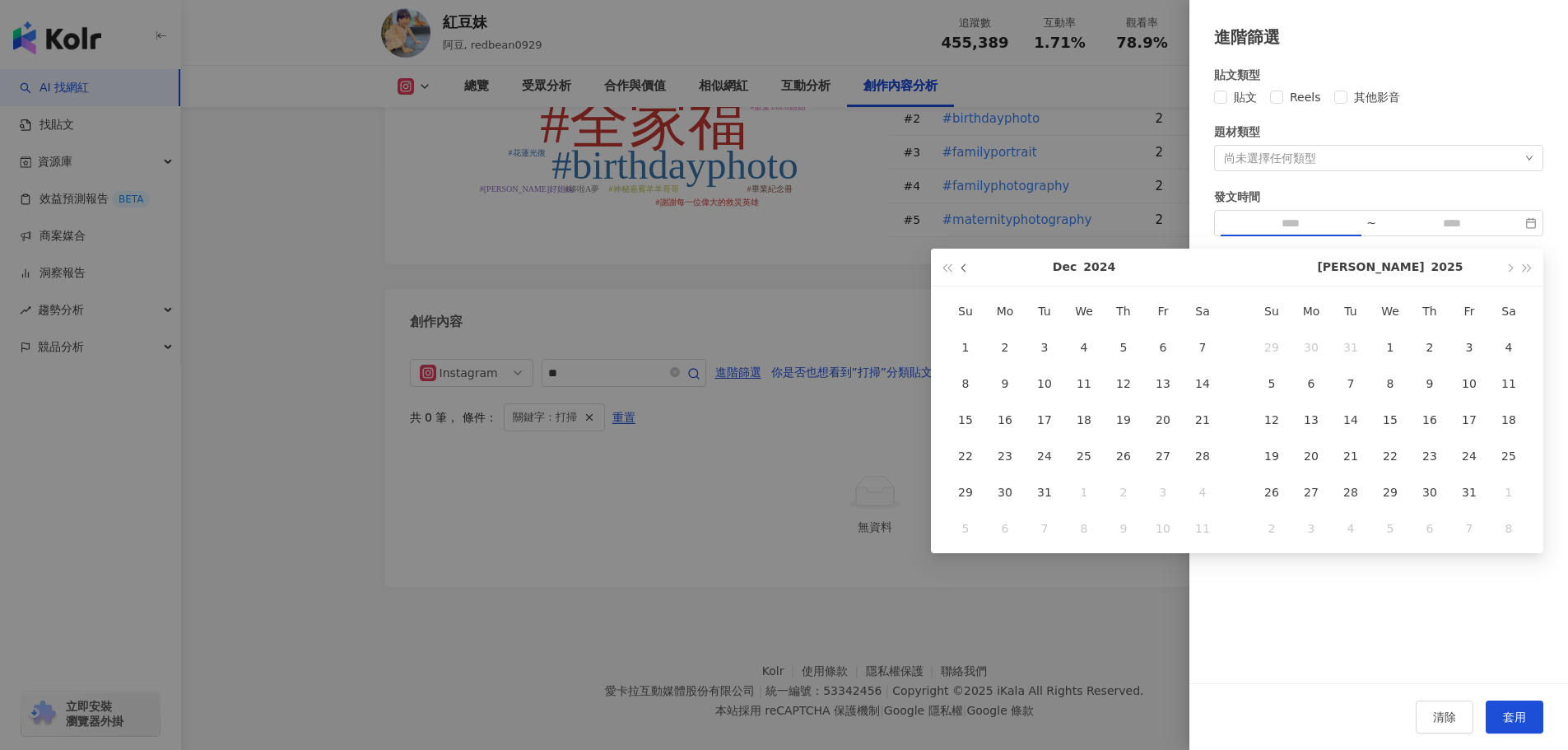
click at [963, 272] on button "button" at bounding box center [965, 267] width 18 height 37
click at [1075, 265] on button "Sep" at bounding box center [1065, 267] width 24 height 37
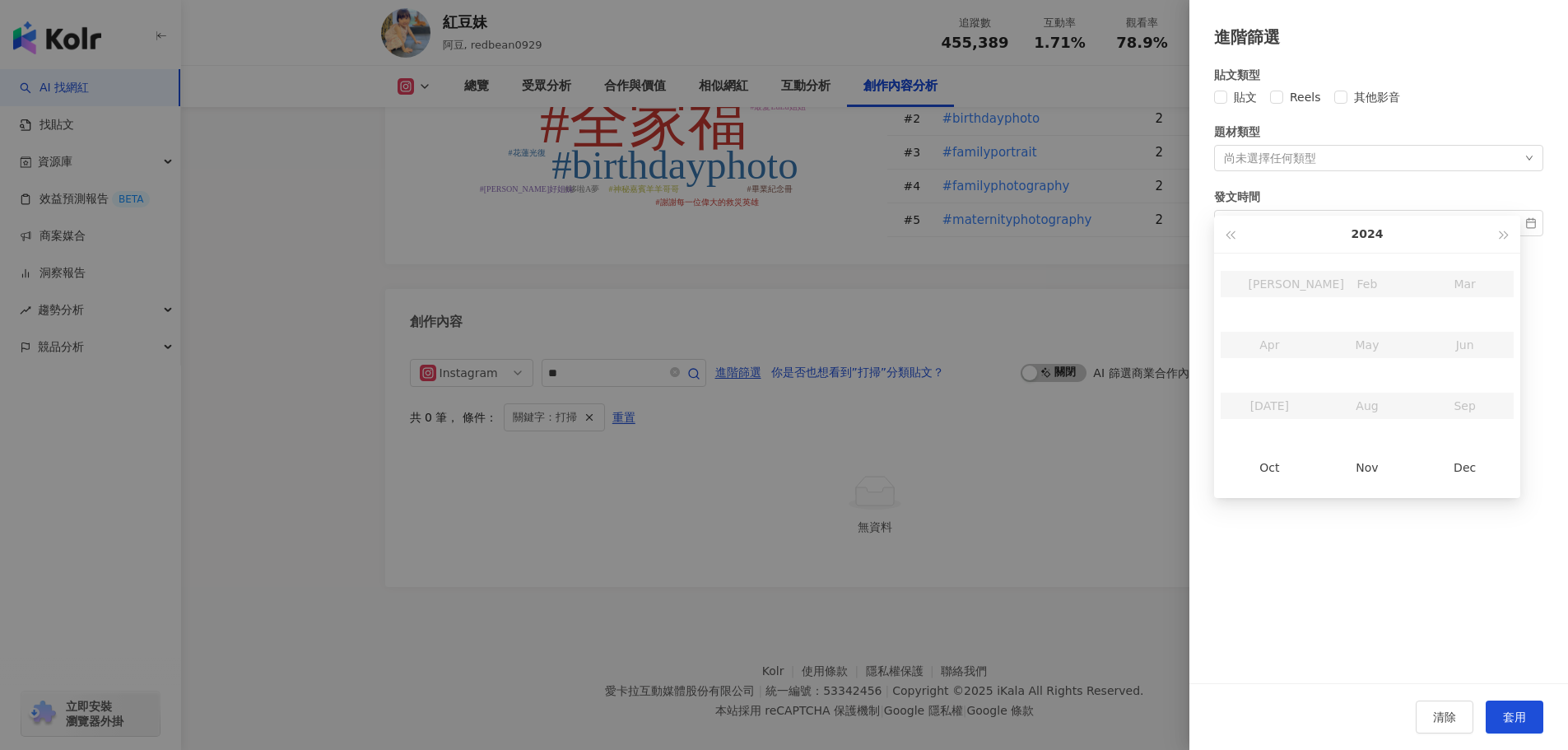
scroll to position [4731, 0]
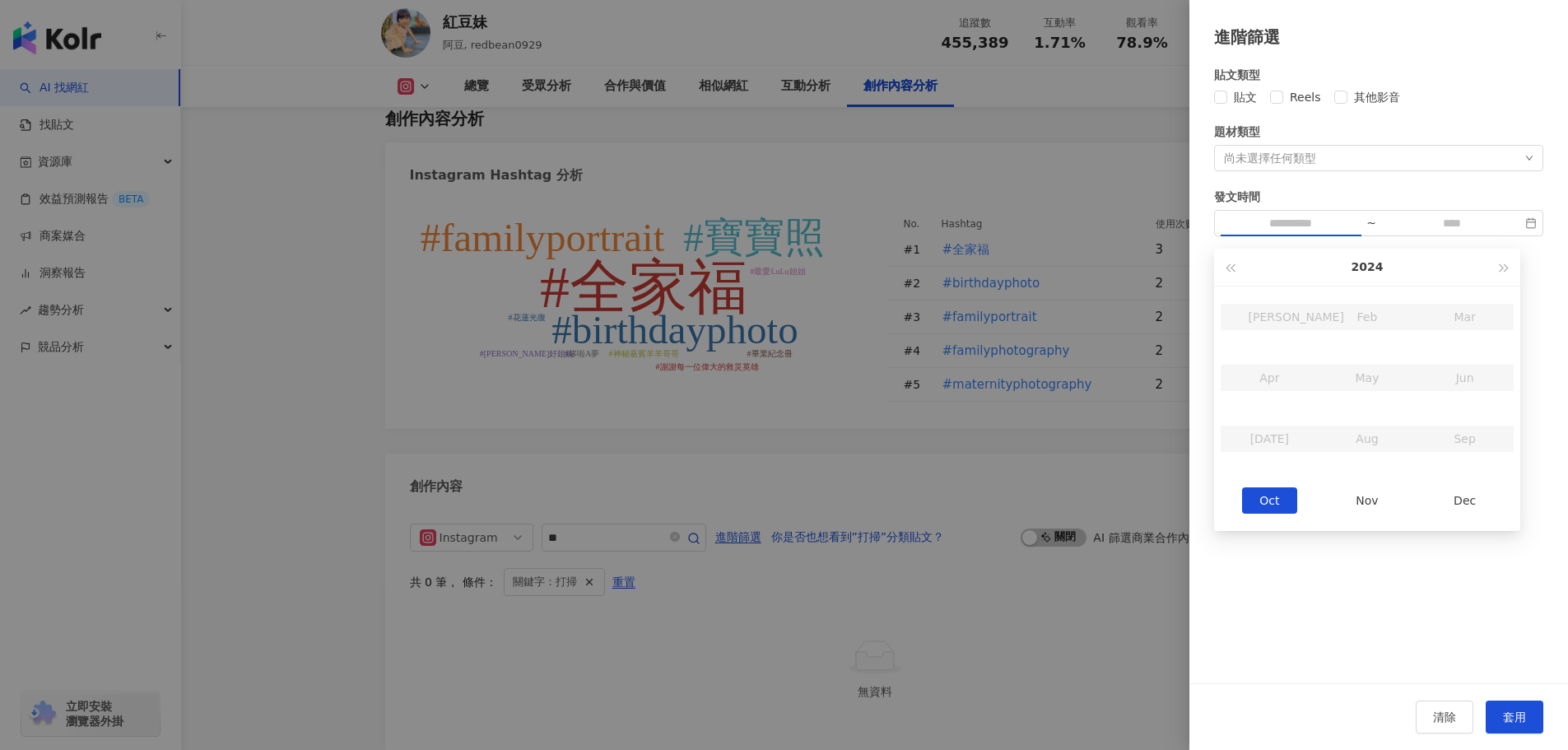
click at [1270, 502] on div "Oct" at bounding box center [1270, 500] width 56 height 26
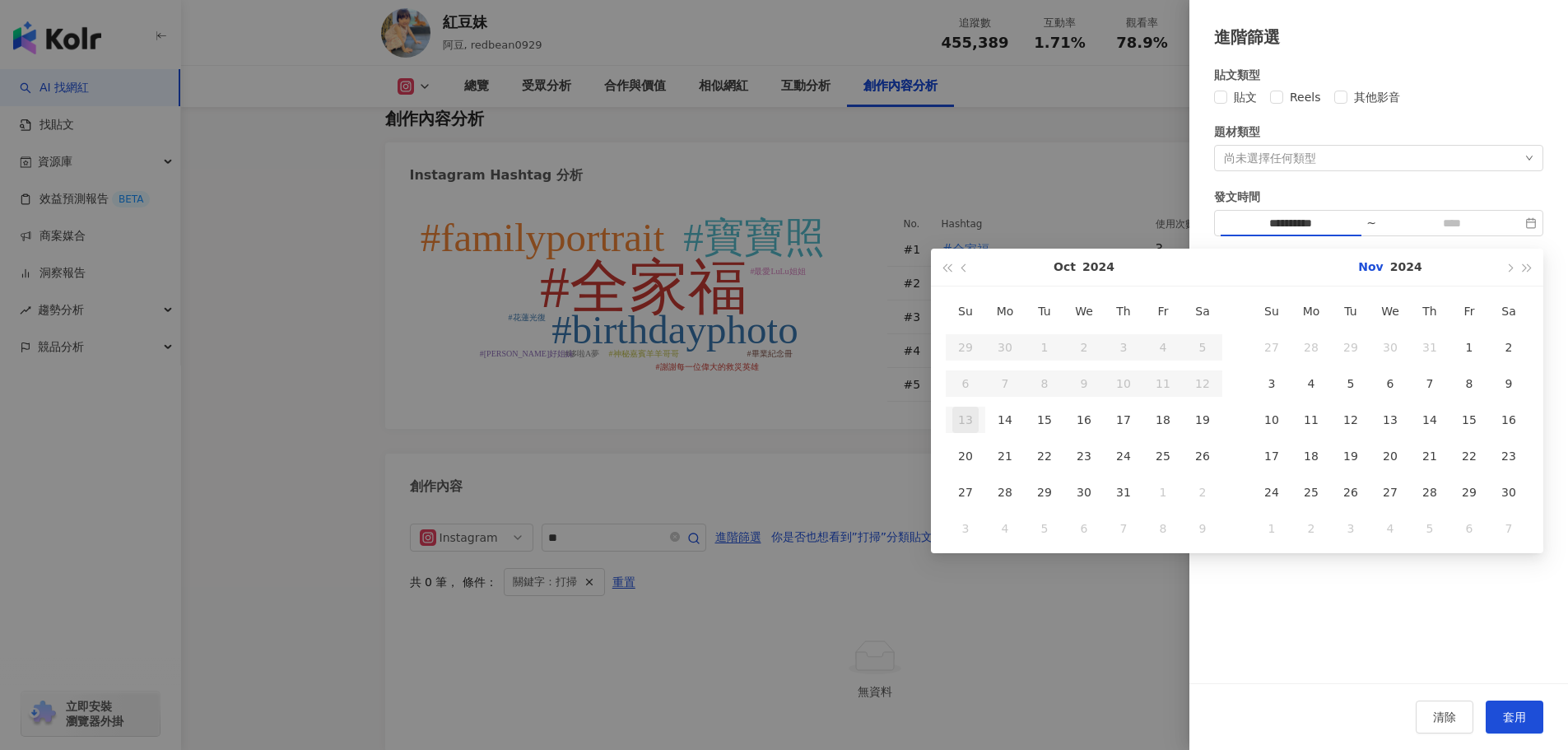
click at [1363, 266] on button "Nov" at bounding box center [1370, 267] width 24 height 37
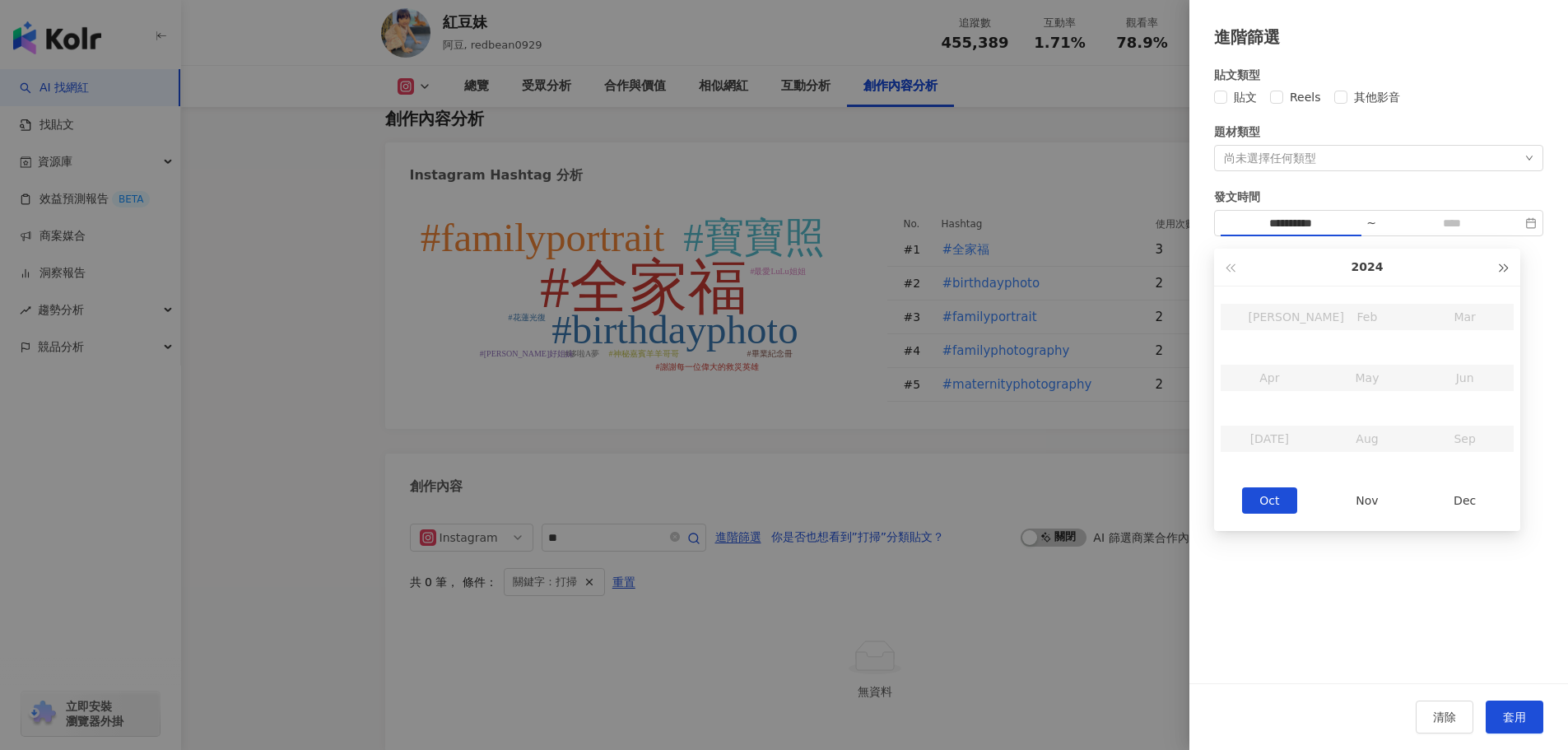
click at [1499, 270] on div "2024" at bounding box center [1367, 267] width 306 height 38
click at [1508, 270] on button "button" at bounding box center [1505, 267] width 18 height 37
type input "**********"
click at [1267, 503] on div "Oct" at bounding box center [1270, 500] width 56 height 26
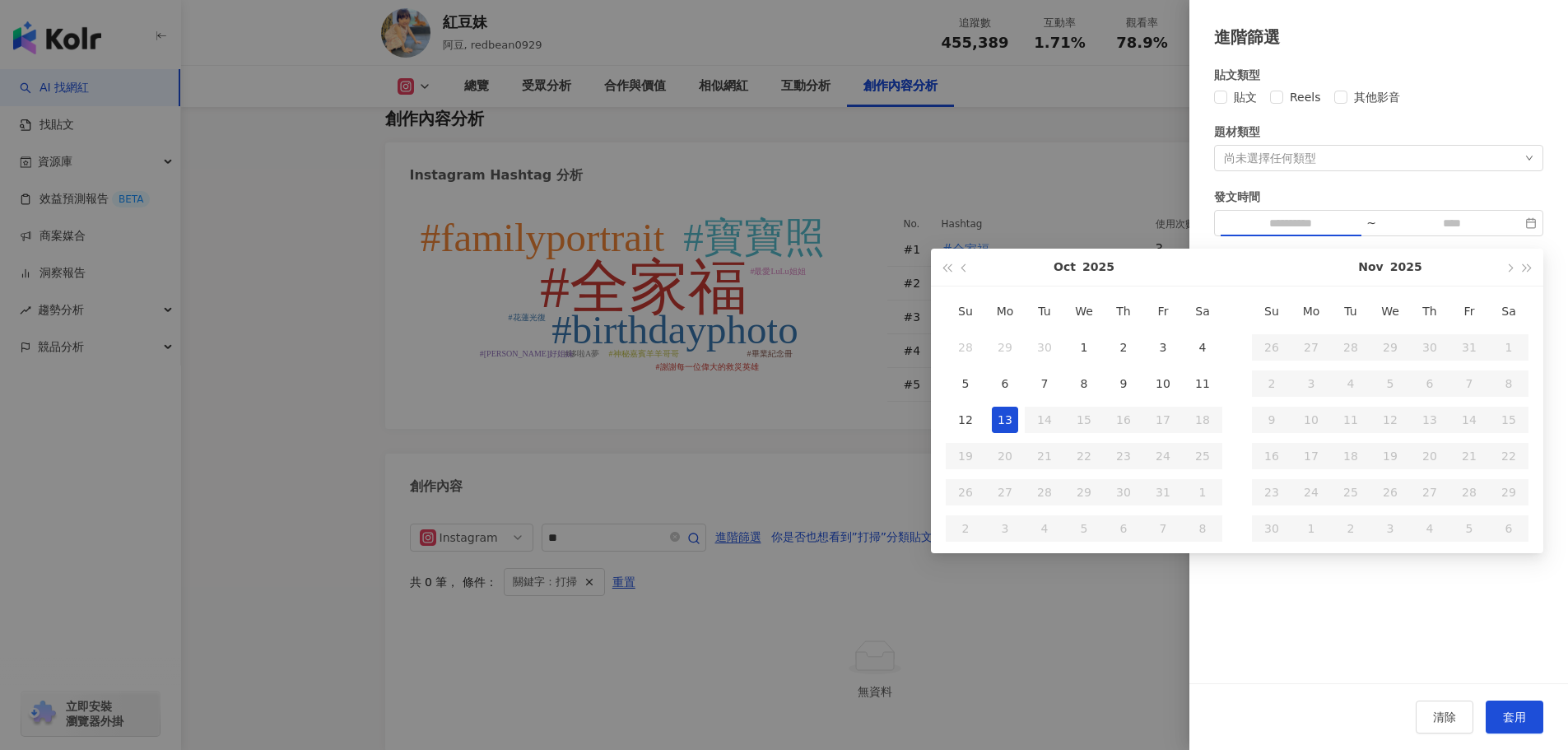
click at [1007, 420] on div "13" at bounding box center [1004, 420] width 26 height 26
type input "**********"
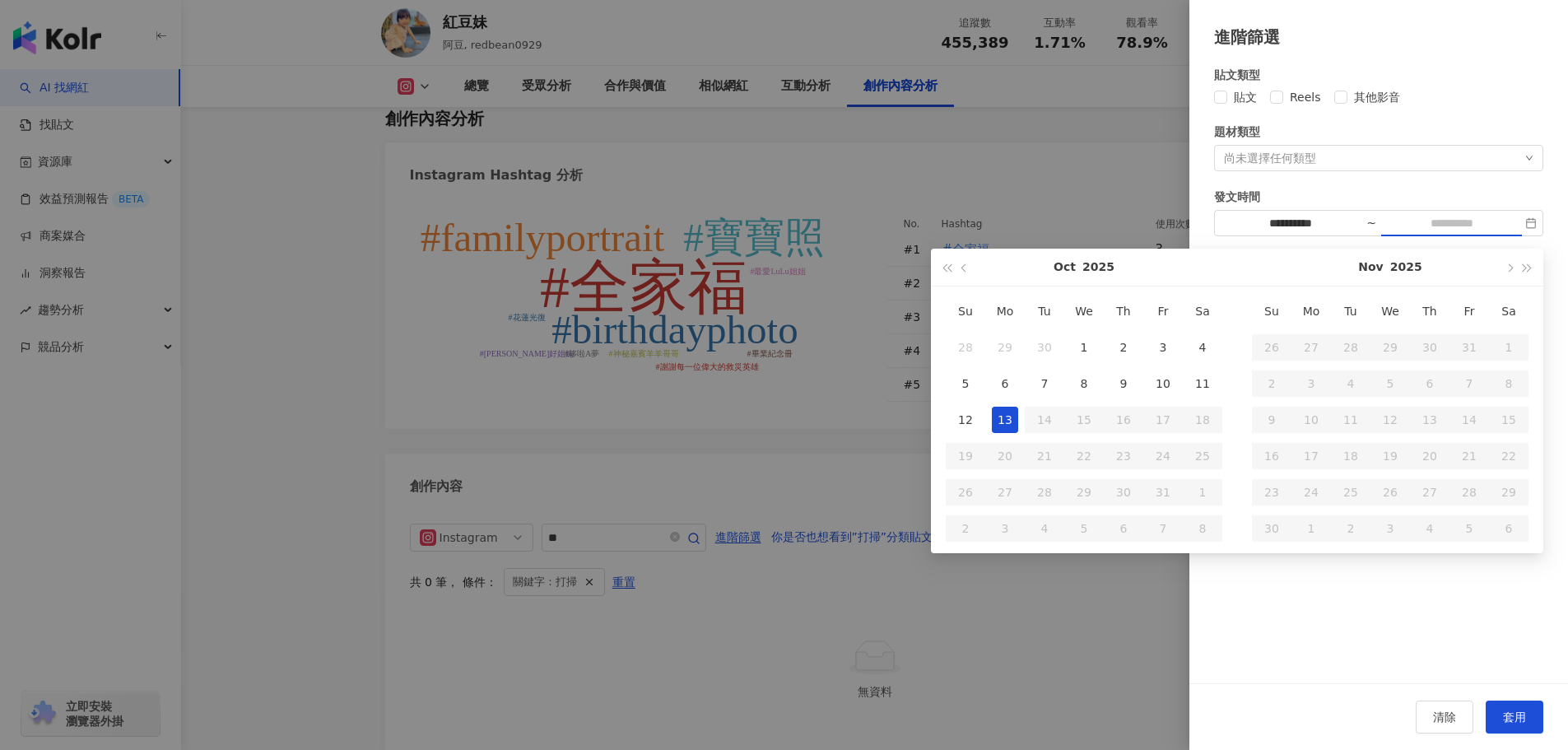
click at [1011, 420] on div "13" at bounding box center [1004, 420] width 26 height 26
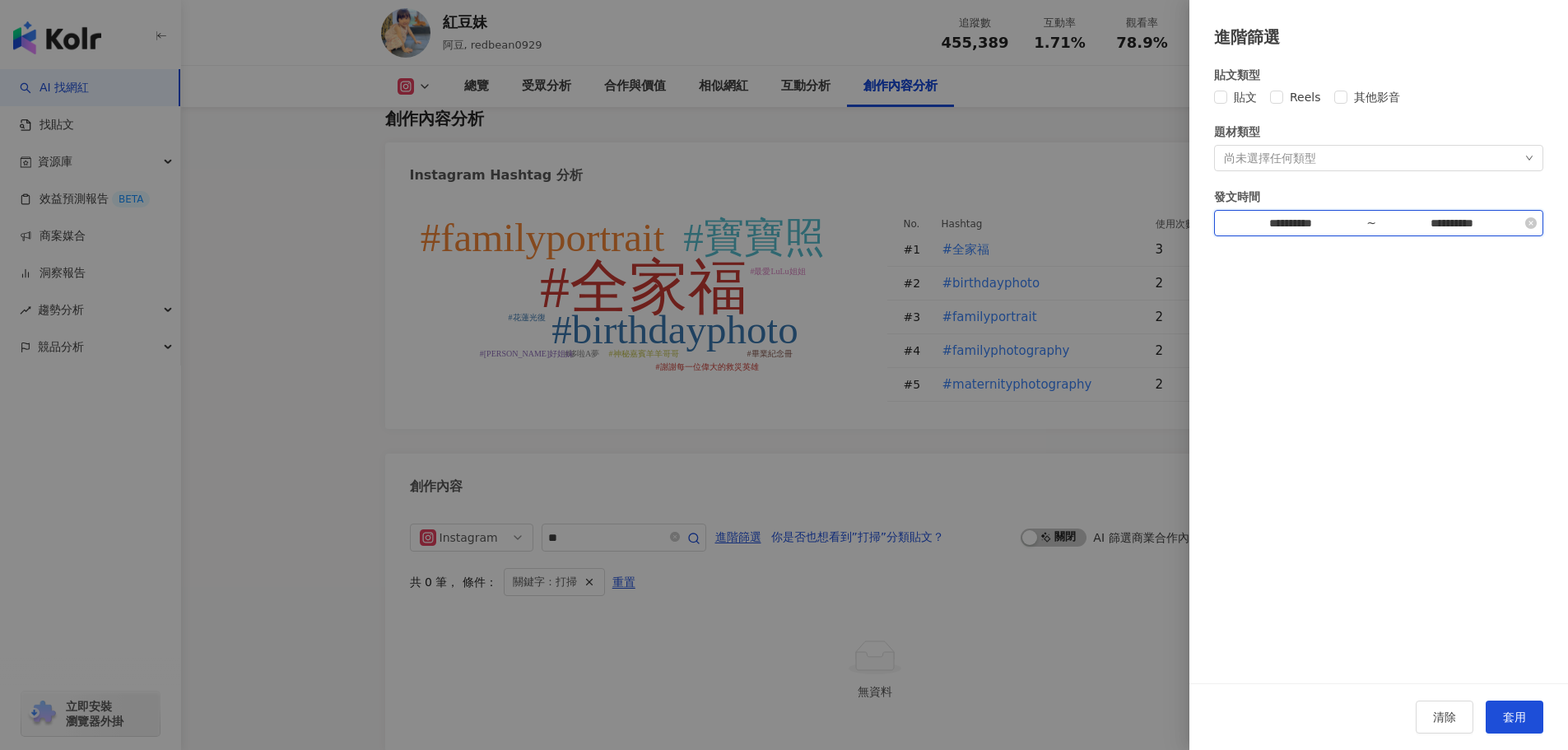
click at [1316, 229] on input "**********" at bounding box center [1291, 223] width 139 height 18
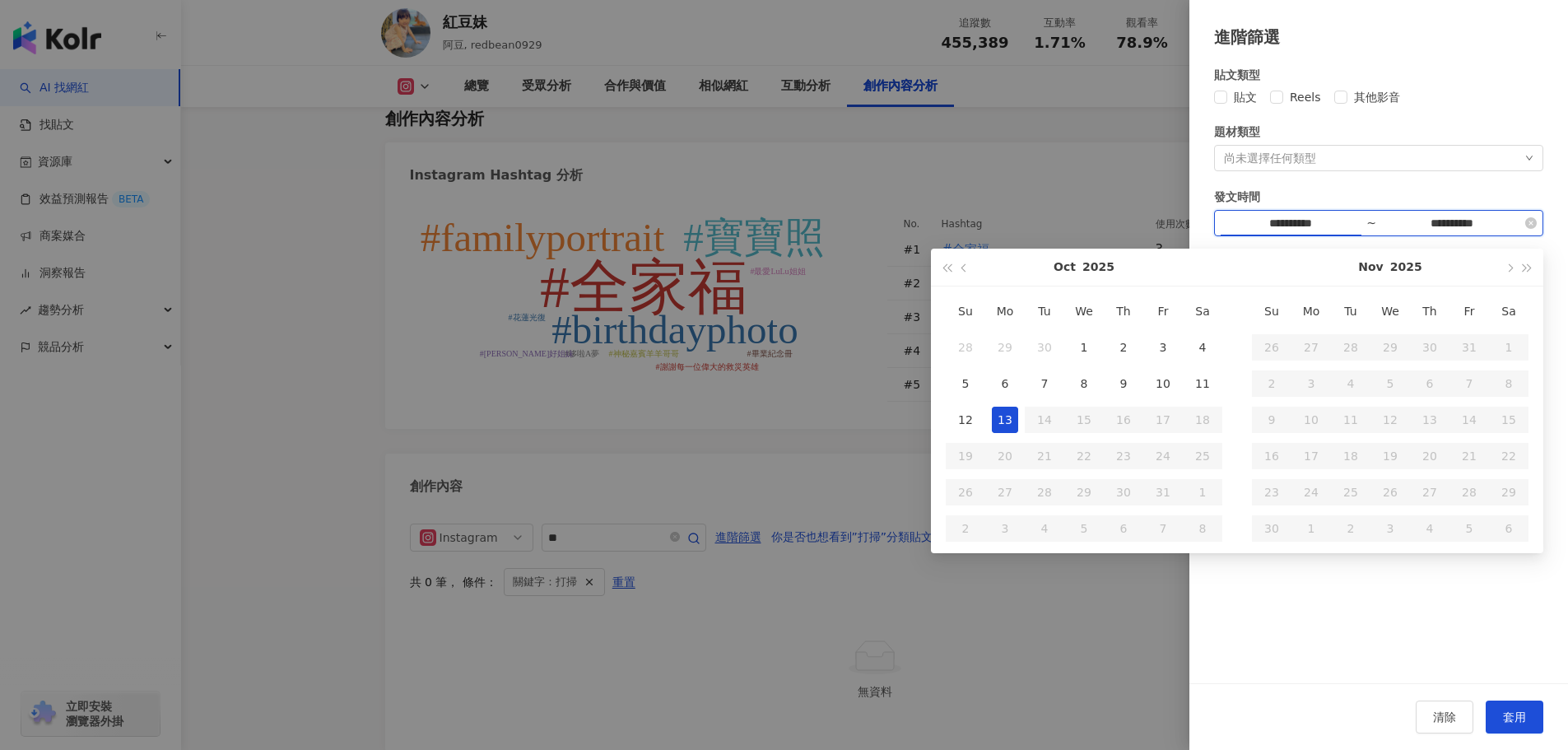
click at [1283, 221] on input "**********" at bounding box center [1291, 223] width 139 height 18
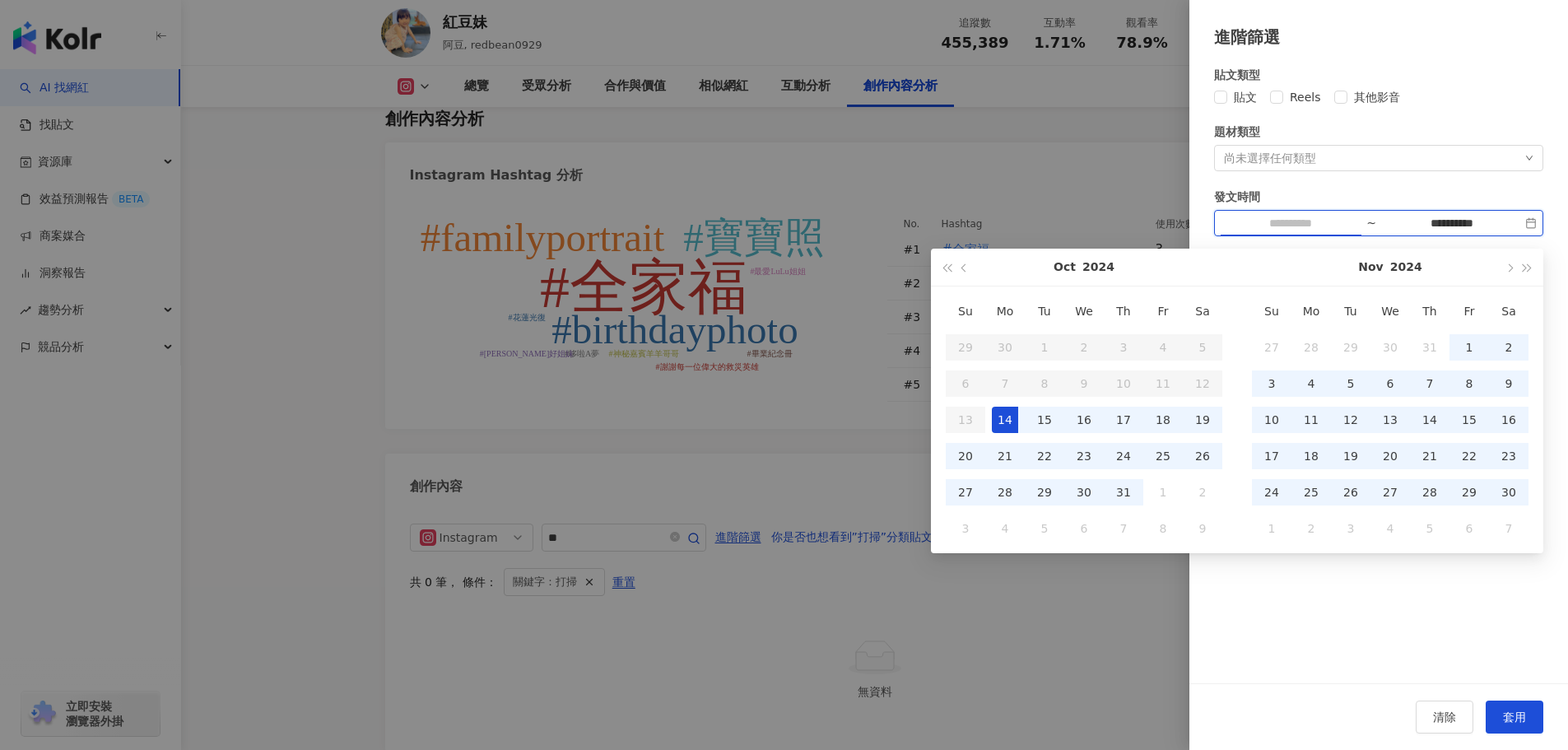
type input "**********"
click at [1009, 420] on div "14" at bounding box center [1004, 420] width 26 height 26
type input "**********"
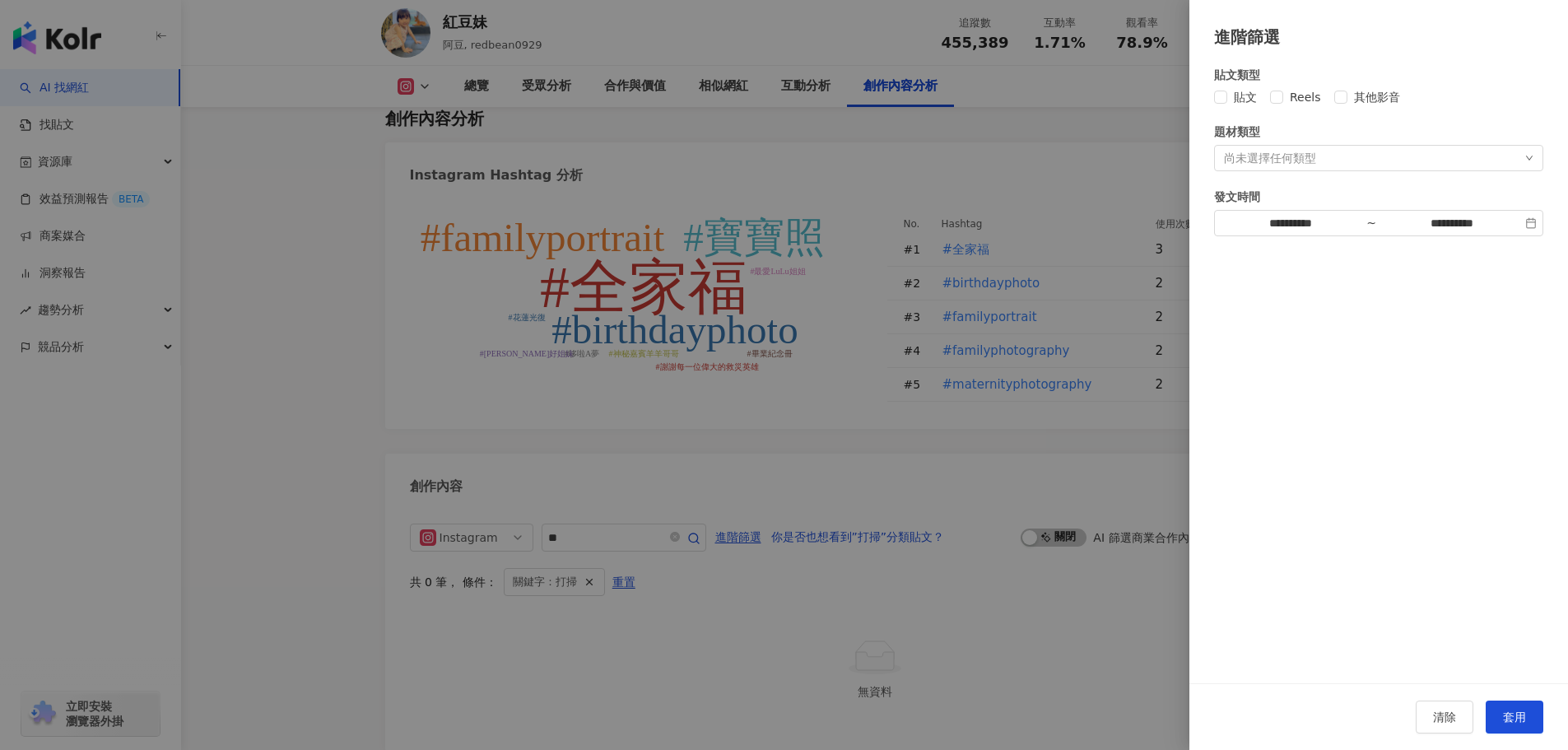
click at [1371, 179] on div "**********" at bounding box center [1379, 150] width 330 height 170
click at [1301, 164] on div "尚未選擇任何類型" at bounding box center [1270, 158] width 92 height 14
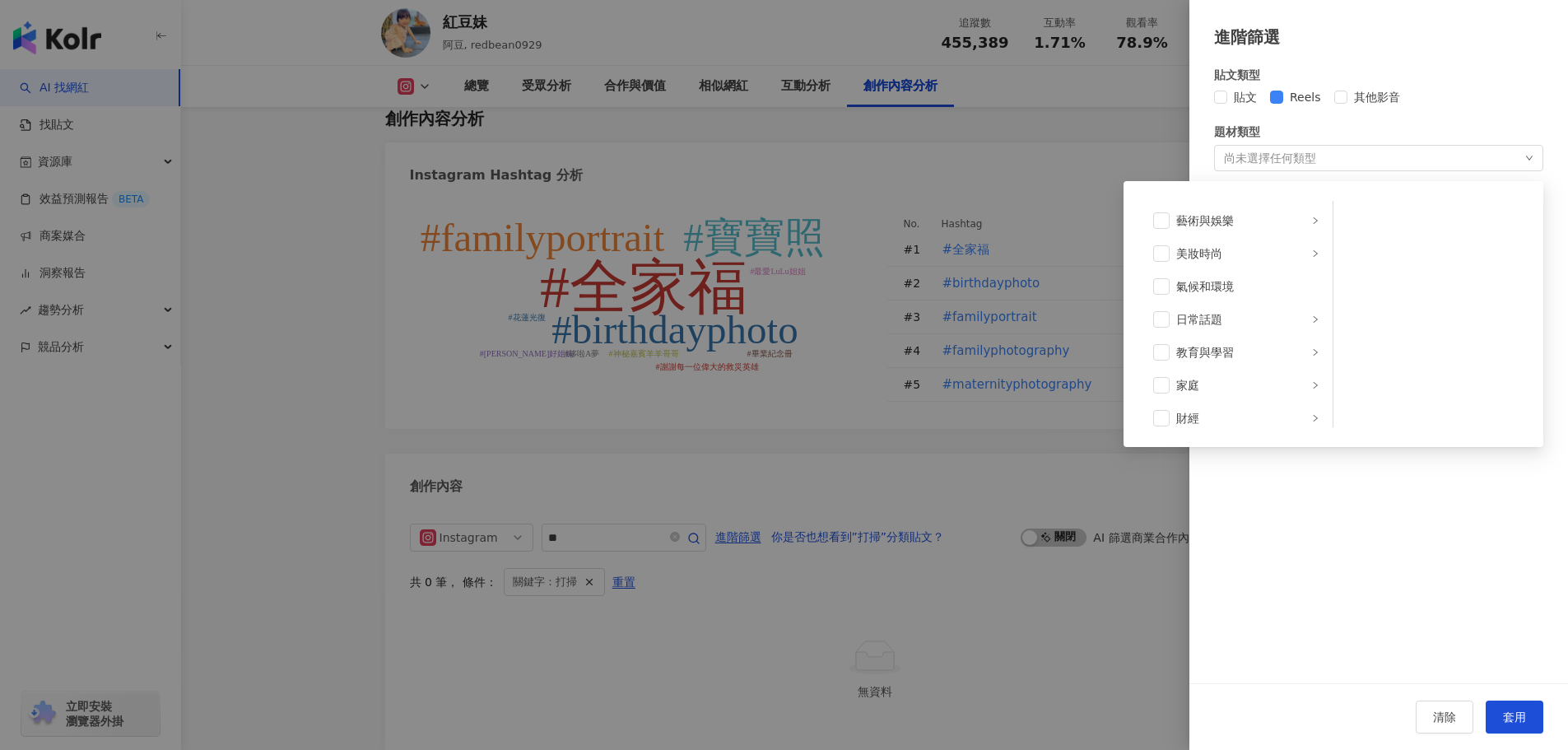
click at [1357, 131] on div "題材類型" at bounding box center [1379, 131] width 330 height 18
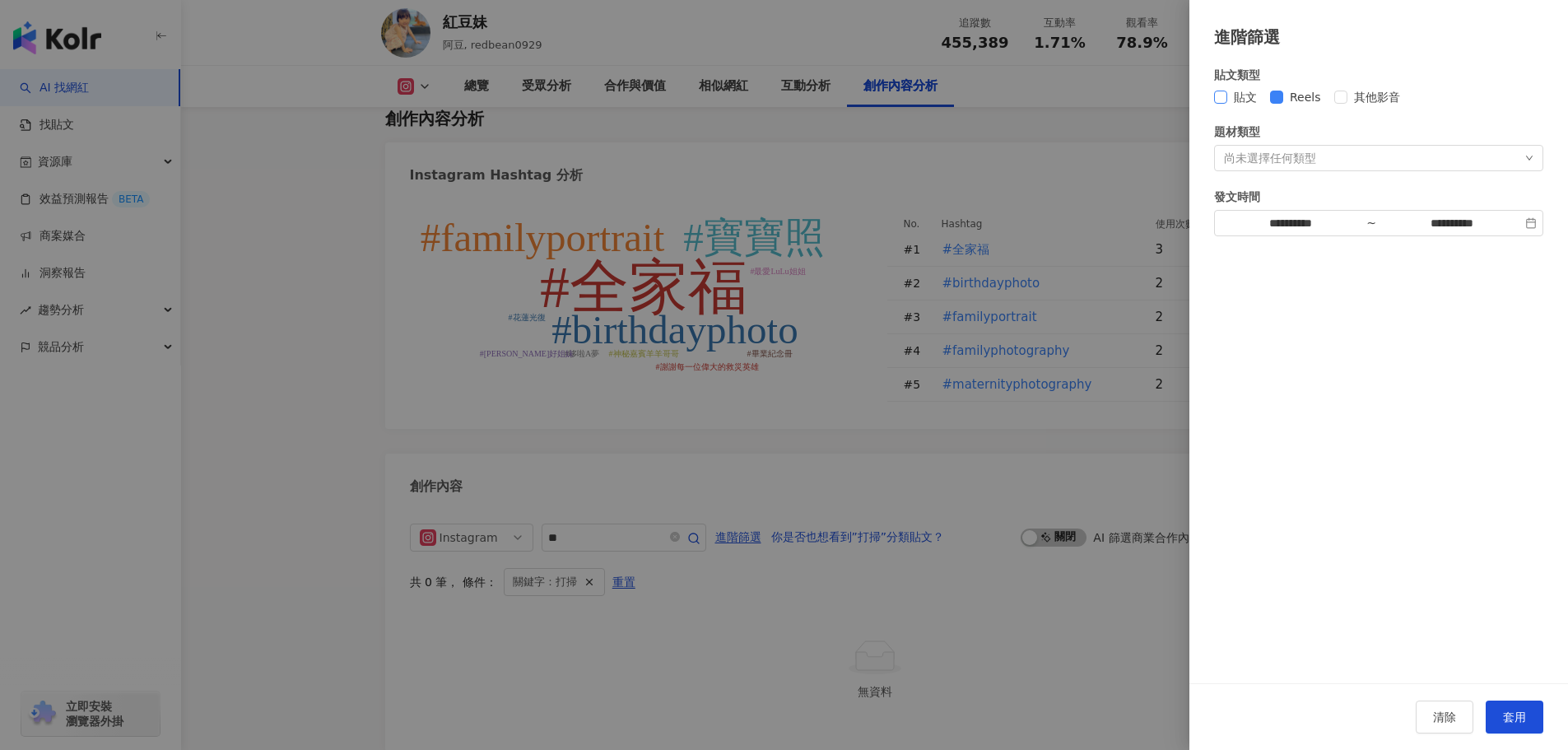
click at [1229, 101] on span "貼文" at bounding box center [1246, 97] width 36 height 18
click at [1347, 101] on span "其他影音" at bounding box center [1377, 97] width 59 height 18
click at [1511, 711] on span "套用" at bounding box center [1515, 717] width 23 height 14
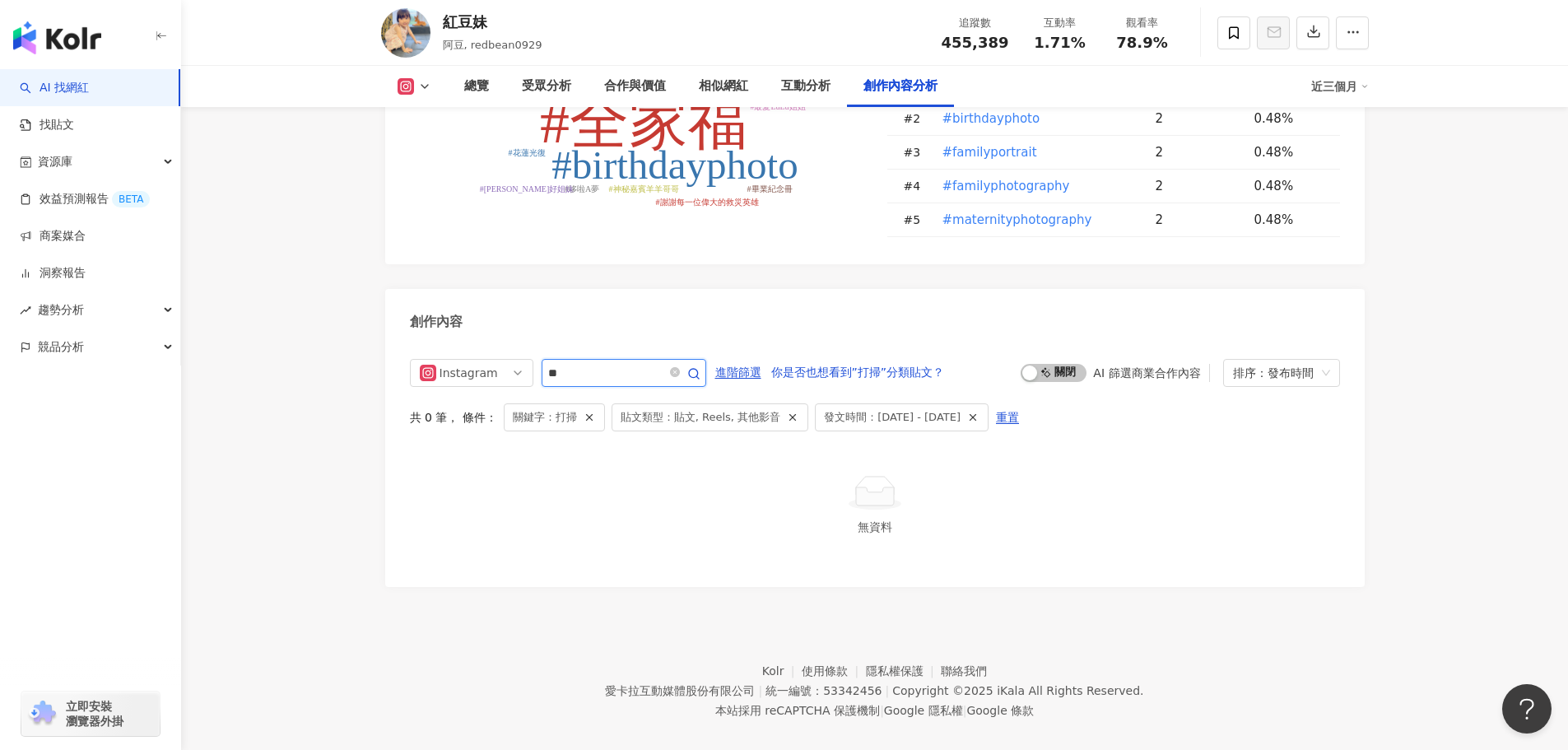
click at [624, 363] on input "**" at bounding box center [606, 373] width 115 height 20
type input "*"
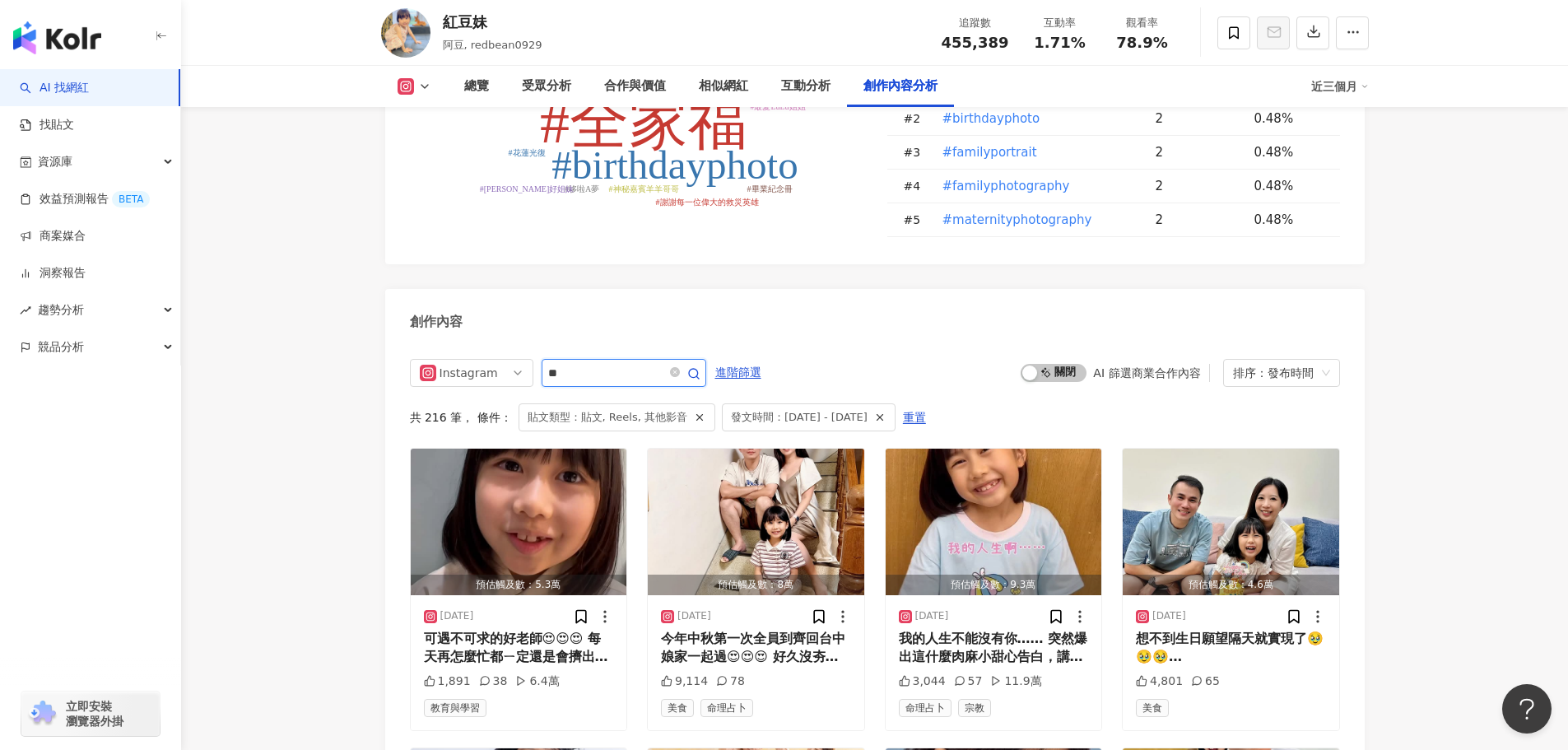
type input "*"
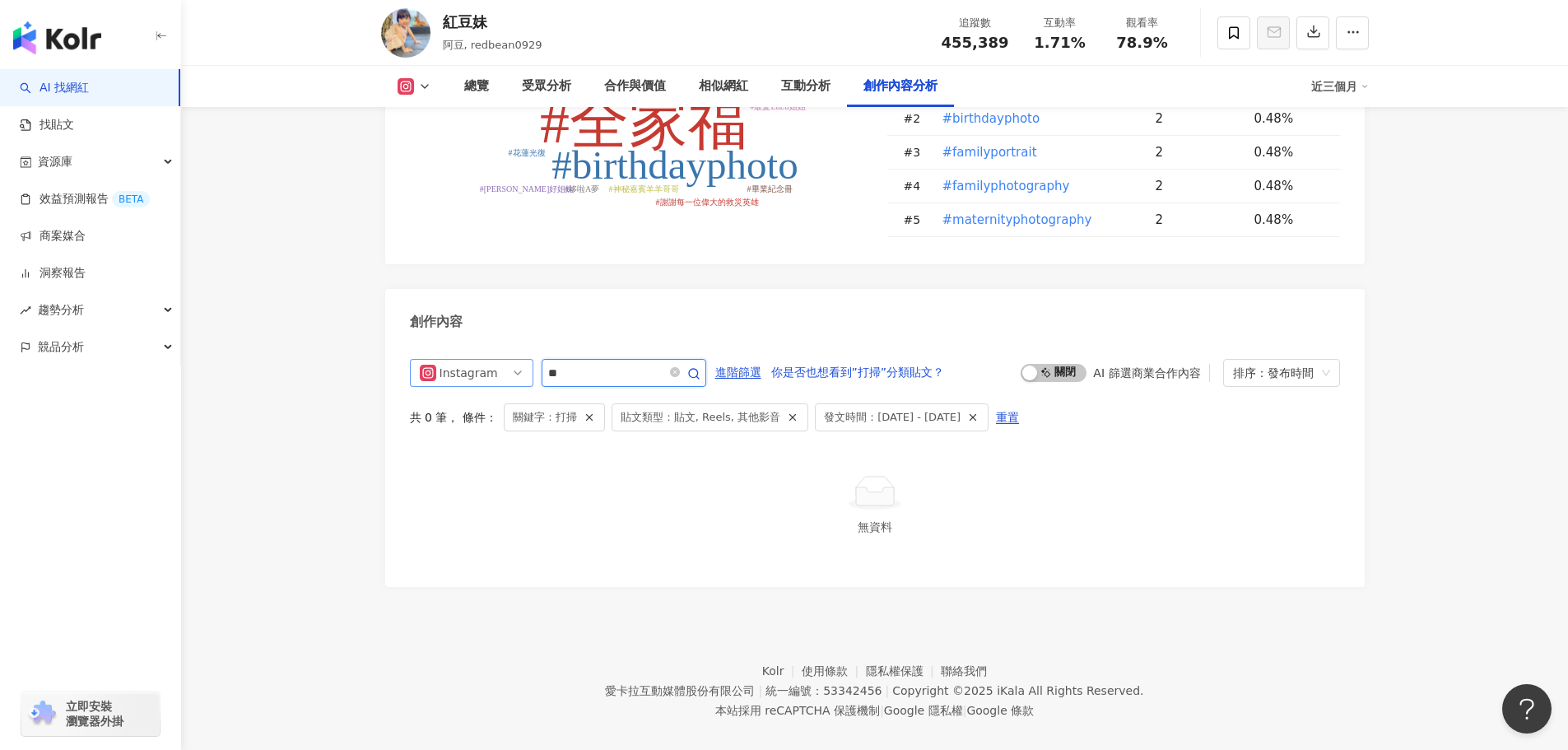
drag, startPoint x: 560, startPoint y: 356, endPoint x: 517, endPoint y: 347, distance: 43.9
click at [517, 359] on div "Instagram **" at bounding box center [557, 373] width 296 height 28
type input "**"
click at [701, 367] on icon "button" at bounding box center [693, 374] width 14 height 14
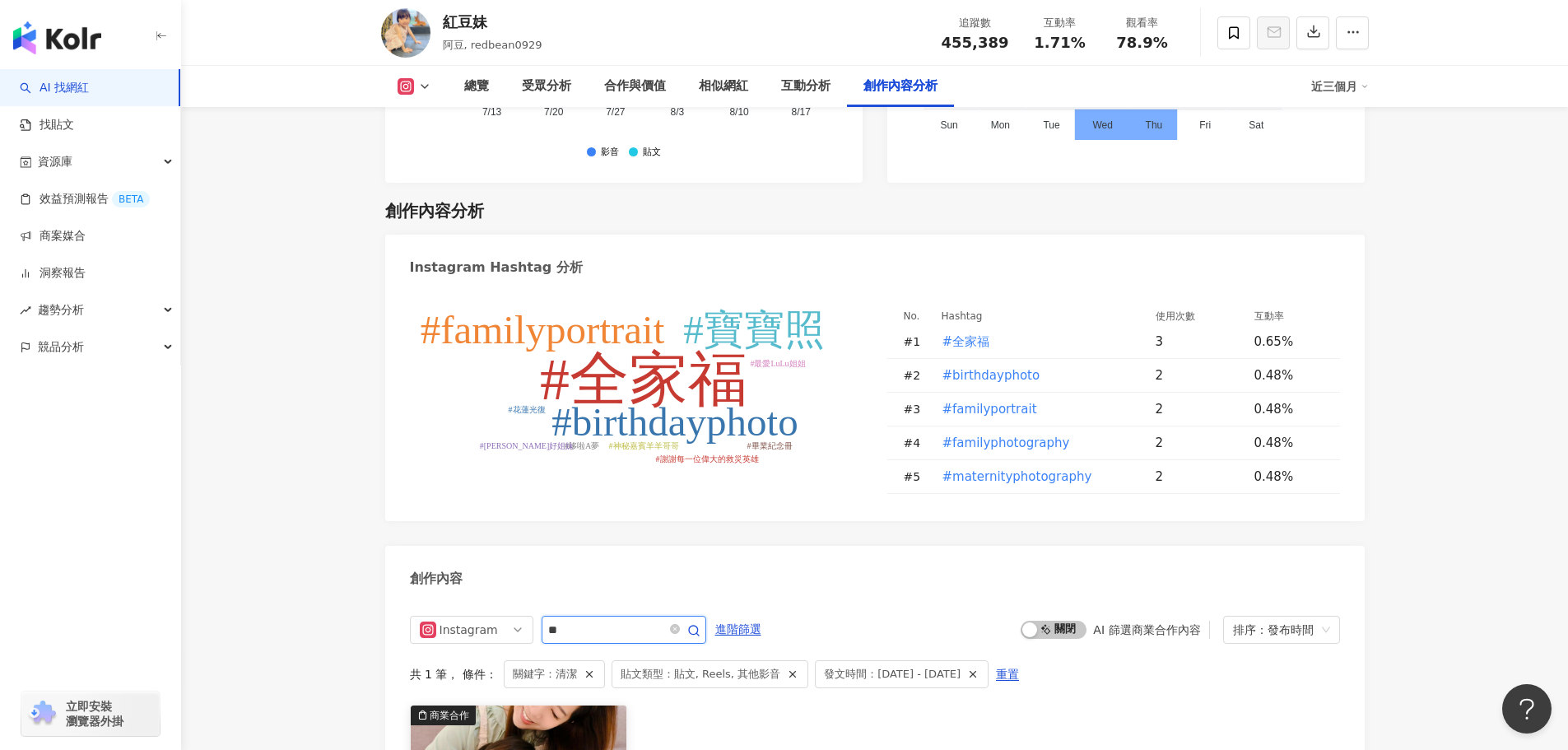
scroll to position [4571, 0]
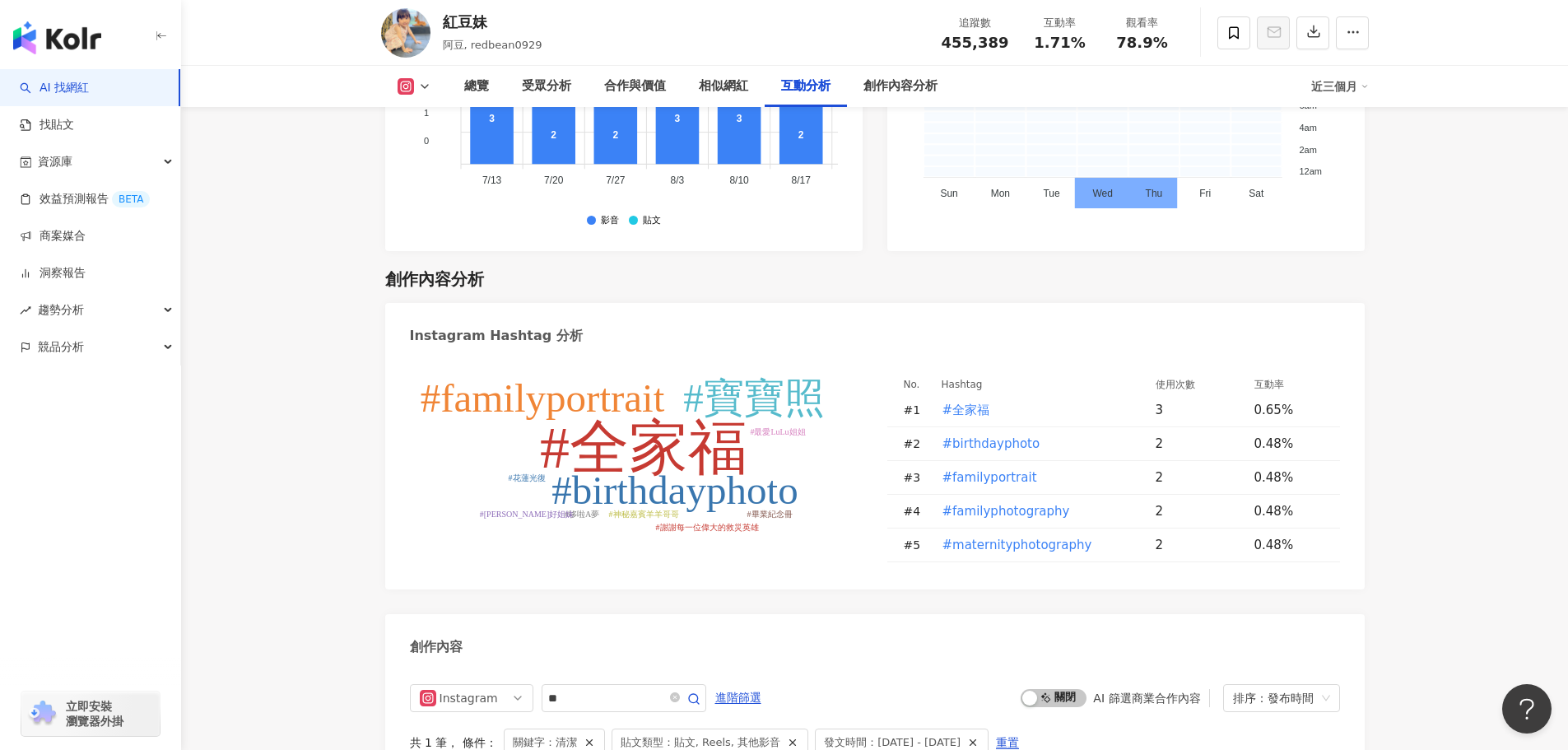
click at [426, 78] on button at bounding box center [414, 86] width 67 height 16
click at [879, 92] on div "創作內容分析" at bounding box center [901, 86] width 74 height 20
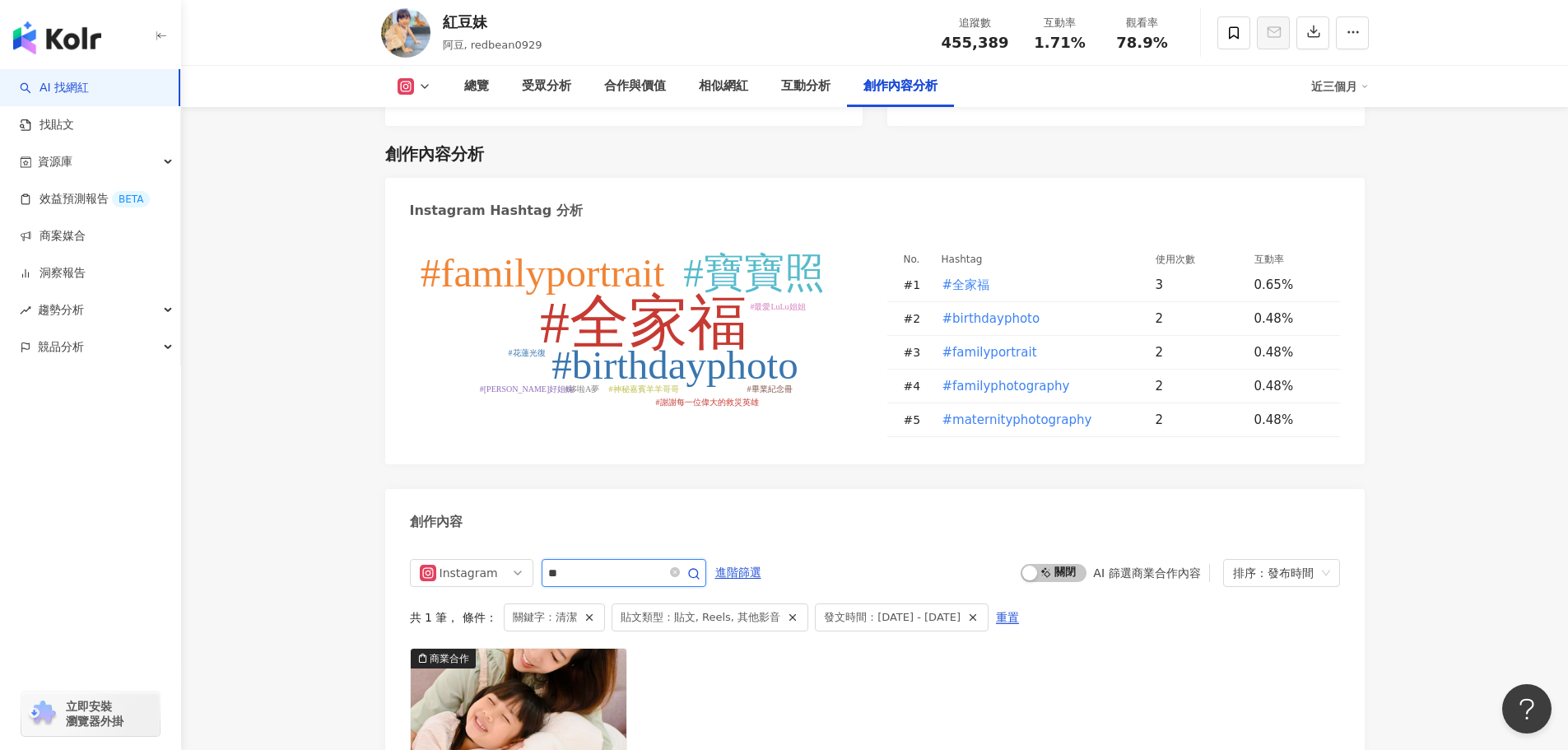
click at [609, 563] on input "**" at bounding box center [606, 573] width 115 height 20
type input "*"
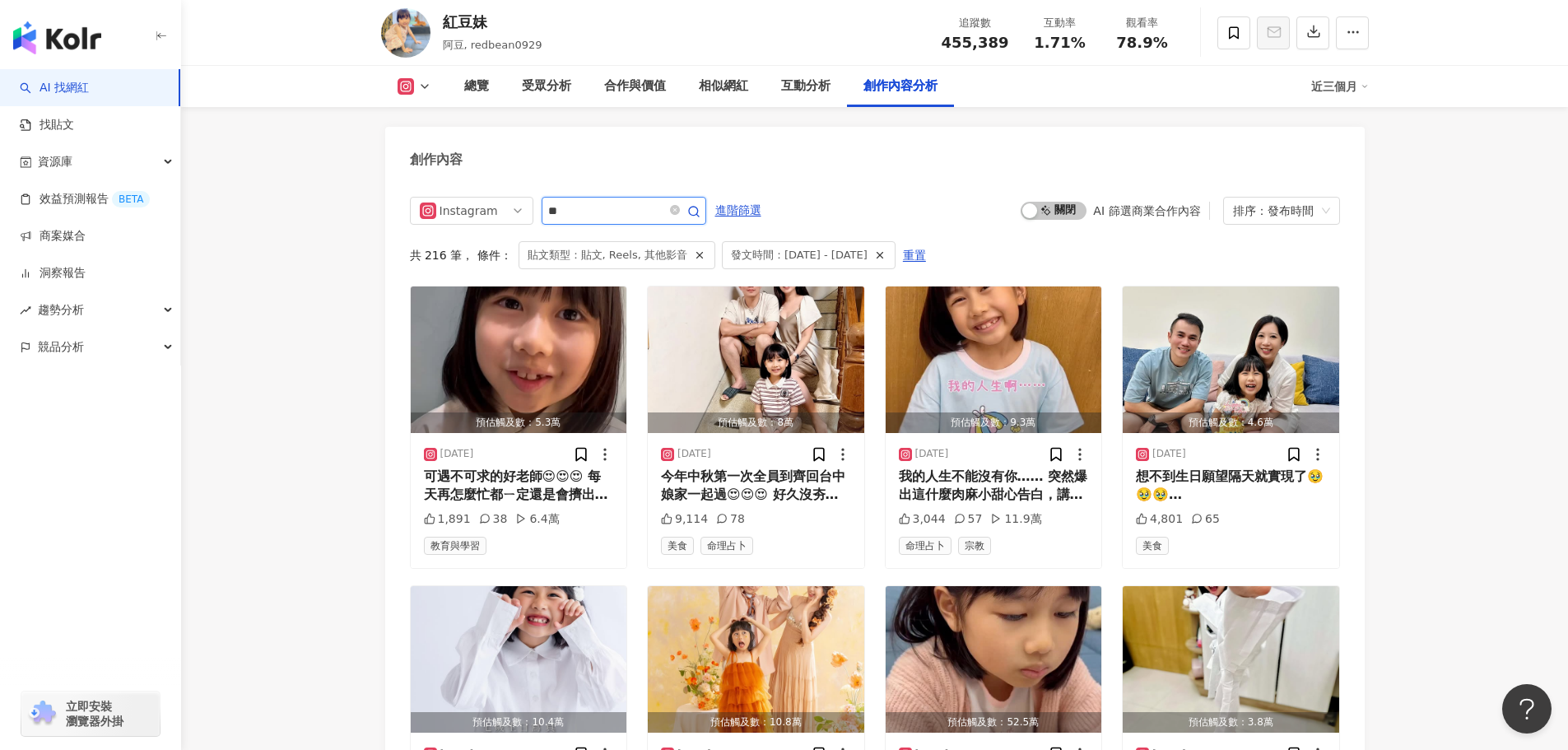
click at [701, 205] on icon "button" at bounding box center [693, 212] width 14 height 14
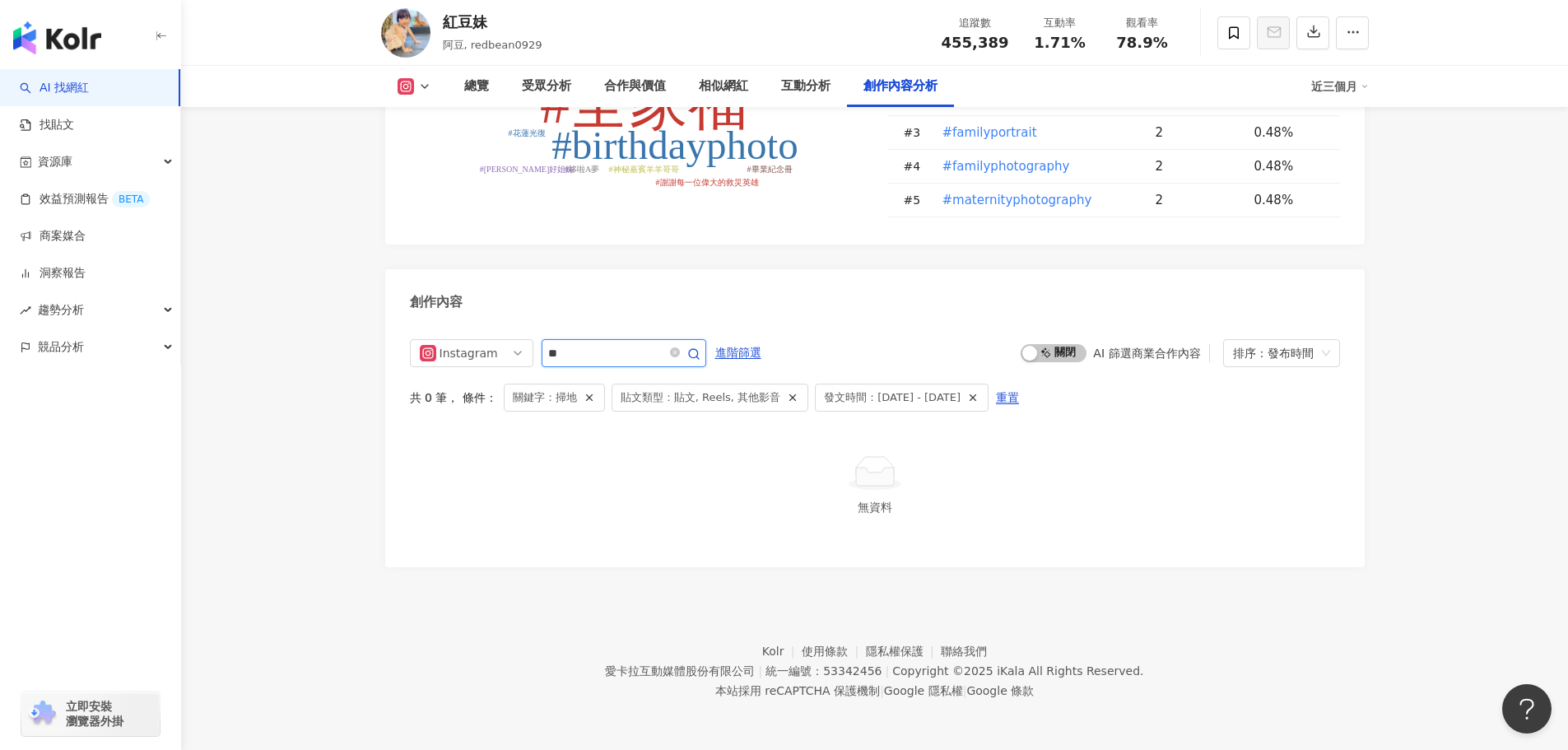
scroll to position [4896, 0]
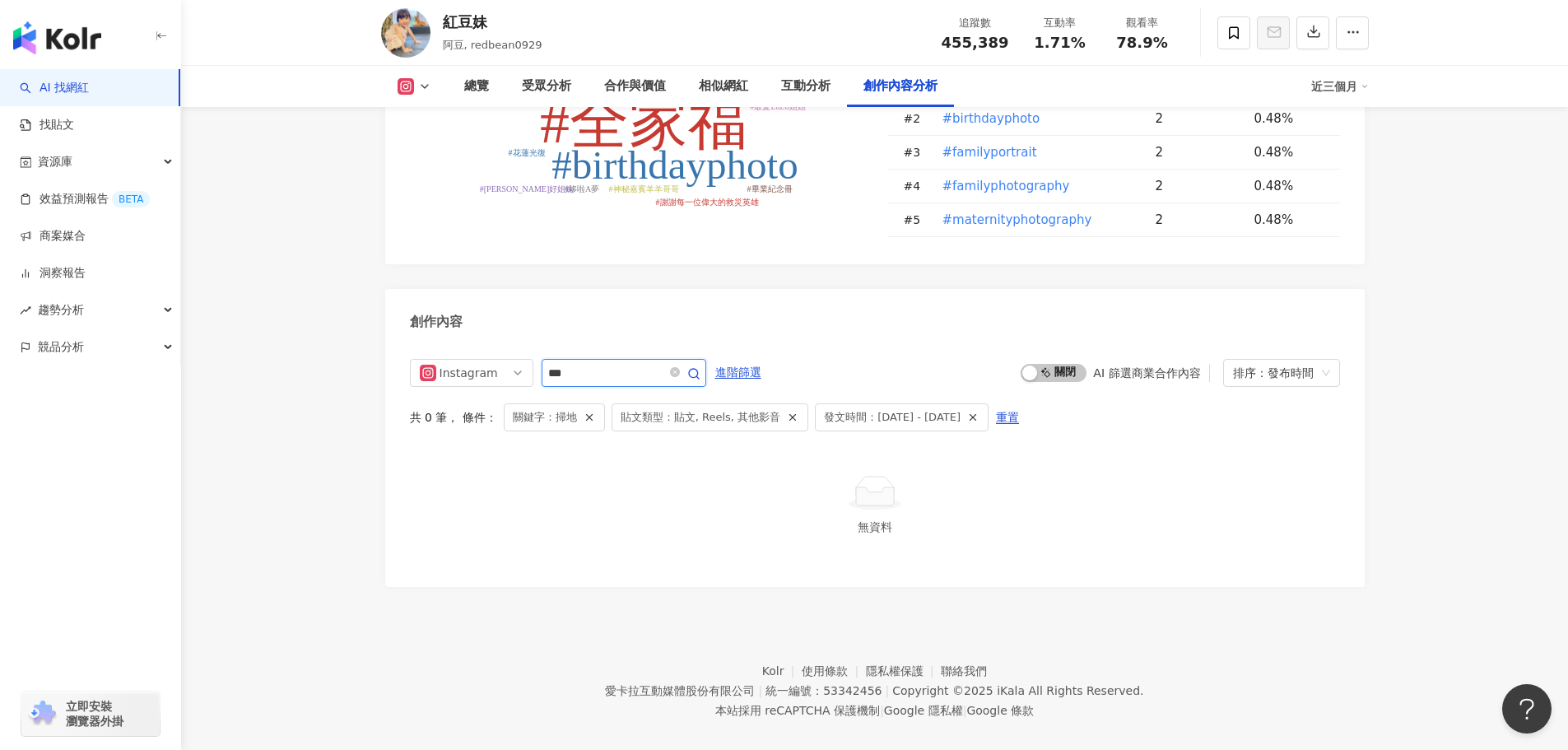
type input "**"
click at [474, 521] on div "Instagram ** 進階篩選 啟動 關閉 AI 篩選商業合作內容 排序：發布時間 共 0 筆 ， 條件： 關鍵字：掃地 貼文類型：貼文, Reels, …" at bounding box center [875, 461] width 930 height 203
click at [629, 363] on input "**" at bounding box center [606, 373] width 115 height 20
click at [680, 367] on icon "close-circle" at bounding box center [675, 372] width 10 height 10
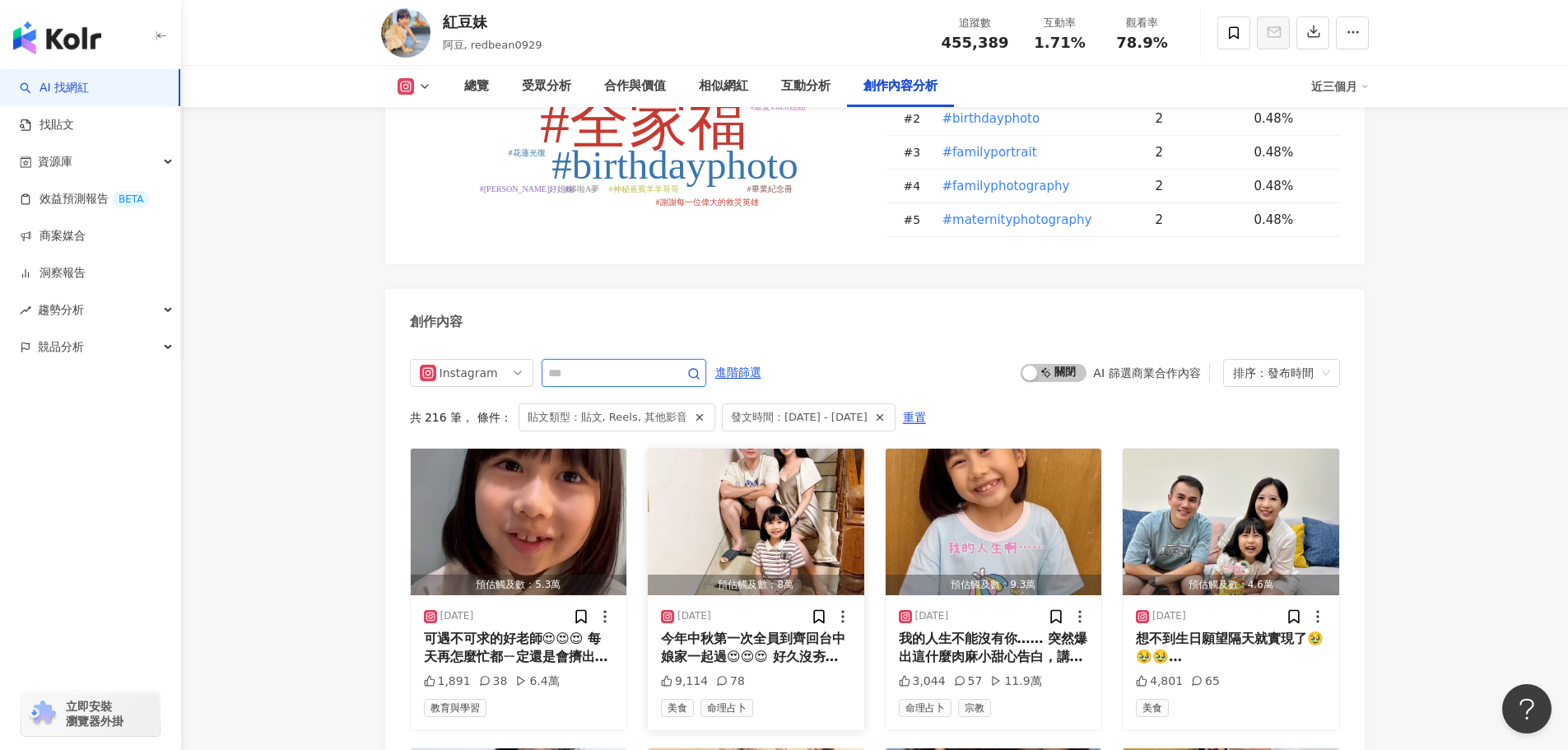
scroll to position [5058, 0]
